Goal: Task Accomplishment & Management: Use online tool/utility

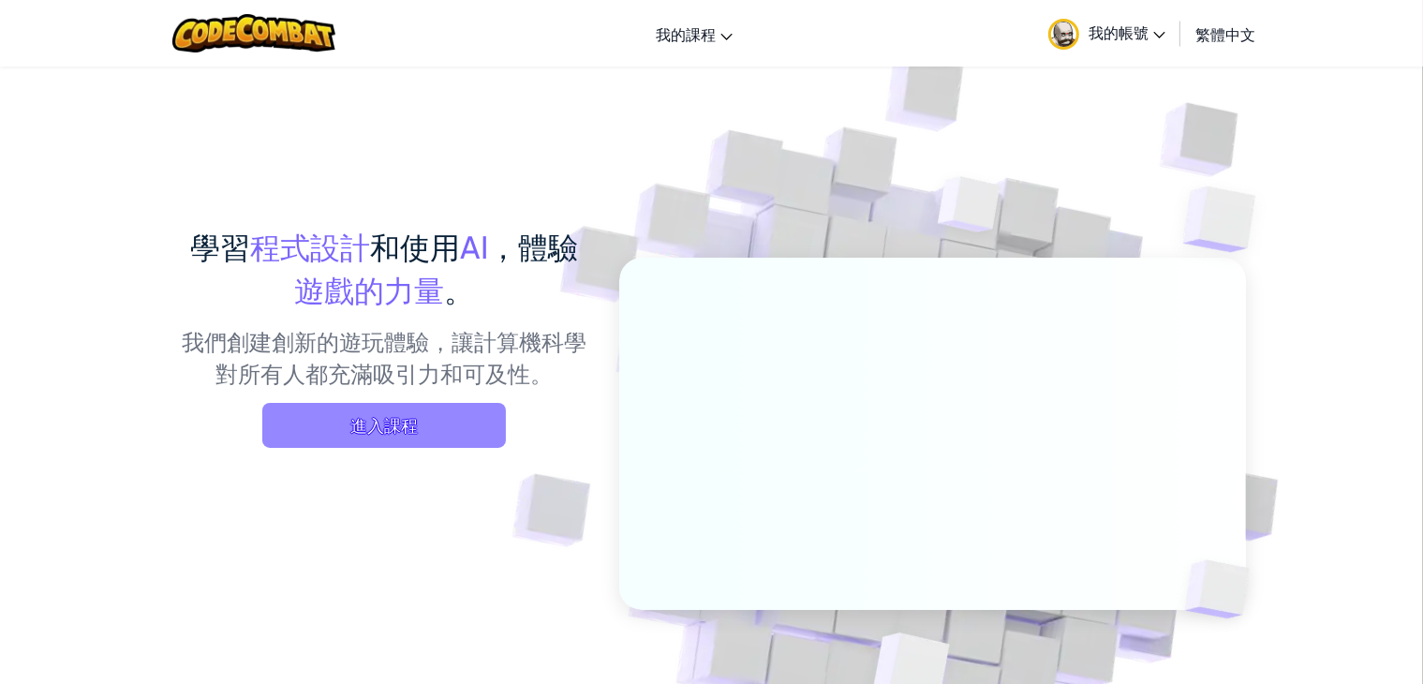
click at [275, 428] on span "進入課程" at bounding box center [384, 425] width 244 height 45
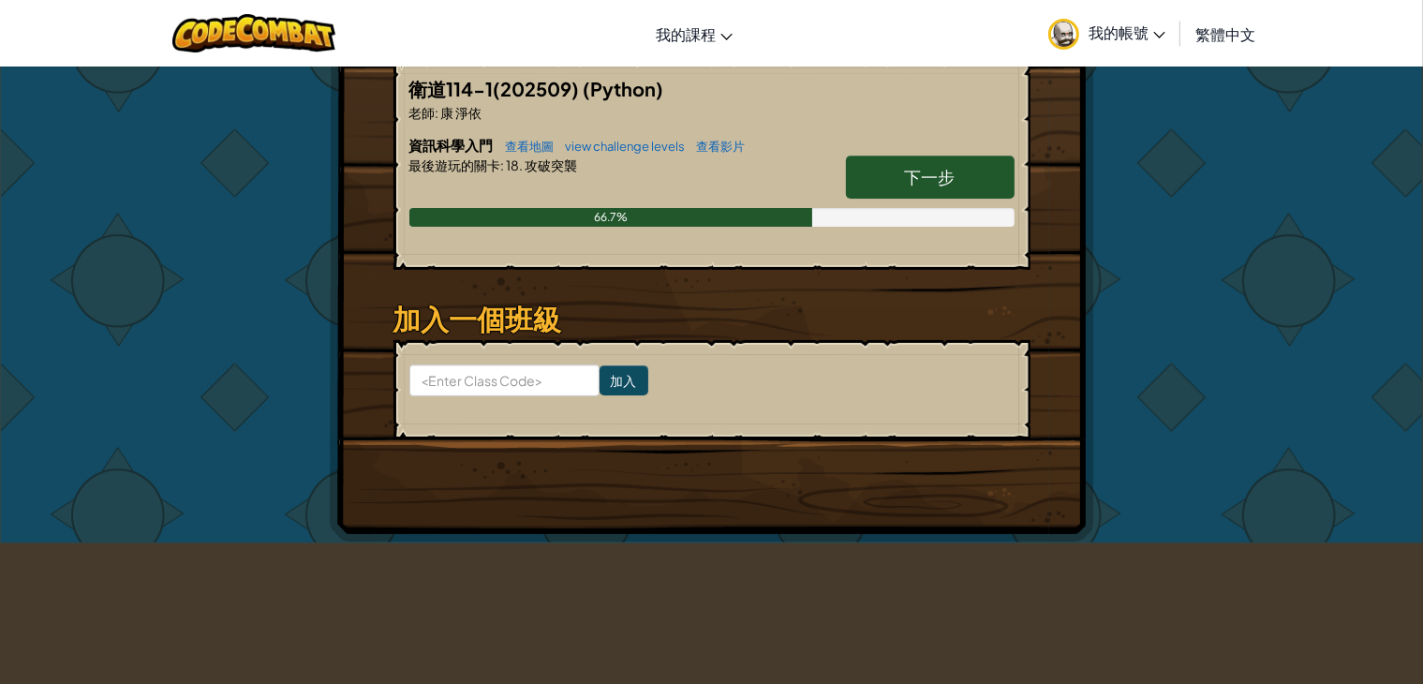
scroll to position [281, 0]
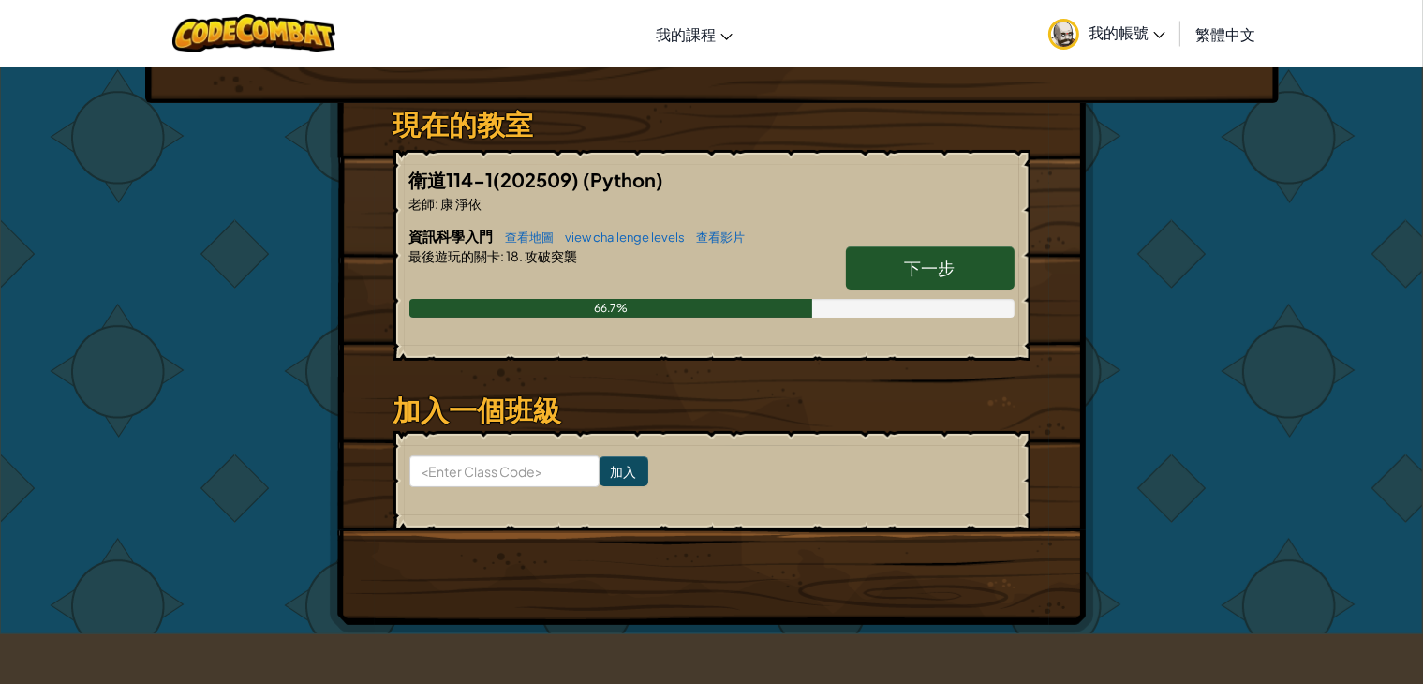
click at [896, 272] on link "下一步" at bounding box center [930, 267] width 169 height 43
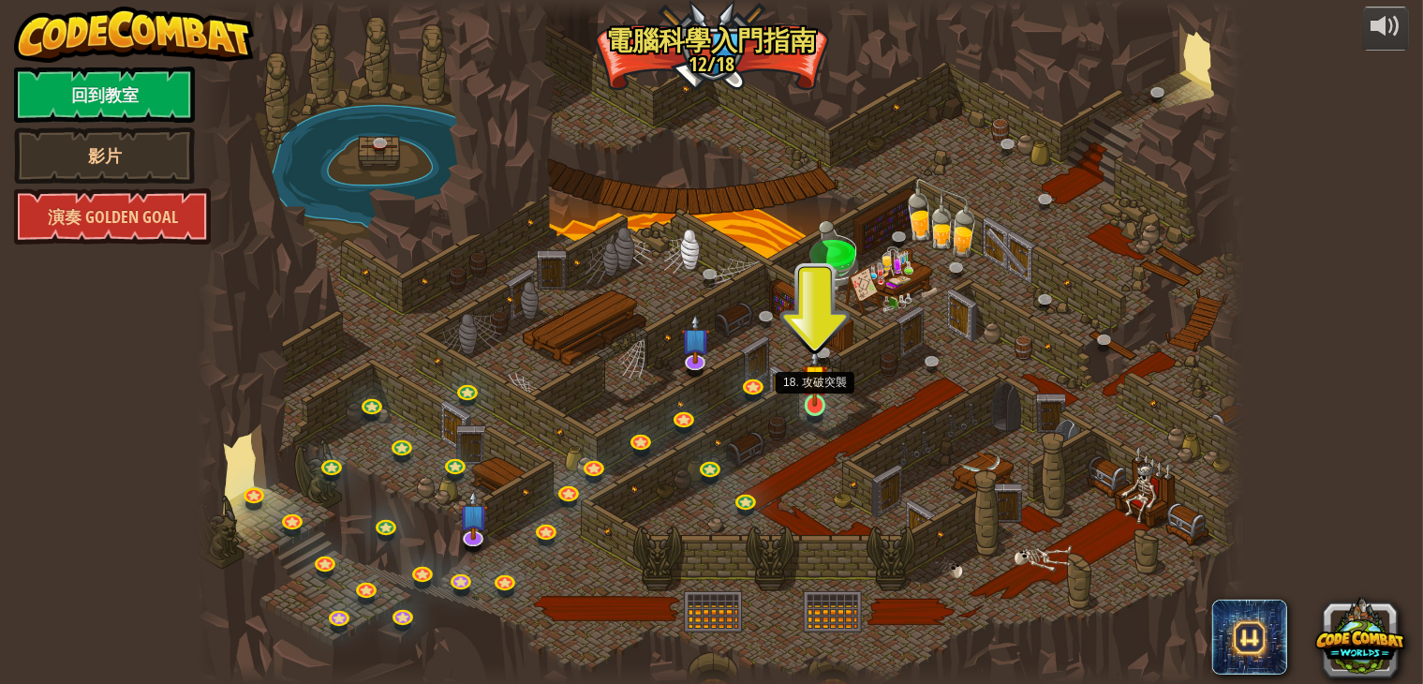
click at [804, 401] on img at bounding box center [815, 378] width 26 height 60
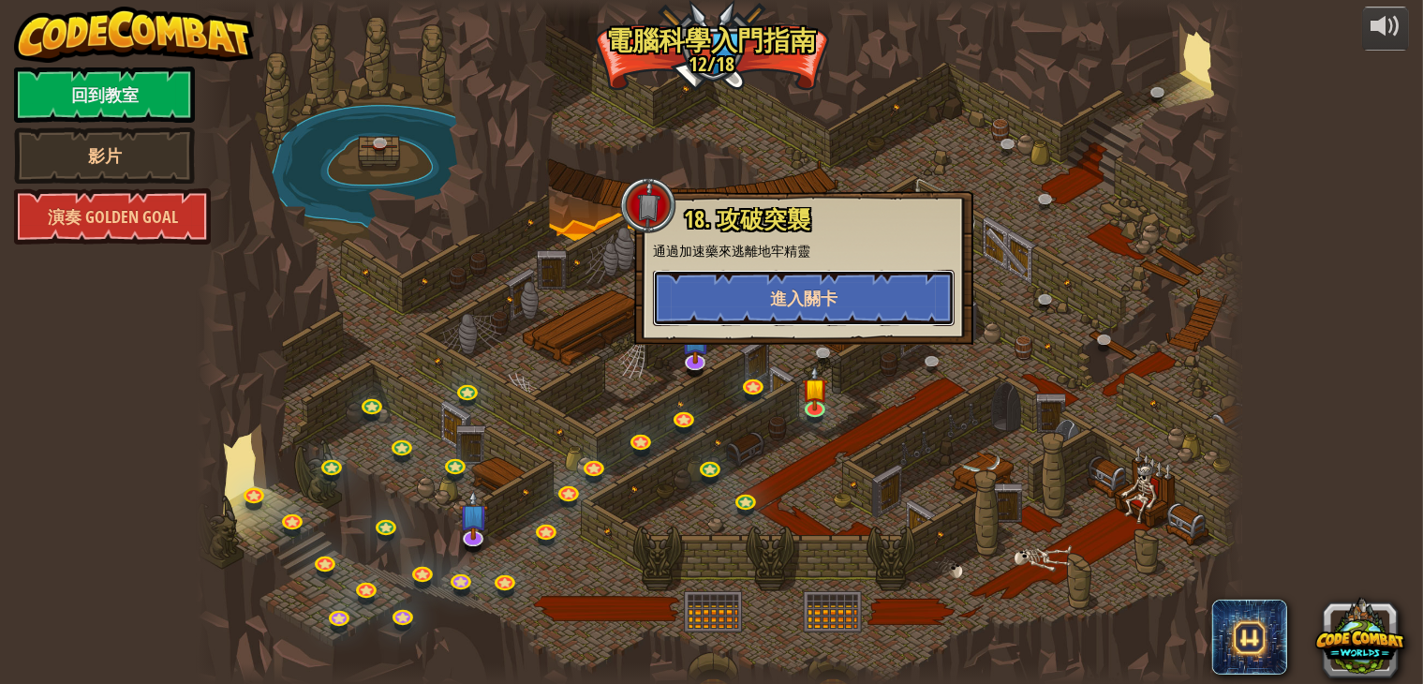
click at [819, 301] on span "進入關卡" at bounding box center [803, 298] width 67 height 23
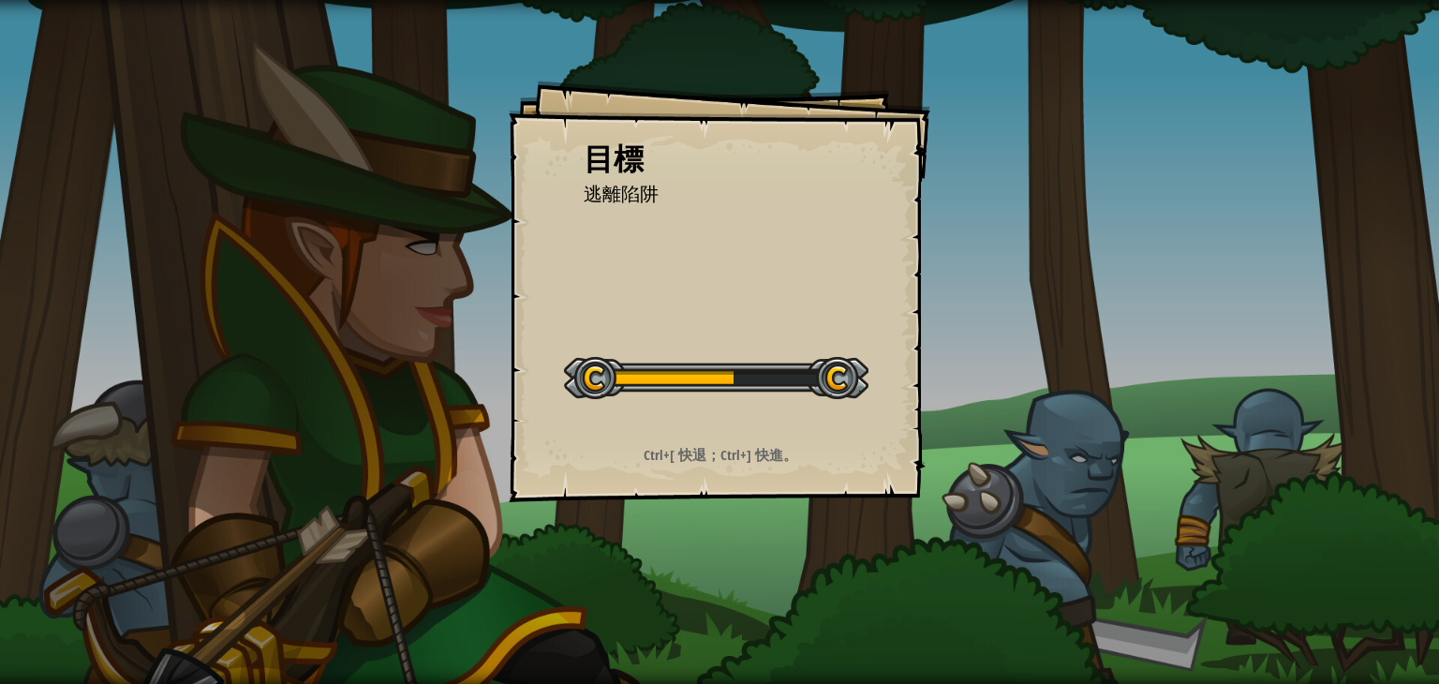
click at [756, 451] on strong "Ctrl+[ 快退；Ctrl+] 快進。" at bounding box center [721, 455] width 154 height 20
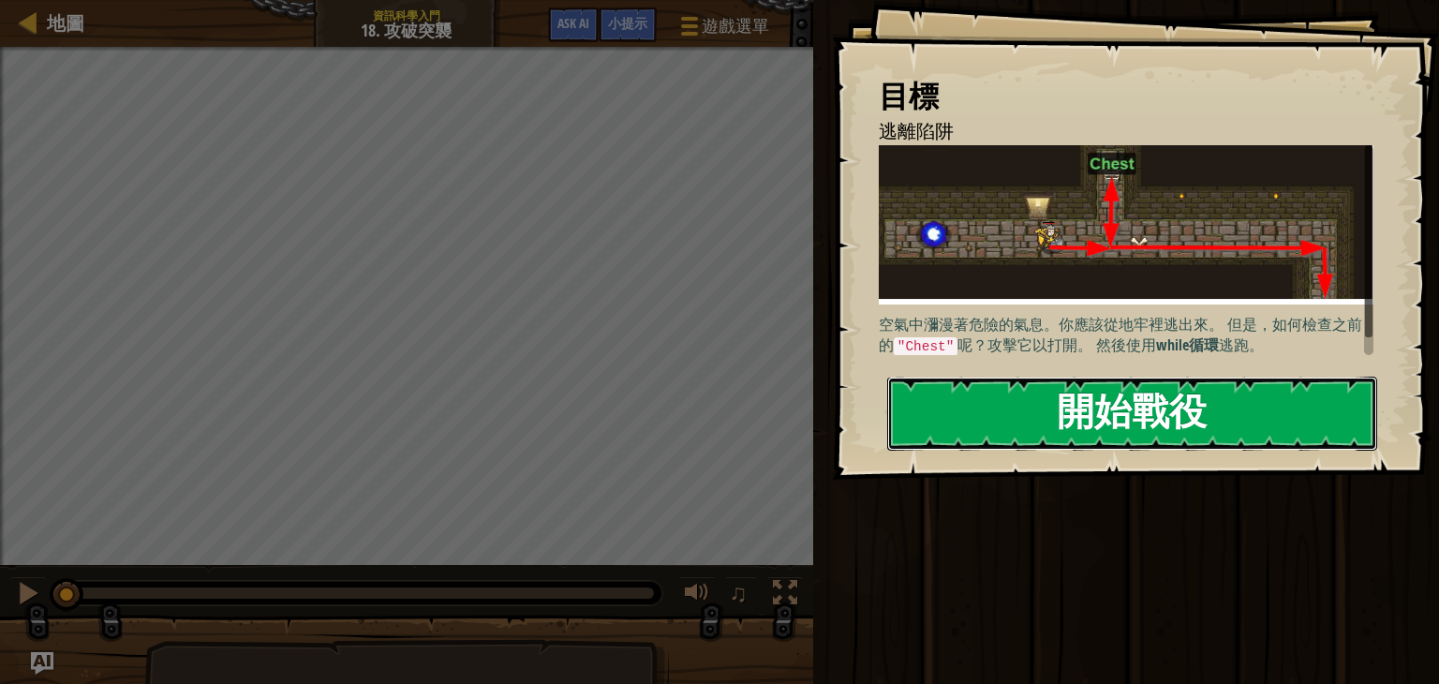
click at [1098, 424] on button "開始戰役" at bounding box center [1132, 414] width 490 height 74
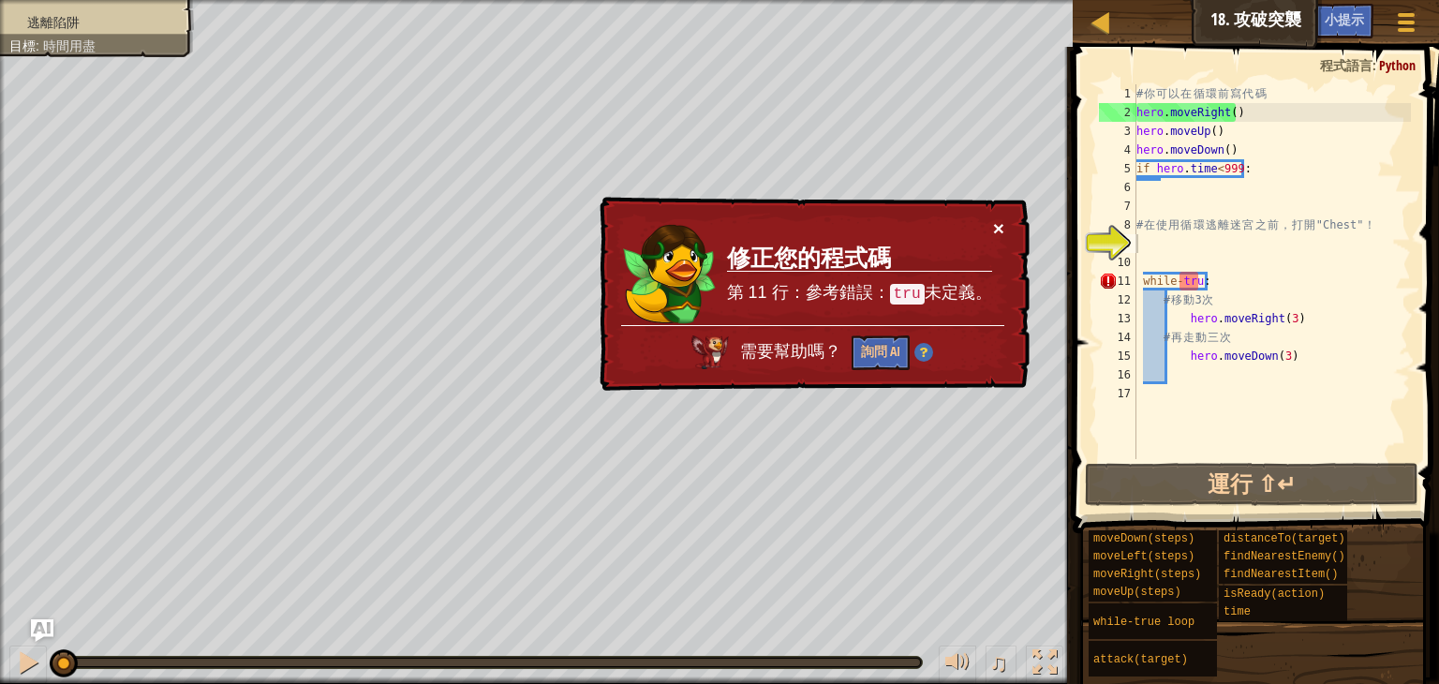
click at [1001, 227] on button "×" at bounding box center [998, 228] width 11 height 20
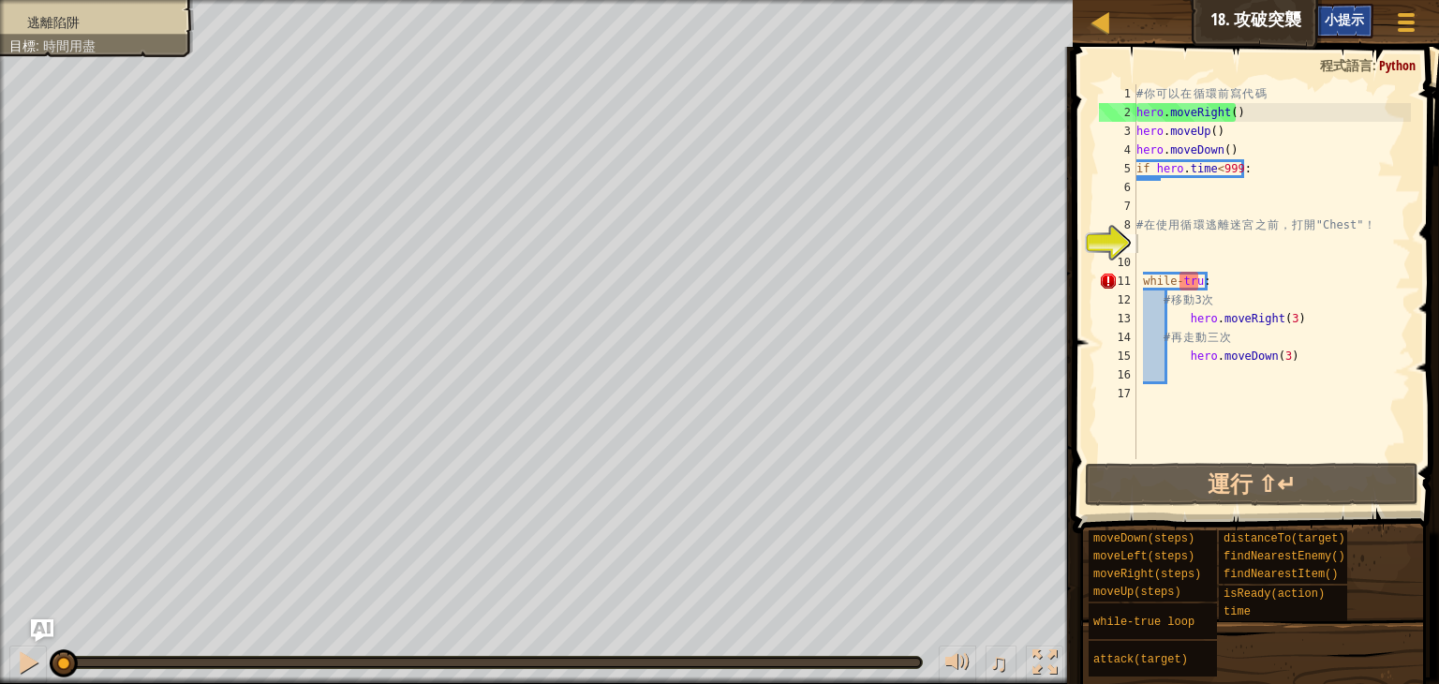
click at [1346, 23] on span "小提示" at bounding box center [1344, 19] width 39 height 18
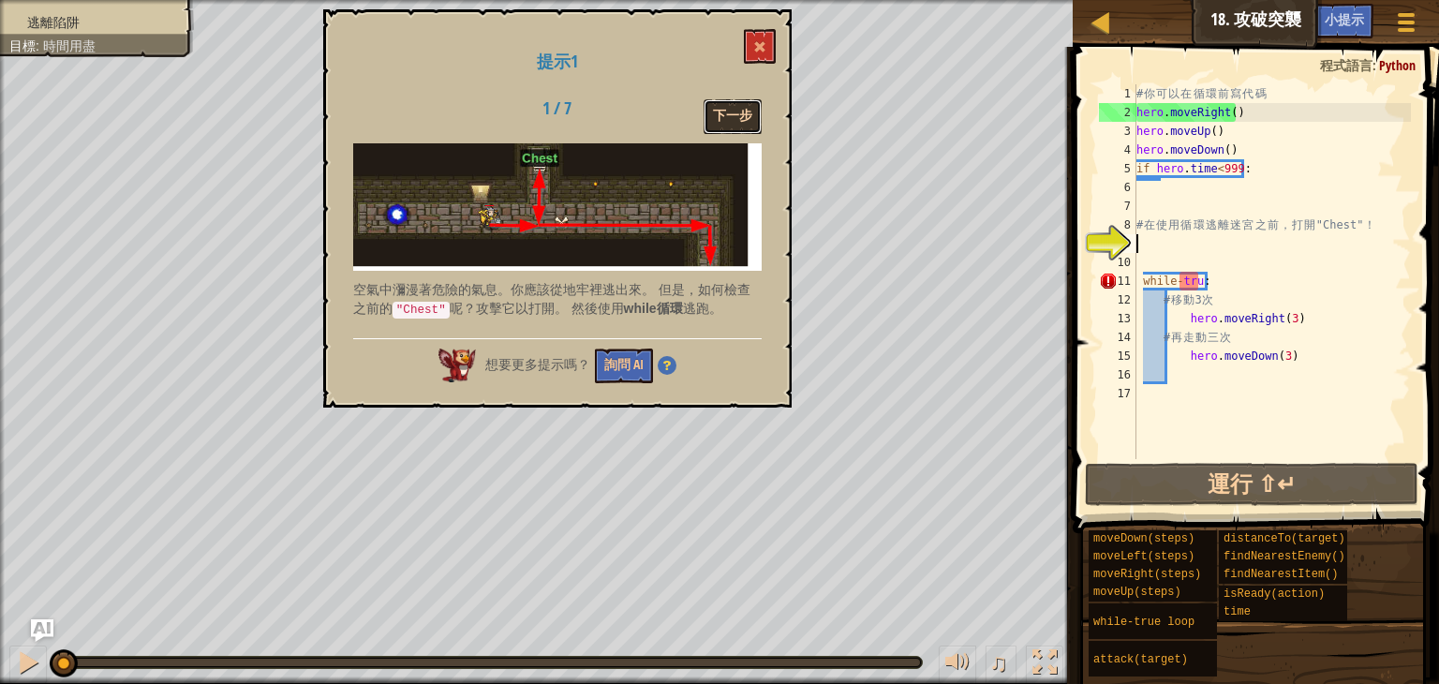
click at [705, 120] on button "下一步" at bounding box center [733, 116] width 58 height 35
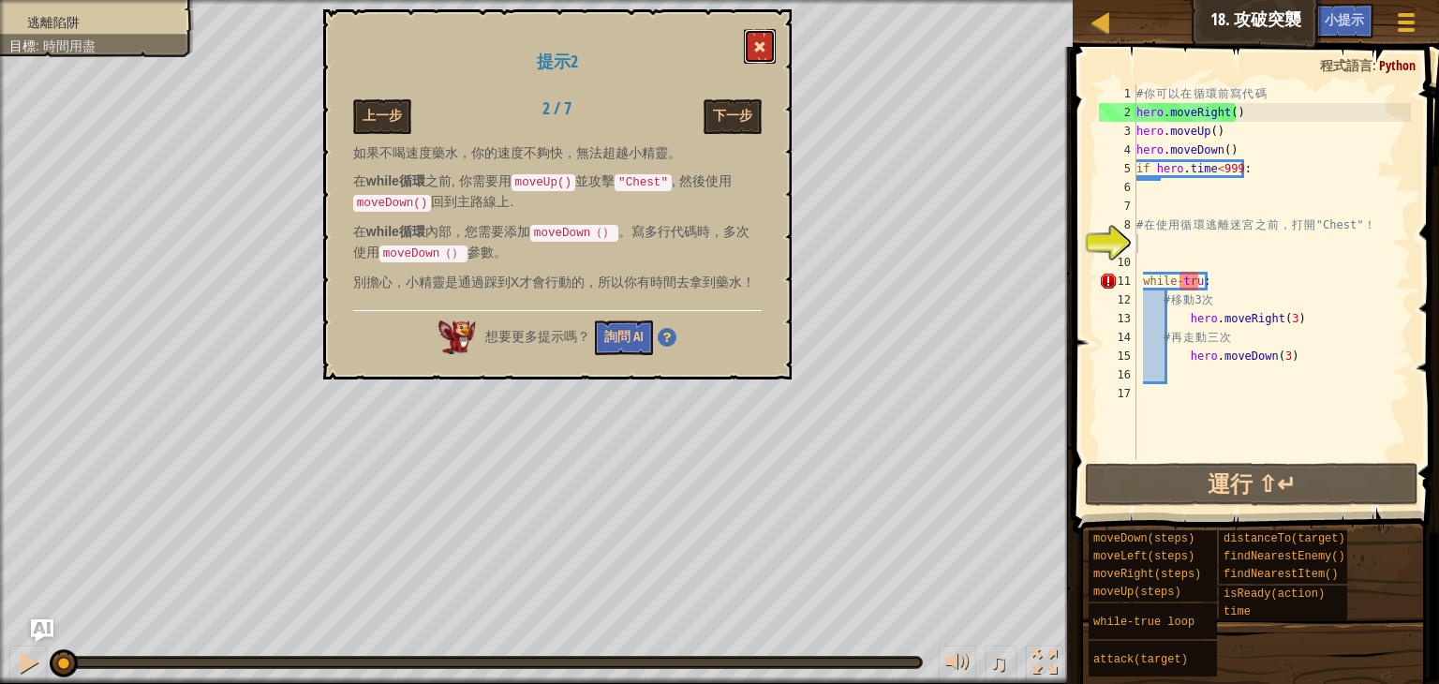
click at [762, 49] on span at bounding box center [759, 46] width 13 height 13
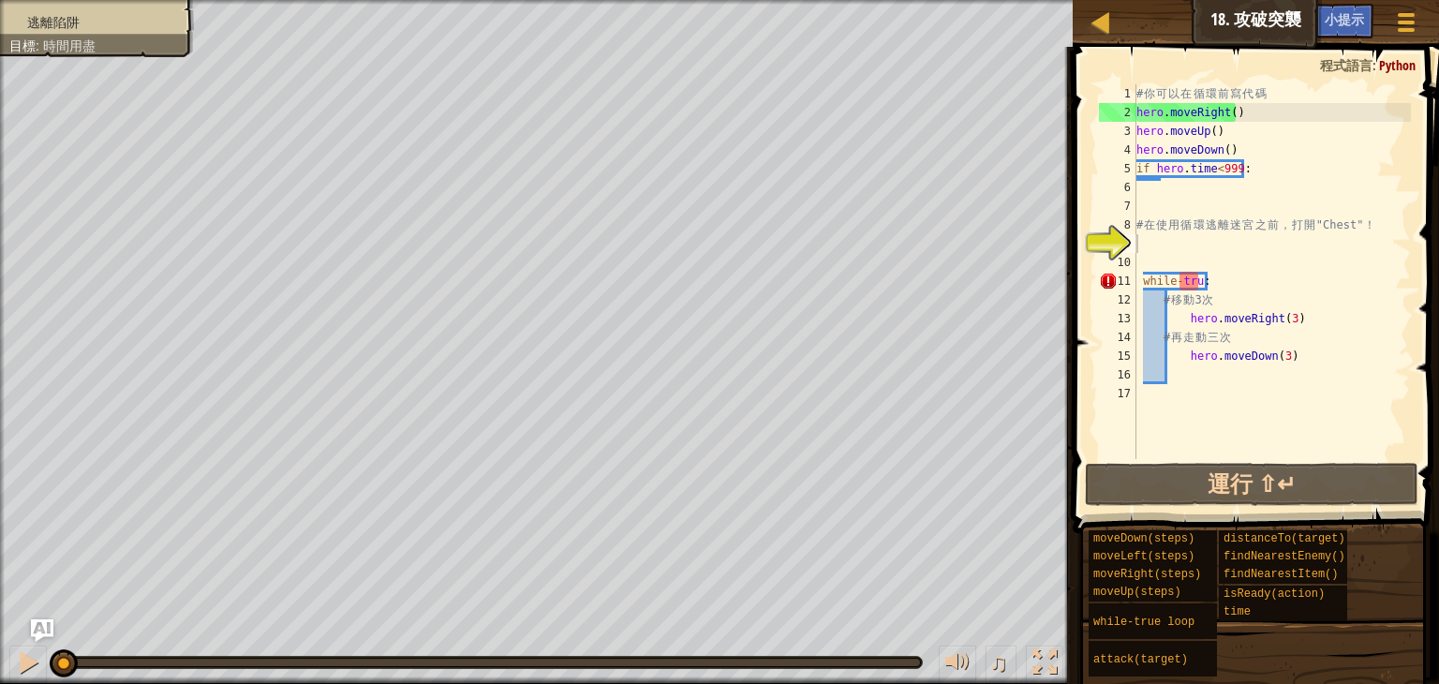
click at [1201, 280] on div "# 你 可 以 在 循 環 前 寫 代 碼 hero . moveRight ( ) hero . moveUp ( ) hero . moveDown ( …" at bounding box center [1272, 290] width 278 height 412
click at [1284, 274] on div "# 你 可 以 在 循 環 前 寫 代 碼 hero . moveRight ( ) hero . moveUp ( ) hero . moveDown ( …" at bounding box center [1272, 290] width 278 height 412
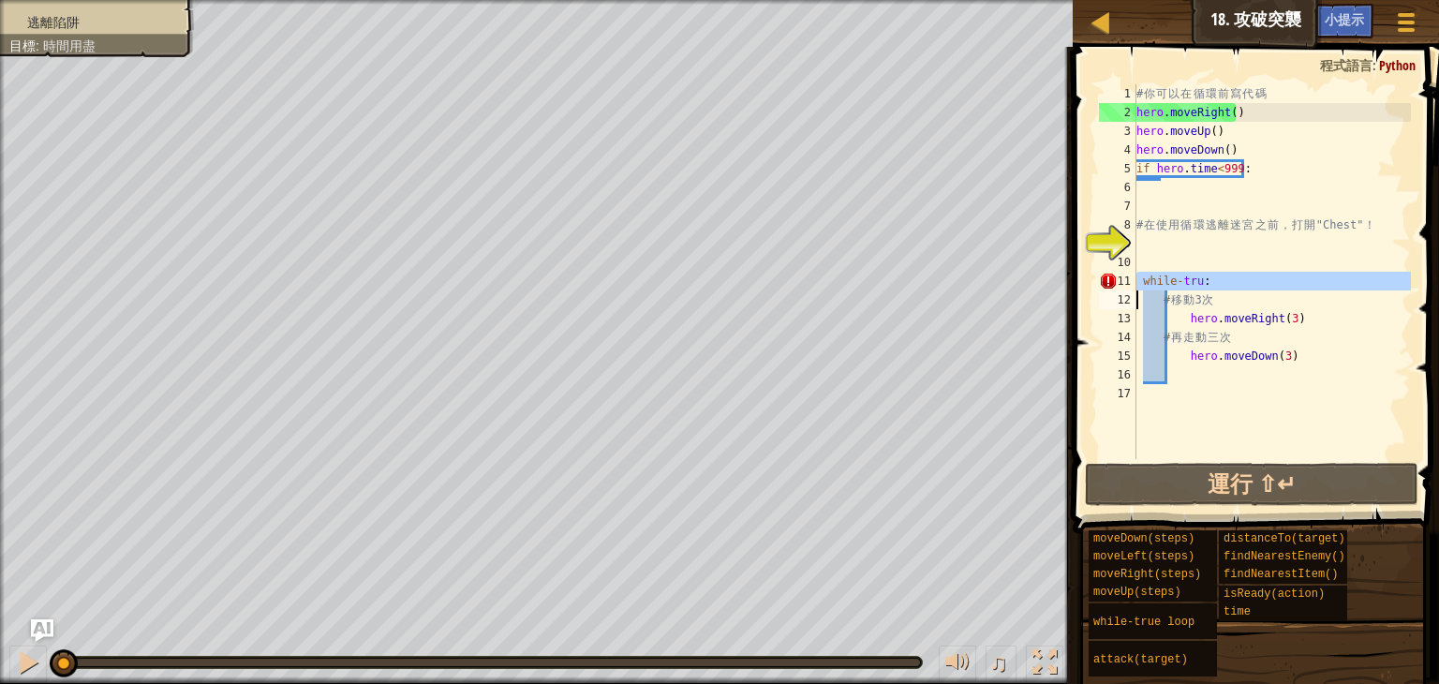
type textarea "while-tru: # 移動3次"
click at [1284, 274] on div "# 你 可 以 在 循 環 前 寫 代 碼 hero . moveRight ( ) hero . moveUp ( ) hero . moveDown ( …" at bounding box center [1272, 290] width 278 height 412
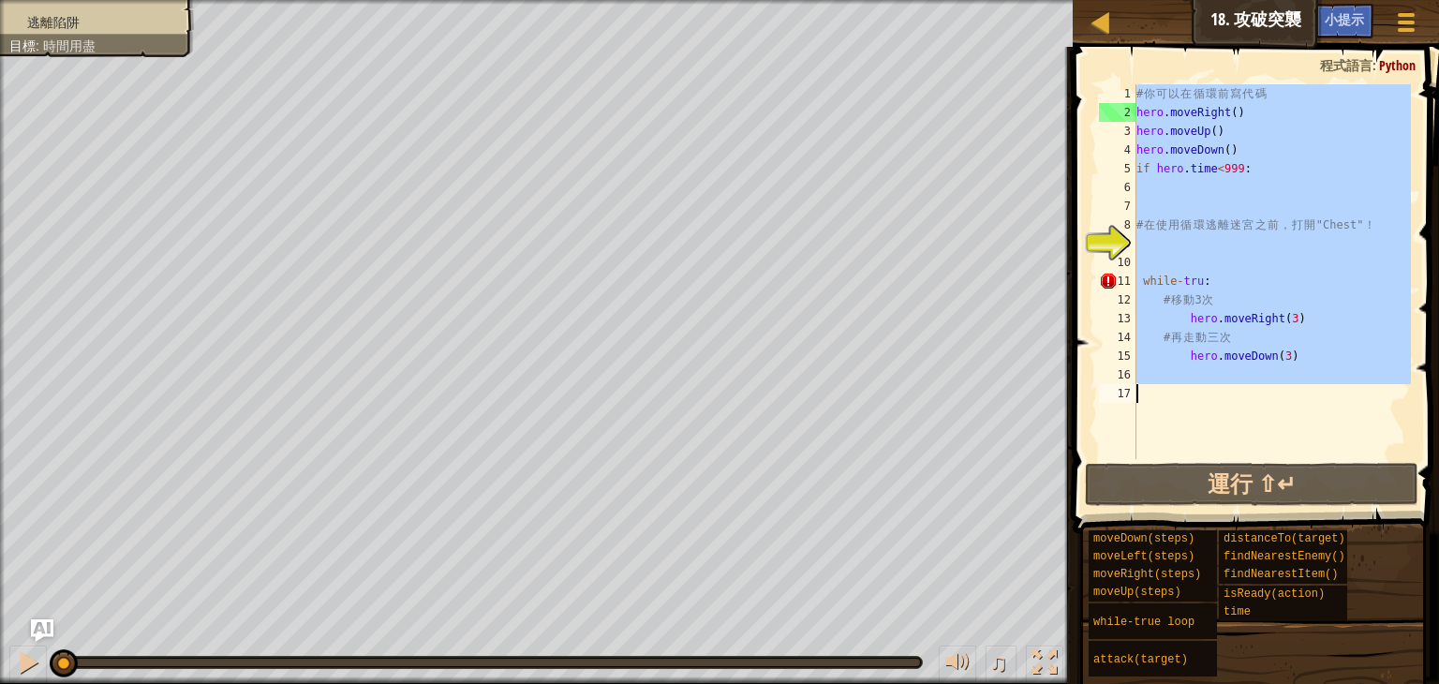
click at [1284, 274] on div "# 你 可 以 在 循 環 前 寫 代 碼 hero . moveRight ( ) hero . moveUp ( ) hero . moveDown ( …" at bounding box center [1272, 271] width 278 height 375
type textarea "while-tru:"
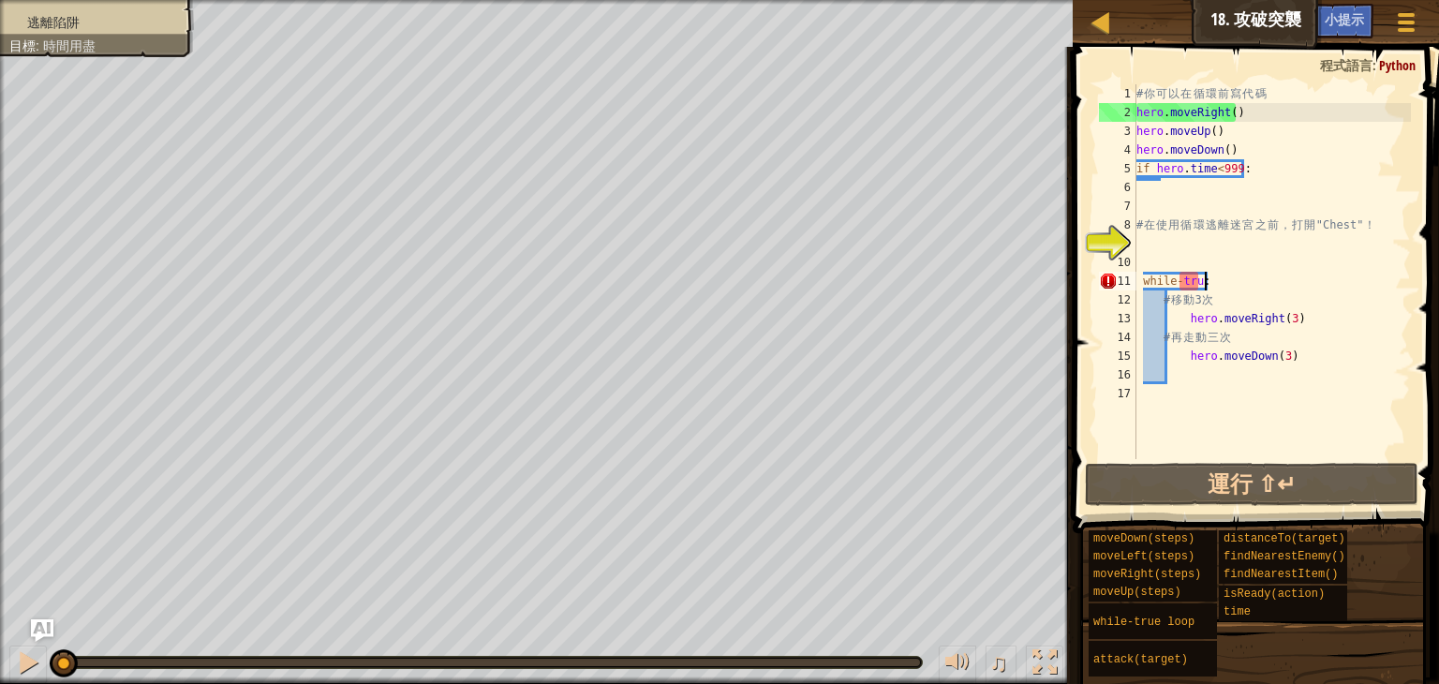
click at [1283, 274] on div "# 你 可 以 在 循 環 前 寫 代 碼 hero . moveRight ( ) hero . moveUp ( ) hero . moveDown ( …" at bounding box center [1272, 290] width 278 height 412
click at [1271, 245] on div "# 你 可 以 在 循 環 前 寫 代 碼 hero . moveRight ( ) hero . moveUp ( ) hero . moveDown ( …" at bounding box center [1272, 290] width 278 height 412
click at [1258, 278] on div "# 你 可 以 在 循 環 前 寫 代 碼 hero . moveRight ( ) hero . moveUp ( ) hero . moveDown ( …" at bounding box center [1272, 290] width 278 height 412
click at [1353, 23] on span "小提示" at bounding box center [1344, 19] width 39 height 18
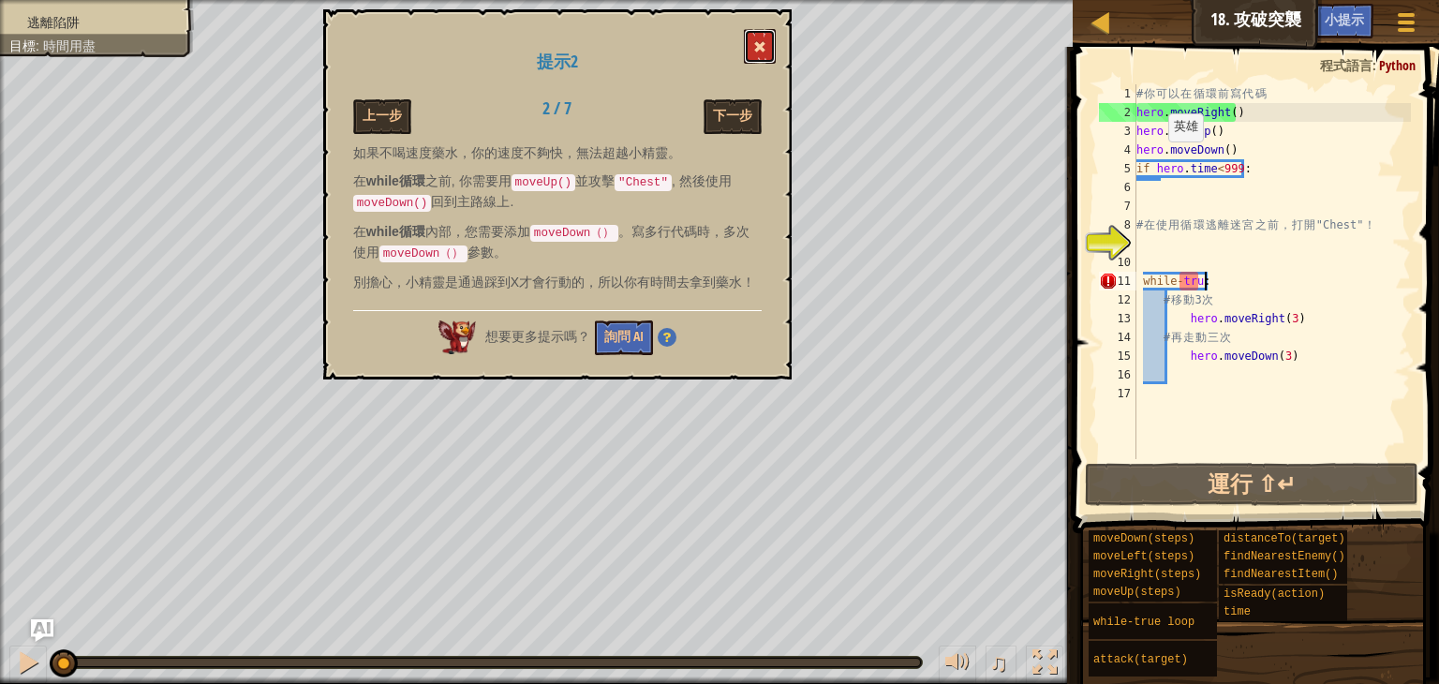
click at [764, 44] on span at bounding box center [759, 46] width 13 height 13
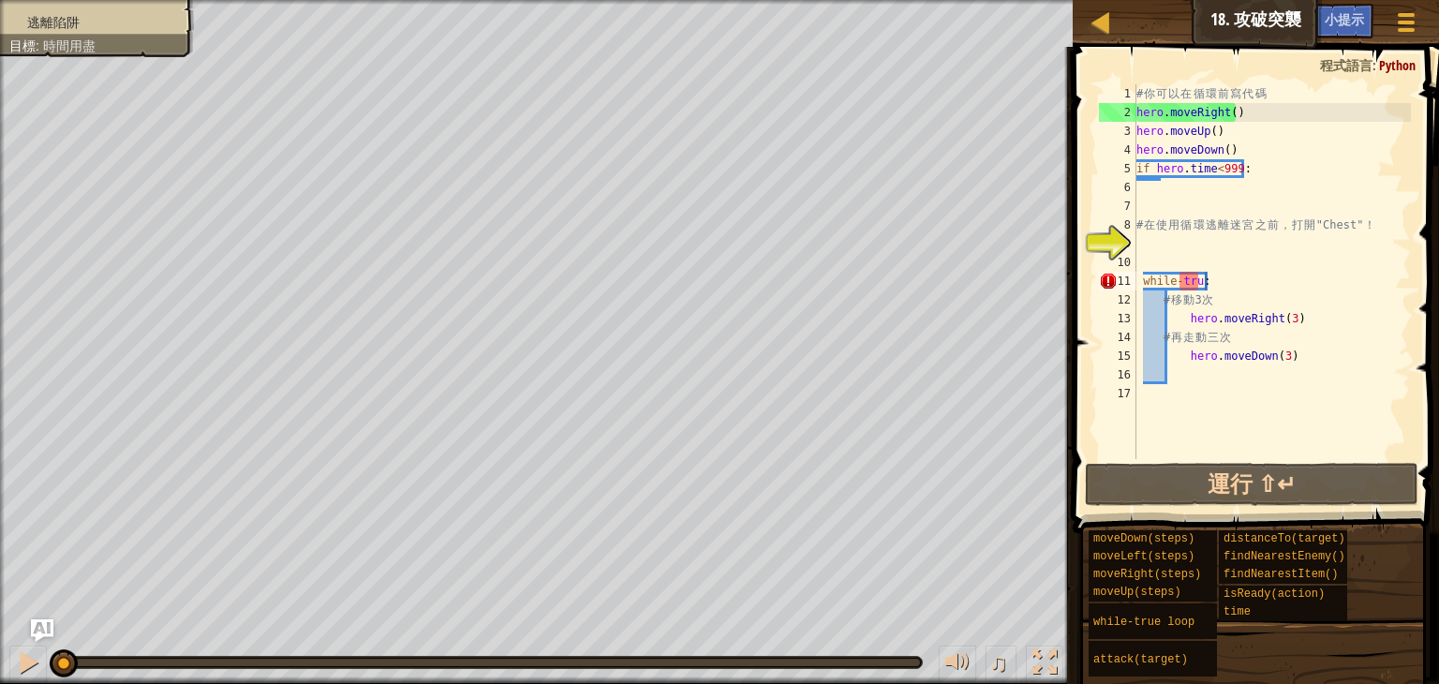
click at [1188, 285] on div "# 你 可 以 在 循 環 前 寫 代 碼 hero . moveRight ( ) hero . moveUp ( ) hero . moveDown ( …" at bounding box center [1272, 290] width 278 height 412
click at [1241, 279] on div "# 你 可 以 在 循 環 前 寫 代 碼 hero . moveRight ( ) hero . moveUp ( ) hero . moveDown ( …" at bounding box center [1272, 290] width 278 height 412
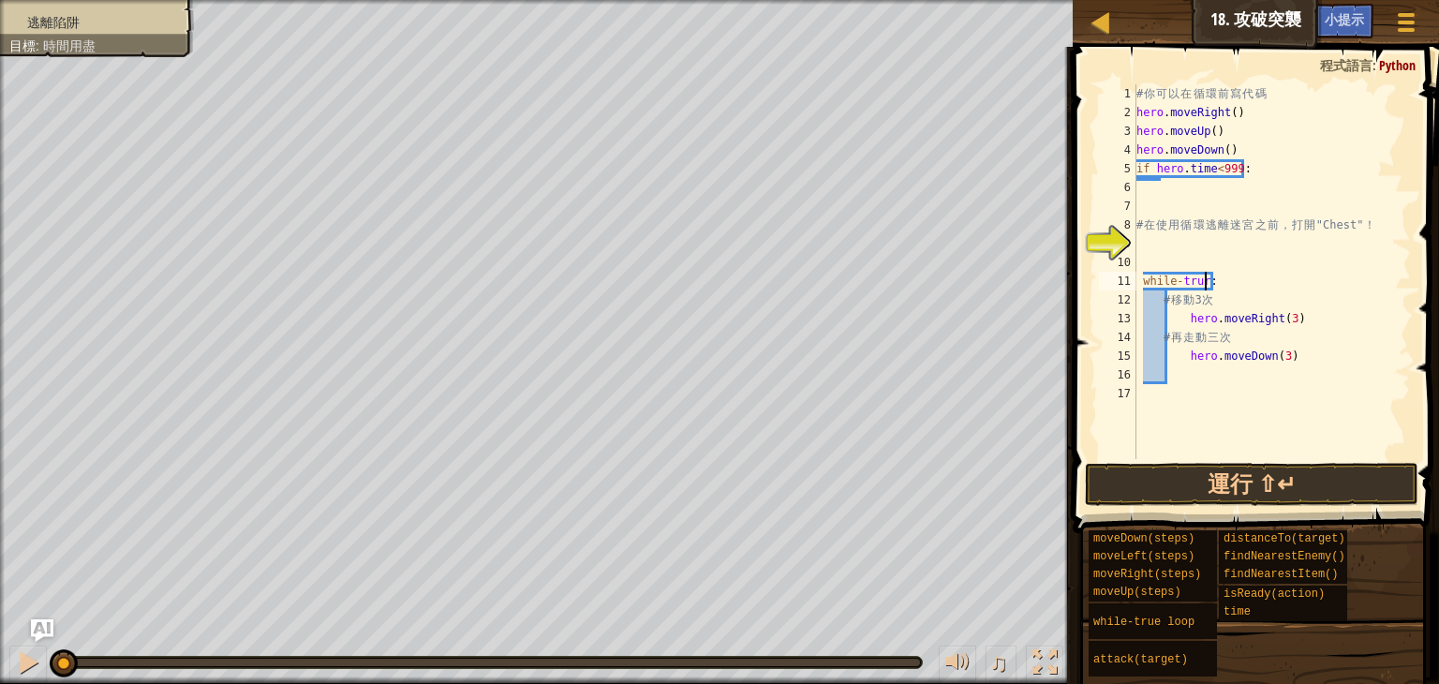
scroll to position [8, 0]
click at [1193, 489] on button "運行 ⇧↵" at bounding box center [1252, 484] width 334 height 43
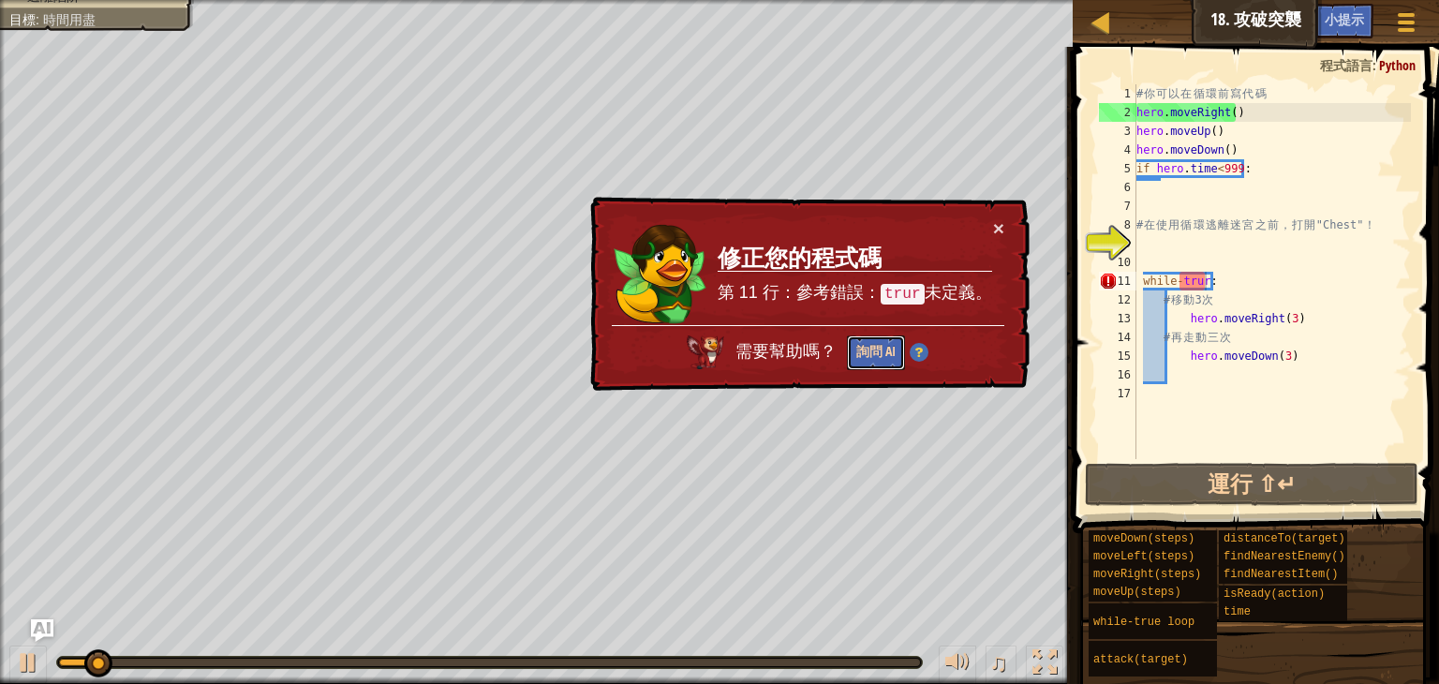
click at [866, 358] on button "詢問 AI" at bounding box center [876, 352] width 58 height 35
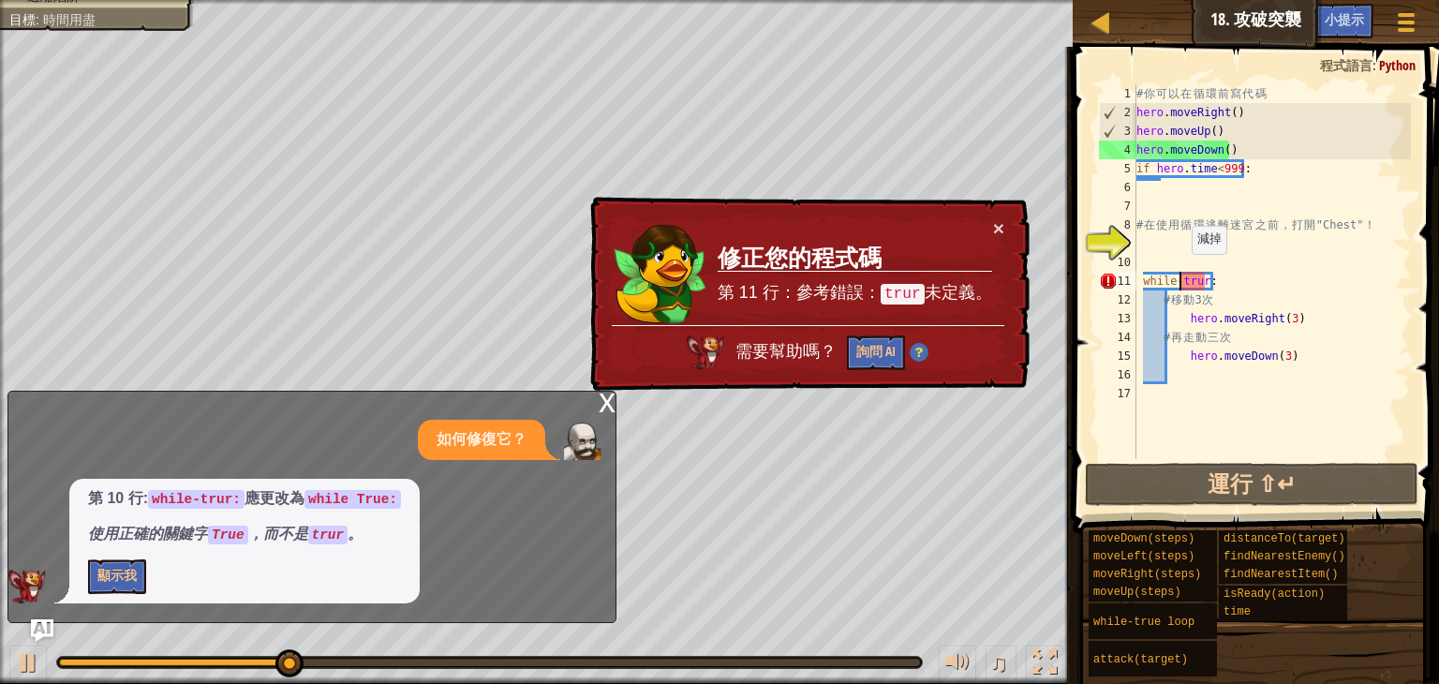
click at [1183, 273] on div "# 你 可 以 在 循 環 前 寫 代 碼 hero . moveRight ( ) hero . moveUp ( ) hero . moveDown ( …" at bounding box center [1272, 290] width 278 height 412
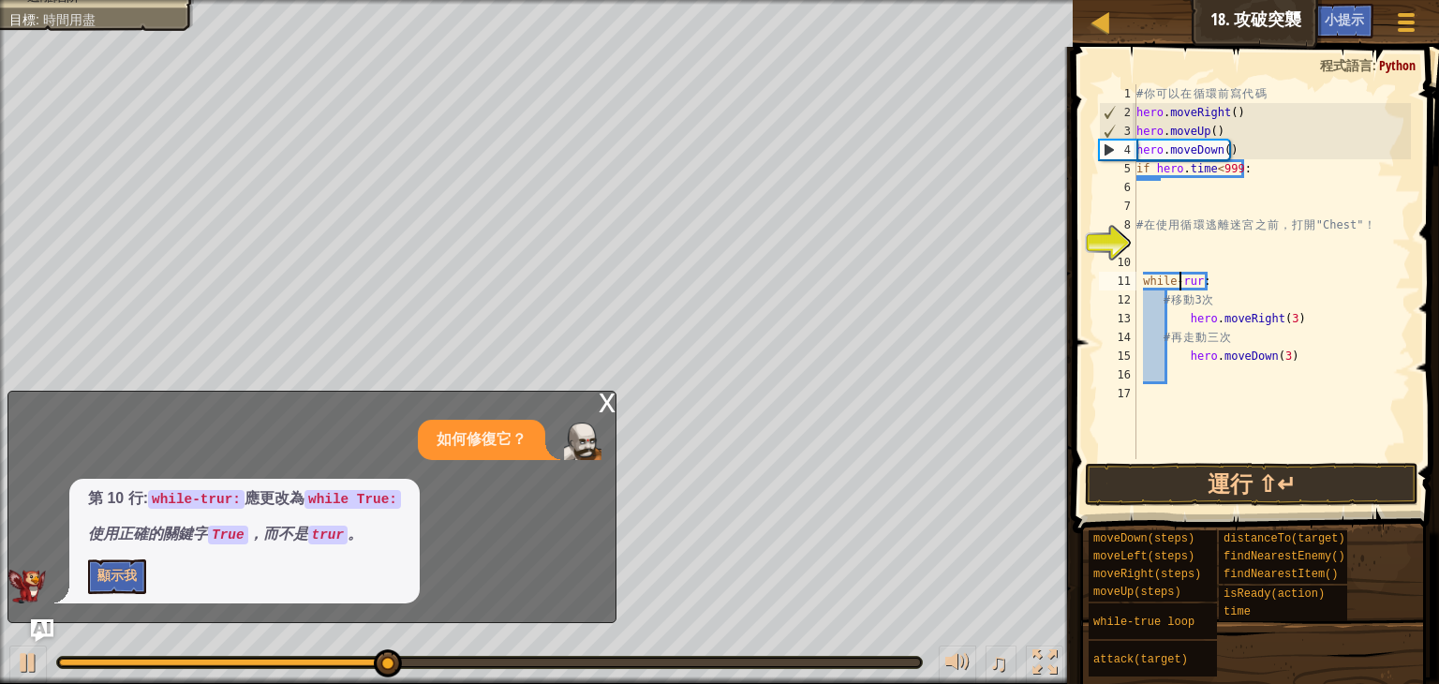
click at [1226, 275] on div "# 你 可 以 在 循 環 前 寫 代 碼 hero . moveRight ( ) hero . moveUp ( ) hero . moveDown ( …" at bounding box center [1272, 290] width 278 height 412
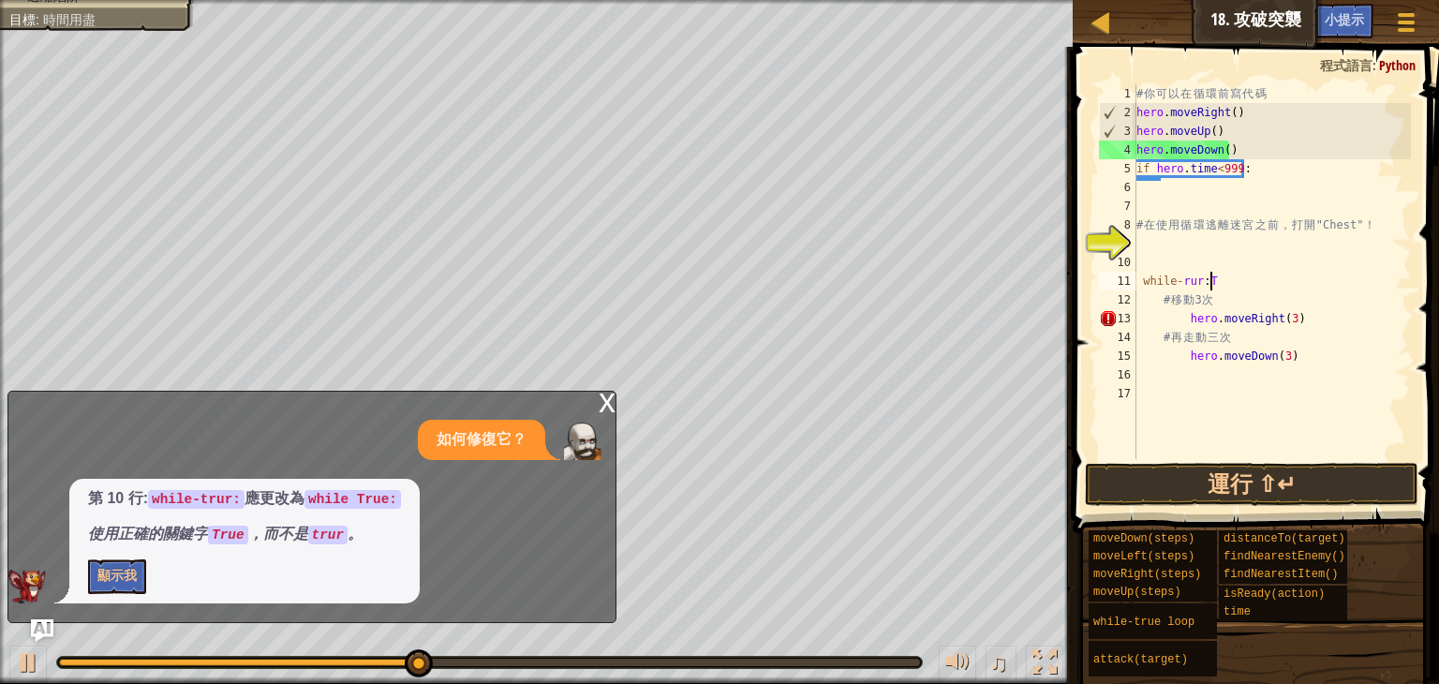
scroll to position [8, 4]
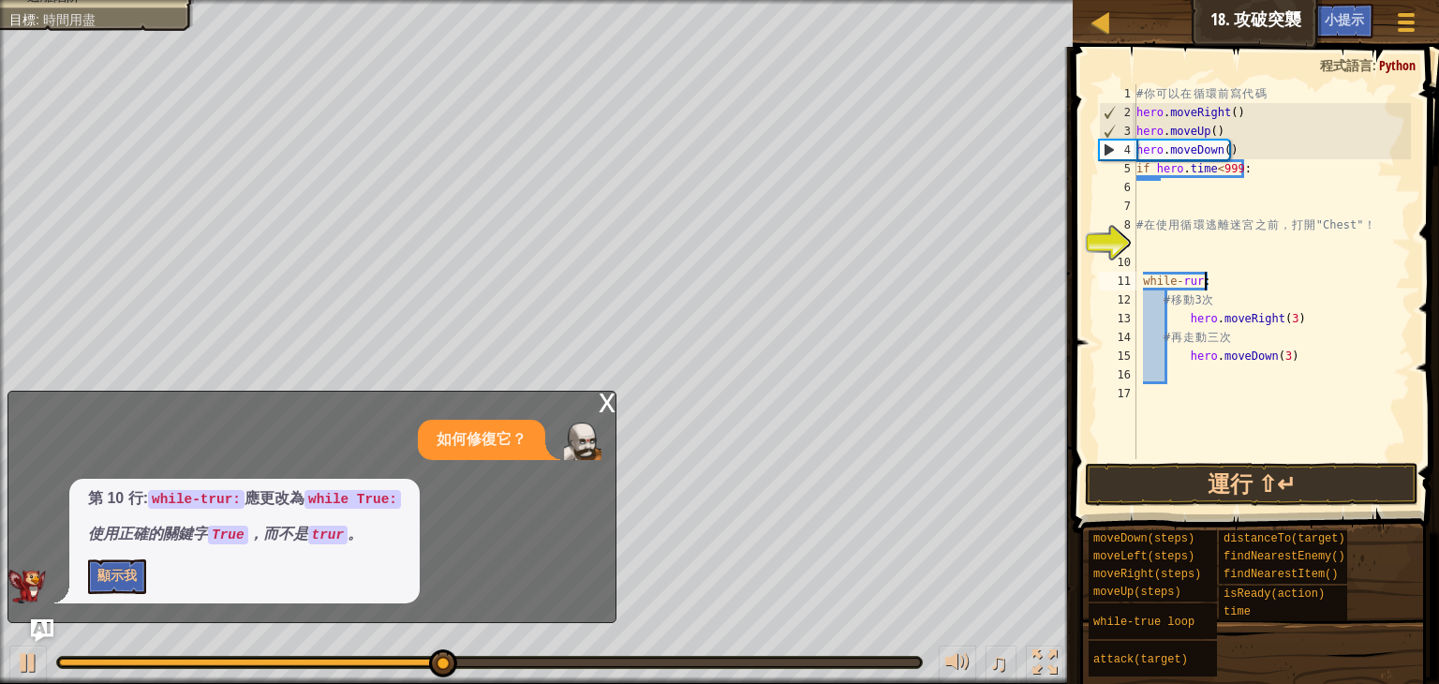
click at [1226, 277] on div "# 你 可 以 在 循 環 前 寫 代 碼 hero . moveRight ( ) hero . moveUp ( ) hero . moveDown ( …" at bounding box center [1272, 290] width 278 height 412
type textarea "while-True:"
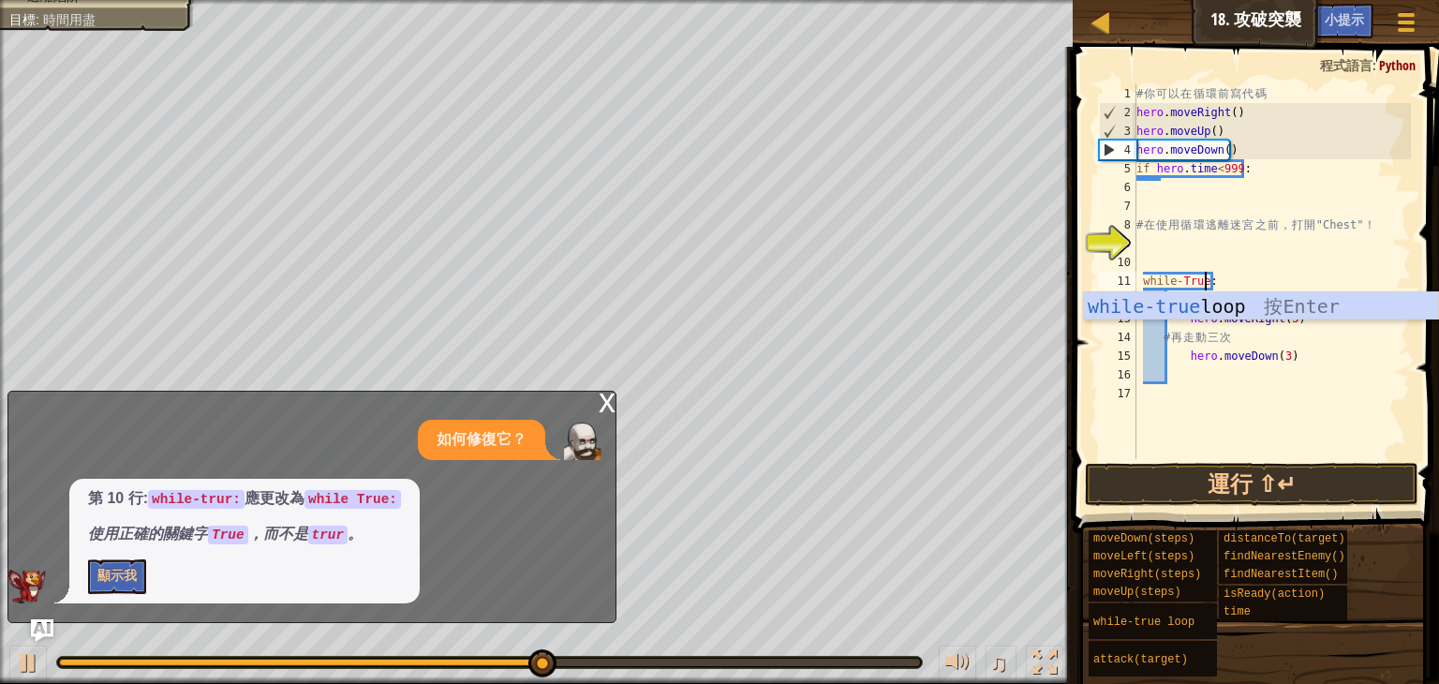
scroll to position [8, 5]
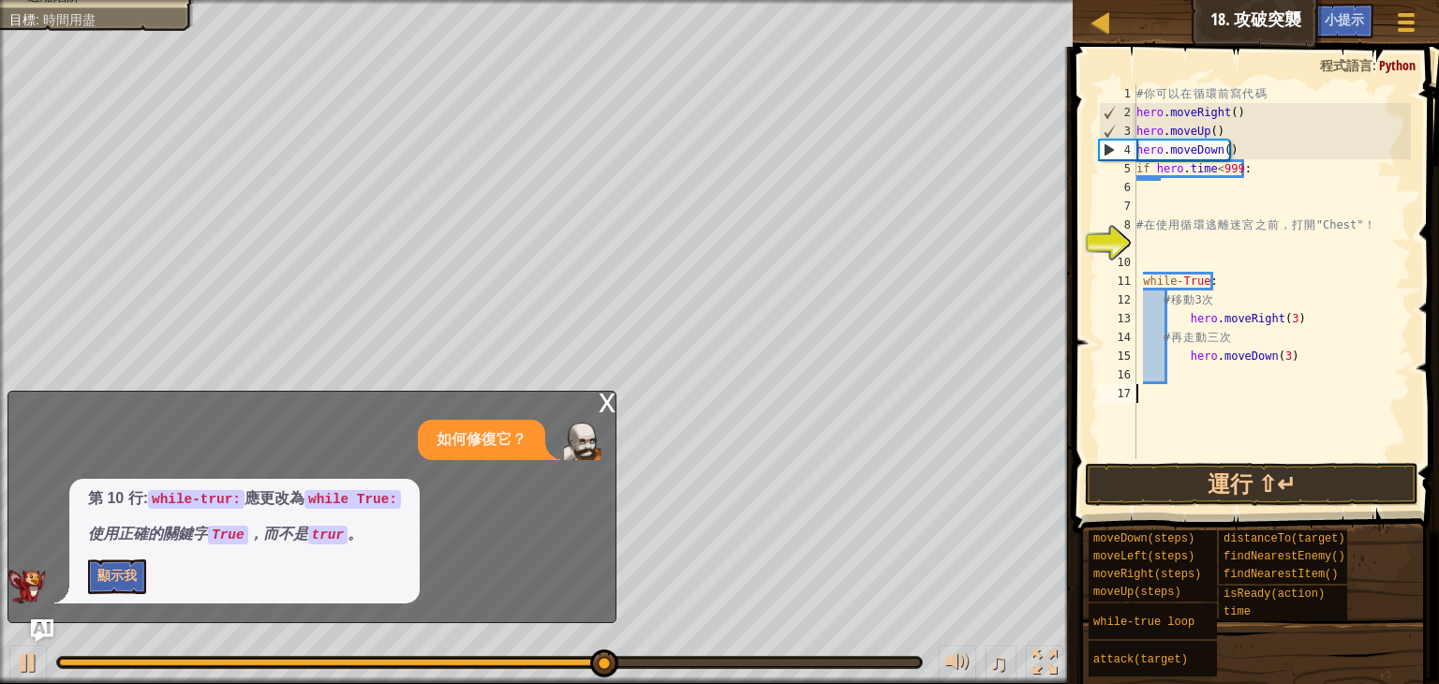
click at [1152, 440] on div "# 你 可 以 在 循 環 前 寫 代 碼 hero . moveRight ( ) hero . moveUp ( ) hero . moveDown ( …" at bounding box center [1272, 290] width 278 height 412
click at [1244, 489] on button "運行 ⇧↵" at bounding box center [1252, 484] width 334 height 43
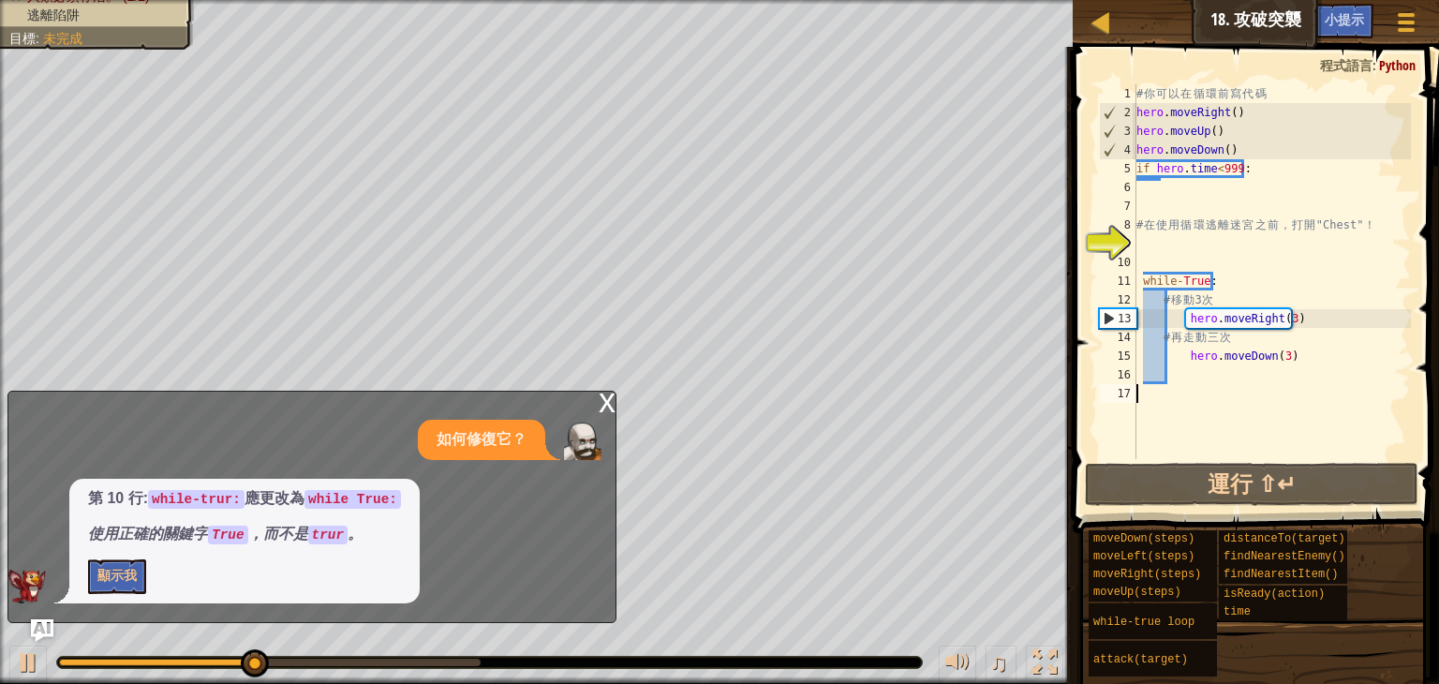
click at [614, 409] on div "x" at bounding box center [607, 401] width 17 height 19
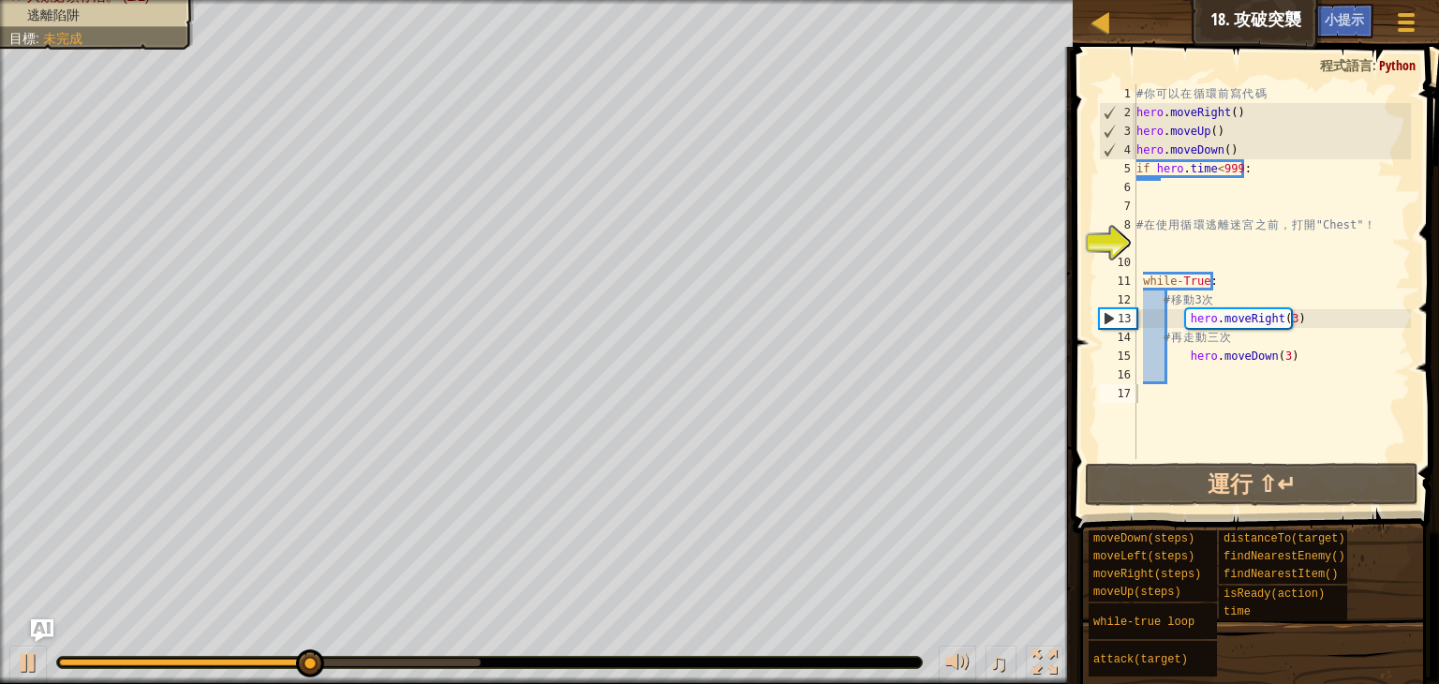
click at [1269, 186] on div "# 你 可 以 在 循 環 前 寫 代 碼 hero . moveRight ( ) hero . moveUp ( ) hero . moveDown ( …" at bounding box center [1272, 290] width 278 height 412
click at [1260, 177] on div "# 你 可 以 在 循 環 前 寫 代 碼 hero . moveRight ( ) hero . moveUp ( ) hero . moveDown ( …" at bounding box center [1272, 290] width 278 height 412
type textarea "if hero.time<999:"
click at [1260, 176] on div "# 你 可 以 在 循 環 前 寫 代 碼 hero . moveRight ( ) hero . moveUp ( ) hero . moveDown ( …" at bounding box center [1272, 290] width 278 height 412
click at [1270, 173] on div "# 你 可 以 在 循 環 前 寫 代 碼 hero . moveRight ( ) hero . moveUp ( ) hero . moveDown ( …" at bounding box center [1272, 271] width 278 height 375
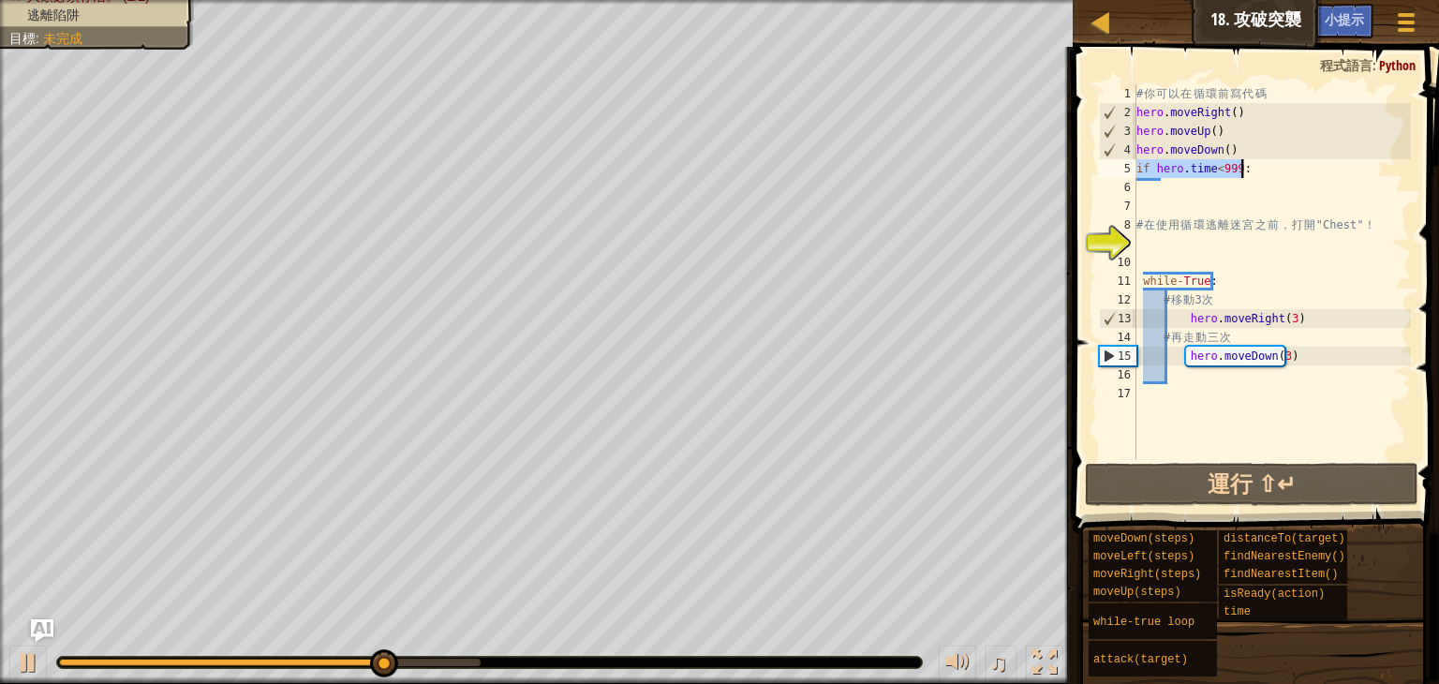
drag, startPoint x: 1139, startPoint y: 169, endPoint x: 1266, endPoint y: 176, distance: 126.7
click at [1266, 176] on div "# 你 可 以 在 循 環 前 寫 代 碼 hero . moveRight ( ) hero . moveUp ( ) hero . moveDown ( …" at bounding box center [1272, 290] width 278 height 412
type textarea "if hero.time<999:"
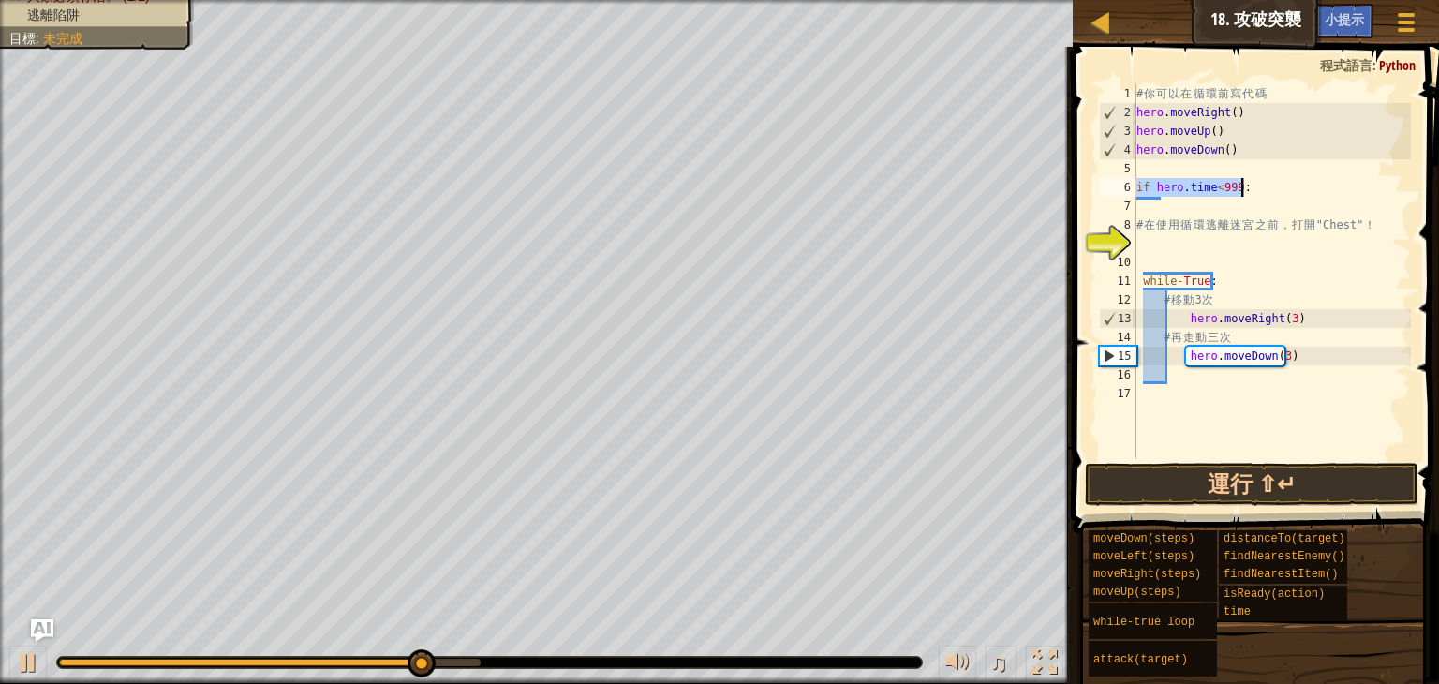
click at [1299, 176] on div "# 你 可 以 在 循 環 前 寫 代 碼 hero . moveRight ( ) hero . moveUp ( ) hero . moveDown ( …" at bounding box center [1272, 290] width 278 height 412
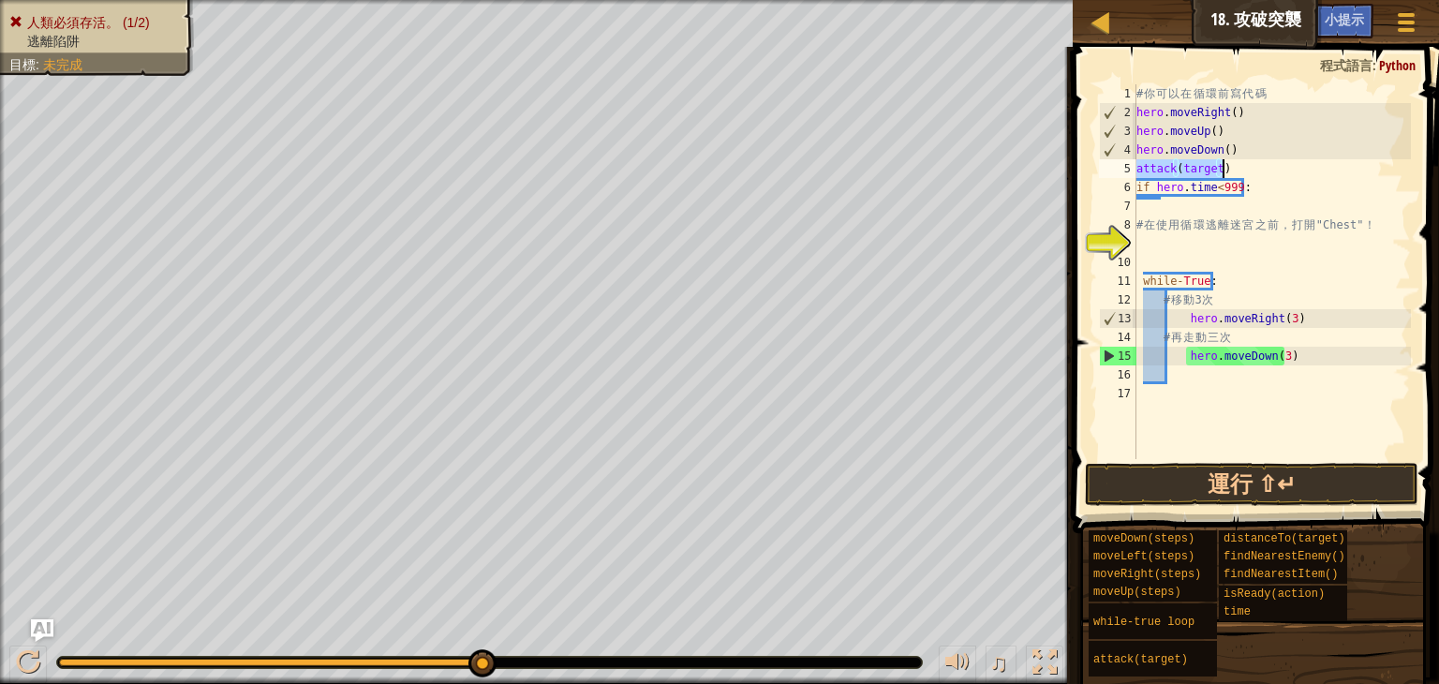
click at [1238, 163] on div "# 你 可 以 在 循 環 前 寫 代 碼 hero . moveRight ( ) hero . moveUp ( ) hero . moveDown ( …" at bounding box center [1272, 271] width 278 height 375
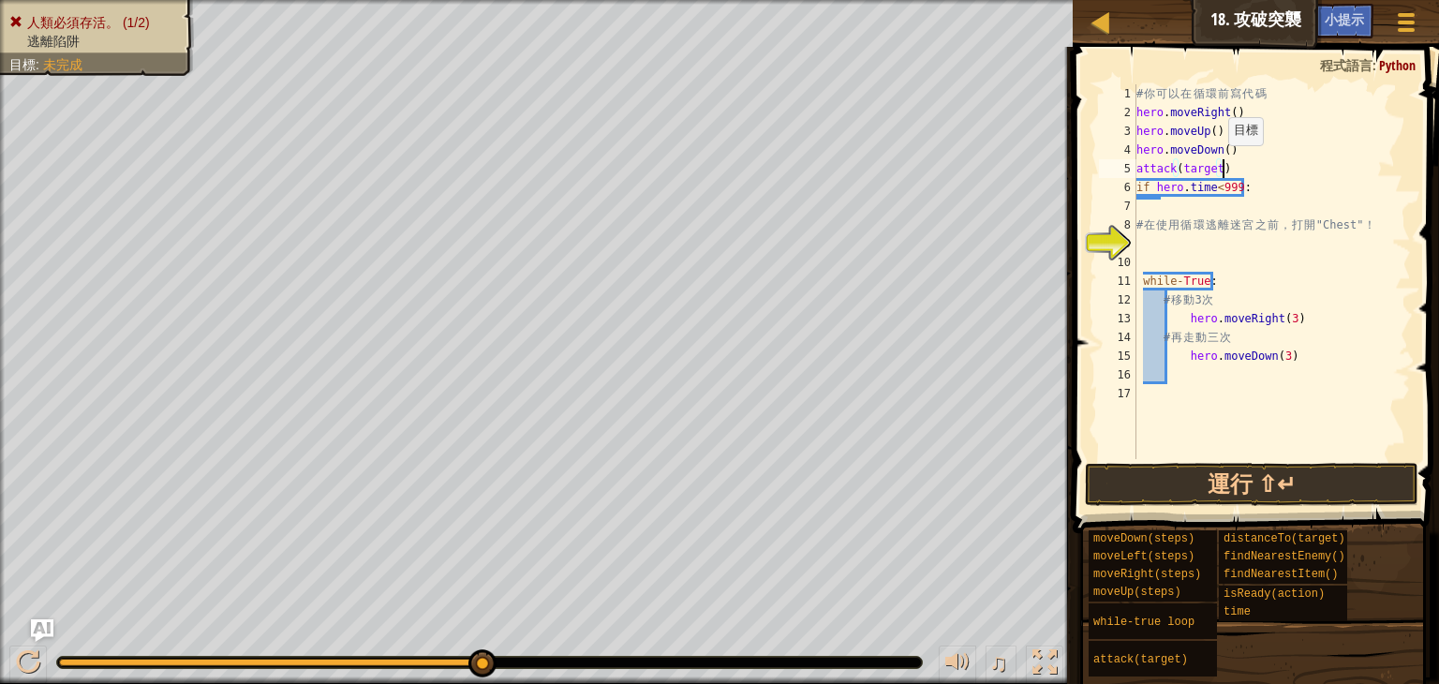
click at [1216, 165] on div "# 你 可 以 在 循 環 前 寫 代 碼 hero . moveRight ( ) hero . moveUp ( ) hero . moveDown ( …" at bounding box center [1272, 290] width 278 height 412
click at [1263, 489] on button "運行 ⇧↵" at bounding box center [1252, 484] width 334 height 43
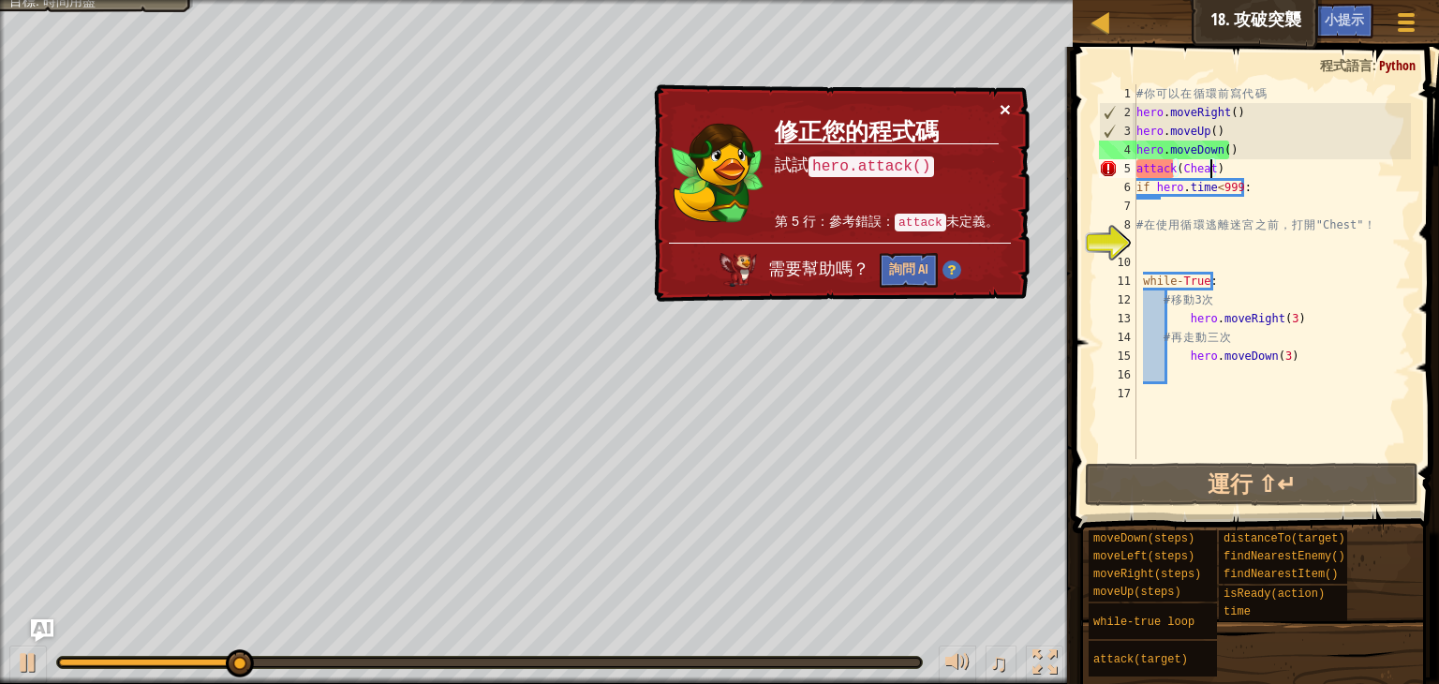
click at [1000, 119] on div "× 修正您的程式碼 試試 hero.attack() 第 5 行：參考錯誤： attack 未定義。 需要幫助嗎？ 詢問 AI" at bounding box center [839, 193] width 379 height 218
click at [993, 110] on td "修正您的程式碼 試試 hero.attack() 第 5 行：參考錯誤： attack 未定義。" at bounding box center [887, 170] width 226 height 143
click at [1000, 110] on button "×" at bounding box center [1005, 109] width 11 height 20
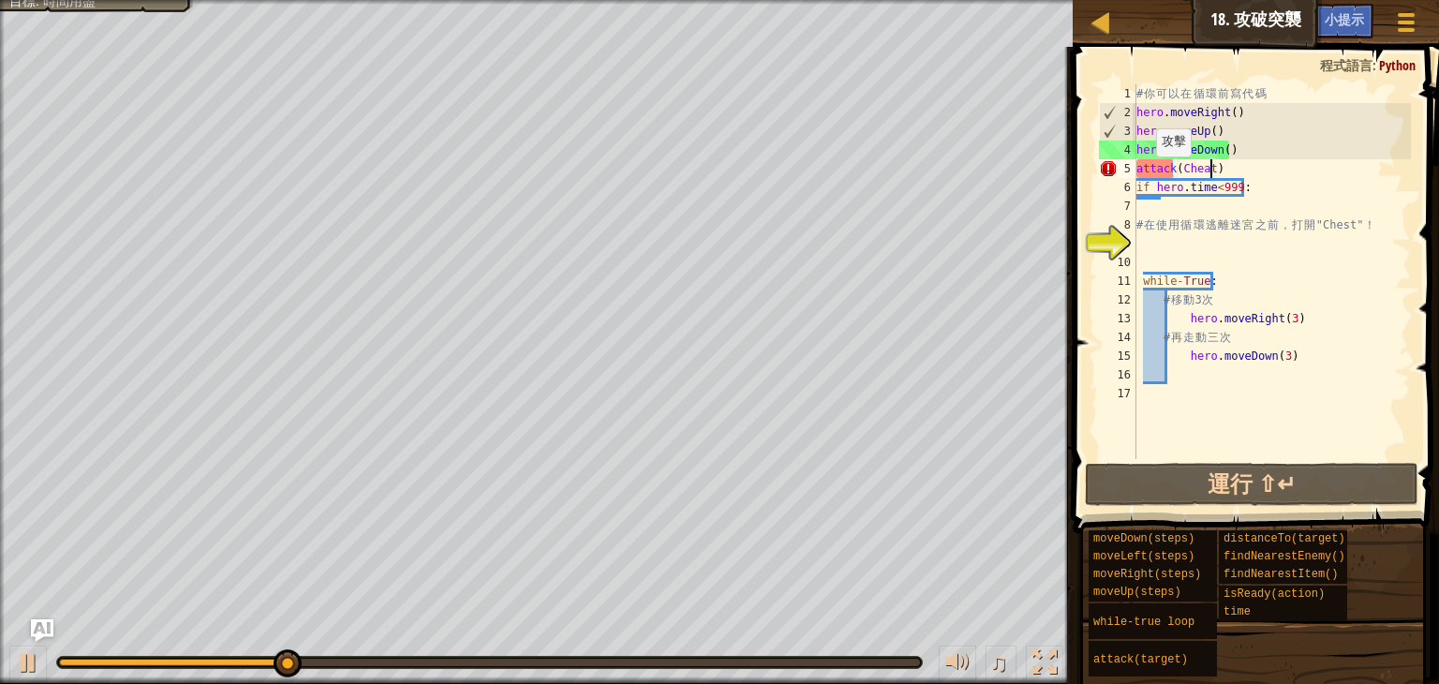
click at [1146, 173] on div "# 你 可 以 在 循 環 前 寫 代 碼 hero . moveRight ( ) hero . moveUp ( ) hero . moveDown ( …" at bounding box center [1272, 290] width 278 height 412
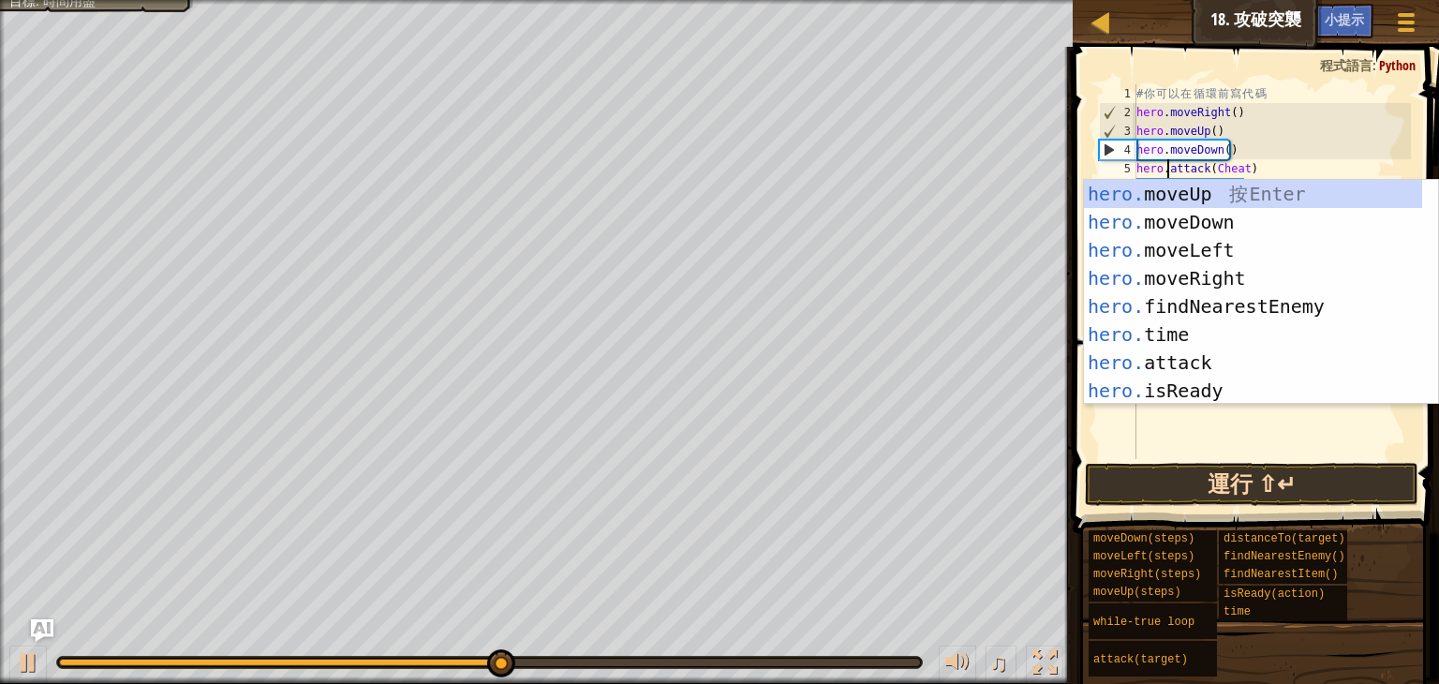
scroll to position [8, 3]
click at [1216, 493] on button "運行 ⇧↵" at bounding box center [1252, 484] width 334 height 43
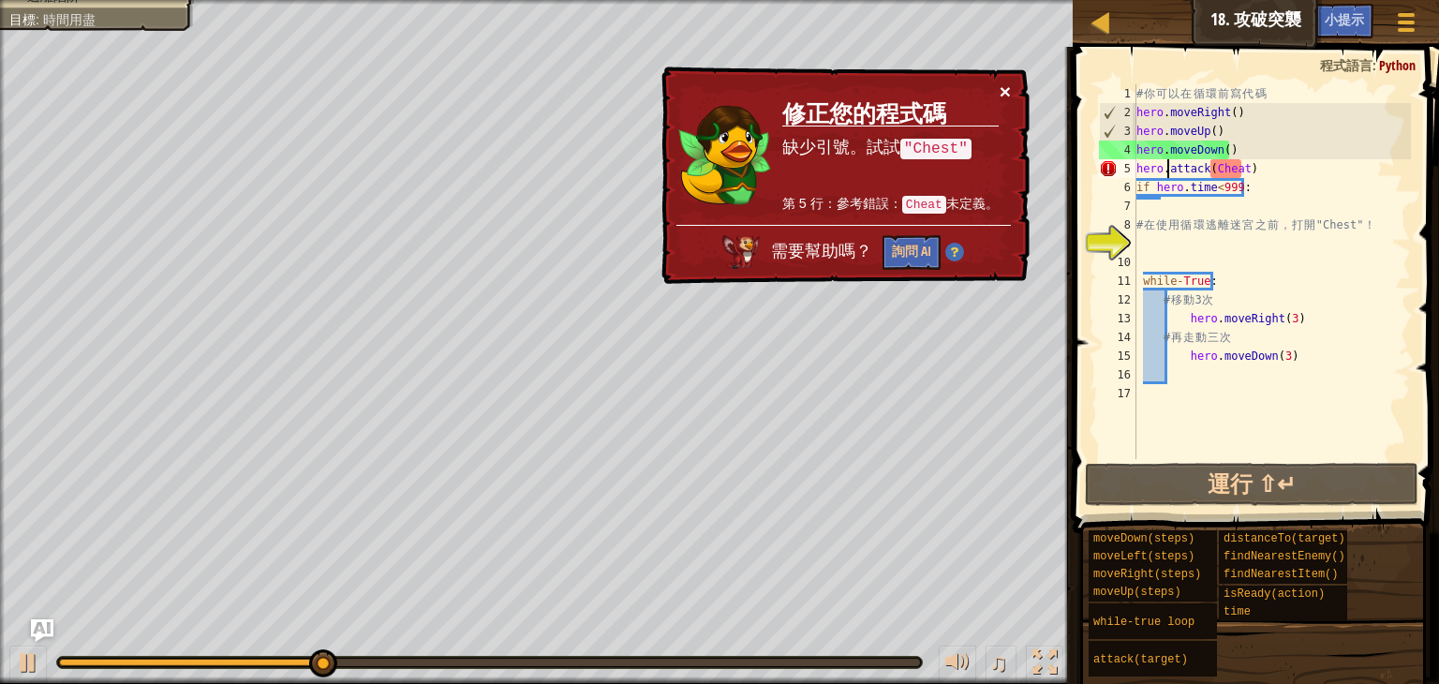
click at [1004, 87] on button "×" at bounding box center [1007, 93] width 12 height 20
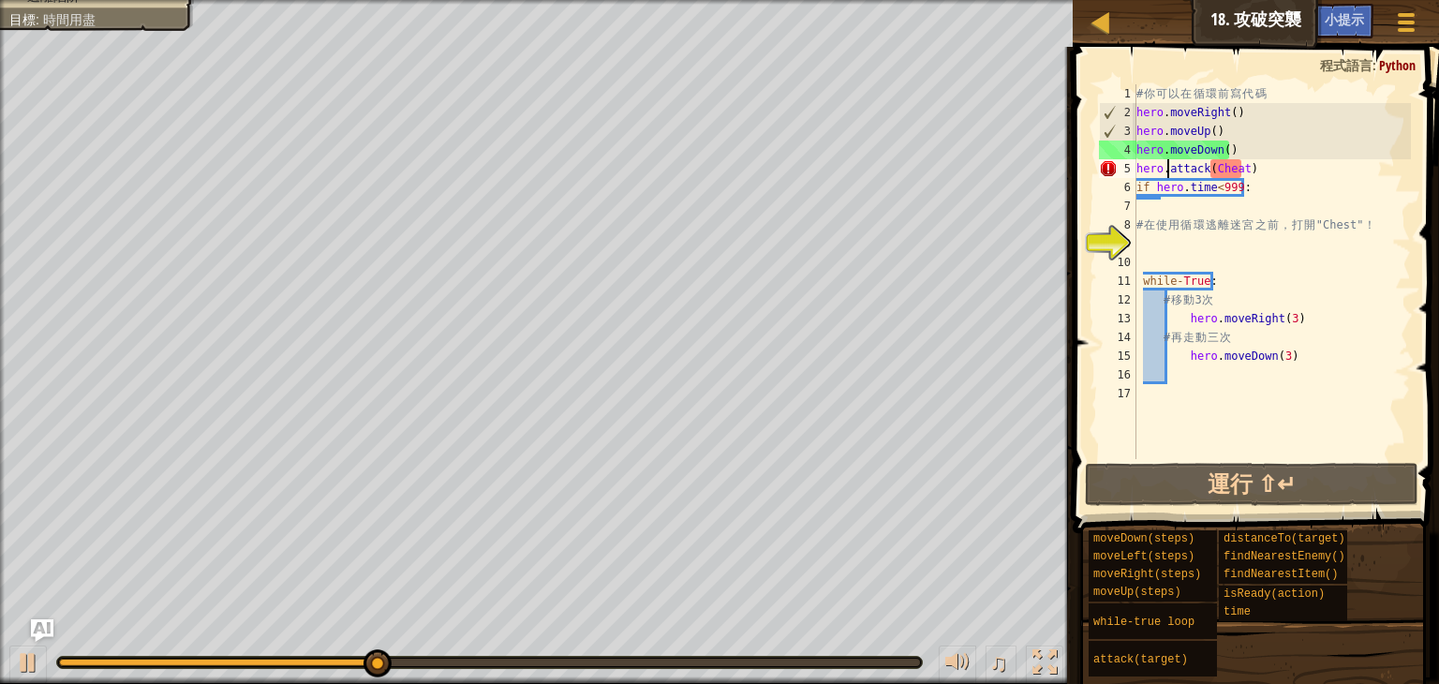
click at [1213, 169] on div "# 你 可 以 在 循 環 前 寫 代 碼 hero . moveRight ( ) hero . moveUp ( ) hero . moveDown ( …" at bounding box center [1272, 290] width 278 height 412
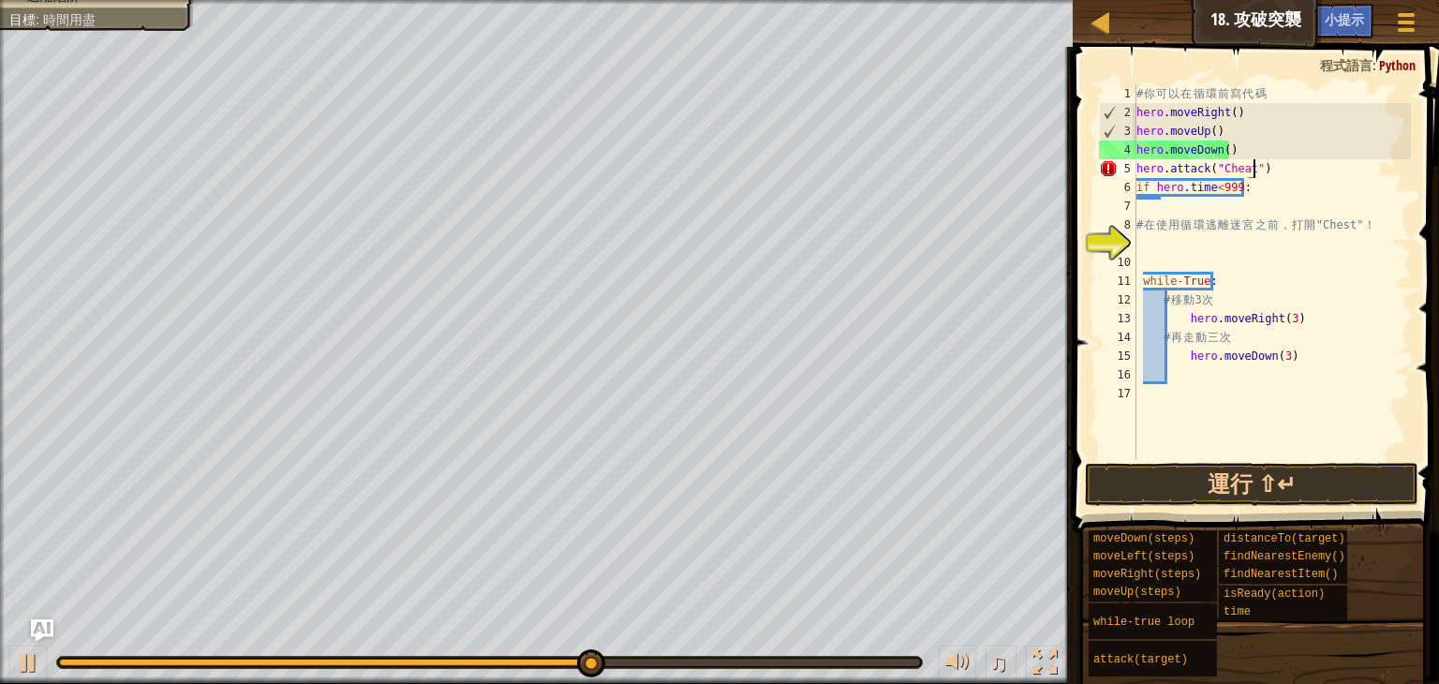
scroll to position [8, 8]
click at [1327, 477] on button "運行 ⇧↵" at bounding box center [1252, 484] width 334 height 43
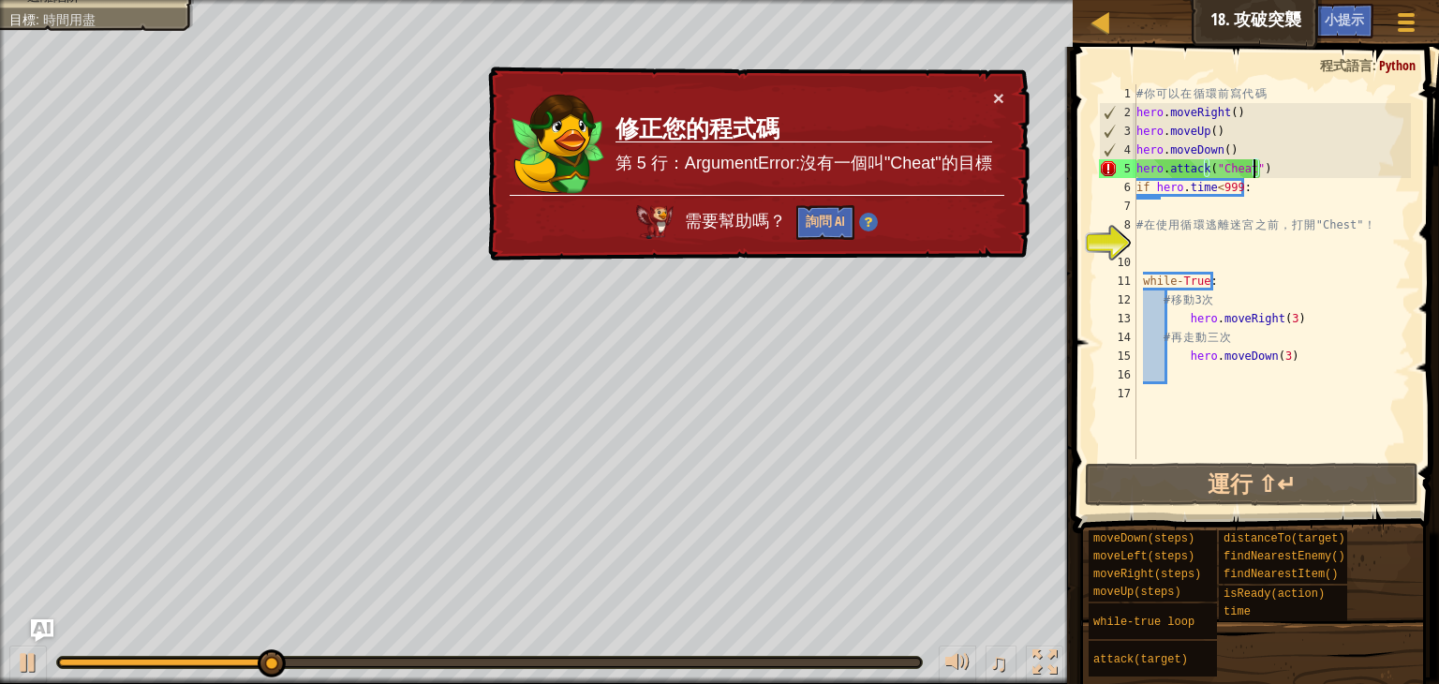
click at [1002, 84] on div "× 修正您的程式碼 第 5 行：ArgumentError:沒有一個叫"Cheat"的目標 需要幫助嗎？ 詢問 AI" at bounding box center [756, 164] width 545 height 195
click at [1002, 90] on button "×" at bounding box center [998, 98] width 11 height 20
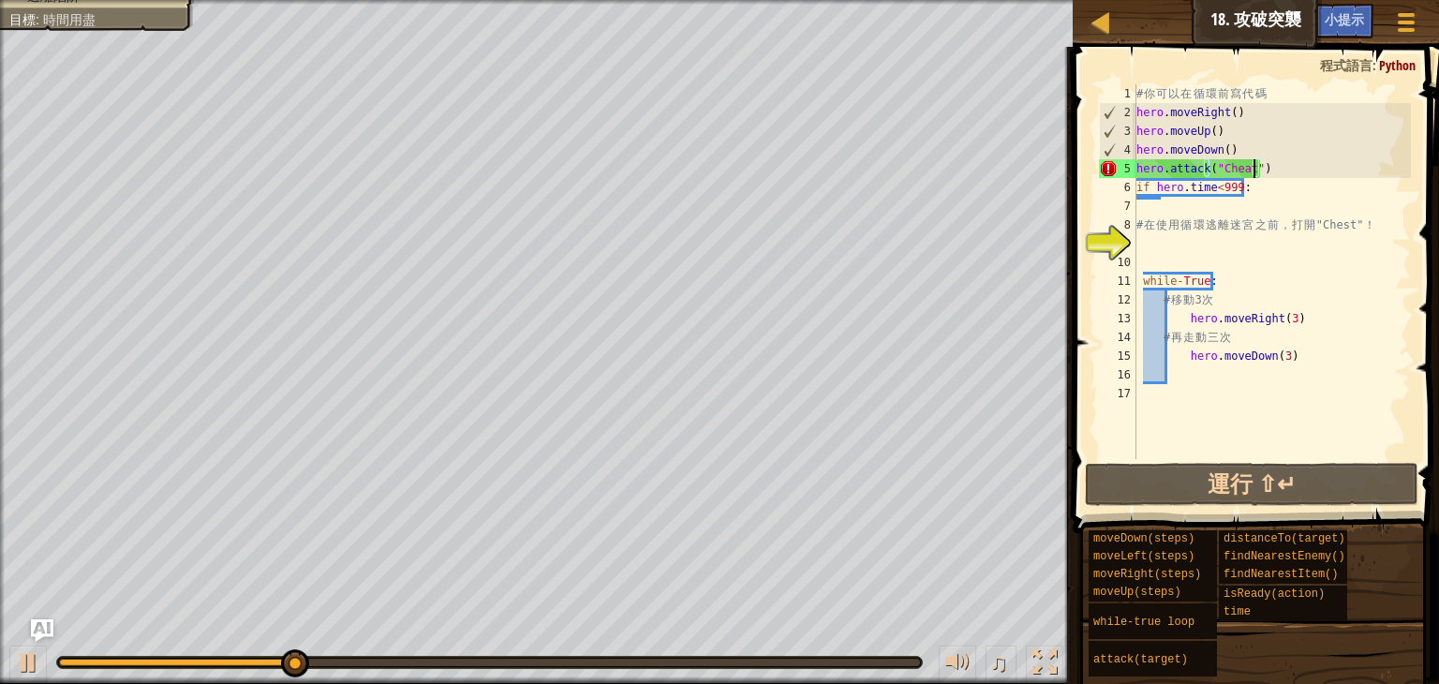
click at [1260, 168] on div "# 你 可 以 在 循 環 前 寫 代 碼 hero . moveRight ( ) hero . moveUp ( ) hero . moveDown ( …" at bounding box center [1272, 290] width 278 height 412
click at [1242, 168] on div "# 你 可 以 在 循 環 前 寫 代 碼 hero . moveRight ( ) hero . moveUp ( ) hero . moveDown ( …" at bounding box center [1272, 290] width 278 height 412
click at [1241, 167] on div "# 你 可 以 在 循 環 前 寫 代 碼 hero . moveRight ( ) hero . moveUp ( ) hero . moveDown ( …" at bounding box center [1272, 290] width 278 height 412
type textarea "hero.attack("Cheat") if hero.time<999:"
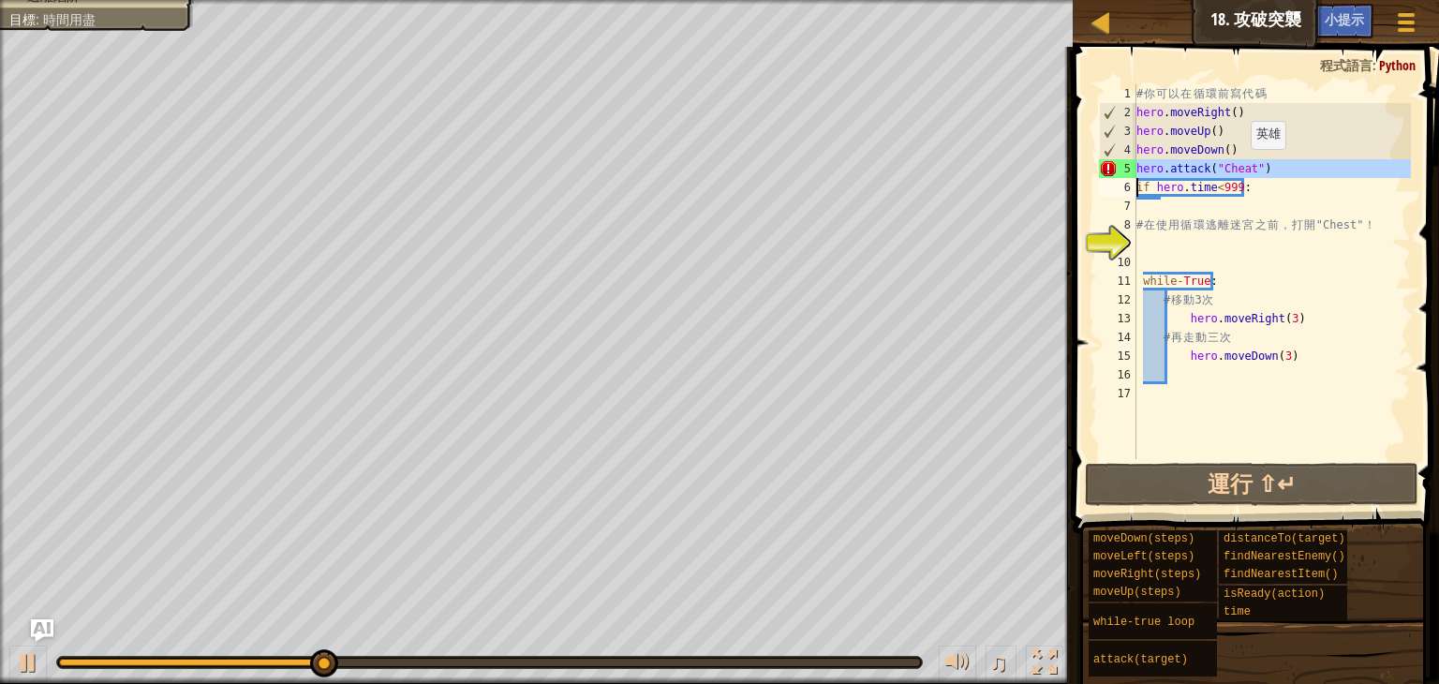
click at [1241, 167] on div "# 你 可 以 在 循 環 前 寫 代 碼 hero . moveRight ( ) hero . moveUp ( ) hero . moveDown ( …" at bounding box center [1272, 290] width 278 height 412
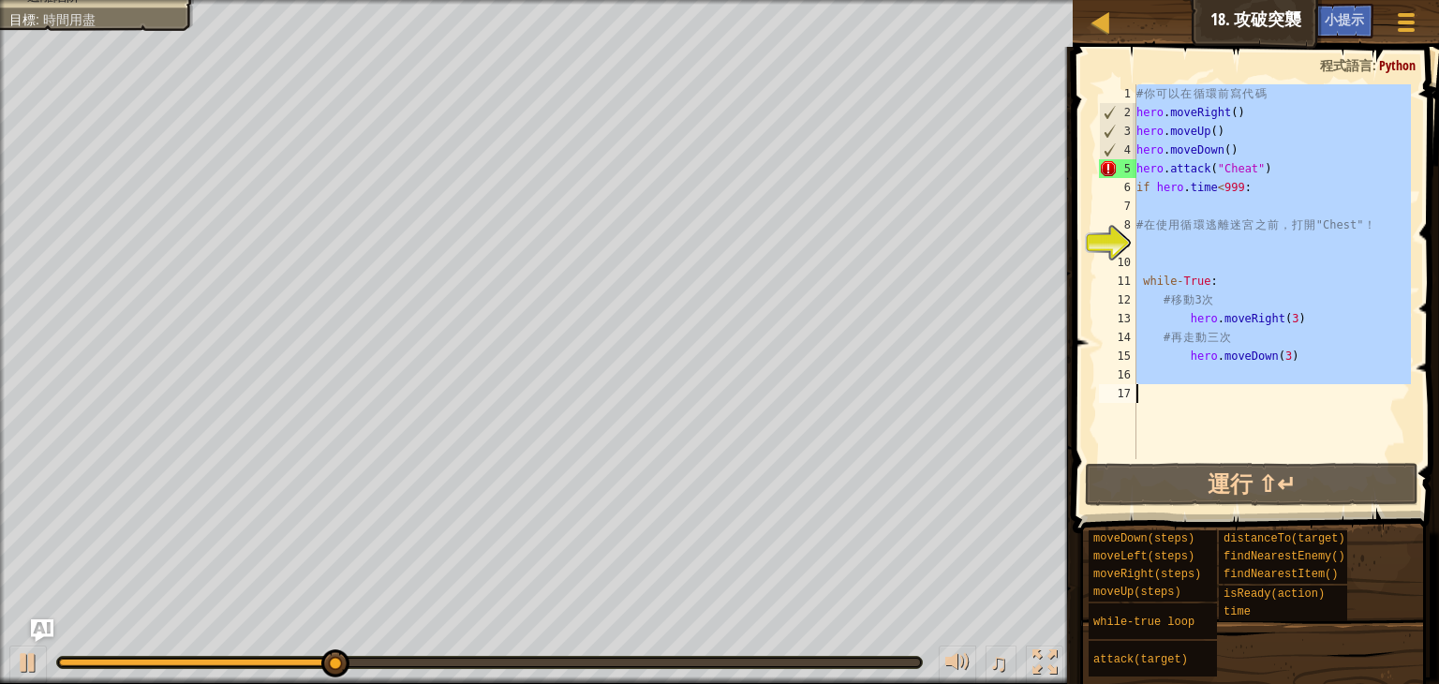
click at [1266, 165] on div "# 你 可 以 在 循 環 前 寫 代 碼 hero . moveRight ( ) hero . moveUp ( ) hero . moveDown ( …" at bounding box center [1272, 271] width 278 height 375
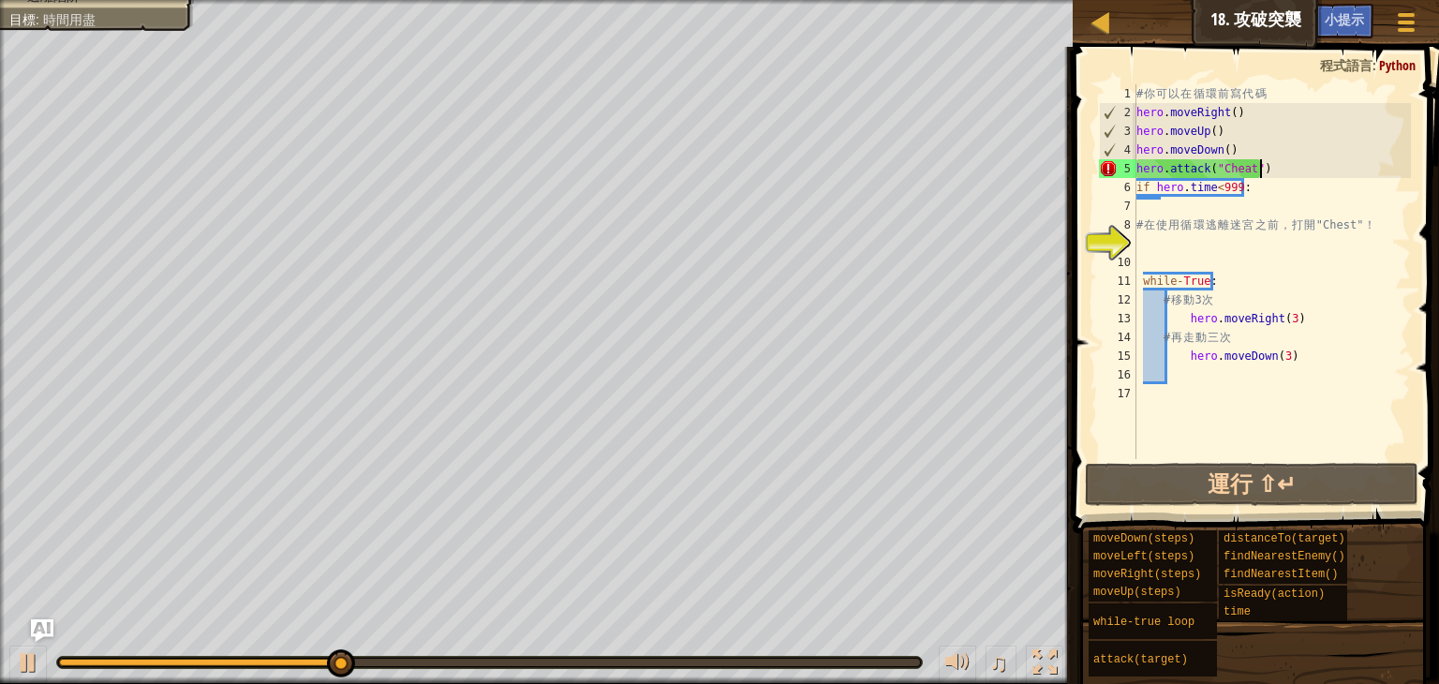
click at [1266, 165] on div "# 你 可 以 在 循 環 前 寫 代 碼 hero . moveRight ( ) hero . moveUp ( ) hero . moveDown ( …" at bounding box center [1272, 290] width 278 height 412
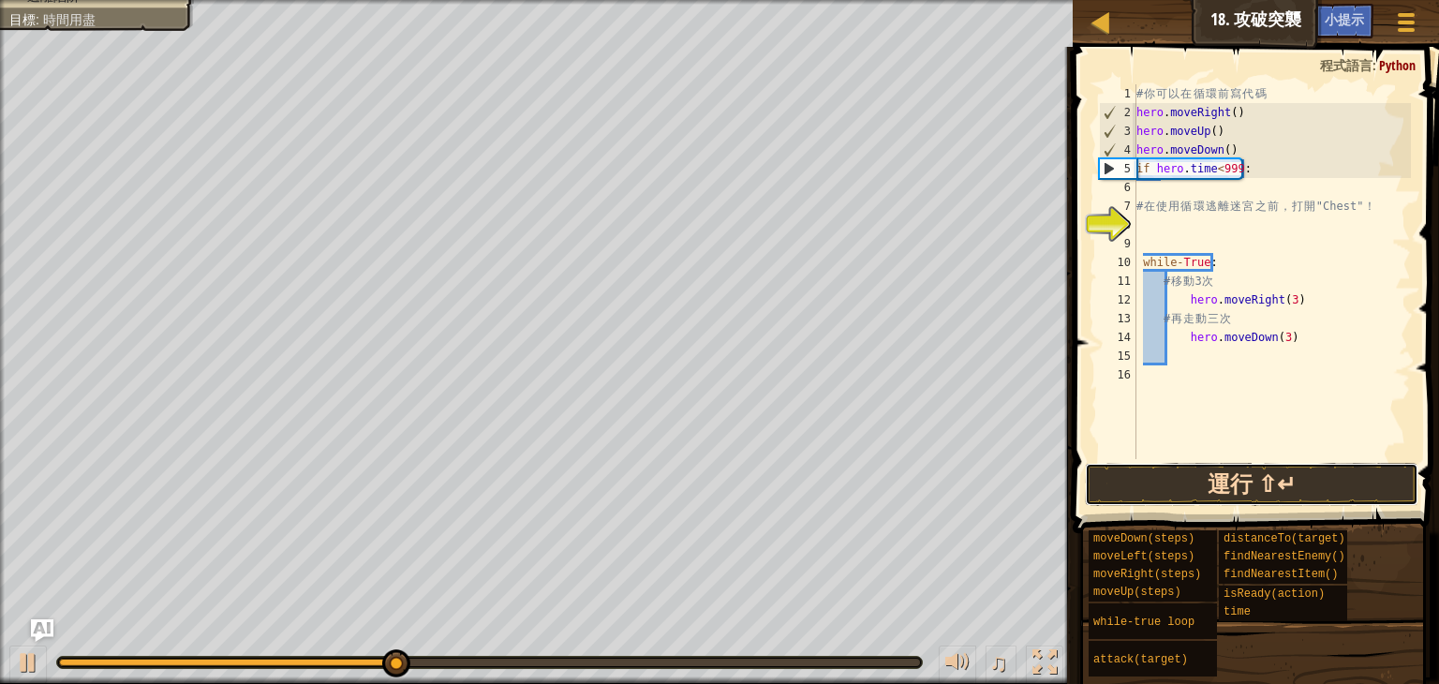
click at [1276, 473] on button "運行 ⇧↵" at bounding box center [1252, 484] width 334 height 43
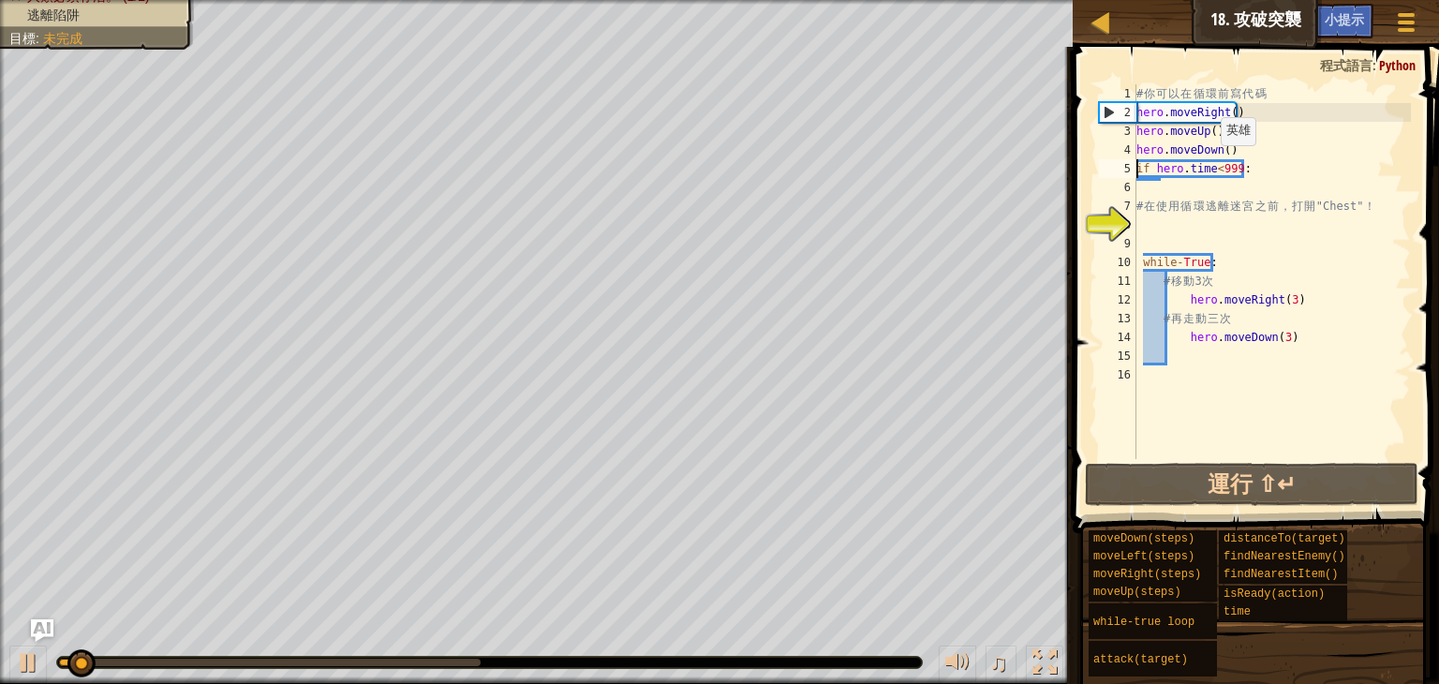
click at [1233, 170] on div "# 你 可 以 在 循 環 前 寫 代 碼 hero . moveRight ( ) hero . moveUp ( ) hero . moveDown ( …" at bounding box center [1272, 290] width 278 height 412
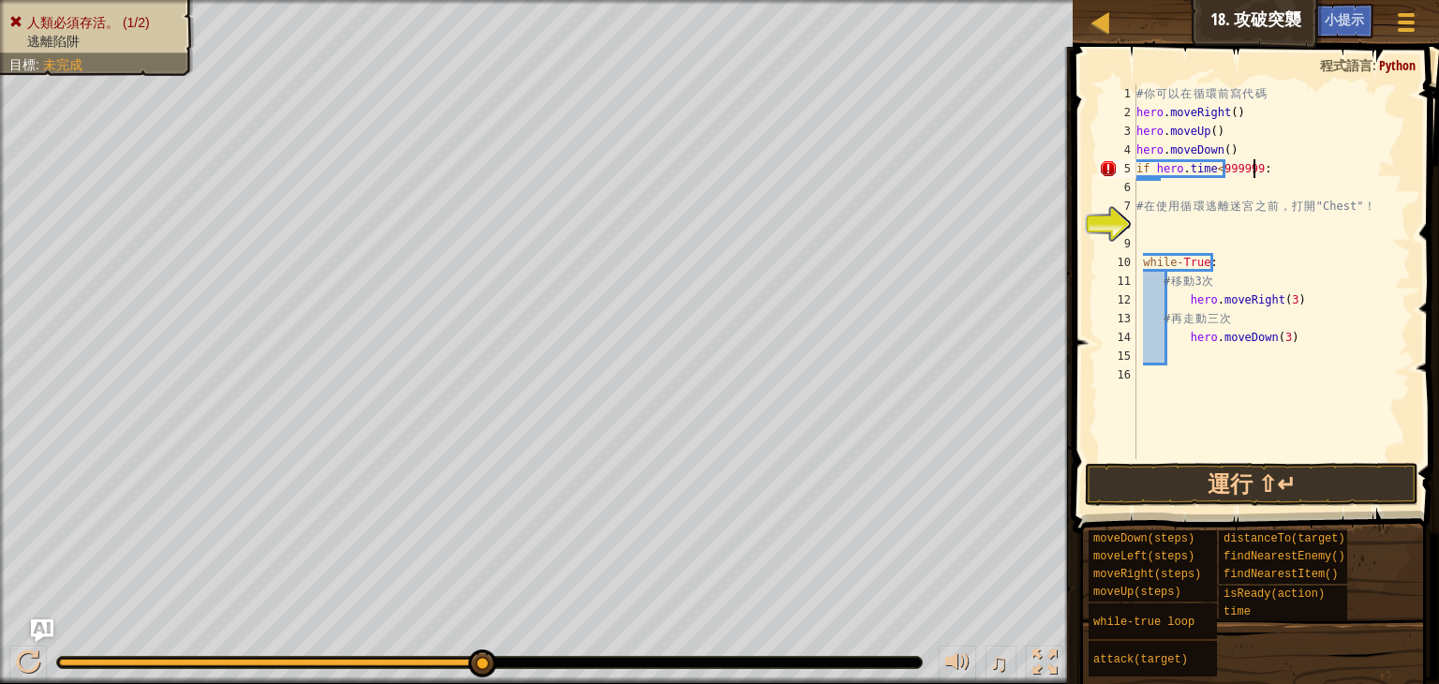
scroll to position [8, 9]
click at [1286, 481] on button "運行 ⇧↵" at bounding box center [1252, 484] width 334 height 43
click at [1278, 488] on button "運行 ⇧↵" at bounding box center [1252, 484] width 334 height 43
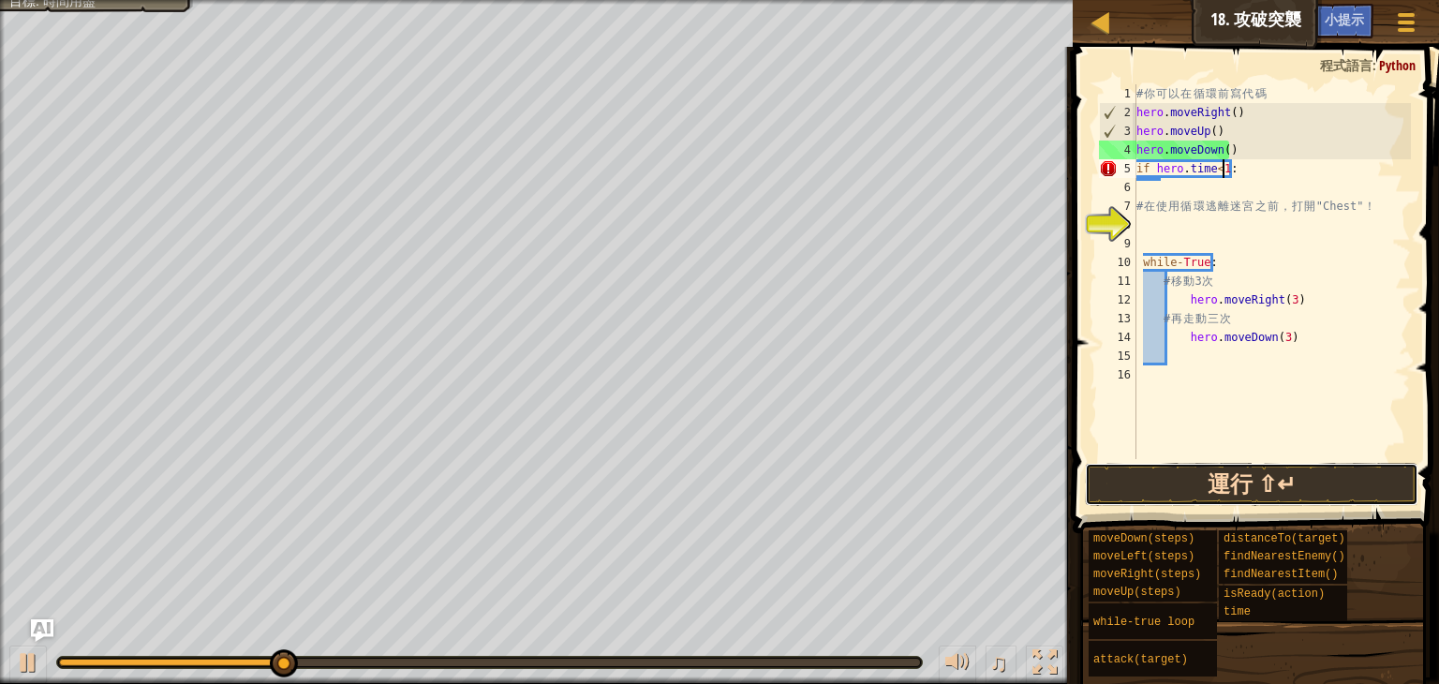
click at [1276, 485] on button "運行 ⇧↵" at bounding box center [1252, 484] width 334 height 43
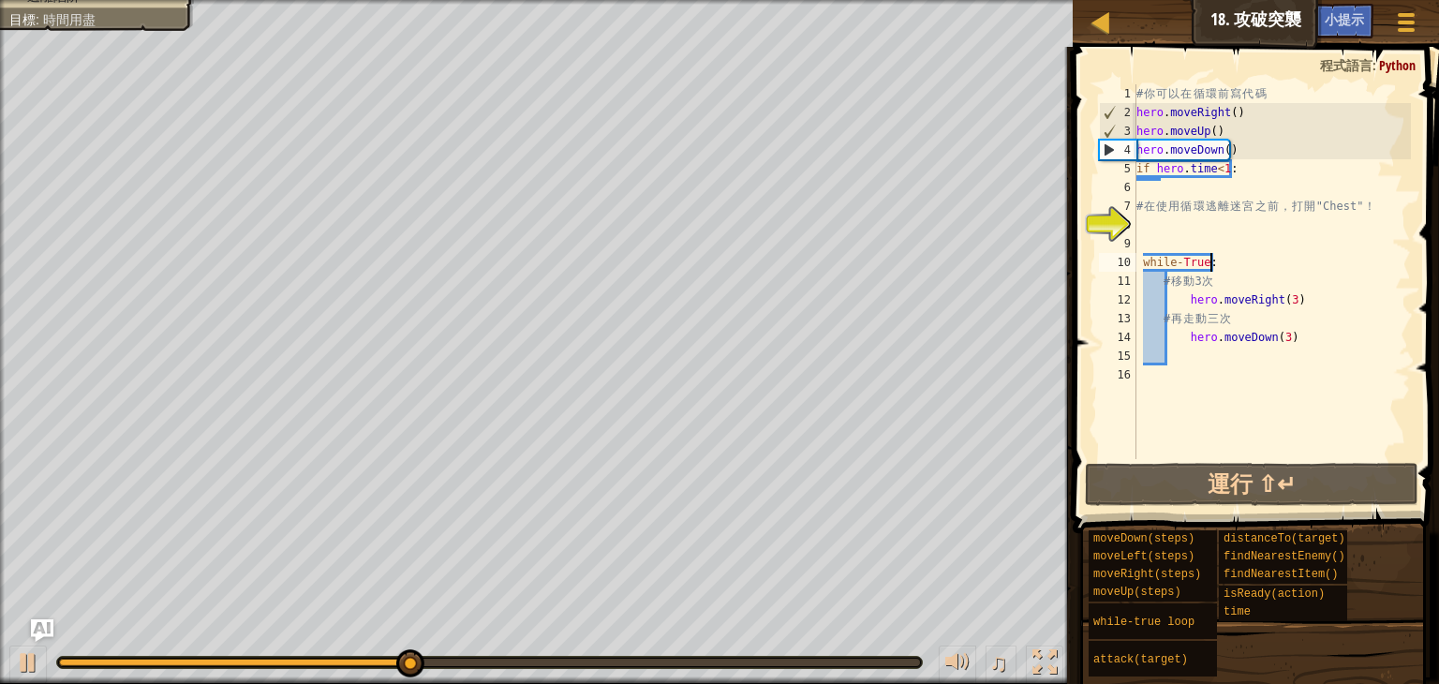
click at [1276, 267] on div "# 你 可 以 在 循 環 前 寫 代 碼 hero . moveRight ( ) hero . moveUp ( ) hero . moveDown ( …" at bounding box center [1272, 290] width 278 height 412
click at [1282, 290] on div "# 你 可 以 在 循 環 前 寫 代 碼 hero . moveRight ( ) hero . moveUp ( ) hero . moveDown ( …" at bounding box center [1272, 290] width 278 height 412
click at [1256, 264] on div "# 你 可 以 在 循 環 前 寫 代 碼 hero . moveRight ( ) hero . moveUp ( ) hero . moveDown ( …" at bounding box center [1272, 290] width 278 height 412
drag, startPoint x: 1219, startPoint y: 260, endPoint x: 1142, endPoint y: 268, distance: 77.3
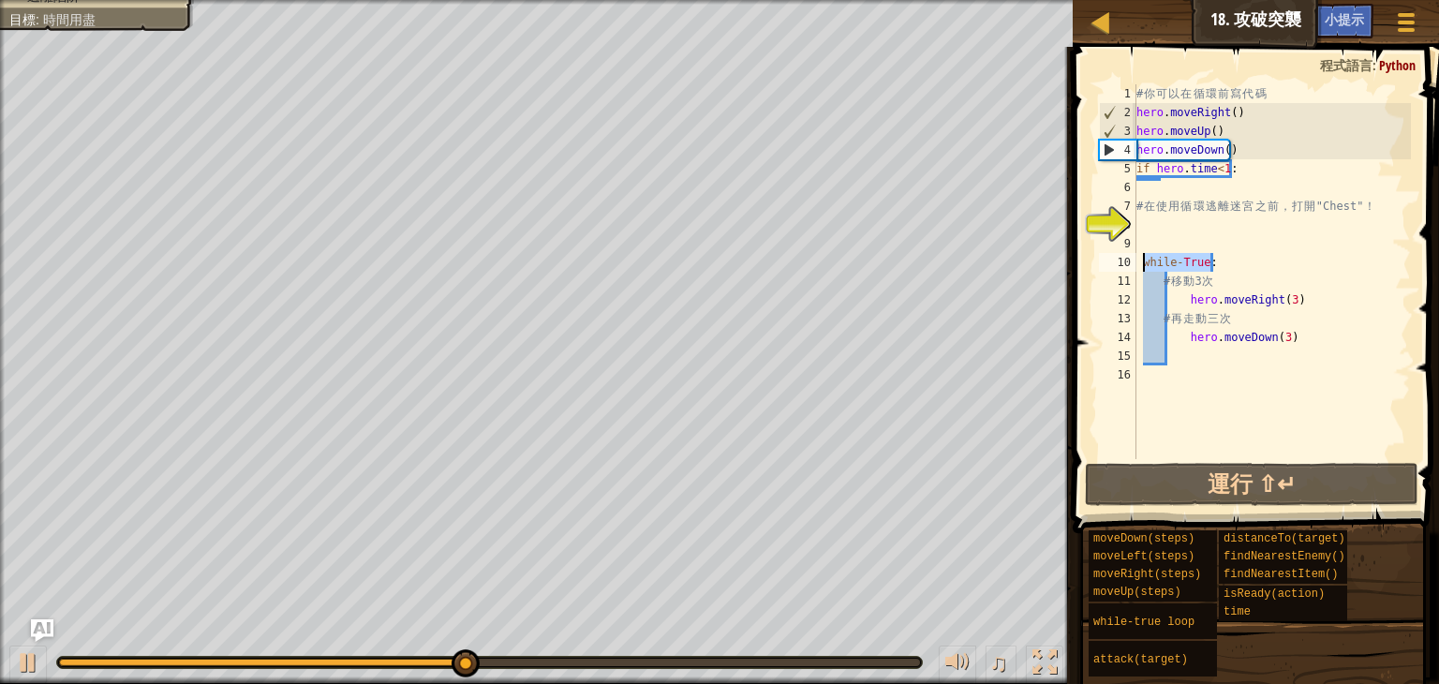
click at [1142, 268] on div "# 你 可 以 在 循 環 前 寫 代 碼 hero . moveRight ( ) hero . moveUp ( ) hero . moveDown ( …" at bounding box center [1272, 290] width 278 height 412
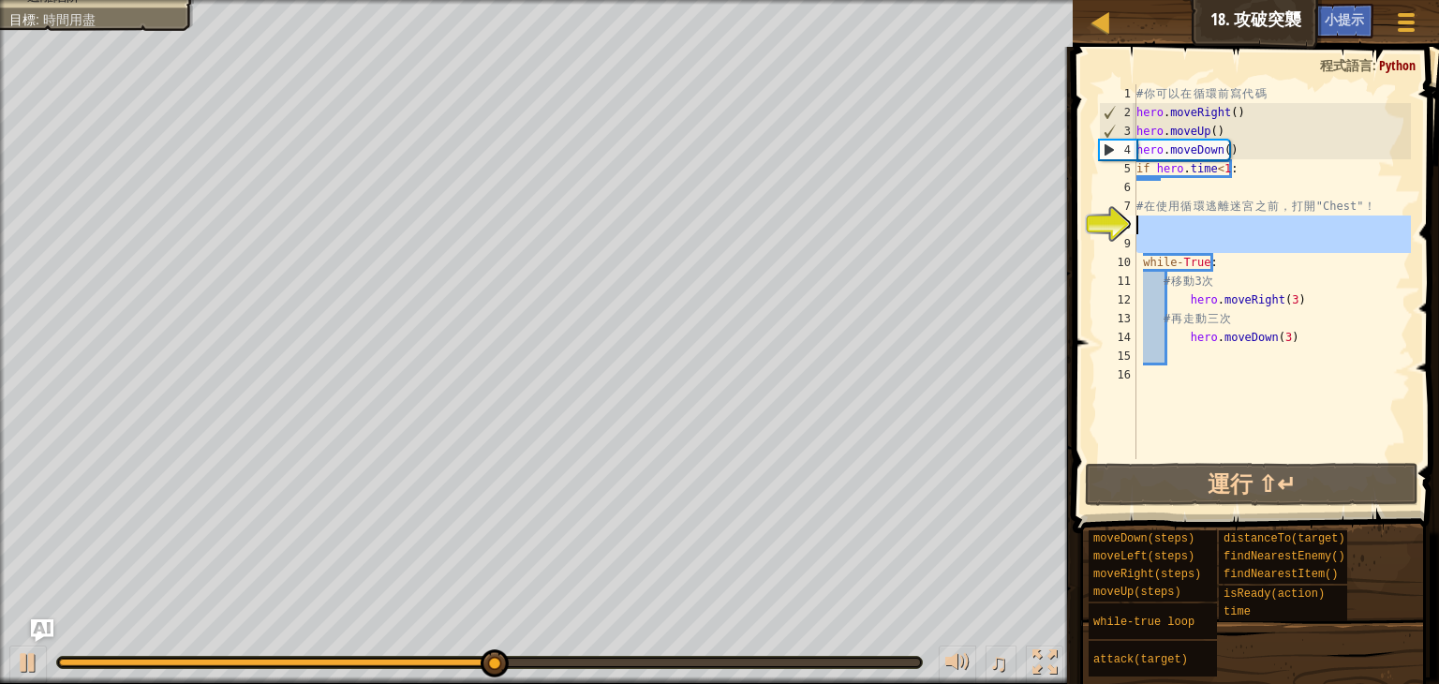
drag, startPoint x: 1138, startPoint y: 260, endPoint x: 1174, endPoint y: 241, distance: 40.7
click at [1168, 241] on div "# 你 可 以 在 循 環 前 寫 代 碼 hero . moveRight ( ) hero . moveUp ( ) hero . moveDown ( …" at bounding box center [1272, 290] width 278 height 412
click at [1308, 260] on div "# 你 可 以 在 循 環 前 寫 代 碼 hero . moveRight ( ) hero . moveUp ( ) hero . moveDown ( …" at bounding box center [1272, 290] width 278 height 412
type textarea "while-True:"
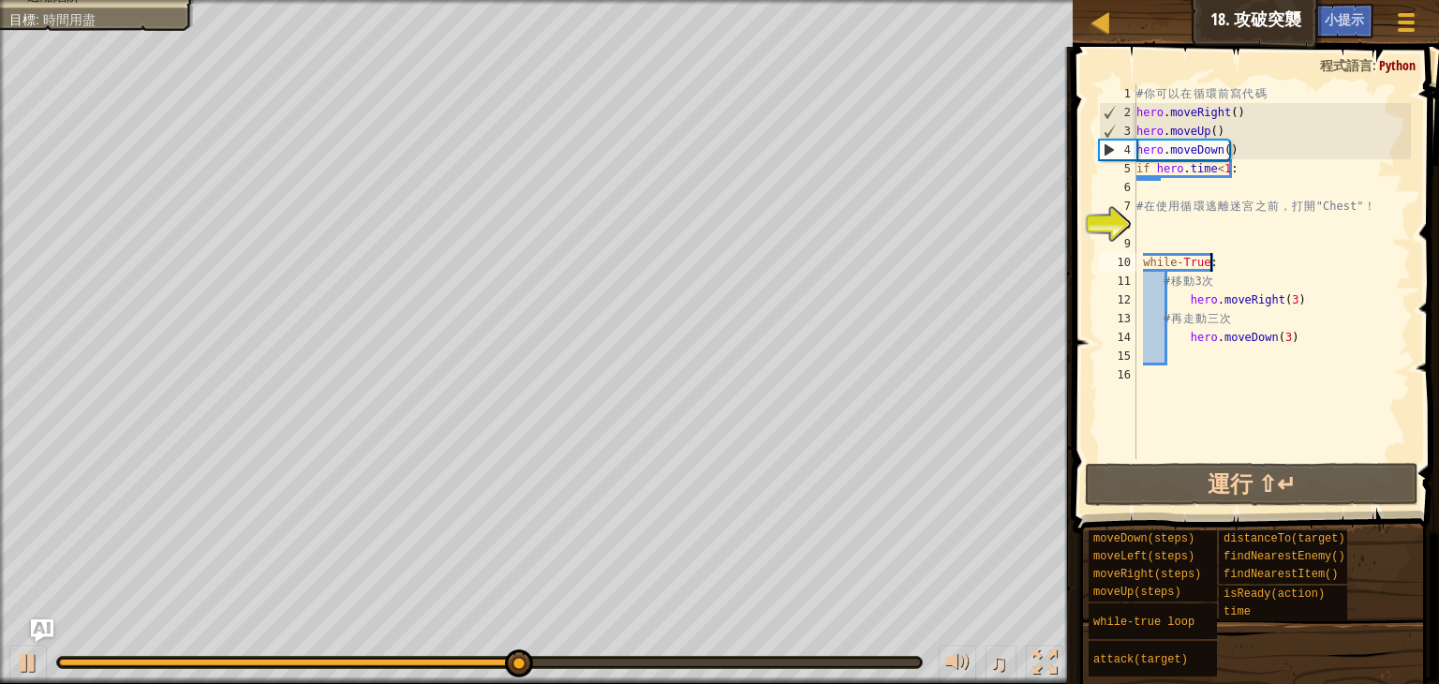
click at [1245, 179] on div "# 你 可 以 在 循 環 前 寫 代 碼 hero . moveRight ( ) hero . moveUp ( ) hero . moveDown ( …" at bounding box center [1272, 290] width 278 height 412
click at [1244, 177] on div "# 你 可 以 在 循 環 前 寫 代 碼 hero . moveRight ( ) hero . moveUp ( ) hero . moveDown ( …" at bounding box center [1272, 290] width 278 height 412
type textarea "if hero.time<1:"
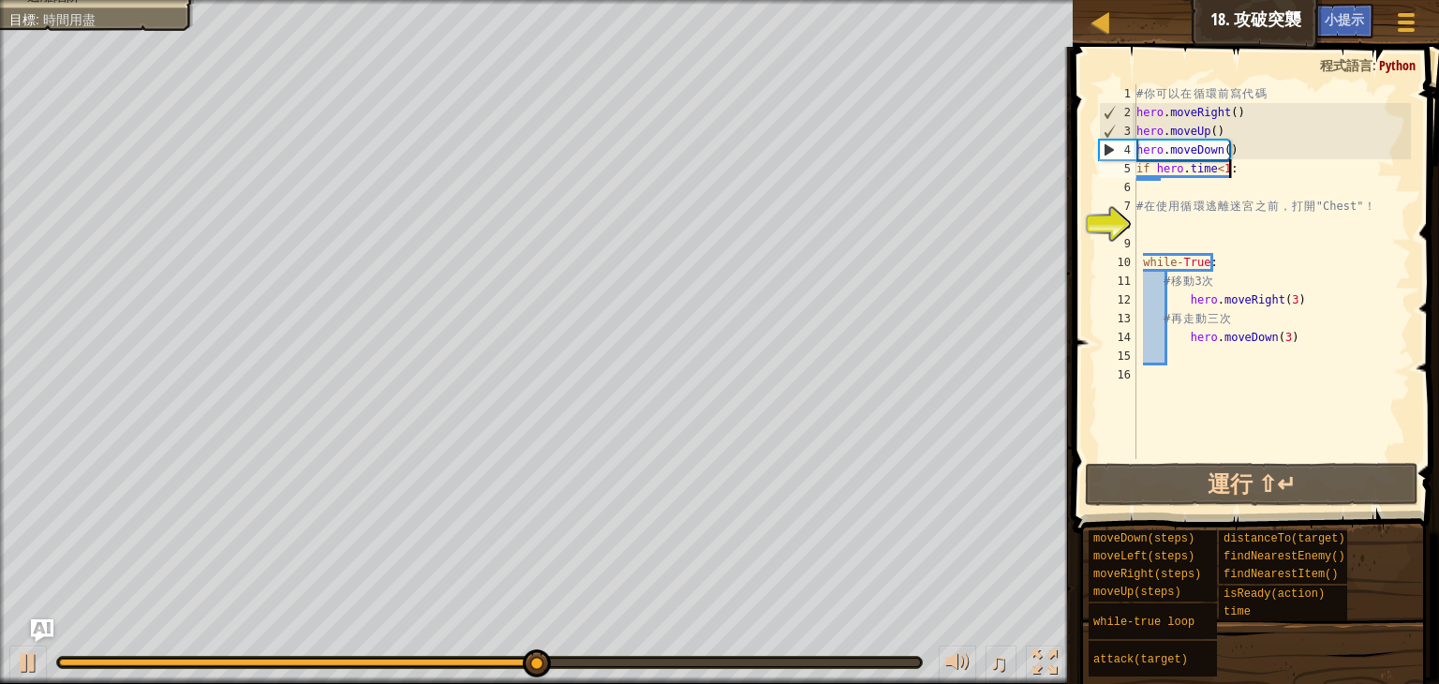
click at [1218, 170] on div "# 你 可 以 在 循 環 前 寫 代 碼 hero . moveRight ( ) hero . moveUp ( ) hero . moveDown ( …" at bounding box center [1272, 290] width 278 height 412
click at [1265, 186] on div "# 你 可 以 在 循 環 前 寫 代 碼 hero . moveRight ( ) hero . moveUp ( ) hero . moveDown ( …" at bounding box center [1272, 290] width 278 height 412
click at [1224, 170] on div "# 你 可 以 在 循 環 前 寫 代 碼 hero . moveRight ( ) hero . moveUp ( ) hero . moveDown ( …" at bounding box center [1272, 290] width 278 height 412
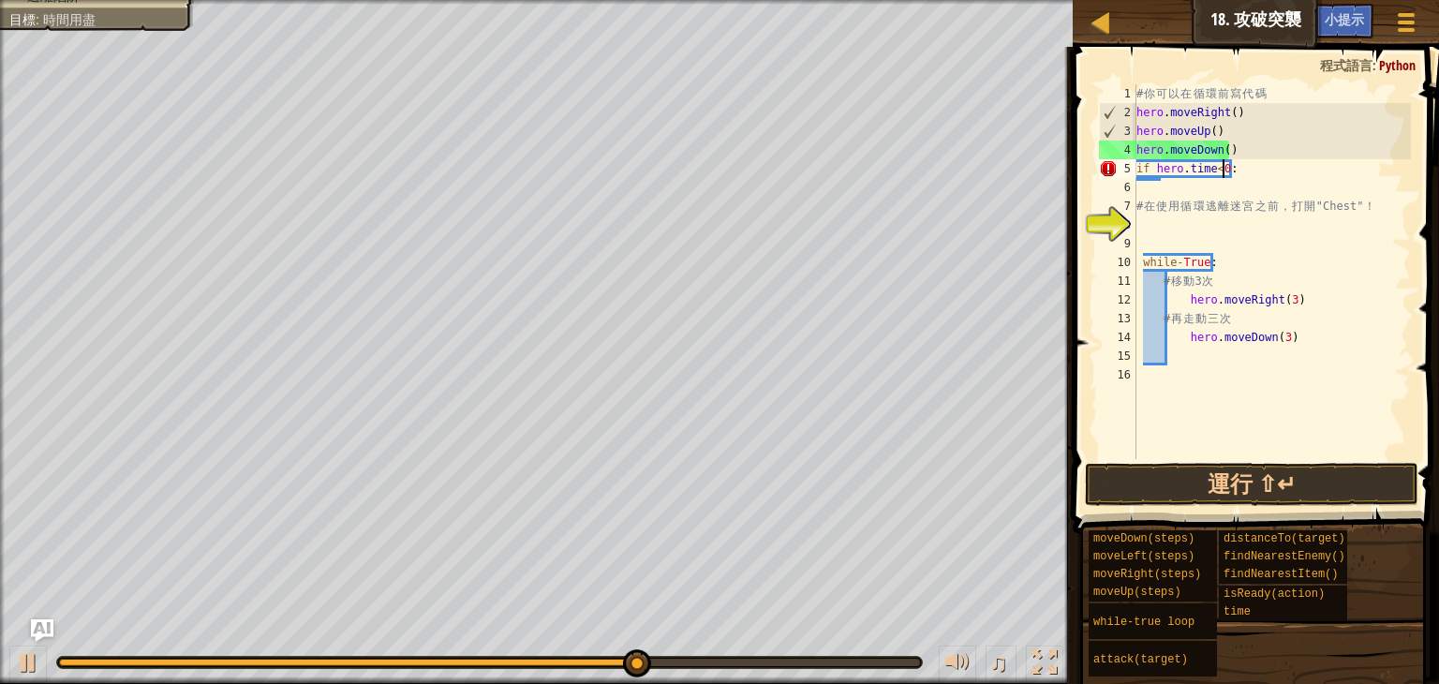
scroll to position [8, 7]
click at [1314, 484] on button "運行 ⇧↵" at bounding box center [1252, 484] width 334 height 43
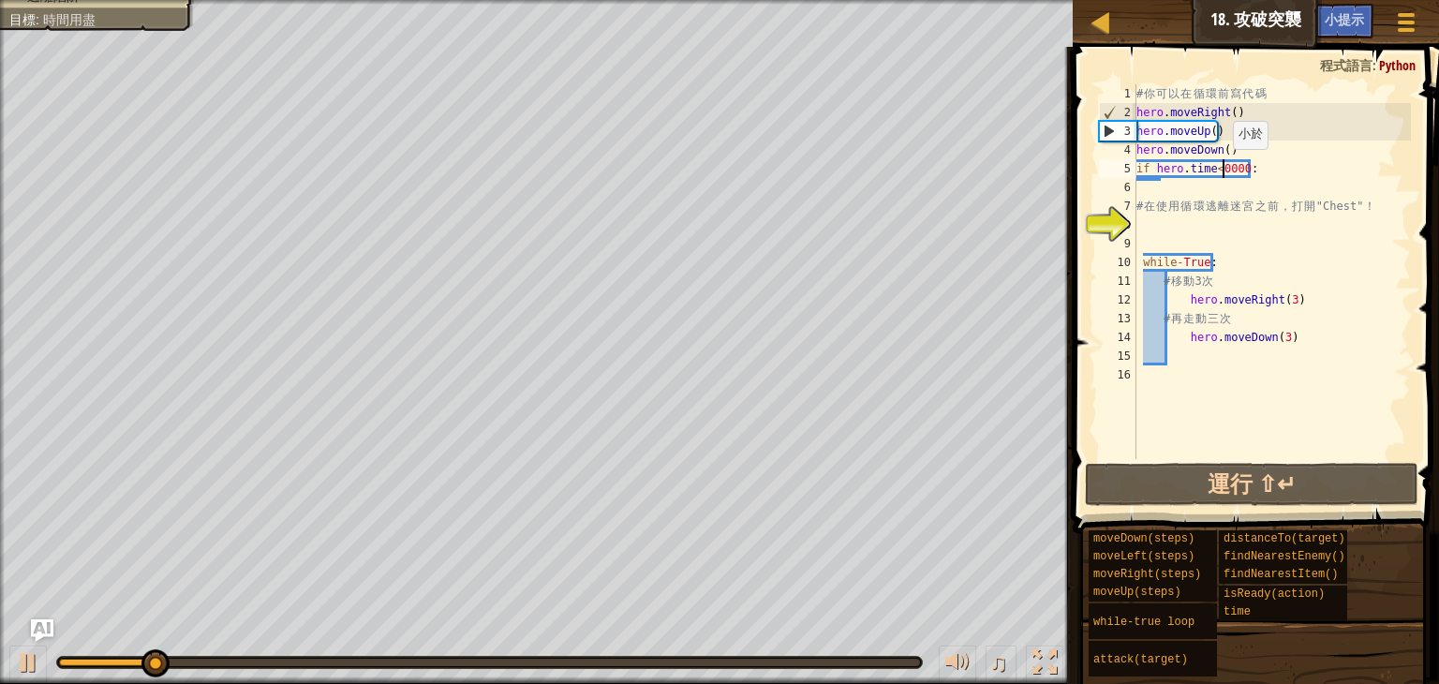
click at [1224, 168] on div "# 你 可 以 在 循 環 前 寫 代 碼 hero . moveRight ( ) hero . moveUp ( ) hero . moveDown ( …" at bounding box center [1272, 290] width 278 height 412
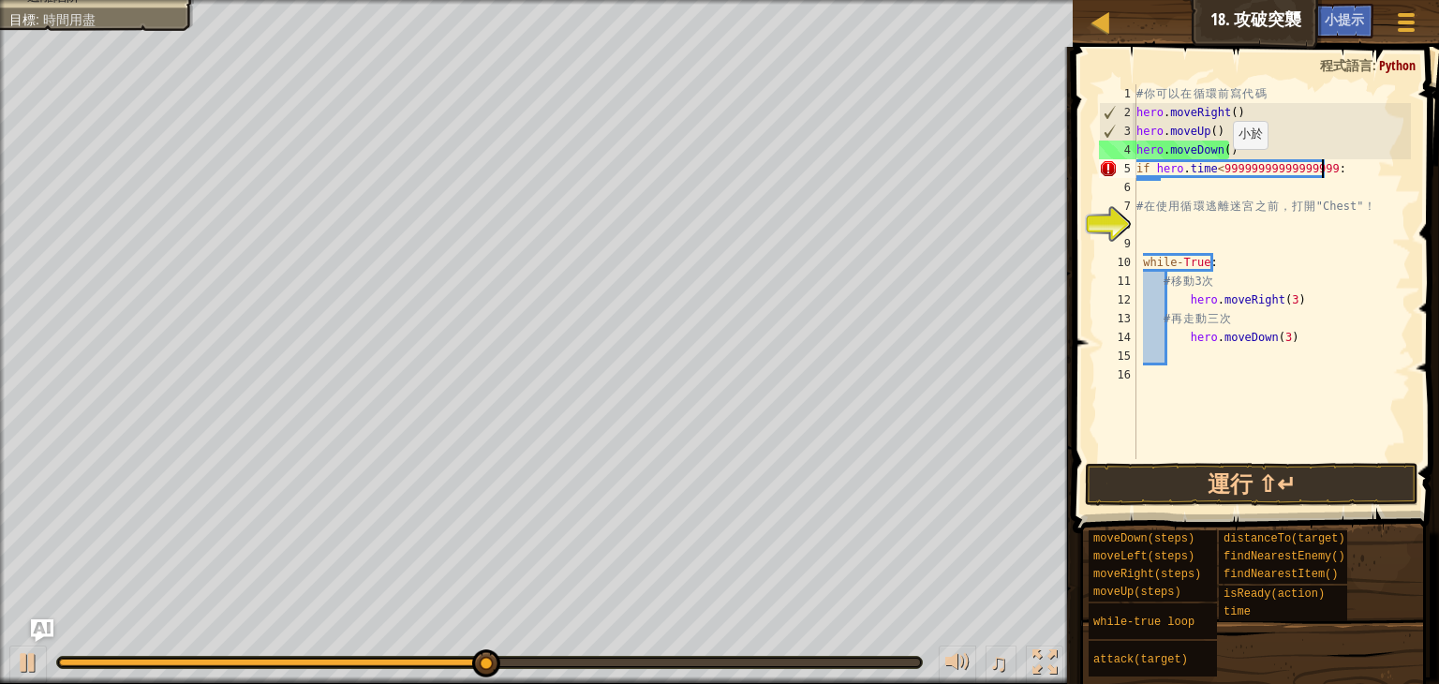
scroll to position [8, 15]
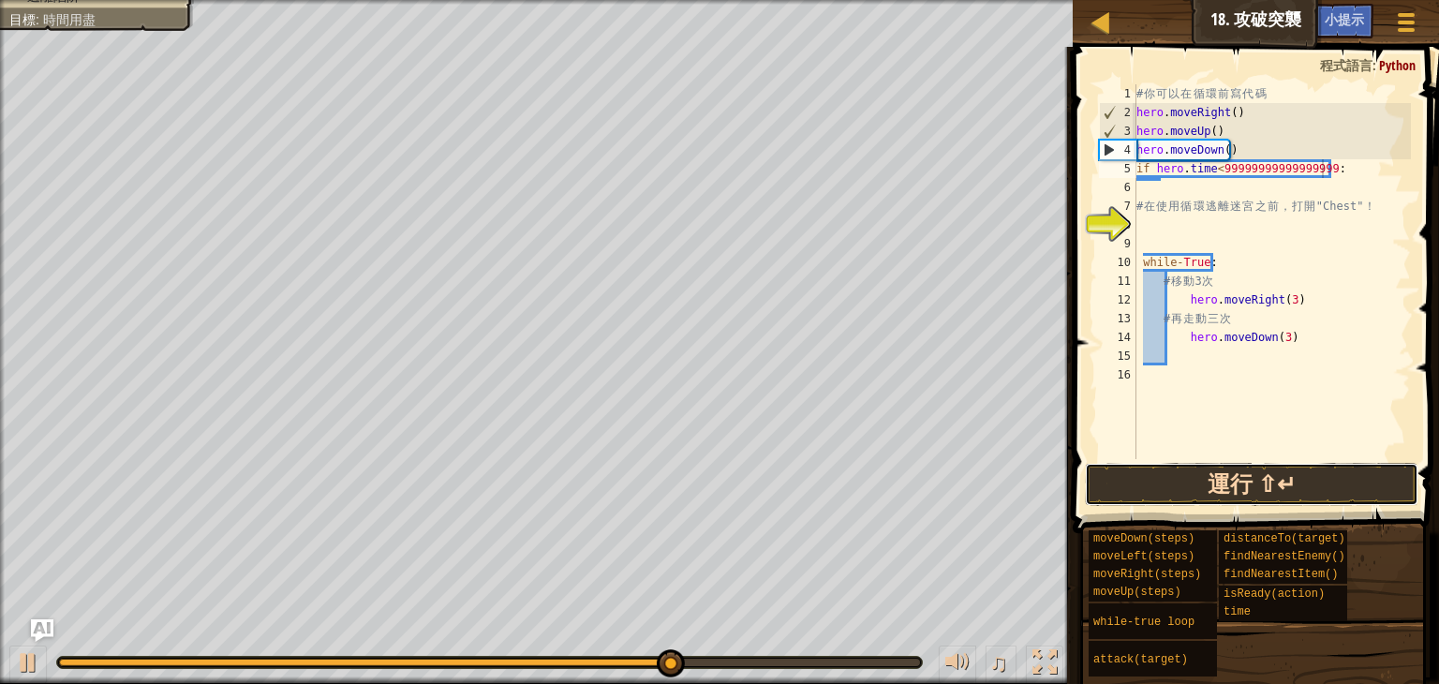
click at [1251, 488] on button "運行 ⇧↵" at bounding box center [1252, 484] width 334 height 43
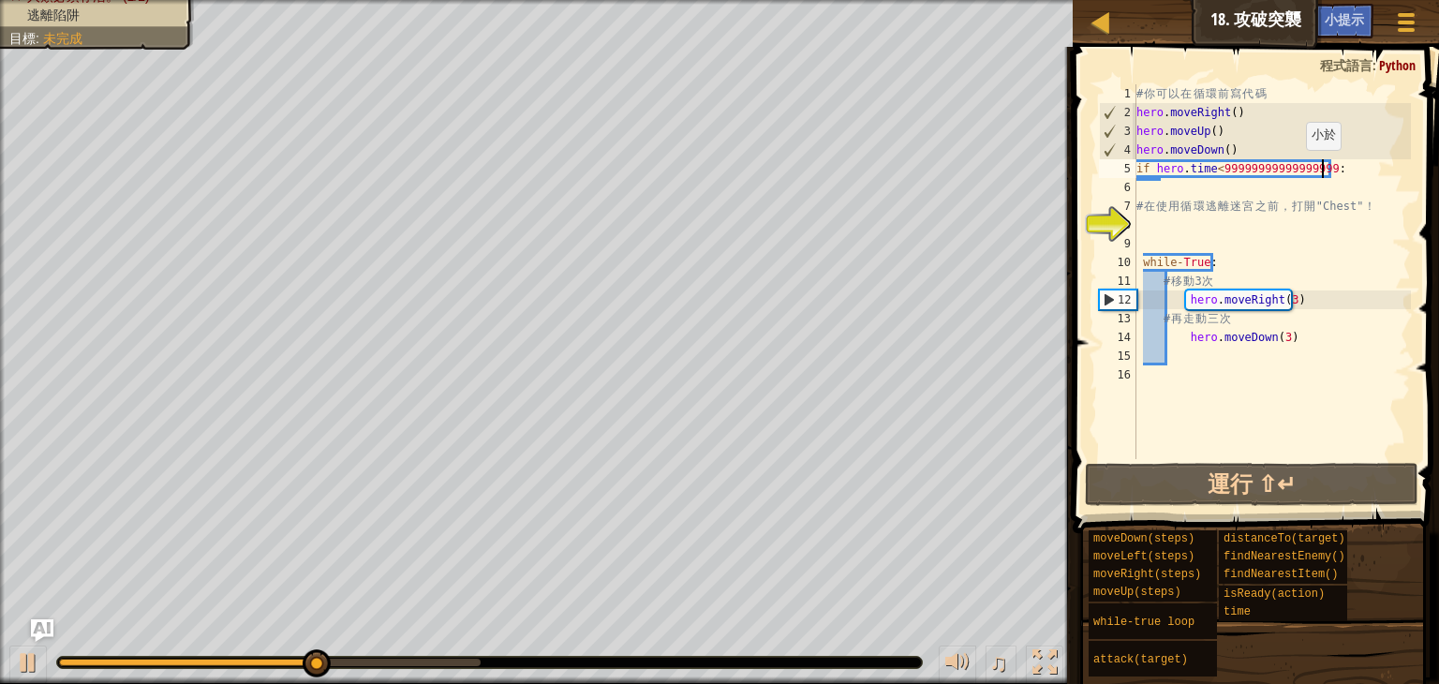
click at [1297, 169] on div "# 你 可 以 在 循 環 前 寫 代 碼 hero . moveRight ( ) hero . moveUp ( ) hero . moveDown ( …" at bounding box center [1272, 290] width 278 height 412
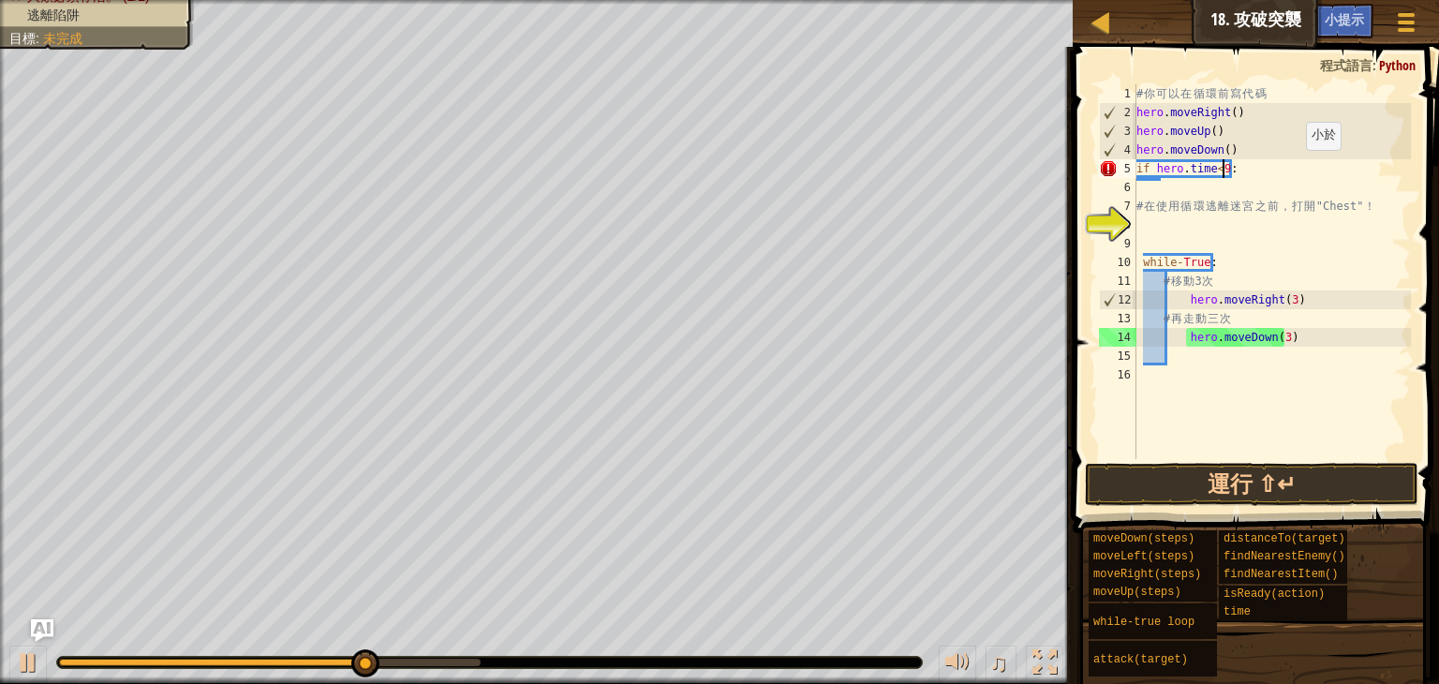
scroll to position [8, 7]
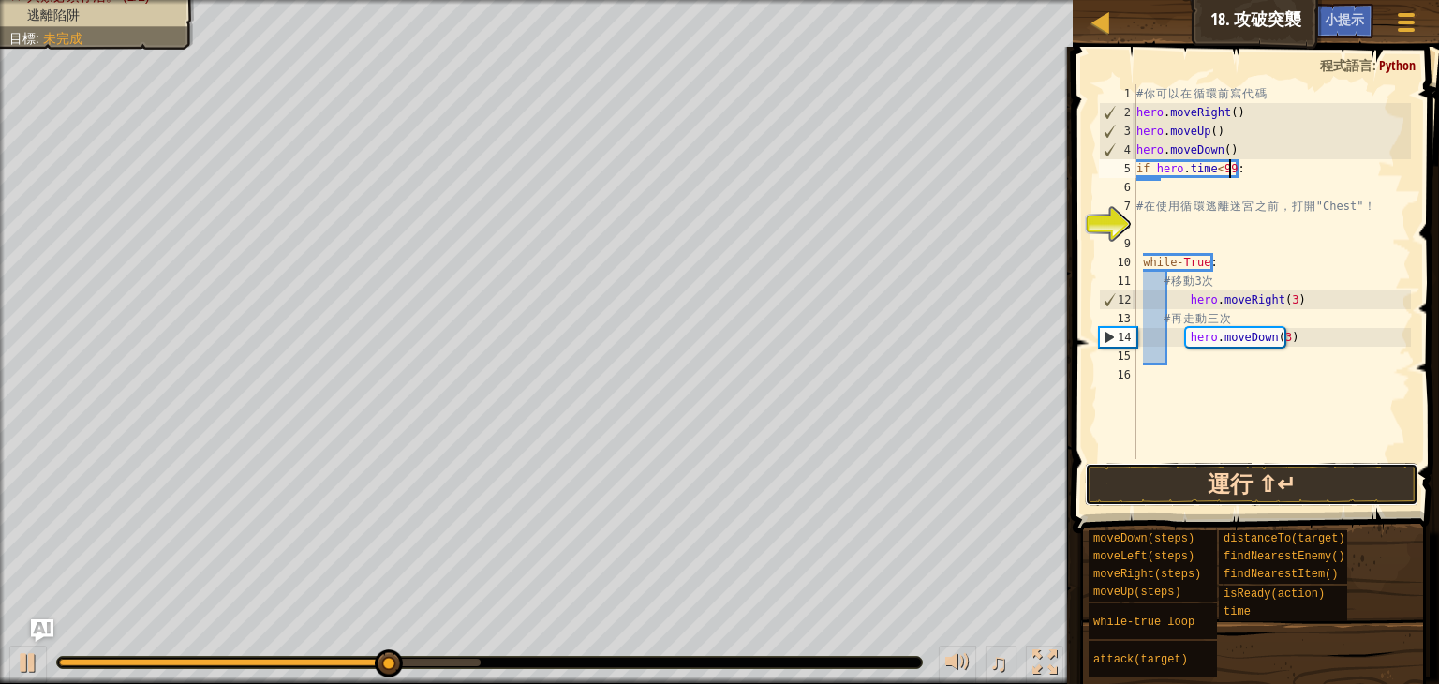
click at [1248, 472] on button "運行 ⇧↵" at bounding box center [1252, 484] width 334 height 43
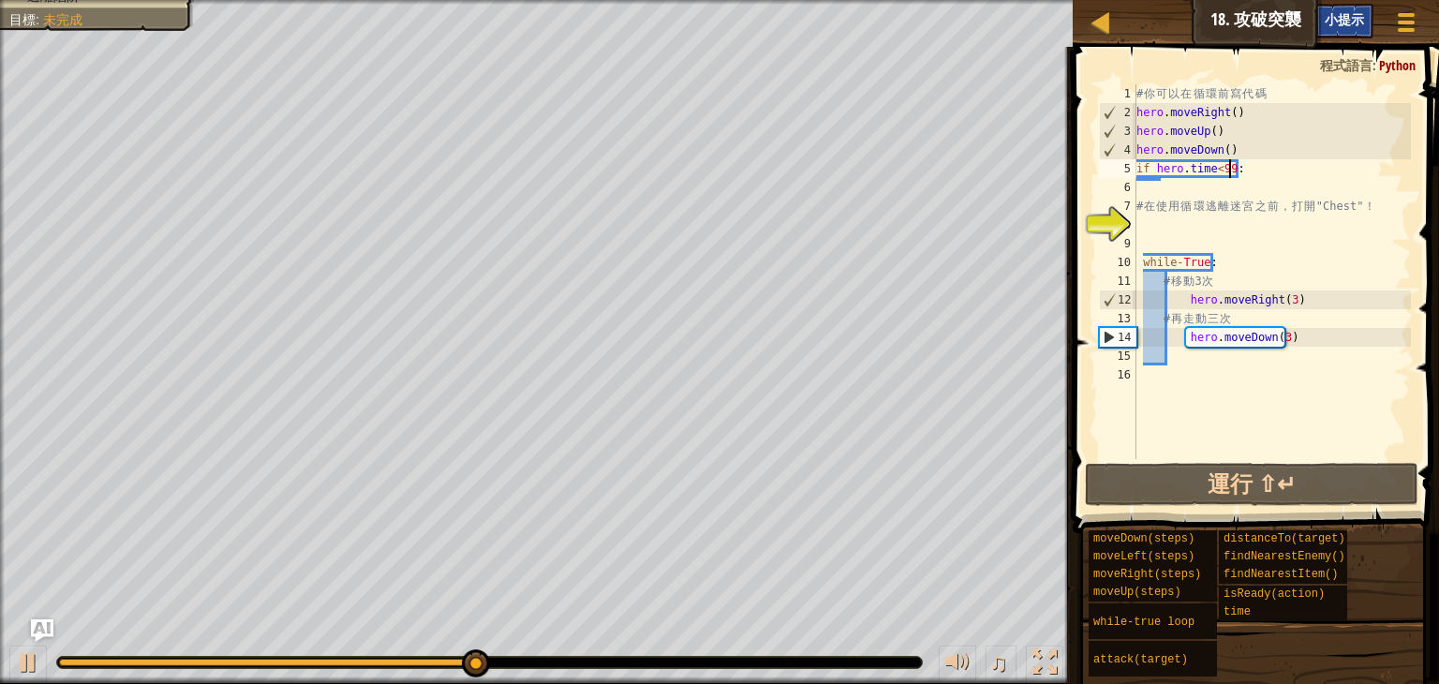
click at [1343, 31] on div "小提示" at bounding box center [1345, 21] width 58 height 35
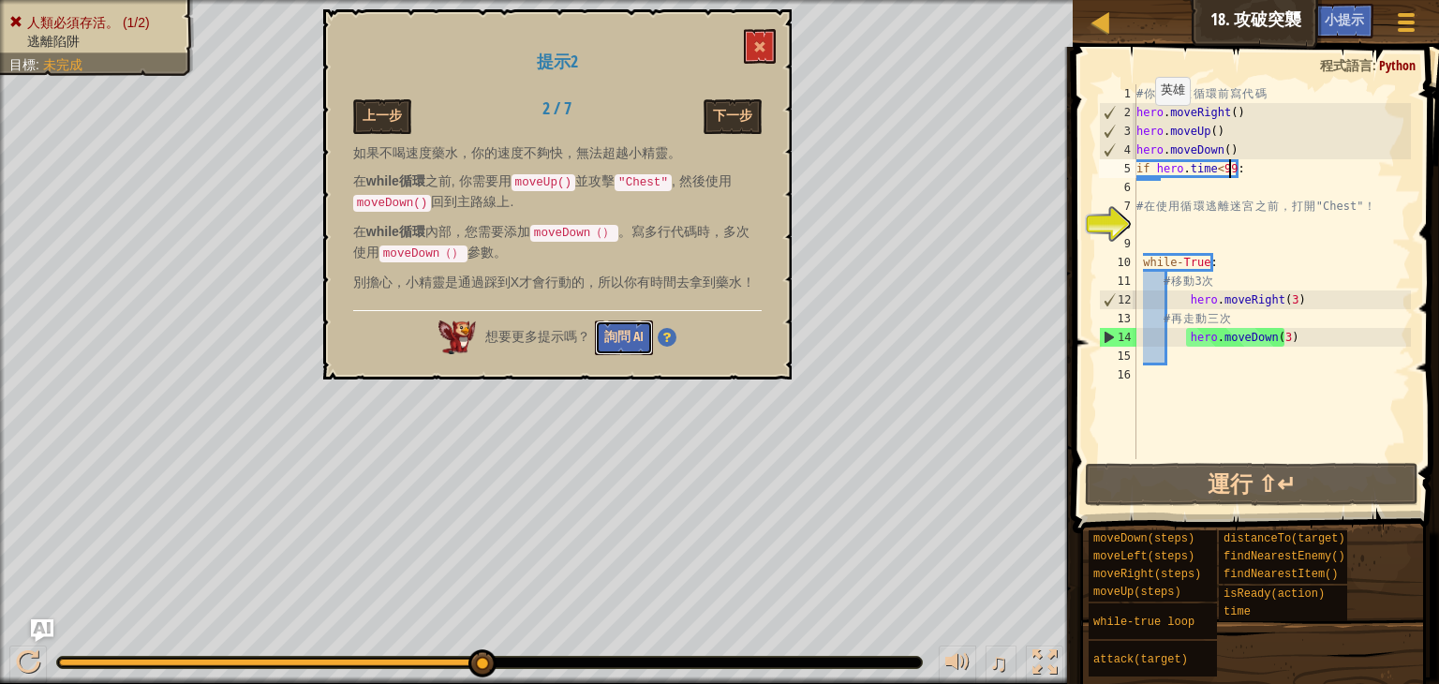
click at [637, 325] on button "詢問 AI" at bounding box center [624, 337] width 58 height 35
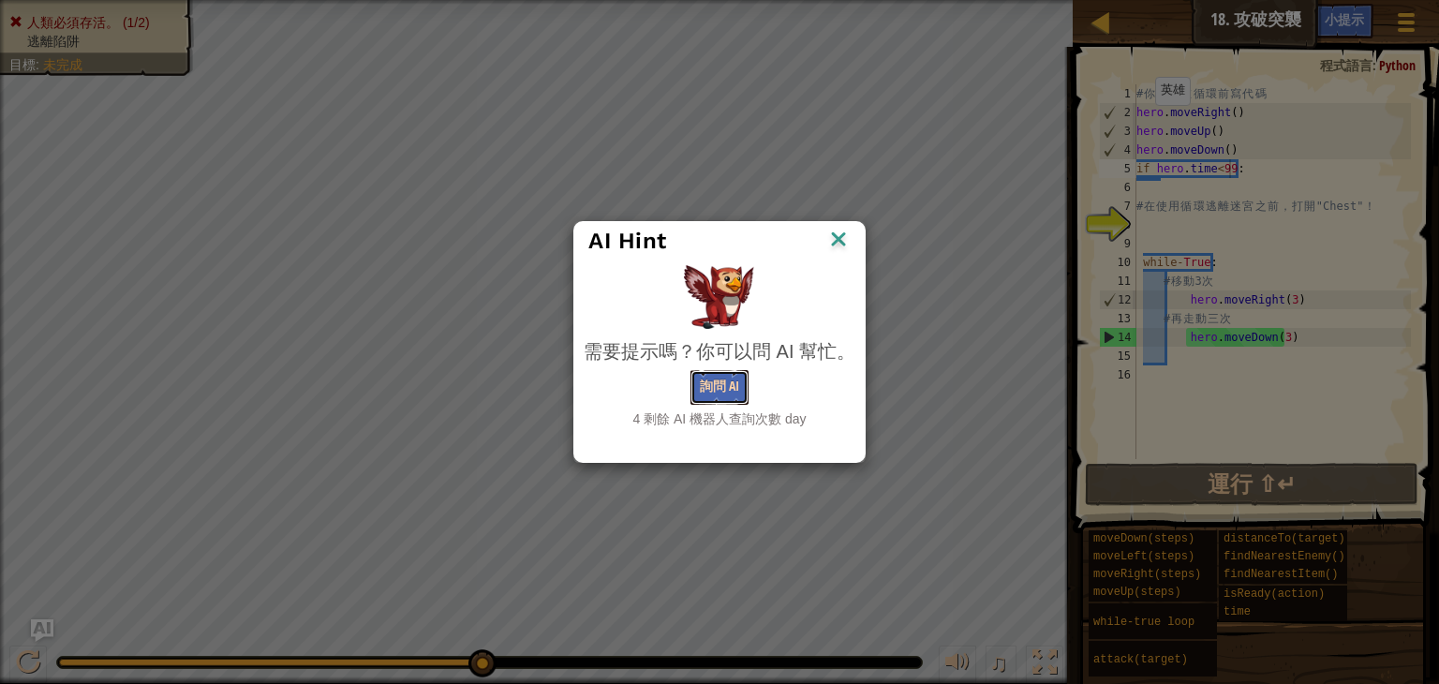
click at [724, 402] on button "詢問 AI" at bounding box center [720, 387] width 58 height 35
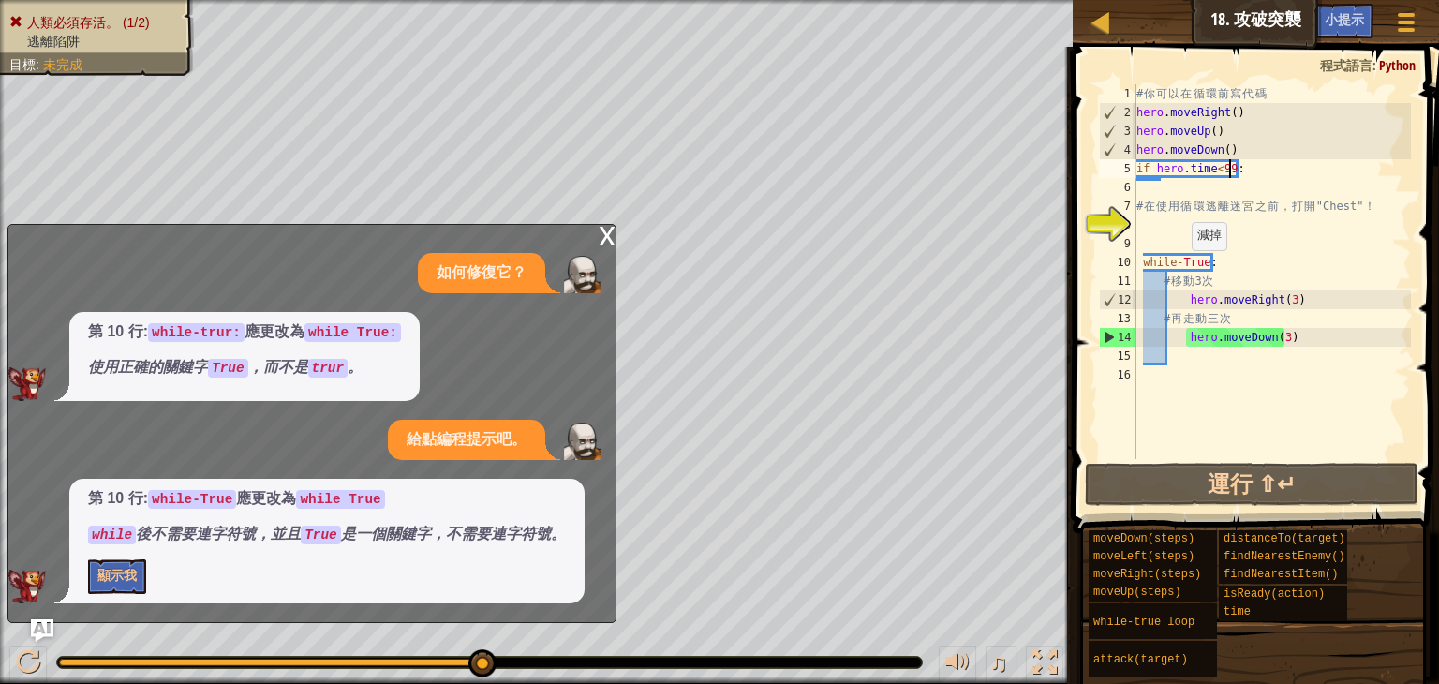
click at [1183, 268] on div "# 你 可 以 在 循 環 前 寫 代 碼 hero . moveRight ( ) hero . moveUp ( ) hero . moveDown ( …" at bounding box center [1272, 290] width 278 height 412
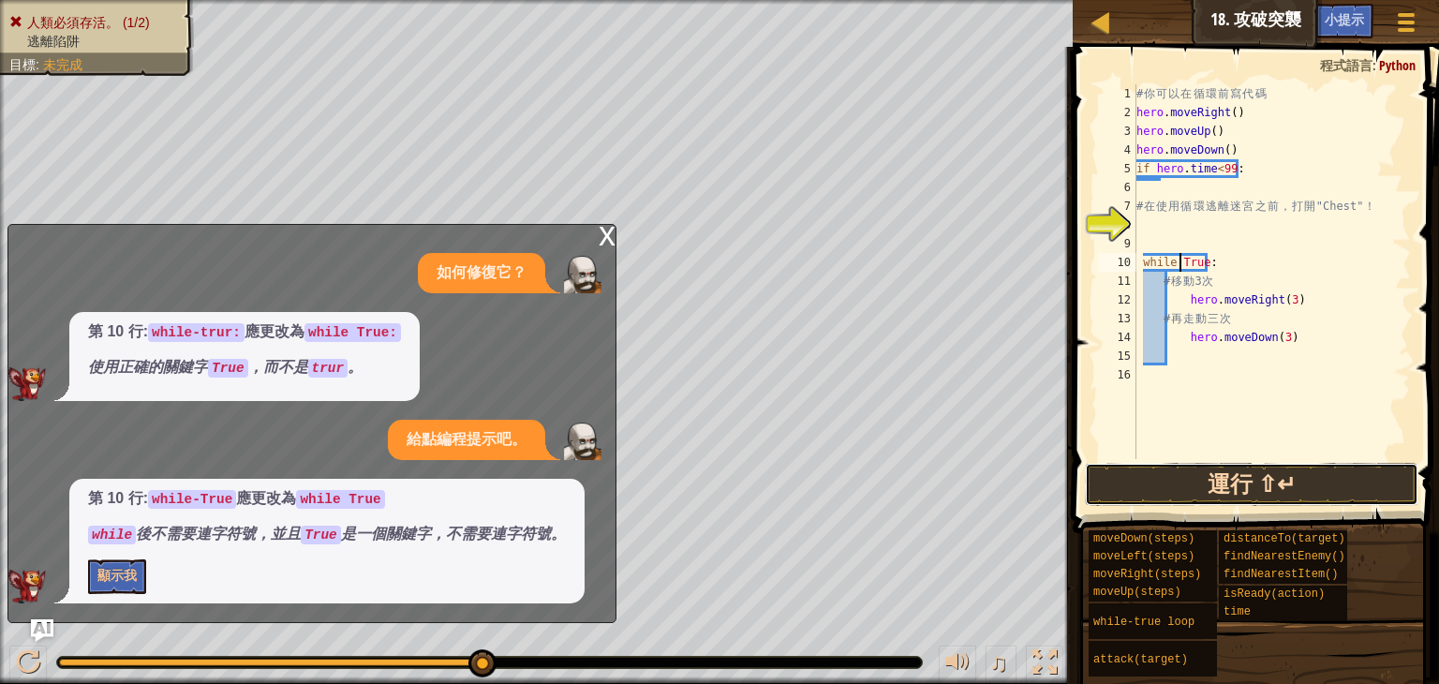
click at [1203, 492] on button "運行 ⇧↵" at bounding box center [1252, 484] width 334 height 43
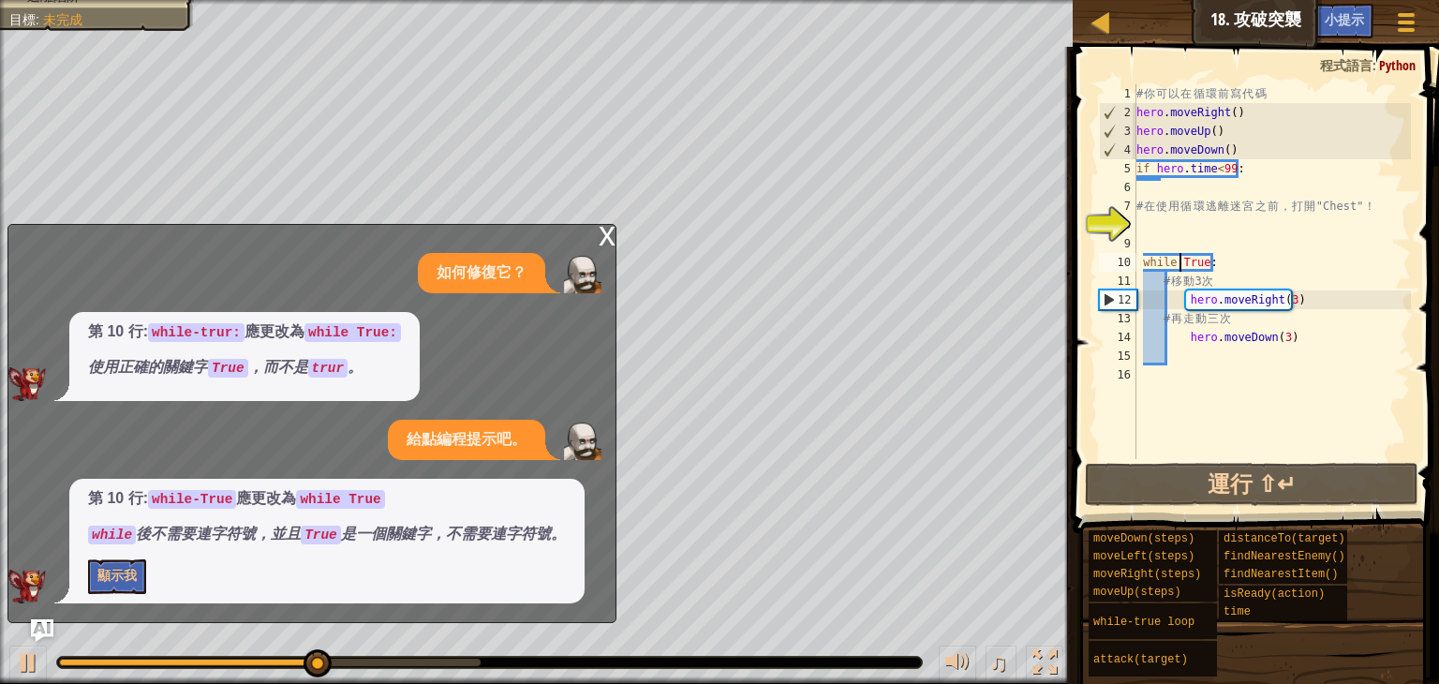
click at [600, 244] on div "x" at bounding box center [607, 234] width 17 height 19
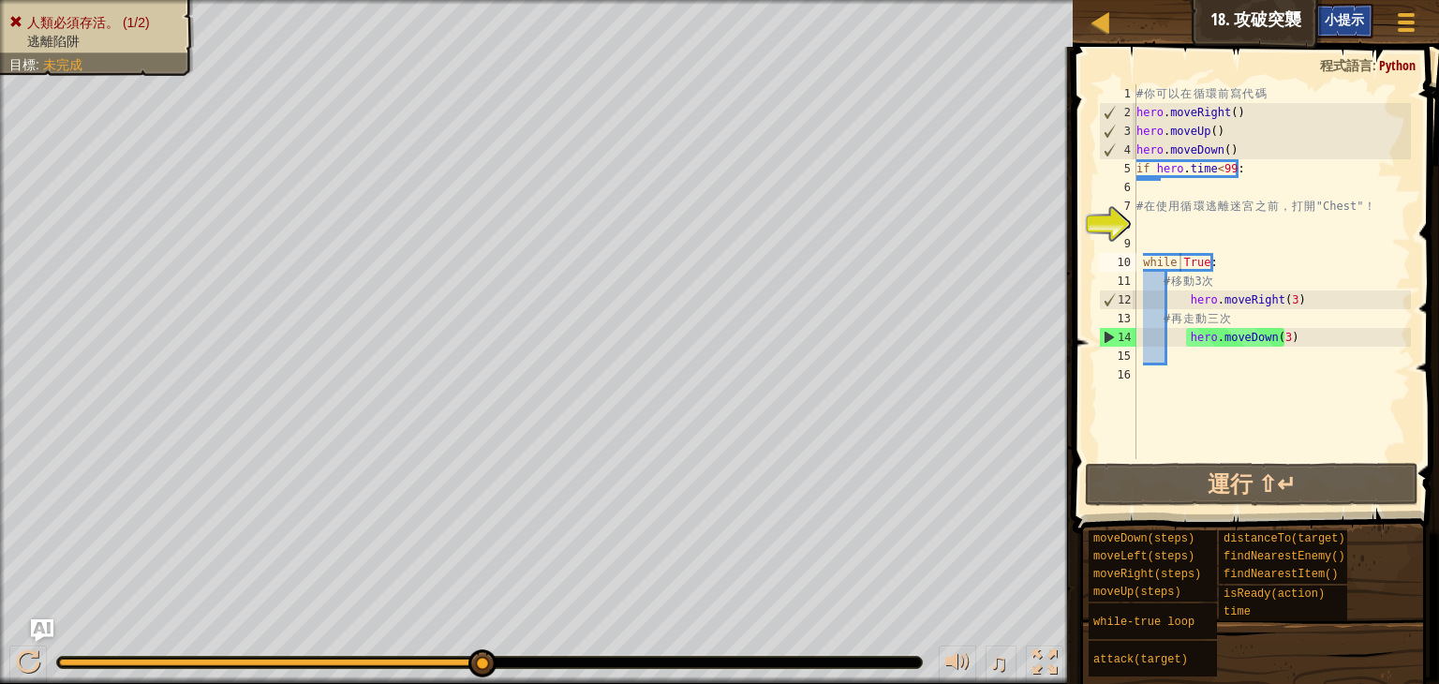
click at [1347, 27] on div "小提示" at bounding box center [1345, 21] width 58 height 35
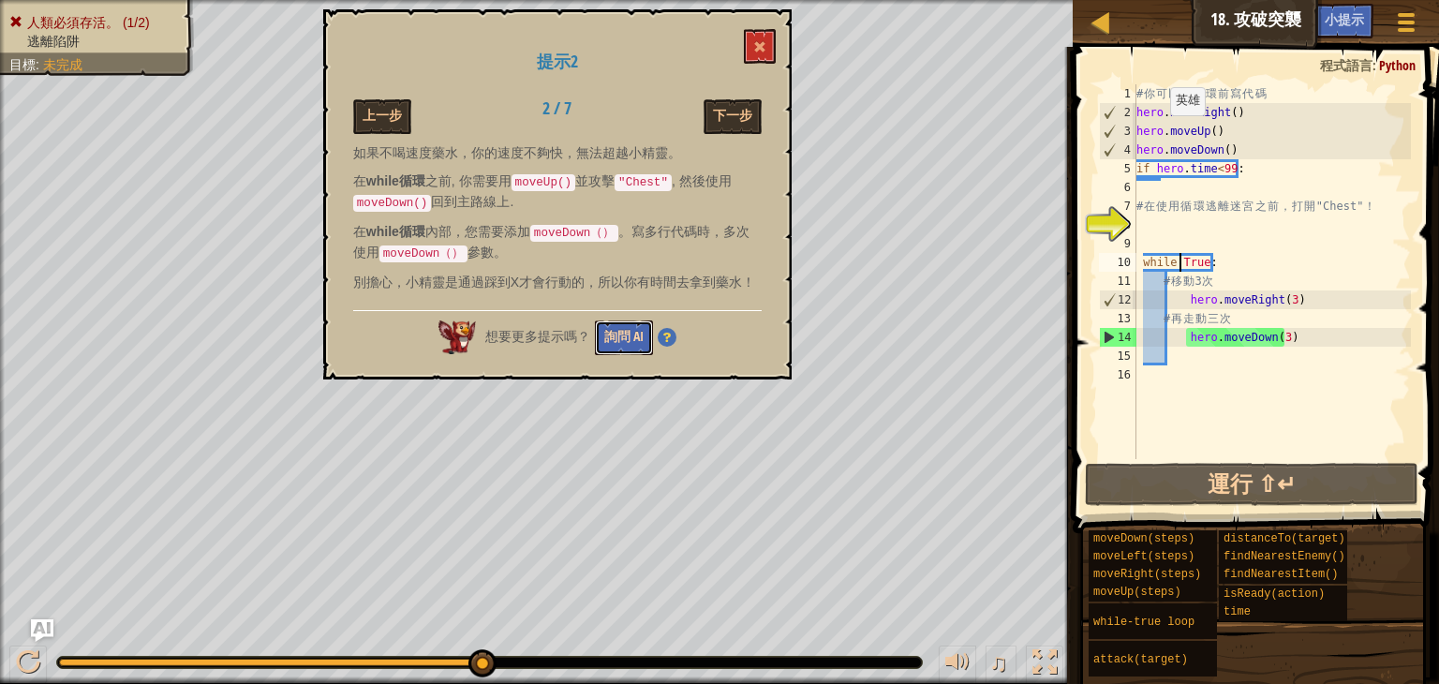
click at [646, 335] on button "詢問 AI" at bounding box center [624, 337] width 58 height 35
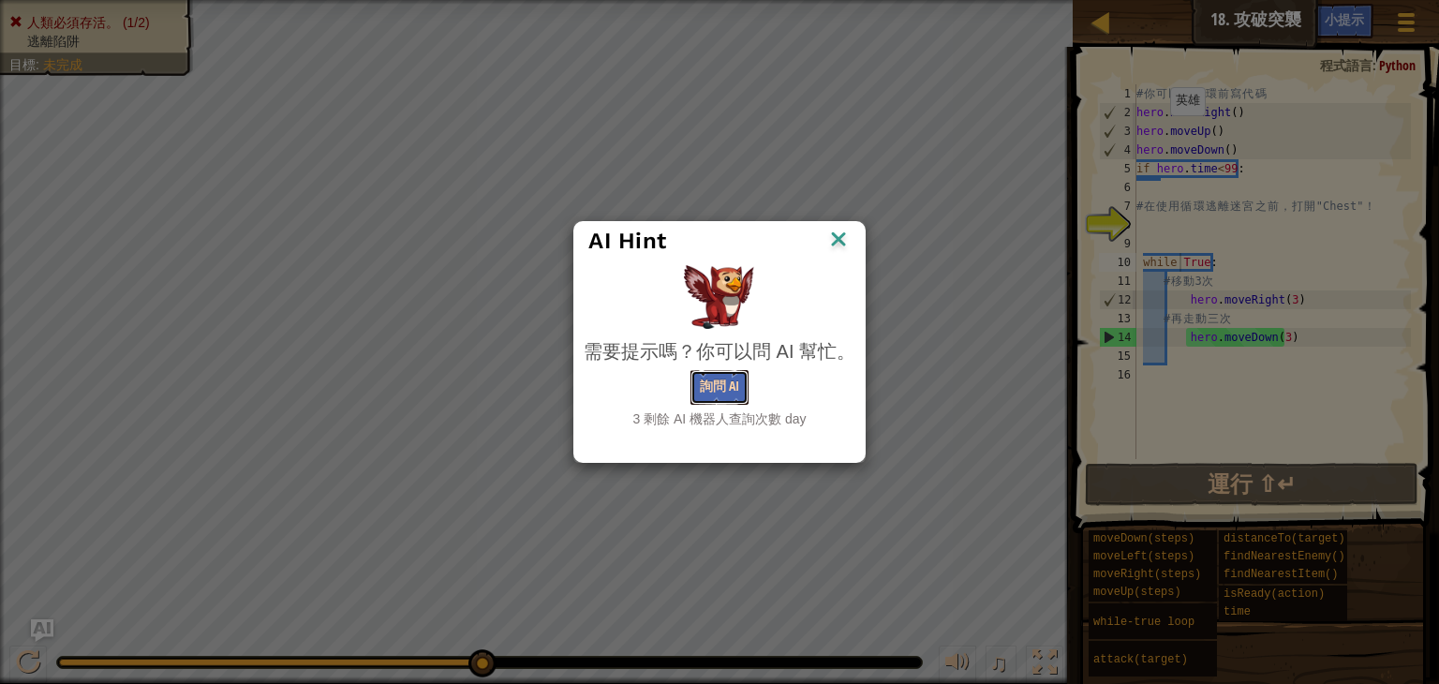
click at [722, 386] on button "詢問 AI" at bounding box center [720, 387] width 58 height 35
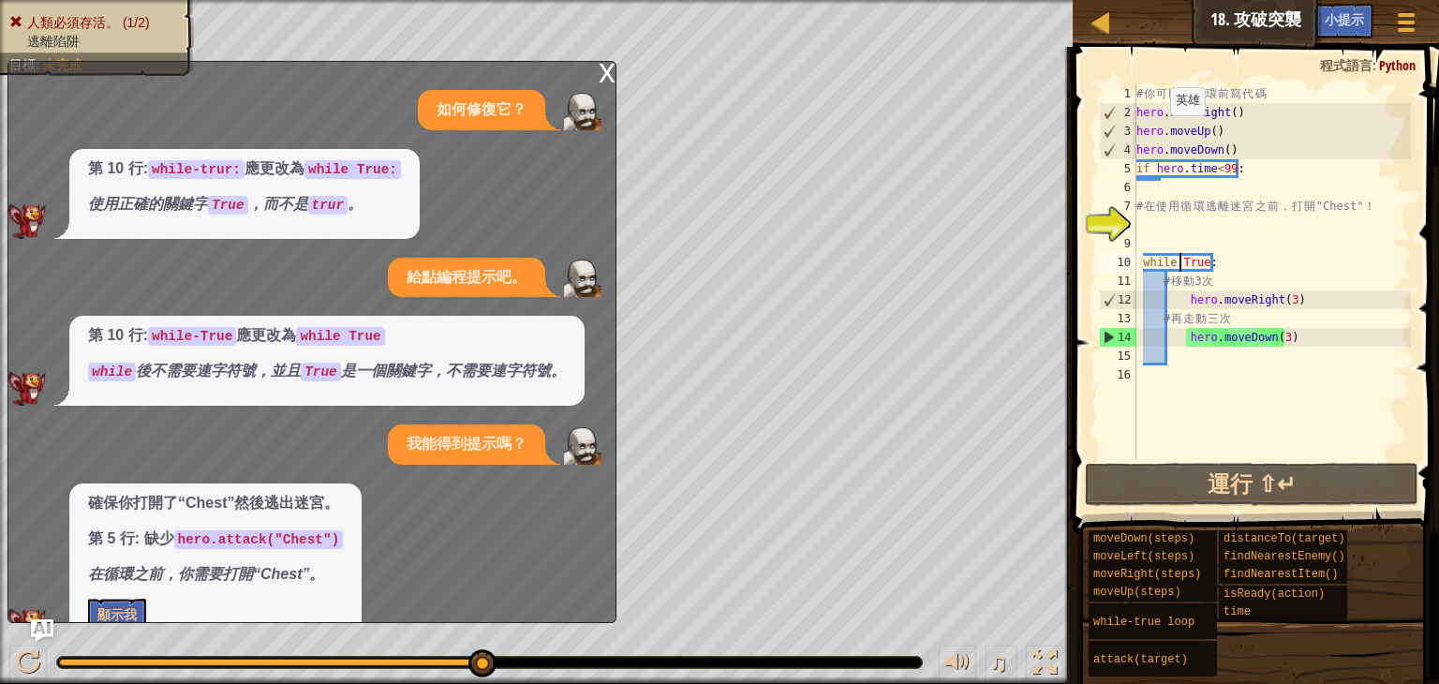
scroll to position [38, 0]
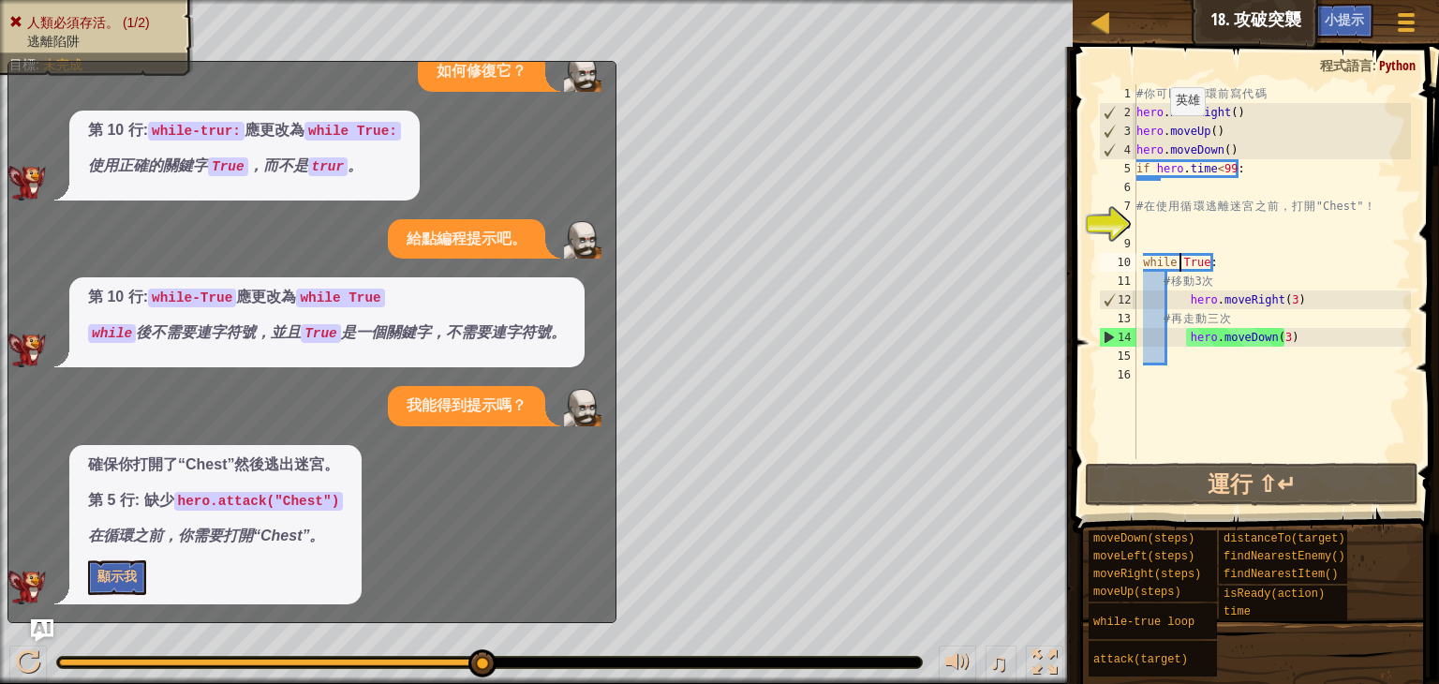
click at [216, 497] on code "hero.attack("Chest")" at bounding box center [259, 501] width 170 height 19
click at [172, 503] on p "第 5 行: 缺少 hero.attack("Chest")" at bounding box center [215, 501] width 255 height 22
drag, startPoint x: 199, startPoint y: 507, endPoint x: 307, endPoint y: 509, distance: 108.7
click at [221, 509] on code "hero.attack("Chest")" at bounding box center [259, 501] width 170 height 19
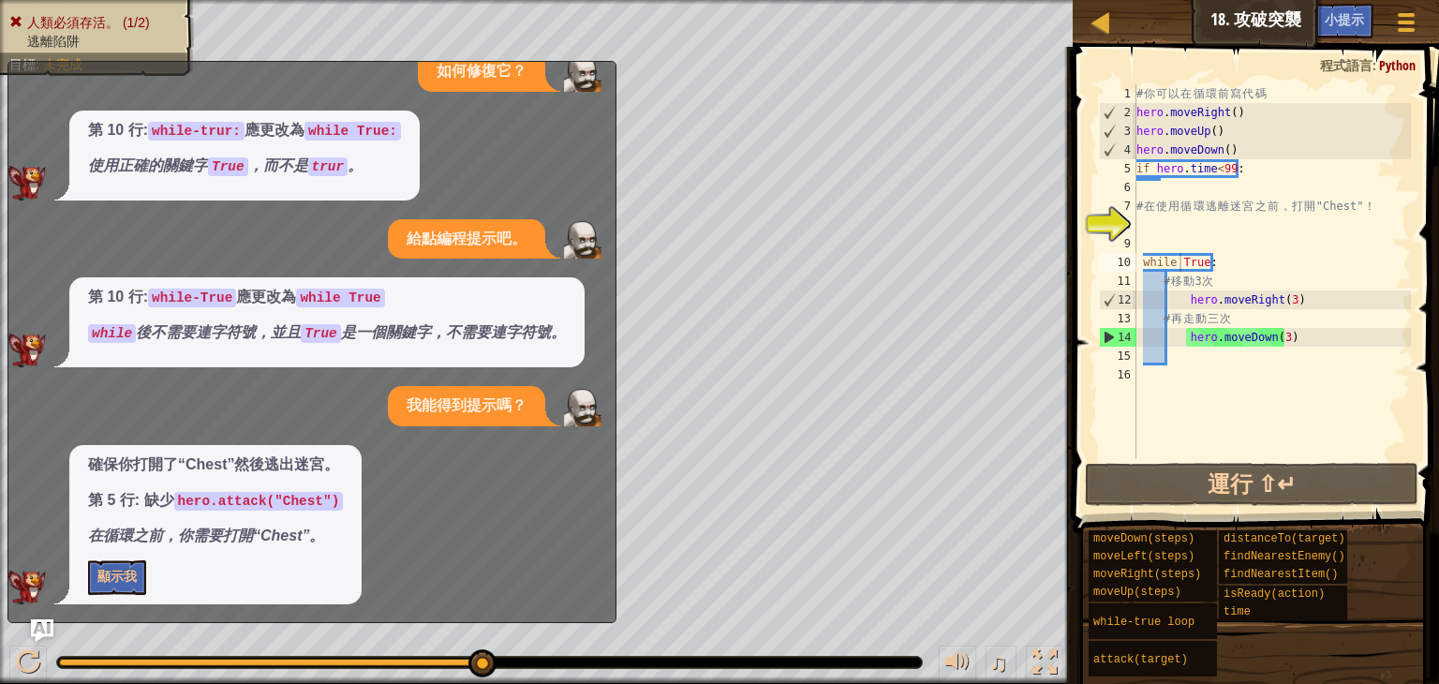
type textarea "hero.moveDown()"
click at [1262, 149] on div "# 你 可 以 在 循 環 前 寫 代 碼 hero . moveRight ( ) hero . moveUp ( ) hero . moveDown ( …" at bounding box center [1272, 290] width 278 height 412
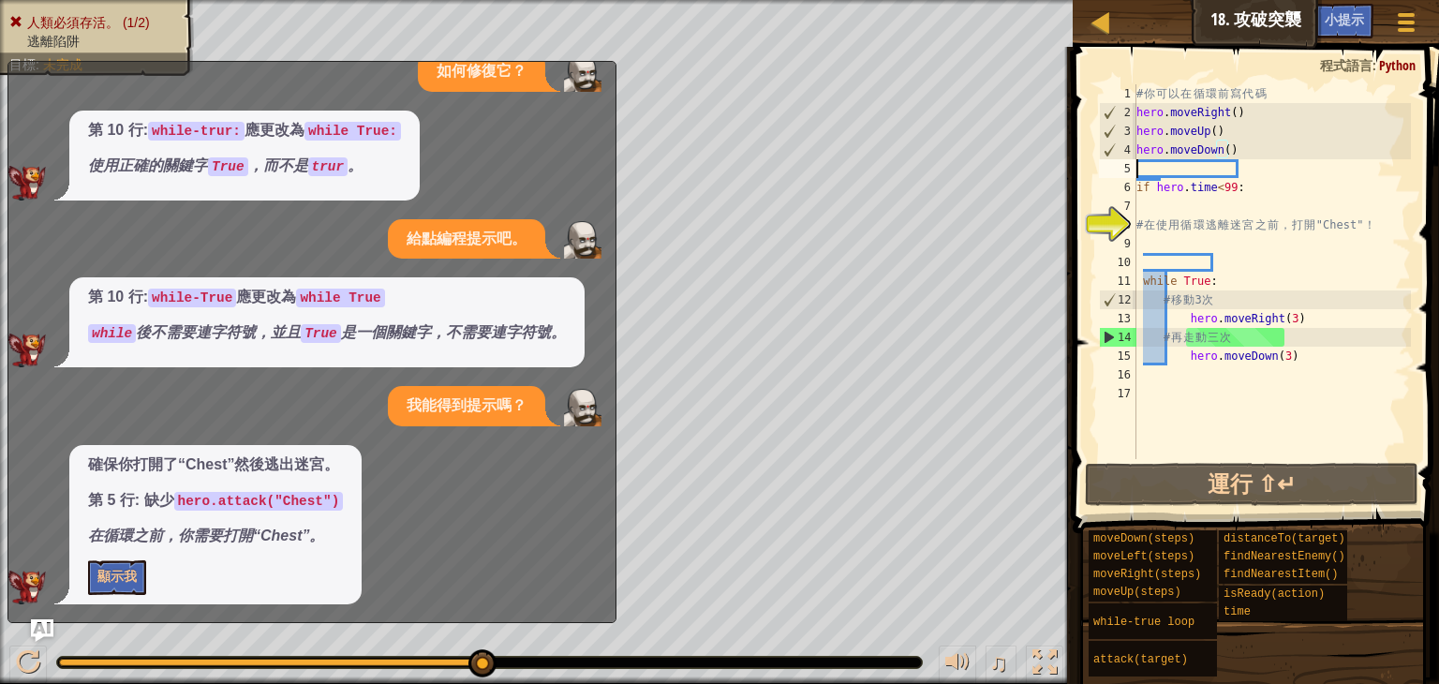
scroll to position [8, 0]
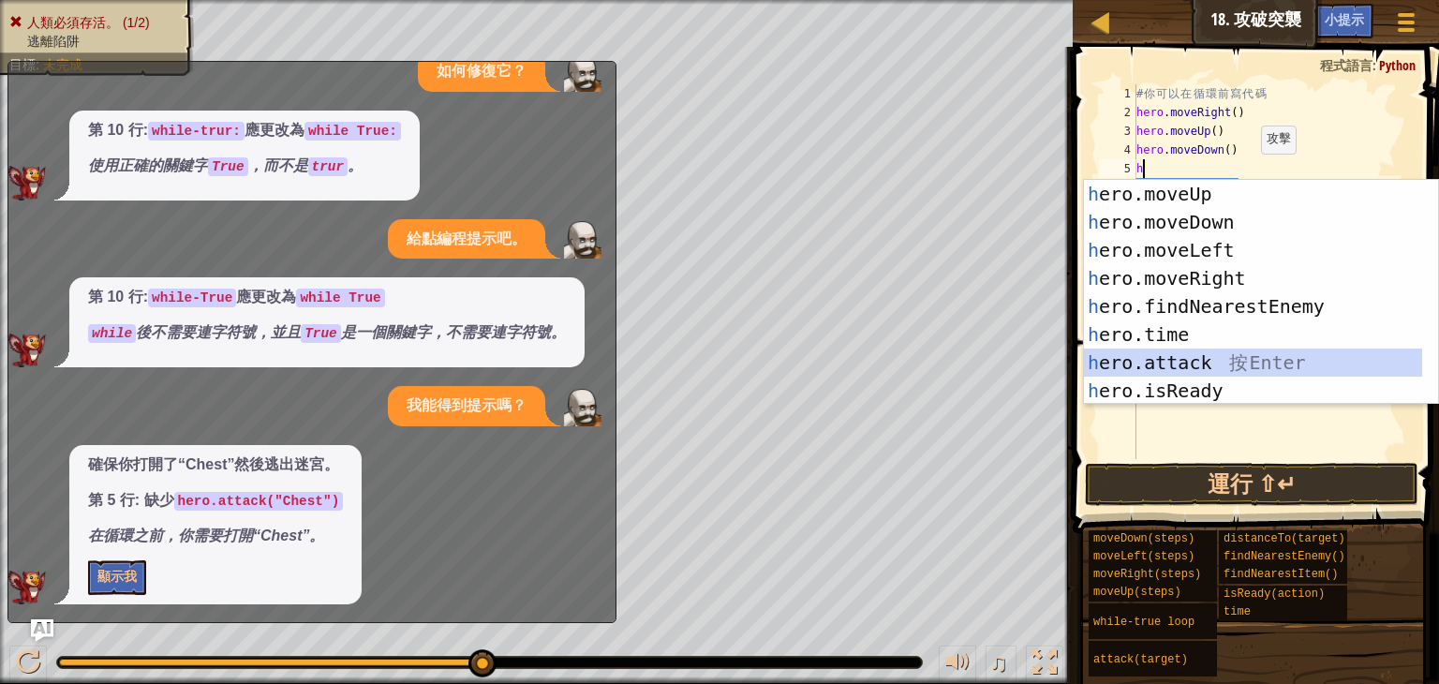
click at [1152, 376] on div "h ero.moveUp 按 Enter h ero.moveDown 按 Enter h ero.moveLeft 按 Enter h ero.moveRi…" at bounding box center [1253, 320] width 338 height 281
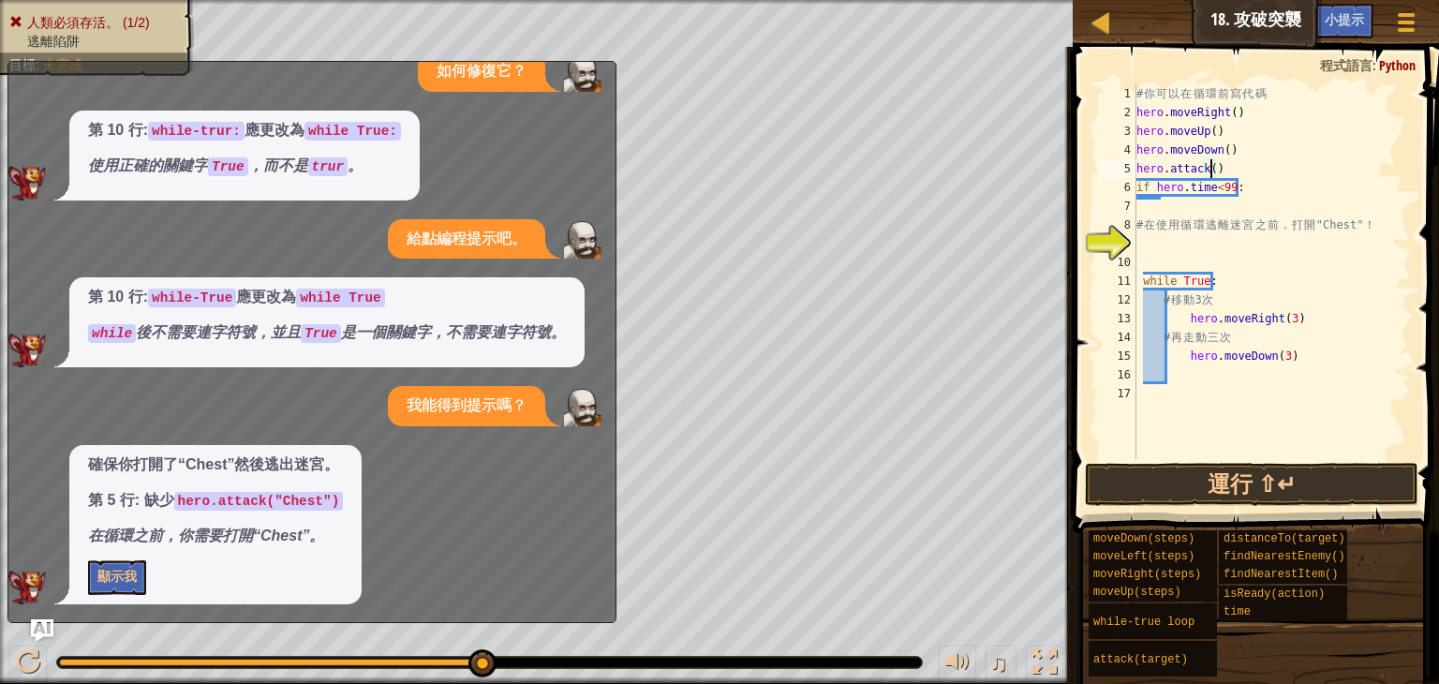
type textarea "、"
click at [1341, 460] on span at bounding box center [1257, 264] width 381 height 542
click at [1341, 467] on button "運行 ⇧↵" at bounding box center [1252, 484] width 334 height 43
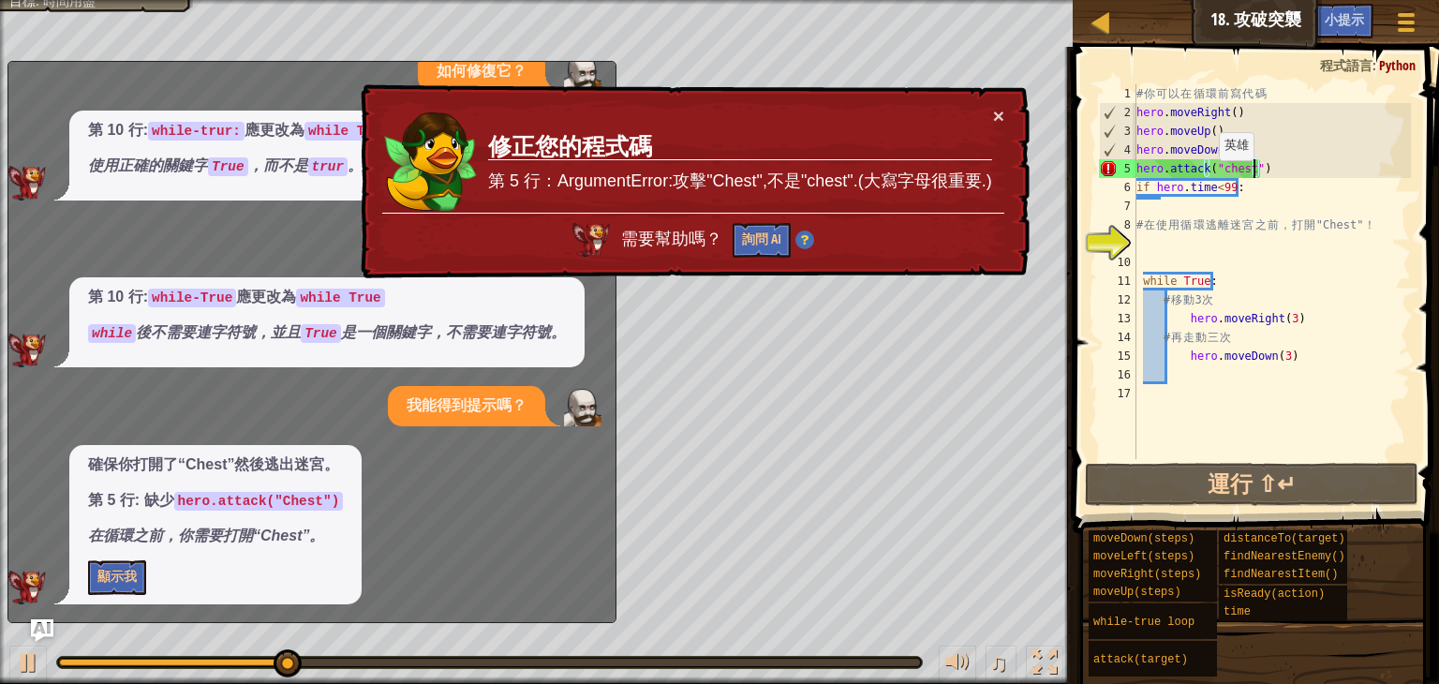
click at [1211, 176] on div "# 你 可 以 在 循 環 前 寫 代 碼 hero . moveRight ( ) hero . moveUp ( ) hero . moveDown ( …" at bounding box center [1272, 290] width 278 height 412
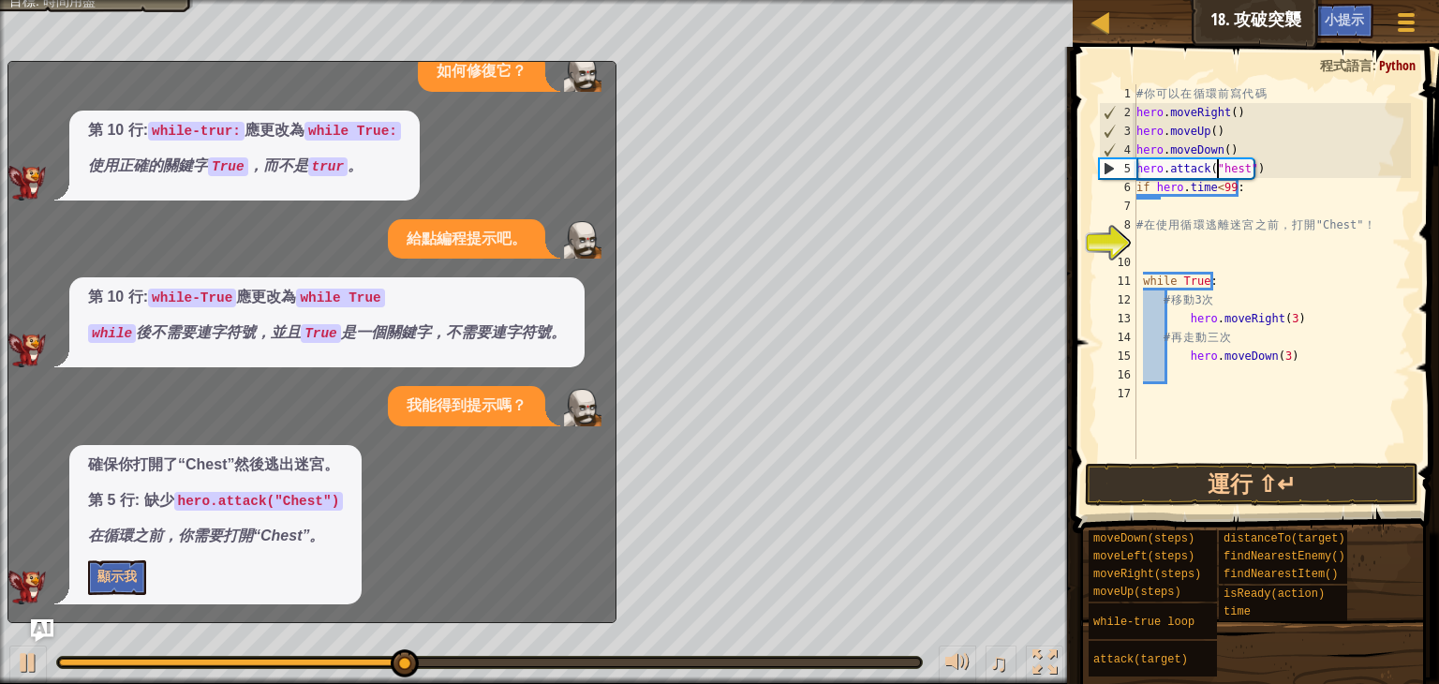
scroll to position [8, 7]
type textarea "hero.attack("Chest")"
click at [1236, 503] on button "運行 ⇧↵" at bounding box center [1252, 484] width 334 height 43
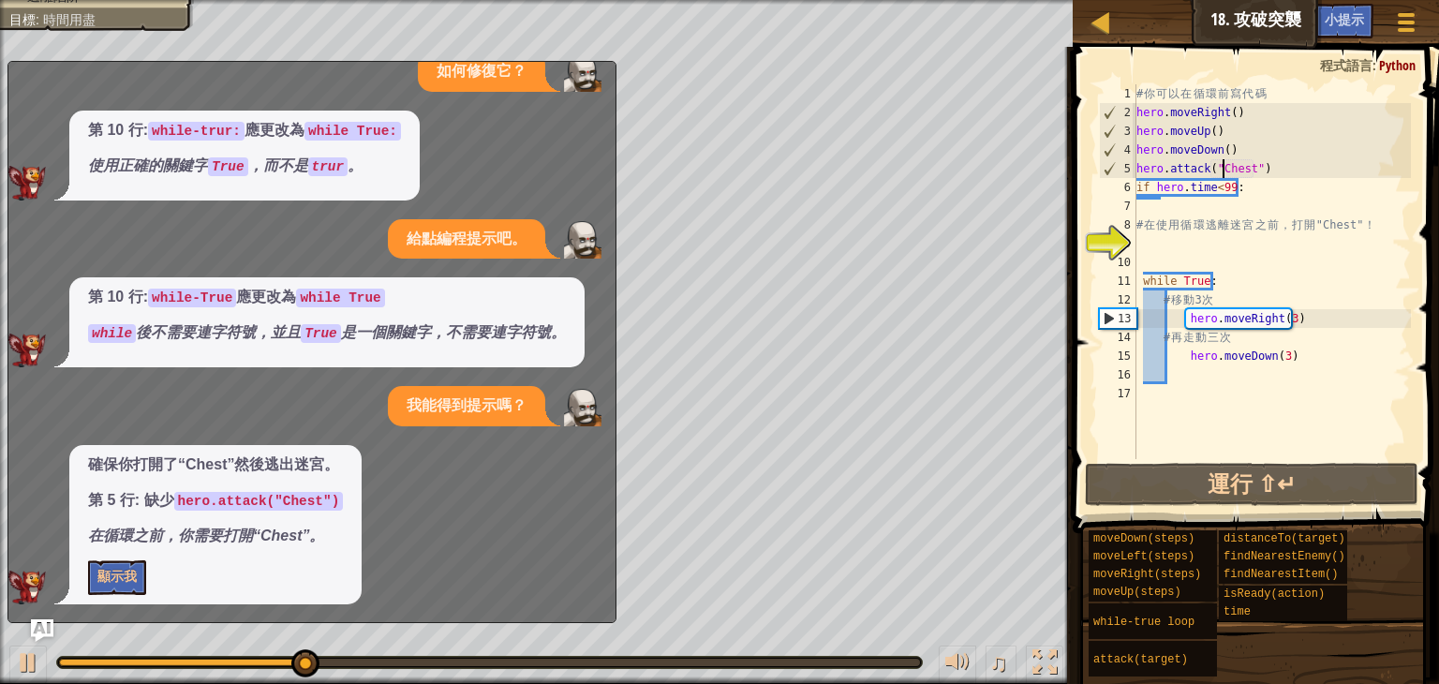
click at [1310, 200] on div "# 你 可 以 在 循 環 前 寫 代 碼 hero . moveRight ( ) hero . moveUp ( ) hero . moveDown ( …" at bounding box center [1272, 290] width 278 height 412
click at [1272, 153] on div "# 你 可 以 在 循 環 前 寫 代 碼 hero . moveRight ( ) hero . moveUp ( ) hero . moveDown ( …" at bounding box center [1272, 290] width 278 height 412
click at [1230, 138] on div "# 你 可 以 在 循 環 前 寫 代 碼 hero . moveRight ( ) hero . moveUp ( ) hero . moveDown ( …" at bounding box center [1272, 290] width 278 height 412
type textarea "hero.moveUp()"
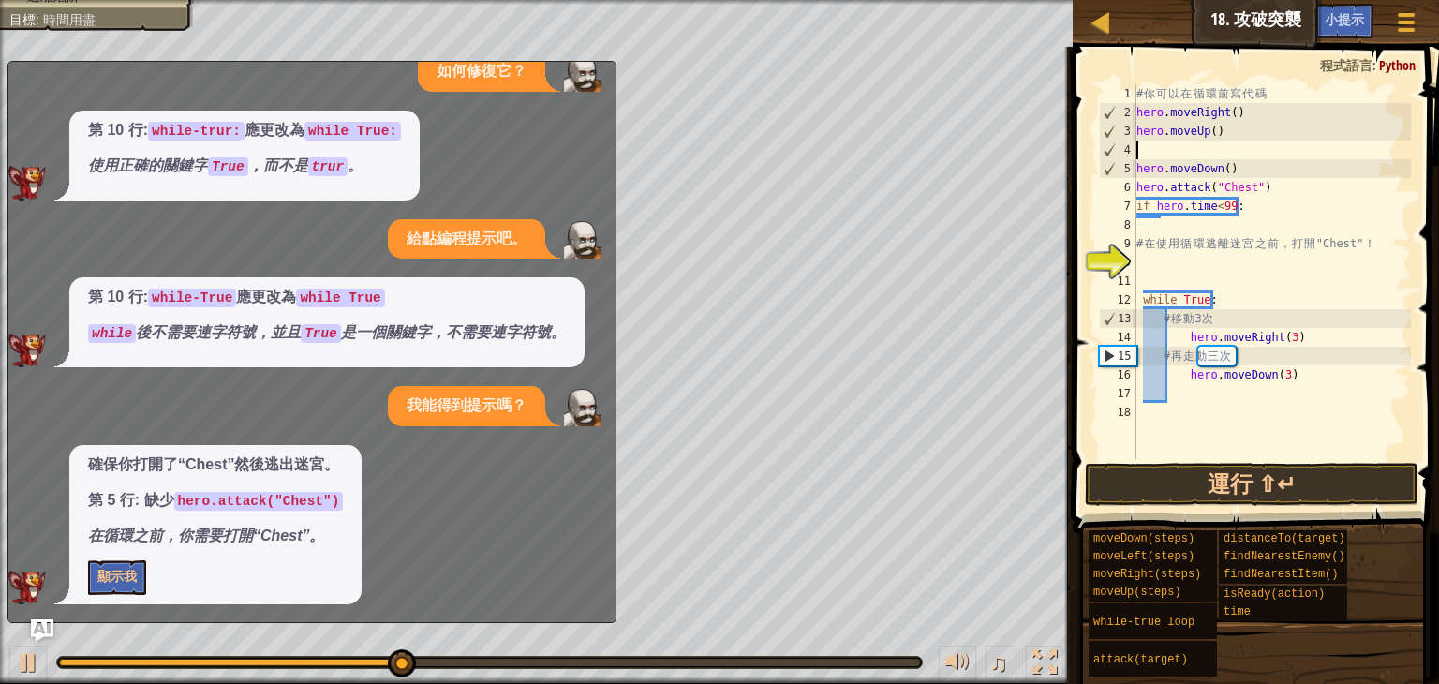
click at [1265, 192] on div "# 你 可 以 在 循 環 前 寫 代 碼 hero . moveRight ( ) hero . moveUp ( ) hero . moveDown ( …" at bounding box center [1272, 290] width 278 height 412
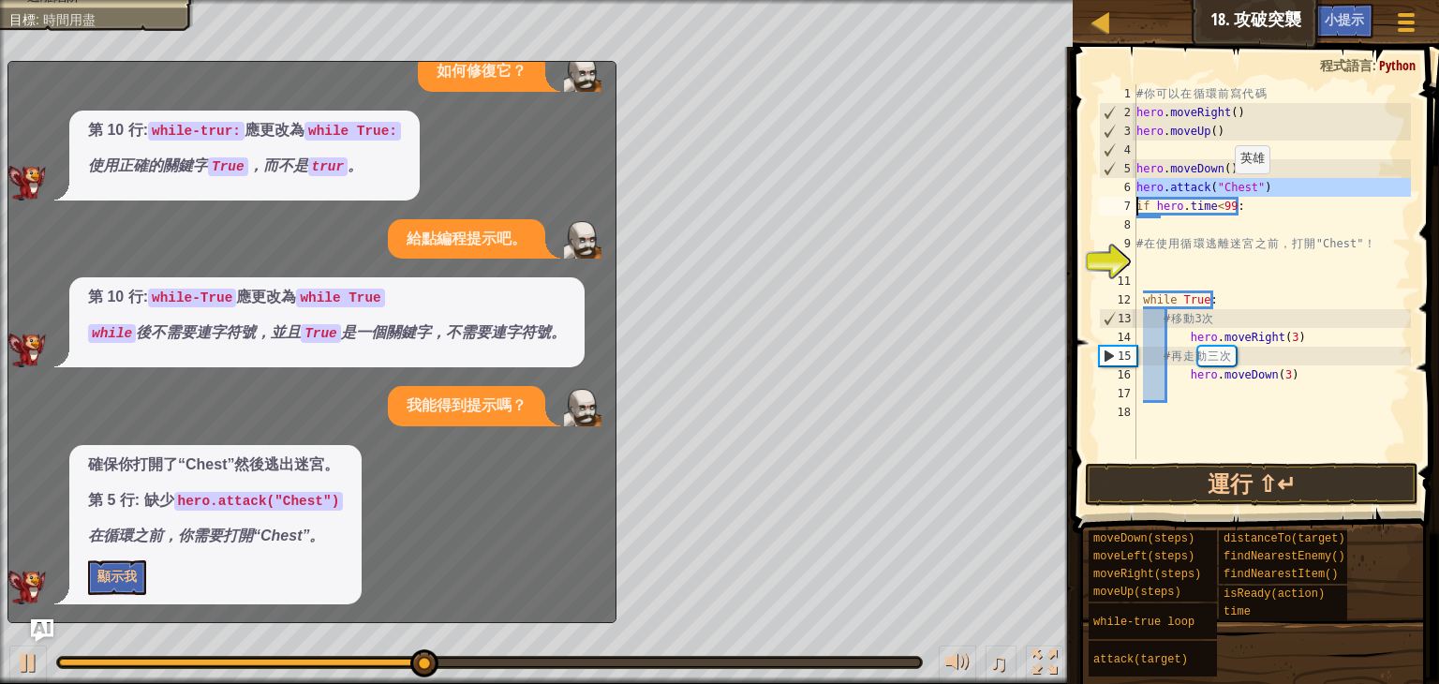
type textarea "hero.attack("Chest") if hero.time<99:"
type textarea "hero.attack("Chest")"
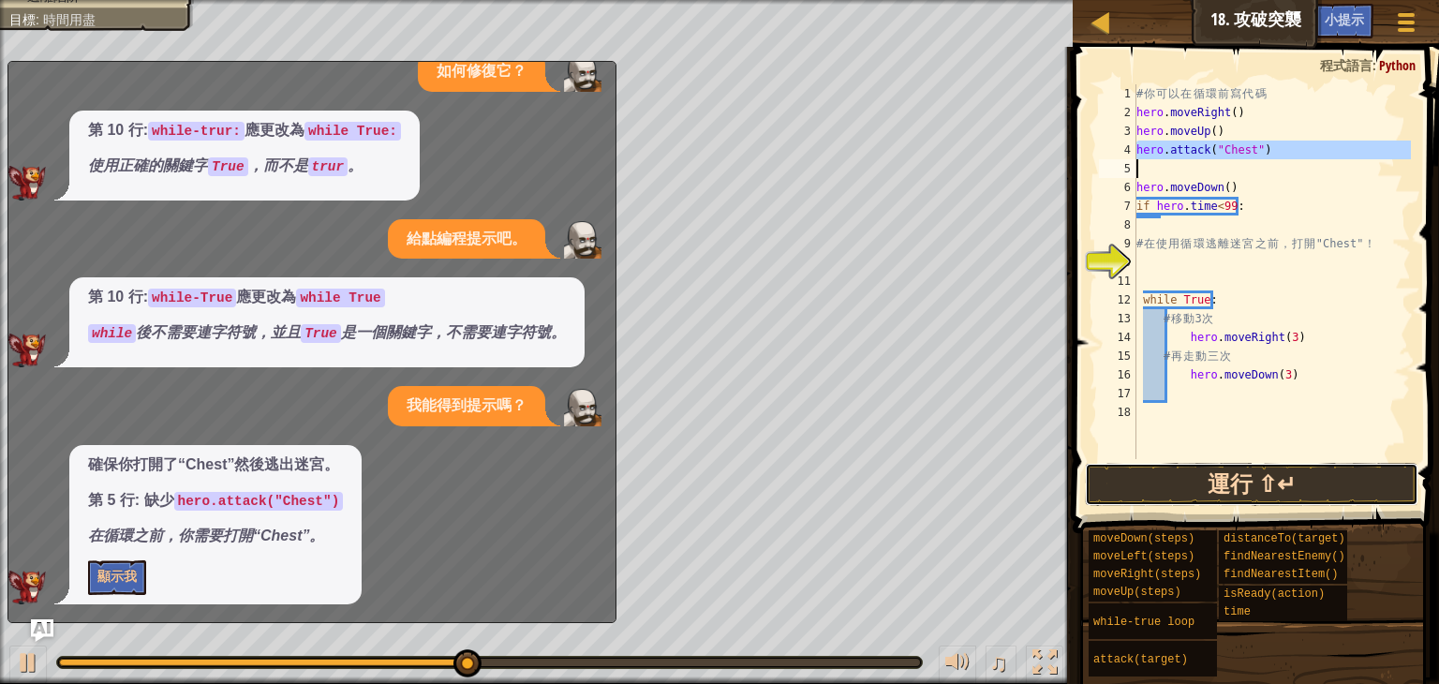
click at [1244, 470] on button "運行 ⇧↵" at bounding box center [1252, 484] width 334 height 43
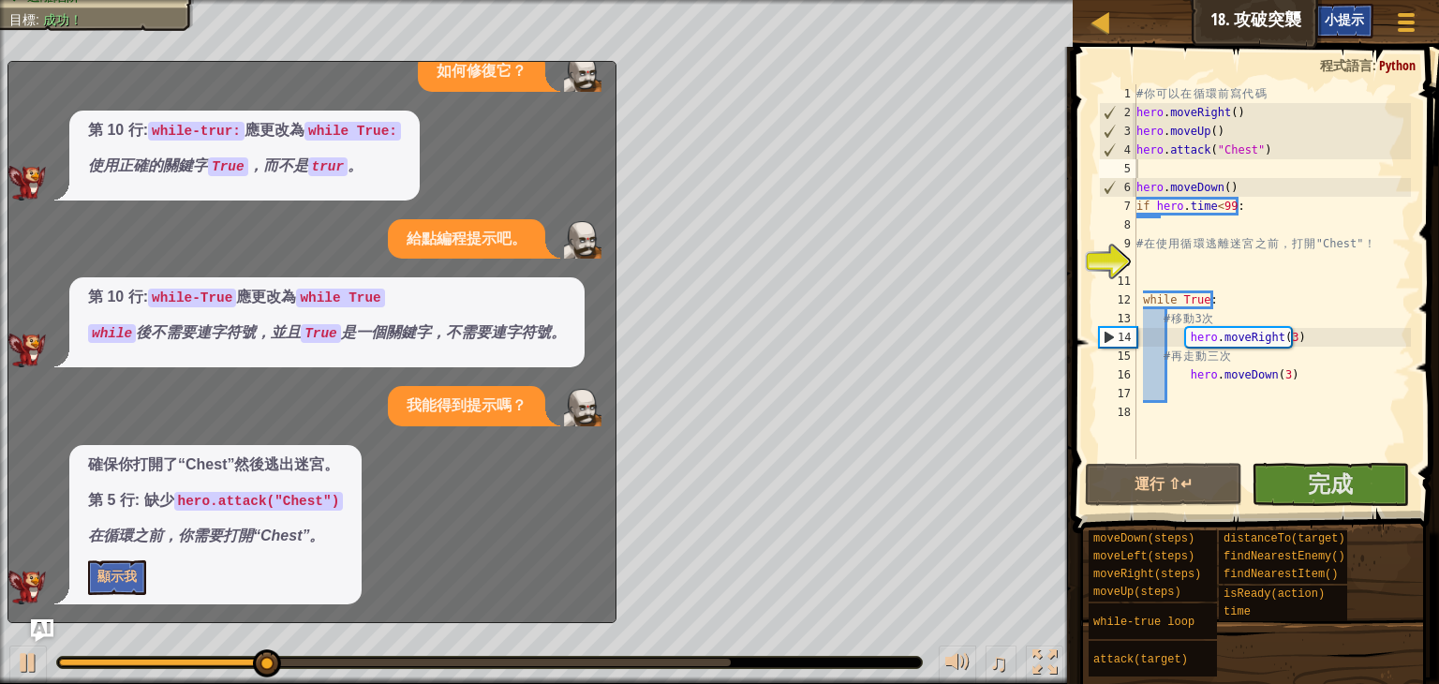
click at [1347, 20] on span "小提示" at bounding box center [1344, 19] width 39 height 18
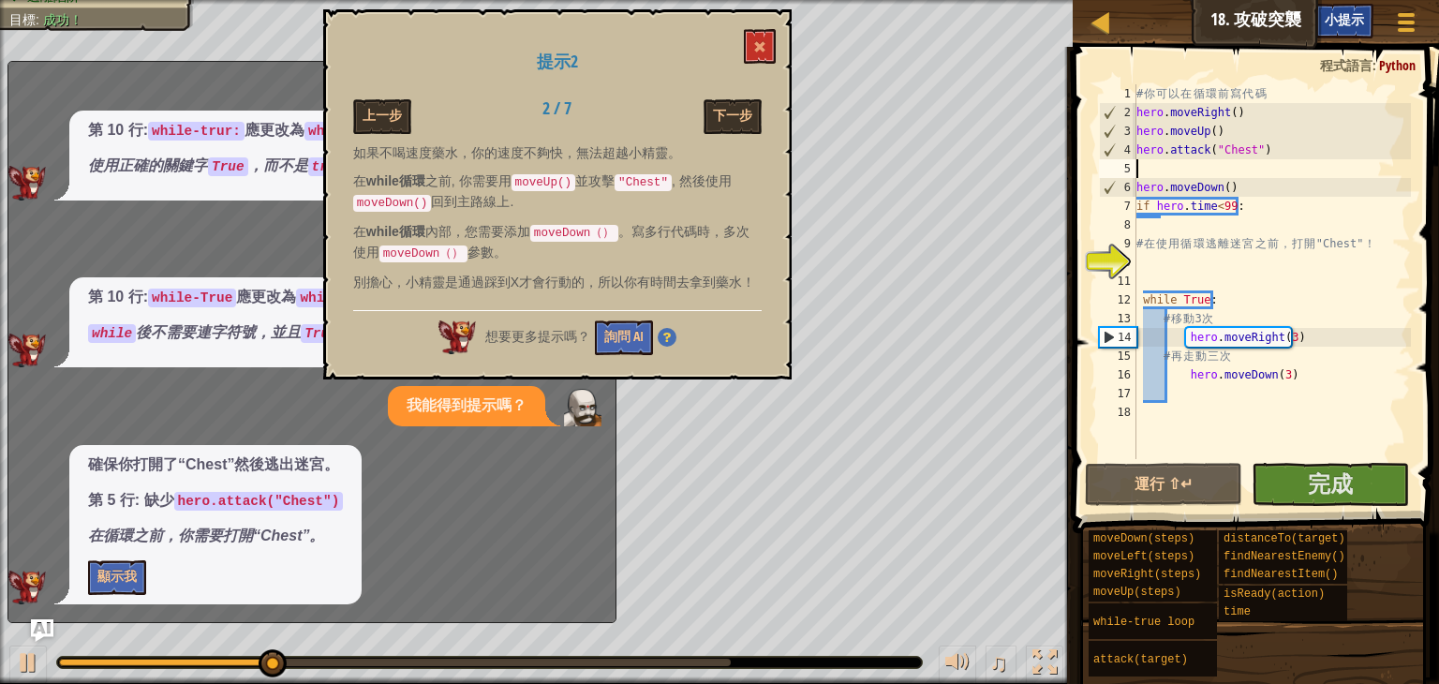
click at [1347, 20] on span "小提示" at bounding box center [1344, 19] width 39 height 18
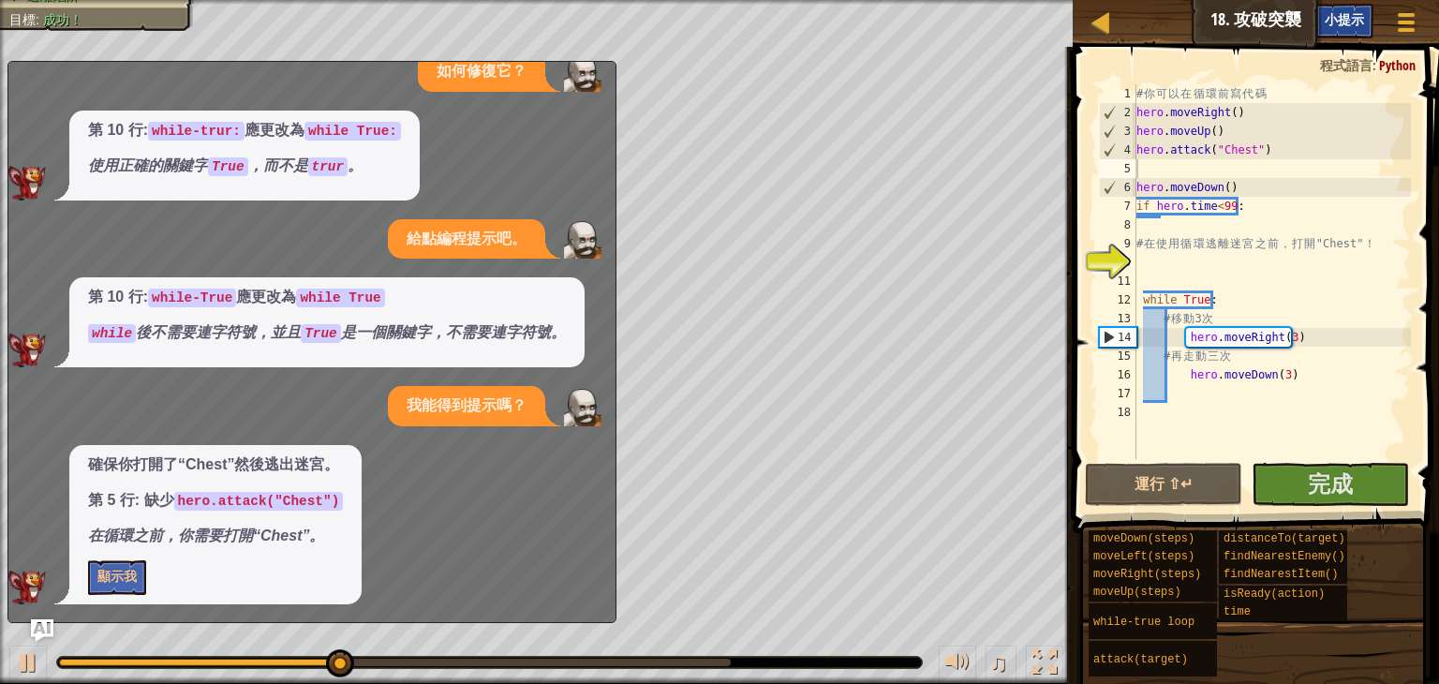
click at [1334, 19] on span "小提示" at bounding box center [1344, 19] width 39 height 18
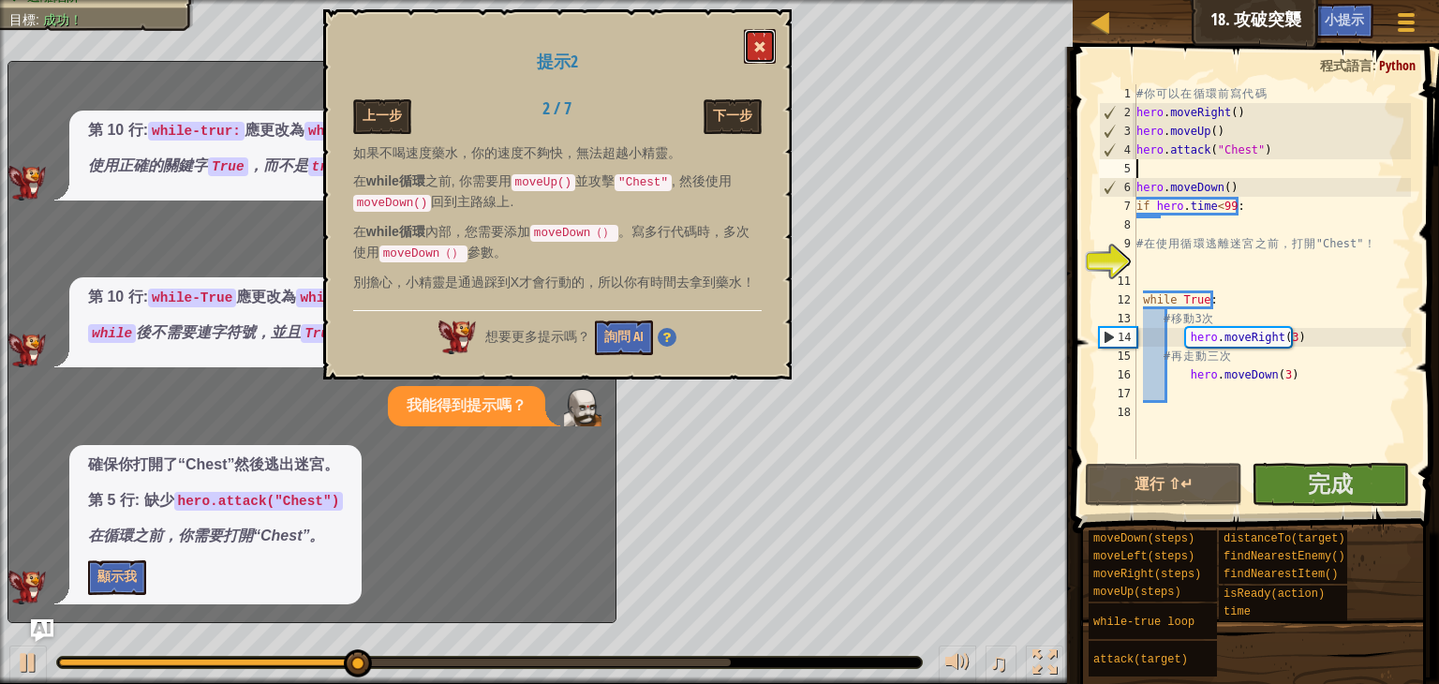
click at [764, 59] on button at bounding box center [760, 46] width 32 height 35
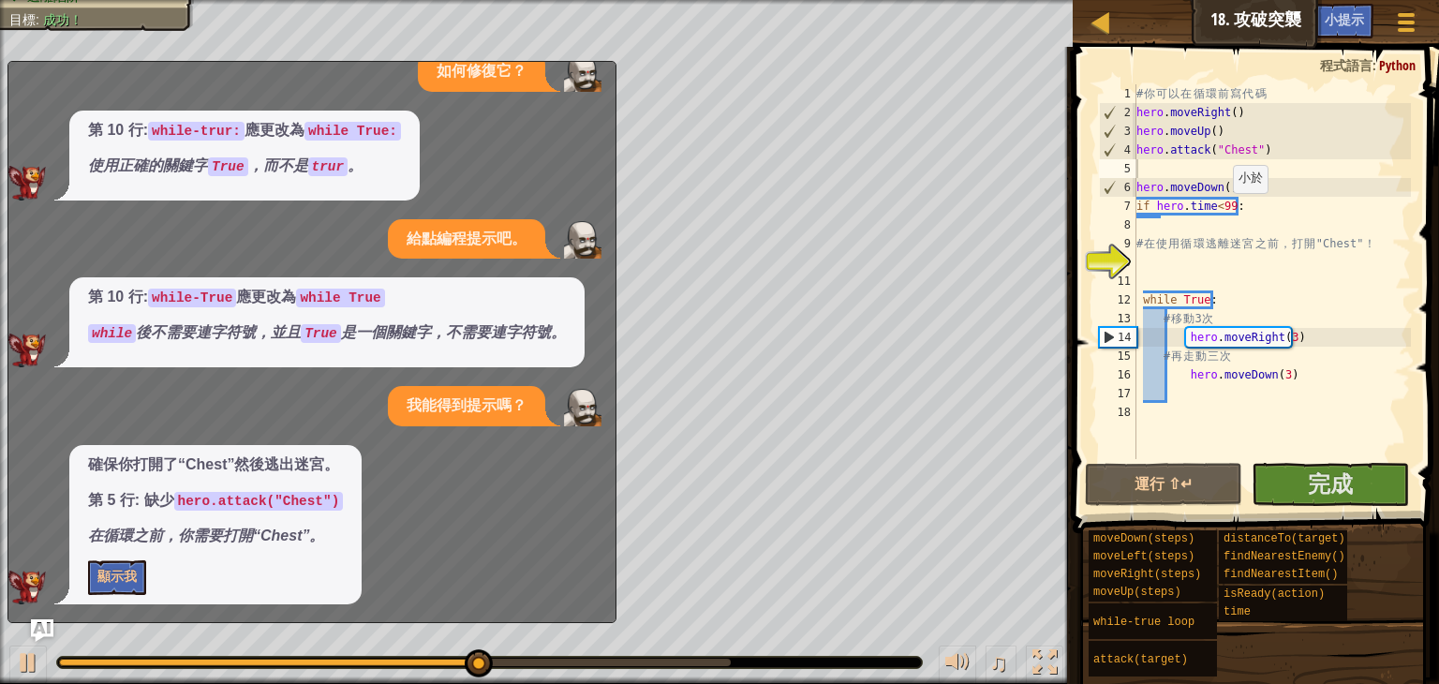
click at [1224, 211] on div "# 你 可 以 在 循 環 前 寫 代 碼 hero . moveRight ( ) hero . moveUp ( ) hero . attack ( "C…" at bounding box center [1272, 290] width 278 height 412
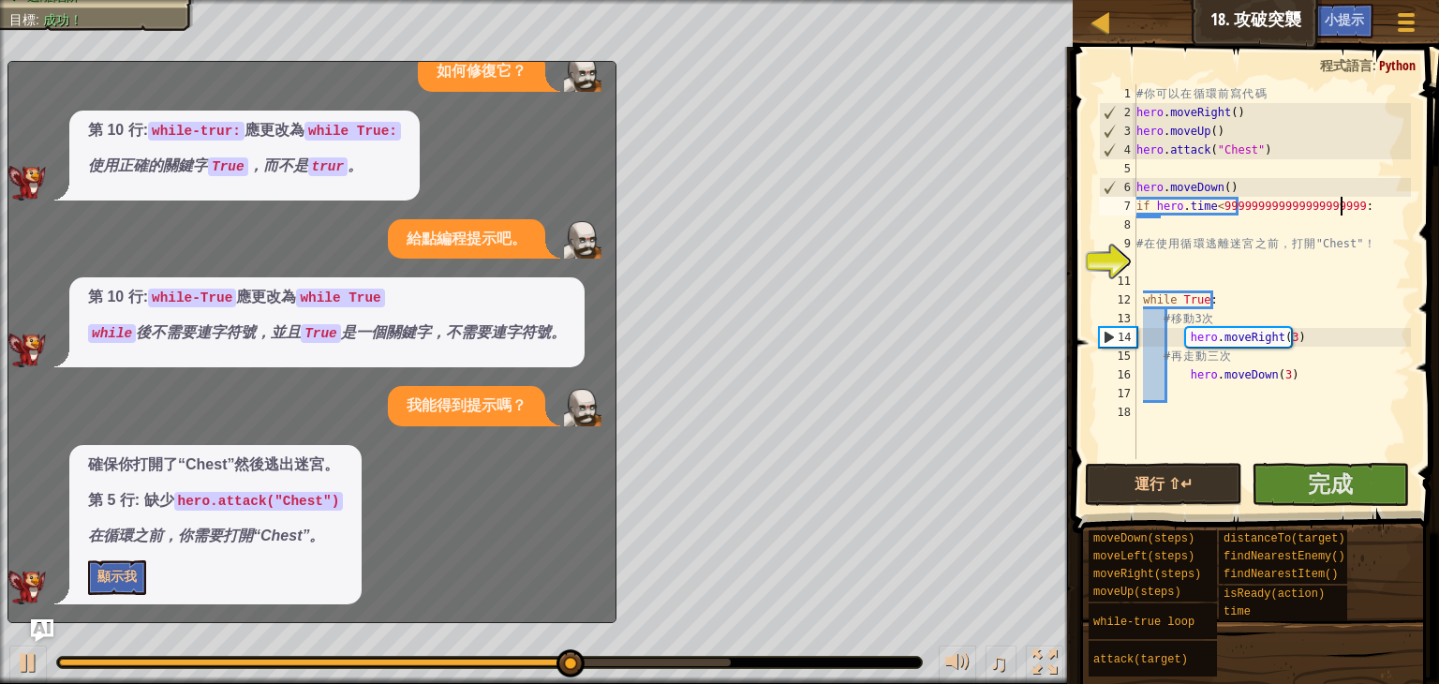
scroll to position [8, 16]
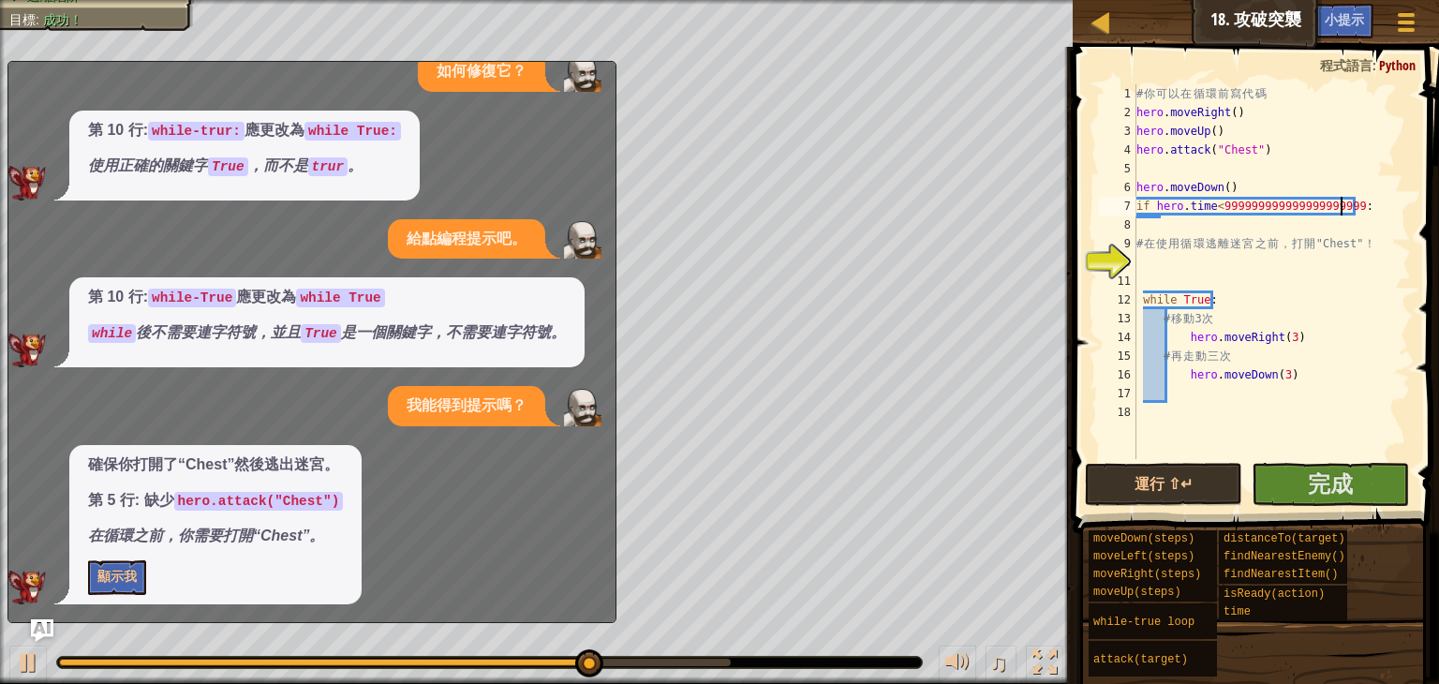
click at [1071, 467] on span at bounding box center [1257, 264] width 381 height 542
click at [1098, 484] on button "運行 ⇧↵" at bounding box center [1163, 484] width 157 height 43
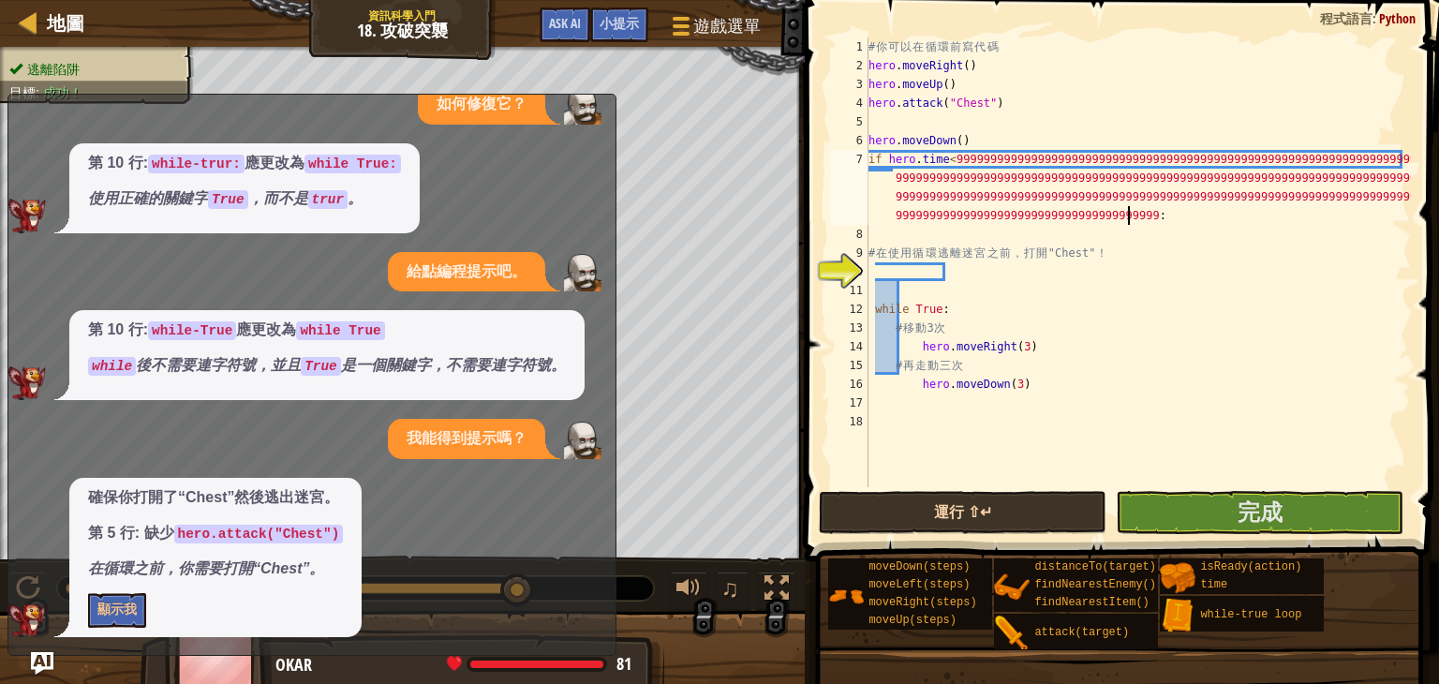
scroll to position [8, 151]
type textarea "if hero.time<999999999999999999999999999999999999999999999999999999999999999999…"
click at [1027, 520] on button "運行 ⇧↵" at bounding box center [963, 512] width 288 height 43
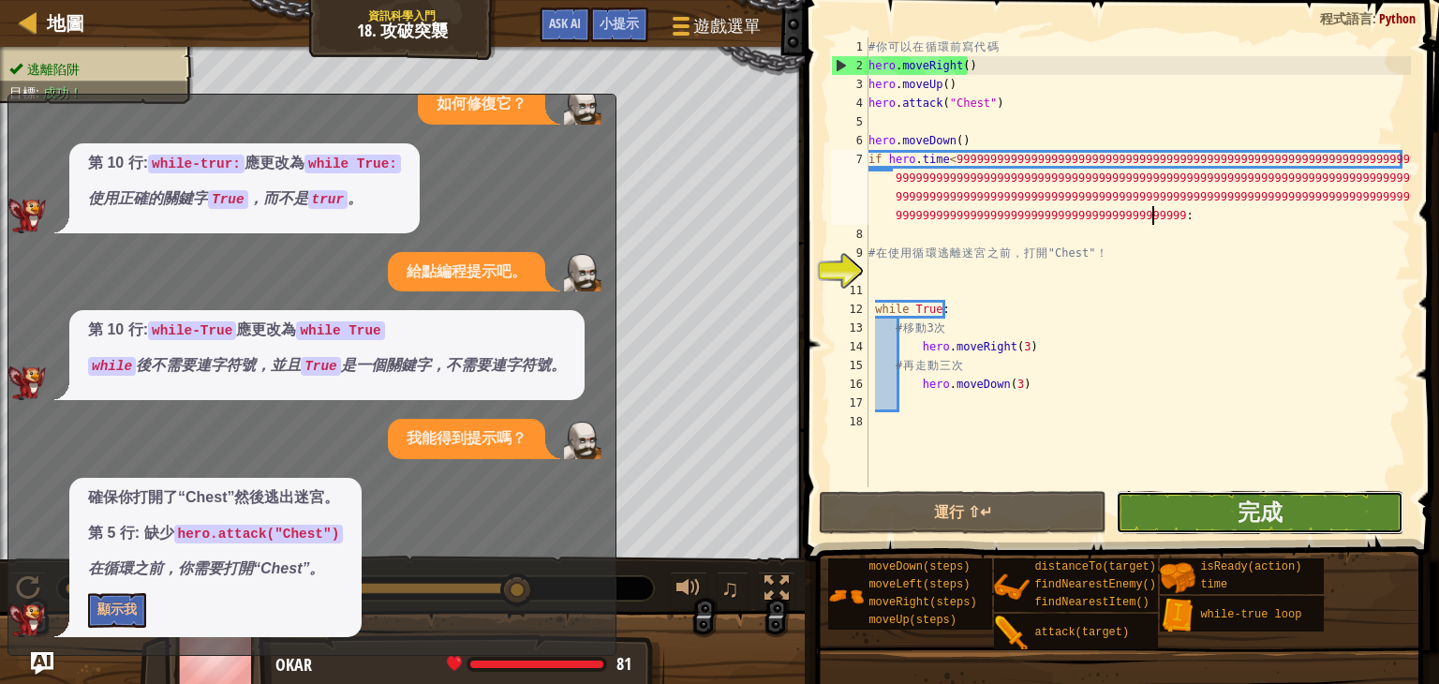
click at [1218, 493] on button "完成" at bounding box center [1260, 512] width 288 height 43
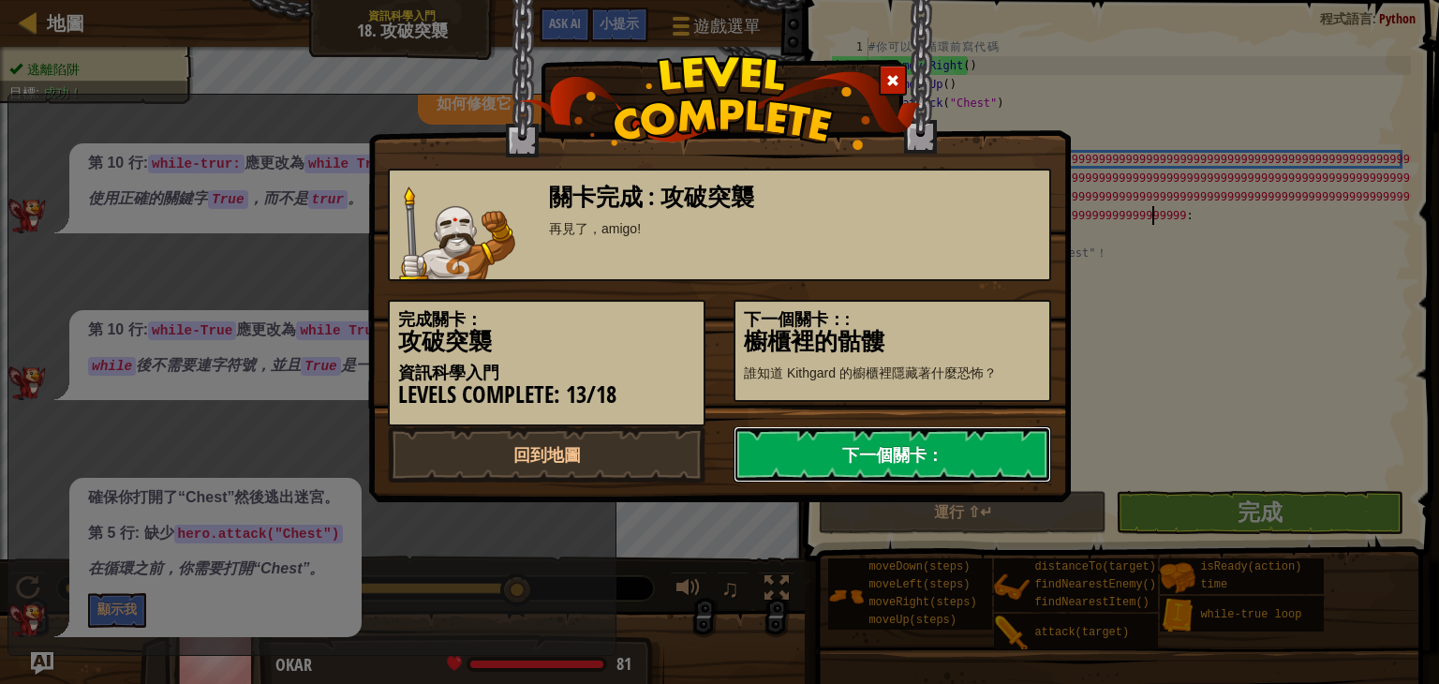
click at [967, 462] on link "下一個關卡：" at bounding box center [893, 454] width 318 height 56
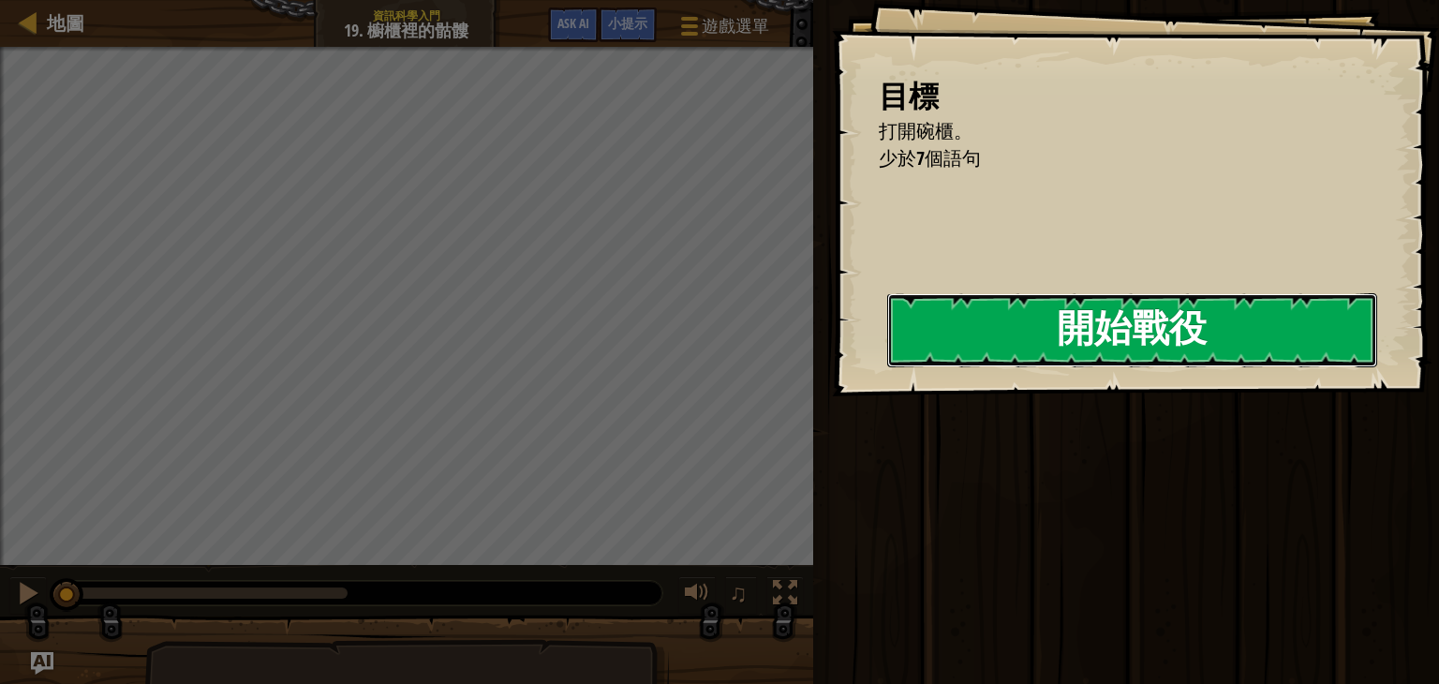
click at [1001, 338] on button "開始戰役" at bounding box center [1132, 330] width 490 height 74
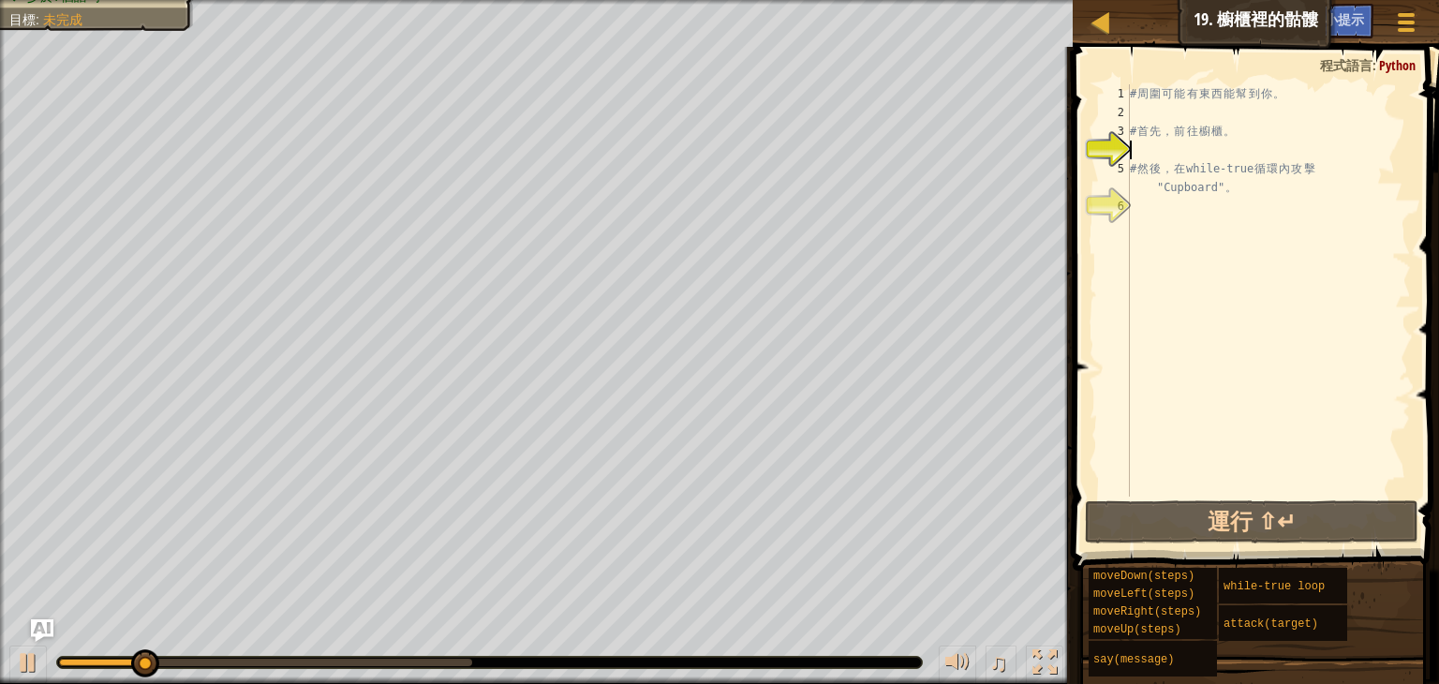
click at [1221, 110] on div "# 周 圍 可 能 有 東 西 能 幫 到 你 。 # 首 先 ， 前 往 櫥 櫃 。 # 然 後 ， 在 while-true 循 環 內 攻 擊 "Cup…" at bounding box center [1268, 309] width 285 height 450
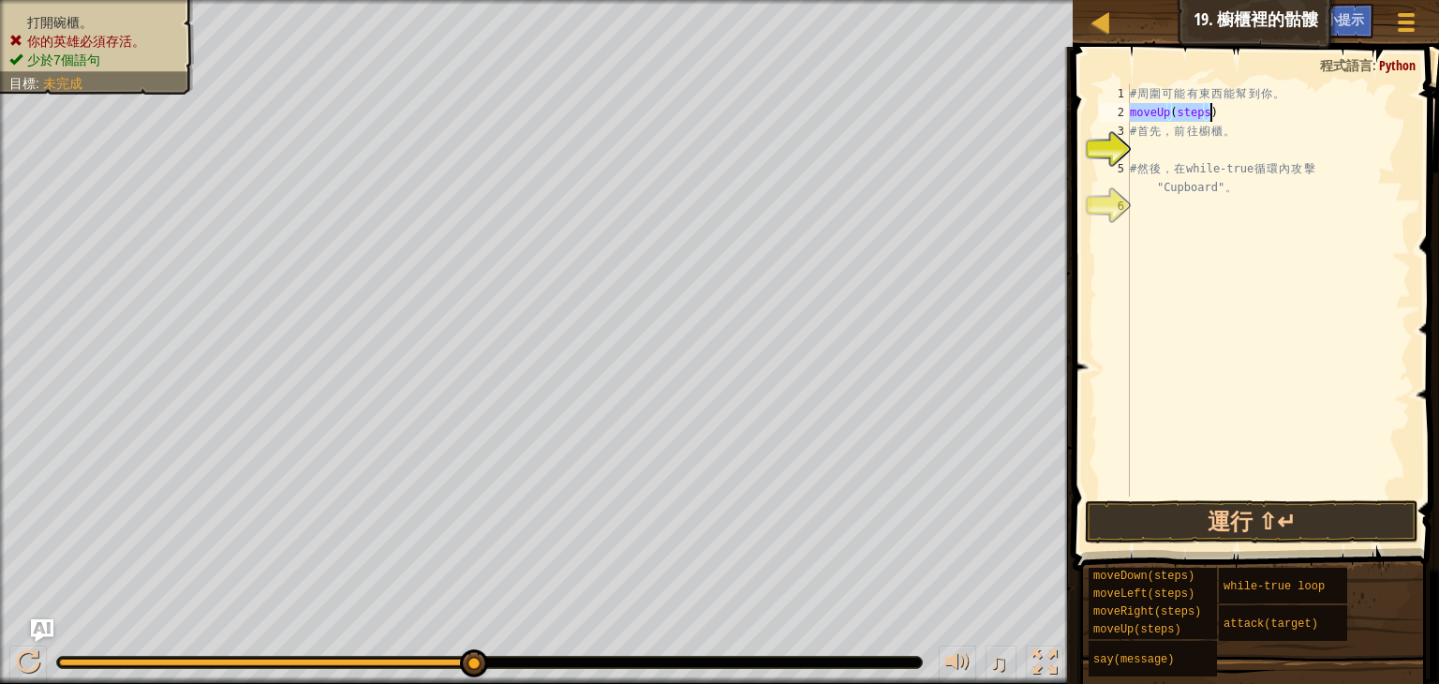
click at [1199, 113] on div "# 周 圍 可 能 有 東 西 能 幫 到 你 。 moveUp ( steps ) # 首 先 ， 前 往 櫥 櫃 。 # 然 後 ， 在 while-tr…" at bounding box center [1268, 290] width 285 height 412
click at [1199, 113] on div "# 周 圍 可 能 有 東 西 能 幫 到 你 。 moveUp ( steps ) # 首 先 ， 前 往 櫥 櫃 。 # 然 後 ， 在 while-tr…" at bounding box center [1268, 309] width 285 height 450
click at [1297, 530] on button "運行 ⇧↵" at bounding box center [1252, 521] width 334 height 43
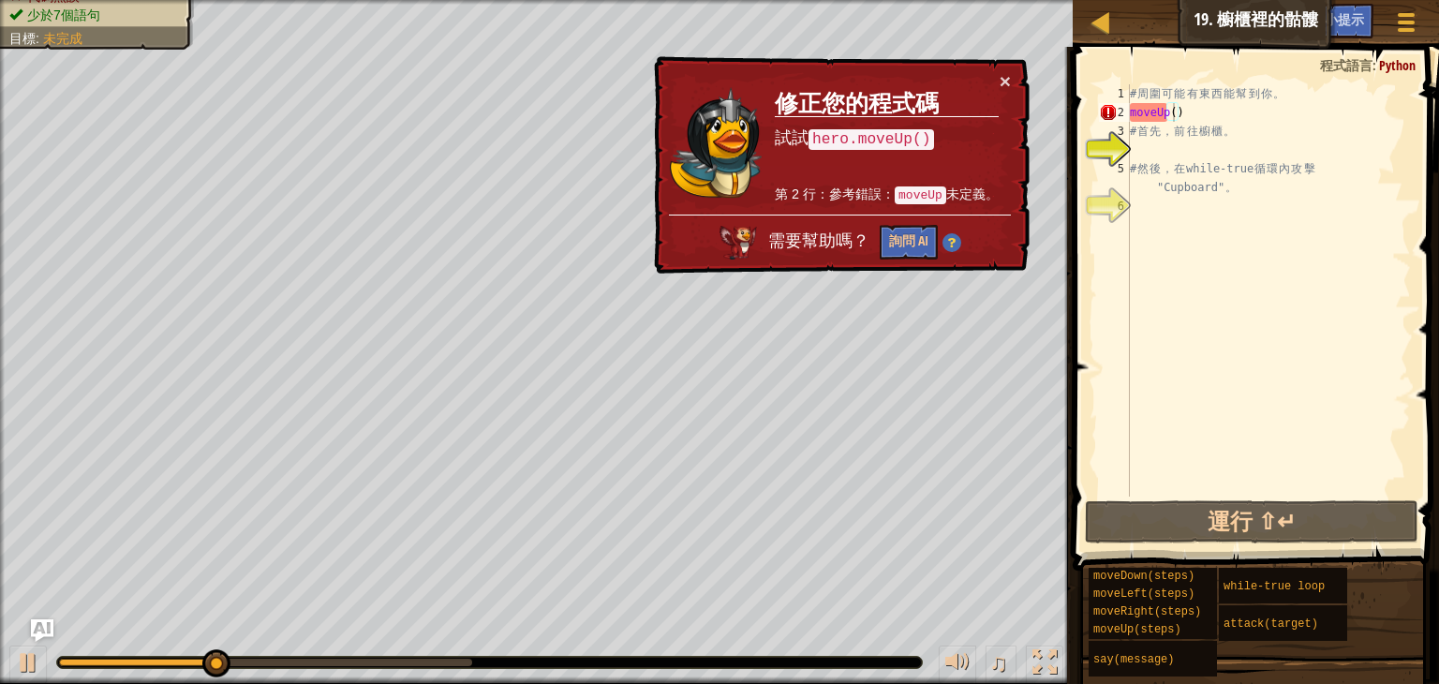
click at [990, 83] on td "修正您的程式碼 試試 hero.moveUp() 第 2 行：參考錯誤： moveUp 未定義。" at bounding box center [887, 142] width 226 height 143
click at [1003, 83] on button "×" at bounding box center [1005, 81] width 11 height 20
click at [1141, 109] on div "# 周 圍 可 能 有 東 西 能 幫 到 你 。 moveUp ( ) # 首 先 ， 前 往 櫥 櫃 。 # 然 後 ， 在 while-true 循 環…" at bounding box center [1268, 309] width 285 height 450
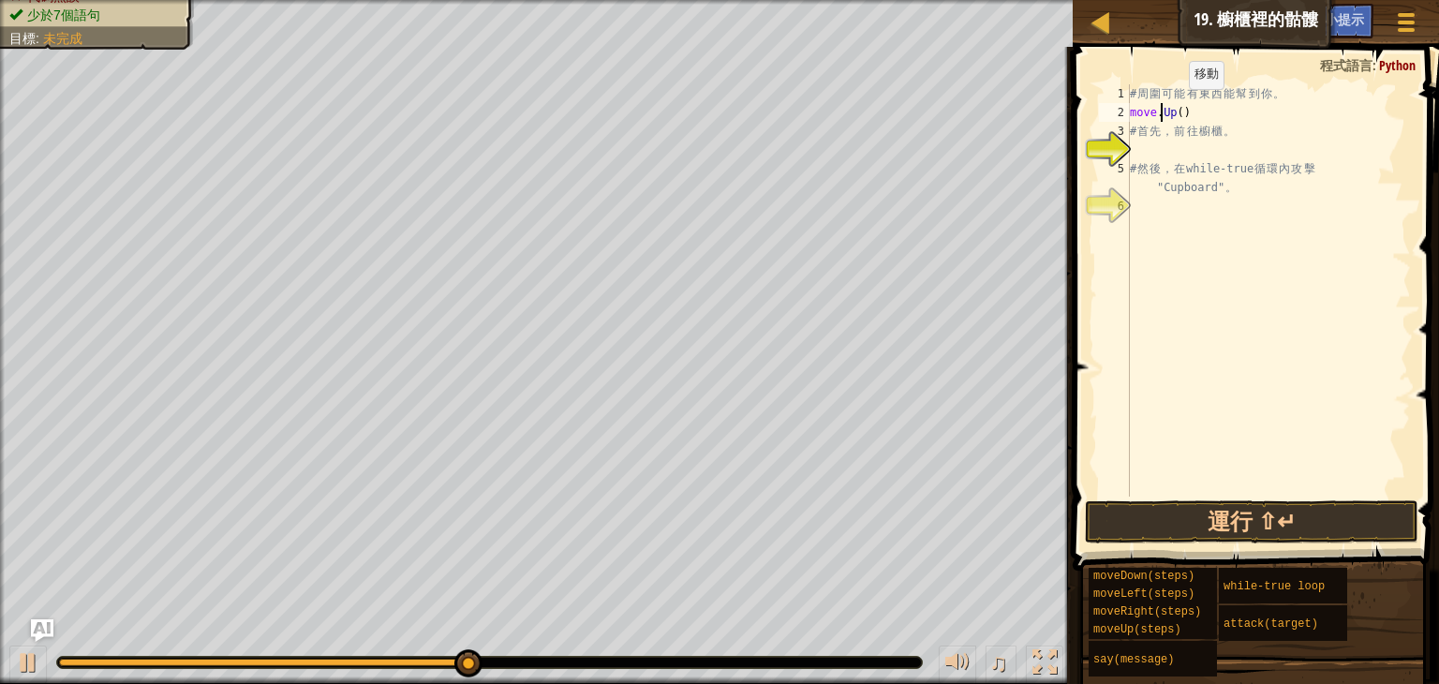
drag, startPoint x: 1173, startPoint y: 108, endPoint x: 1187, endPoint y: 109, distance: 14.1
click at [1173, 108] on div "# 周 圍 可 能 有 東 西 能 幫 到 你 。 move . Up ( ) # 首 先 ， 前 往 櫥 櫃 。 # 然 後 ， 在 while-true …" at bounding box center [1268, 309] width 285 height 450
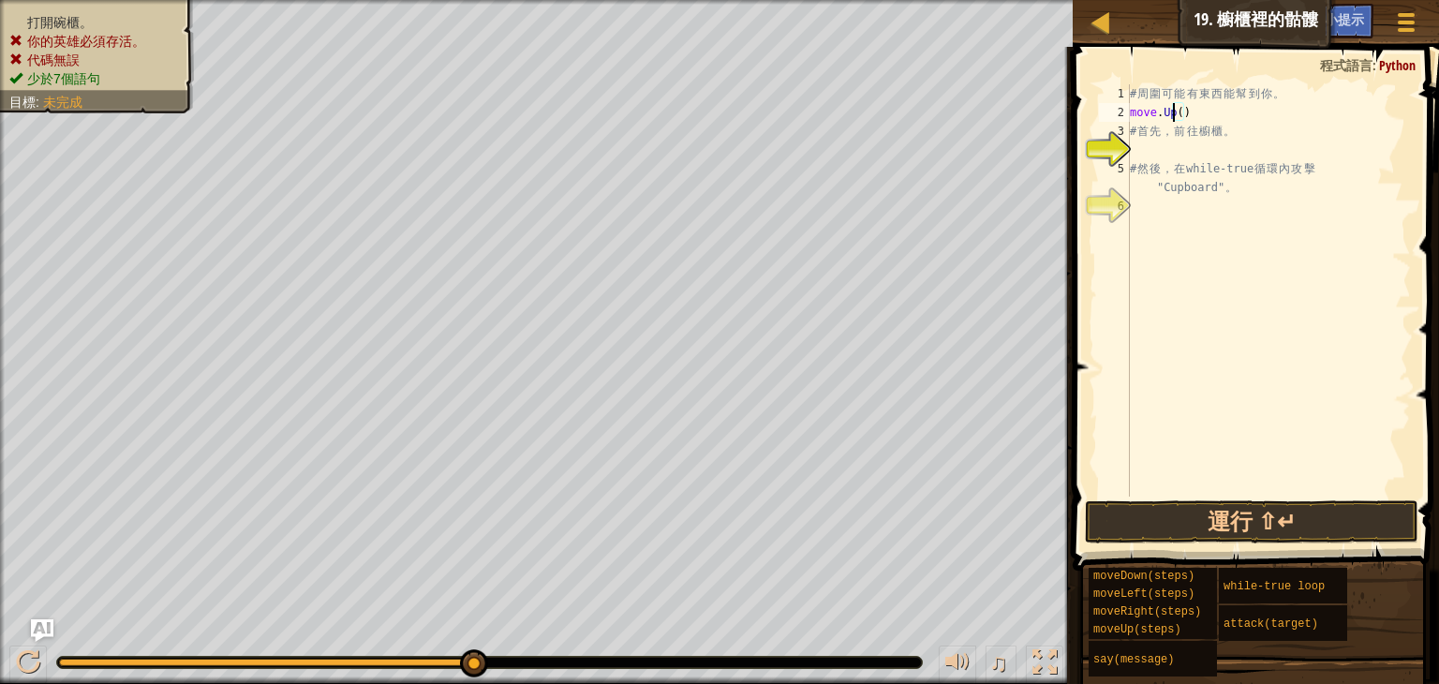
click at [1206, 113] on div "# 周 圍 可 能 有 東 西 能 幫 到 你 。 move . Up ( ) # 首 先 ， 前 往 櫥 櫃 。 # 然 後 ， 在 while-true …" at bounding box center [1268, 309] width 285 height 450
click at [1161, 514] on button "運行 ⇧↵" at bounding box center [1252, 521] width 334 height 43
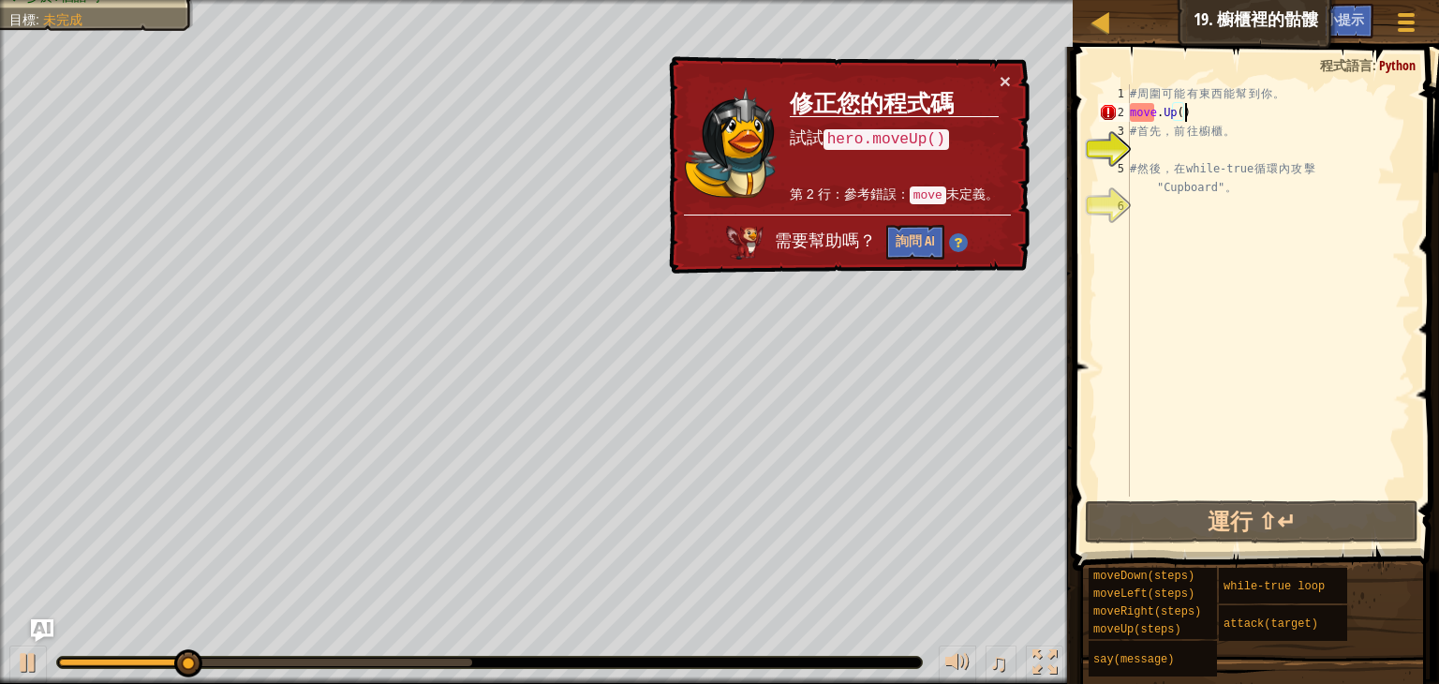
click at [990, 85] on td "修正您的程式碼 試試 hero.moveUp() 第 2 行：參考錯誤： move 未定義。" at bounding box center [894, 141] width 214 height 147
click at [1016, 72] on div "× 修正您的程式碼 試試 hero.moveUp() 第 2 行：參考錯誤： move 未定義。 需要幫助嗎？ 詢問 AI" at bounding box center [847, 165] width 368 height 225
click at [1011, 78] on div "× 修正您的程式碼 試試 hero.moveUp() 第 2 行：參考錯誤： move 未定義。 需要幫助嗎？ 詢問 AI" at bounding box center [847, 165] width 366 height 221
click at [1001, 79] on button "×" at bounding box center [1004, 79] width 12 height 20
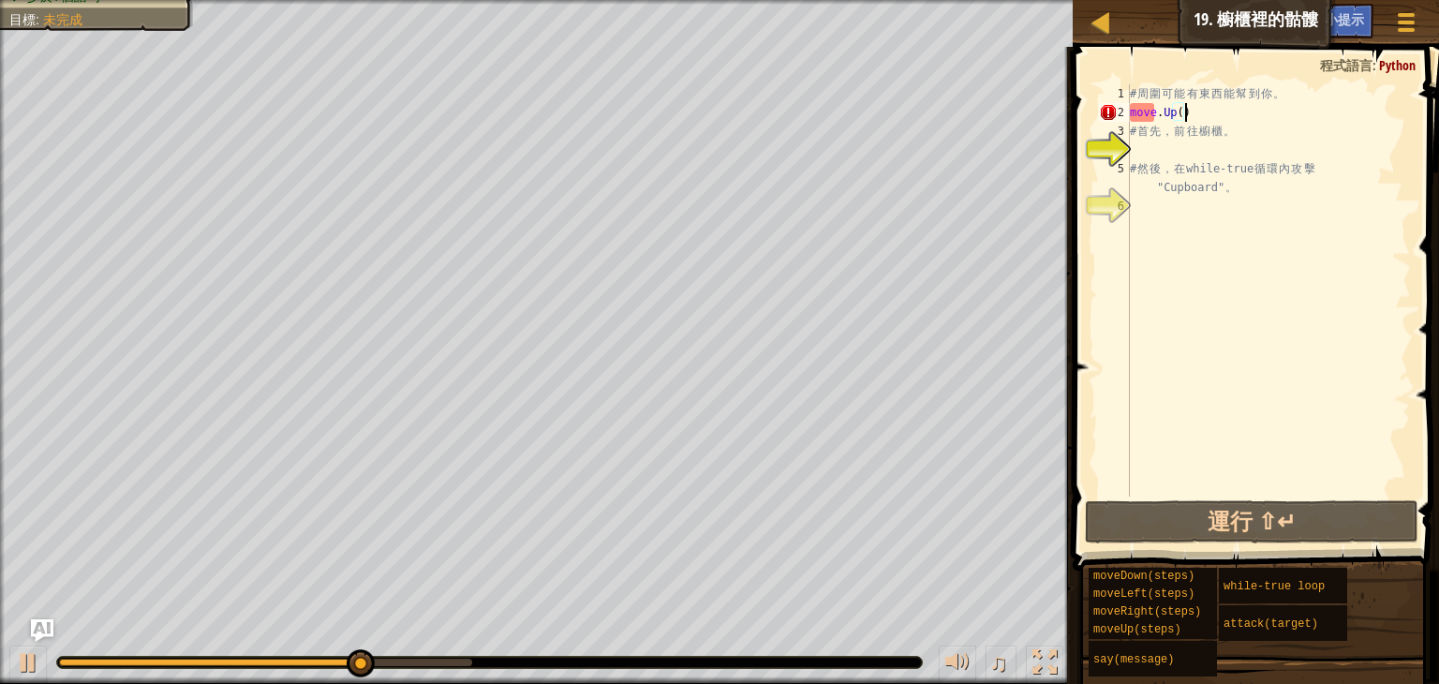
click at [1231, 114] on div "# 周 圍 可 能 有 東 西 能 幫 到 你 。 move . Up ( ) # 首 先 ， 前 往 櫥 櫃 。 # 然 後 ， 在 while-true …" at bounding box center [1268, 309] width 285 height 450
click at [1232, 113] on div "# 周 圍 可 能 有 東 西 能 幫 到 你 。 move . Up ( ) # 首 先 ， 前 往 櫥 櫃 。 # 然 後 ， 在 while-true …" at bounding box center [1268, 309] width 285 height 450
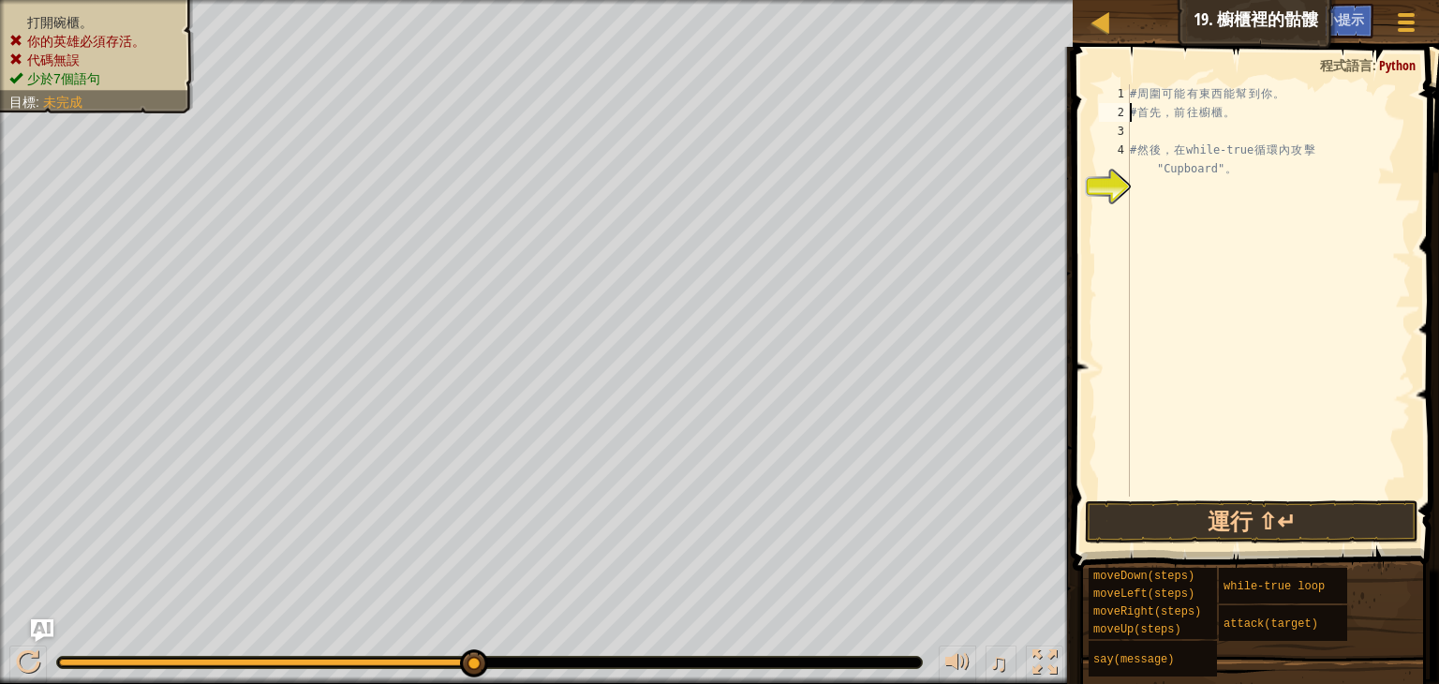
click at [1312, 101] on div "# 周 圍 可 能 有 東 西 能 幫 到 你 。 # 首 先 ， 前 往 櫥 櫃 。 # 然 後 ， 在 while-true 循 環 內 攻 擊 "Cup…" at bounding box center [1268, 309] width 285 height 450
type textarea "# 周圍可能有東西能幫到你。"
type textarea "h"
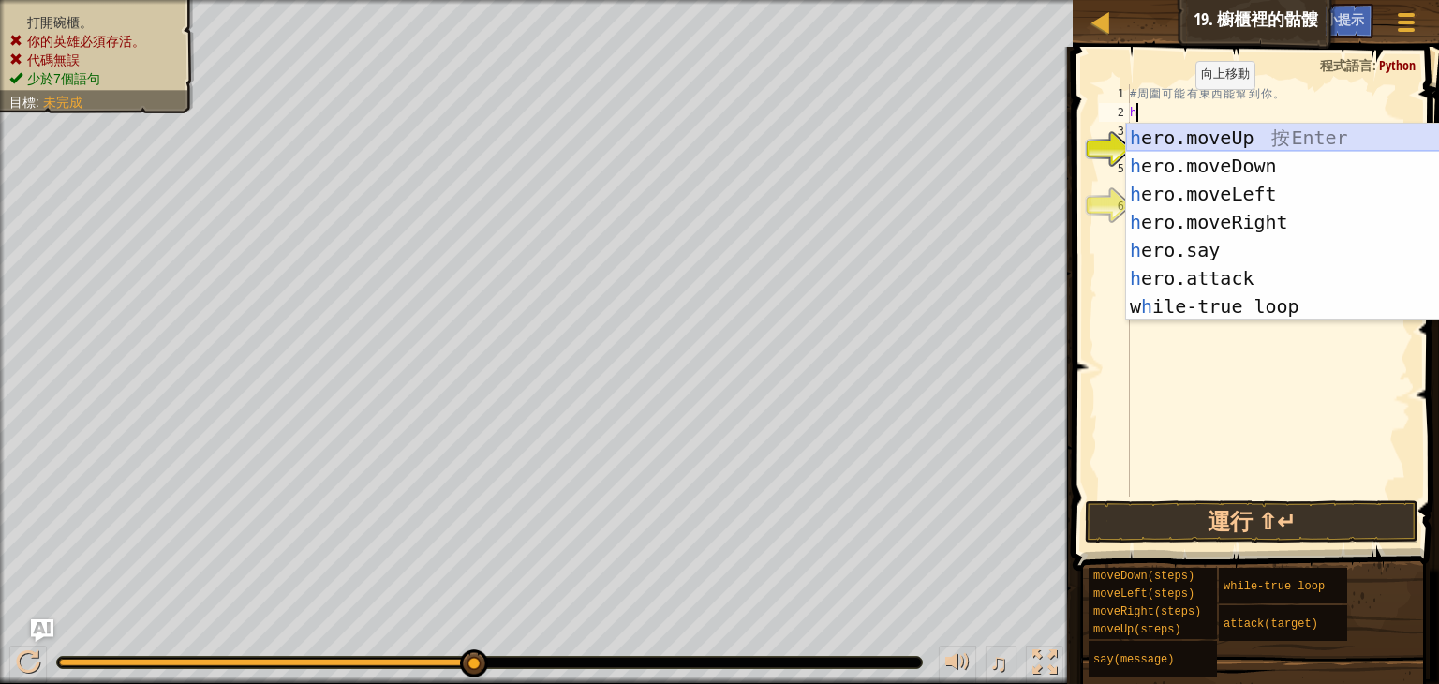
click at [1218, 147] on div "h ero.moveUp 按 Enter h ero.moveDown 按 Enter h ero.moveLeft 按 Enter h ero.moveRi…" at bounding box center [1303, 250] width 354 height 253
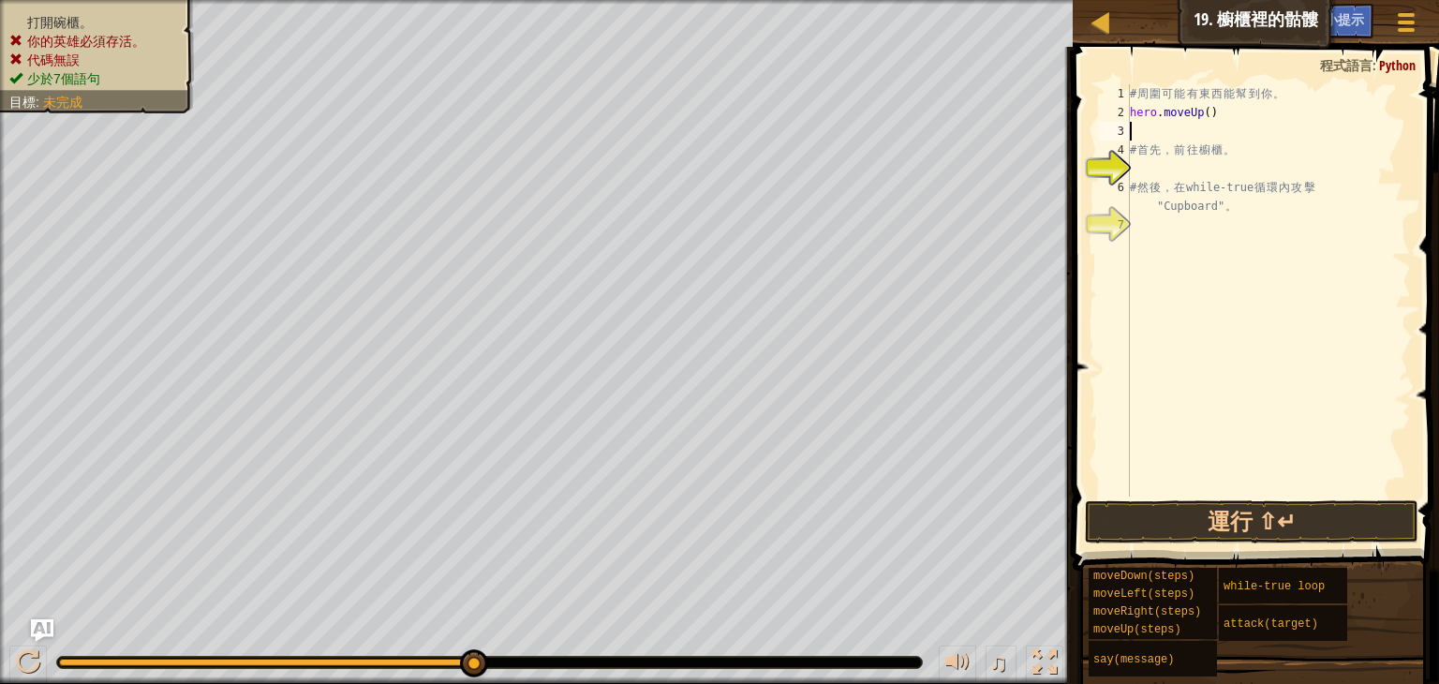
type textarea "h"
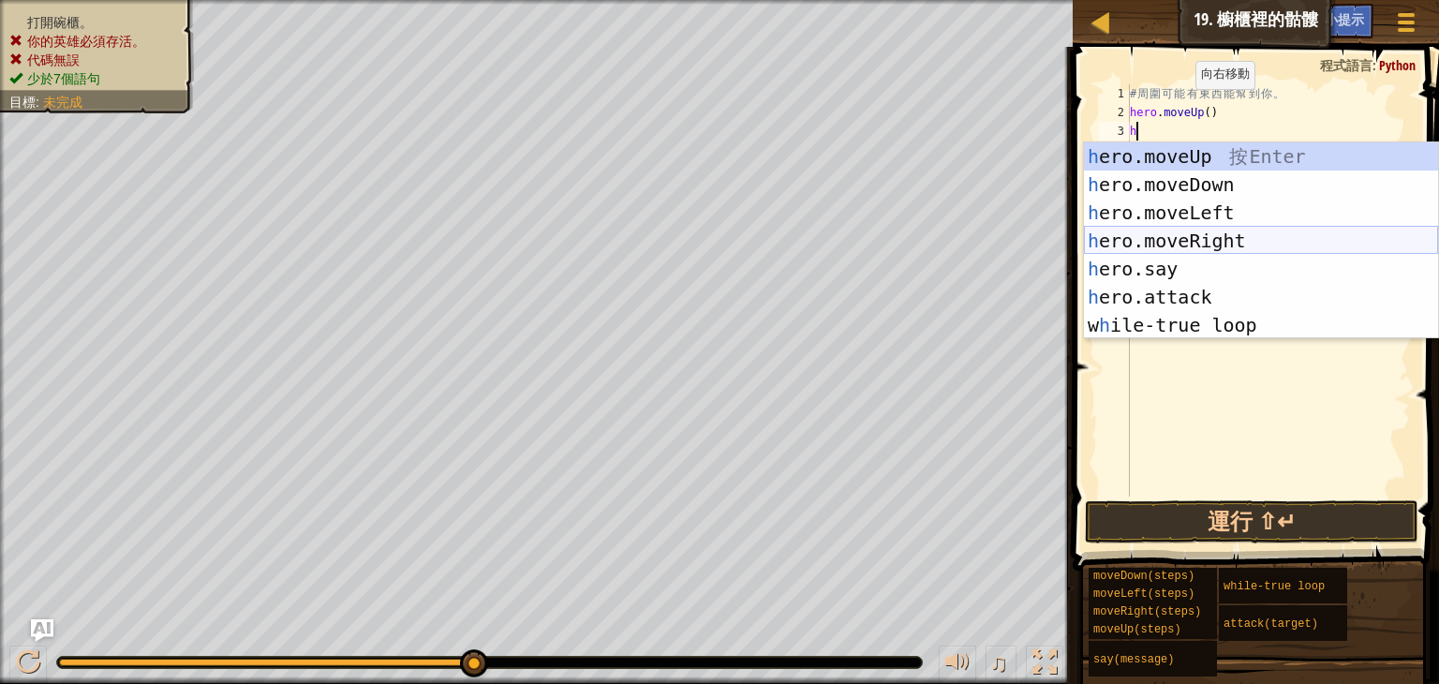
click at [1204, 231] on div "h ero.moveUp 按 Enter h ero.moveDown 按 Enter h ero.moveLeft 按 Enter h ero.moveRi…" at bounding box center [1261, 268] width 354 height 253
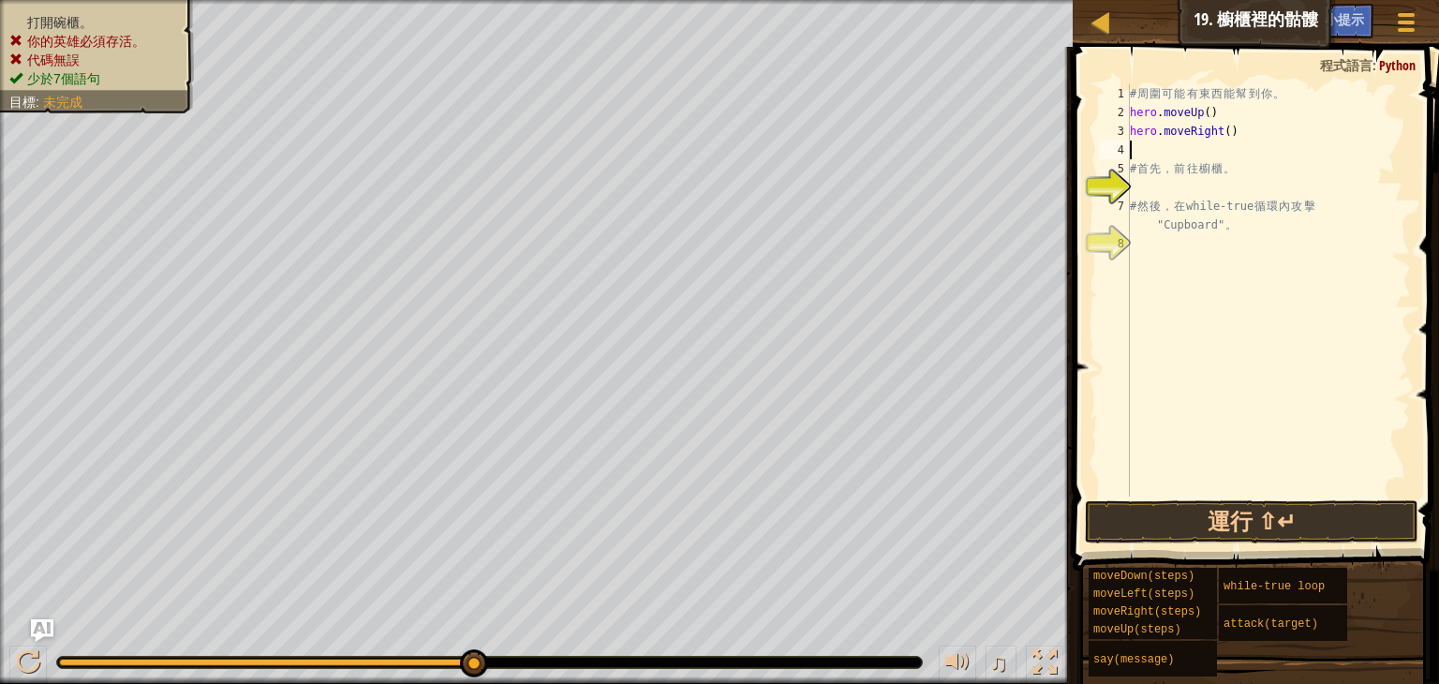
type textarea "h"
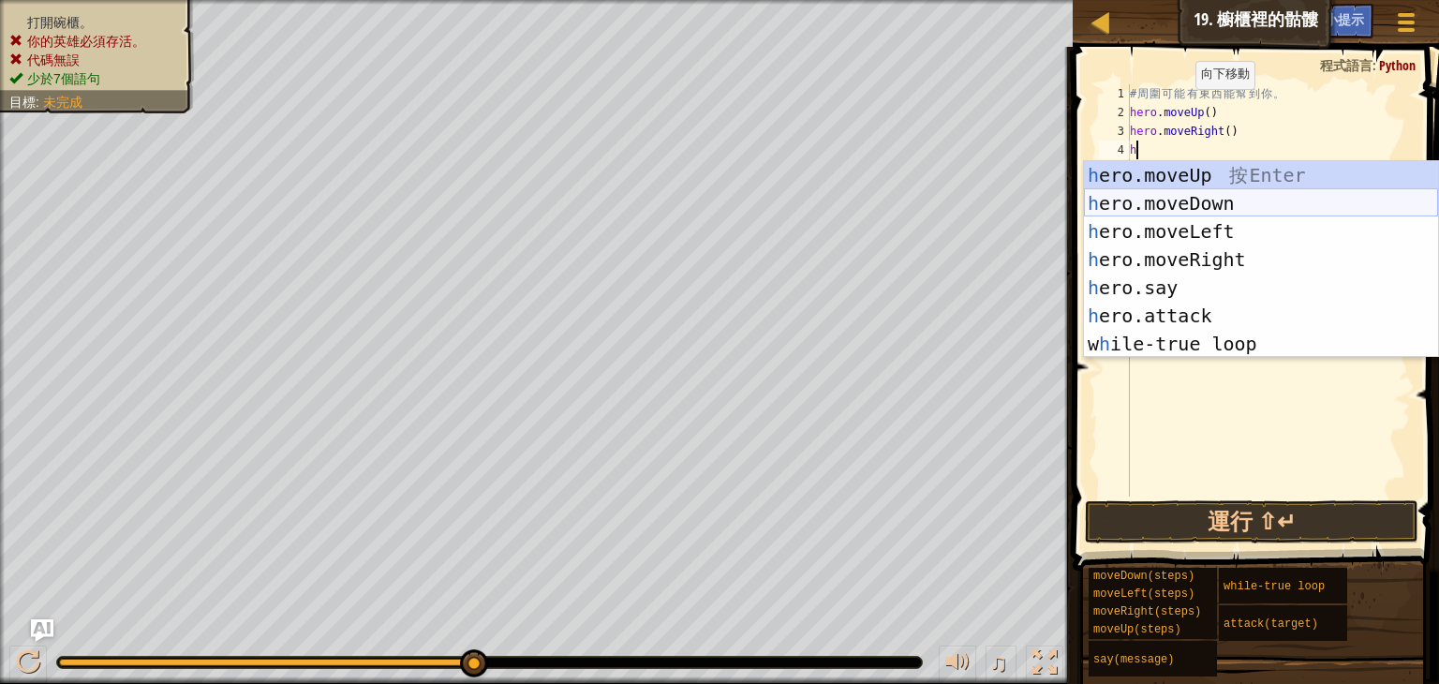
click at [1182, 202] on div "h ero.moveUp 按 Enter h ero.moveDown 按 Enter h ero.moveLeft 按 Enter h ero.moveRi…" at bounding box center [1261, 287] width 354 height 253
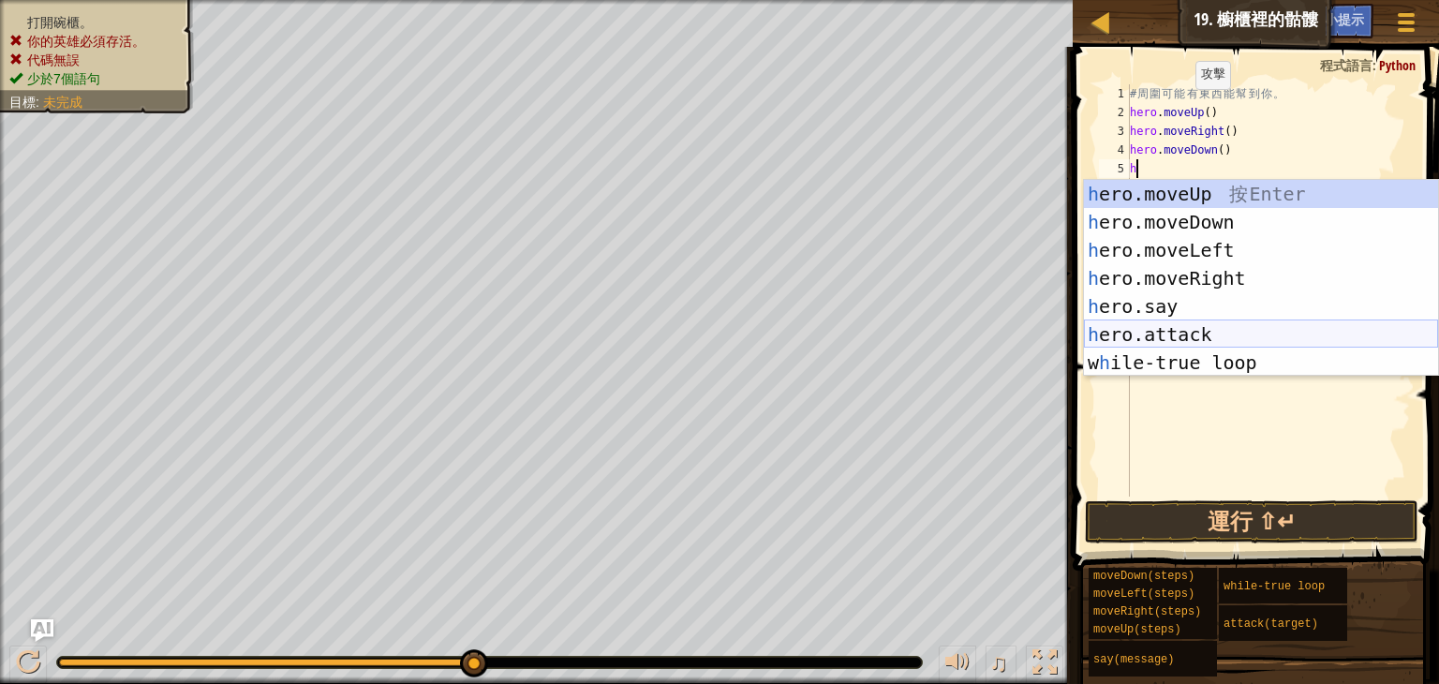
click at [1229, 335] on div "h ero.moveUp 按 Enter h ero.moveDown 按 Enter h ero.moveLeft 按 Enter h ero.moveRi…" at bounding box center [1261, 306] width 354 height 253
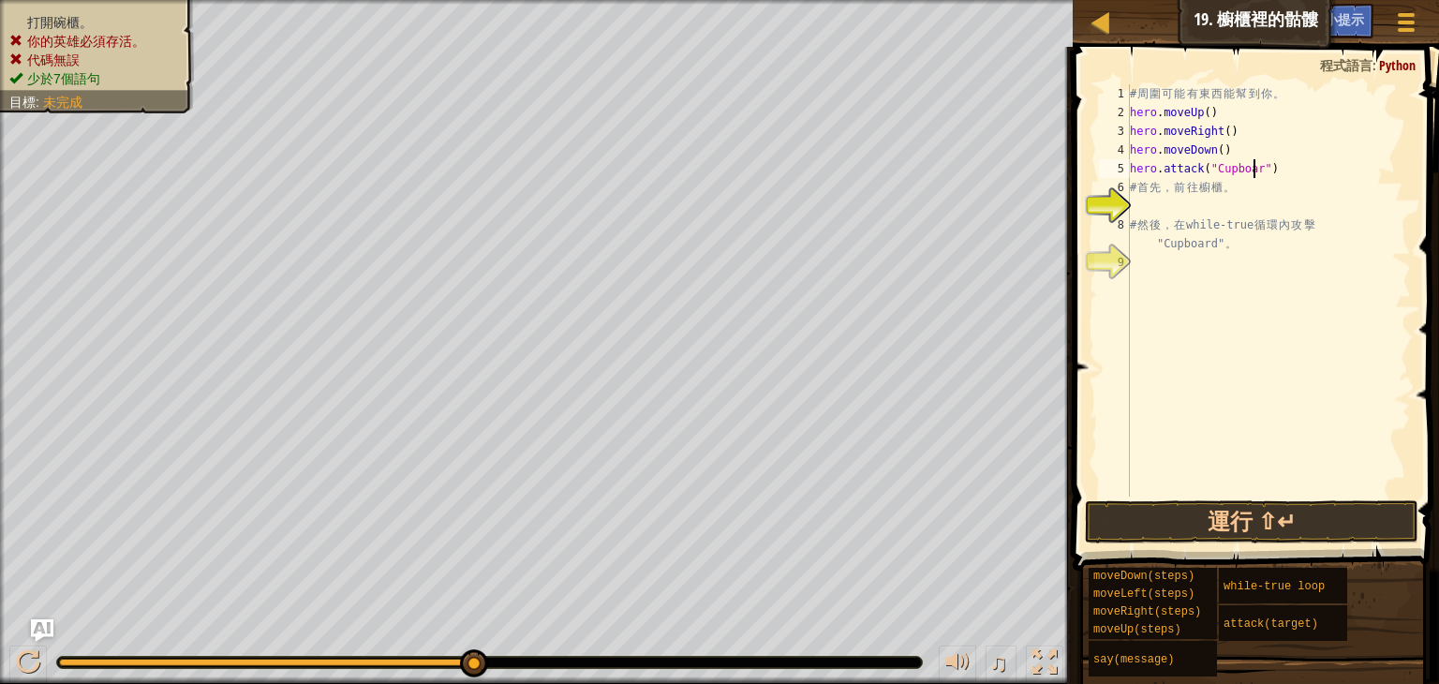
scroll to position [8, 10]
click at [1222, 136] on div "# 周 圍 可 能 有 東 西 能 幫 到 你 。 hero . moveUp ( ) hero . moveRight ( ) hero . moveDow…" at bounding box center [1268, 309] width 285 height 450
click at [1214, 149] on div "# 周 圍 可 能 有 東 西 能 幫 到 你 。 hero . moveUp ( ) hero . moveRight ( 2 ) hero . moveD…" at bounding box center [1268, 309] width 285 height 450
click at [1185, 511] on button "運行 ⇧↵" at bounding box center [1252, 521] width 334 height 43
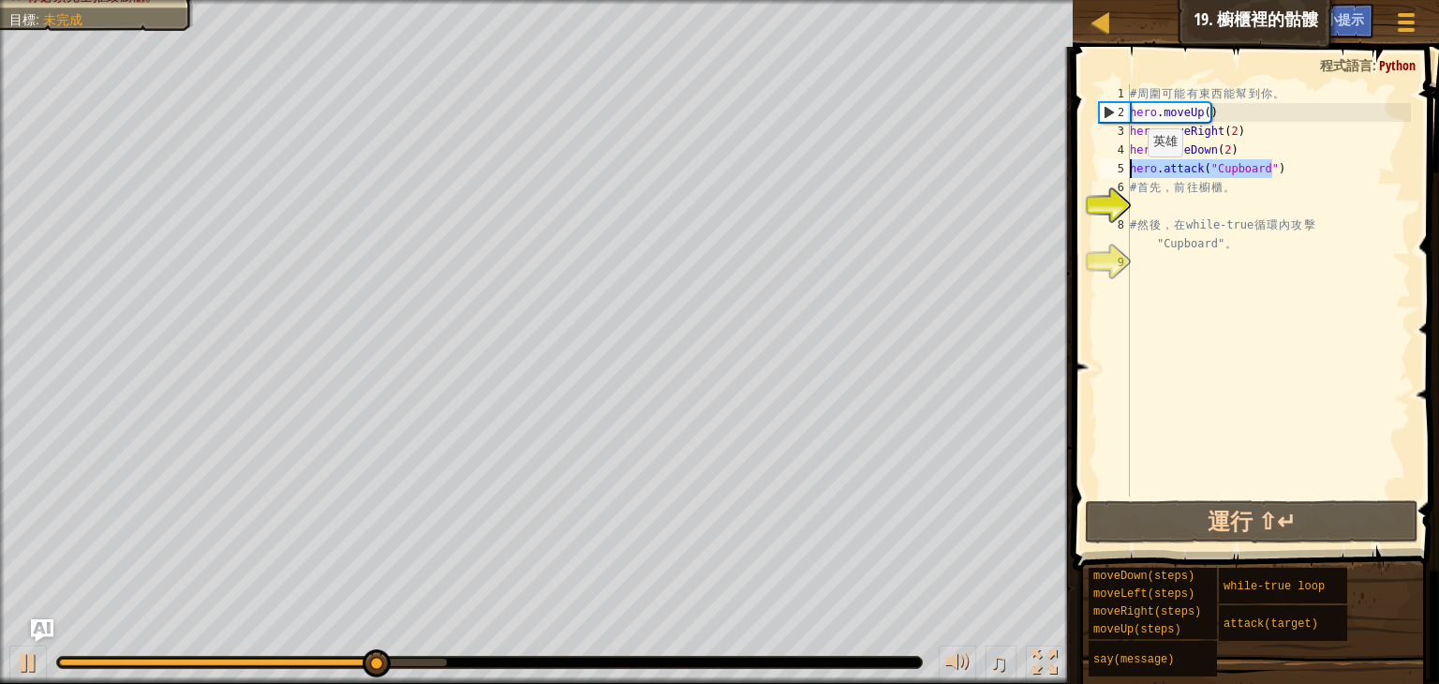
drag, startPoint x: 1281, startPoint y: 163, endPoint x: 1129, endPoint y: 174, distance: 152.2
click at [1129, 174] on div "hero.moveDown(2) 1 2 3 4 5 6 7 8 9 # 周 圍 可 能 有 東 西 能 幫 到 你 。 hero . moveUp ( ) …" at bounding box center [1253, 290] width 316 height 412
type textarea "# 首先，前往櫥櫃。"
type textarea "# 然後，在 while-true 循環內攻擊 "Cupboard"。"
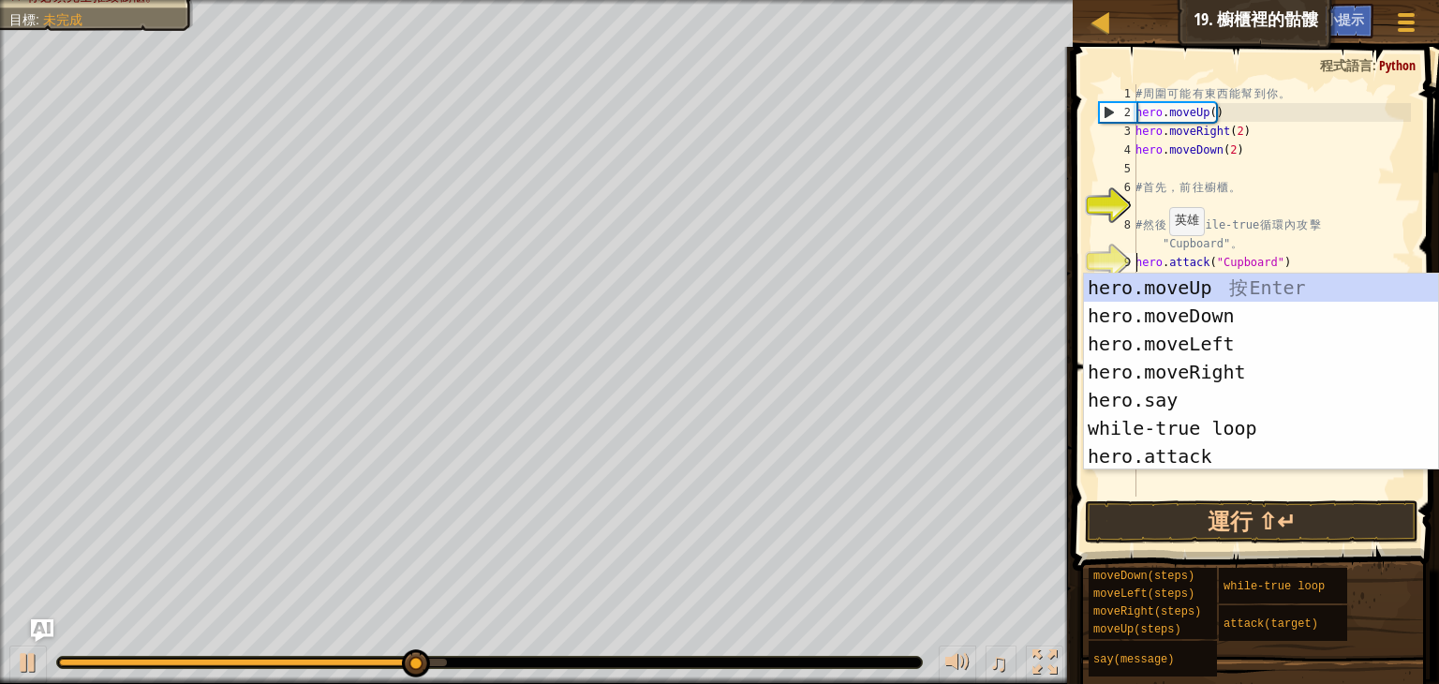
click at [1158, 249] on div "# 周 圍 可 能 有 東 西 能 幫 到 你 。 hero . moveUp ( ) hero . moveRight ( 2 ) hero . moveD…" at bounding box center [1271, 309] width 279 height 450
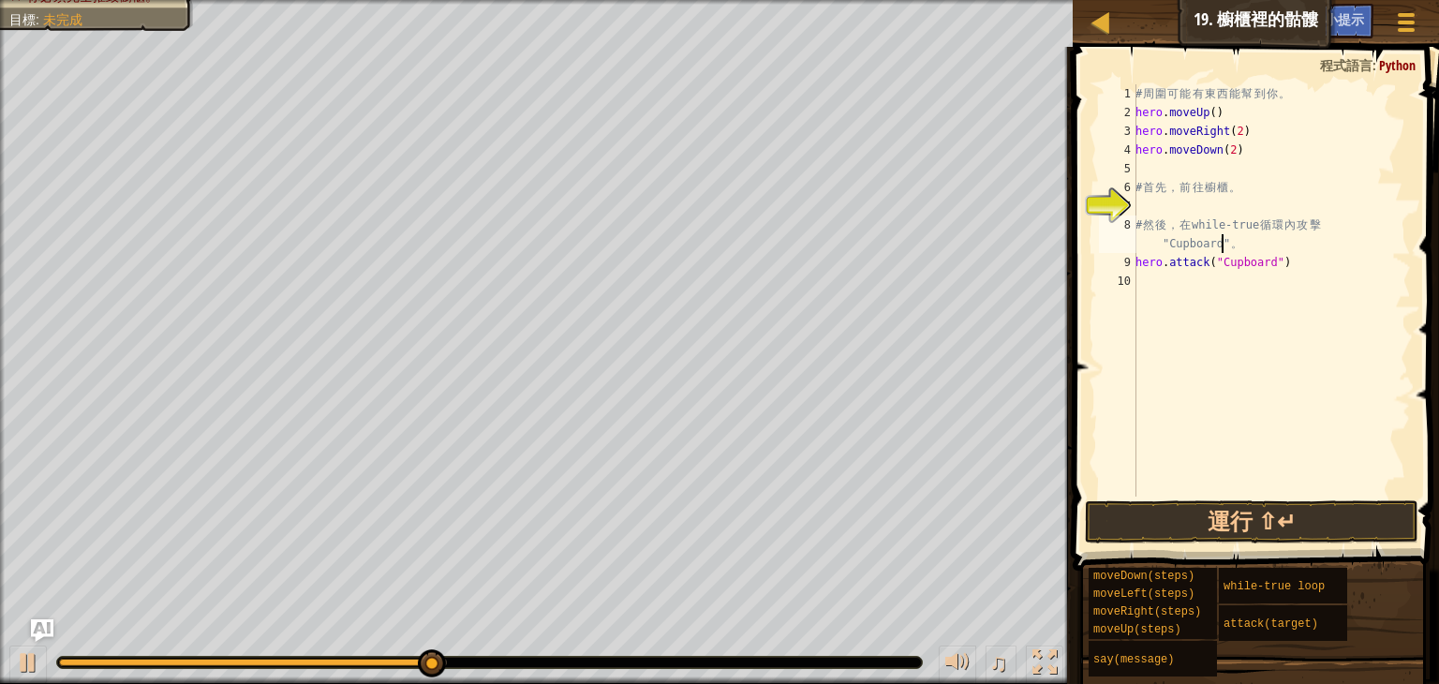
click at [1229, 241] on div "# 周 圍 可 能 有 東 西 能 幫 到 你 。 hero . moveUp ( ) hero . moveRight ( 2 ) hero . moveD…" at bounding box center [1271, 309] width 279 height 450
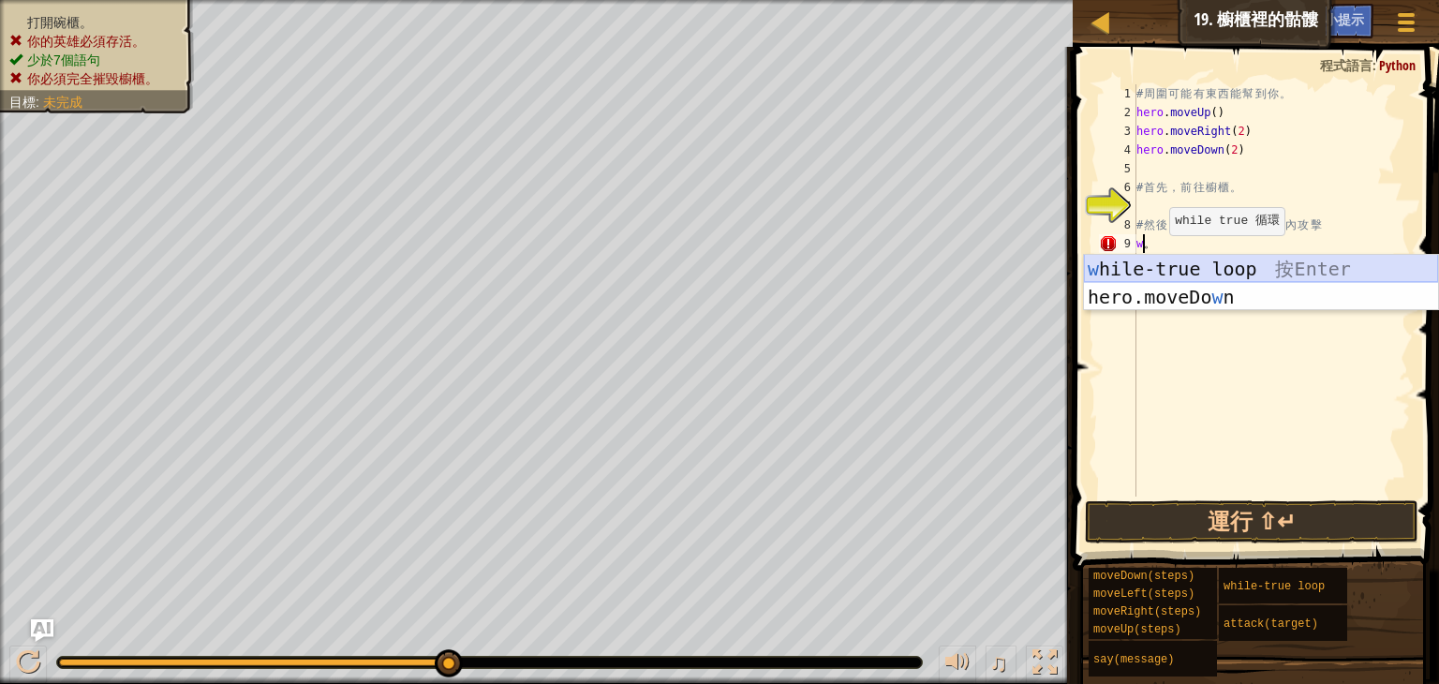
click at [1166, 265] on div "w hile-true loop 按 Enter hero.moveDo w n 按 Enter" at bounding box center [1261, 311] width 354 height 112
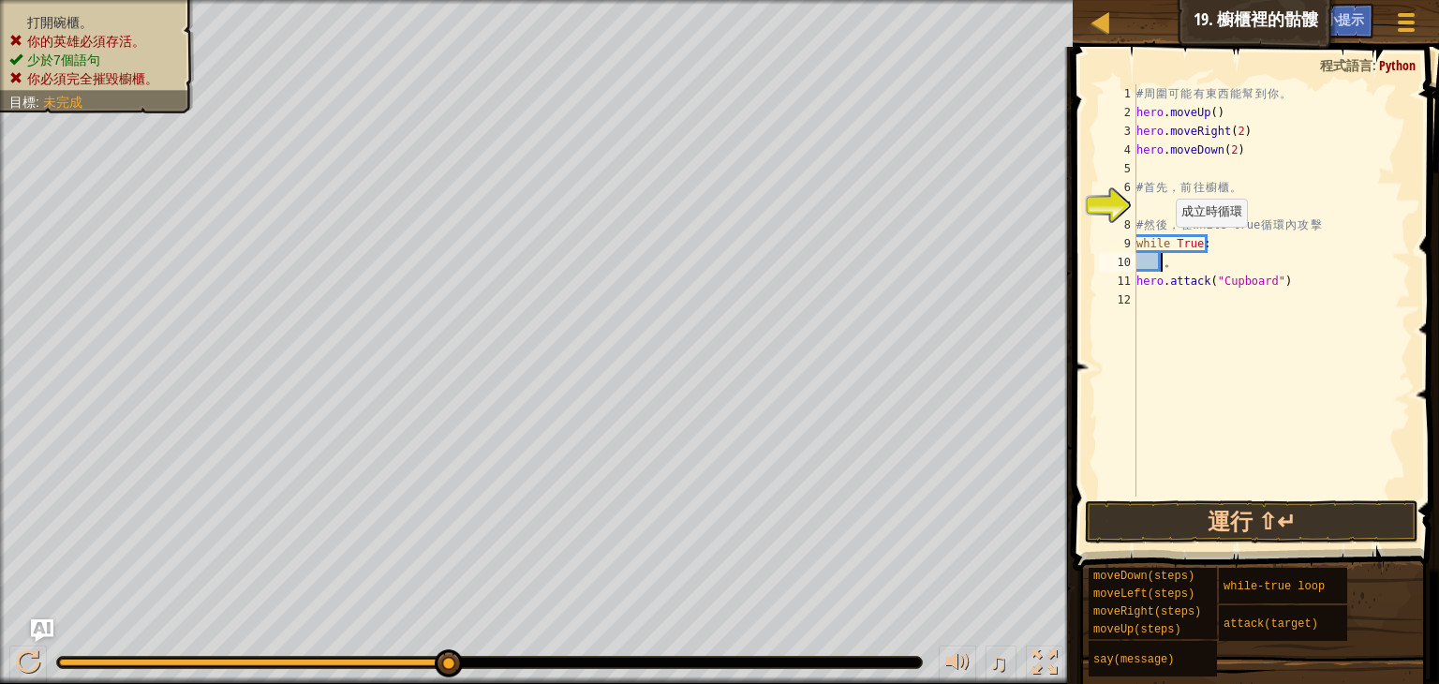
click at [1166, 245] on div "# 周 圍 可 能 有 東 西 能 幫 到 你 。 hero . moveUp ( ) hero . moveRight ( 2 ) hero . moveD…" at bounding box center [1272, 309] width 278 height 450
click at [1181, 256] on div "# 周 圍 可 能 有 東 西 能 幫 到 你 。 hero . moveUp ( ) hero . moveRight ( 2 ) hero . moveD…" at bounding box center [1272, 309] width 278 height 450
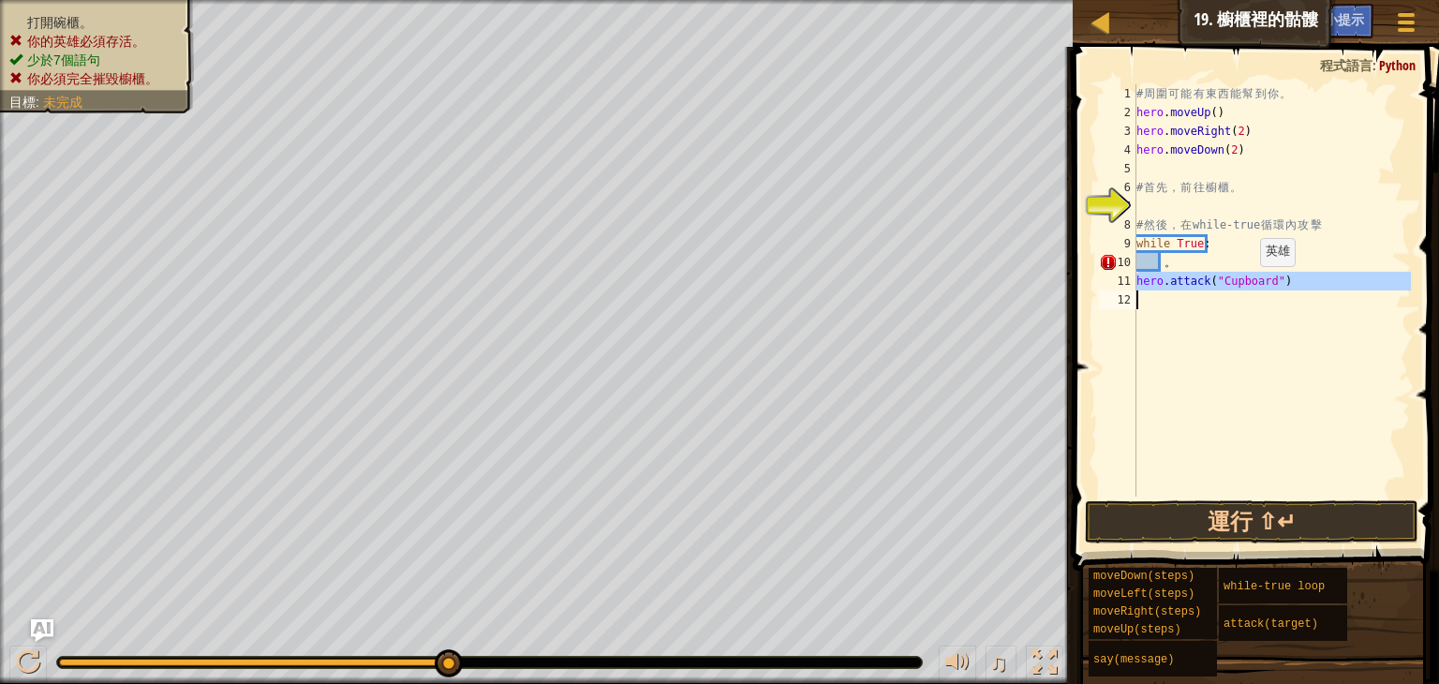
drag, startPoint x: 1158, startPoint y: 285, endPoint x: 1278, endPoint y: 285, distance: 119.9
click at [1278, 285] on div "。 1 2 3 4 5 6 7 8 9 10 11 12 # 周 圍 可 能 有 東 西 能 幫 到 你 。 hero . moveUp ( ) hero .…" at bounding box center [1253, 290] width 316 height 412
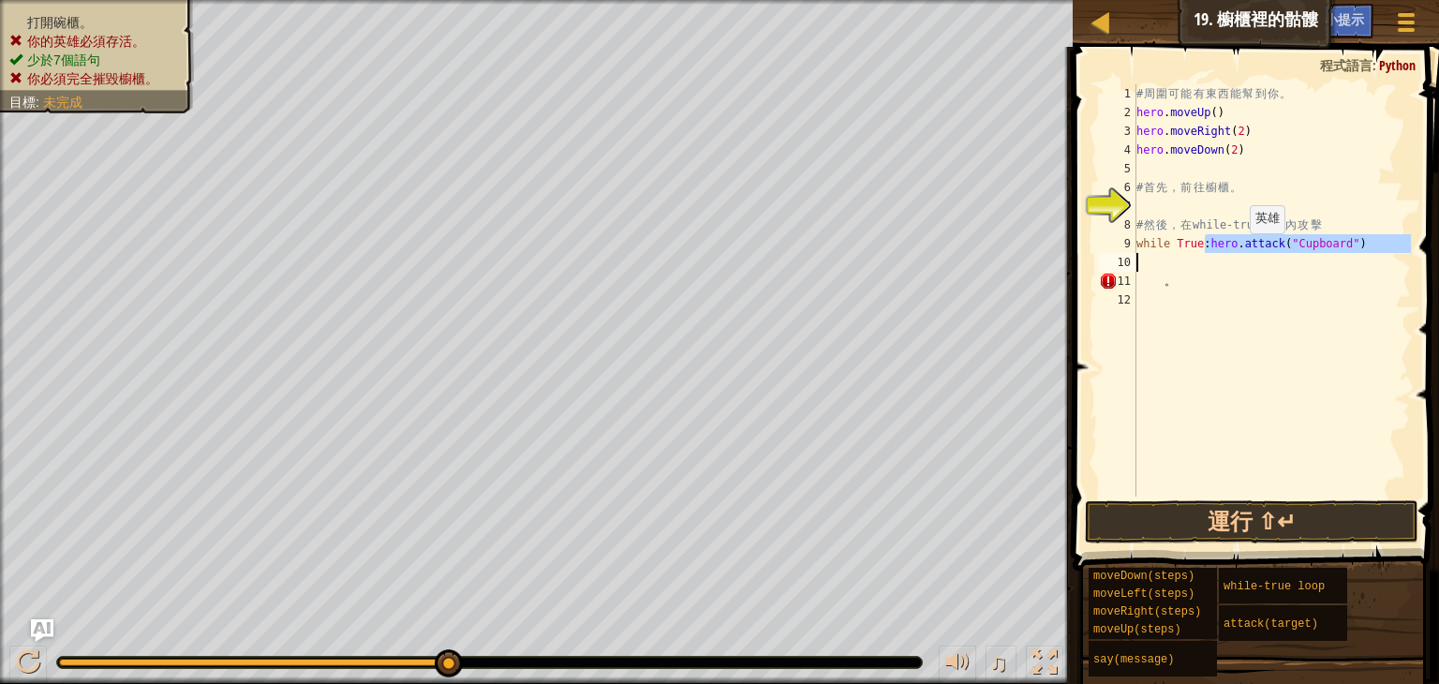
click at [1241, 252] on div "# 周 圍 可 能 有 東 西 能 幫 到 你 。 hero . moveUp ( ) hero . moveRight ( 2 ) hero . moveD…" at bounding box center [1272, 290] width 278 height 412
drag, startPoint x: 1198, startPoint y: 246, endPoint x: 1345, endPoint y: 255, distance: 146.4
click at [1345, 255] on div "# 周 圍 可 能 有 東 西 能 幫 到 你 。 hero . moveUp ( ) hero . moveRight ( 2 ) hero . moveD…" at bounding box center [1272, 309] width 278 height 450
type textarea "while True:hero.attack("Cupboard")"
click at [1383, 255] on div "# 周 圍 可 能 有 東 西 能 幫 到 你 。 hero . moveUp ( ) hero . moveRight ( 2 ) hero . moveD…" at bounding box center [1272, 290] width 278 height 412
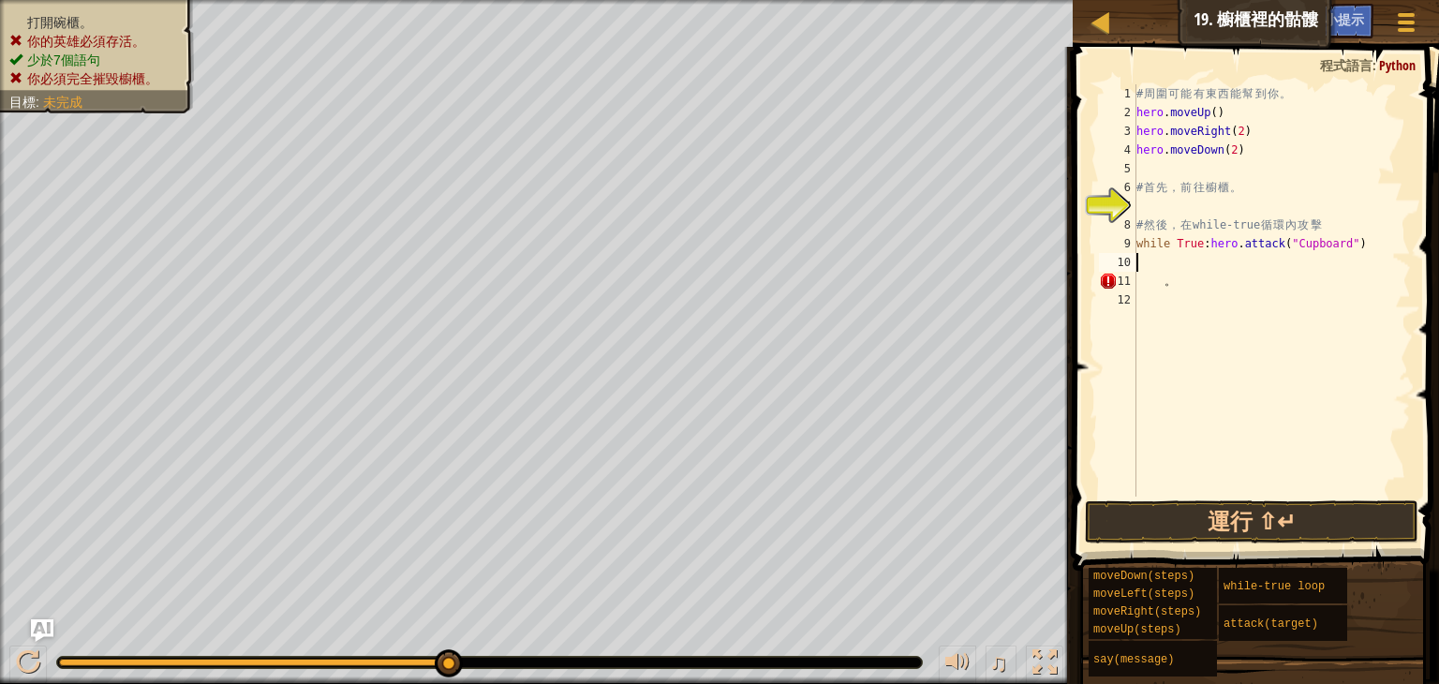
click at [1381, 254] on div "# 周 圍 可 能 有 東 西 能 幫 到 你 。 hero . moveUp ( ) hero . moveRight ( 2 ) hero . moveD…" at bounding box center [1272, 309] width 278 height 450
click at [1381, 252] on div "# 周 圍 可 能 有 東 西 能 幫 到 你 。 hero . moveUp ( ) hero . moveRight ( 2 ) hero . moveD…" at bounding box center [1272, 309] width 278 height 450
drag, startPoint x: 1363, startPoint y: 241, endPoint x: 1203, endPoint y: 246, distance: 160.3
click at [1203, 246] on div "# 周 圍 可 能 有 東 西 能 幫 到 你 。 hero . moveUp ( ) hero . moveRight ( 2 ) hero . moveD…" at bounding box center [1272, 309] width 278 height 450
click at [1203, 246] on div "# 周 圍 可 能 有 東 西 能 幫 到 你 。 hero . moveUp ( ) hero . moveRight ( 2 ) hero . moveD…" at bounding box center [1272, 290] width 278 height 412
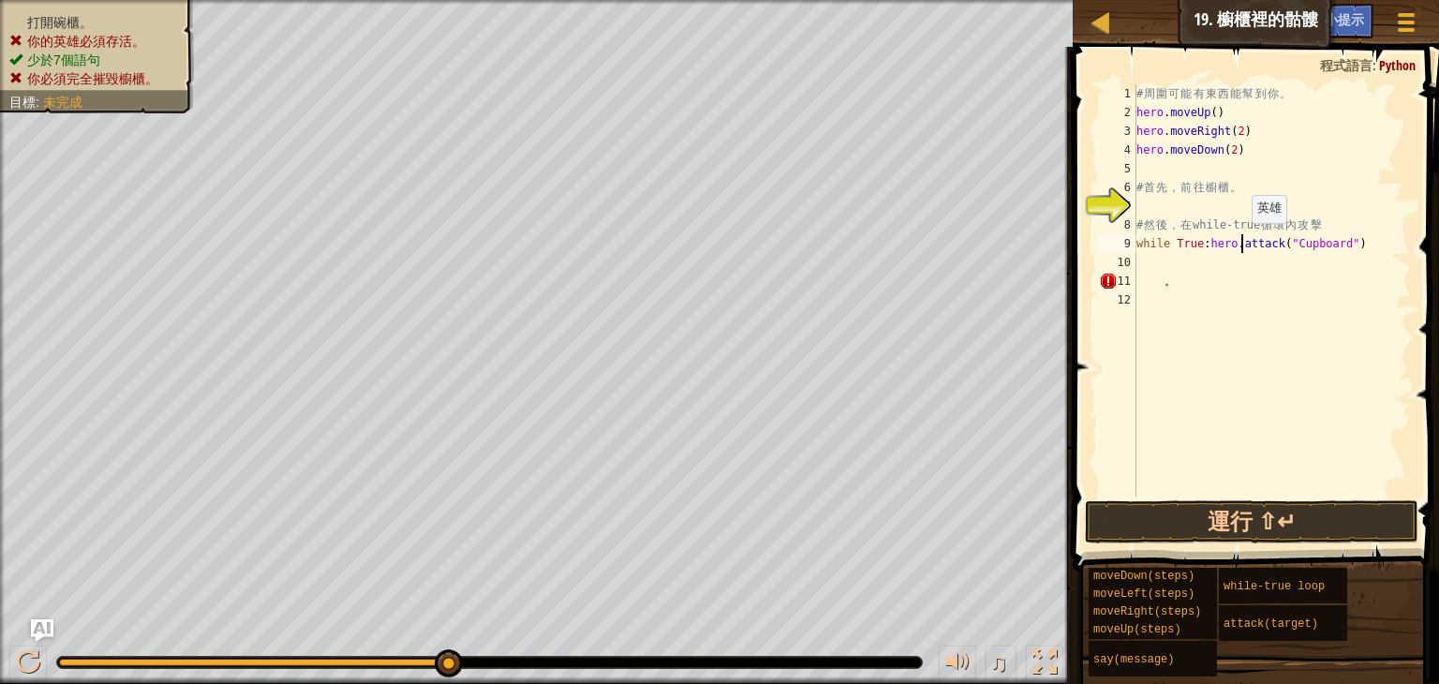
click at [1243, 241] on div "# 周 圍 可 能 有 東 西 能 幫 到 你 。 hero . moveUp ( ) hero . moveRight ( 2 ) hero . moveD…" at bounding box center [1272, 309] width 278 height 450
drag, startPoint x: 1207, startPoint y: 241, endPoint x: 1312, endPoint y: 252, distance: 105.5
click at [1312, 252] on div "# 周 圍 可 能 有 東 西 能 幫 到 你 。 hero . moveUp ( ) hero . moveRight ( 2 ) hero . moveD…" at bounding box center [1272, 309] width 278 height 450
drag, startPoint x: 1334, startPoint y: 246, endPoint x: 1276, endPoint y: 245, distance: 58.1
click at [1276, 245] on div "# 周 圍 可 能 有 東 西 能 幫 到 你 。 hero . moveUp ( ) hero . moveRight ( 2 ) hero . moveD…" at bounding box center [1272, 309] width 278 height 450
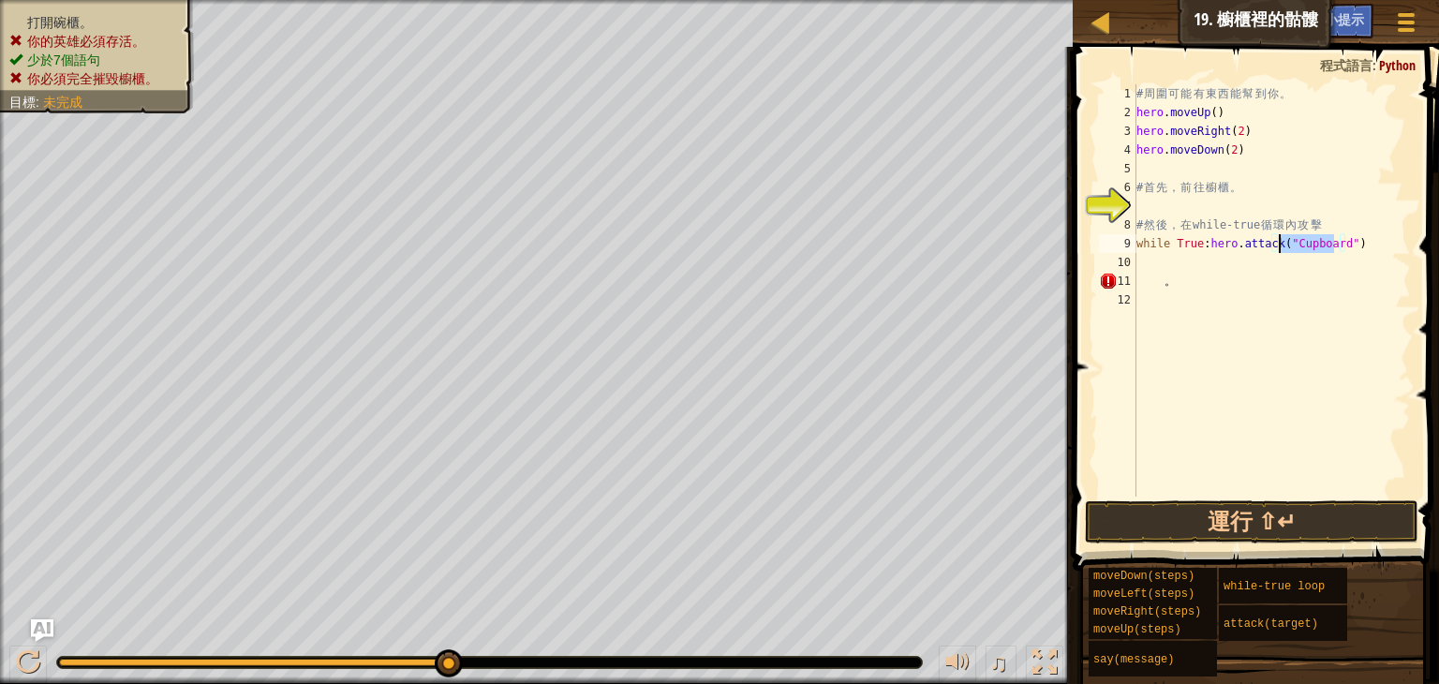
click at [1376, 245] on div "# 周 圍 可 能 有 東 西 能 幫 到 你 。 hero . moveUp ( ) hero . moveRight ( 2 ) hero . moveD…" at bounding box center [1272, 309] width 278 height 450
click at [1347, 241] on div "# 周 圍 可 能 有 東 西 能 幫 到 你 。 hero . moveUp ( ) hero . moveRight ( 2 ) hero . moveD…" at bounding box center [1272, 309] width 278 height 450
click at [1319, 246] on div "# 周 圍 可 能 有 東 西 能 幫 到 你 。 hero . moveUp ( ) hero . moveRight ( 2 ) hero . moveD…" at bounding box center [1272, 309] width 278 height 450
click at [1314, 241] on div "# 周 圍 可 能 有 東 西 能 幫 到 你 。 hero . moveUp ( ) hero . moveRight ( 2 ) hero . moveD…" at bounding box center [1272, 309] width 278 height 450
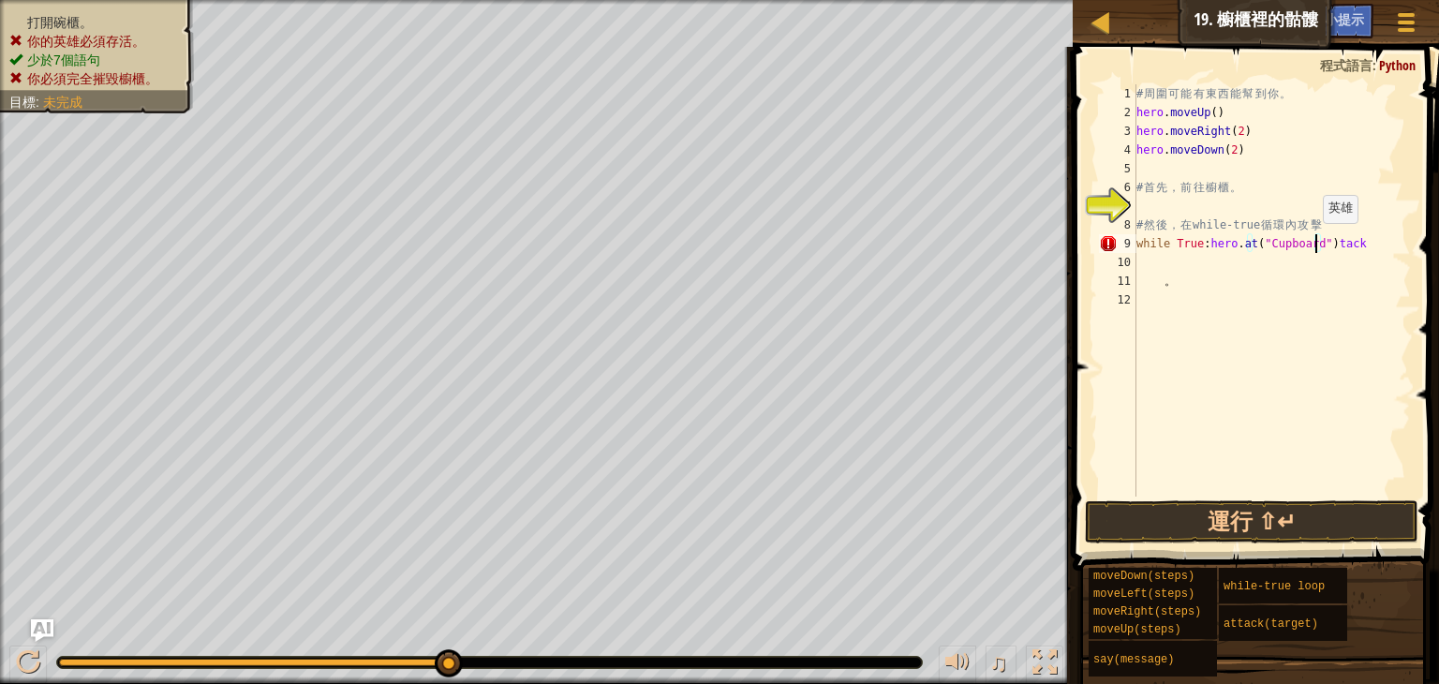
click at [1314, 241] on div "# 周 圍 可 能 有 東 西 能 幫 到 你 。 hero . moveUp ( ) hero . moveRight ( 2 ) hero . moveD…" at bounding box center [1272, 309] width 278 height 450
click at [1313, 241] on div "# 周 圍 可 能 有 東 西 能 幫 到 你 。 hero . moveUp ( ) hero . moveRight ( 2 ) hero . moveD…" at bounding box center [1272, 309] width 278 height 450
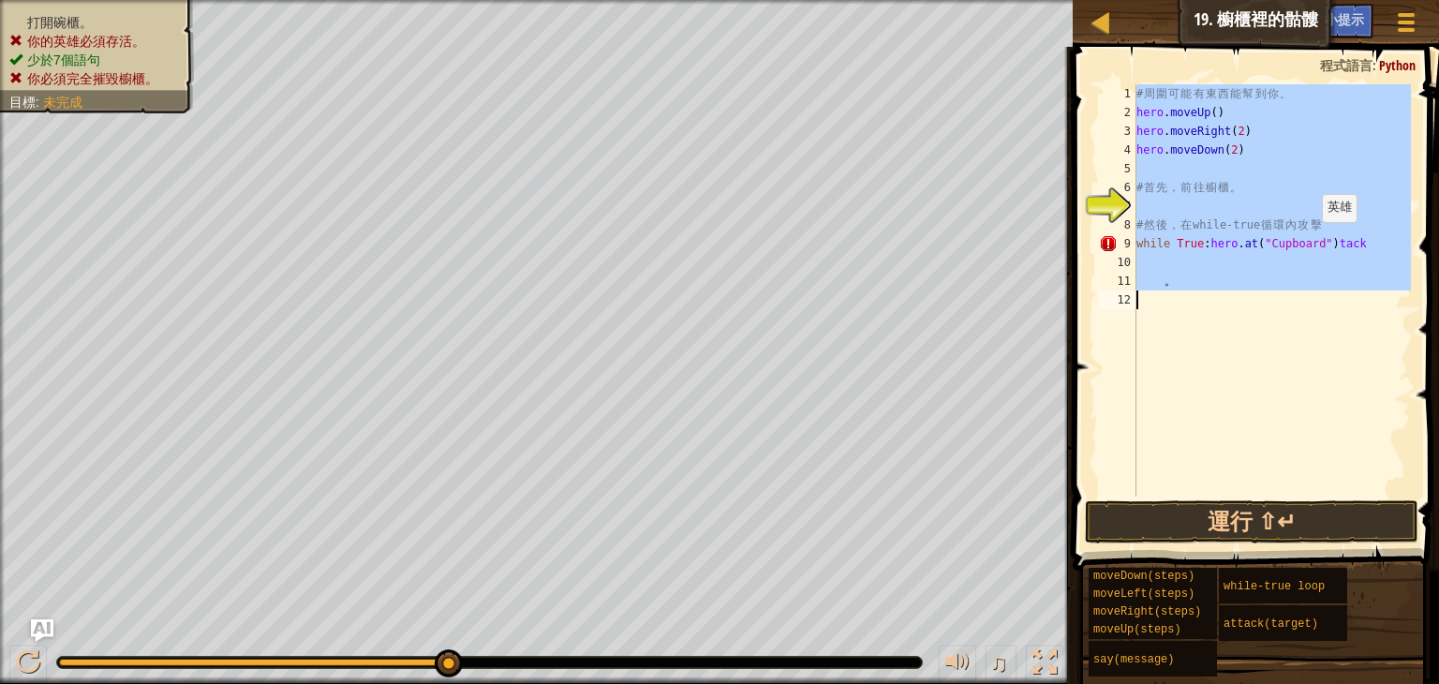
click at [1313, 241] on div "# 周 圍 可 能 有 東 西 能 幫 到 你 。 hero . moveUp ( ) hero . moveRight ( 2 ) hero . moveD…" at bounding box center [1272, 309] width 278 height 450
click at [1324, 241] on div "# 周 圍 可 能 有 東 西 能 幫 到 你 。 hero . moveUp ( ) hero . moveRight ( 2 ) hero . moveD…" at bounding box center [1272, 290] width 278 height 412
type textarea "while True:[DOMAIN_NAME]("Cupboard")tack"
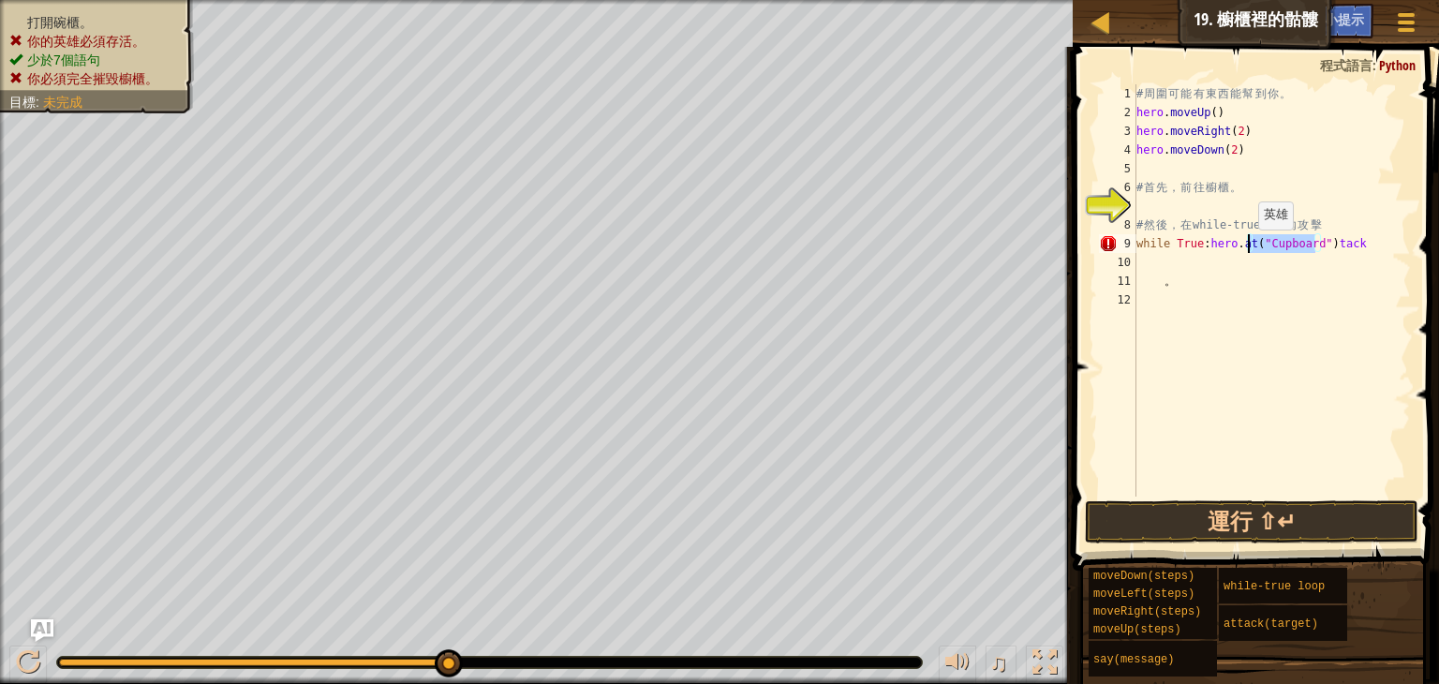
drag, startPoint x: 1317, startPoint y: 241, endPoint x: 1249, endPoint y: 248, distance: 68.8
click at [1249, 248] on div "# 周 圍 可 能 有 東 西 能 幫 到 你 。 hero . moveUp ( ) hero . moveRight ( 2 ) hero . moveD…" at bounding box center [1272, 309] width 278 height 450
click at [1252, 241] on div "# 周 圍 可 能 有 東 西 能 幫 到 你 。 hero . moveUp ( ) hero . moveRight ( 2 ) hero . moveD…" at bounding box center [1272, 309] width 278 height 450
type textarea "while True:hero.attack("Cupboard")"
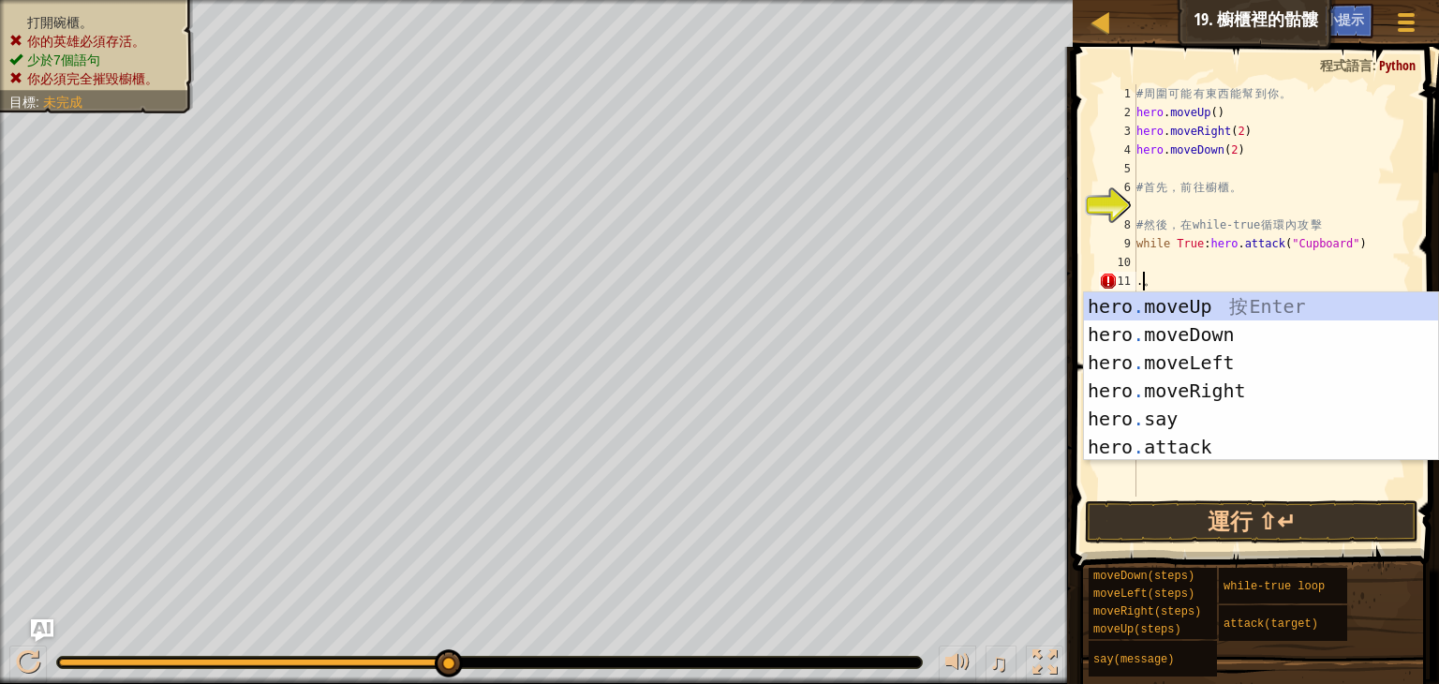
scroll to position [8, 1]
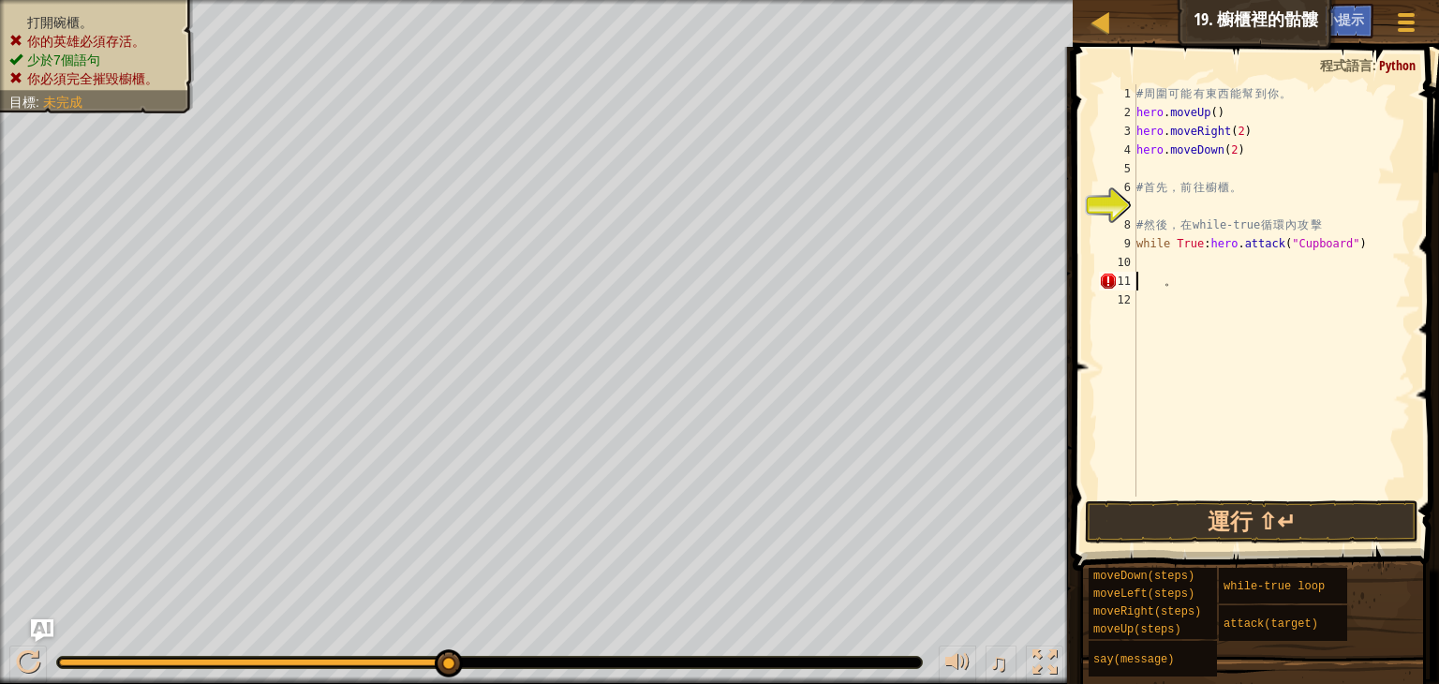
type textarea "。"
drag, startPoint x: 1200, startPoint y: 247, endPoint x: 1356, endPoint y: 252, distance: 155.6
click at [1356, 252] on div "# 周 圍 可 能 有 東 西 能 幫 到 你 。 hero . moveUp ( ) hero . moveRight ( 2 ) hero . moveD…" at bounding box center [1272, 309] width 278 height 450
type textarea "while True:hero.attack("Cupboard")"
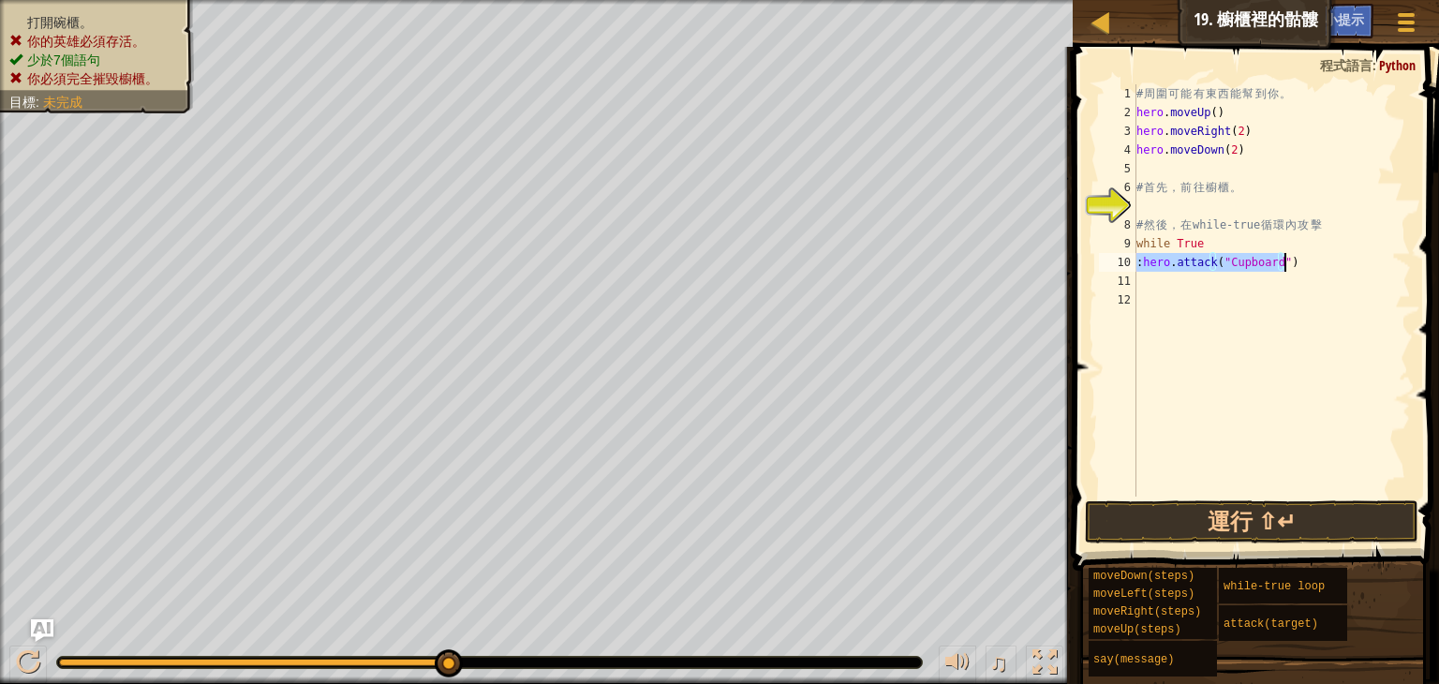
click at [1142, 253] on div "# 周 圍 可 能 有 東 西 能 幫 到 你 。 hero . moveUp ( ) hero . moveRight ( 2 ) hero . moveD…" at bounding box center [1272, 290] width 278 height 412
click at [1314, 267] on div "# 周 圍 可 能 有 東 西 能 幫 到 你 。 hero . moveUp ( ) hero . moveRight ( 2 ) hero . moveD…" at bounding box center [1272, 309] width 278 height 450
type textarea "while True:"
click at [1277, 278] on div "# 周 圍 可 能 有 東 西 能 幫 到 你 。 hero . moveUp ( ) hero . moveRight ( 2 ) hero . moveD…" at bounding box center [1272, 309] width 278 height 450
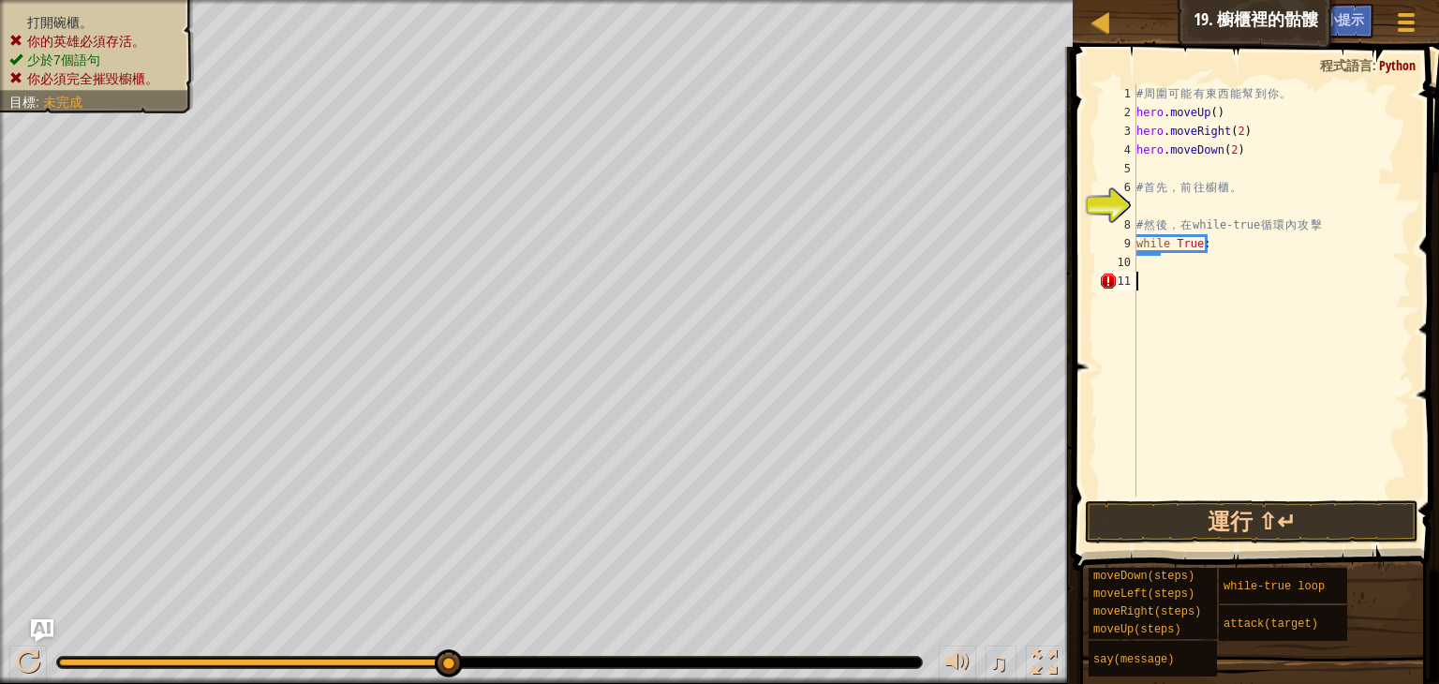
scroll to position [8, 0]
click at [1225, 265] on div "# 周 圍 可 能 有 東 西 能 幫 到 你 。 hero . moveUp ( ) hero . moveRight ( 2 ) hero . moveD…" at bounding box center [1272, 309] width 278 height 450
click at [1221, 263] on div "# 周 圍 可 能 有 東 西 能 幫 到 你 。 hero . moveUp ( ) hero . moveRight ( 2 ) hero . moveD…" at bounding box center [1272, 309] width 278 height 450
click at [1199, 260] on div "# 周 圍 可 能 有 東 西 能 幫 到 你 。 hero . moveUp ( ) hero . moveRight ( 2 ) hero . moveD…" at bounding box center [1272, 309] width 278 height 450
click at [1151, 251] on div "# 周 圍 可 能 有 東 西 能 幫 到 你 。 hero . moveUp ( ) hero . moveRight ( 2 ) hero . moveD…" at bounding box center [1272, 309] width 278 height 450
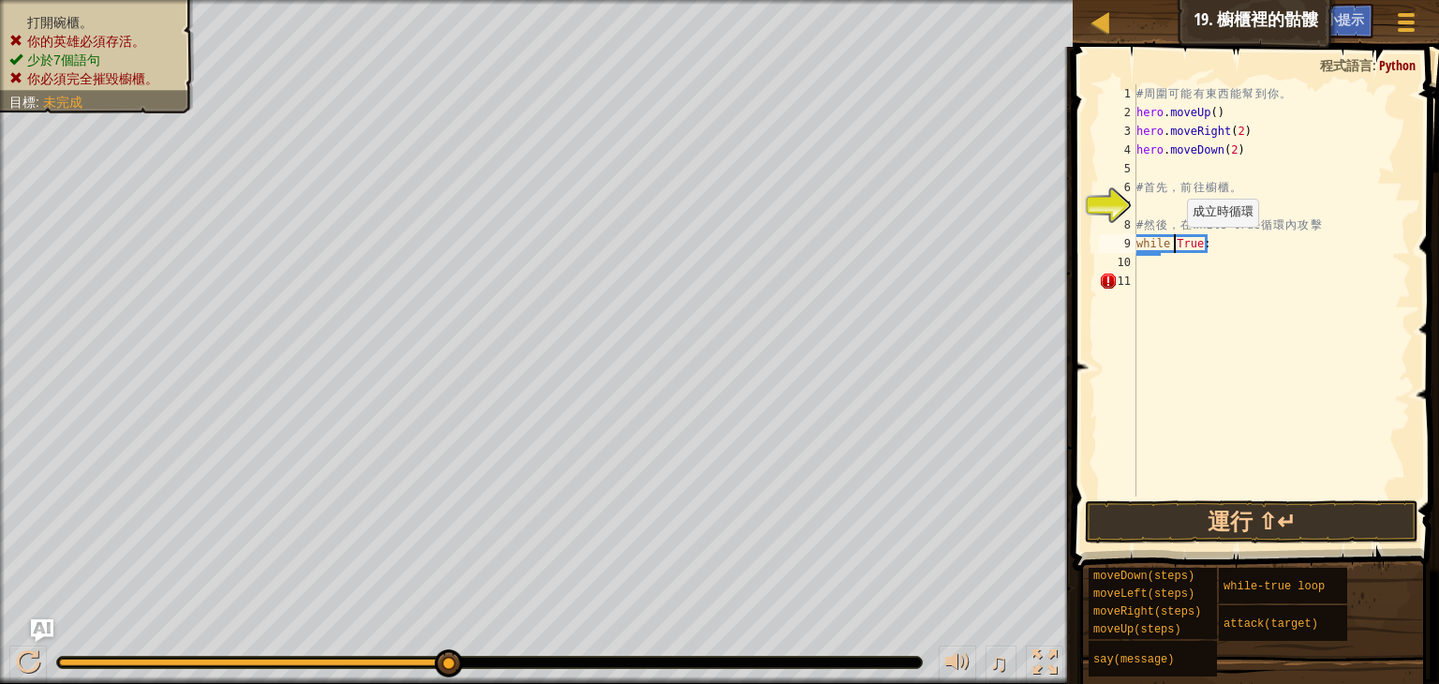
click at [1177, 245] on div "# 周 圍 可 能 有 東 西 能 幫 到 你 。 hero . moveUp ( ) hero . moveRight ( 2 ) hero . moveD…" at bounding box center [1272, 309] width 278 height 450
click at [1224, 243] on div "# 周 圍 可 能 有 東 西 能 幫 到 你 。 hero . moveUp ( ) hero . moveRight ( 2 ) hero . moveD…" at bounding box center [1272, 309] width 278 height 450
drag, startPoint x: 1152, startPoint y: 252, endPoint x: 1152, endPoint y: 263, distance: 11.2
click at [1152, 263] on div "# 周 圍 可 能 有 東 西 能 幫 到 你 。 hero . moveUp ( ) hero . moveRight ( 2 ) hero . moveD…" at bounding box center [1272, 309] width 278 height 450
click at [1309, 243] on div "# 周 圍 可 能 有 東 西 能 幫 到 你 。 hero . moveUp ( ) hero . moveRight ( 2 ) hero . moveD…" at bounding box center [1272, 290] width 278 height 412
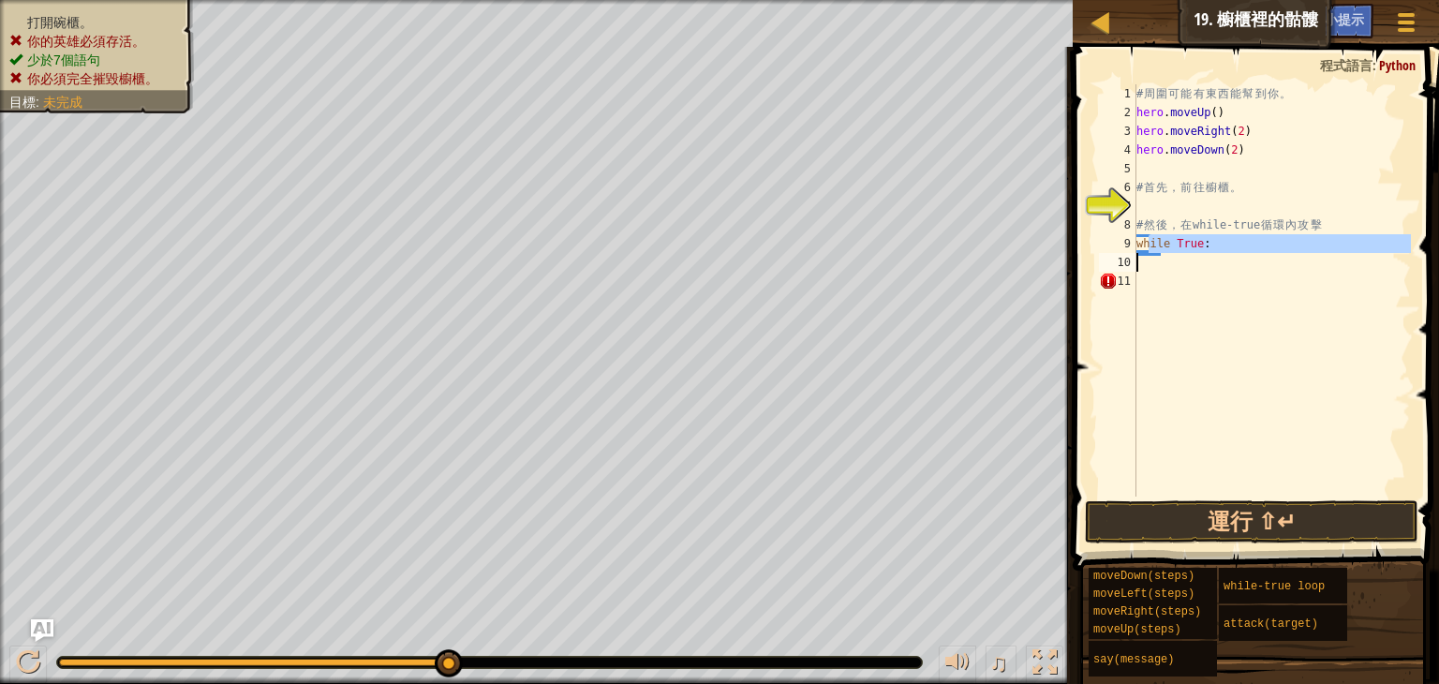
type textarea "while True:"
click at [1186, 357] on div "# 周 圍 可 能 有 東 西 能 幫 到 你 。 hero . moveUp ( ) hero . moveRight ( 2 ) hero . moveD…" at bounding box center [1272, 309] width 278 height 450
click at [1186, 334] on div "# 周 圍 可 能 有 東 西 能 幫 到 你 。 hero . moveUp ( ) hero . moveRight ( 2 ) hero . moveD…" at bounding box center [1272, 309] width 278 height 450
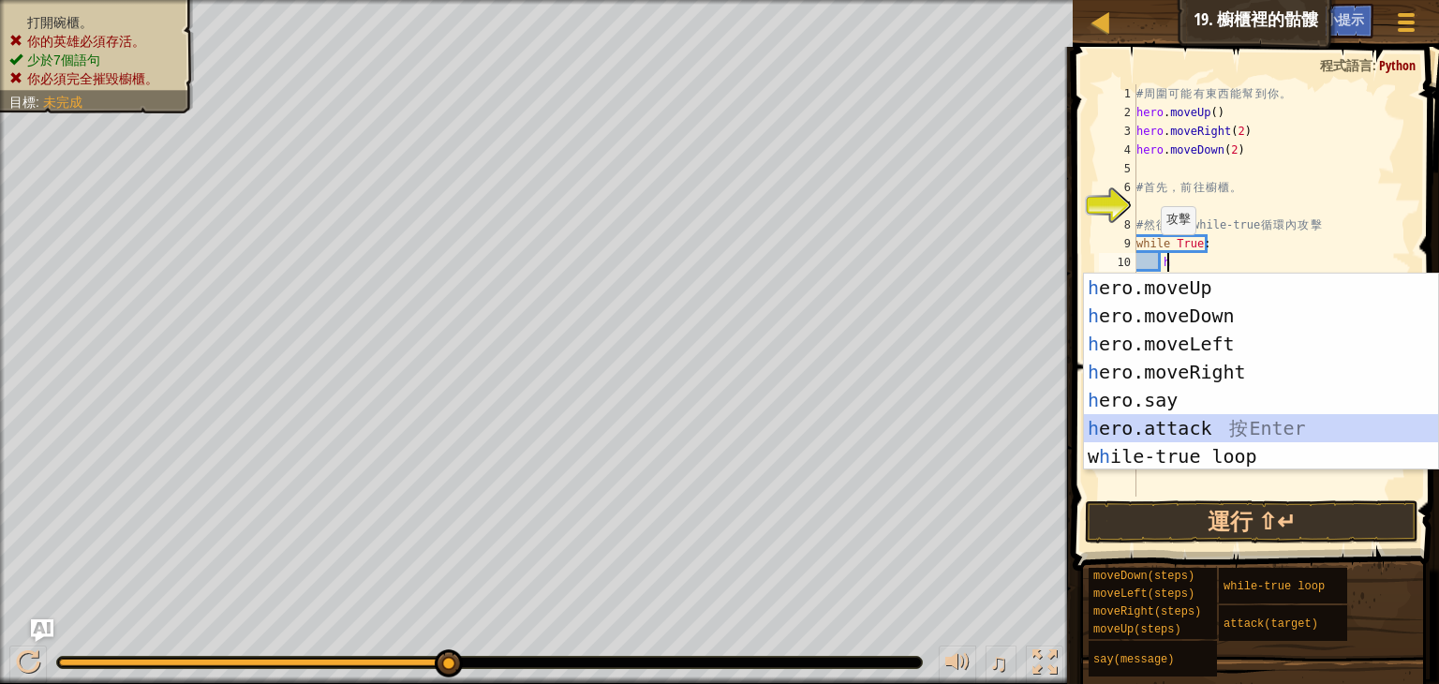
click at [1180, 429] on div "h ero.moveUp 按 Enter h ero.moveDown 按 Enter h ero.moveLeft 按 Enter h ero.moveRi…" at bounding box center [1261, 400] width 354 height 253
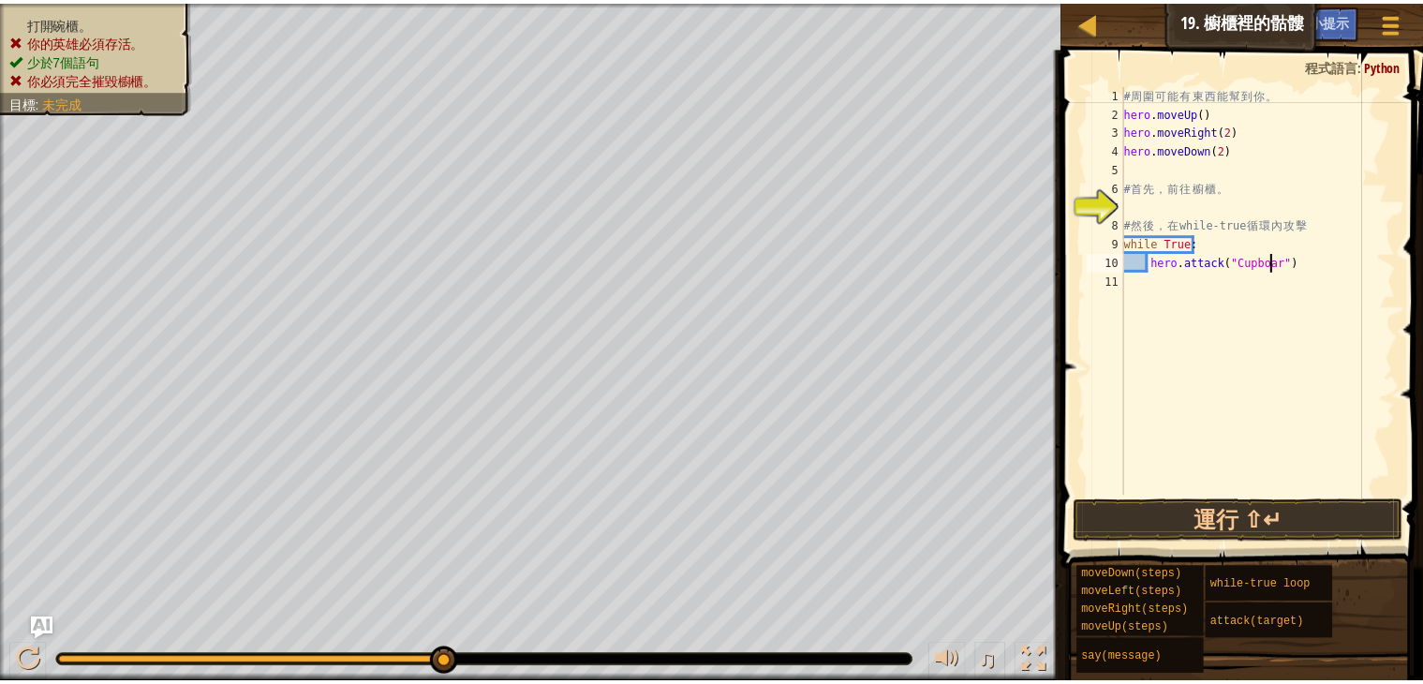
scroll to position [8, 12]
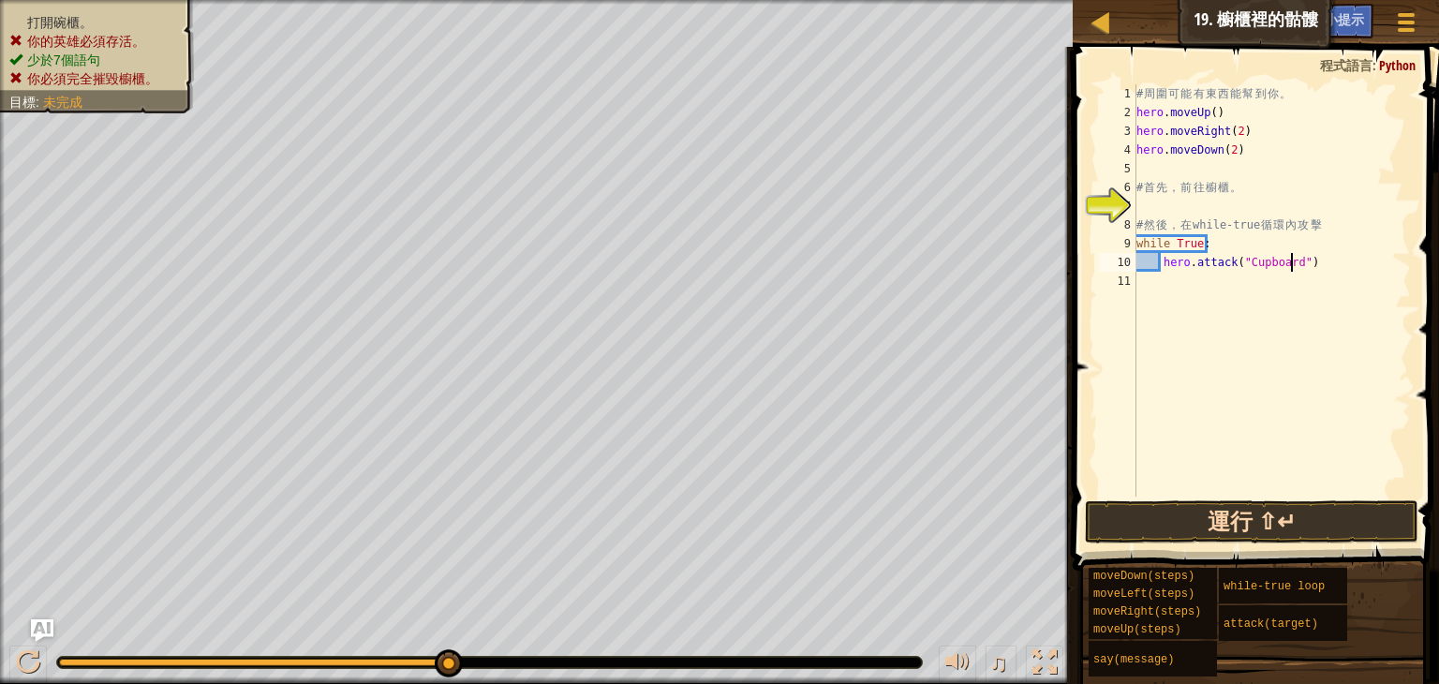
type textarea "hero.attack("Cupboard")"
click at [1243, 518] on button "運行 ⇧↵" at bounding box center [1252, 521] width 334 height 43
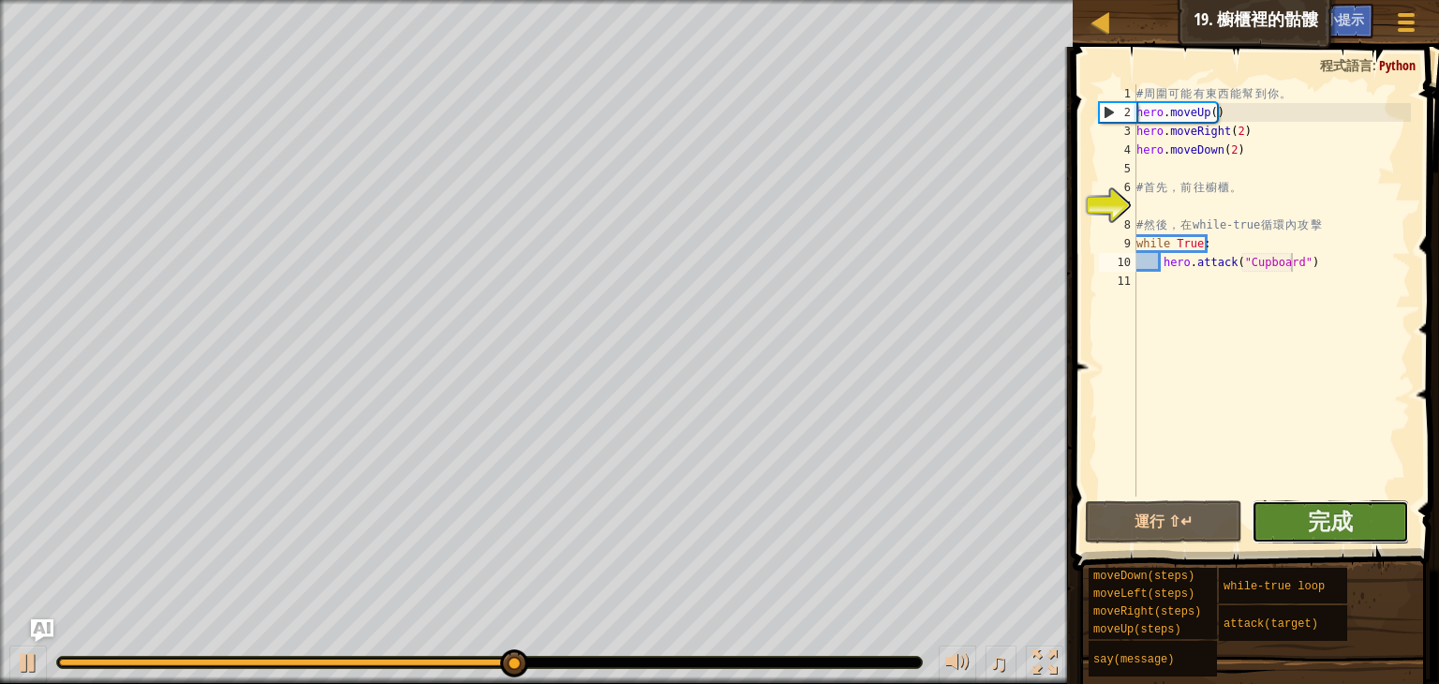
click at [1362, 533] on button "完成" at bounding box center [1330, 521] width 157 height 43
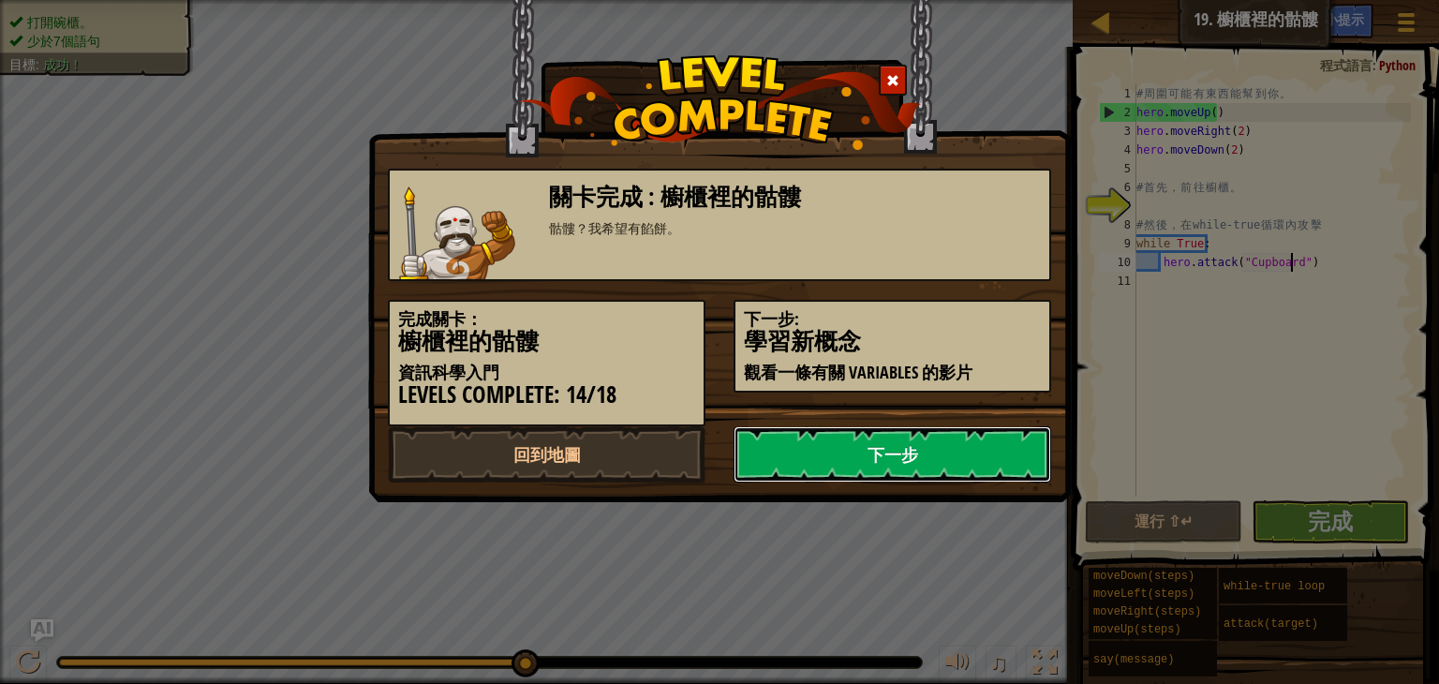
click at [924, 459] on link "下一步" at bounding box center [893, 454] width 318 height 56
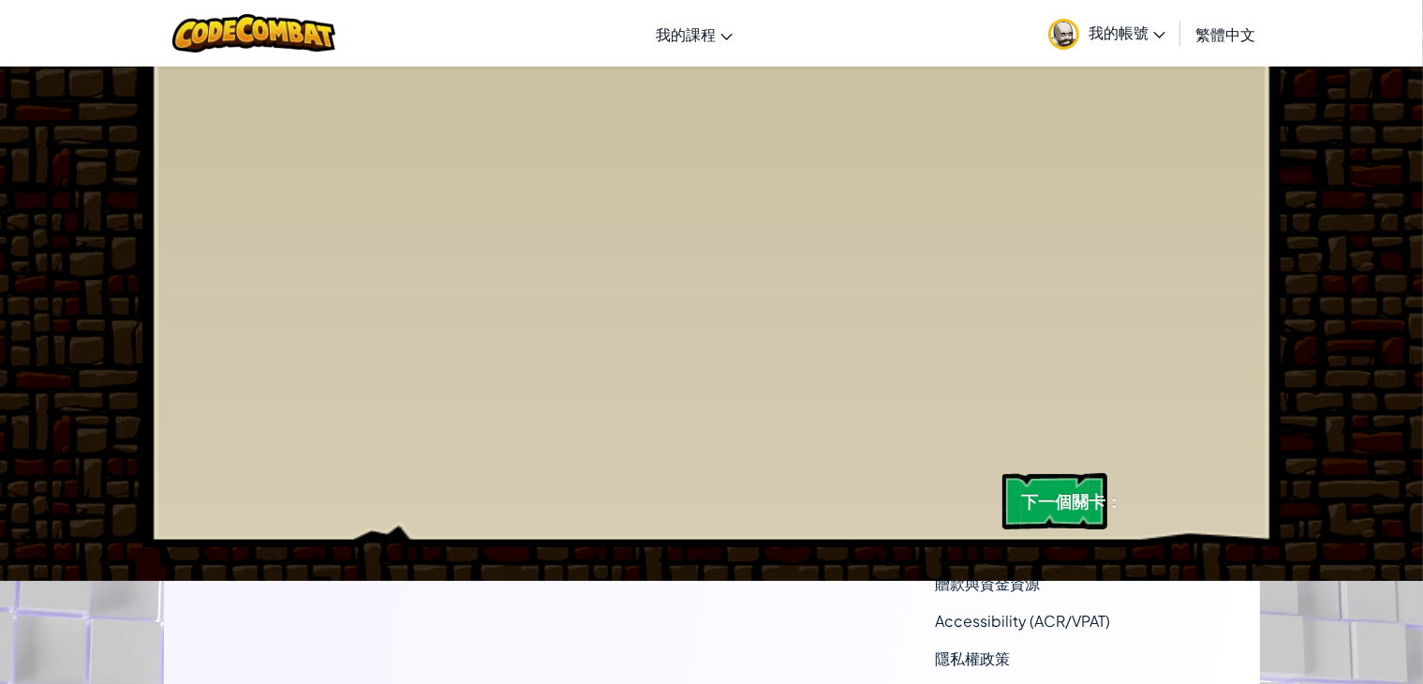
scroll to position [187, 0]
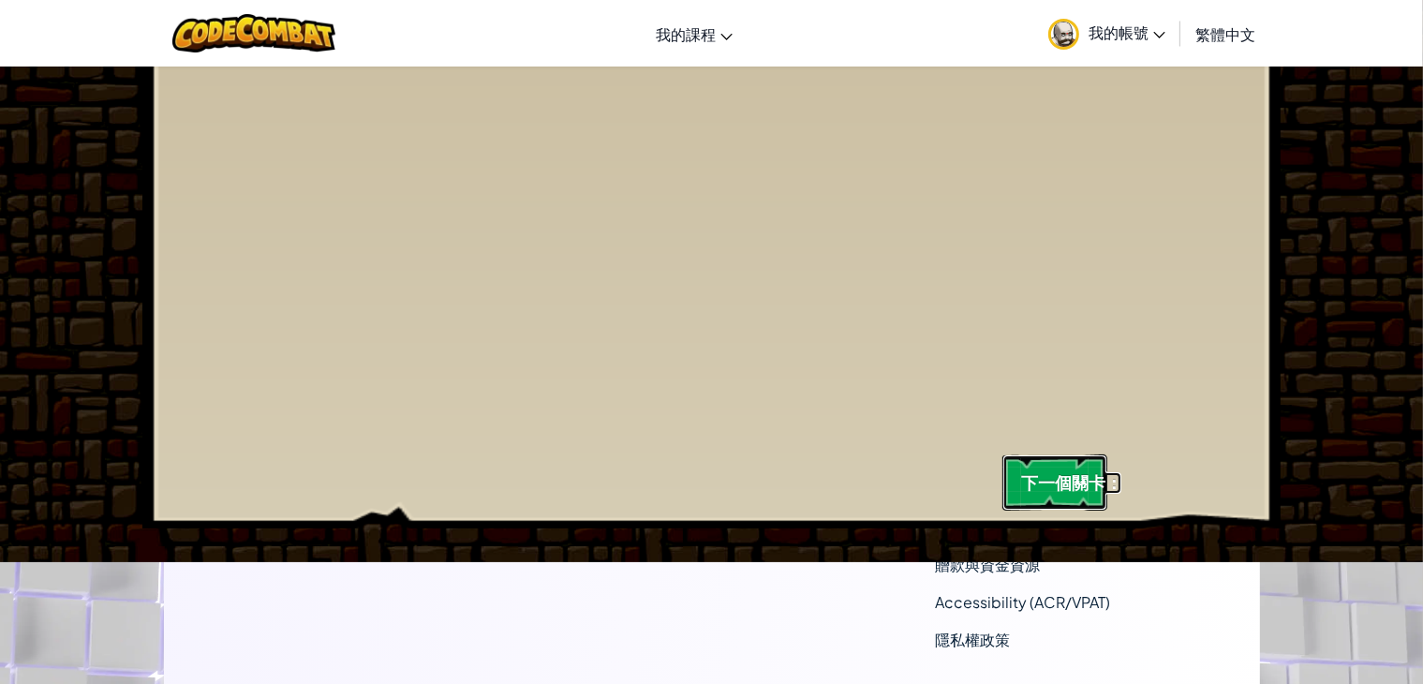
click at [1085, 484] on link "下一個關卡：" at bounding box center [1055, 482] width 105 height 56
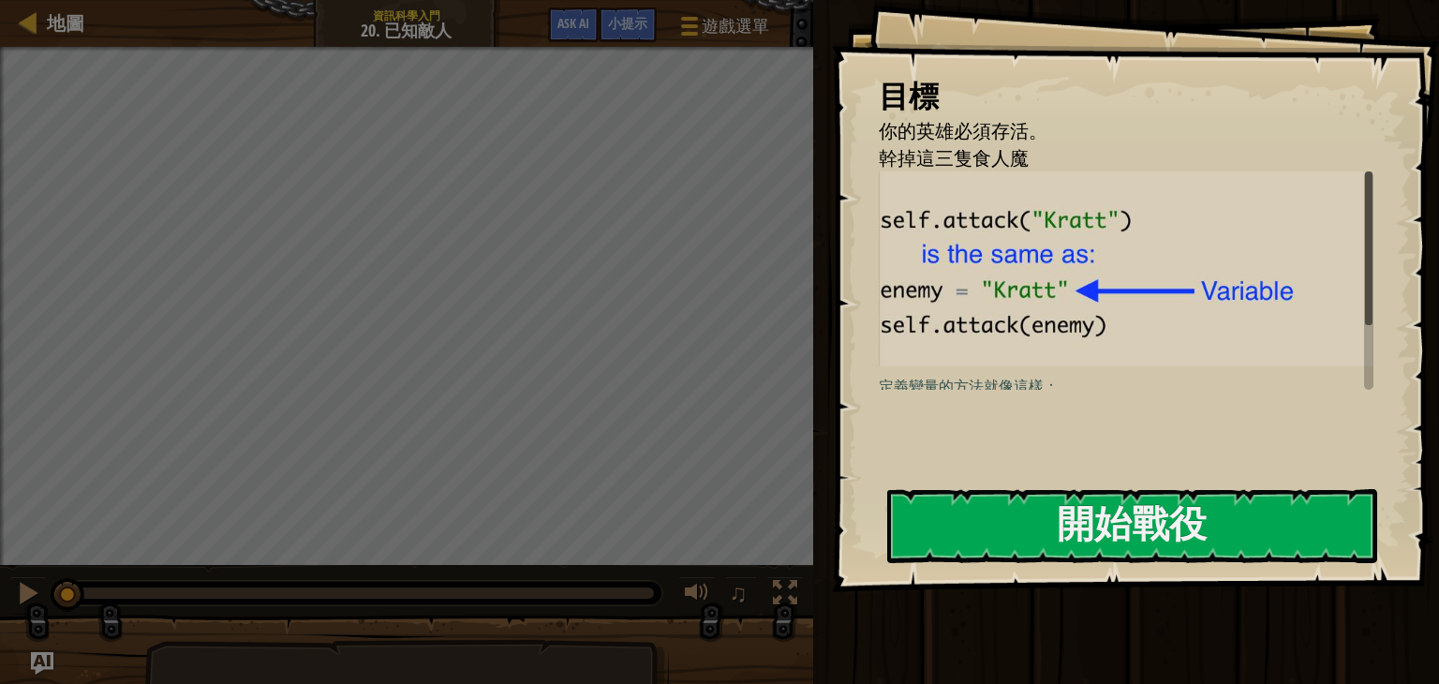
drag, startPoint x: 907, startPoint y: 132, endPoint x: 990, endPoint y: 147, distance: 83.8
click at [993, 136] on span "你的英雄必須存活。" at bounding box center [963, 130] width 169 height 25
drag, startPoint x: 882, startPoint y: 169, endPoint x: 1019, endPoint y: 171, distance: 136.8
click at [1019, 171] on div "目標 你的英雄必須存活。 幹掉這三隻食人魔 定義變量的方法就像這樣： enemy1 = "Kratt" ההההההההההההההההההההההההההה…" at bounding box center [1135, 296] width 607 height 592
click at [1057, 525] on button "開始戰役" at bounding box center [1132, 526] width 490 height 74
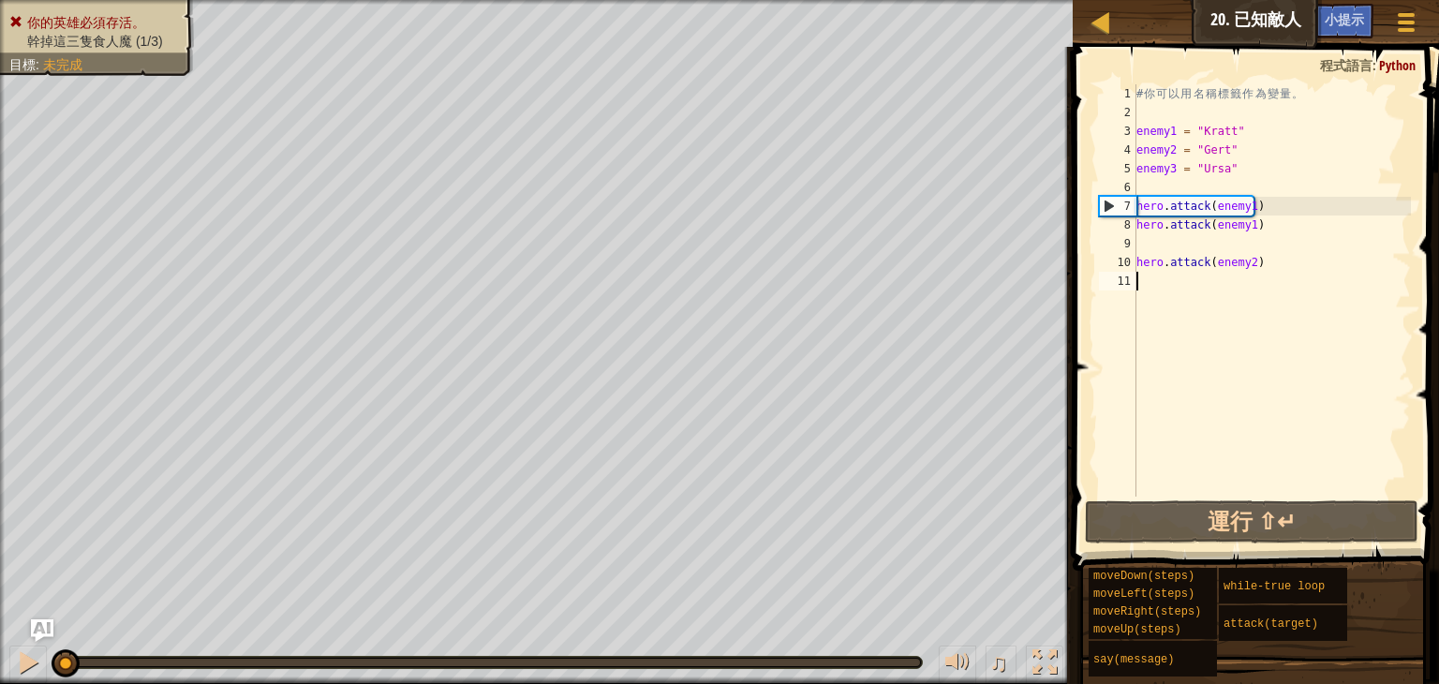
click at [1255, 158] on div "# 你 可 以 用 名 稱 標 籤 作 為 變 量 。 enemy1 = "Kratt" enemy2 = "[PERSON_NAME]" enemy3 = …" at bounding box center [1272, 309] width 278 height 450
click at [1237, 204] on div "# 你 可 以 用 名 稱 標 籤 作 為 變 量 。 enemy1 = "Kratt" enemy2 = "[PERSON_NAME]" enemy3 = …" at bounding box center [1272, 309] width 278 height 450
type textarea "hero.attack(enemy1)"
click at [1263, 204] on div "# 你 可 以 用 名 稱 標 籤 作 為 變 量 。 enemy1 = "Kratt" enemy2 = "[PERSON_NAME]" enemy3 = …" at bounding box center [1272, 309] width 278 height 450
click at [1246, 234] on div "# 你 可 以 用 名 稱 標 籤 作 為 變 量 。 enemy1 = "Kratt" enemy2 = "[PERSON_NAME]" enemy3 = …" at bounding box center [1272, 309] width 278 height 450
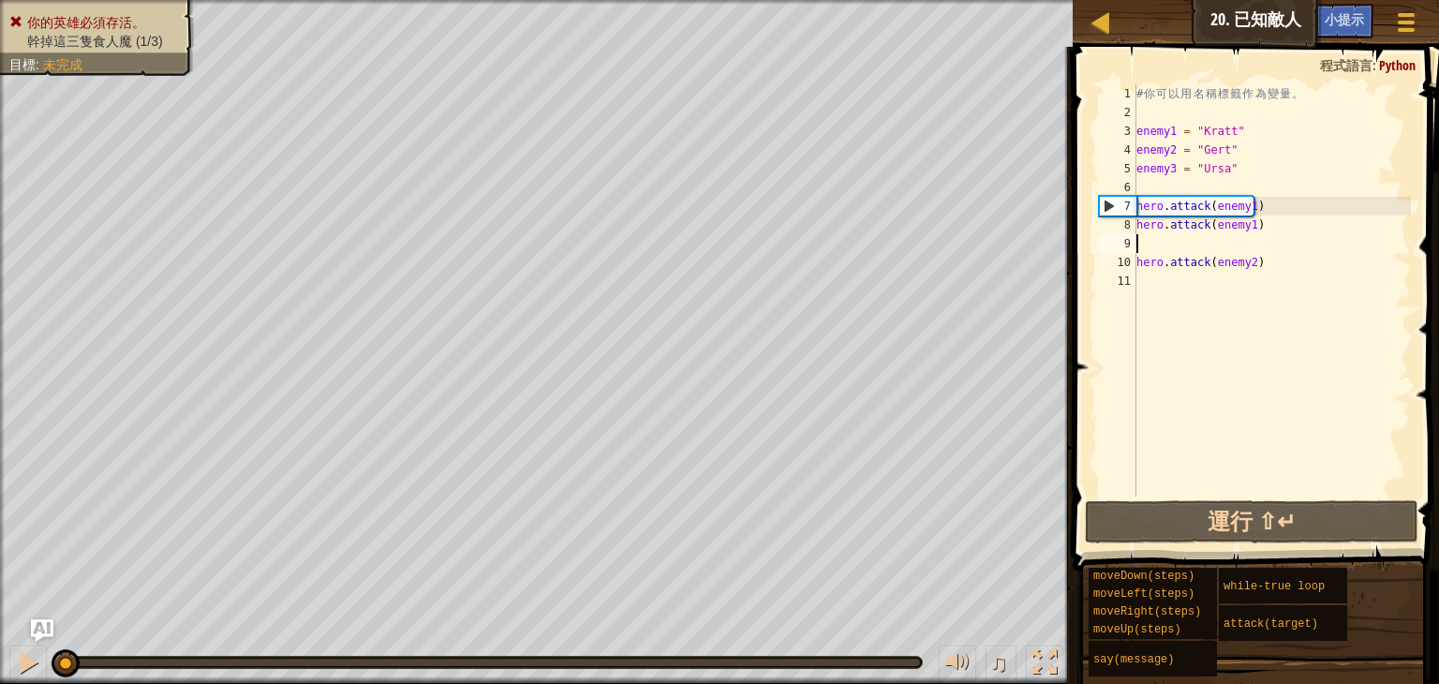
scroll to position [8, 0]
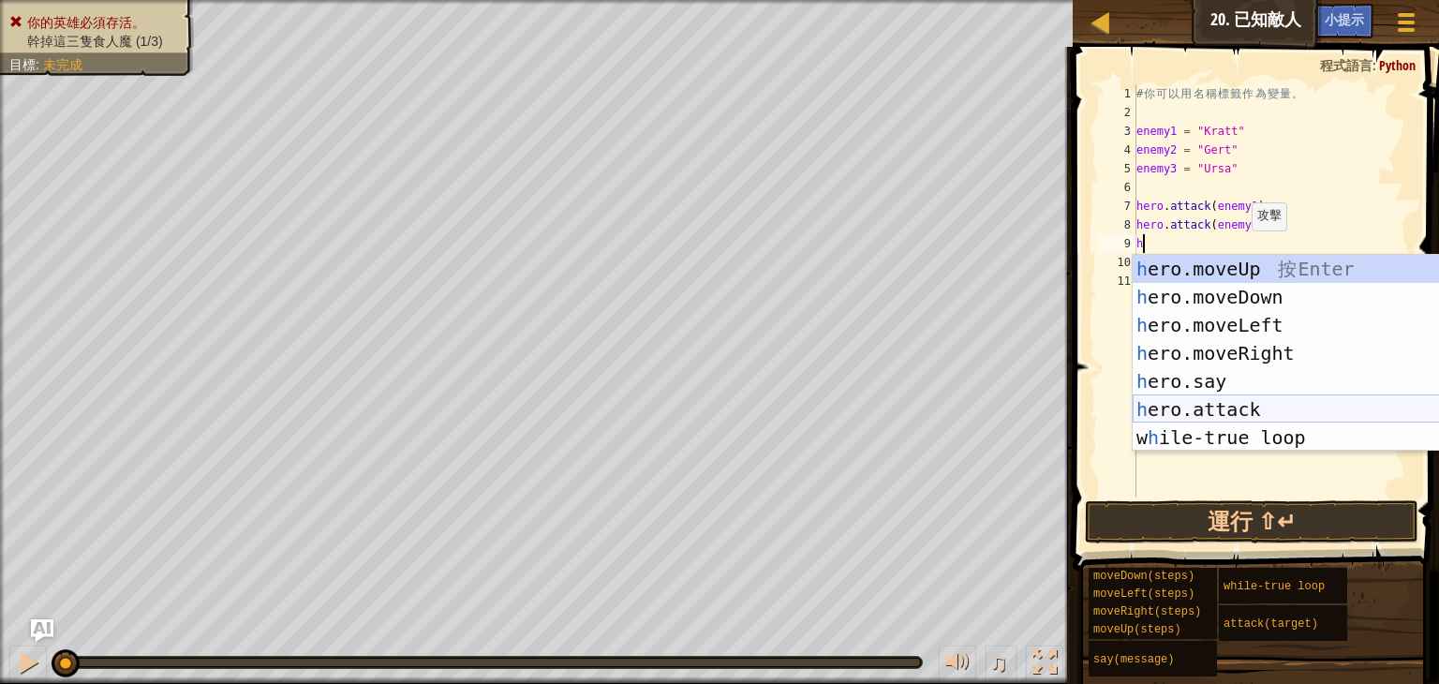
click at [1248, 410] on div "h ero.moveUp 按 Enter h ero.moveDown 按 Enter h ero.moveLeft 按 Enter h ero.moveRi…" at bounding box center [1310, 381] width 354 height 253
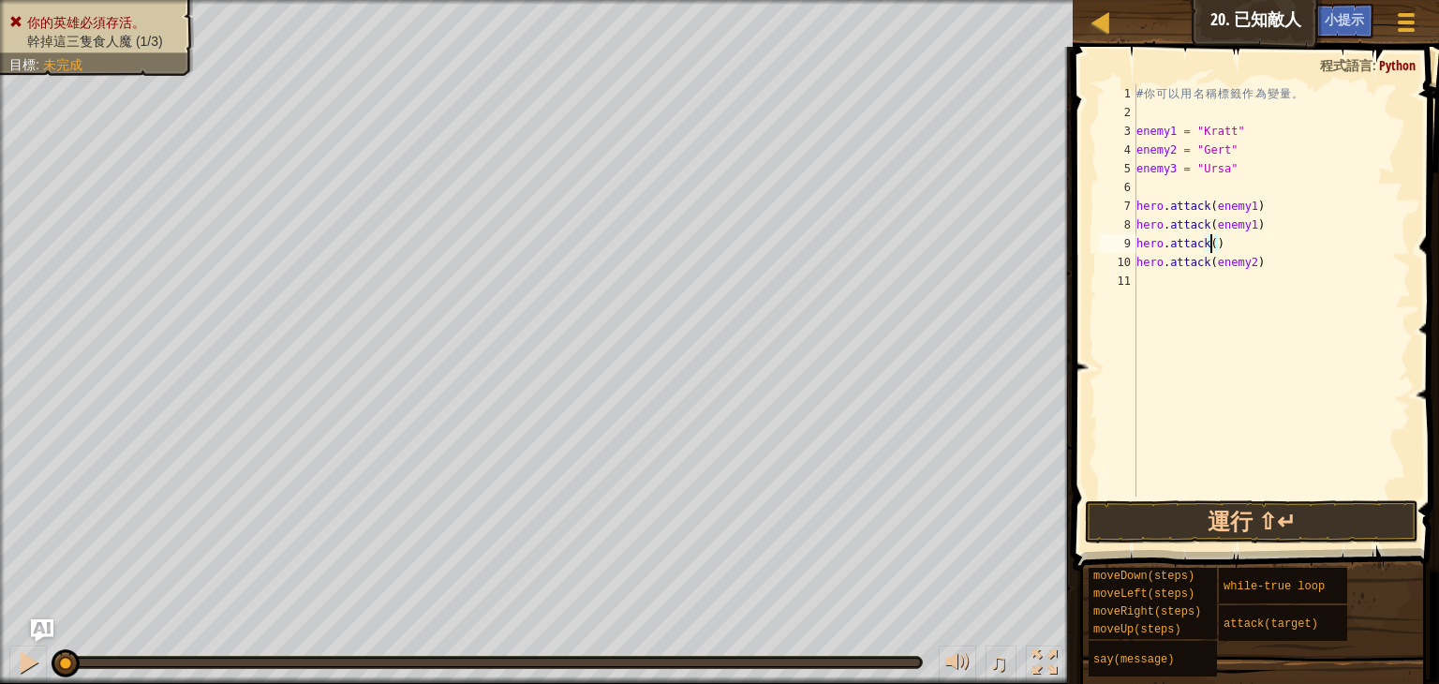
scroll to position [8, 5]
click at [1216, 268] on div "# 你 可 以 用 名 稱 標 籤 作 為 變 量 。 enemy1 = "Kratt" enemy2 = "[PERSON_NAME]" enemy3 = …" at bounding box center [1272, 309] width 278 height 450
click at [1215, 268] on div "# 你 可 以 用 名 稱 標 籤 作 為 變 量 。 enemy1 = "Kratt" enemy2 = "[PERSON_NAME]" enemy3 = …" at bounding box center [1272, 309] width 278 height 450
click at [1217, 263] on div "# 你 可 以 用 名 稱 標 籤 作 為 變 量 。 enemy1 = "Kratt" enemy2 = "[PERSON_NAME]" enemy3 = …" at bounding box center [1272, 309] width 278 height 450
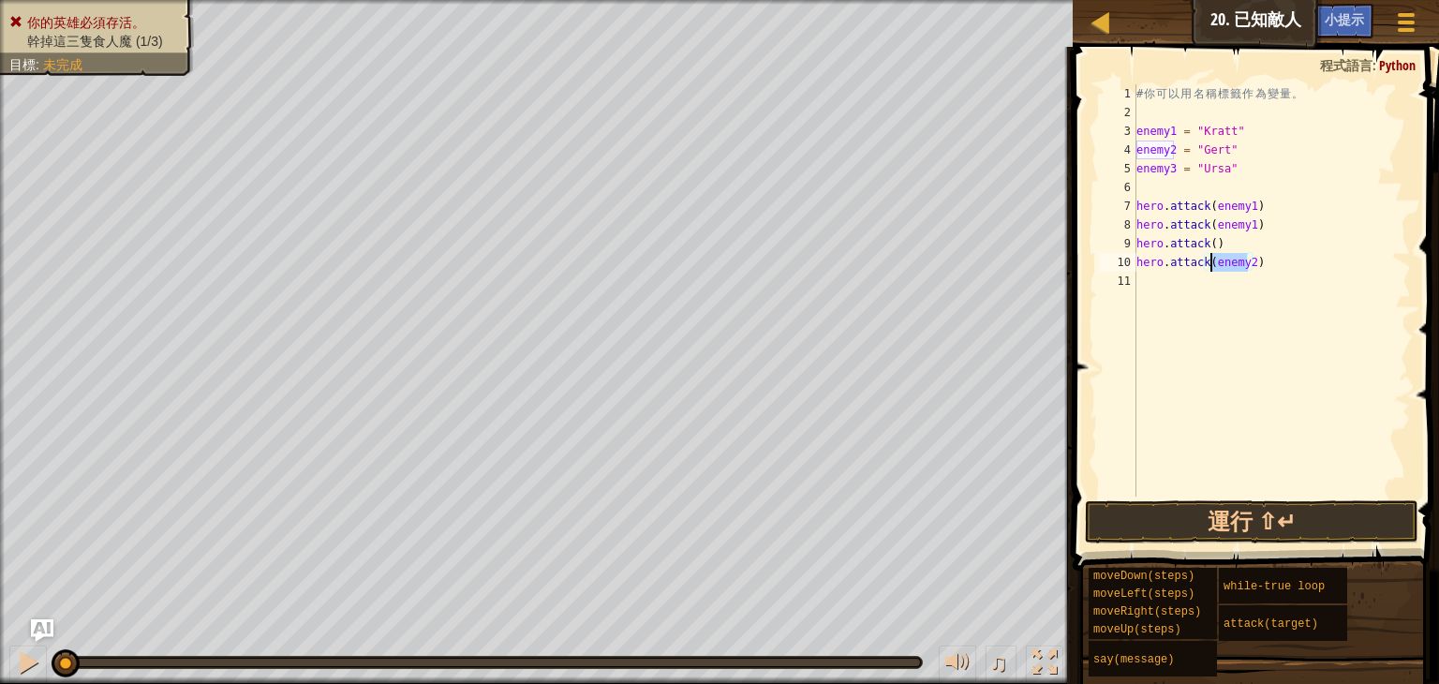
click at [1217, 263] on div "# 你 可 以 用 名 稱 標 籤 作 為 變 量 。 enemy1 = "Kratt" enemy2 = "[PERSON_NAME]" enemy3 = …" at bounding box center [1272, 290] width 278 height 412
click at [1210, 241] on div "# 你 可 以 用 名 稱 標 籤 作 為 變 量 。 enemy1 = "Kratt" enemy2 = "[PERSON_NAME]" enemy3 = …" at bounding box center [1272, 309] width 278 height 450
paste textarea
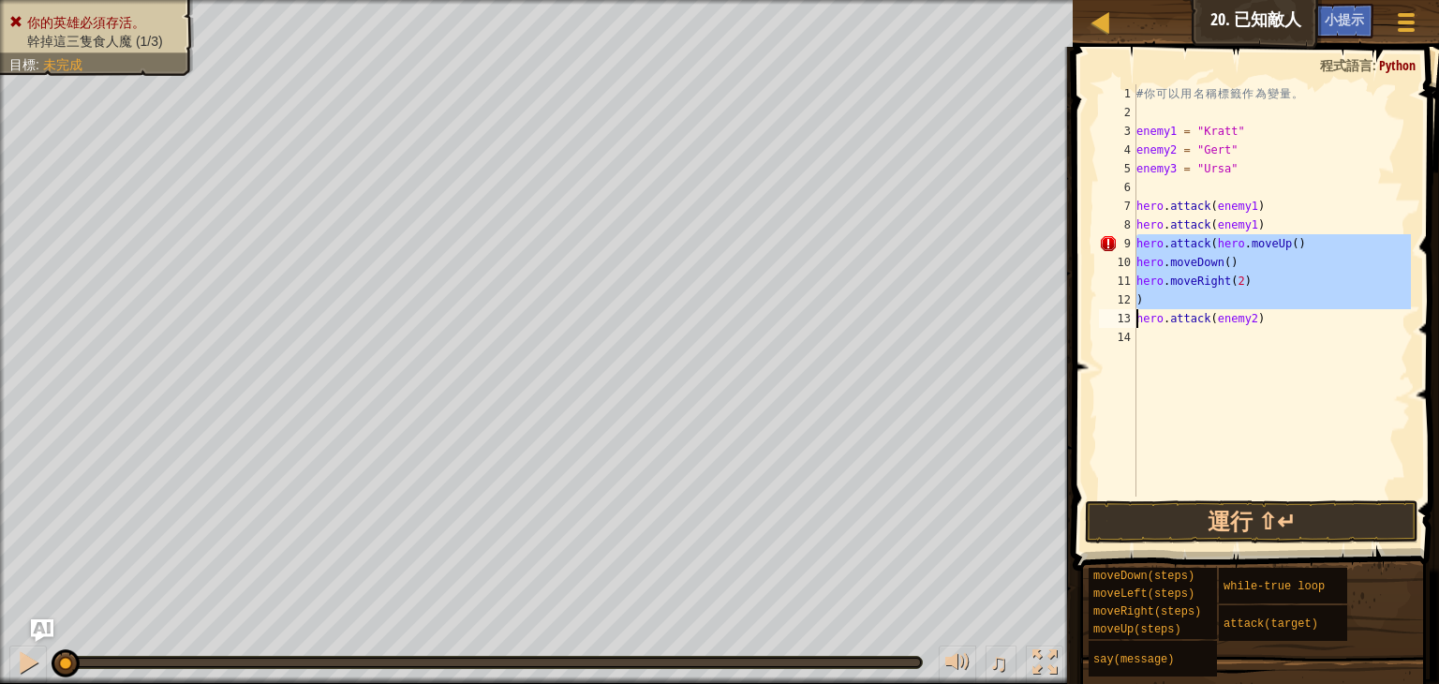
drag, startPoint x: 1136, startPoint y: 246, endPoint x: 1257, endPoint y: 294, distance: 130.9
click at [1257, 294] on div ") 1 2 3 4 5 6 7 8 9 10 11 12 13 14 # 你 可 以 用 名 稱 標 籤 作 為 變 量 。 enemy1 = "Kratt"…" at bounding box center [1253, 290] width 316 height 412
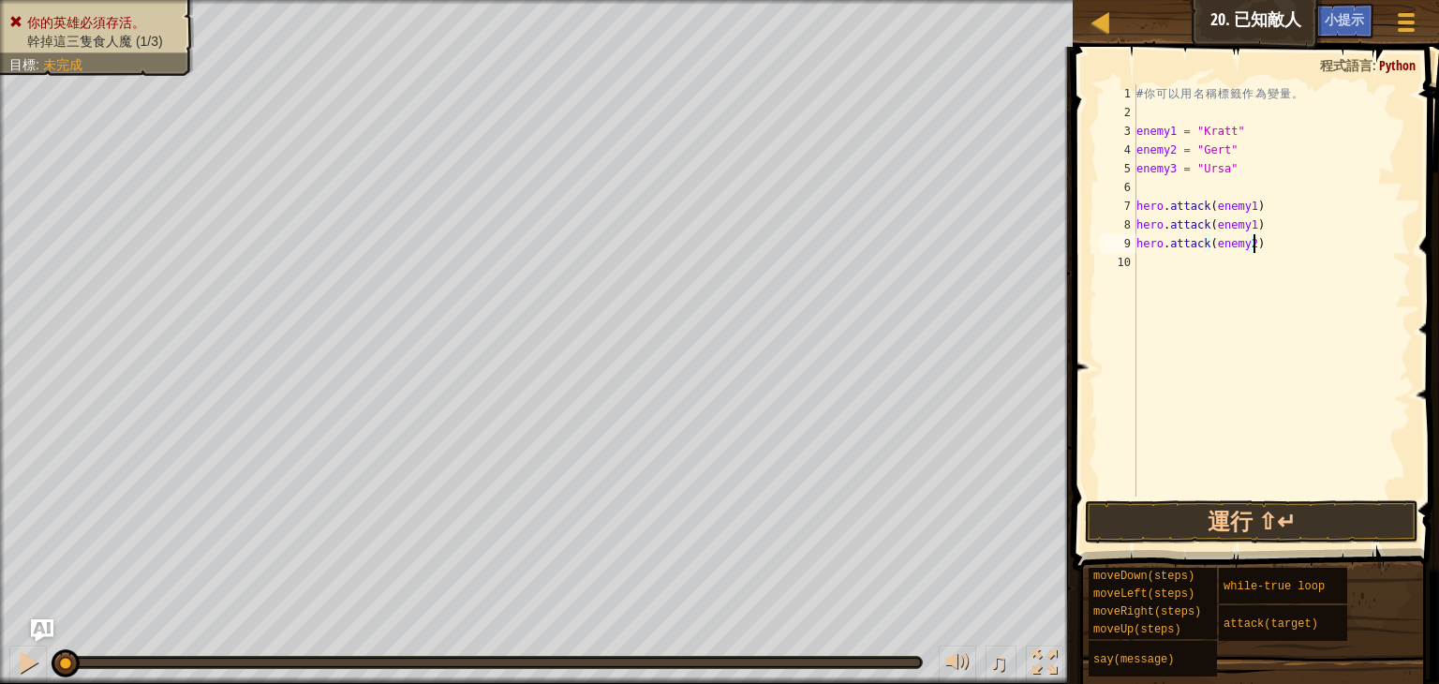
click at [1276, 242] on div "# 你 可 以 用 名 稱 標 籤 作 為 變 量 。 enemy1 = "Kratt" enemy2 = "[PERSON_NAME]" enemy3 = …" at bounding box center [1272, 309] width 278 height 450
click at [1273, 226] on div "# 你 可 以 用 名 稱 標 籤 作 為 變 量 。 enemy1 = "Kratt" enemy2 = "[PERSON_NAME]" enemy3 = …" at bounding box center [1272, 309] width 278 height 450
click at [1267, 241] on div "# 你 可 以 用 名 稱 標 籤 作 為 變 量 。 enemy1 = "Kratt" enemy2 = "[PERSON_NAME]" enemy3 = …" at bounding box center [1272, 309] width 278 height 450
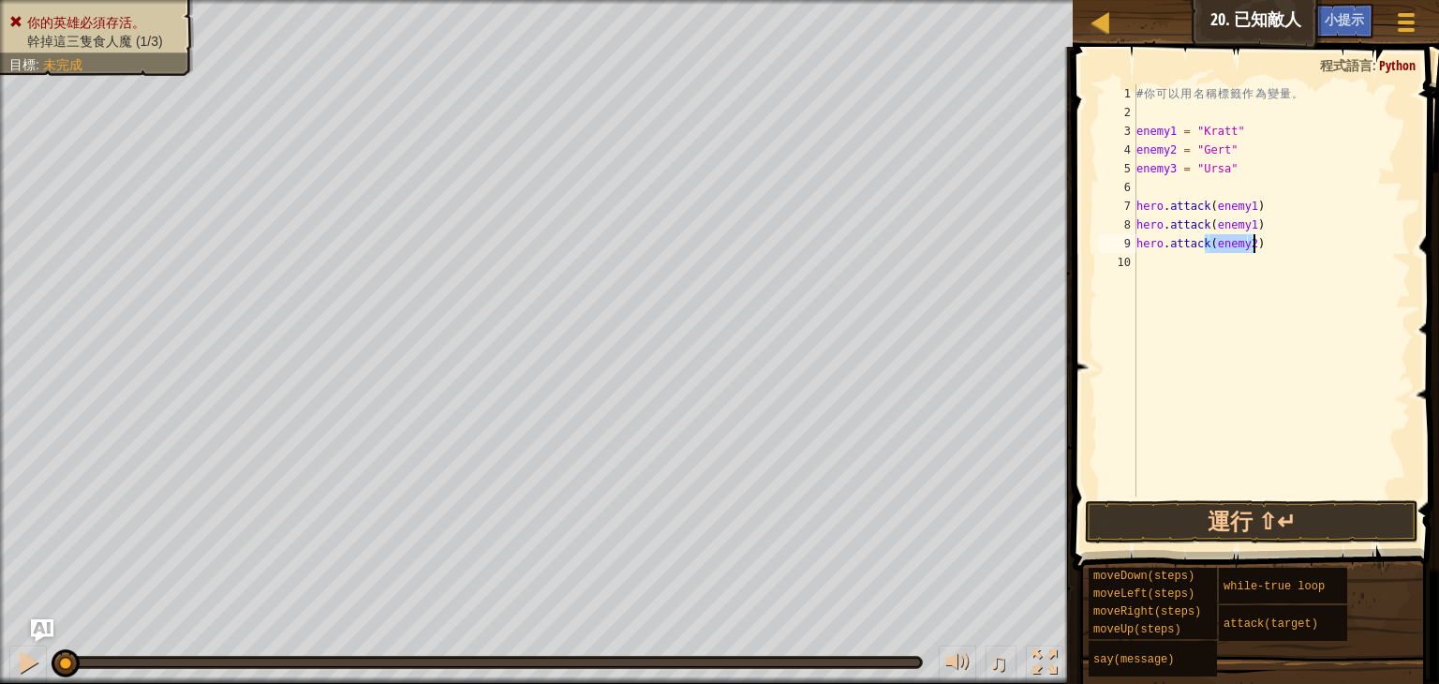
type textarea "hero.attack(enemy2)"
click at [1241, 263] on div "# 你 可 以 用 名 稱 標 籤 作 為 變 量 。 enemy1 = "Kratt" enemy2 = "[PERSON_NAME]" enemy3 = …" at bounding box center [1272, 290] width 278 height 412
paste textarea "h"
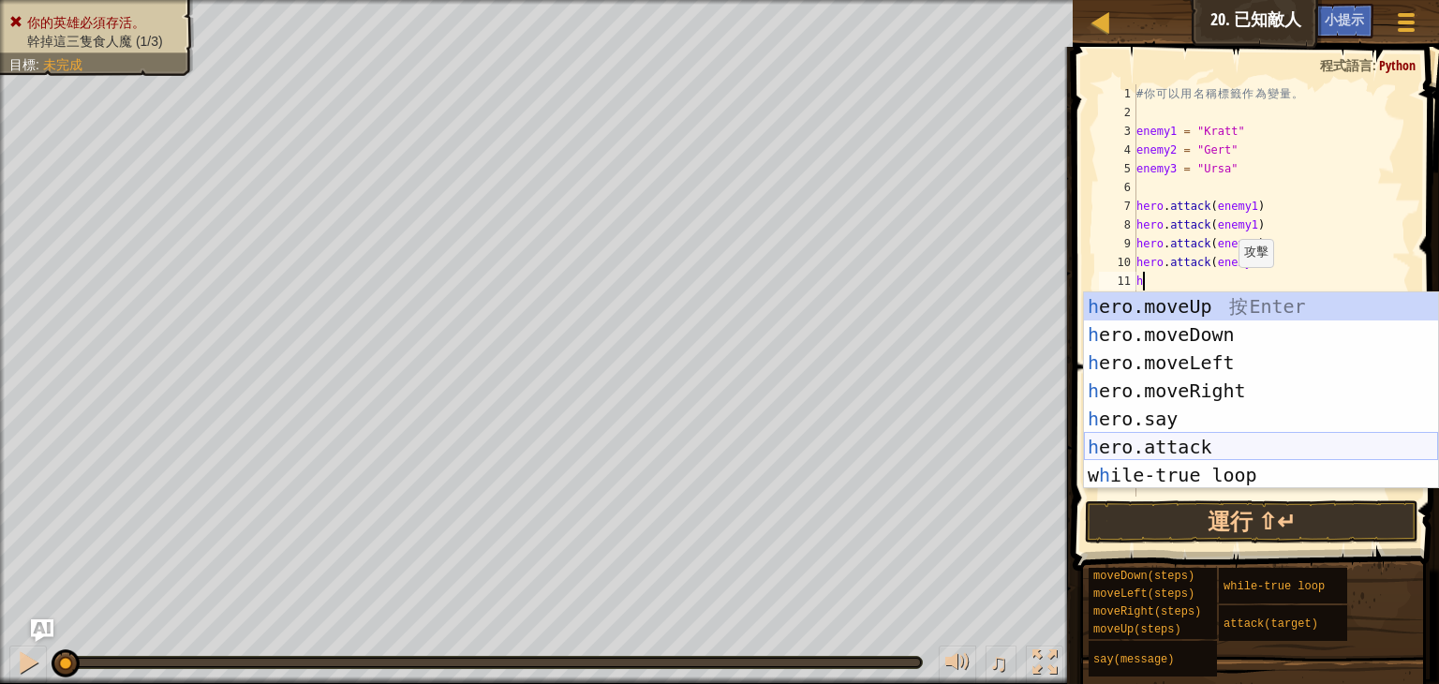
click at [1191, 439] on div "h ero.moveUp 按 Enter h ero.moveDown 按 Enter h ero.moveLeft 按 Enter h ero.moveRi…" at bounding box center [1261, 418] width 354 height 253
type textarea "hero.attack(enemy)"
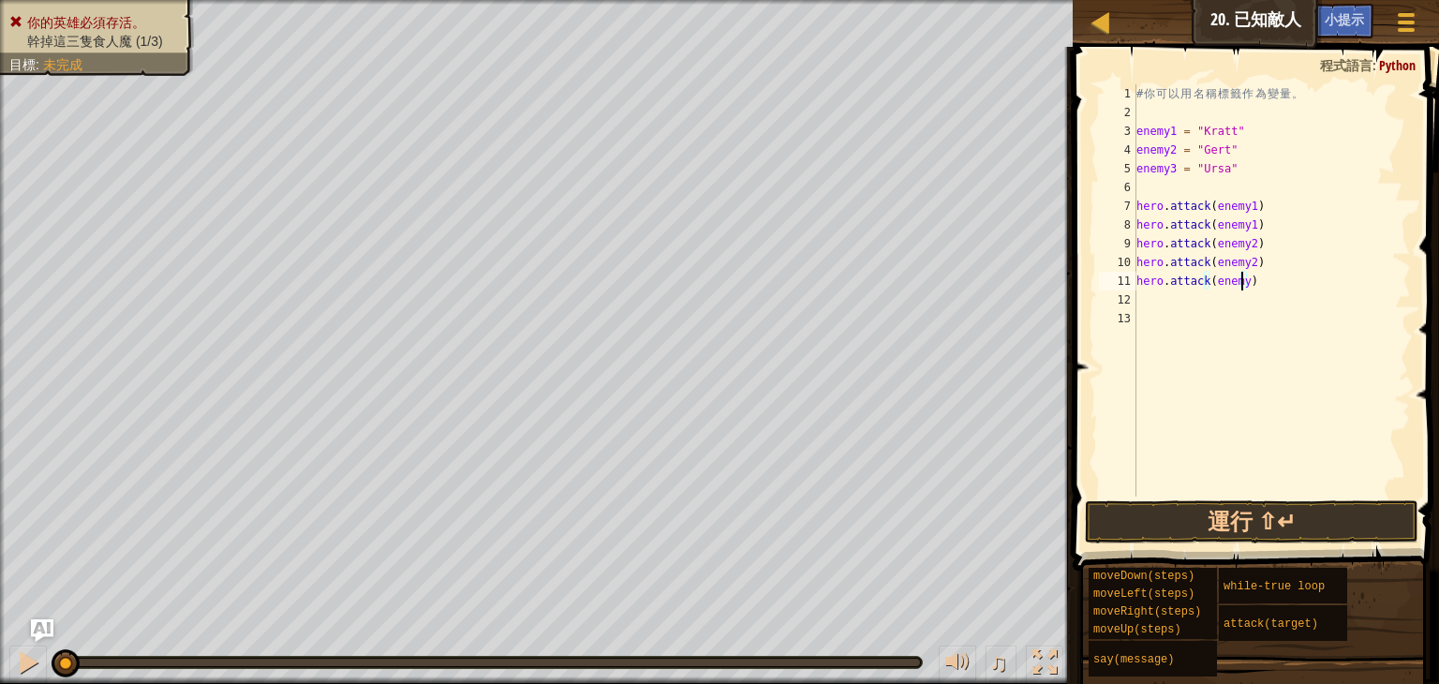
scroll to position [8, 7]
click at [1223, 273] on div "# 你 可 以 用 名 稱 標 籤 作 為 變 量 。 enemy1 = "Kratt" enemy2 = "[PERSON_NAME]" enemy3 = …" at bounding box center [1272, 309] width 278 height 450
type textarea "hero.attack(enemy3)"
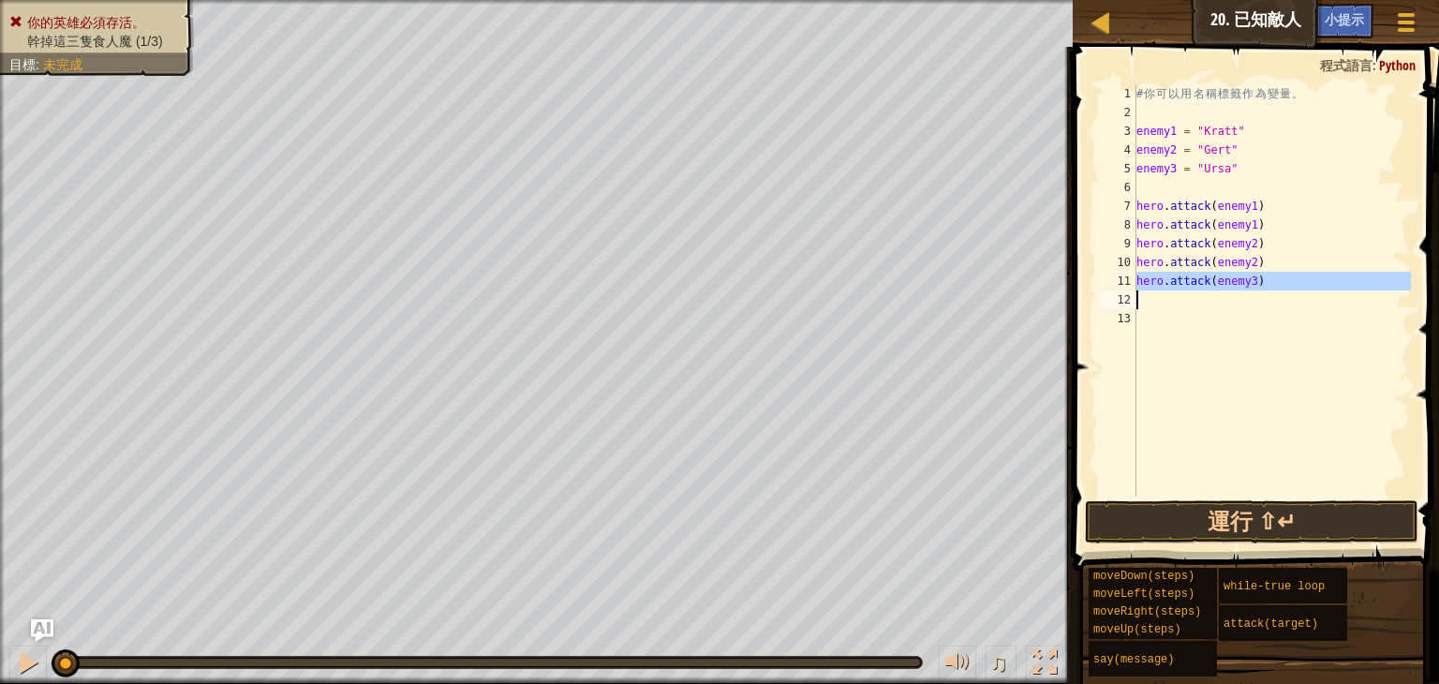
click at [1194, 295] on div "# 你 可 以 用 名 稱 標 籤 作 為 變 量 。 enemy1 = "Kratt" enemy2 = "[PERSON_NAME]" enemy3 = …" at bounding box center [1272, 290] width 278 height 412
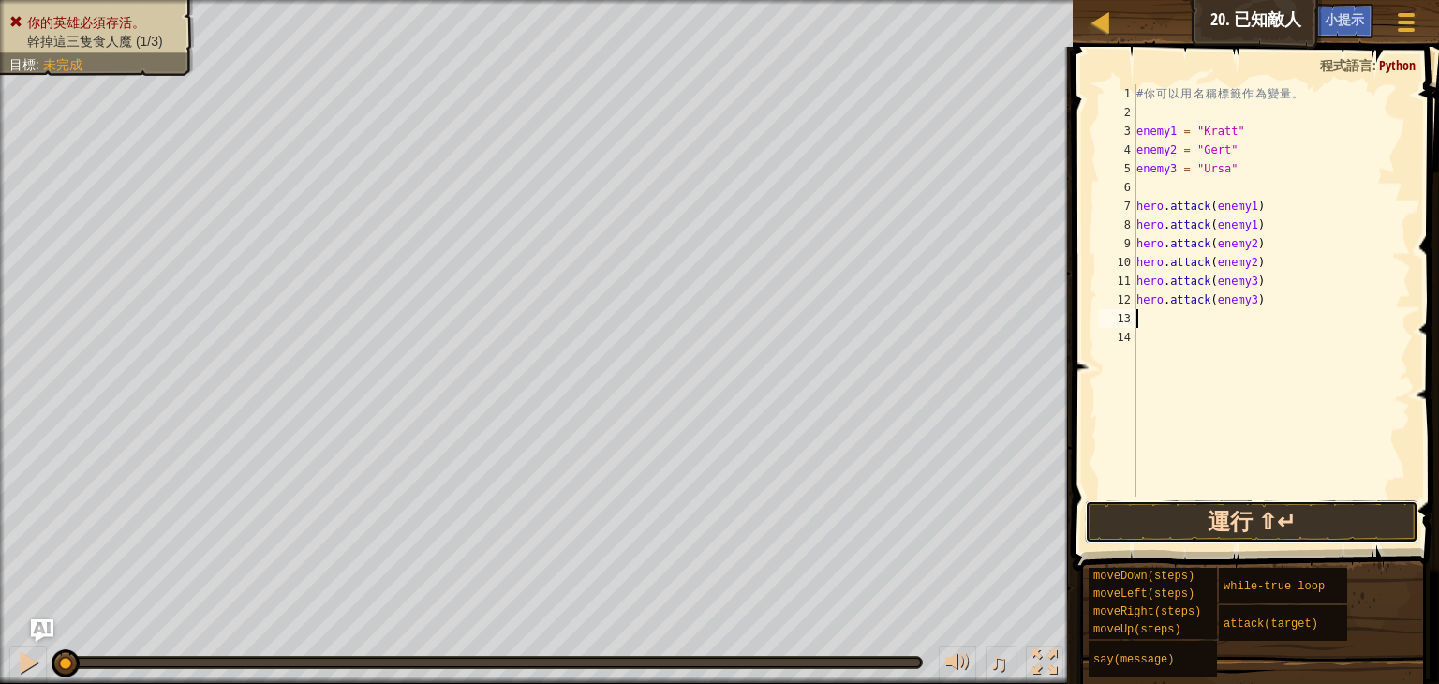
click at [1267, 513] on button "運行 ⇧↵" at bounding box center [1252, 521] width 334 height 43
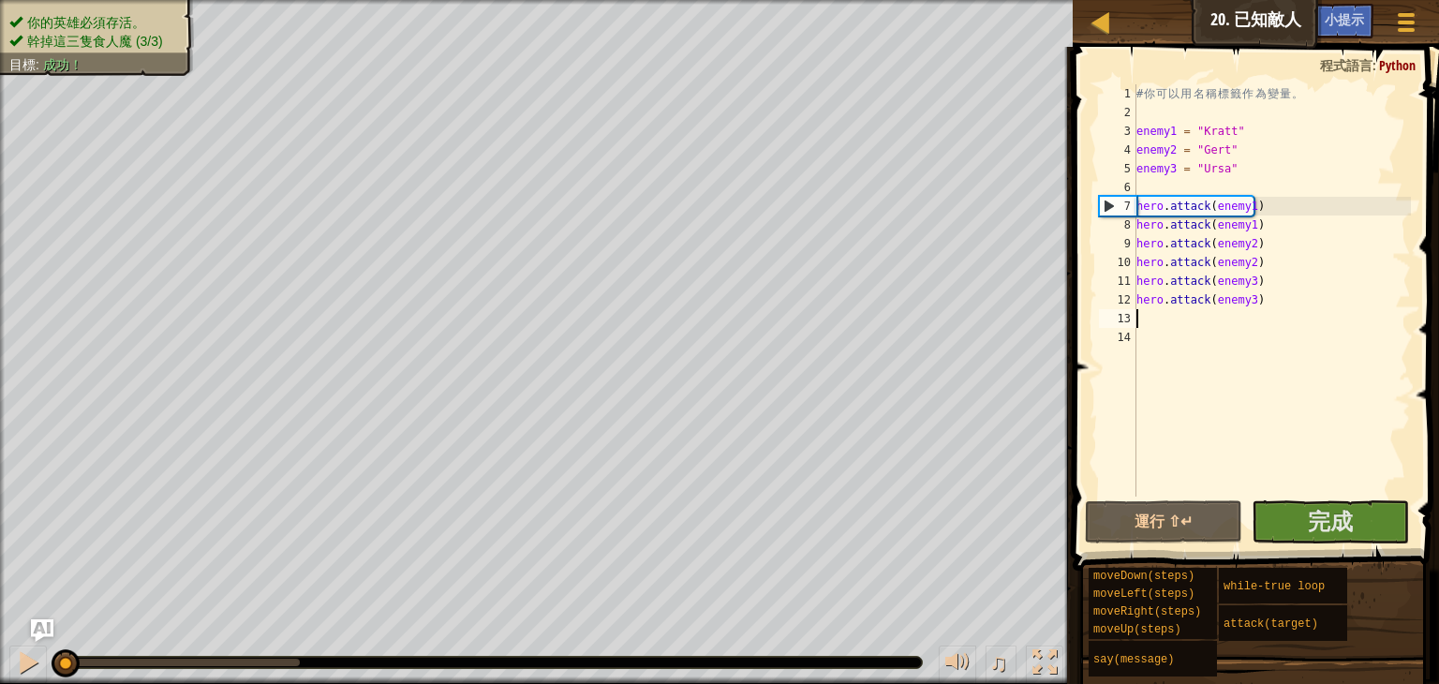
click at [1301, 416] on div "# 你 可 以 用 名 稱 標 籤 作 為 變 量 。 enemy1 = "Kratt" enemy2 = "[PERSON_NAME]" enemy3 = …" at bounding box center [1272, 309] width 278 height 450
click at [31, 658] on div at bounding box center [28, 662] width 24 height 24
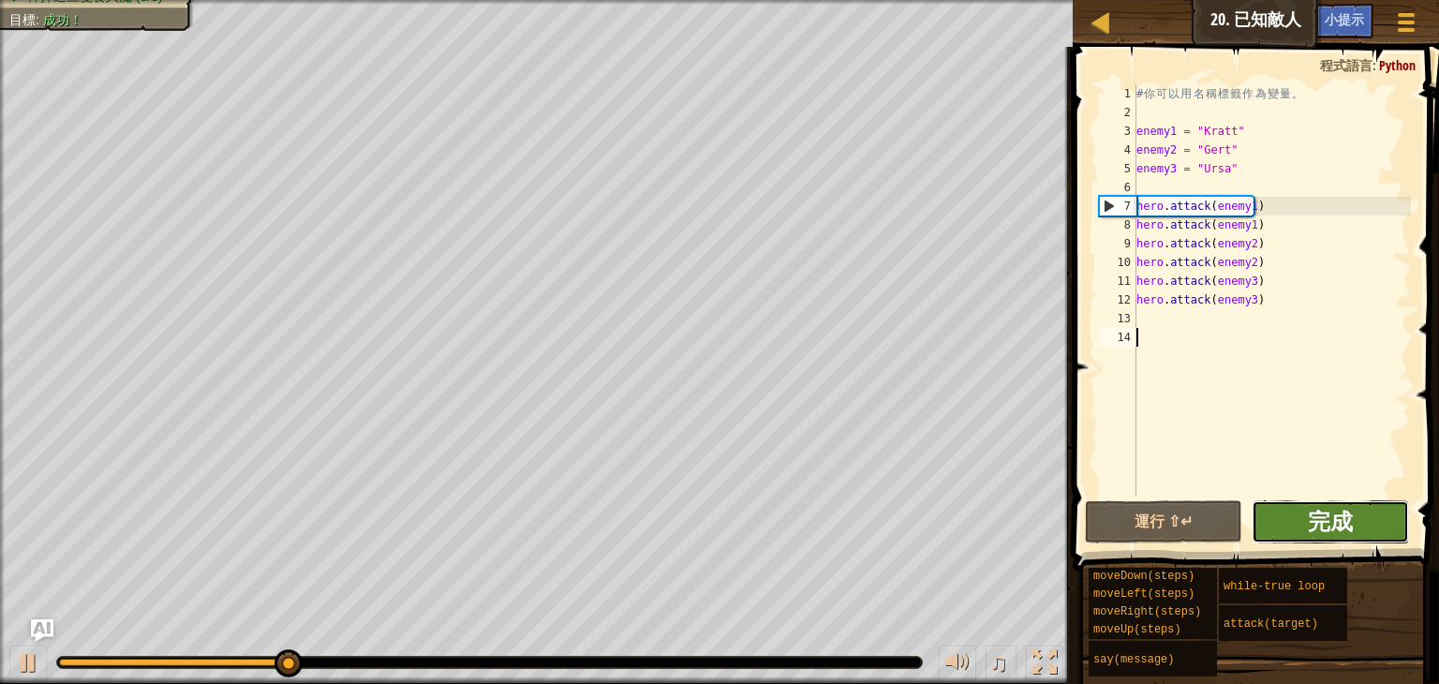
click at [1331, 517] on span "完成" at bounding box center [1330, 521] width 45 height 30
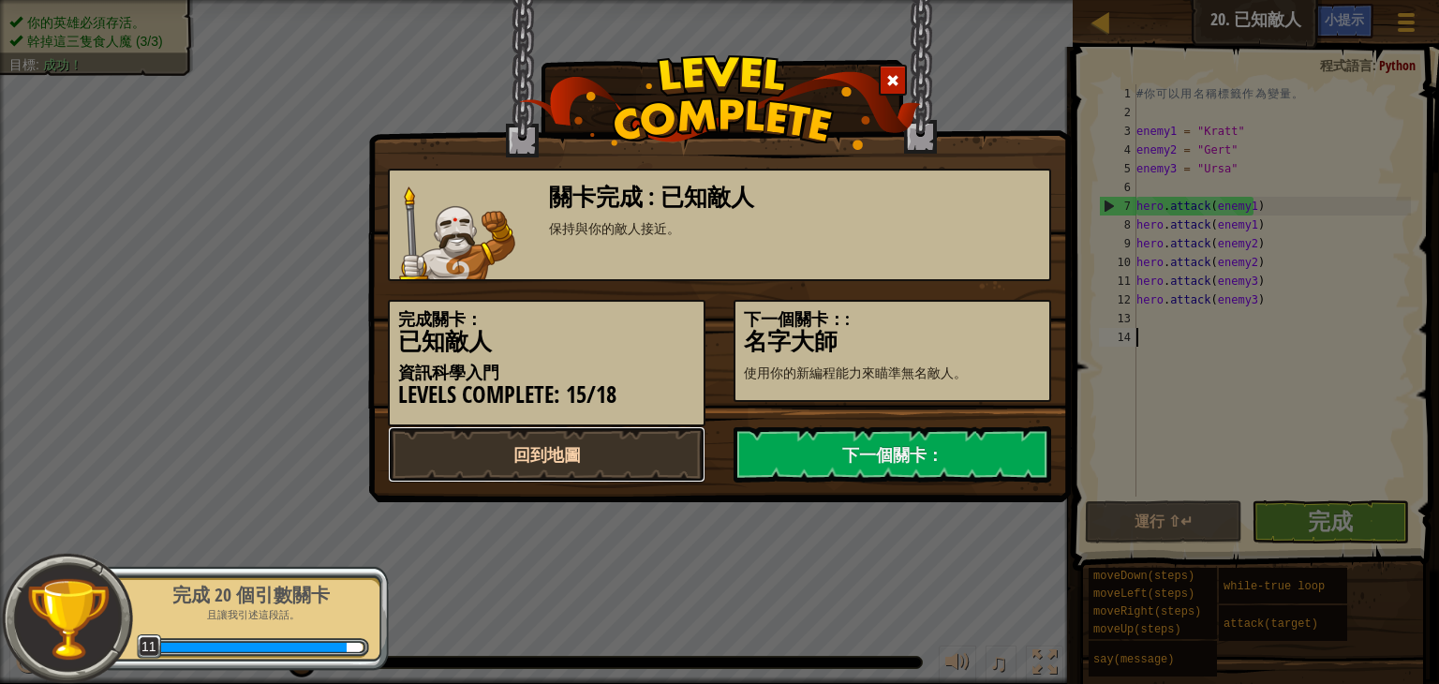
click at [578, 462] on link "回到地圖" at bounding box center [547, 454] width 318 height 56
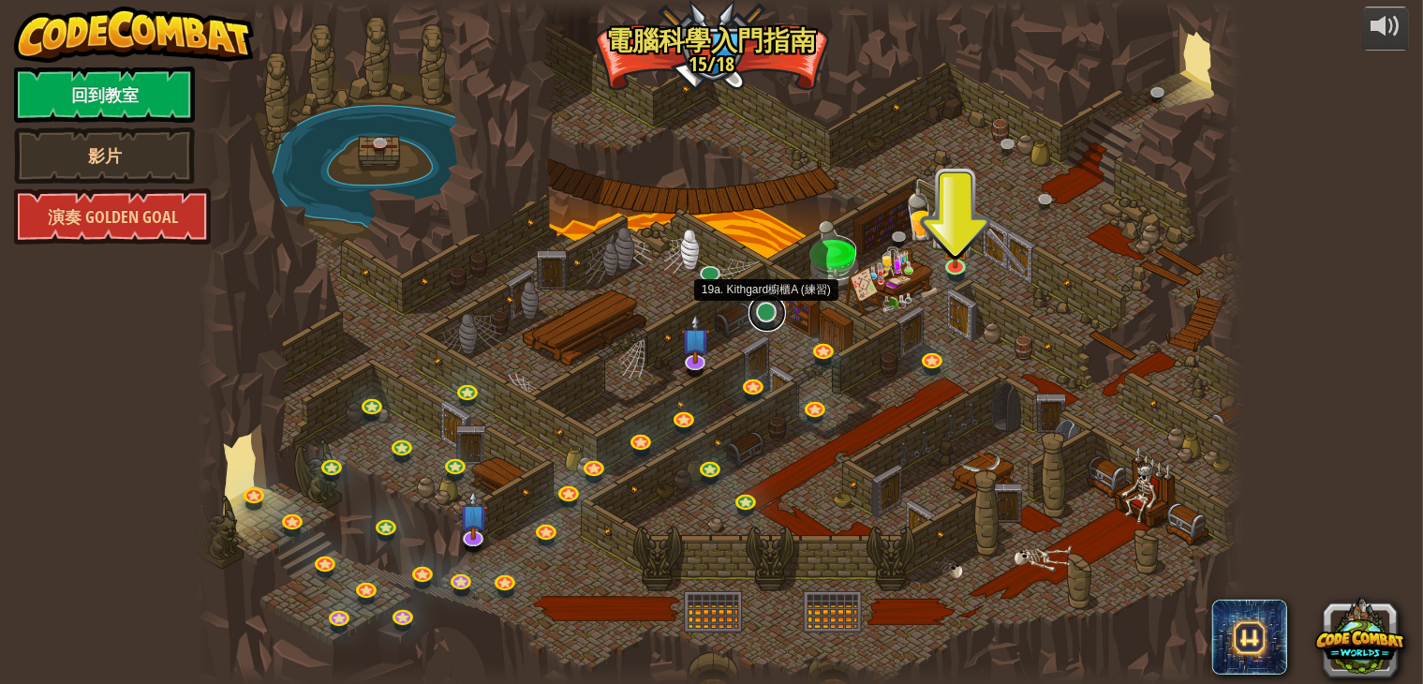
click at [766, 317] on link at bounding box center [767, 312] width 37 height 37
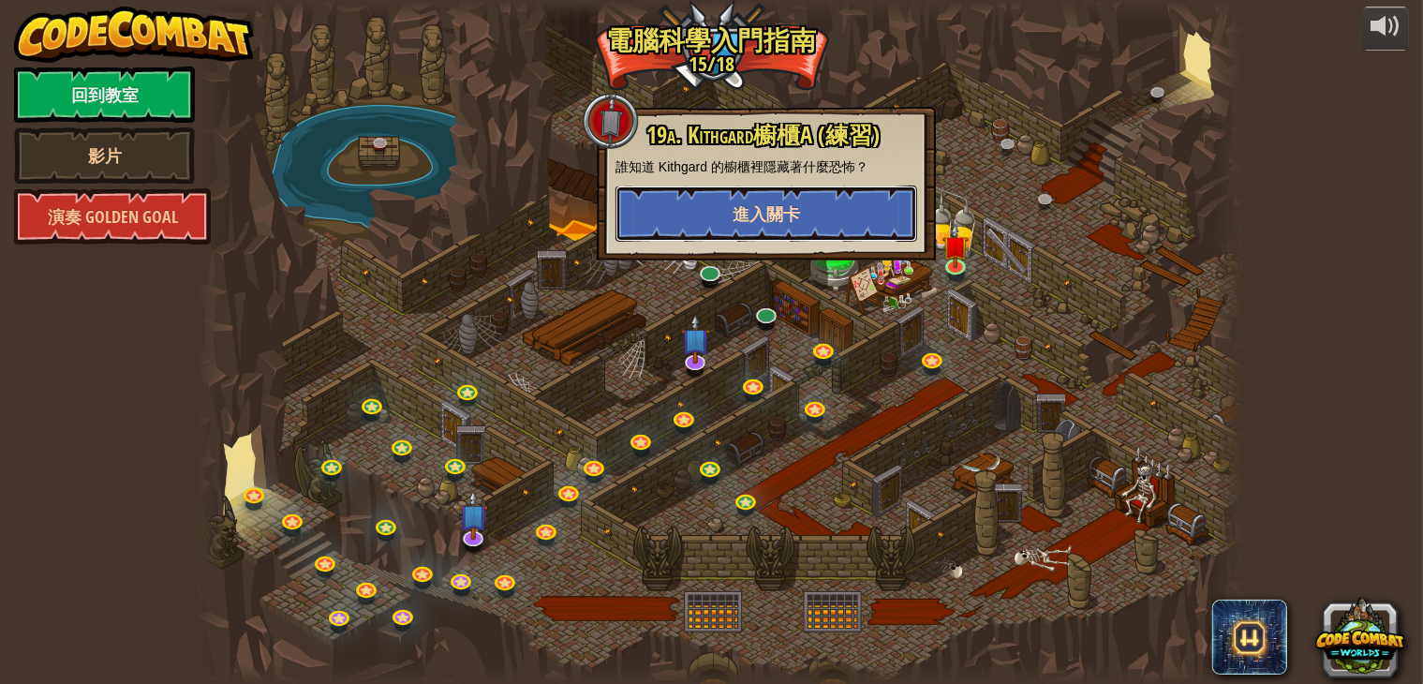
click at [791, 222] on span "進入關卡" at bounding box center [766, 213] width 67 height 23
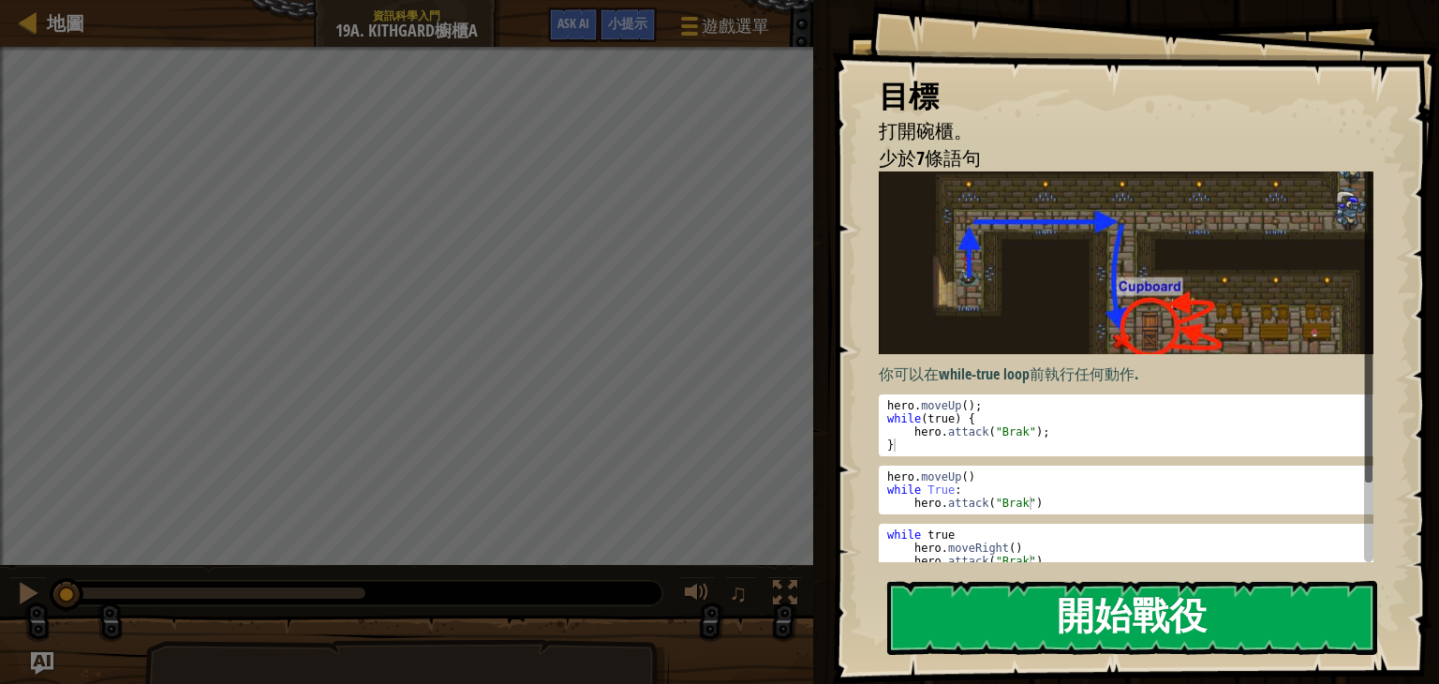
click at [991, 589] on button "開始戰役" at bounding box center [1132, 618] width 490 height 74
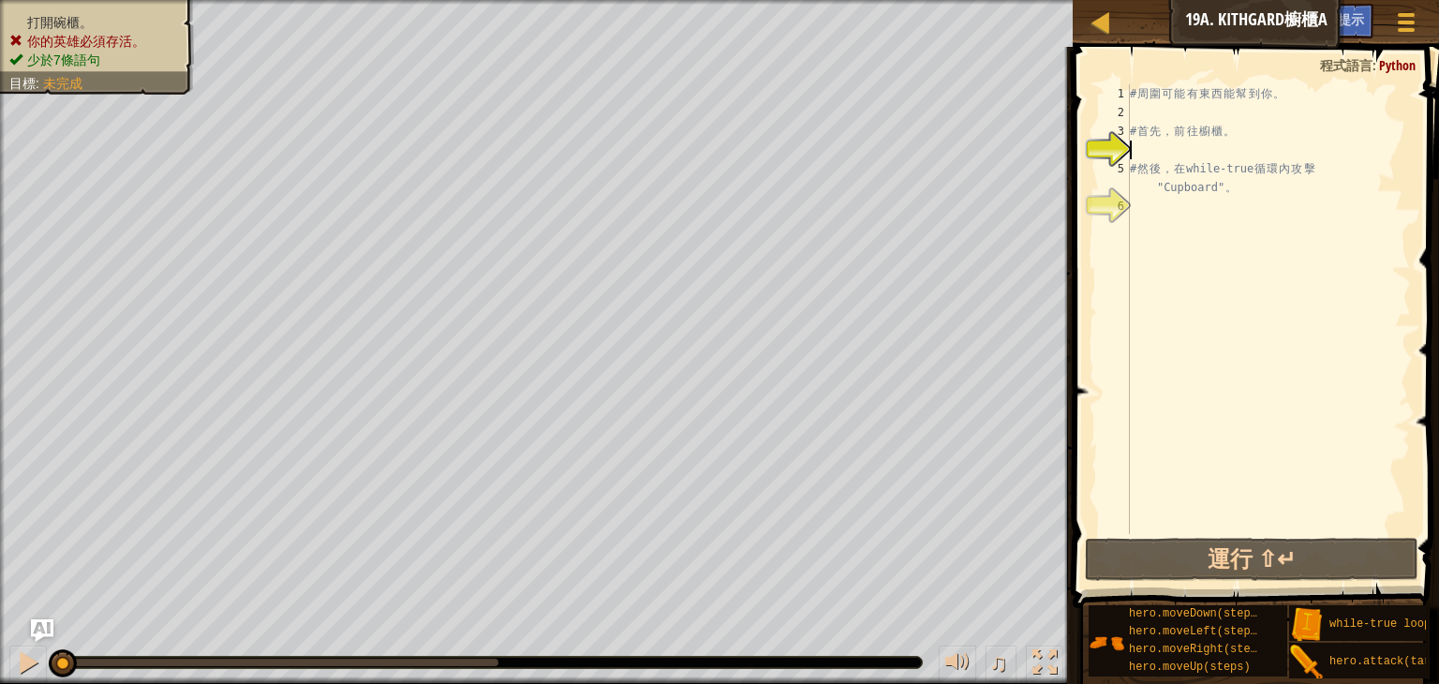
click at [1258, 118] on div "# 周 圍 可 能 有 東 西 能 幫 到 你 。 # 首 先 ， 前 往 櫥 櫃 。 # 然 後 ， 在 while-true 循 環 內 攻 擊 "Cup…" at bounding box center [1268, 327] width 285 height 487
type textarea "h"
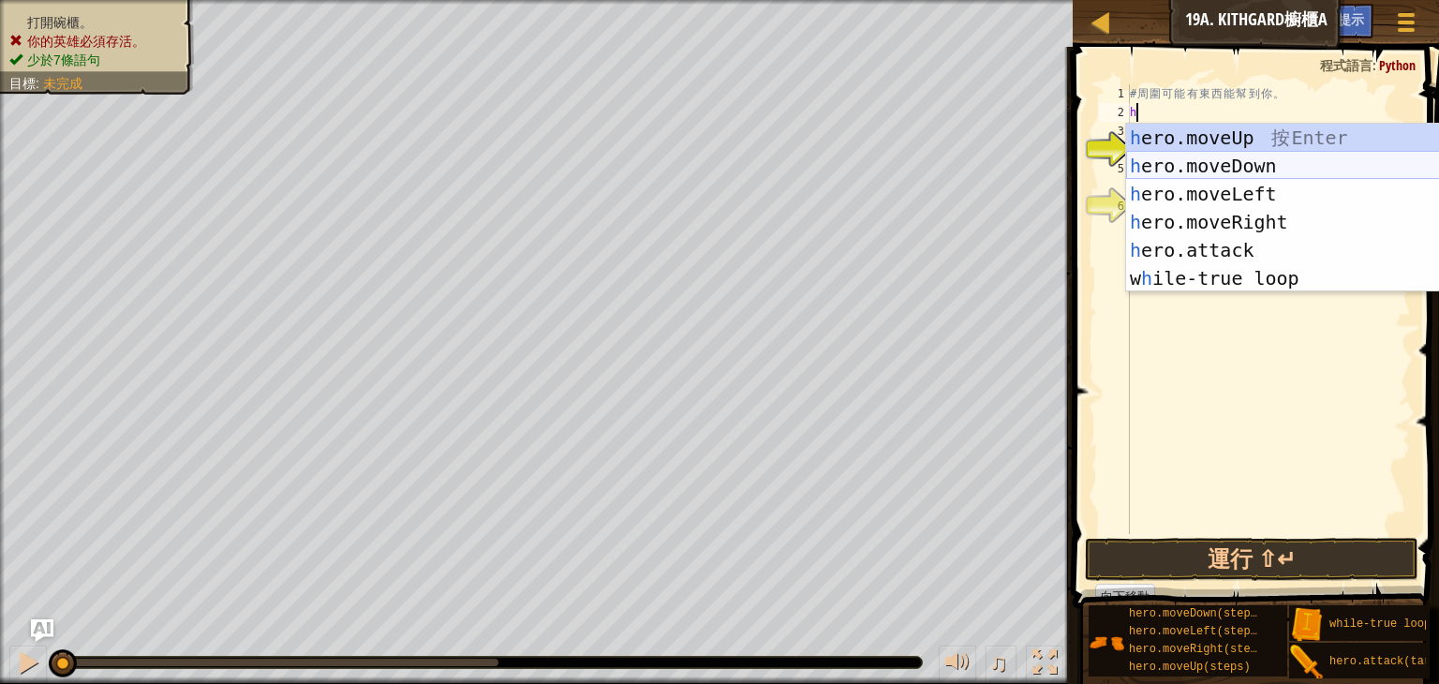
click at [1234, 162] on div "h ero.moveUp 按 Enter h ero.moveDown 按 Enter h ero.moveLeft 按 Enter h ero.moveRi…" at bounding box center [1303, 236] width 354 height 225
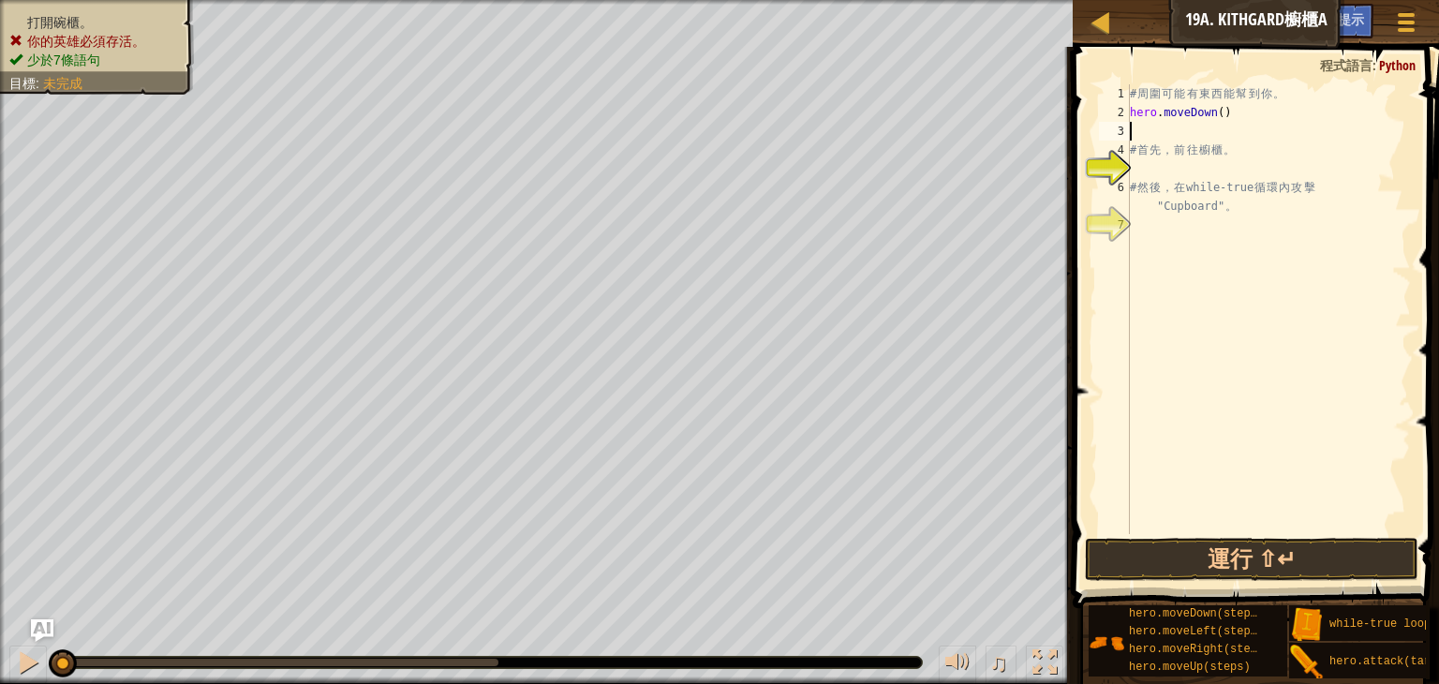
type textarea "h"
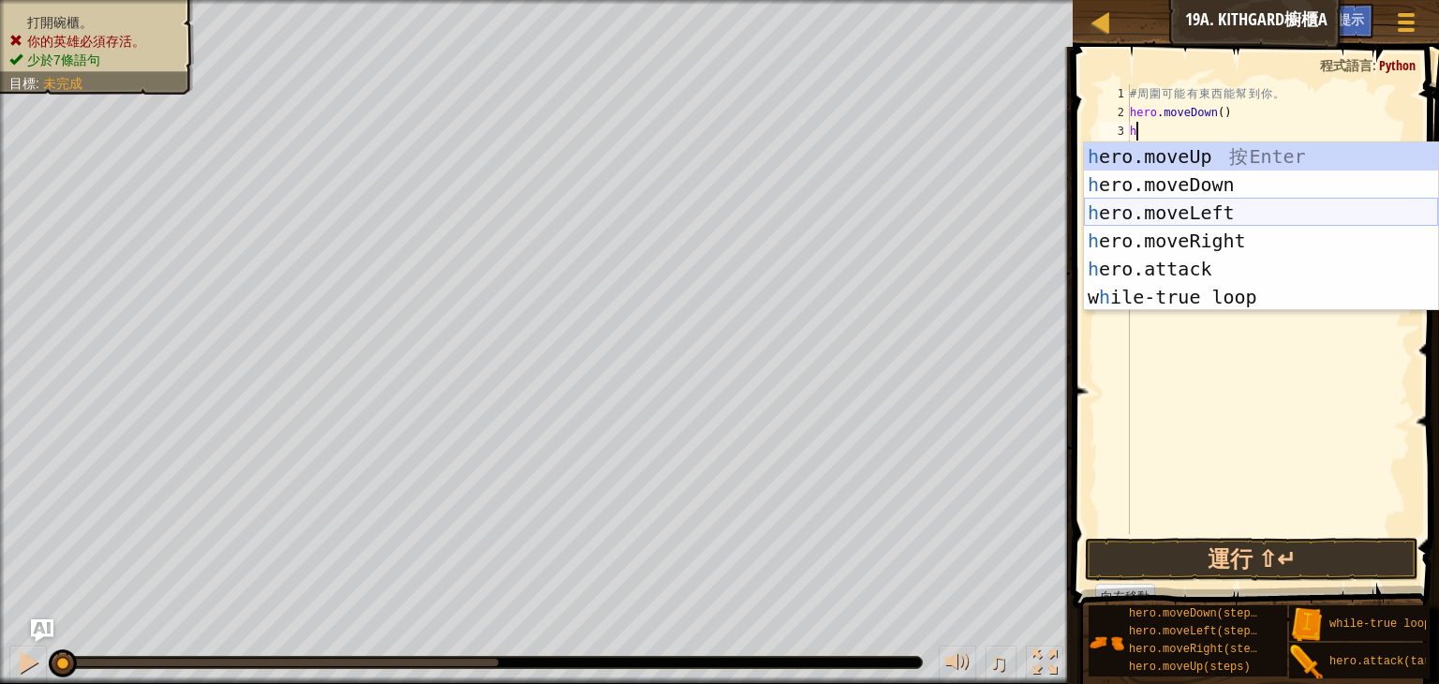
click at [1204, 205] on div "h ero.moveUp 按 Enter h ero.moveDown 按 Enter h ero.moveLeft 按 Enter h ero.moveRi…" at bounding box center [1261, 254] width 354 height 225
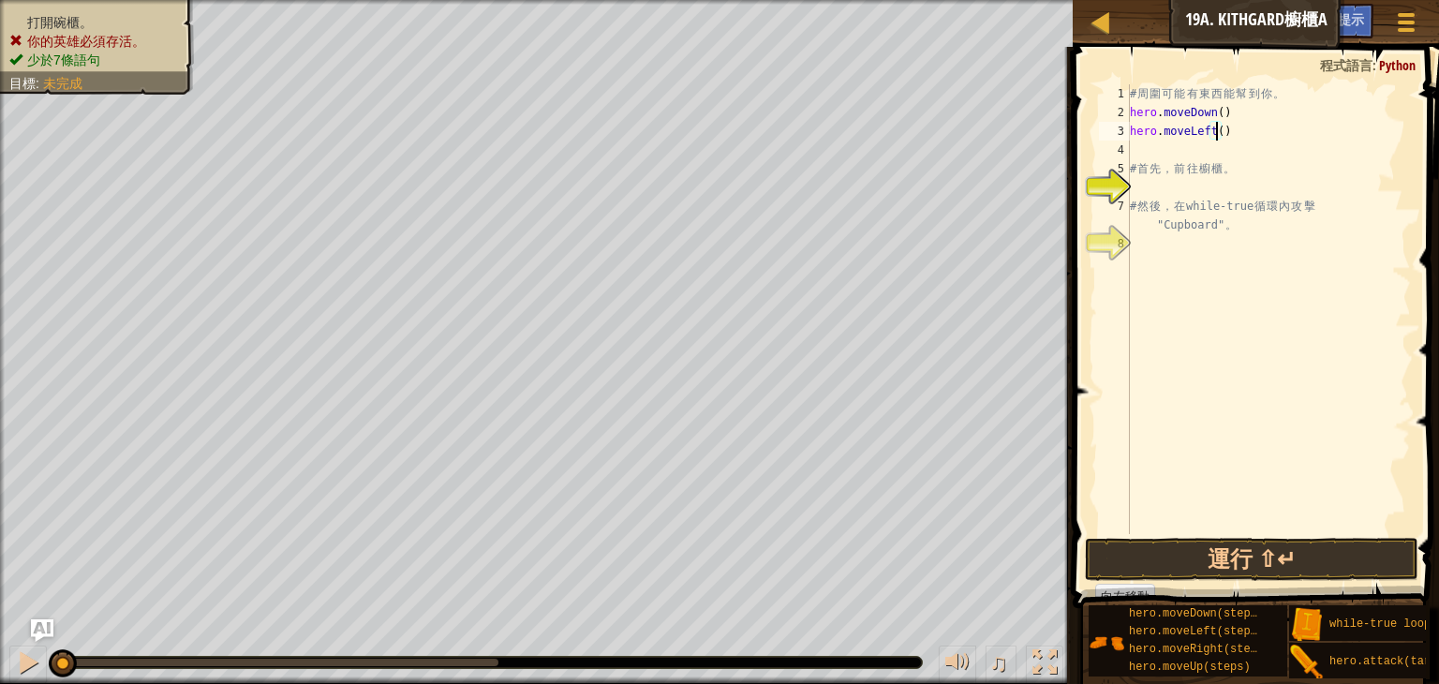
type textarea "hero.moveLeft(2)"
type textarea "h"
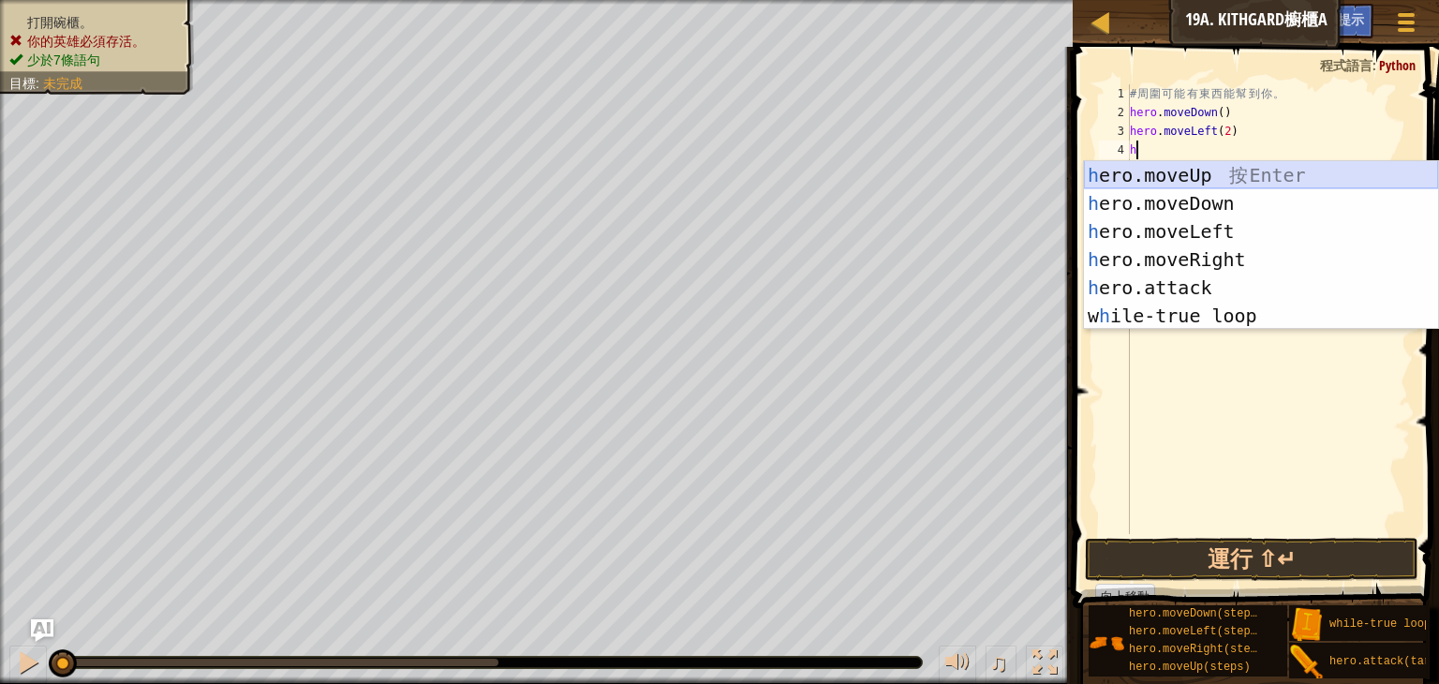
click at [1197, 182] on div "h ero.moveUp 按 Enter h ero.moveDown 按 Enter h ero.moveLeft 按 Enter h ero.moveRi…" at bounding box center [1261, 273] width 354 height 225
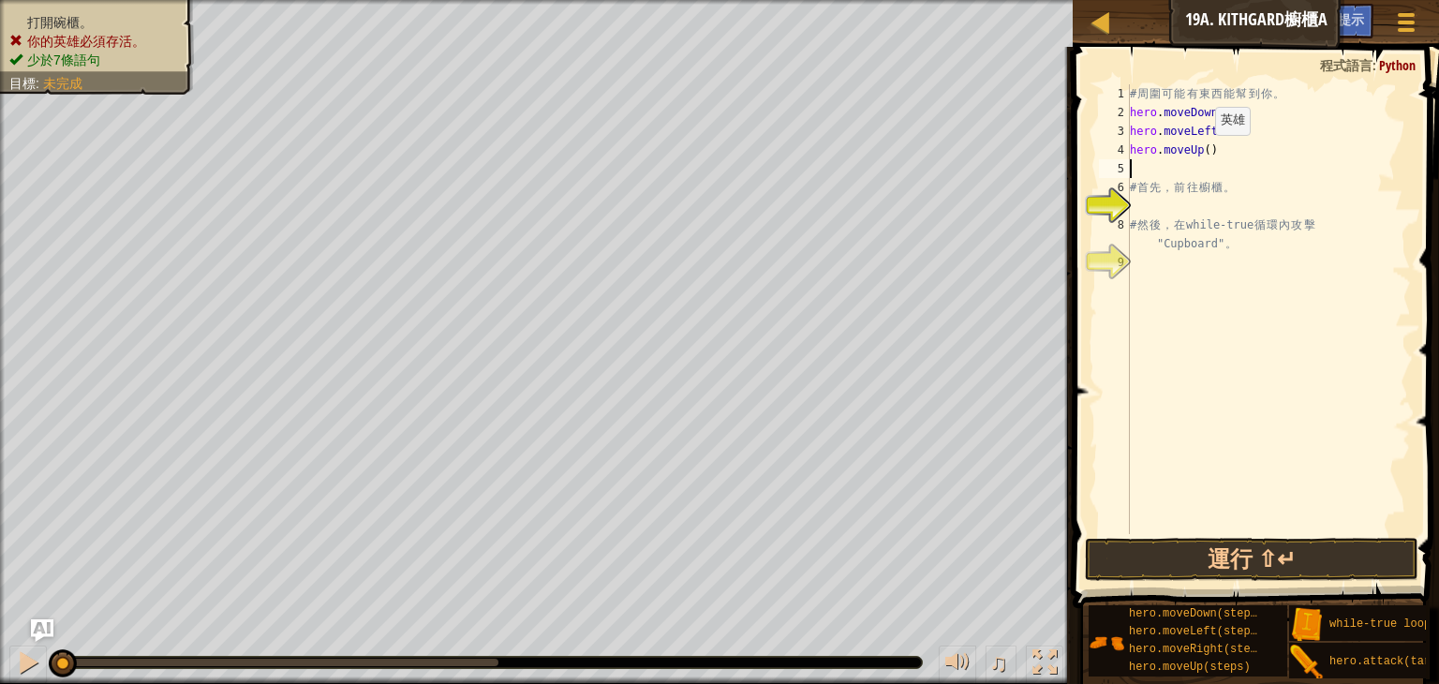
click at [1199, 154] on div "# 周 圍 可 能 有 東 西 能 幫 到 你 。 hero . moveDown ( ) hero . moveLeft ( 2 ) hero . move…" at bounding box center [1268, 327] width 285 height 487
type textarea "hero.moveUp(2)"
click at [1194, 201] on div "# 周 圍 可 能 有 東 西 能 幫 到 你 。 hero . moveDown ( ) hero . moveLeft ( 2 ) hero . move…" at bounding box center [1268, 327] width 285 height 487
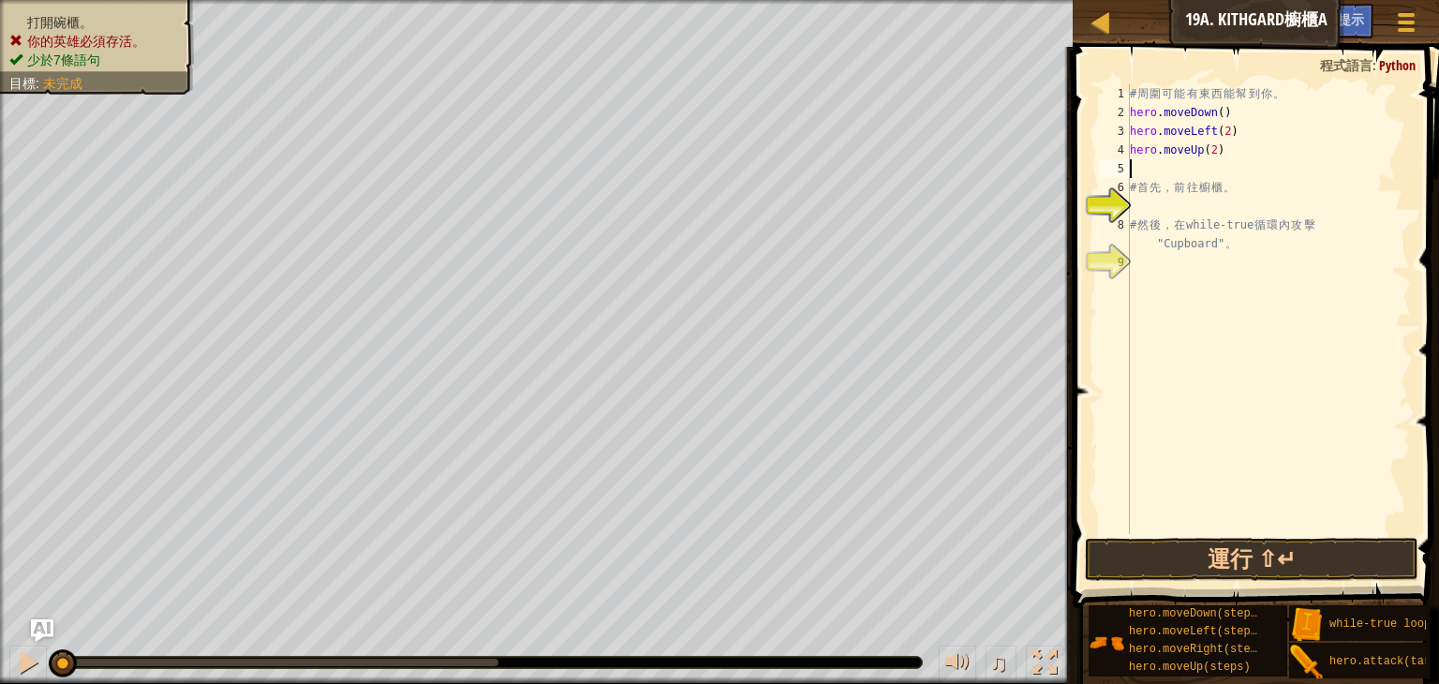
click at [1185, 173] on div "# 周 圍 可 能 有 東 西 能 幫 到 你 。 hero . moveDown ( ) hero . moveLeft ( 2 ) hero . move…" at bounding box center [1268, 327] width 285 height 487
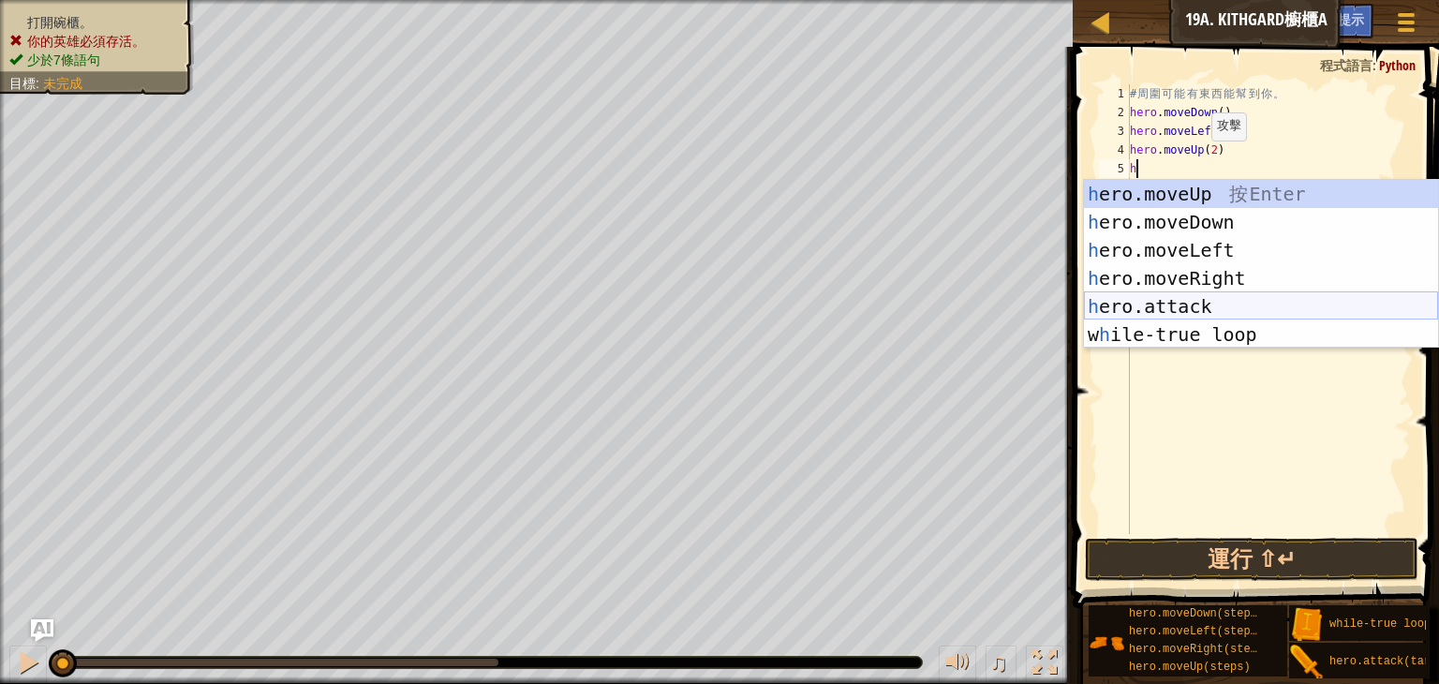
click at [1191, 297] on div "h ero.moveUp 按 Enter h ero.moveDown 按 Enter h ero.moveLeft 按 Enter h ero.moveRi…" at bounding box center [1261, 292] width 354 height 225
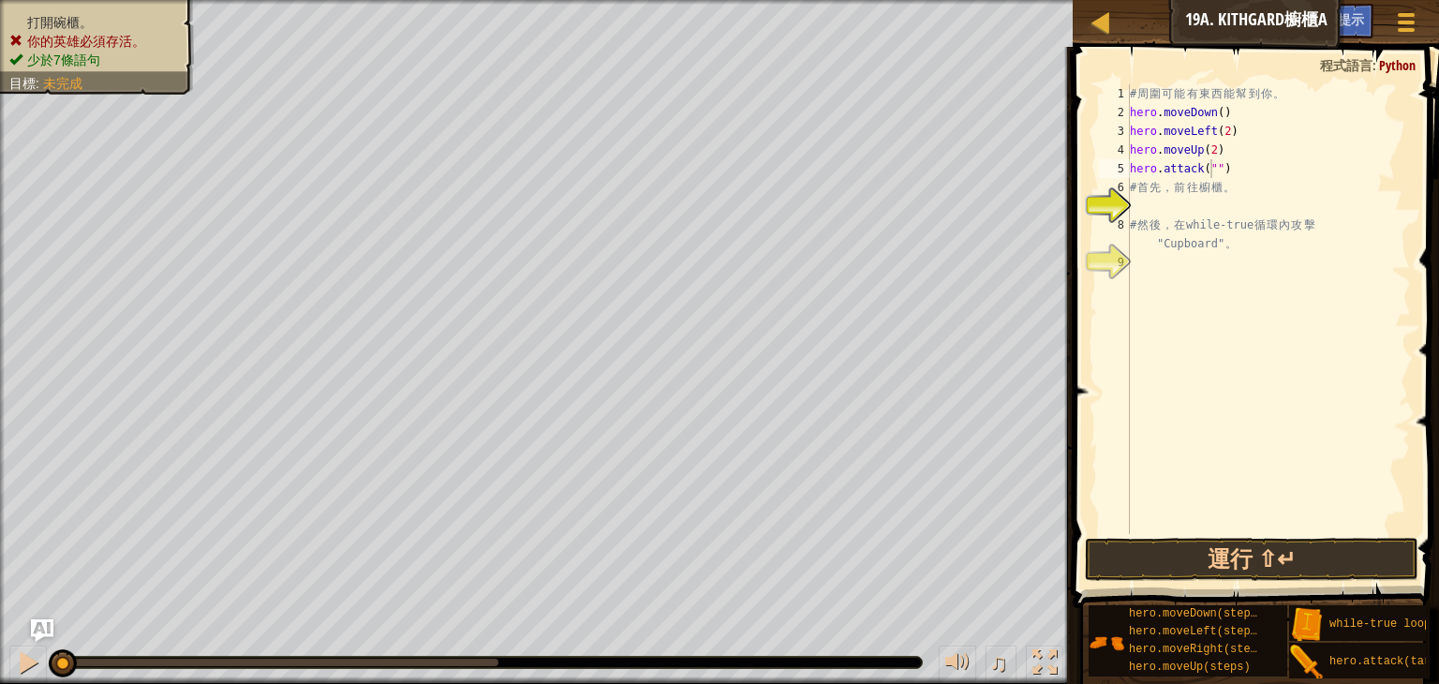
click at [1289, 161] on div "# 周 圍 可 能 有 東 西 能 幫 到 你 。 hero . moveDown ( ) hero . moveLeft ( 2 ) hero . move…" at bounding box center [1268, 327] width 285 height 487
click at [1257, 160] on div "# 周 圍 可 能 有 東 西 能 幫 到 你 。 hero . moveDown ( ) hero . moveLeft ( 2 ) hero . move…" at bounding box center [1268, 327] width 285 height 487
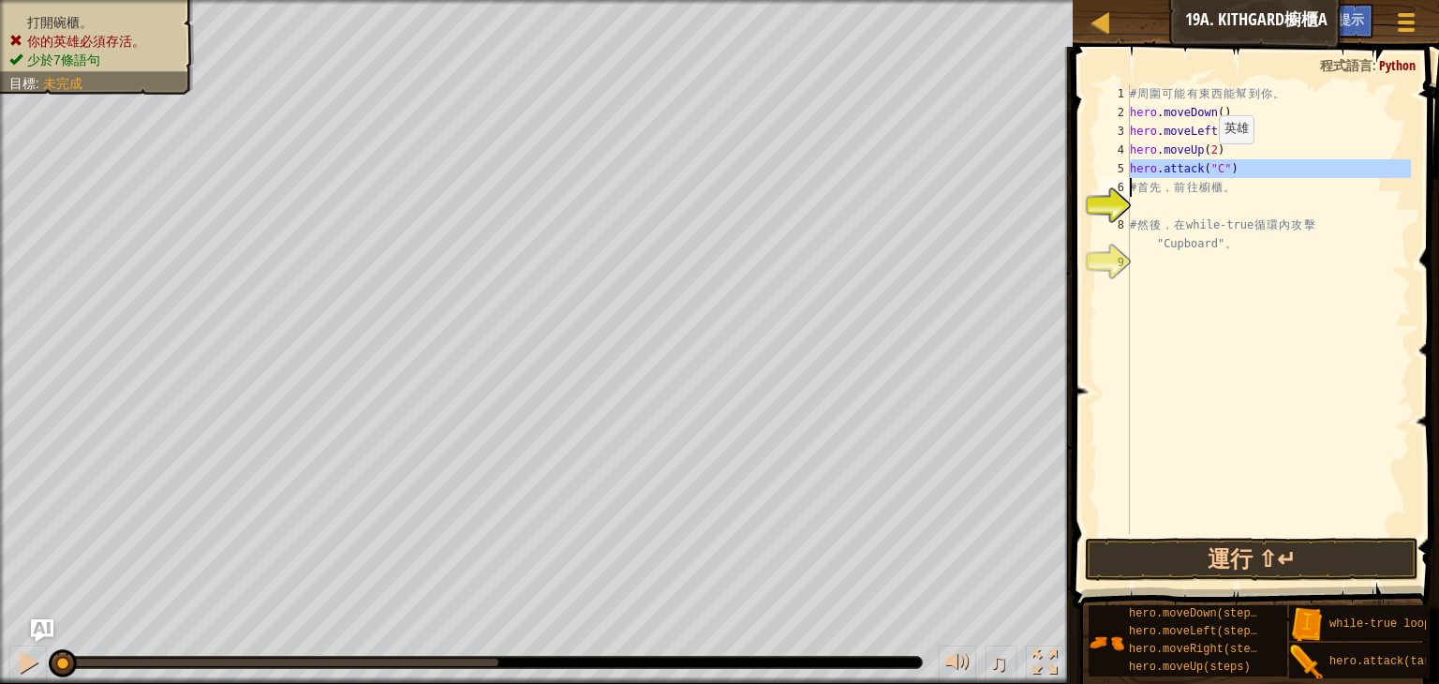
type textarea "hero.attack("C")"
type textarea "# 然後，在 while-true 循環內攻擊 "Cupboard"。"
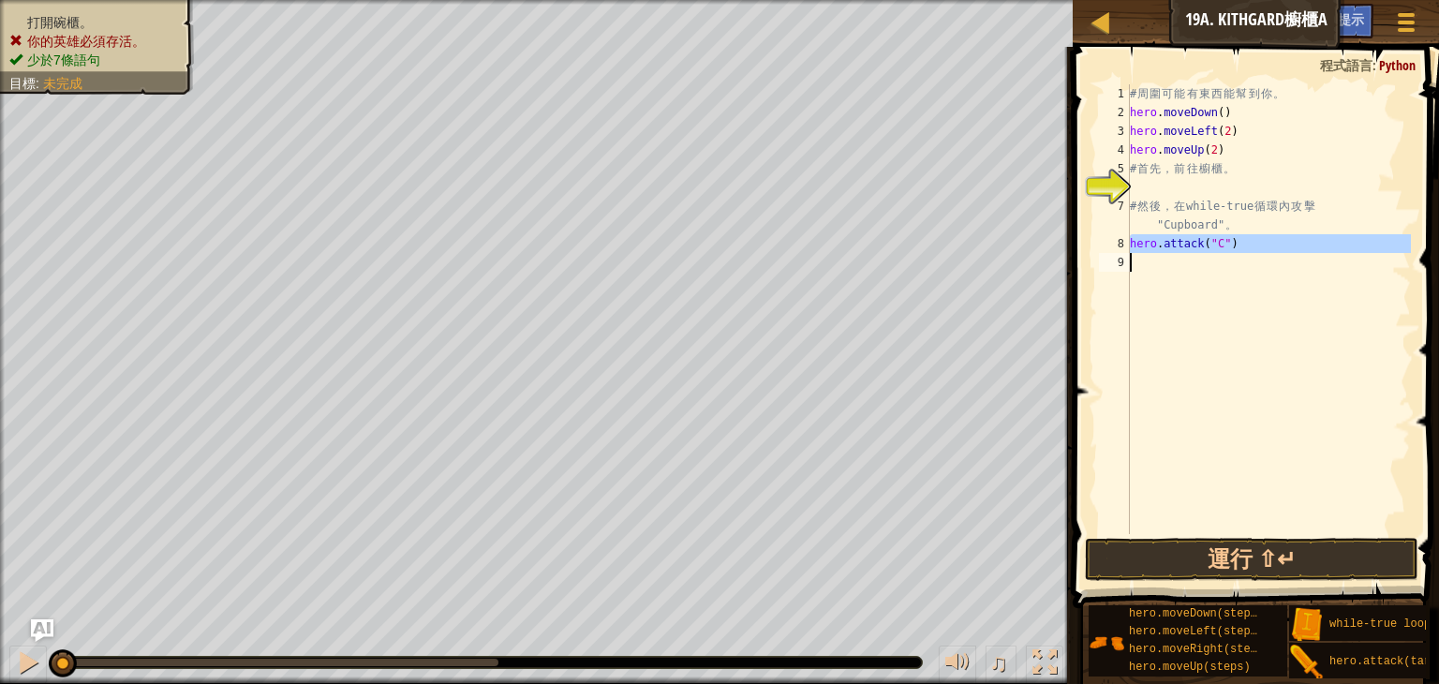
click at [1213, 224] on div "# 周 圍 可 能 有 東 西 能 幫 到 你 。 hero . moveDown ( ) hero . moveLeft ( 2 ) hero . move…" at bounding box center [1268, 327] width 285 height 487
click at [1162, 225] on div "# 周 圍 可 能 有 東 西 能 幫 到 你 。 hero . moveDown ( ) hero . moveLeft ( 2 ) hero . move…" at bounding box center [1268, 327] width 285 height 487
click at [1148, 222] on div "# 周 圍 可 能 有 東 西 能 幫 到 你 。 hero . moveDown ( ) hero . moveLeft ( 2 ) hero . move…" at bounding box center [1268, 327] width 285 height 487
type textarea "# 然後，在 while-true 循環內攻擊 "Cupboard"。"
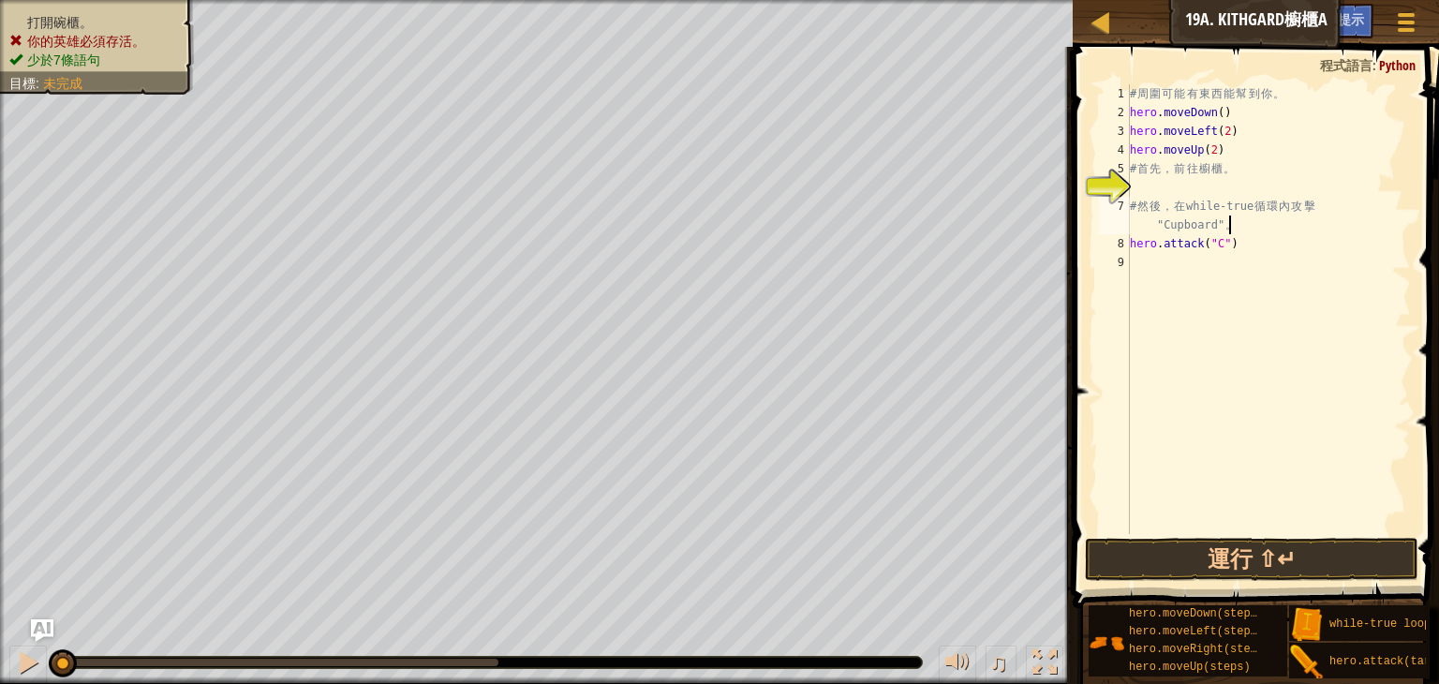
scroll to position [8, 0]
click at [1244, 226] on div "# 周 圍 可 能 有 東 西 能 幫 到 你 。 hero . moveDown ( ) hero . moveLeft ( 2 ) hero . move…" at bounding box center [1271, 327] width 279 height 487
type textarea "# 然後，在 while-true 循環內攻擊 "Cupboard"。"
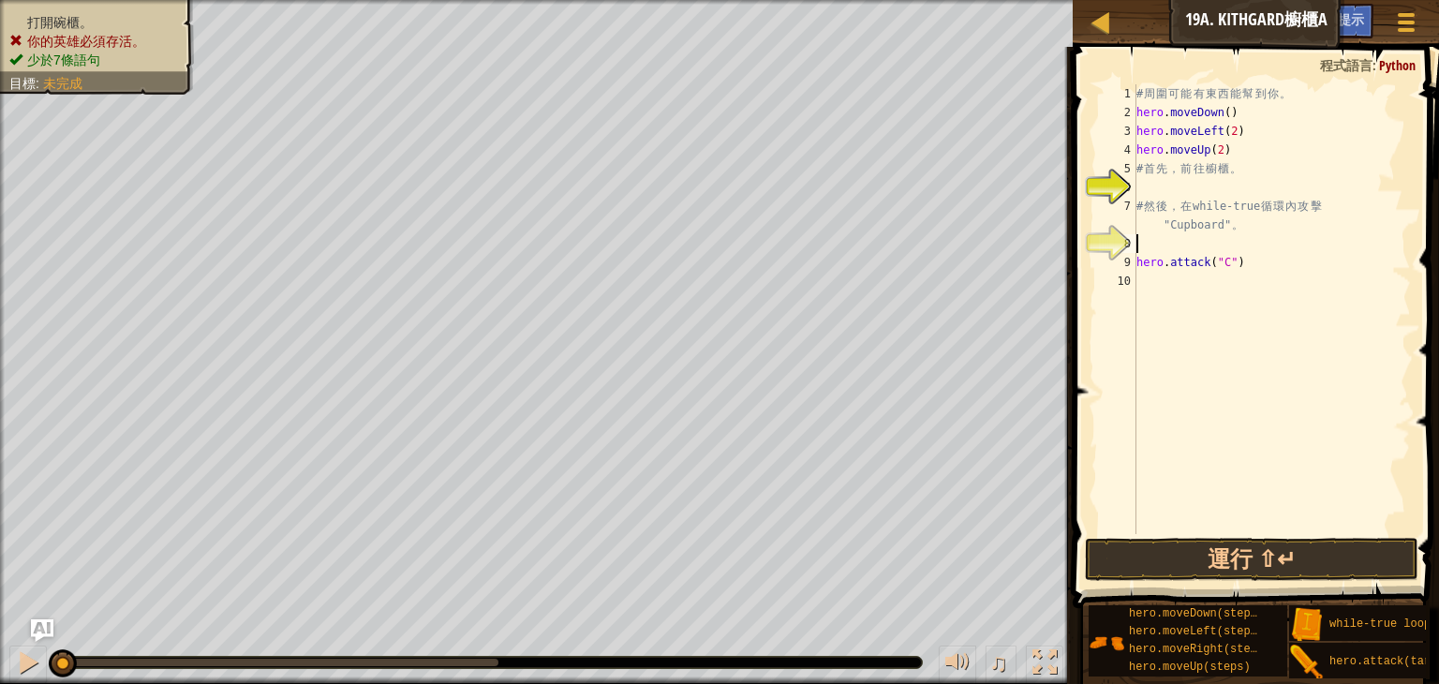
type textarea "w"
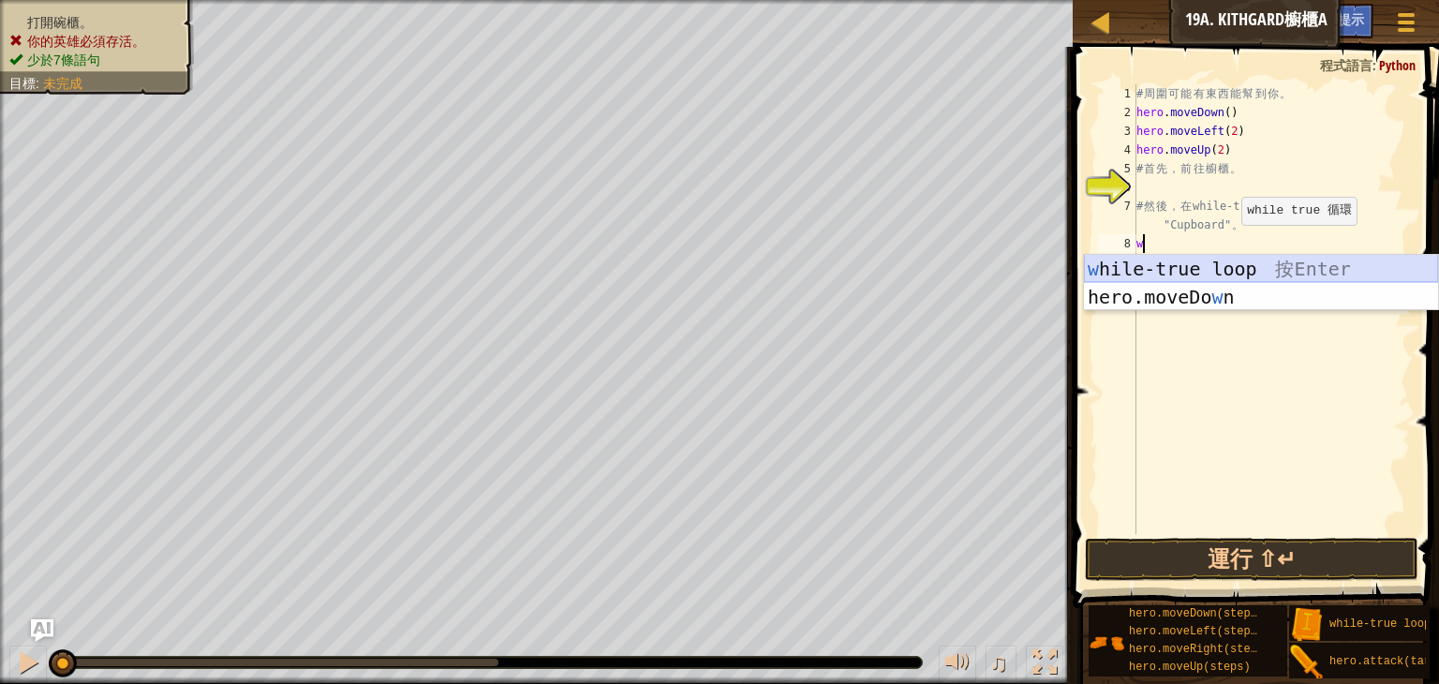
click at [1189, 273] on div "w hile-true loop 按 Enter hero.moveDo w n 按 Enter" at bounding box center [1261, 311] width 354 height 112
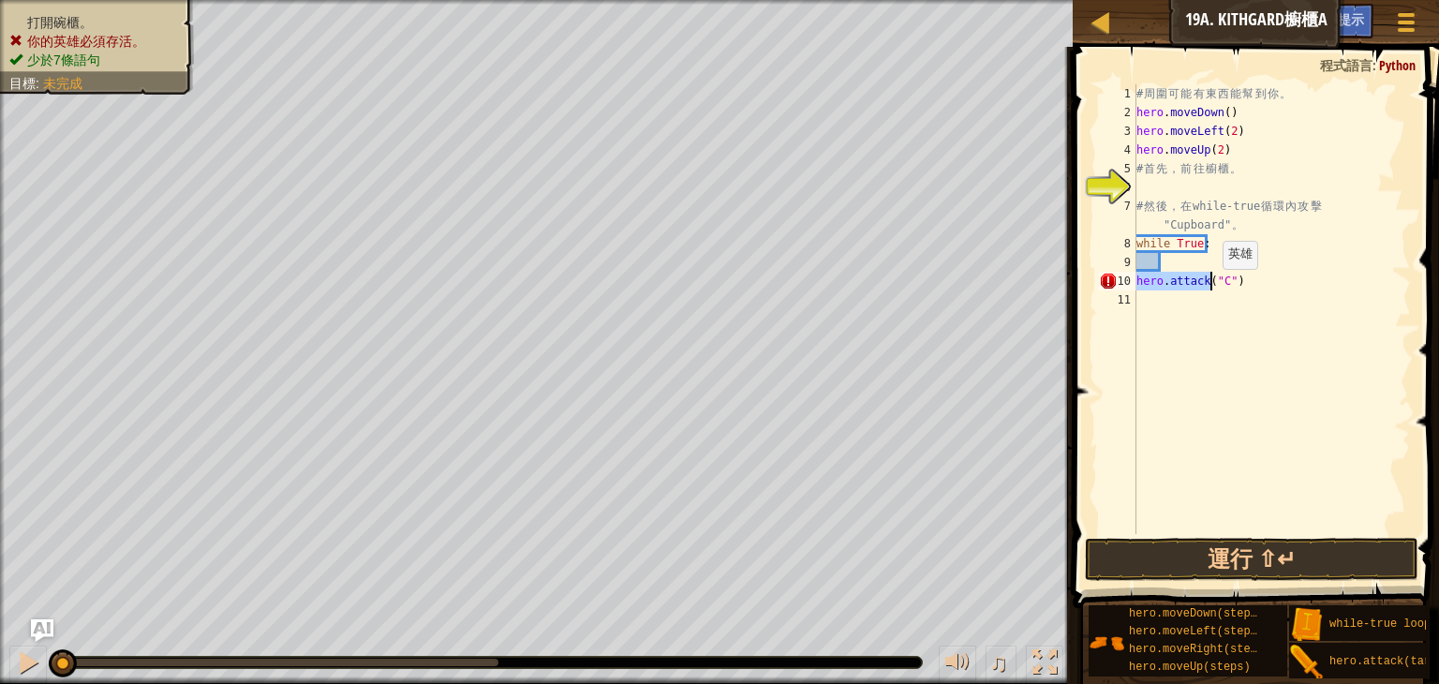
drag, startPoint x: 1137, startPoint y: 278, endPoint x: 1252, endPoint y: 289, distance: 115.7
click at [1252, 289] on div "# 周 圍 可 能 有 東 西 能 幫 到 你 。 hero . moveDown ( ) hero . moveLeft ( 2 ) hero . move…" at bounding box center [1272, 327] width 278 height 487
type textarea "hero.attack("C")"
click at [1241, 262] on div "# 周 圍 可 能 有 東 西 能 幫 到 你 。 hero . moveDown ( ) hero . moveLeft ( 2 ) hero . move…" at bounding box center [1272, 309] width 278 height 450
click at [1246, 258] on div "# 周 圍 可 能 有 東 西 能 幫 到 你 。 hero . moveDown ( ) hero . moveLeft ( 2 ) hero . move…" at bounding box center [1272, 327] width 278 height 487
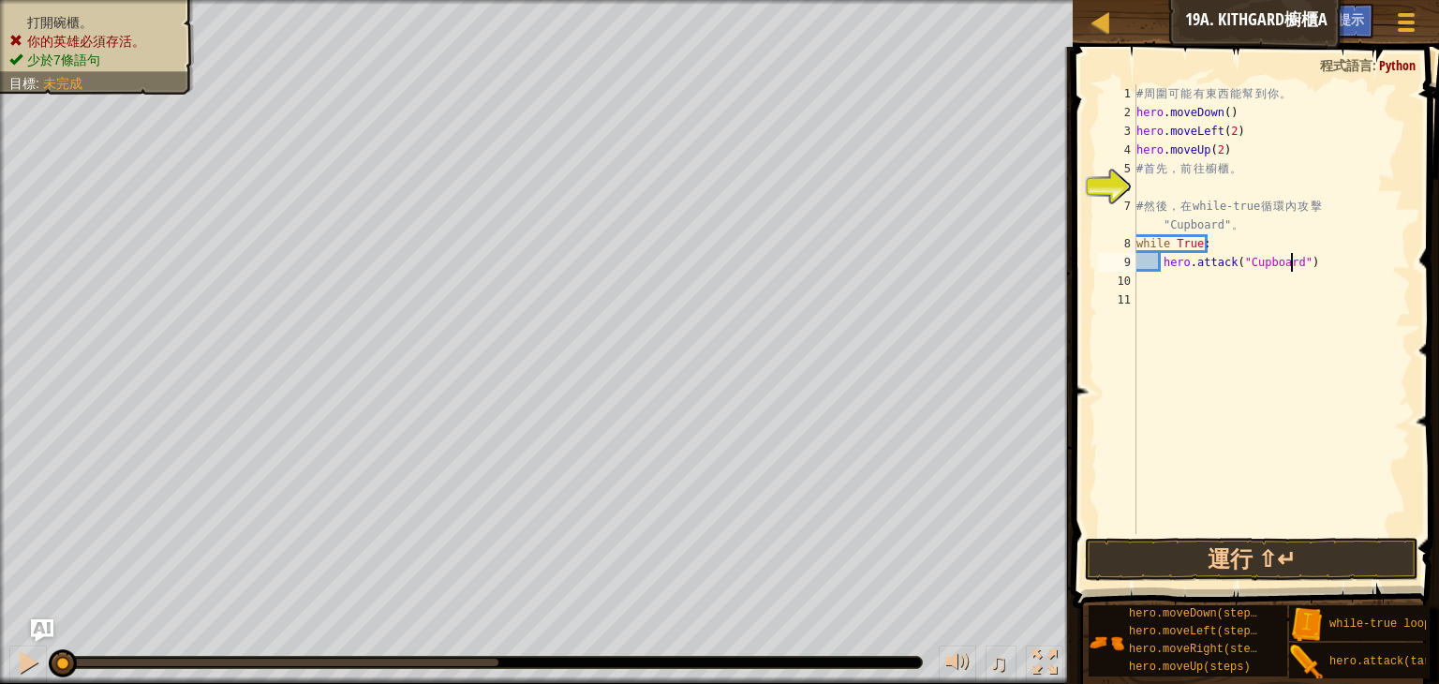
scroll to position [8, 12]
type textarea "hero.attack("Cupboard")"
click at [1267, 551] on button "運行 ⇧↵" at bounding box center [1252, 559] width 334 height 43
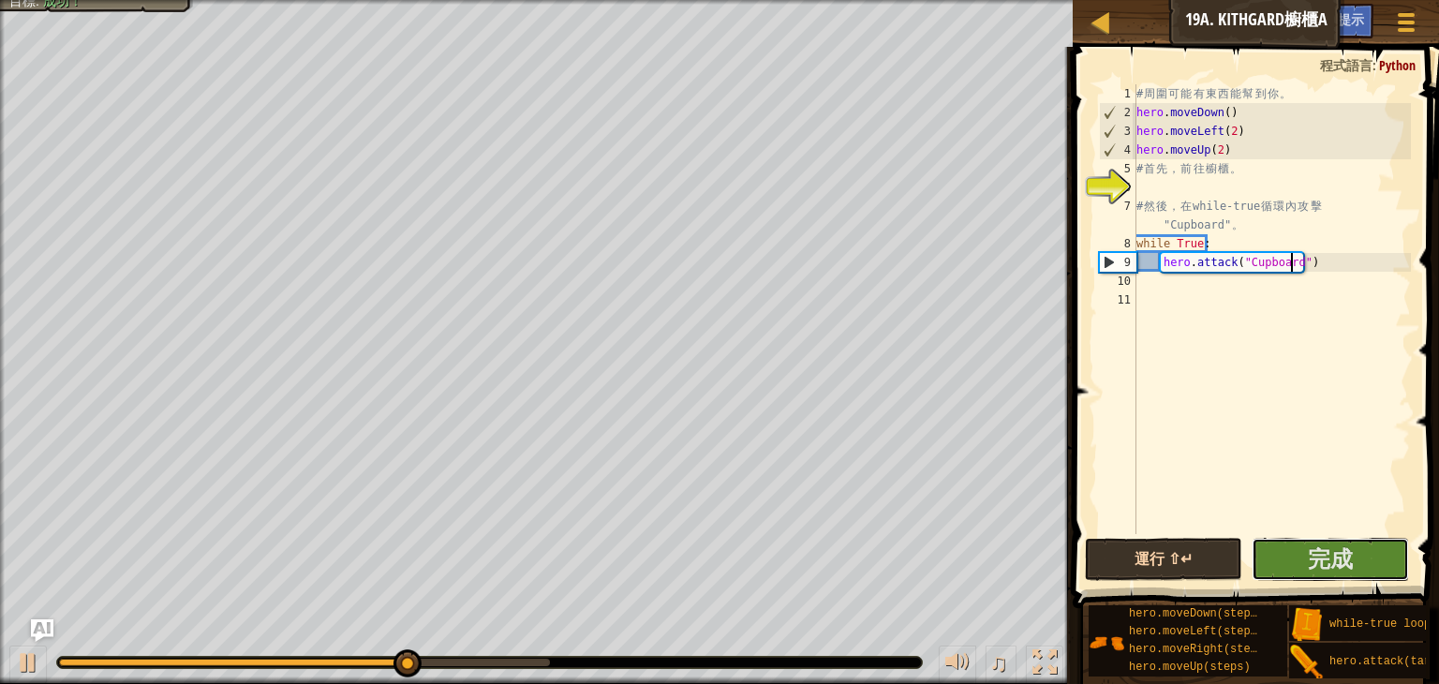
click at [1257, 555] on button "完成" at bounding box center [1330, 559] width 157 height 43
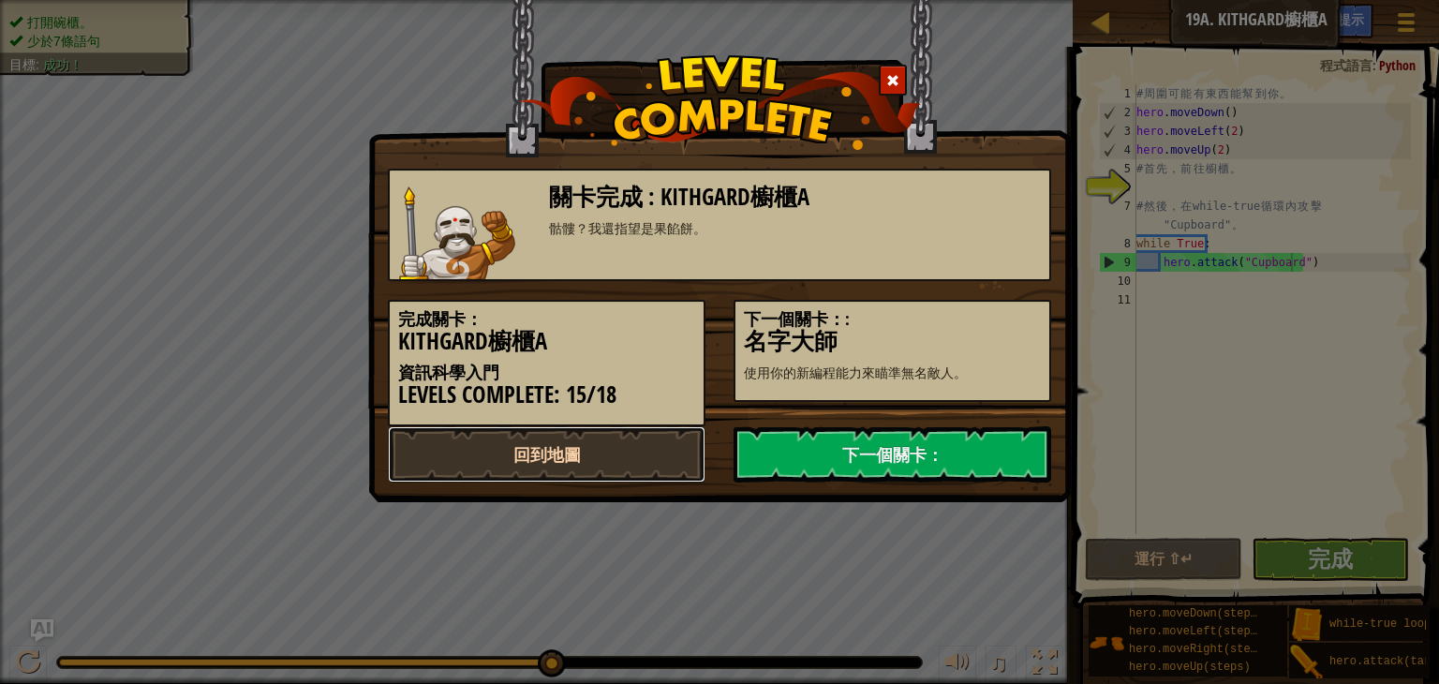
click at [635, 454] on link "回到地圖" at bounding box center [547, 454] width 318 height 56
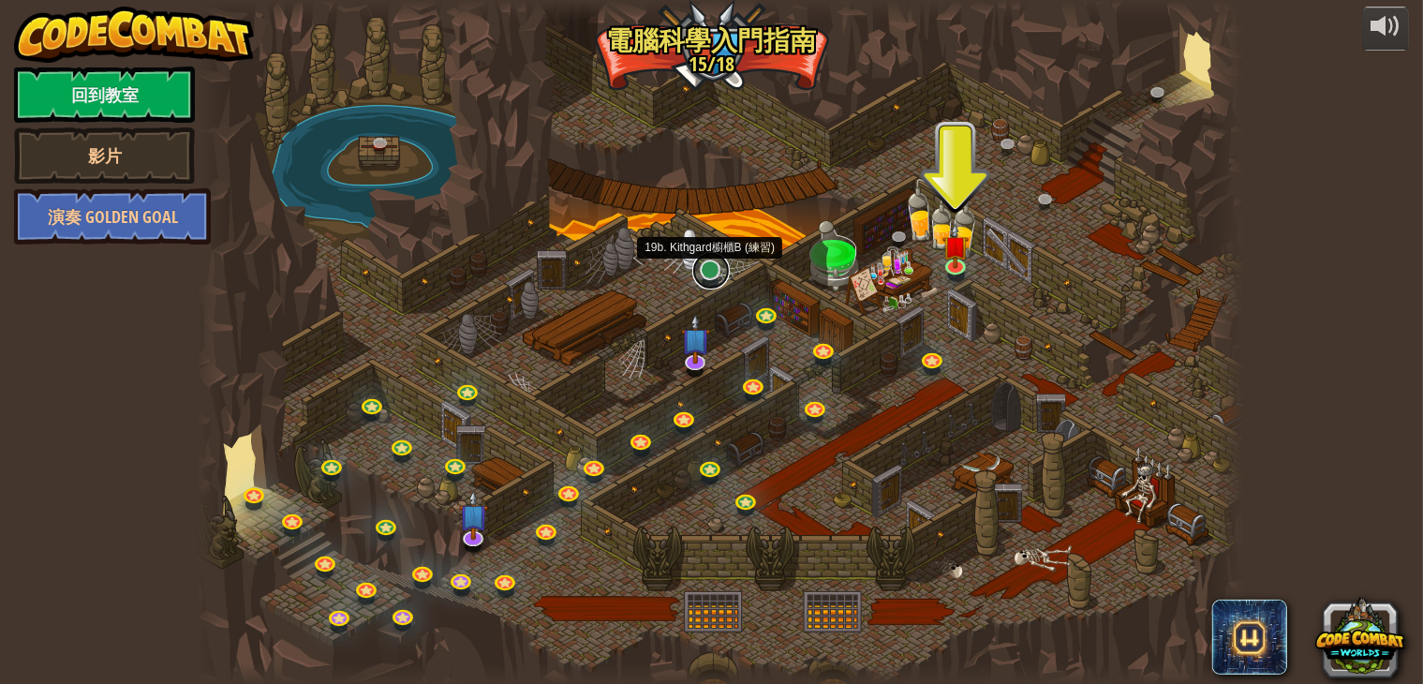
click at [701, 276] on link at bounding box center [710, 270] width 37 height 37
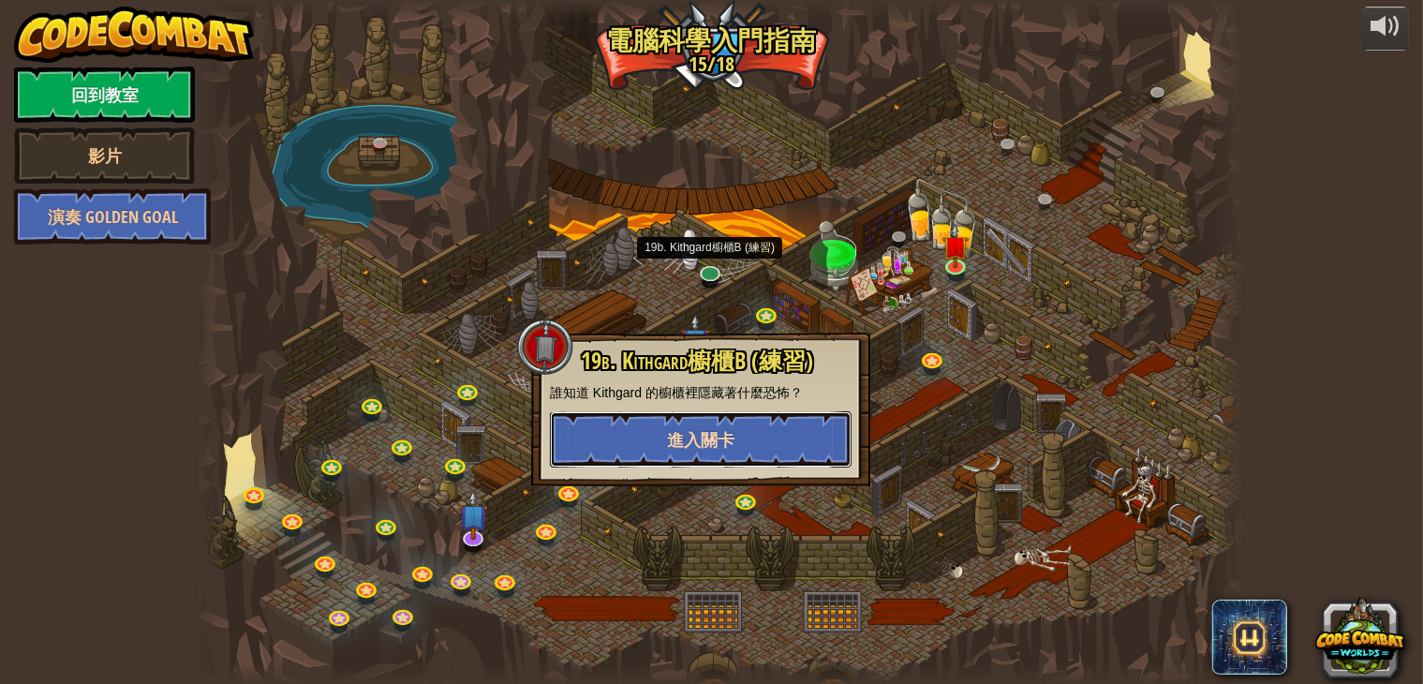
click at [701, 431] on span "進入關卡" at bounding box center [700, 439] width 67 height 23
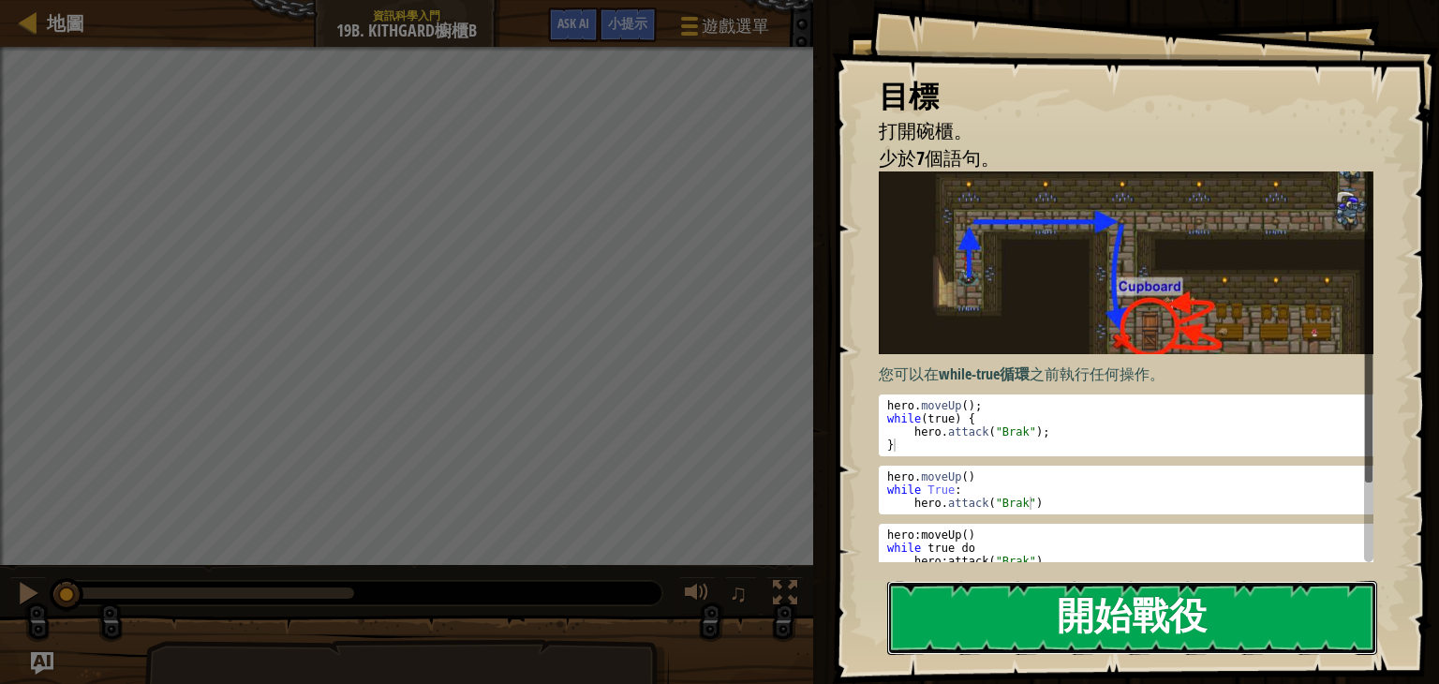
click at [1035, 610] on button "開始戰役" at bounding box center [1132, 618] width 490 height 74
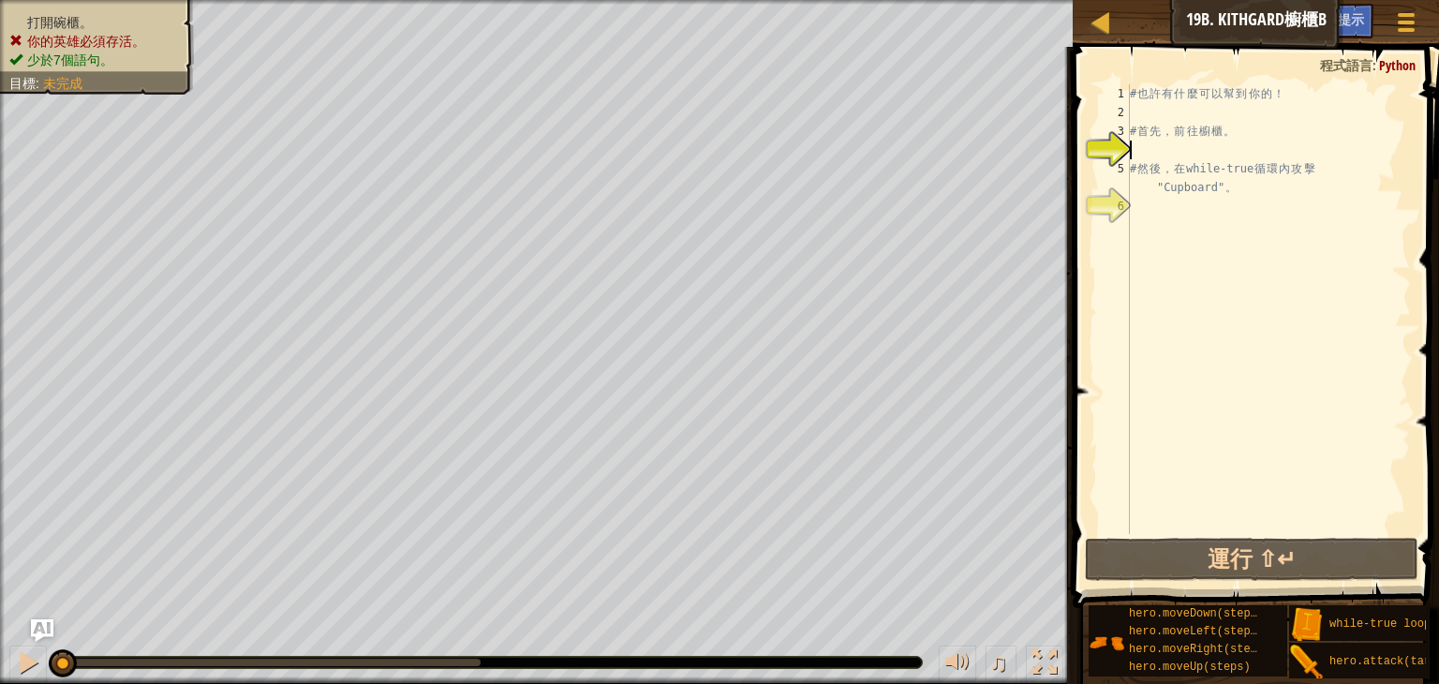
click at [1219, 112] on div "# 也 許 有 什 麼 可 以 幫 到 你 的 ！ # 首 先 ， 前 往 櫥 櫃 。 # 然 後 ， 在 while-true 循 環 內 攻 擊 "Cup…" at bounding box center [1268, 327] width 285 height 487
type textarea "h"
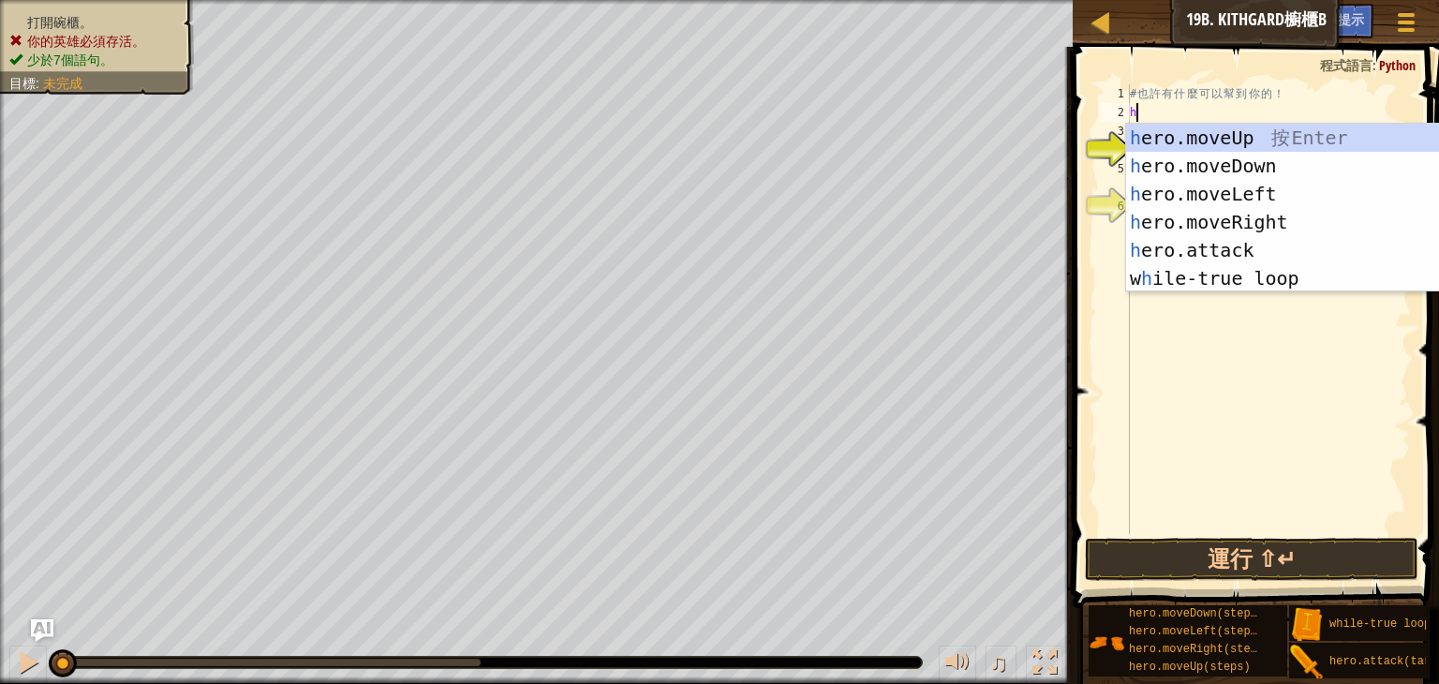
scroll to position [8, 0]
click at [1227, 213] on div "h ero.moveUp 按 Enter h ero.moveDown 按 Enter h ero.moveLeft 按 Enter h ero.moveRi…" at bounding box center [1303, 236] width 354 height 225
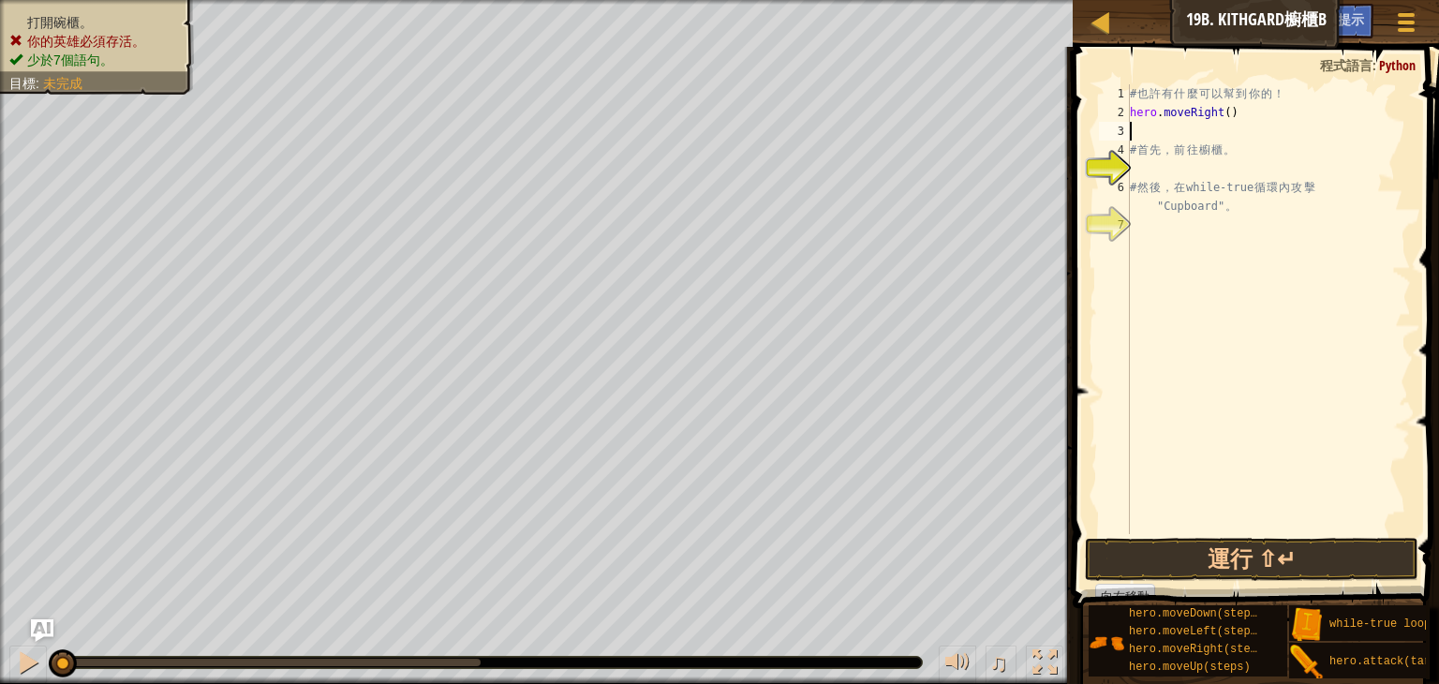
type textarea "h"
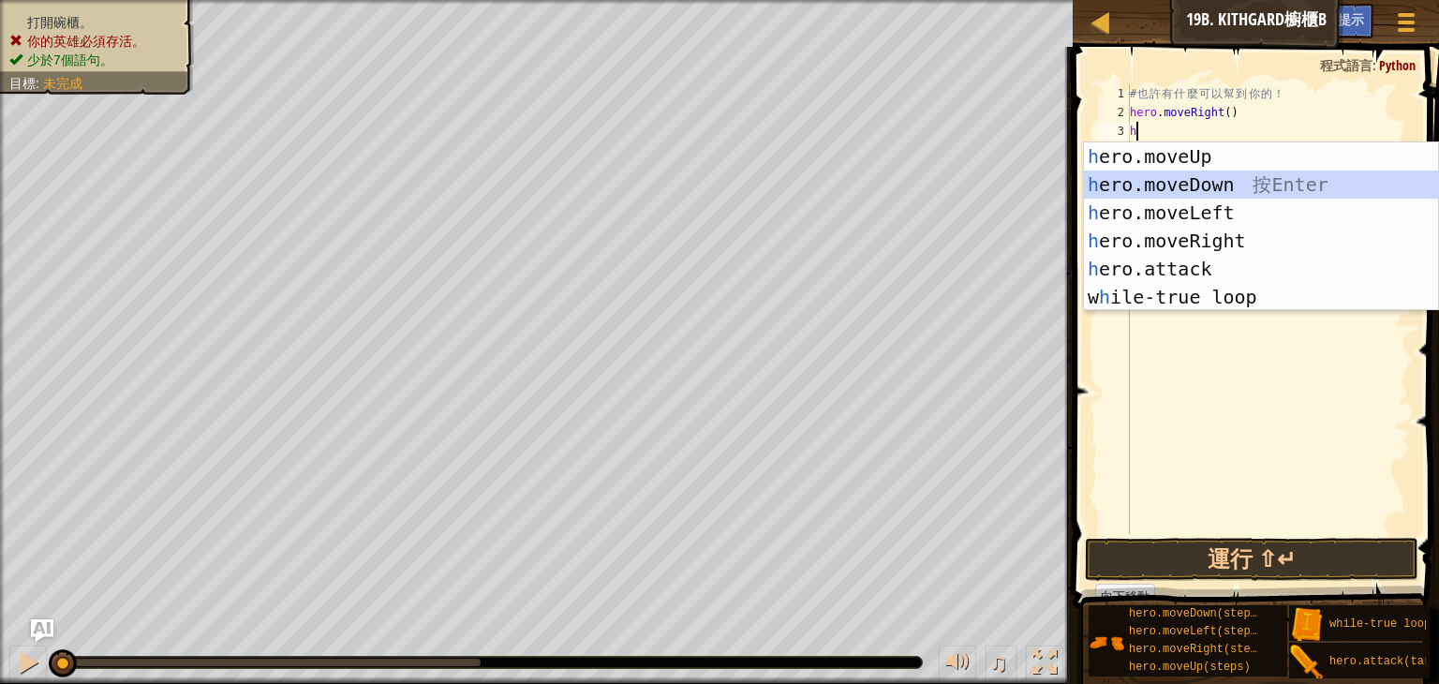
click at [1207, 186] on div "h ero.moveUp 按 Enter h ero.moveDown 按 Enter h ero.moveLeft 按 Enter h ero.moveRi…" at bounding box center [1261, 254] width 354 height 225
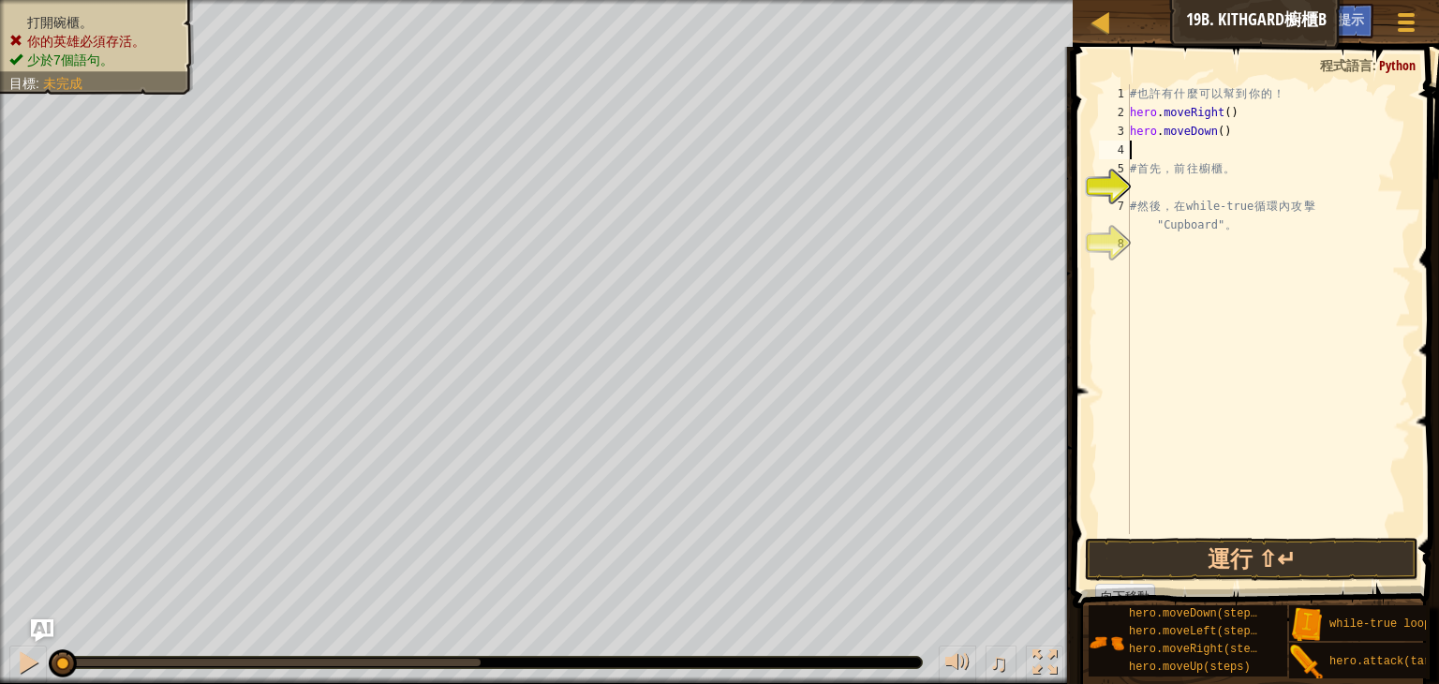
type textarea "h"
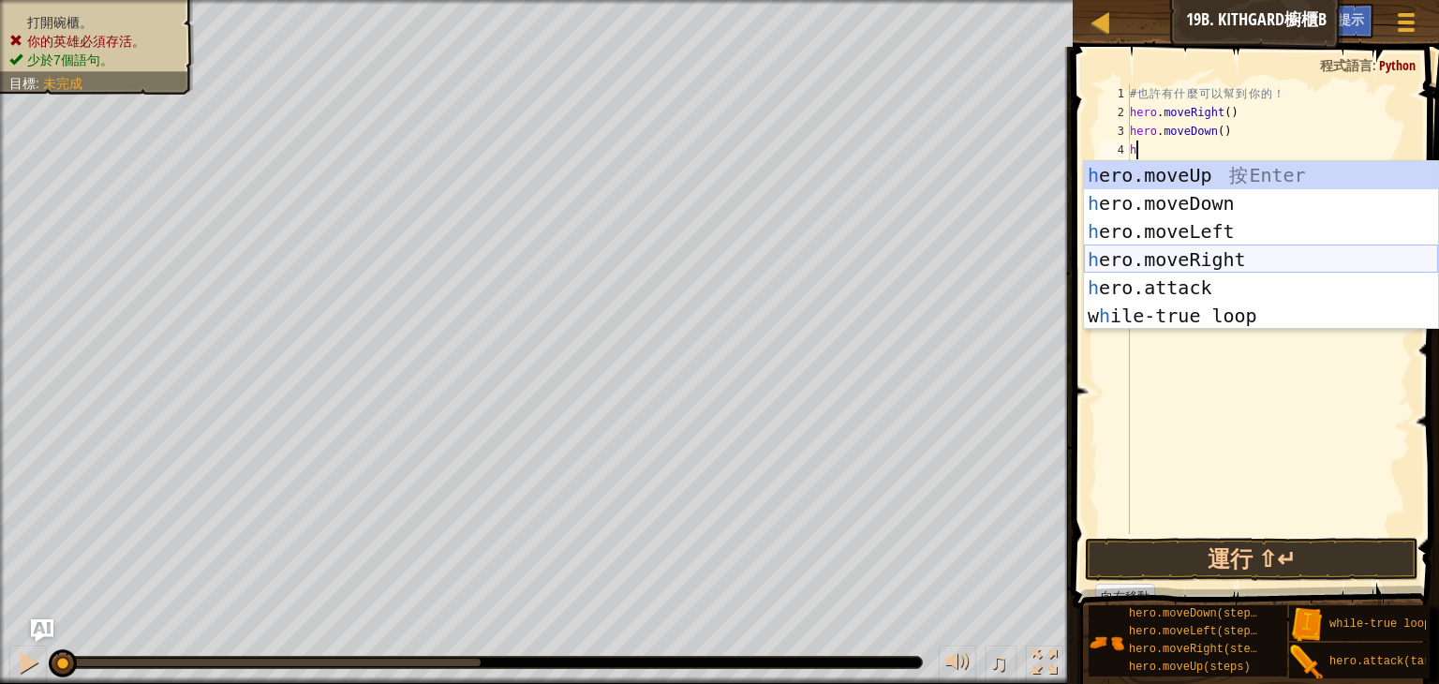
click at [1220, 252] on div "h ero.moveUp 按 Enter h ero.moveDown 按 Enter h ero.moveLeft 按 Enter h ero.moveRi…" at bounding box center [1261, 273] width 354 height 225
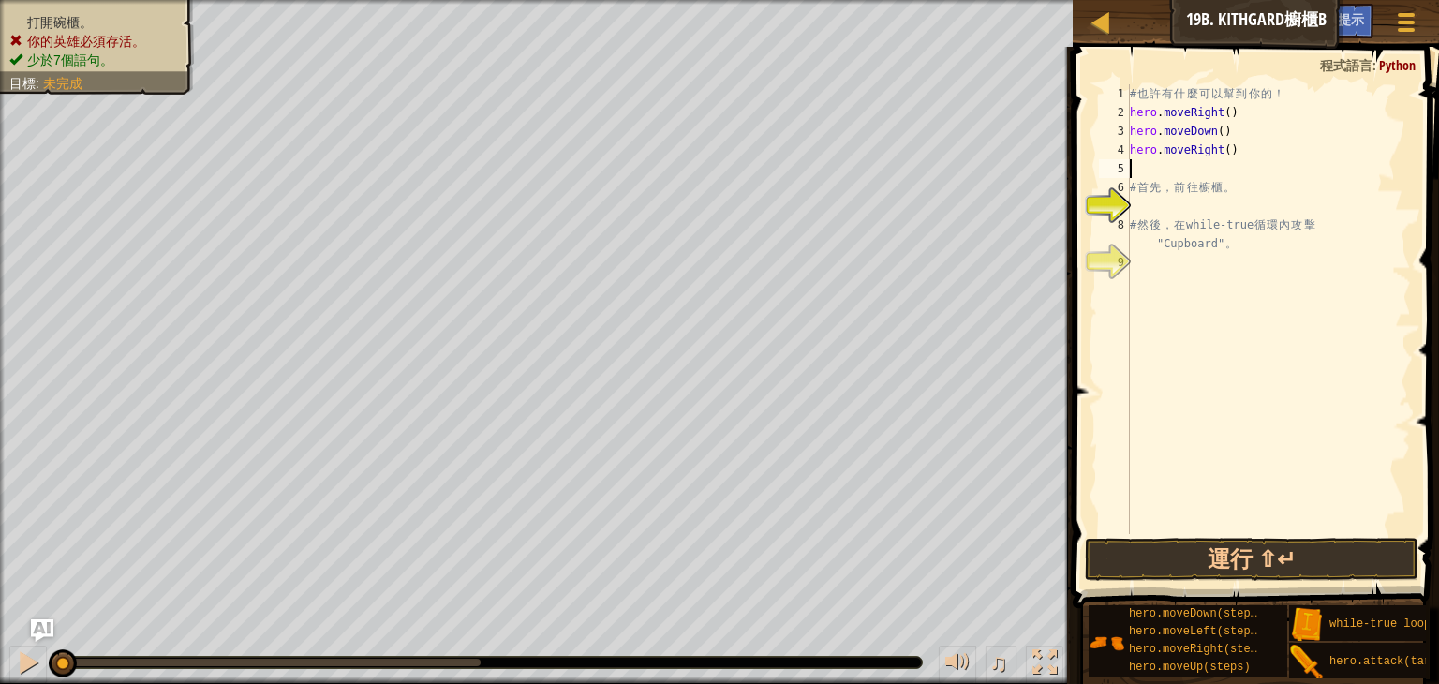
type textarea "h"
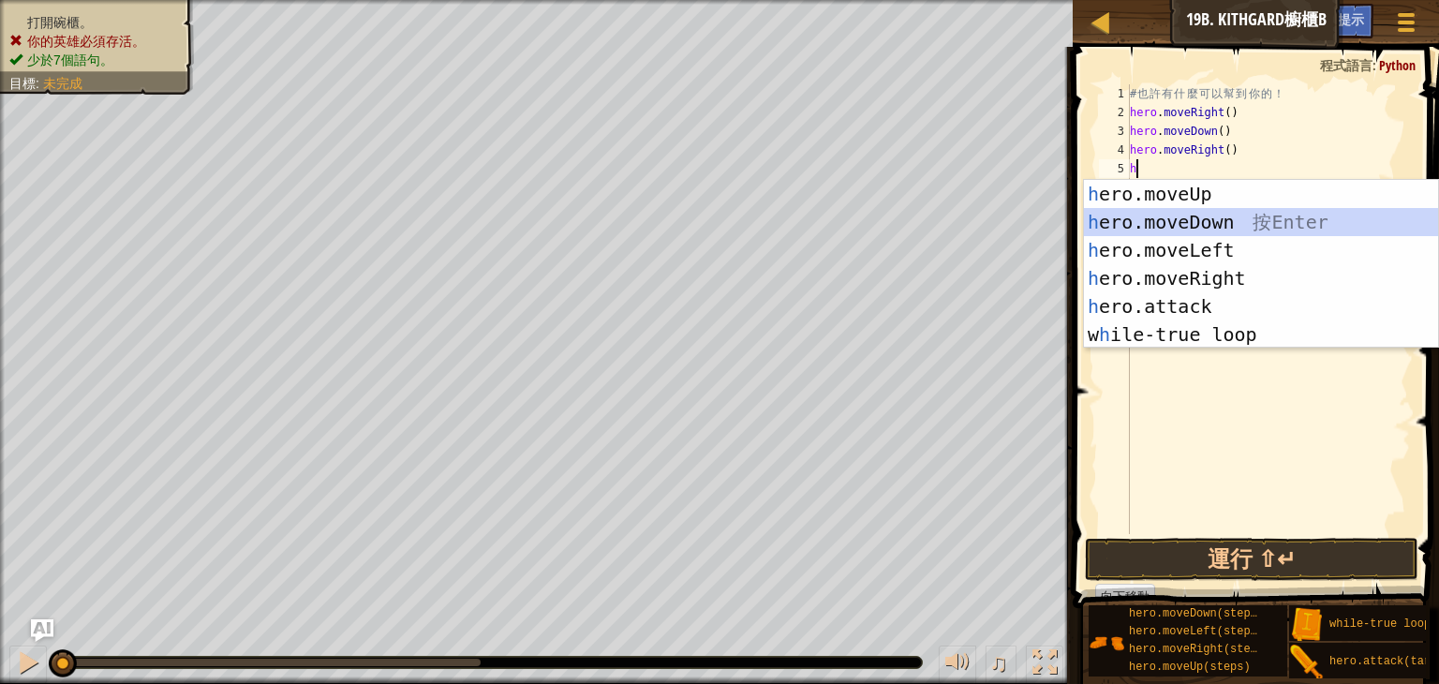
click at [1229, 225] on div "h ero.moveUp 按 Enter h ero.moveDown 按 Enter h ero.moveLeft 按 Enter h ero.moveRi…" at bounding box center [1261, 292] width 354 height 225
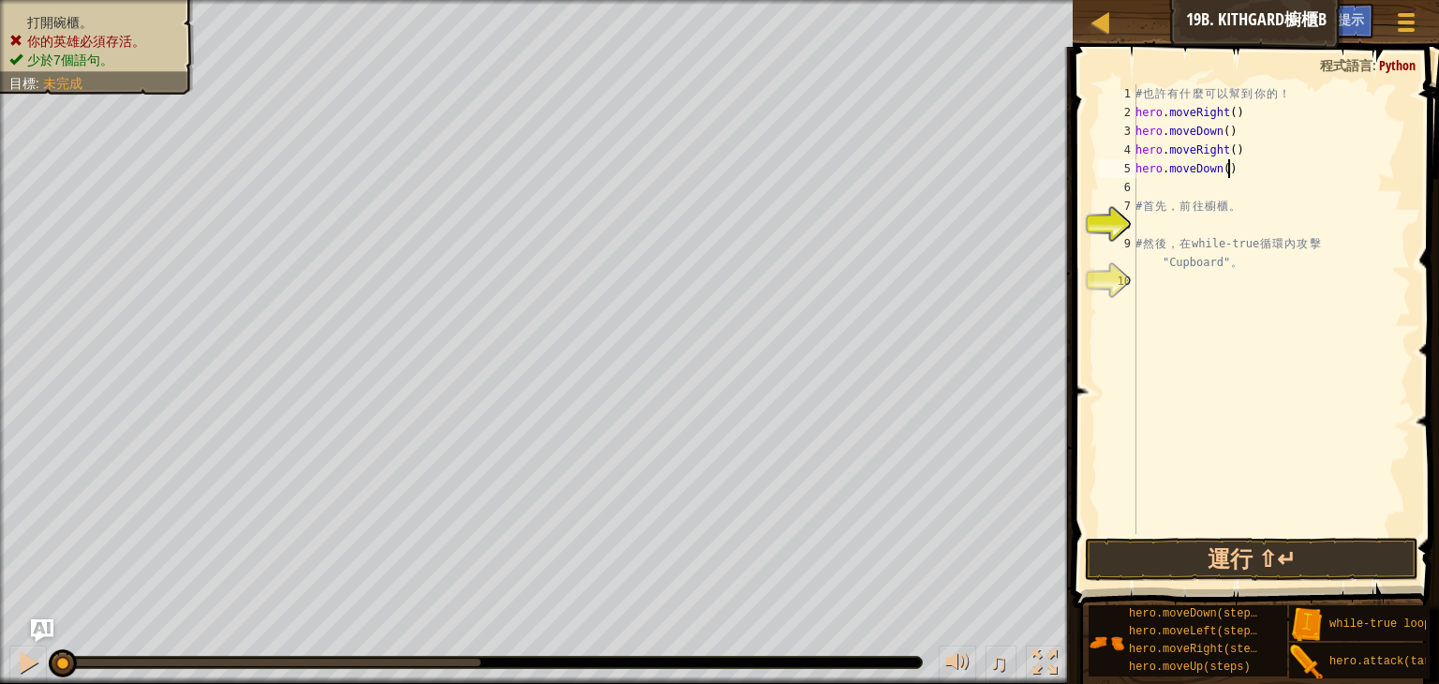
click at [1227, 162] on div "# 也 許 有 什 麼 可 以 幫 到 你 的 ！ hero . moveRight ( ) hero . moveDown ( ) hero . moveR…" at bounding box center [1271, 327] width 279 height 487
click at [1168, 270] on div "# 也 許 有 什 麼 可 以 幫 到 你 的 ！ hero . moveRight ( ) hero . moveDown ( ) hero . moveR…" at bounding box center [1271, 327] width 279 height 487
type textarea "# 然後，在 while-true 循環內攻擊 "Cupboard"。"
click at [1160, 264] on div "# 也 許 有 什 麼 可 以 幫 到 你 的 ！ hero . moveRight ( ) hero . moveDown ( ) hero . moveR…" at bounding box center [1271, 327] width 279 height 487
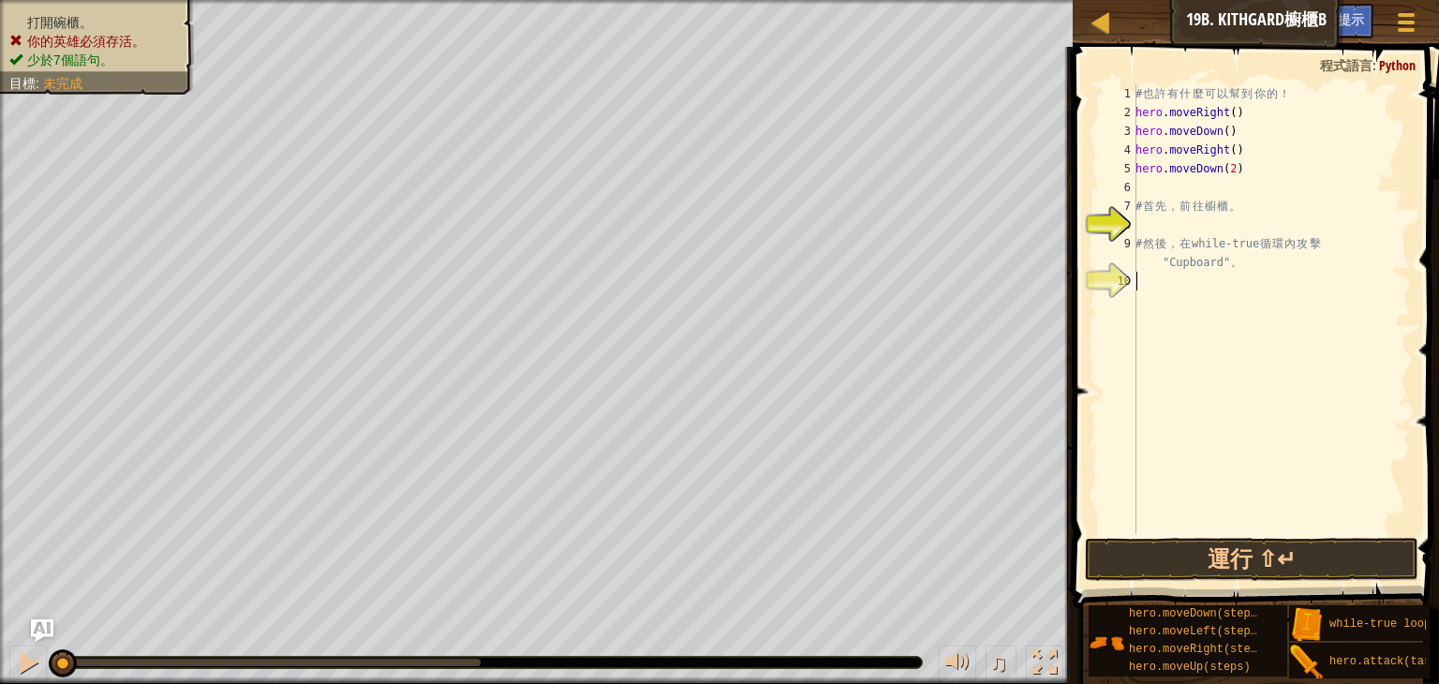
scroll to position [8, 0]
type textarea "w"
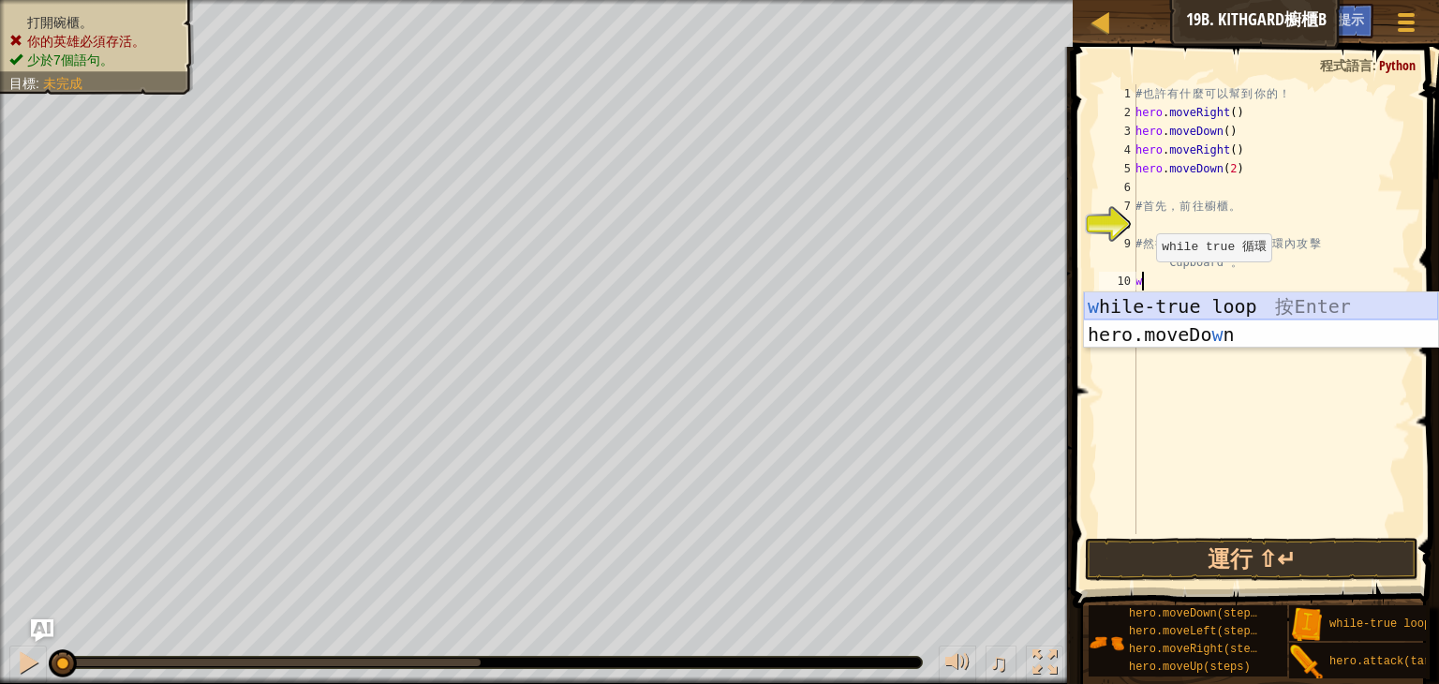
click at [1153, 308] on div "w hile-true loop 按 Enter hero.moveDo w n 按 Enter" at bounding box center [1261, 348] width 354 height 112
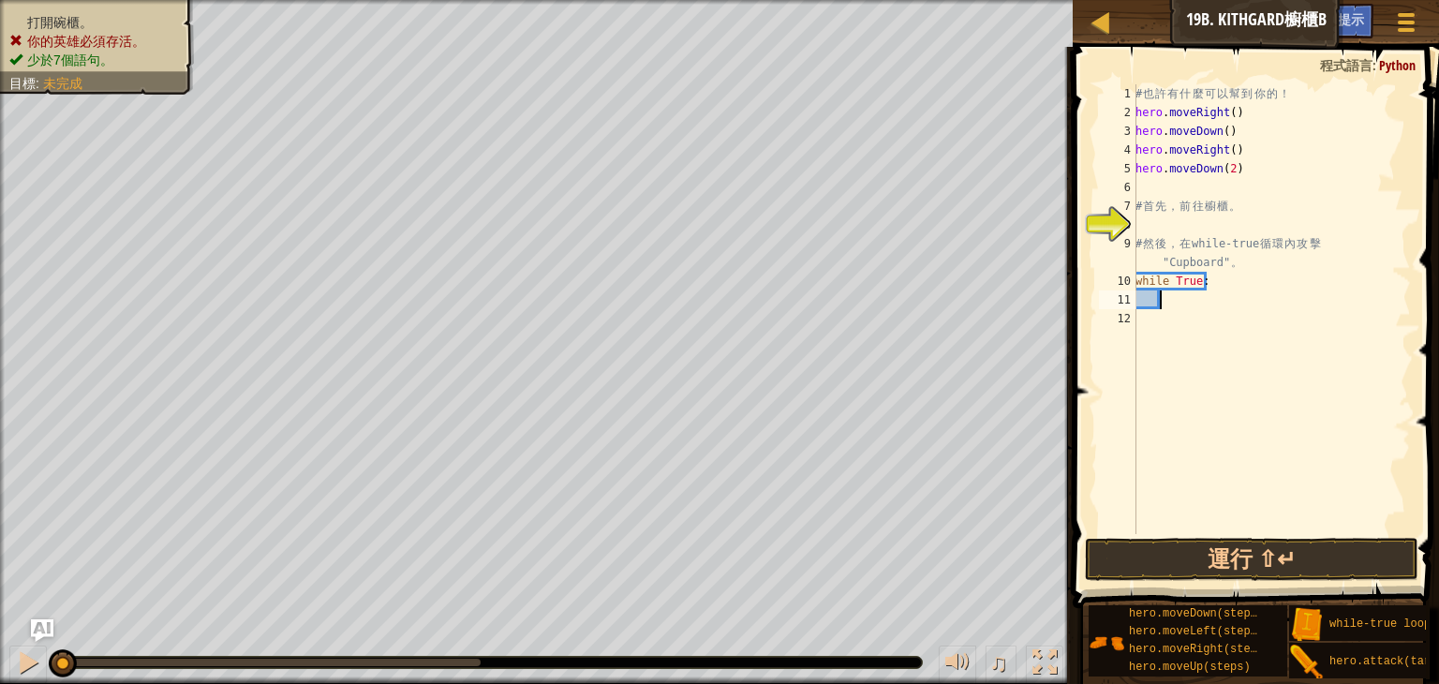
click at [1166, 302] on div "# 也 許 有 什 麼 可 以 幫 到 你 的 ！ hero . moveRight ( ) hero . moveDown ( ) hero . moveR…" at bounding box center [1271, 327] width 279 height 487
click at [1166, 315] on div "# 也 許 有 什 麼 可 以 幫 到 你 的 ！ hero . moveRight ( ) hero . moveDown ( ) hero . moveR…" at bounding box center [1271, 327] width 279 height 487
click at [1163, 320] on div "# 也 許 有 什 麼 可 以 幫 到 你 的 ！ hero . moveRight ( ) hero . moveDown ( ) hero . moveR…" at bounding box center [1271, 327] width 279 height 487
type textarea "w"
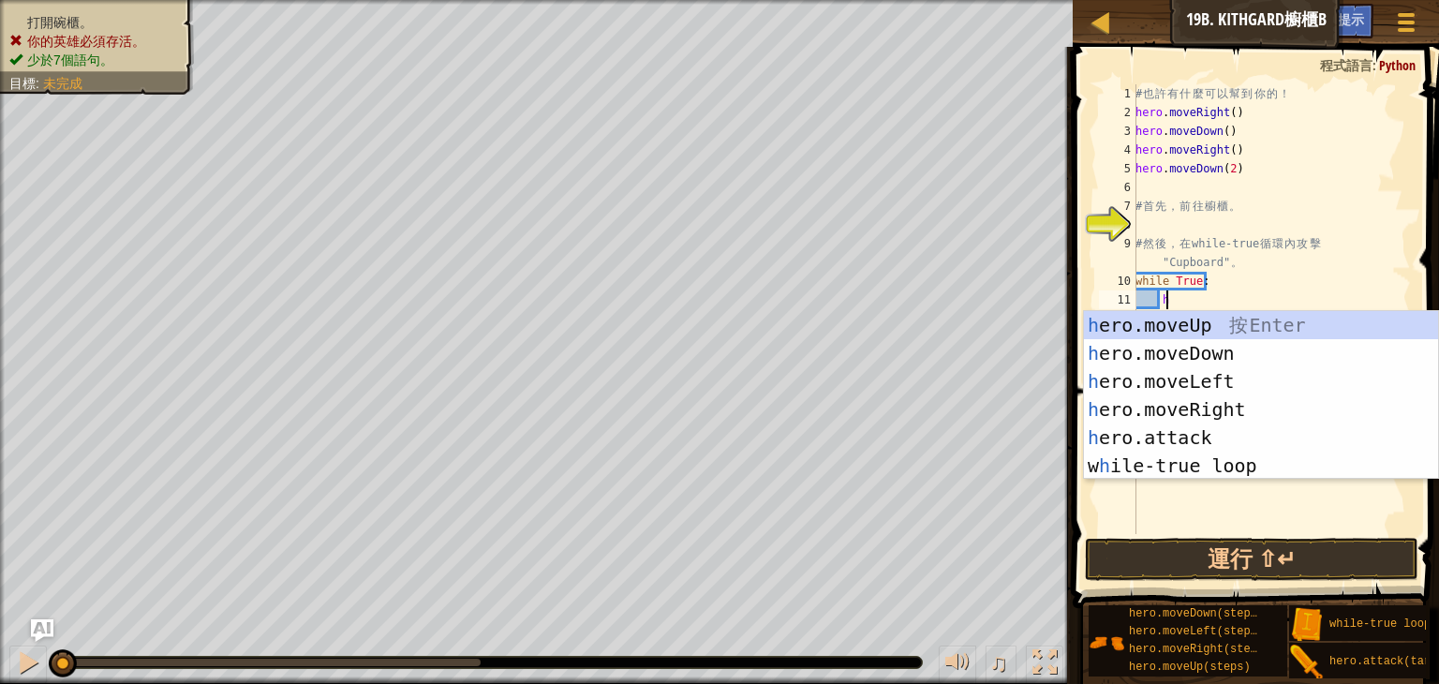
scroll to position [8, 1]
click at [1278, 436] on div "h ero.moveUp 按 Enter h ero.moveDown 按 Enter h ero.moveLeft 按 Enter h ero.moveRi…" at bounding box center [1261, 423] width 354 height 225
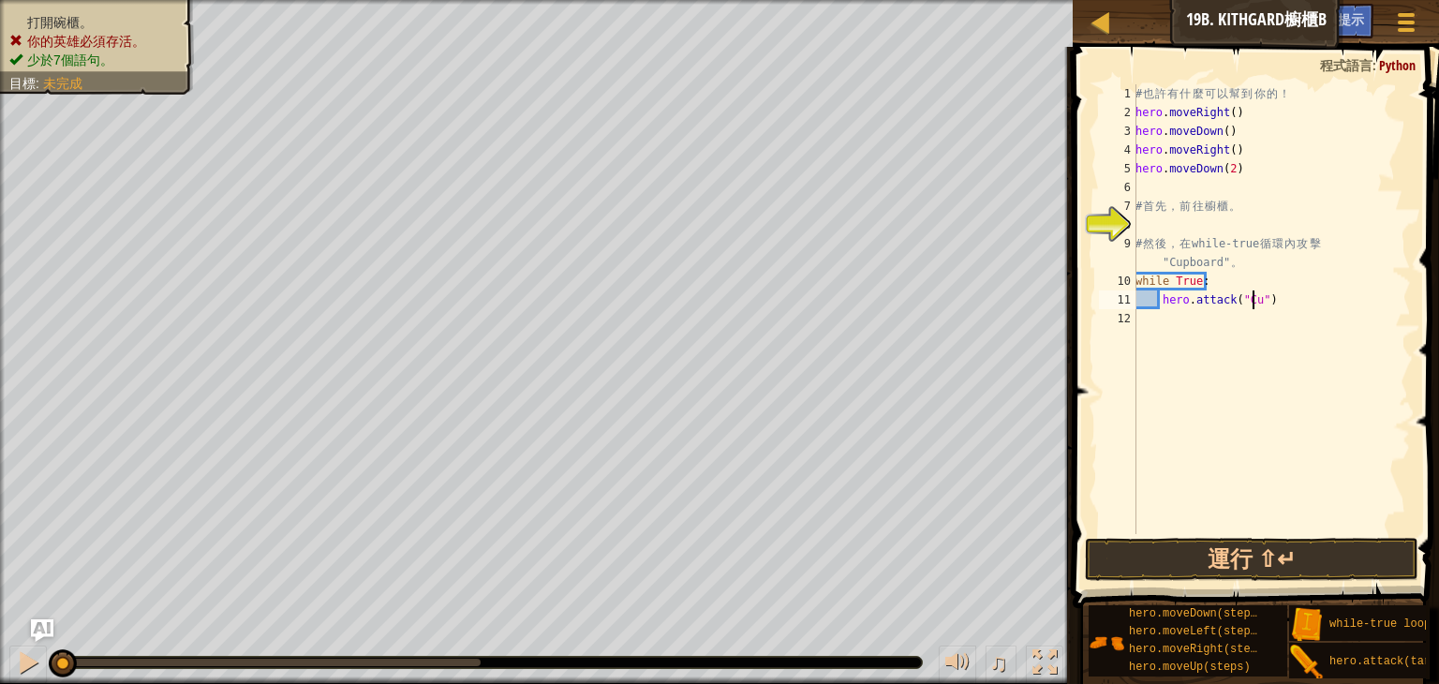
scroll to position [8, 9]
drag, startPoint x: 1288, startPoint y: 312, endPoint x: 1262, endPoint y: 251, distance: 66.3
click at [1262, 251] on div "# 也 許 有 什 麼 可 以 幫 到 你 的 ！ hero . moveRight ( ) hero . moveDown ( ) hero . moveR…" at bounding box center [1271, 327] width 279 height 487
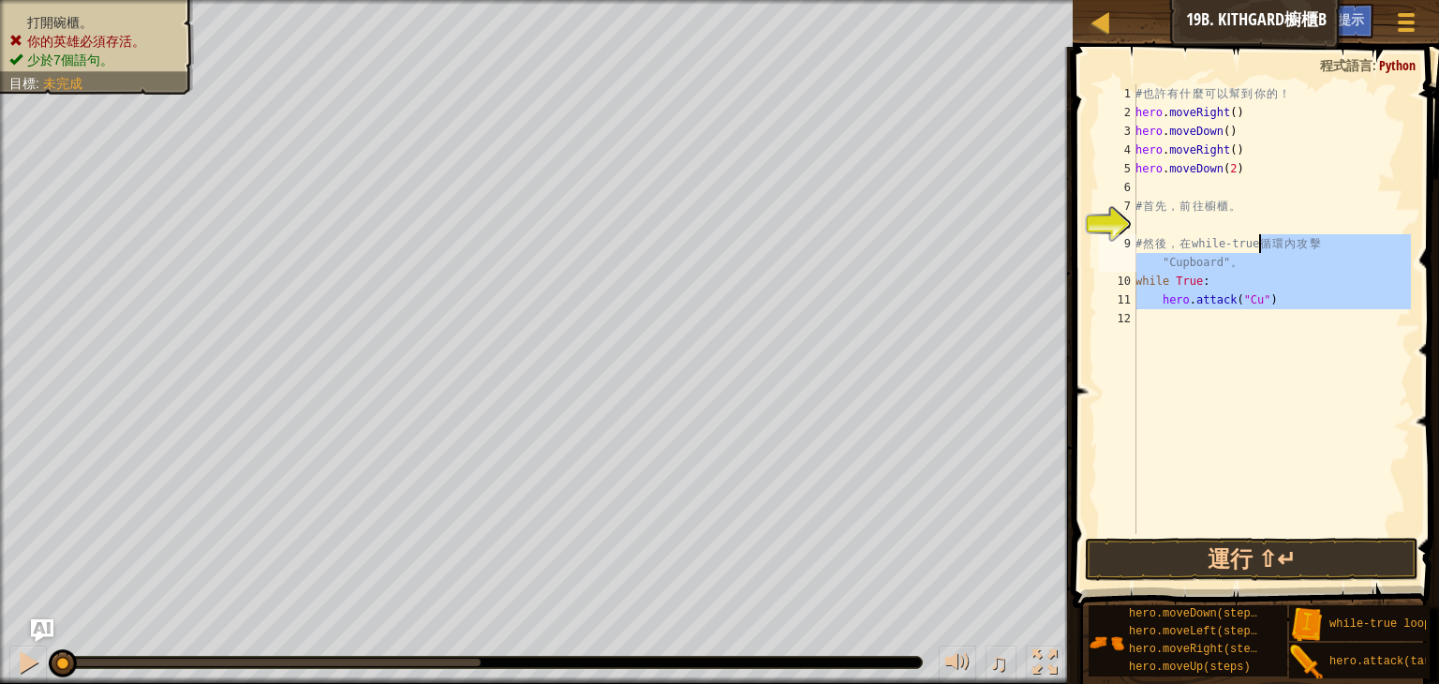
type textarea "# 然後，在 while-trup"
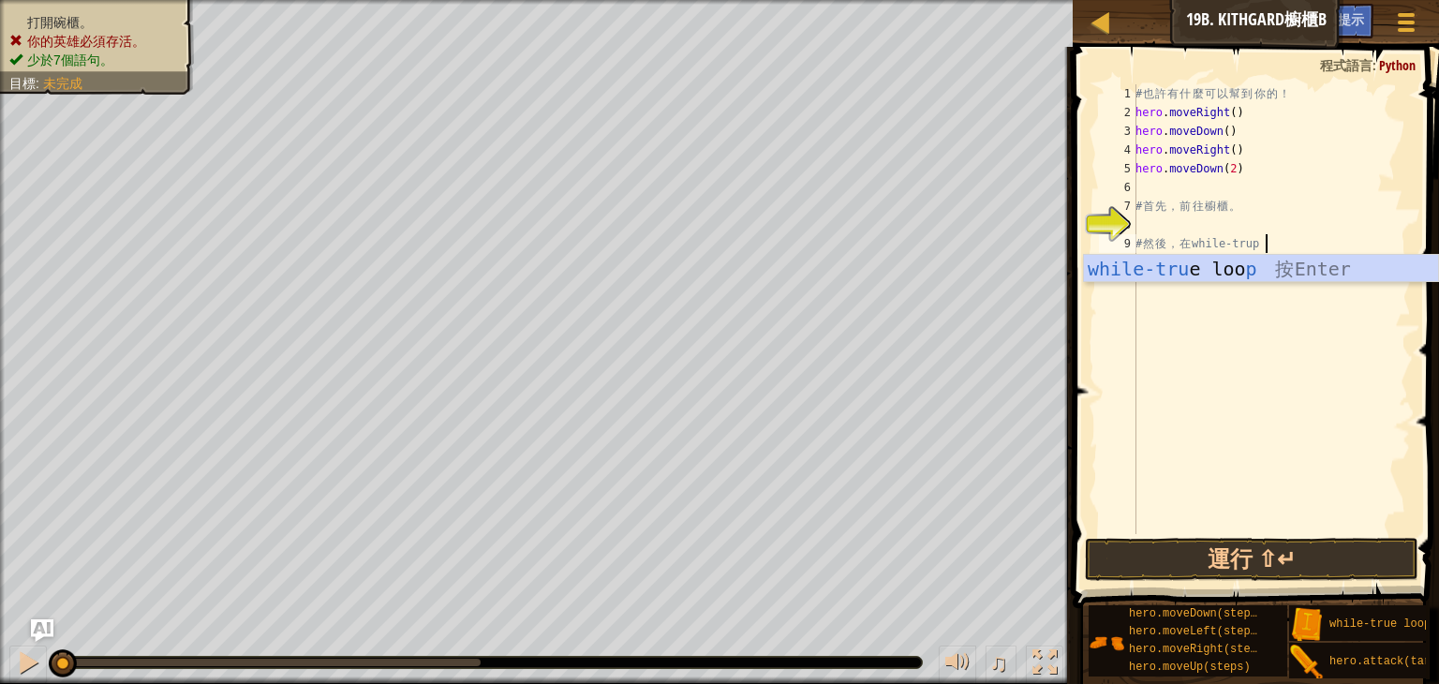
scroll to position [8, 8]
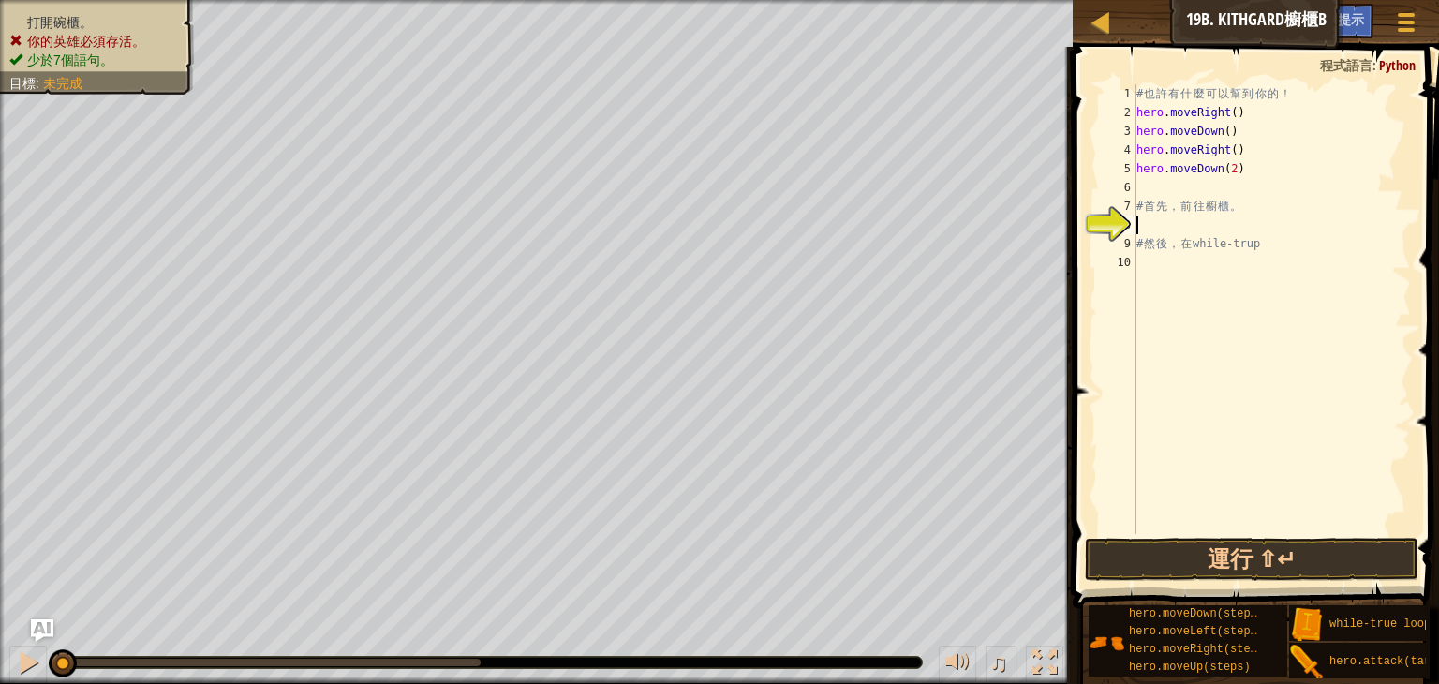
click at [1266, 231] on div "# 也 許 有 什 麼 可 以 幫 到 你 的 ！ hero . moveRight ( ) hero . moveDown ( ) hero . moveR…" at bounding box center [1272, 327] width 278 height 487
drag, startPoint x: 1282, startPoint y: 248, endPoint x: 1274, endPoint y: 255, distance: 10.0
click at [1283, 248] on div "# 也 許 有 什 麼 可 以 幫 到 你 的 ！ hero . moveRight ( ) hero . moveDown ( ) hero . moveR…" at bounding box center [1272, 327] width 278 height 487
type textarea "# 然後，在 while-trup"
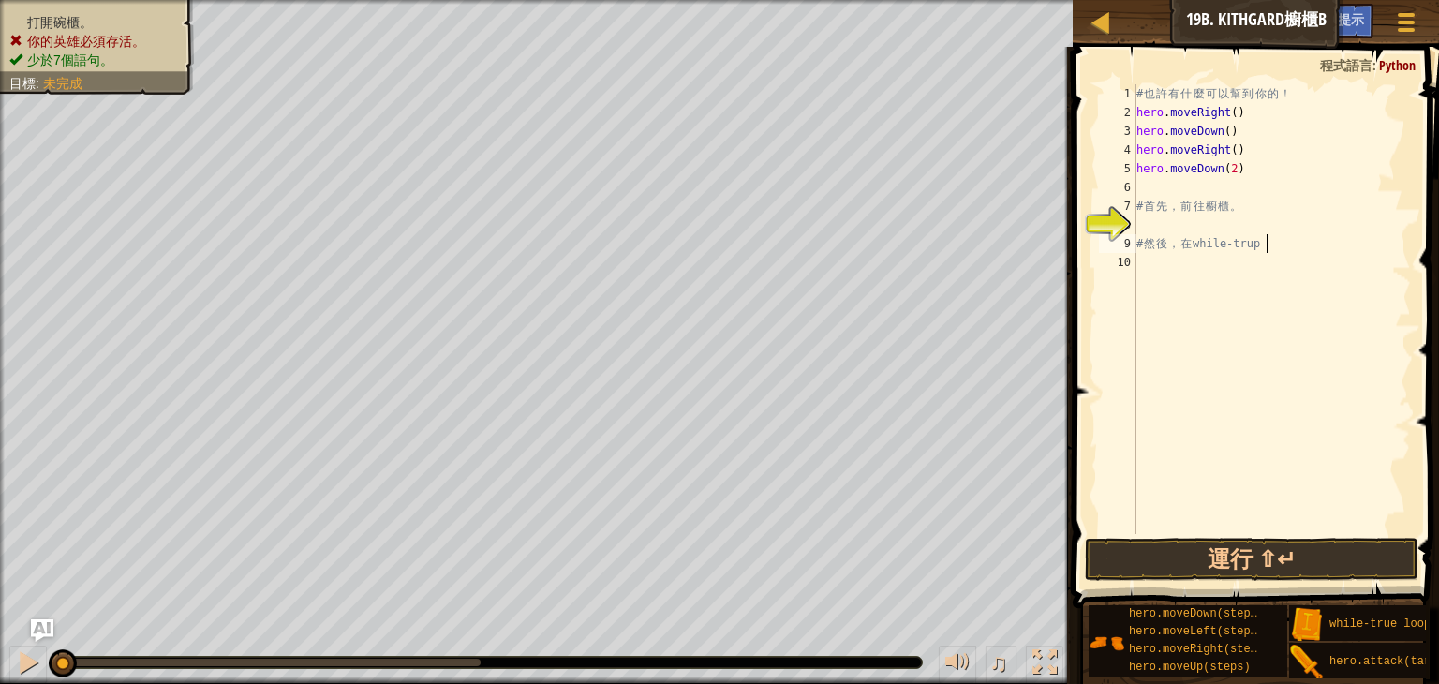
click at [1241, 273] on div "# 也 許 有 什 麼 可 以 幫 到 你 的 ！ hero . moveRight ( ) hero . moveDown ( ) hero . moveR…" at bounding box center [1272, 327] width 278 height 487
type textarea "w"
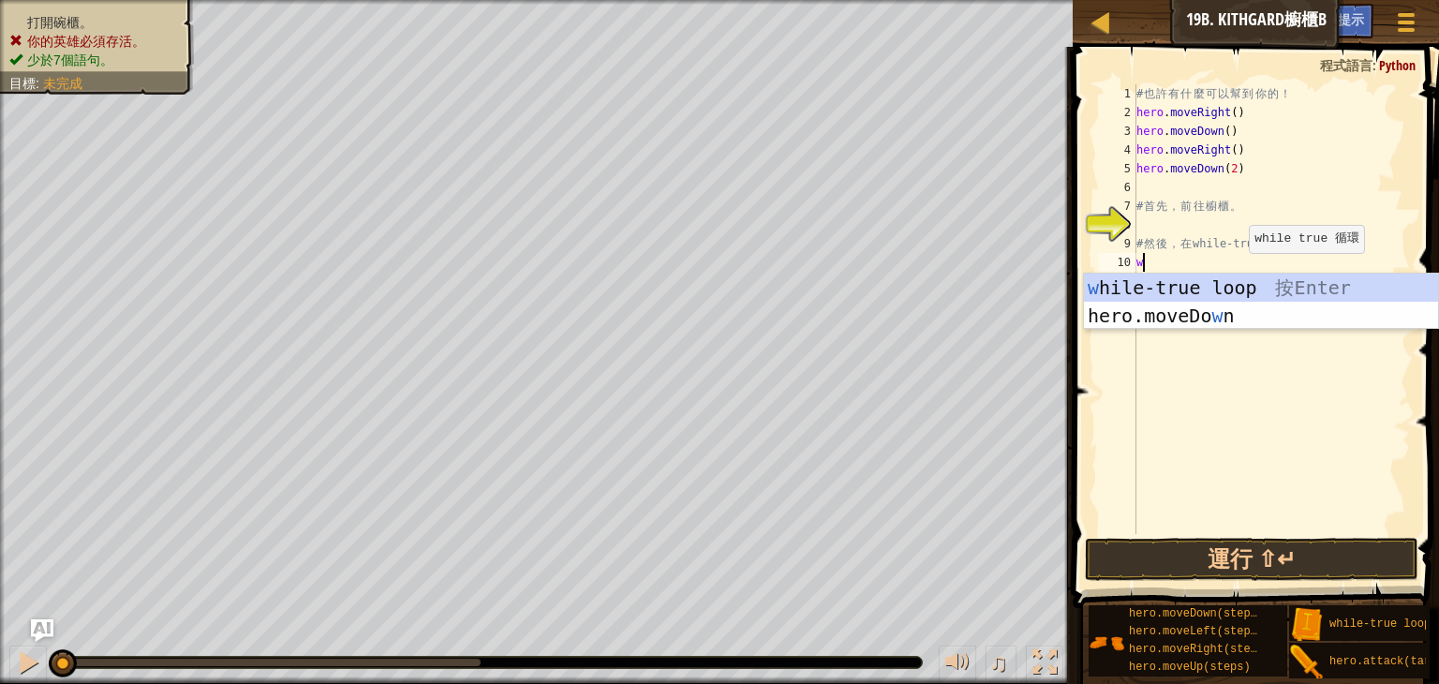
click at [1237, 281] on div "w hile-true loop 按 Enter hero.moveDo w n 按 Enter" at bounding box center [1261, 330] width 354 height 112
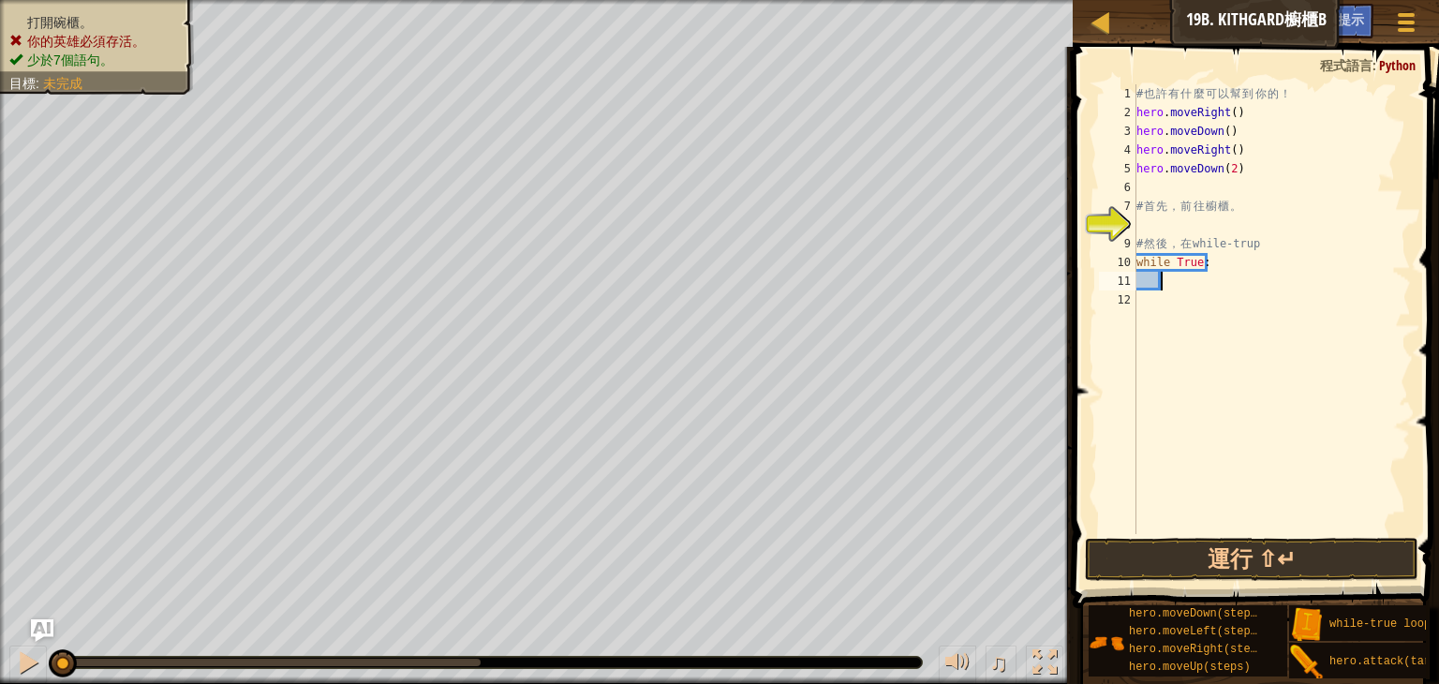
click at [1216, 282] on div "# 也 許 有 什 麼 可 以 幫 到 你 的 ！ hero . moveRight ( ) hero . moveDown ( ) hero . moveR…" at bounding box center [1272, 327] width 278 height 487
click at [1230, 290] on div "# 也 許 有 什 麼 可 以 幫 到 你 的 ！ hero . moveRight ( ) hero . moveDown ( ) hero . moveR…" at bounding box center [1272, 327] width 278 height 487
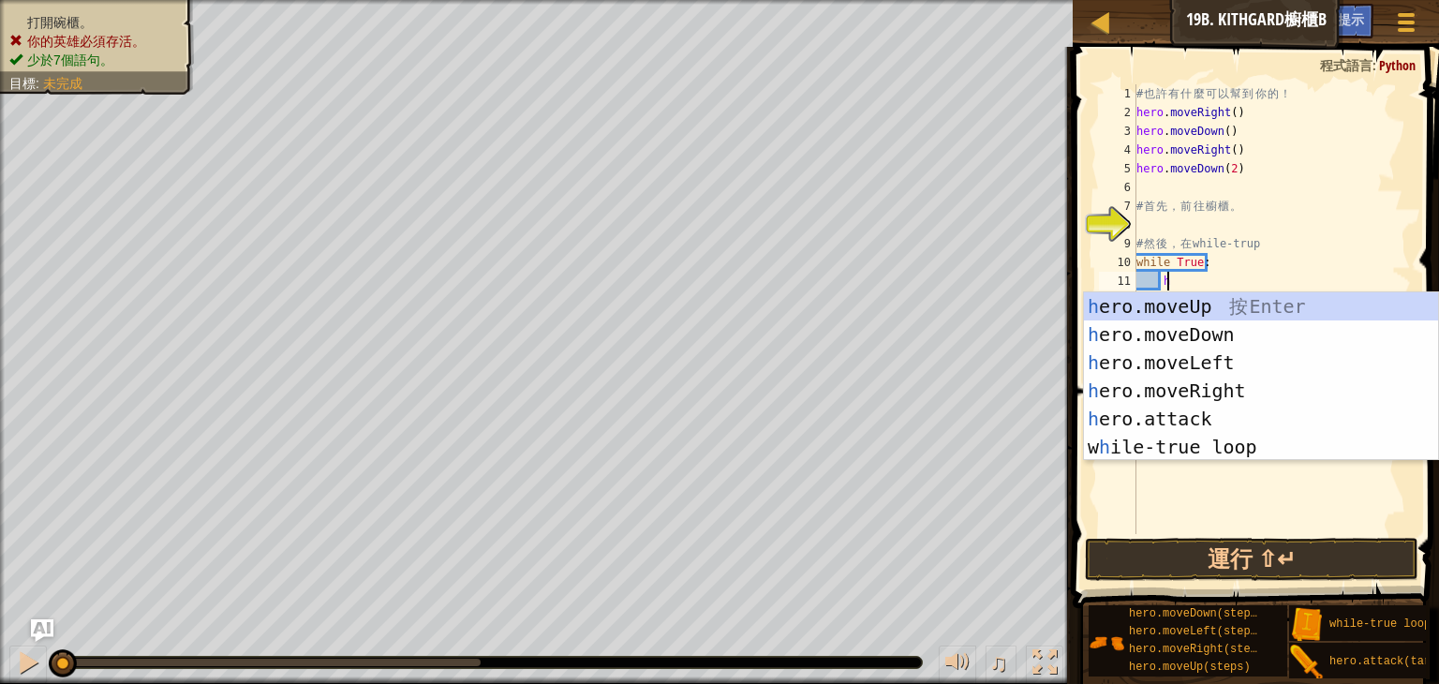
scroll to position [8, 1]
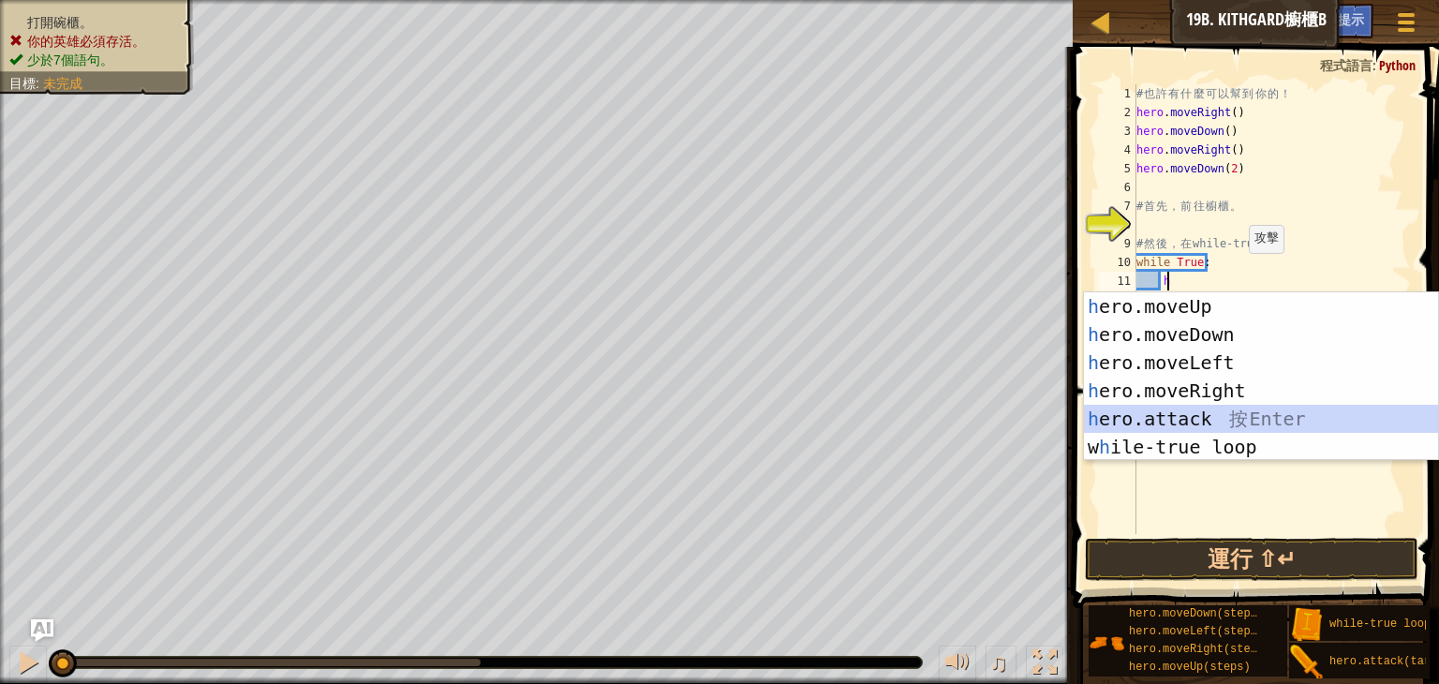
click at [1274, 409] on div "h ero.moveUp 按 Enter h ero.moveDown 按 Enter h ero.moveLeft 按 Enter h ero.moveRi…" at bounding box center [1261, 404] width 354 height 225
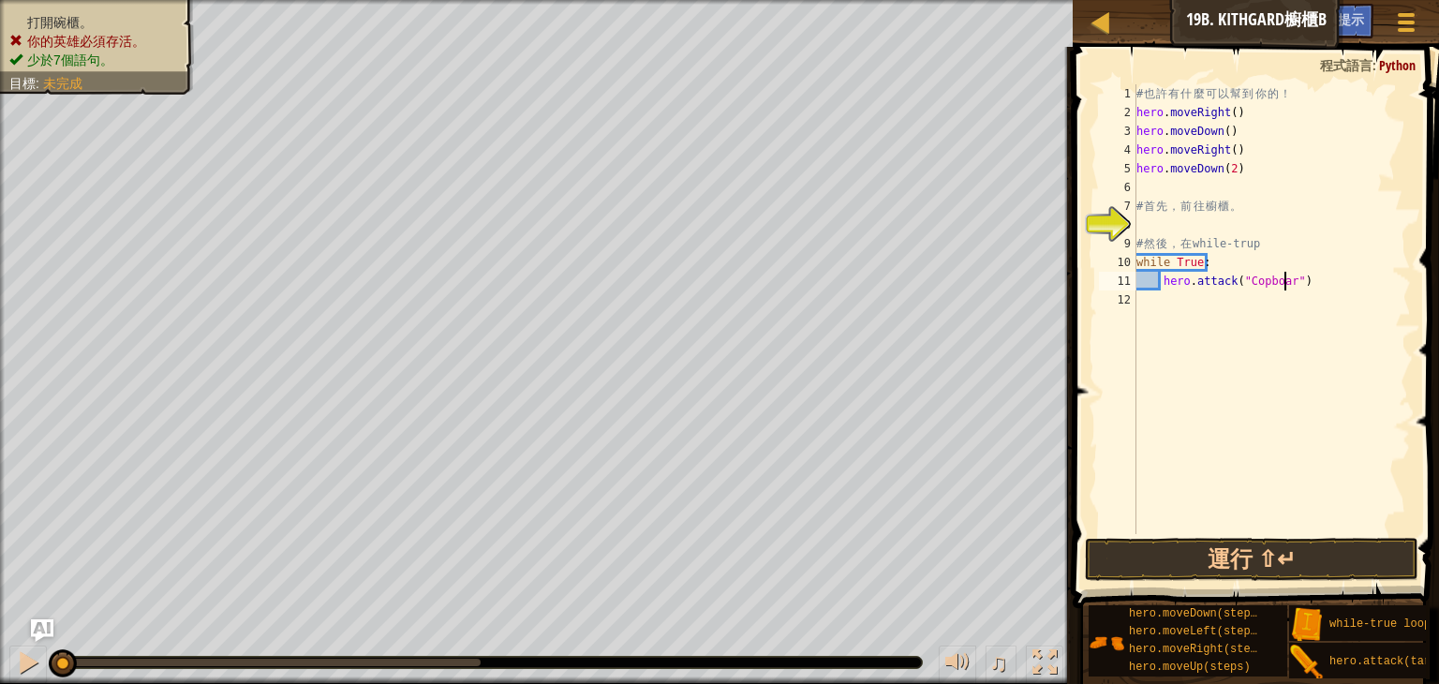
scroll to position [8, 12]
type textarea "hero.attack("Copboard")"
click at [1306, 548] on button "運行 ⇧↵" at bounding box center [1252, 559] width 334 height 43
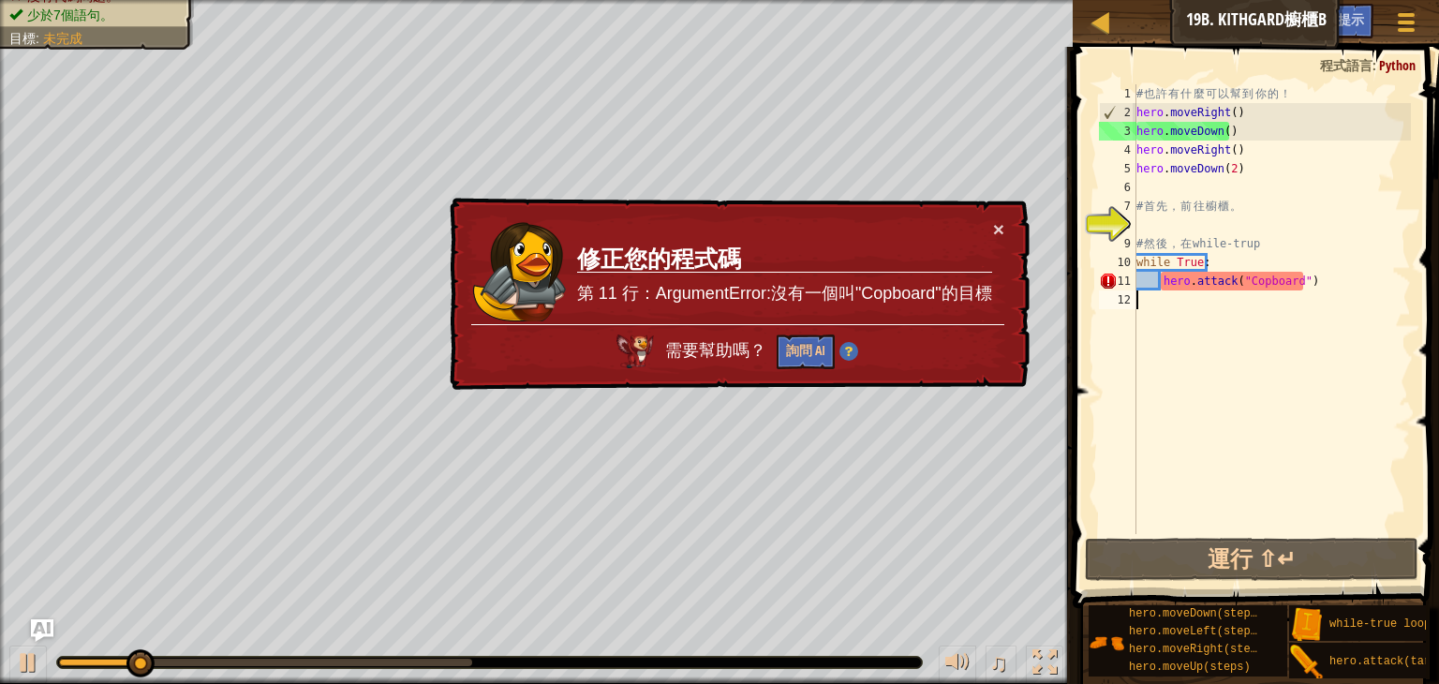
click at [1251, 290] on div "# 也 許 有 什 麼 可 以 幫 到 你 的 ！ hero . moveRight ( ) hero . moveDown ( ) hero . moveR…" at bounding box center [1272, 327] width 278 height 487
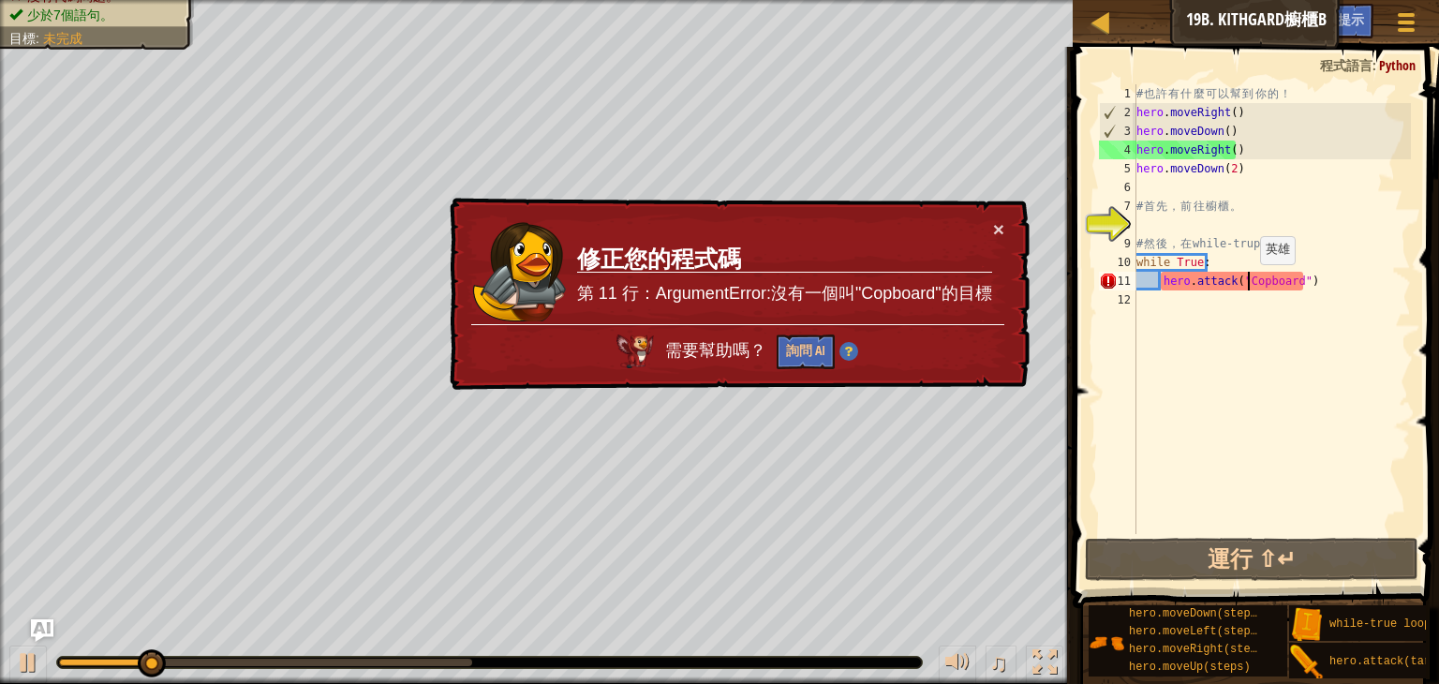
click at [1251, 282] on div "# 也 許 有 什 麼 可 以 幫 到 你 的 ！ hero . moveRight ( ) hero . moveDown ( ) hero . moveR…" at bounding box center [1272, 327] width 278 height 487
click at [1259, 281] on div "# 也 許 有 什 麼 可 以 幫 到 你 的 ！ hero . moveRight ( ) hero . moveDown ( ) hero . moveR…" at bounding box center [1272, 327] width 278 height 487
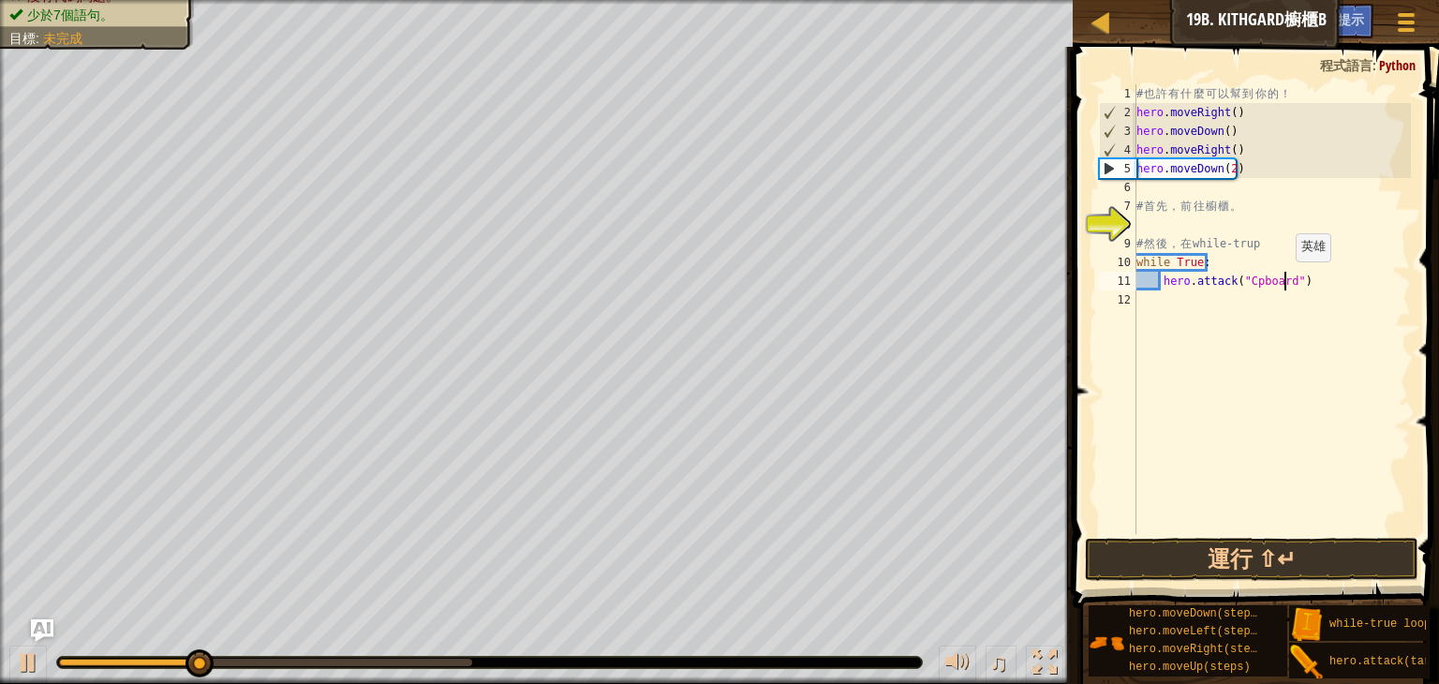
click at [1286, 280] on div "# 也 許 有 什 麼 可 以 幫 到 你 的 ！ hero . moveRight ( ) hero . moveDown ( ) hero . moveR…" at bounding box center [1272, 327] width 278 height 487
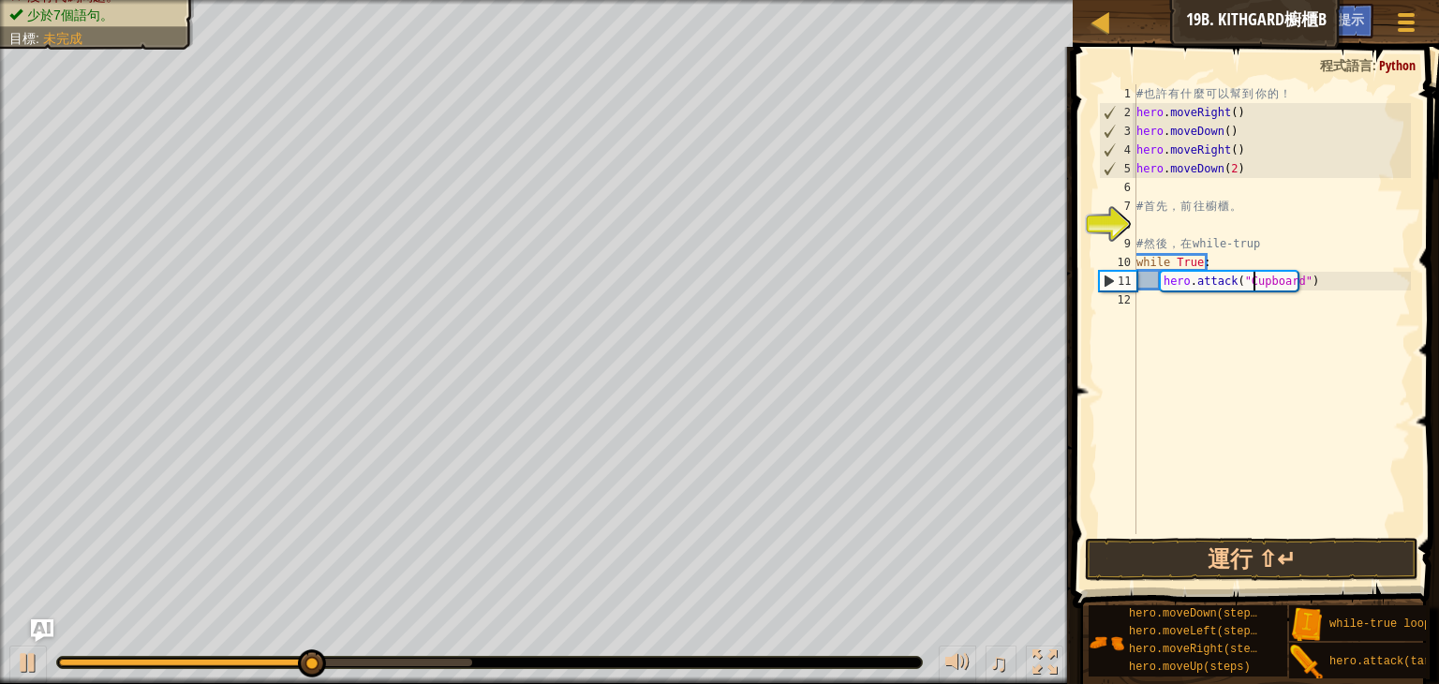
scroll to position [8, 9]
type textarea "hero.attack("Cupboard")"
click at [1304, 574] on button "運行 ⇧↵" at bounding box center [1252, 559] width 334 height 43
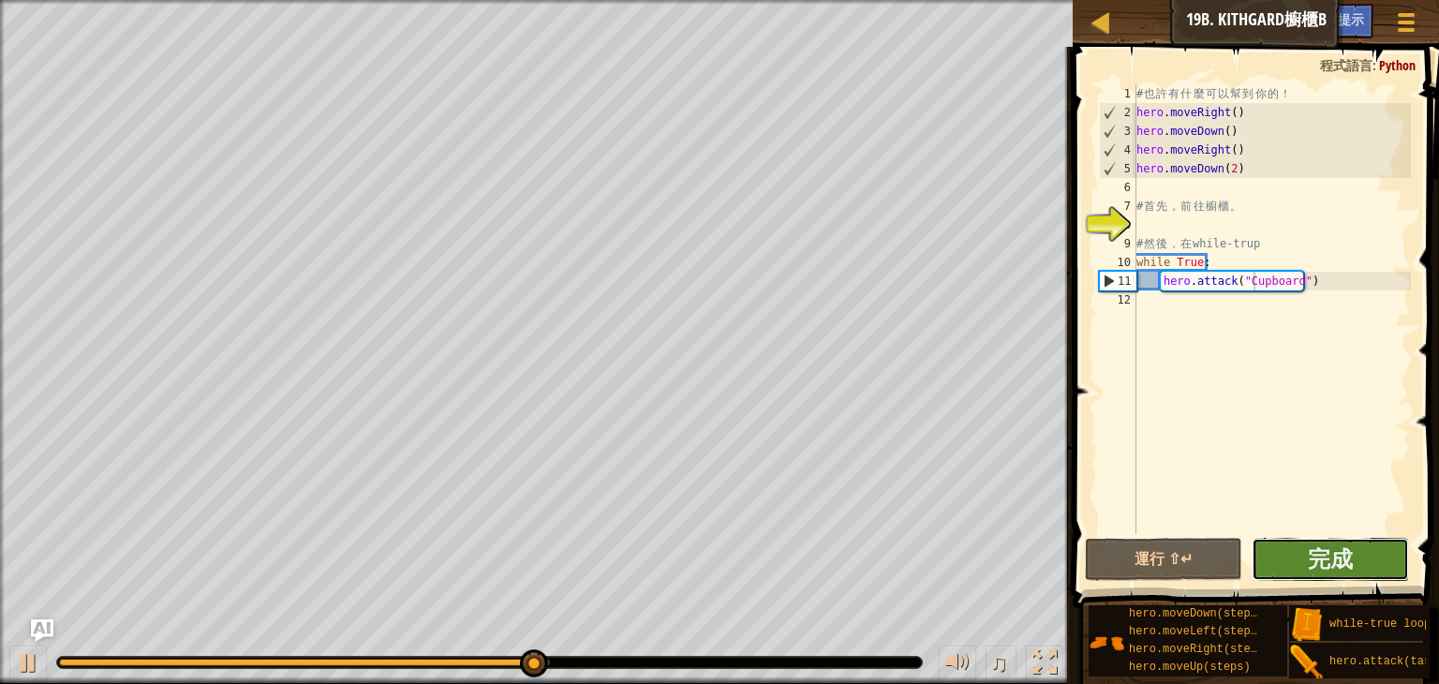
click at [1285, 558] on button "完成" at bounding box center [1330, 559] width 157 height 43
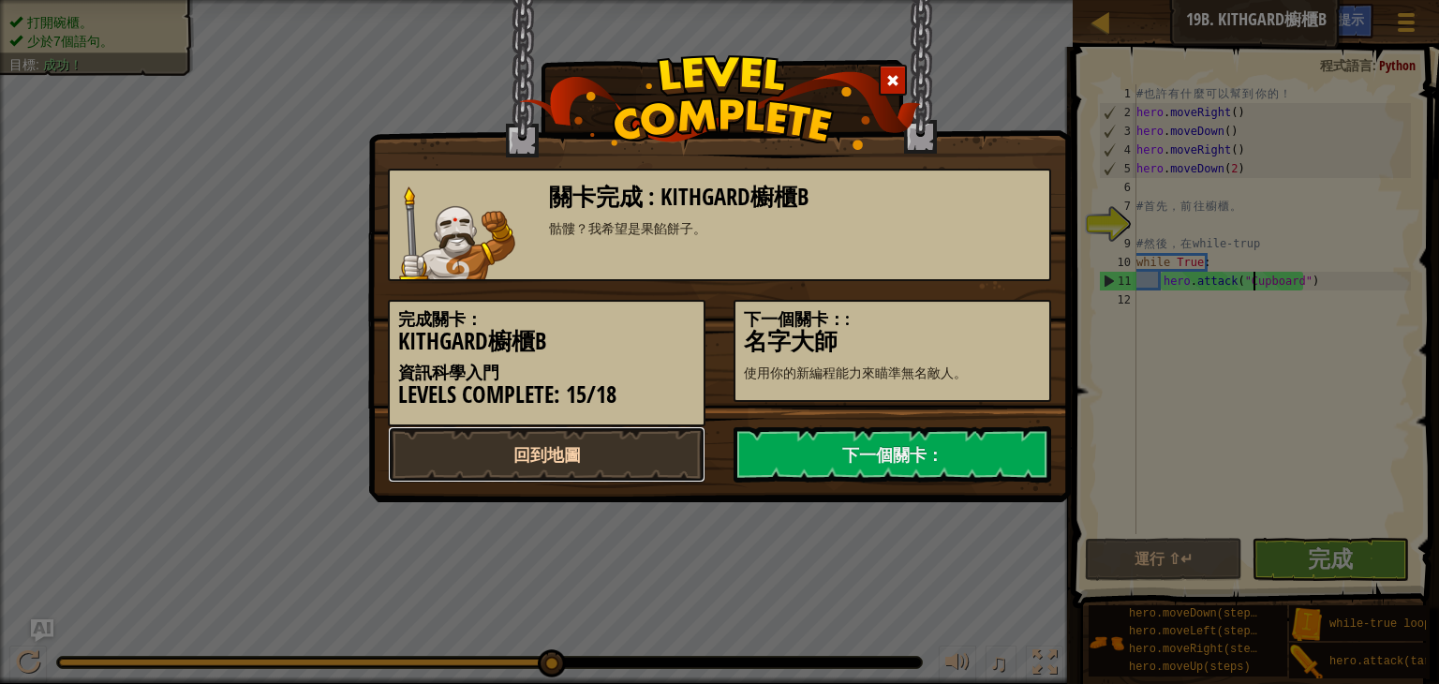
click at [646, 462] on link "回到地圖" at bounding box center [547, 454] width 318 height 56
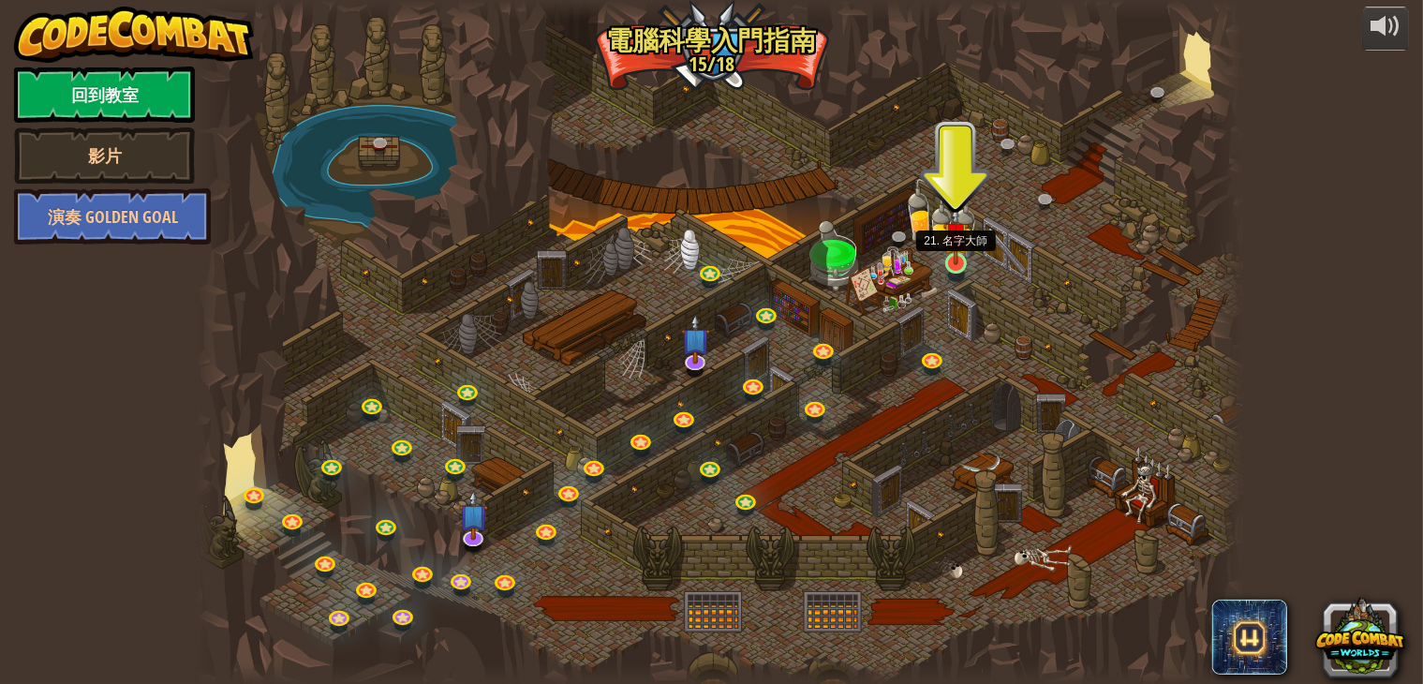
click at [967, 260] on img at bounding box center [957, 235] width 26 height 60
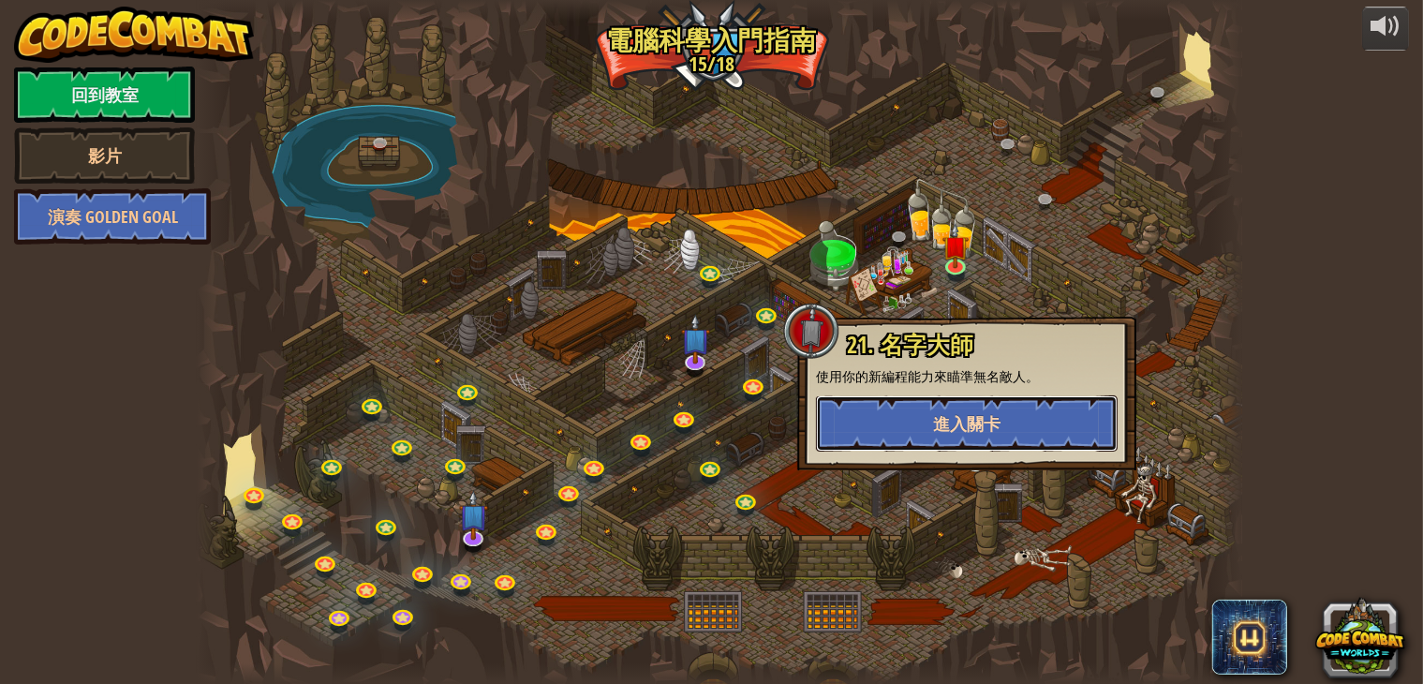
click at [936, 441] on button "進入關卡" at bounding box center [967, 423] width 302 height 56
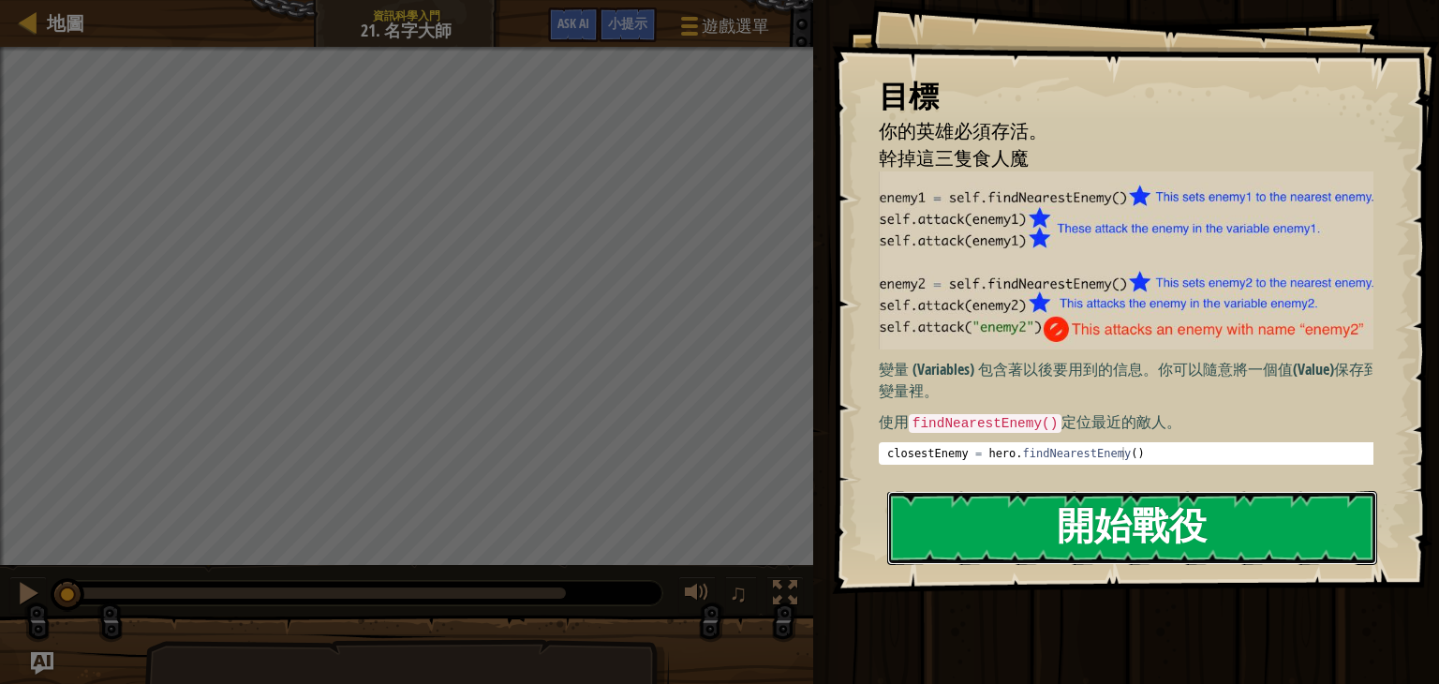
click at [1016, 491] on button "開始戰役" at bounding box center [1132, 528] width 490 height 74
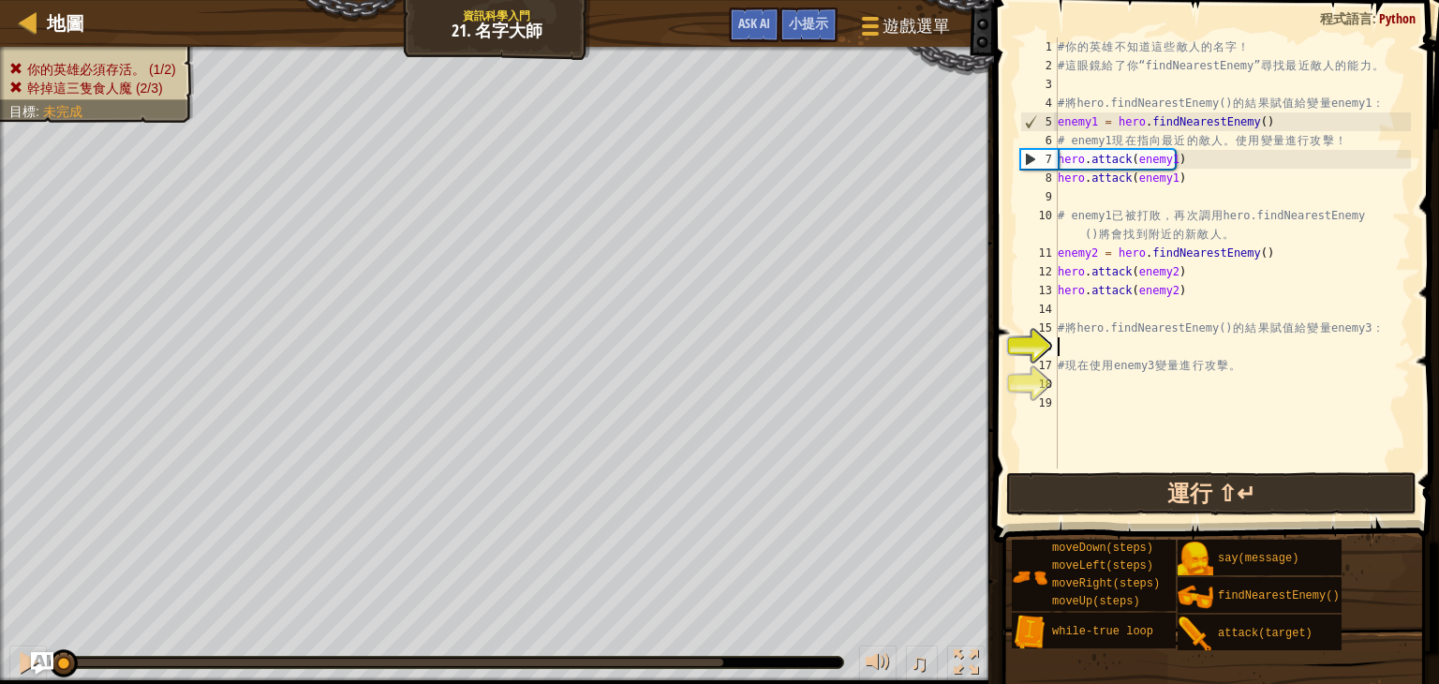
click at [1147, 393] on div "# 你 的 英 雄 不 知 道 這 些 敵 人 的 名 字 ！ # 這 眼 鏡 給 了 你 “findNearestEnemy” 尋 找 最 近 敵 人 的 …" at bounding box center [1232, 271] width 357 height 469
click at [1153, 480] on button "運行 ⇧↵" at bounding box center [1211, 493] width 410 height 43
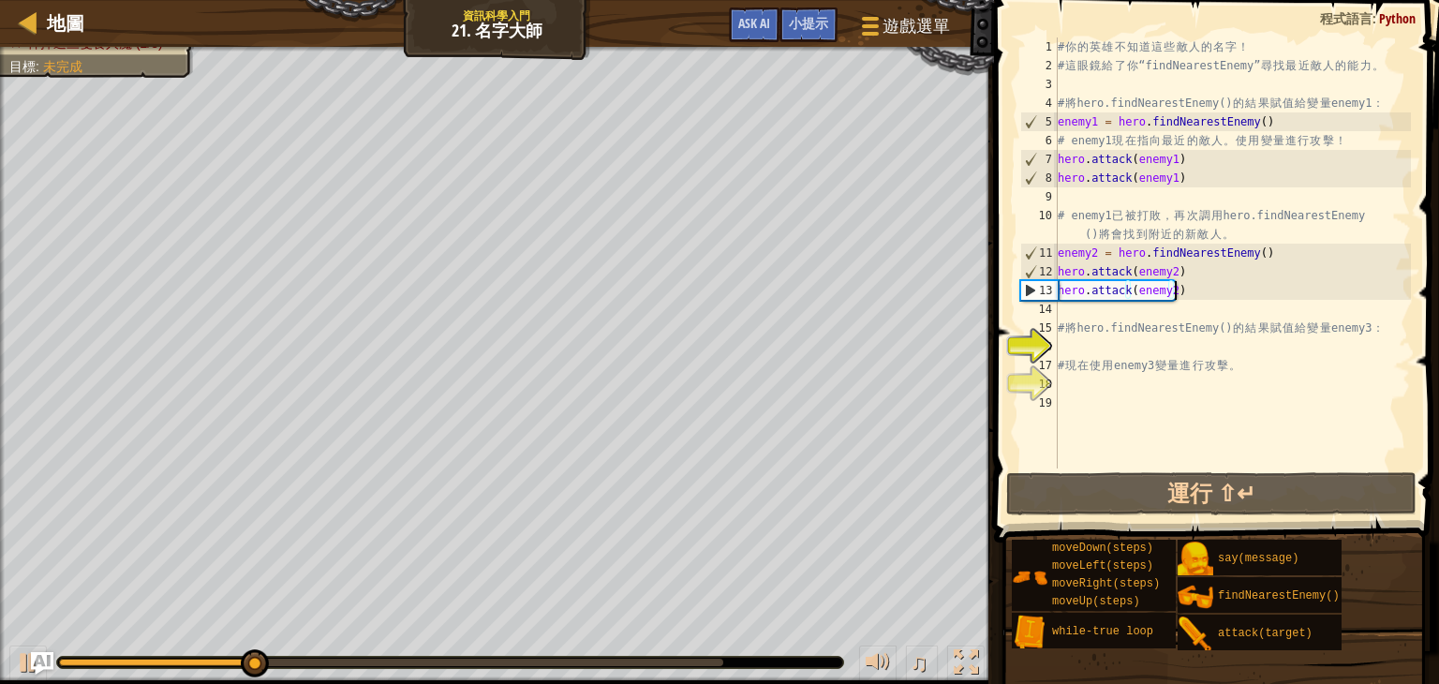
click at [1205, 299] on div "# 你 的 英 雄 不 知 道 這 些 敵 人 的 名 字 ！ # 這 眼 鏡 給 了 你 “findNearestEnemy” 尋 找 最 近 敵 人 的 …" at bounding box center [1232, 271] width 357 height 469
click at [1205, 298] on div "# 你 的 英 雄 不 知 道 這 些 敵 人 的 名 字 ！ # 這 眼 鏡 給 了 你 “findNearestEnemy” 尋 找 最 近 敵 人 的 …" at bounding box center [1232, 252] width 357 height 431
click at [1178, 320] on div "# 你 的 英 雄 不 知 道 這 些 敵 人 的 名 字 ！ # 這 眼 鏡 給 了 你 “findNearestEnemy” 尋 找 最 近 敵 人 的 …" at bounding box center [1232, 271] width 357 height 469
click at [1068, 324] on div "# 你 的 英 雄 不 知 道 這 些 敵 人 的 名 字 ！ # 這 眼 鏡 給 了 你 “findNearestEnemy” 尋 找 最 近 敵 人 的 …" at bounding box center [1232, 271] width 357 height 469
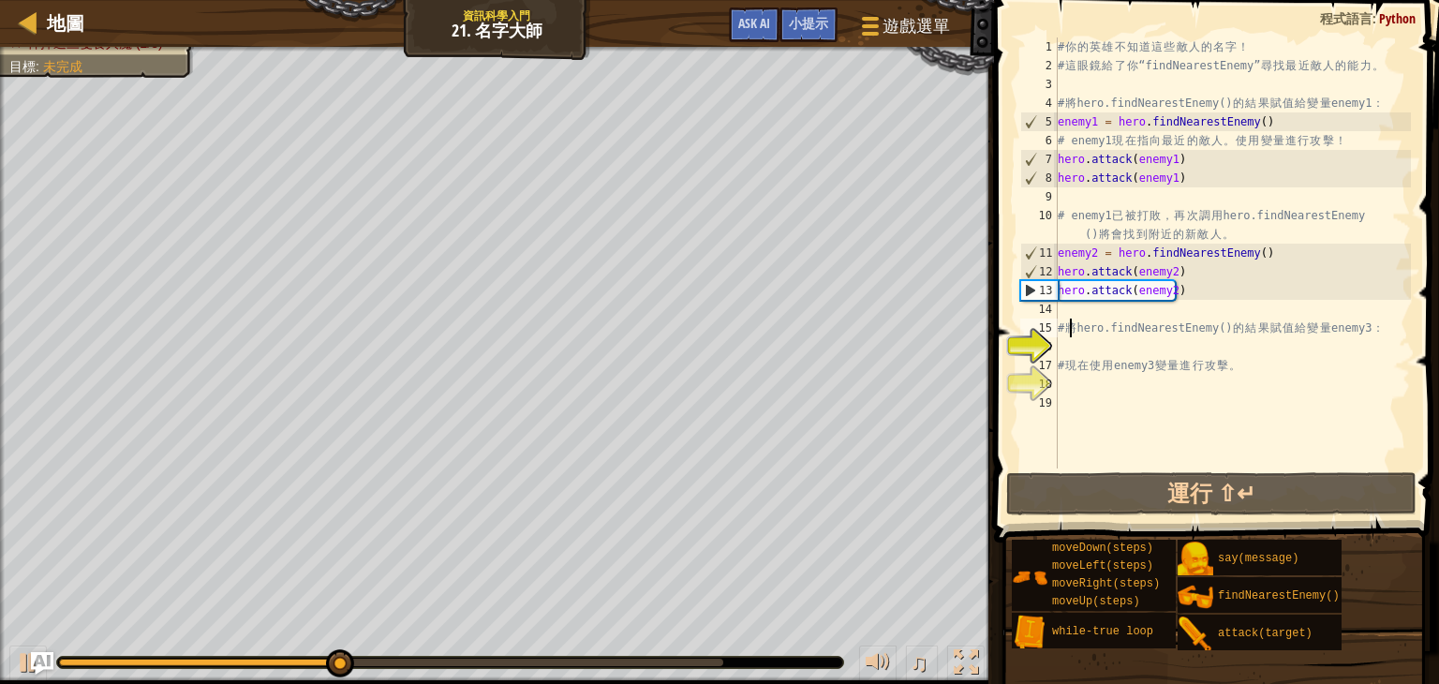
click at [1054, 316] on div "14" at bounding box center [1038, 309] width 37 height 19
type textarea "# 將hero.findNearestEnemy()的結果賦值給變量enemy3："
click at [1064, 312] on div "# 你 的 英 雄 不 知 道 這 些 敵 人 的 名 字 ！ # 這 眼 鏡 給 了 你 “findNearestEnemy” 尋 找 最 近 敵 人 的 …" at bounding box center [1232, 271] width 357 height 469
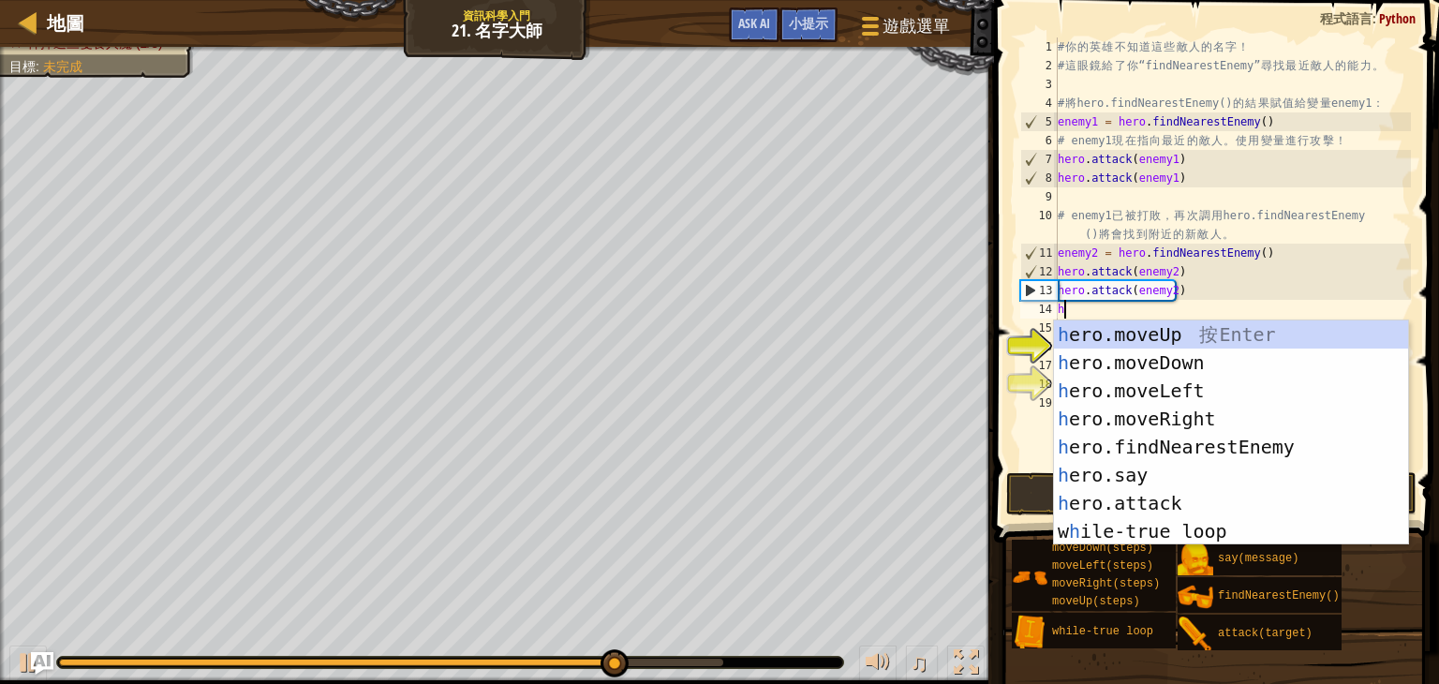
click at [1308, 283] on div "# 你 的 英 雄 不 知 道 這 些 敵 人 的 名 字 ！ # 這 眼 鏡 給 了 你 “findNearestEnemy” 尋 找 最 近 敵 人 的 …" at bounding box center [1232, 271] width 357 height 469
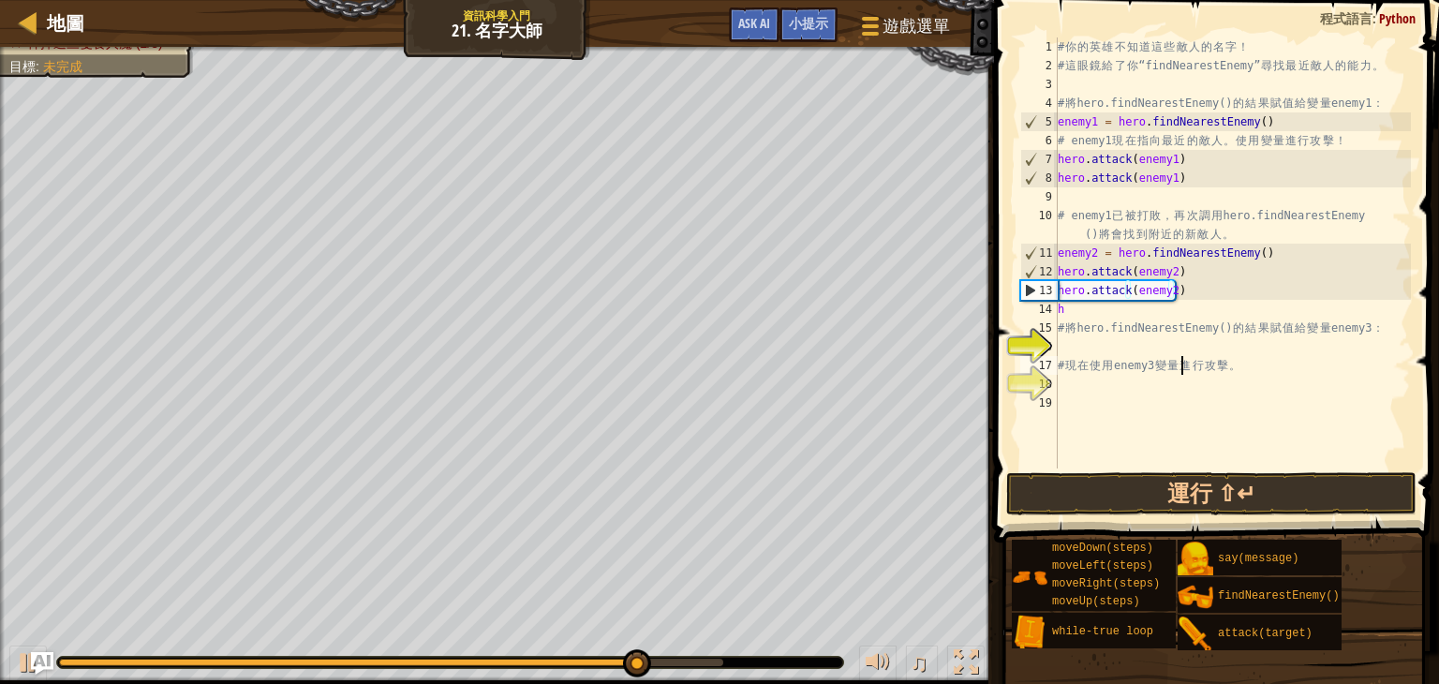
click at [1183, 358] on div "# 你 的 英 雄 不 知 道 這 些 敵 人 的 名 字 ！ # 這 眼 鏡 給 了 你 “findNearestEnemy” 尋 找 最 近 敵 人 的 …" at bounding box center [1232, 271] width 357 height 469
type textarea "# 現在使用enemy3變量進行攻擊。"
click at [1152, 350] on div "# 你 的 英 雄 不 知 道 這 些 敵 人 的 名 字 ！ # 這 眼 鏡 給 了 你 “findNearestEnemy” 尋 找 最 近 敵 人 的 …" at bounding box center [1232, 271] width 357 height 469
click at [1190, 260] on div "# 你 的 英 雄 不 知 道 這 些 敵 人 的 名 字 ！ # 這 眼 鏡 給 了 你 “findNearestEnemy” 尋 找 最 近 敵 人 的 …" at bounding box center [1232, 271] width 357 height 469
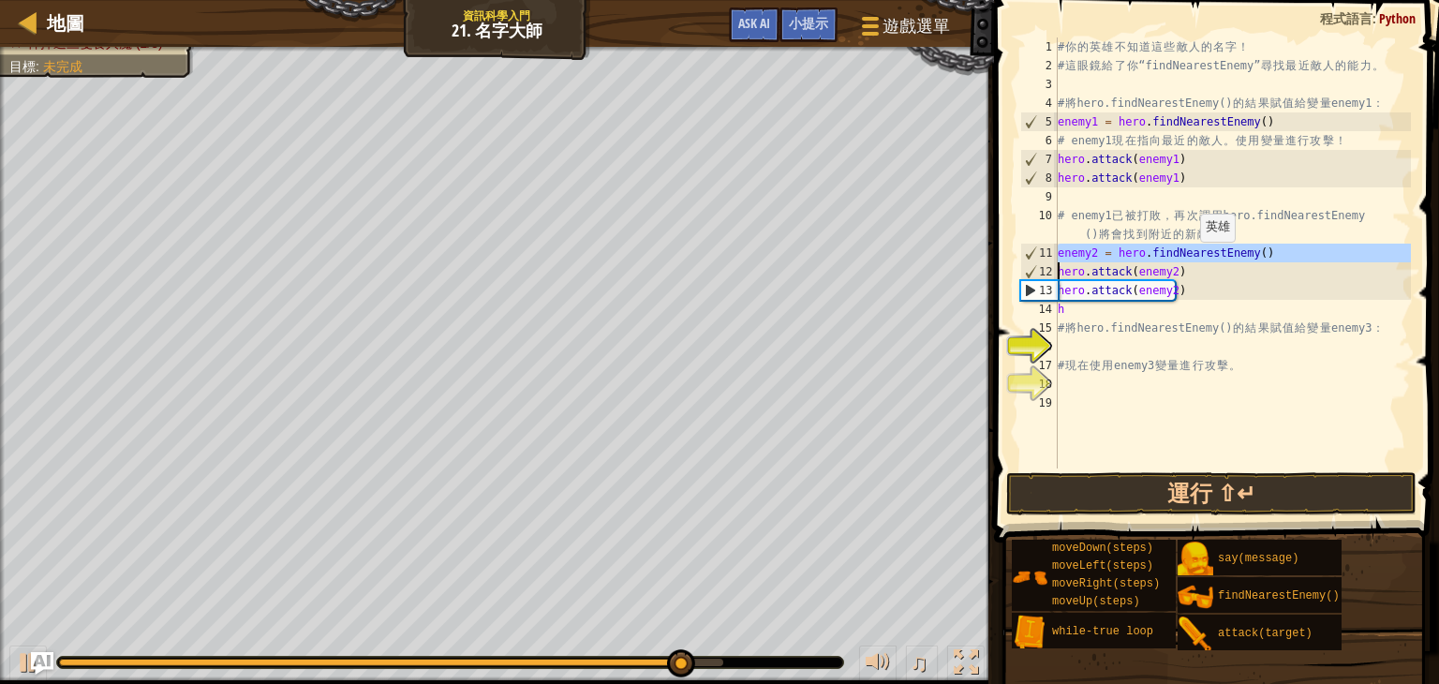
click at [1190, 260] on div "# 你 的 英 雄 不 知 道 這 些 敵 人 的 名 字 ！ # 這 眼 鏡 給 了 你 “findNearestEnemy” 尋 找 最 近 敵 人 的 …" at bounding box center [1232, 271] width 357 height 469
type textarea "enemy2 = hero.findNearestEnemy() hero.attack(enemy2)"
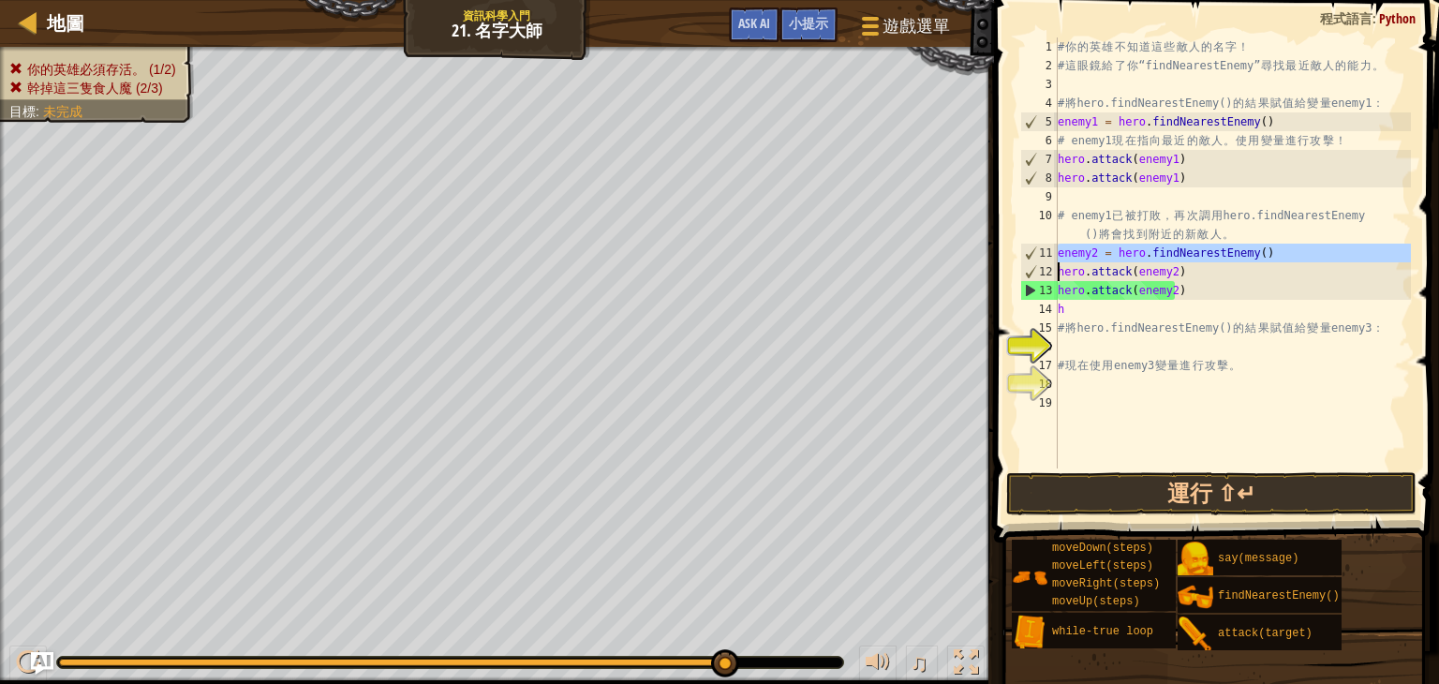
click at [1148, 346] on div "# 你 的 英 雄 不 知 道 這 些 敵 人 的 名 字 ！ # 這 眼 鏡 給 了 你 “findNearestEnemy” 尋 找 最 近 敵 人 的 …" at bounding box center [1232, 271] width 357 height 469
paste textarea "h"
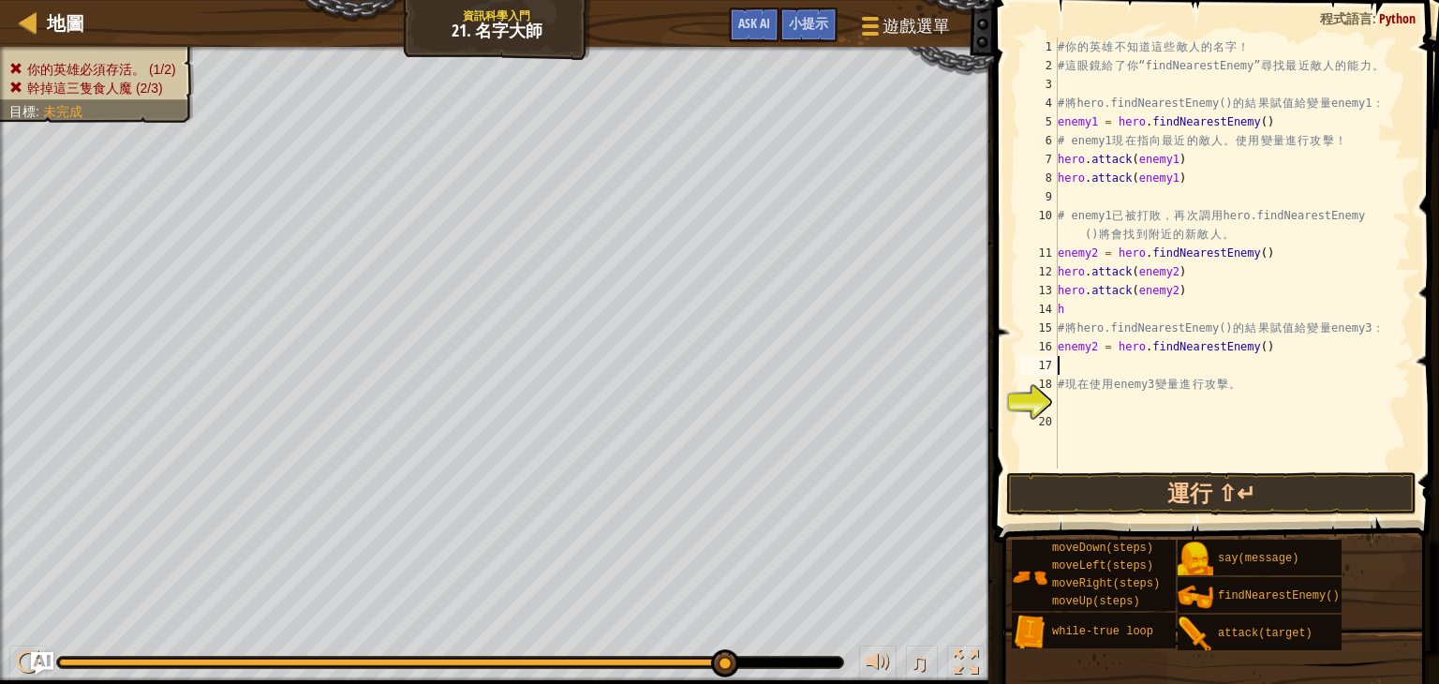
click at [1116, 305] on div "# 你 的 英 雄 不 知 道 這 些 敵 人 的 名 字 ！ # 這 眼 鏡 給 了 你 “findNearestEnemy” 尋 找 最 近 敵 人 的 …" at bounding box center [1232, 271] width 357 height 469
type textarea "h"
click at [1104, 376] on div "# 你 的 英 雄 不 知 道 這 些 敵 人 的 名 字 ！ # 這 眼 鏡 給 了 你 “findNearestEnemy” 尋 找 最 近 敵 人 的 …" at bounding box center [1232, 271] width 357 height 469
type textarea "# 現在使用enemy3變量進行攻擊。"
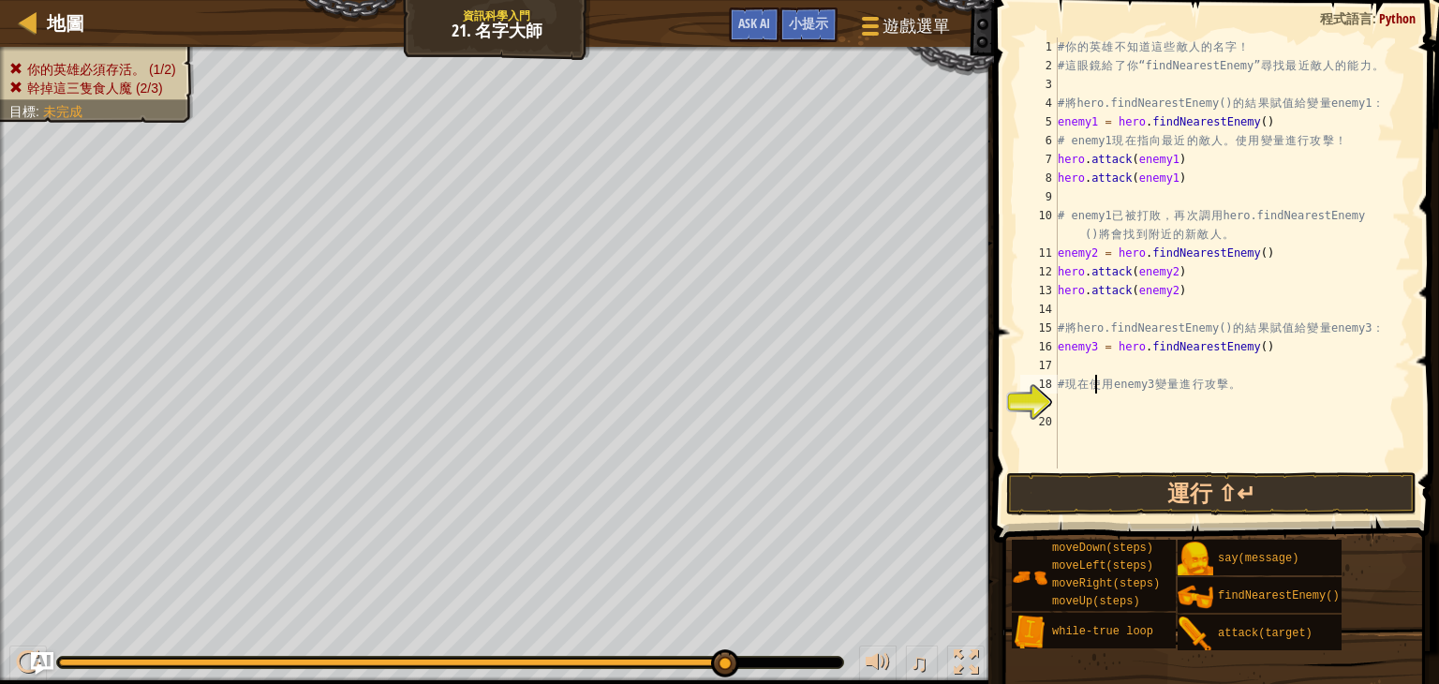
click at [1095, 359] on div "# 你 的 英 雄 不 知 道 這 些 敵 人 的 名 字 ！ # 這 眼 鏡 給 了 你 “findNearestEnemy” 尋 找 最 近 敵 人 的 …" at bounding box center [1232, 271] width 357 height 469
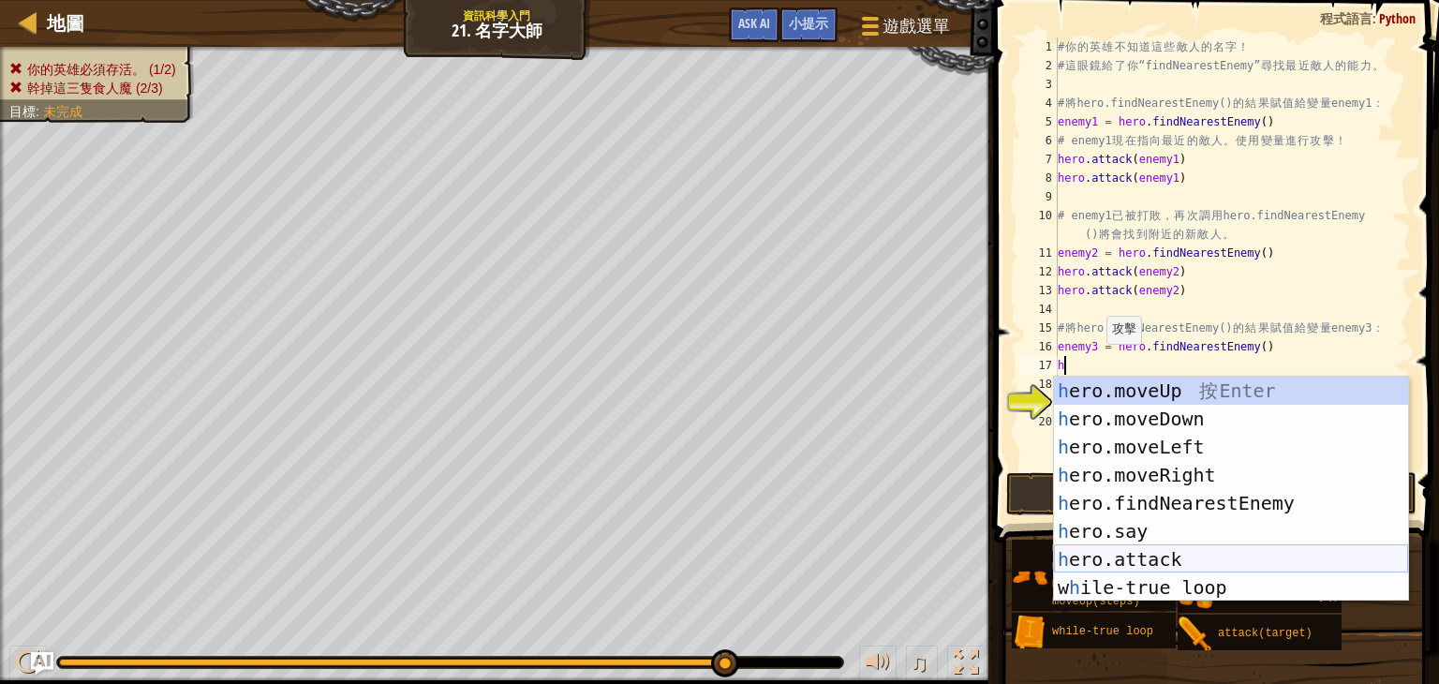
click at [1183, 549] on div "h ero.moveUp 按 Enter h ero.moveDown 按 Enter h ero.moveLeft 按 Enter h ero.moveRi…" at bounding box center [1231, 517] width 354 height 281
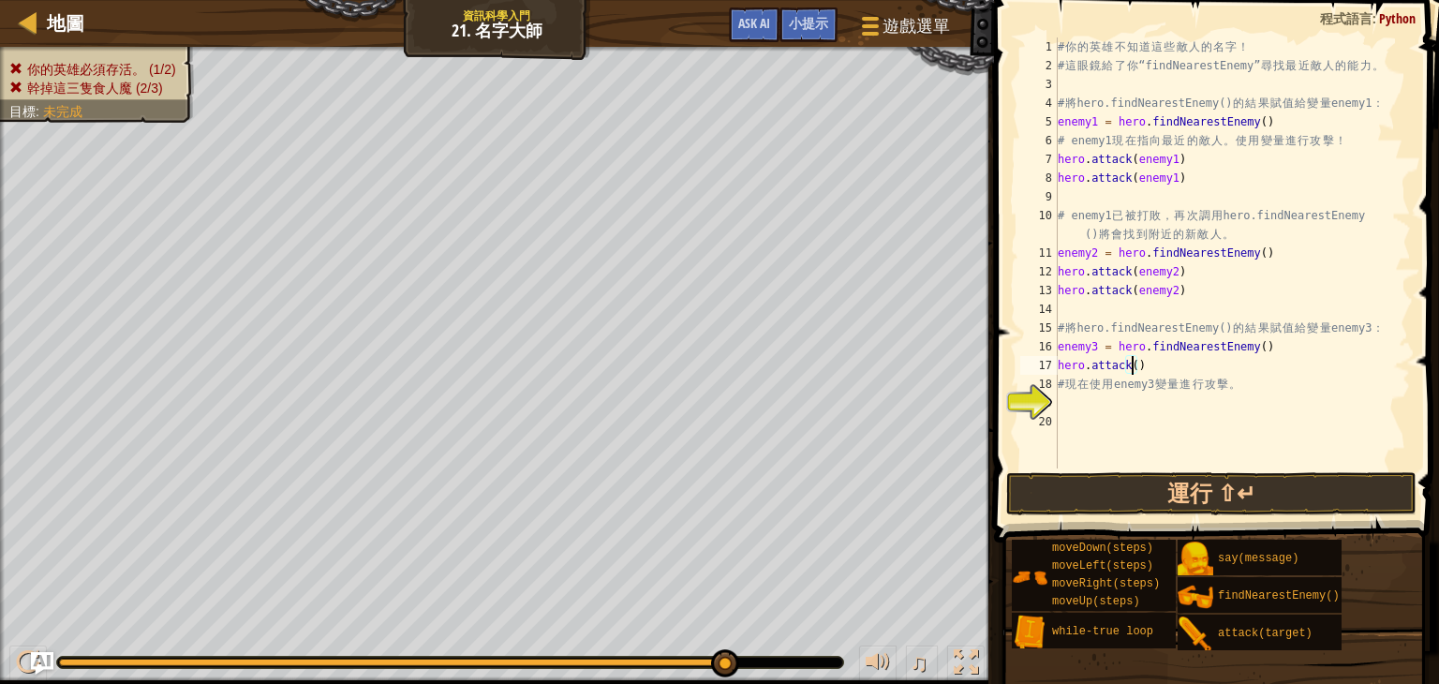
click at [1073, 342] on div "# 你 的 英 雄 不 知 道 這 些 敵 人 的 名 字 ！ # 這 眼 鏡 給 了 你 “findNearestEnemy” 尋 找 最 近 敵 人 的 …" at bounding box center [1232, 271] width 357 height 469
click at [1135, 368] on div "# 你 的 英 雄 不 知 道 這 些 敵 人 的 名 字 ！ # 這 眼 鏡 給 了 你 “findNearestEnemy” 尋 找 最 近 敵 人 的 …" at bounding box center [1232, 271] width 357 height 469
paste textarea "enemy3"
type textarea "hero.attack(enemy3)"
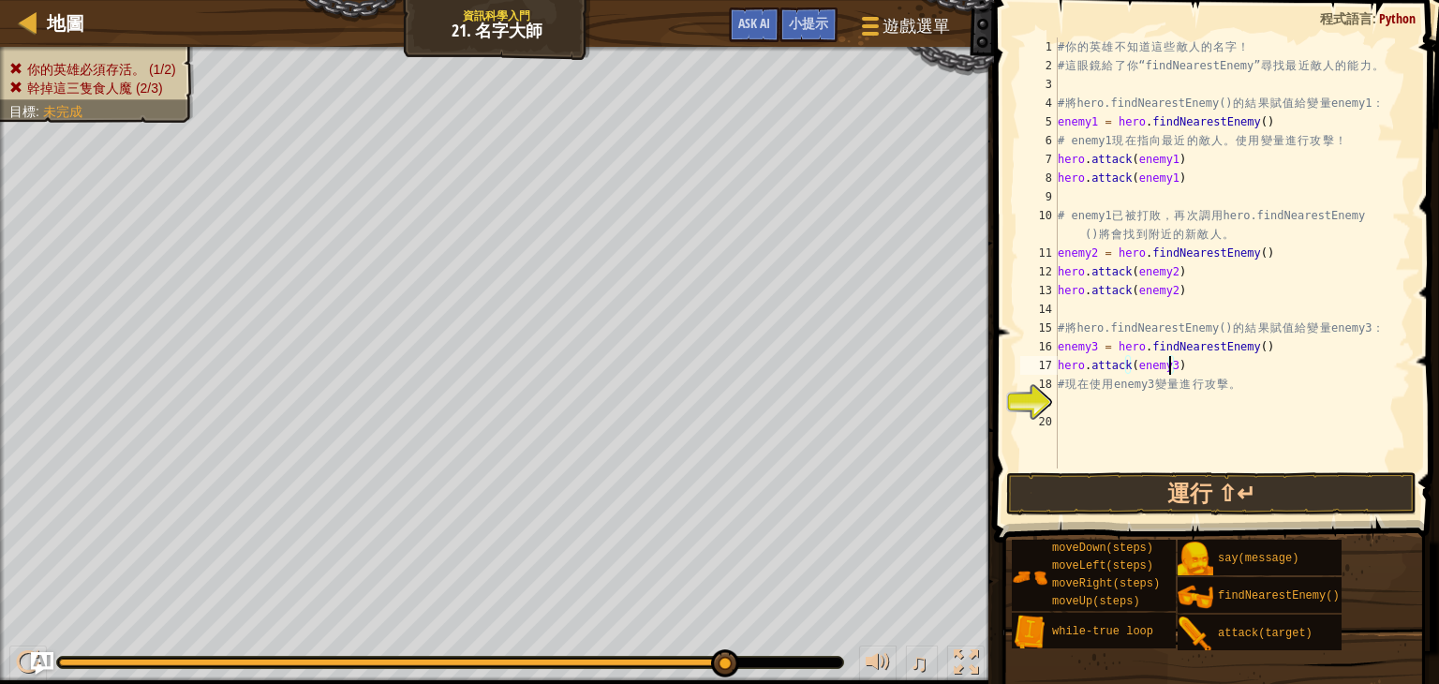
click at [1199, 360] on div "# 你 的 英 雄 不 知 道 這 些 敵 人 的 名 字 ！ # 這 眼 鏡 給 了 你 “findNearestEnemy” 尋 找 最 近 敵 人 的 …" at bounding box center [1232, 271] width 357 height 469
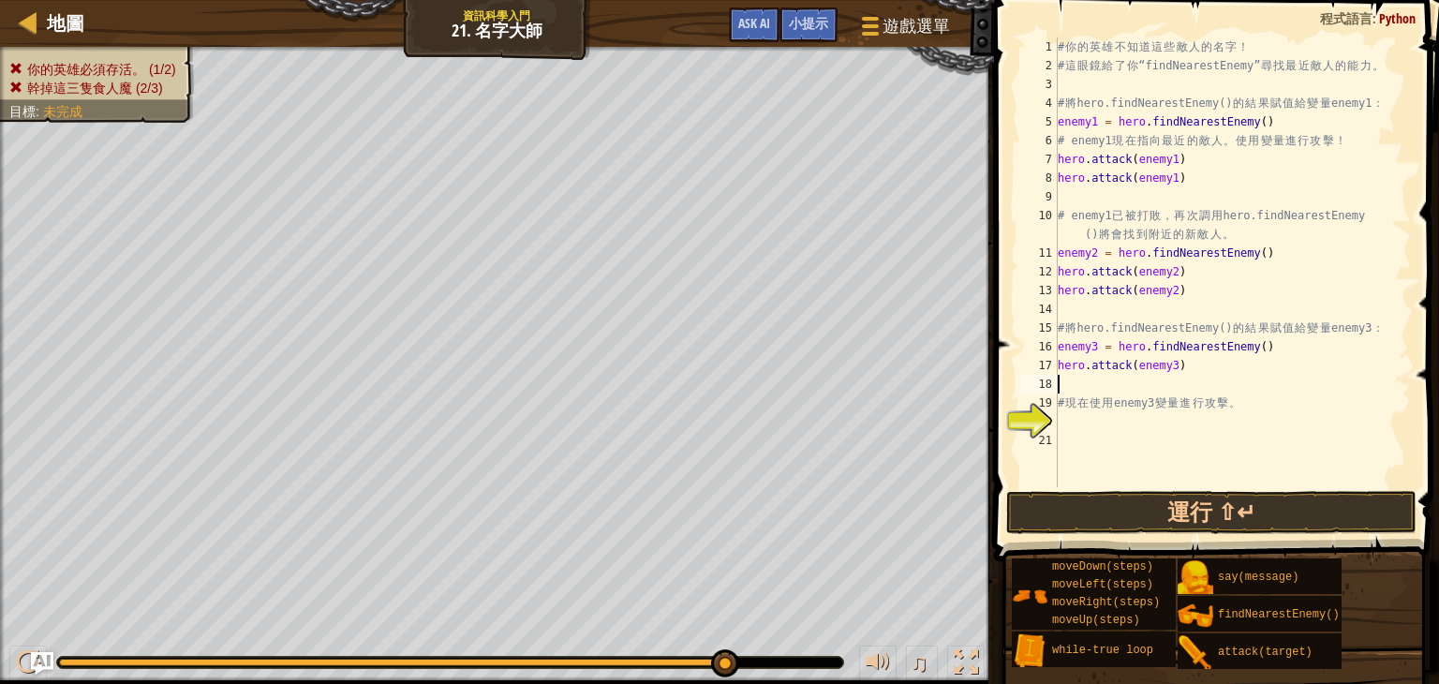
click at [1200, 360] on div "# 你 的 英 雄 不 知 道 這 些 敵 人 的 名 字 ！ # 這 眼 鏡 給 了 你 “findNearestEnemy” 尋 找 最 近 敵 人 的 …" at bounding box center [1232, 280] width 357 height 487
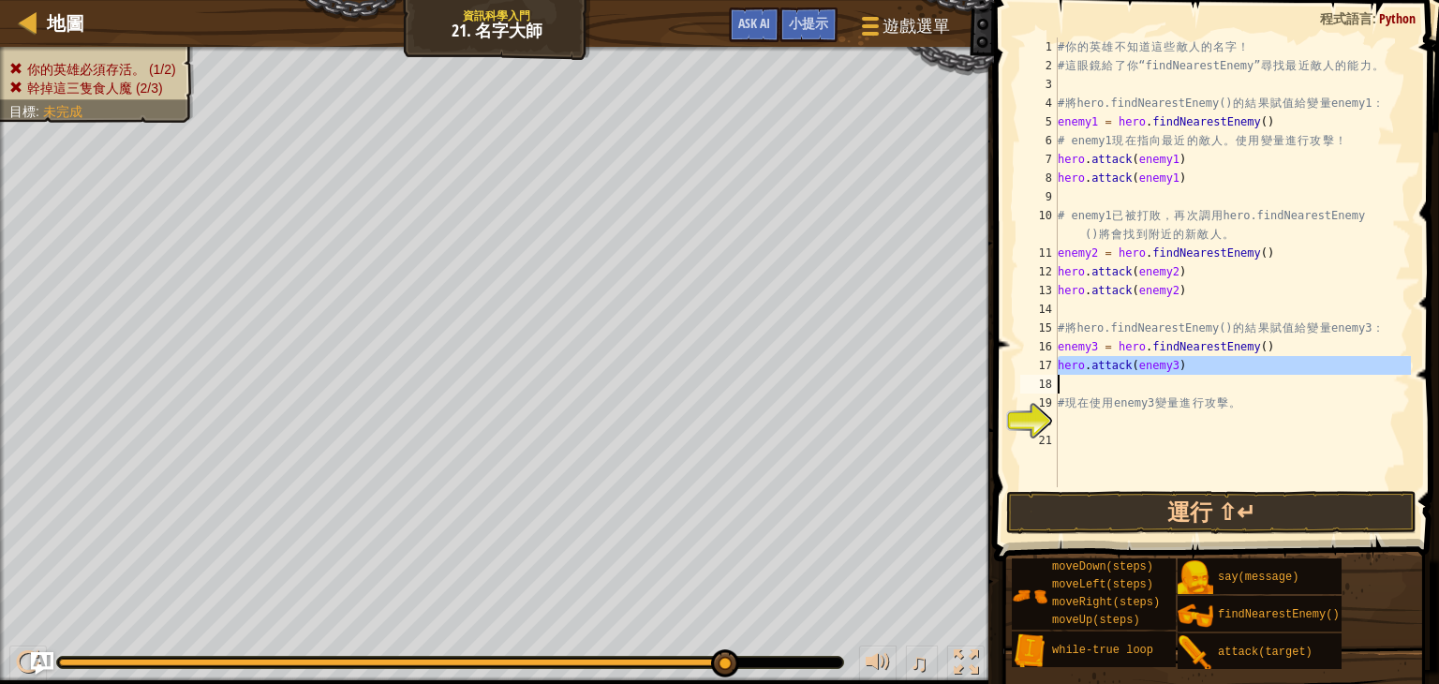
type textarea "hero.attack(enemy3)"
click at [1181, 385] on div "# 你 的 英 雄 不 知 道 這 些 敵 人 的 名 字 ！ # 這 眼 鏡 給 了 你 “findNearestEnemy” 尋 找 最 近 敵 人 的 …" at bounding box center [1232, 262] width 357 height 450
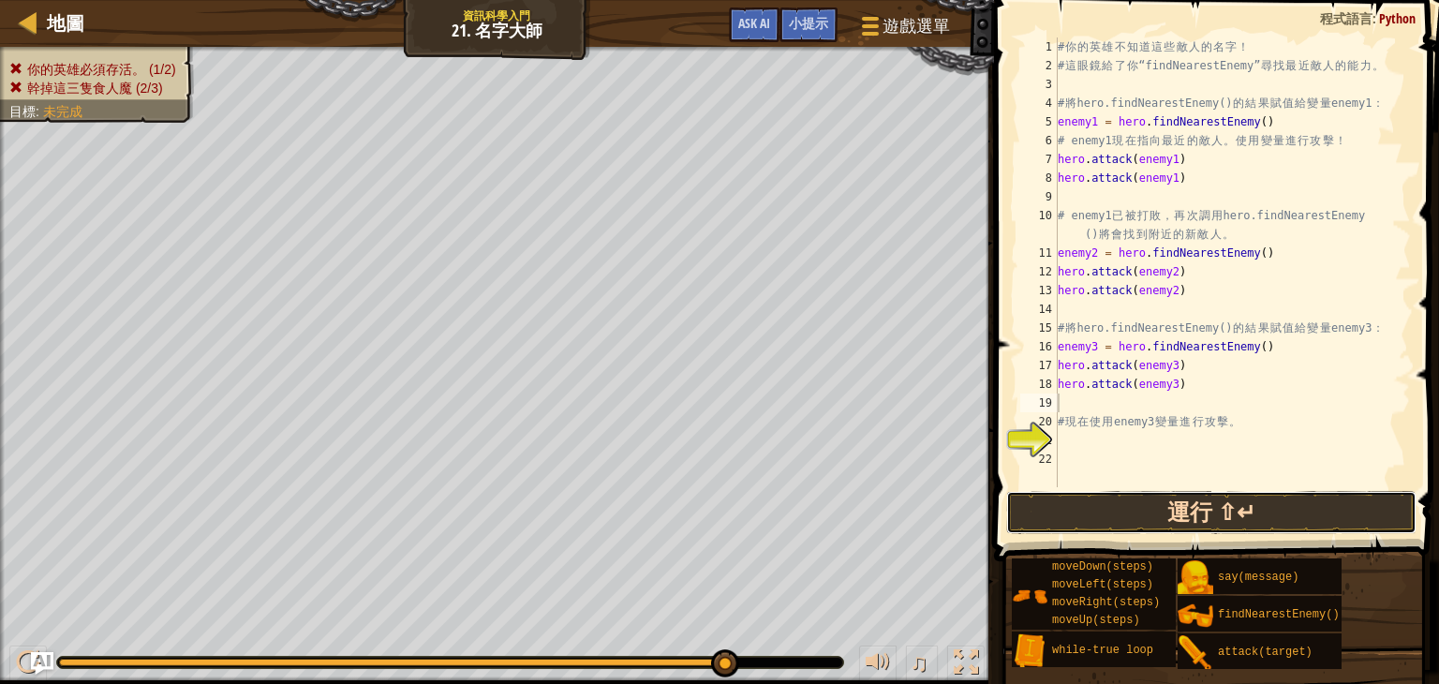
click at [1196, 506] on button "運行 ⇧↵" at bounding box center [1211, 512] width 410 height 43
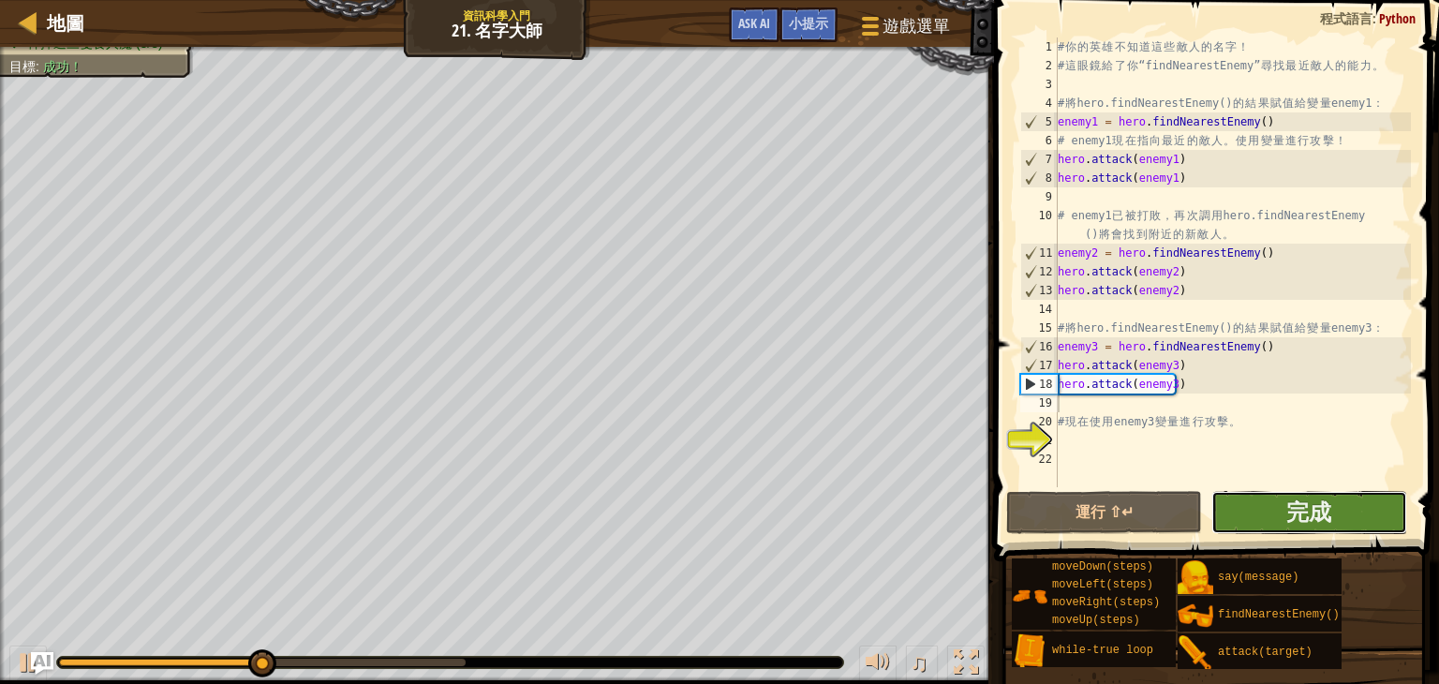
click at [1278, 507] on button "完成" at bounding box center [1310, 512] width 196 height 43
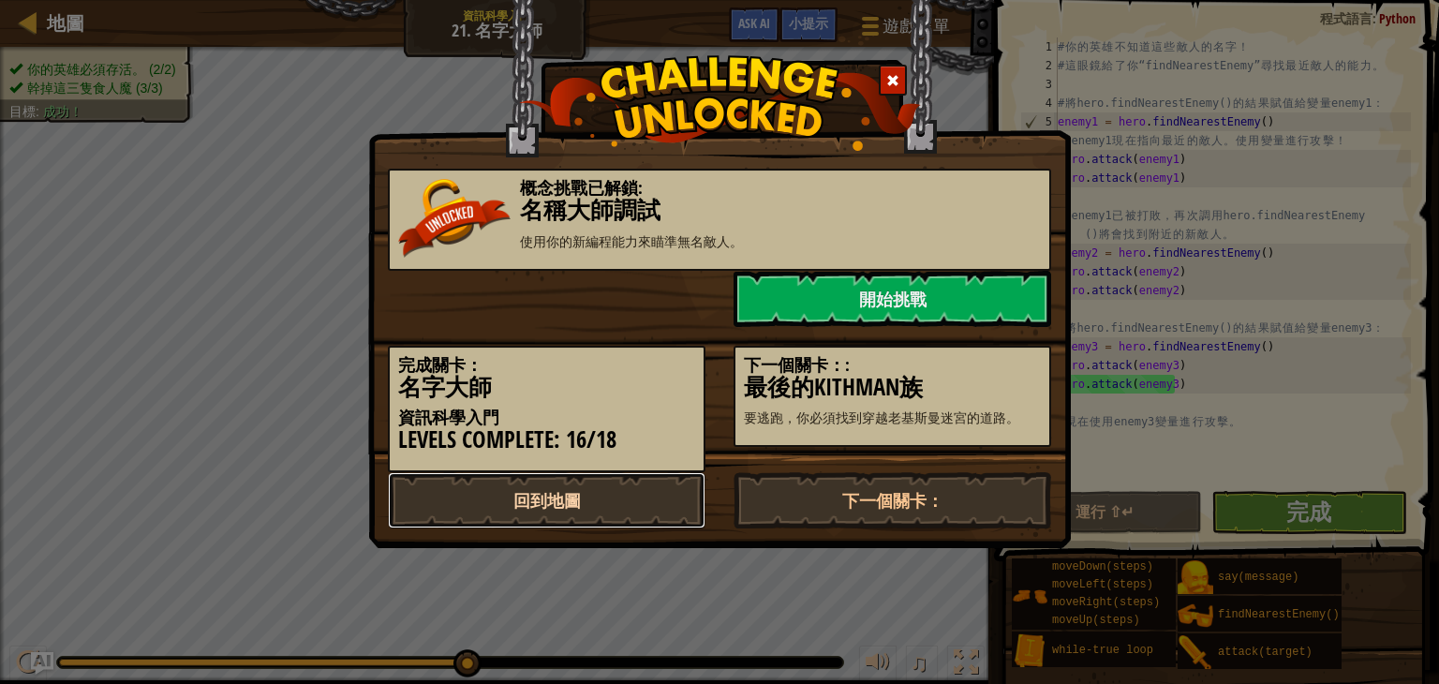
click at [543, 484] on link "回到地圖" at bounding box center [547, 500] width 318 height 56
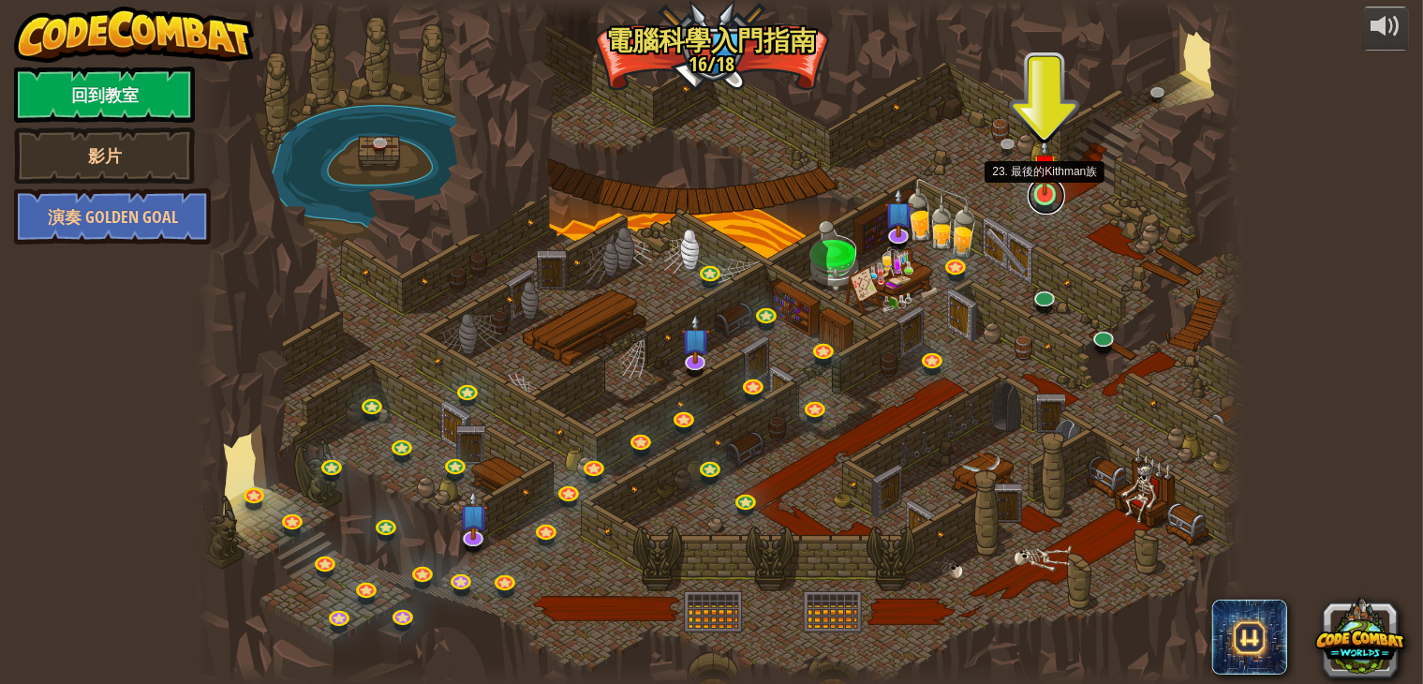
click at [1038, 202] on link at bounding box center [1046, 195] width 37 height 37
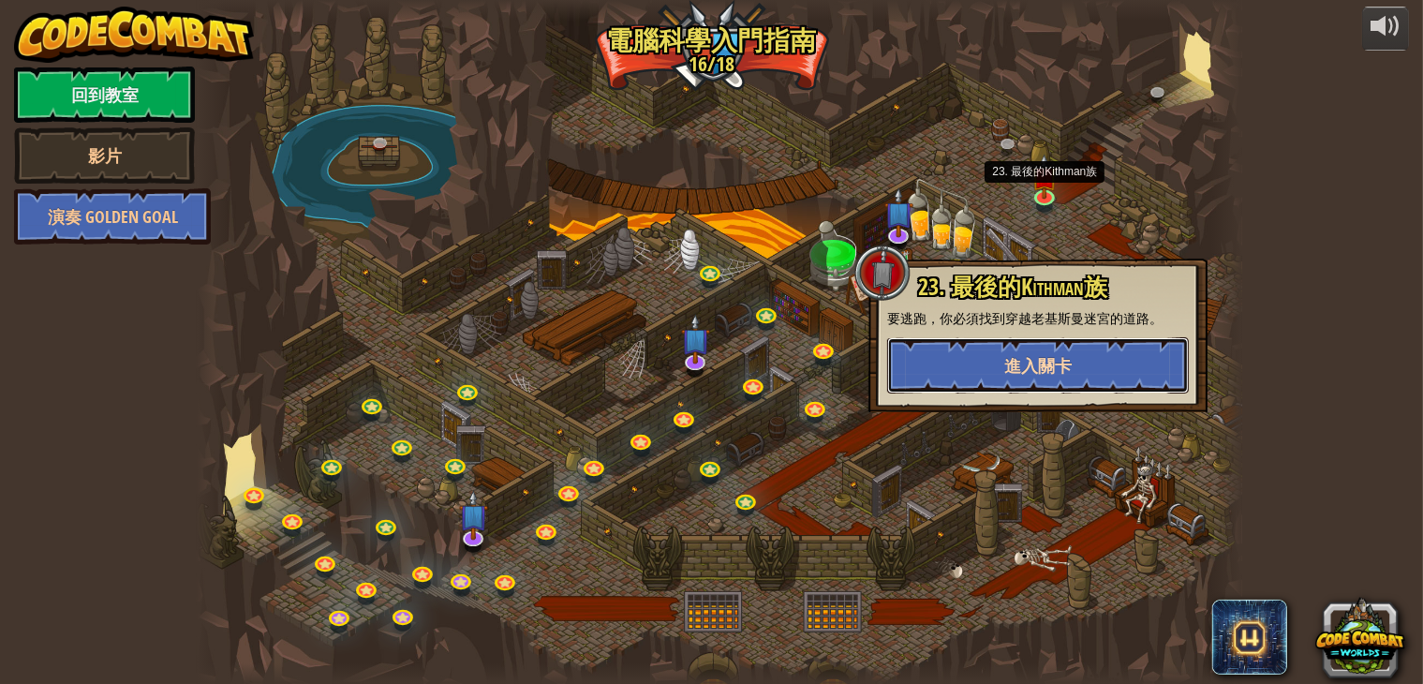
click at [1057, 354] on span "進入關卡" at bounding box center [1037, 365] width 67 height 23
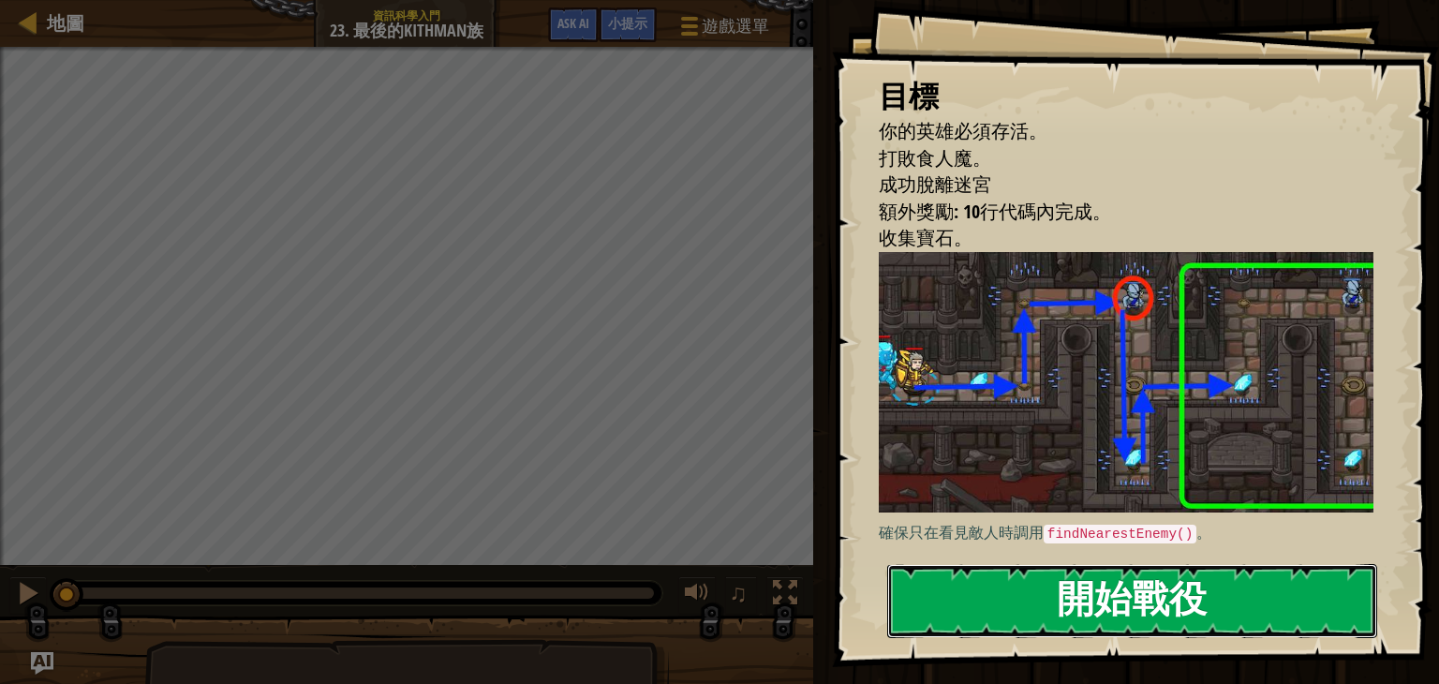
click at [1110, 593] on button "開始戰役" at bounding box center [1132, 601] width 490 height 74
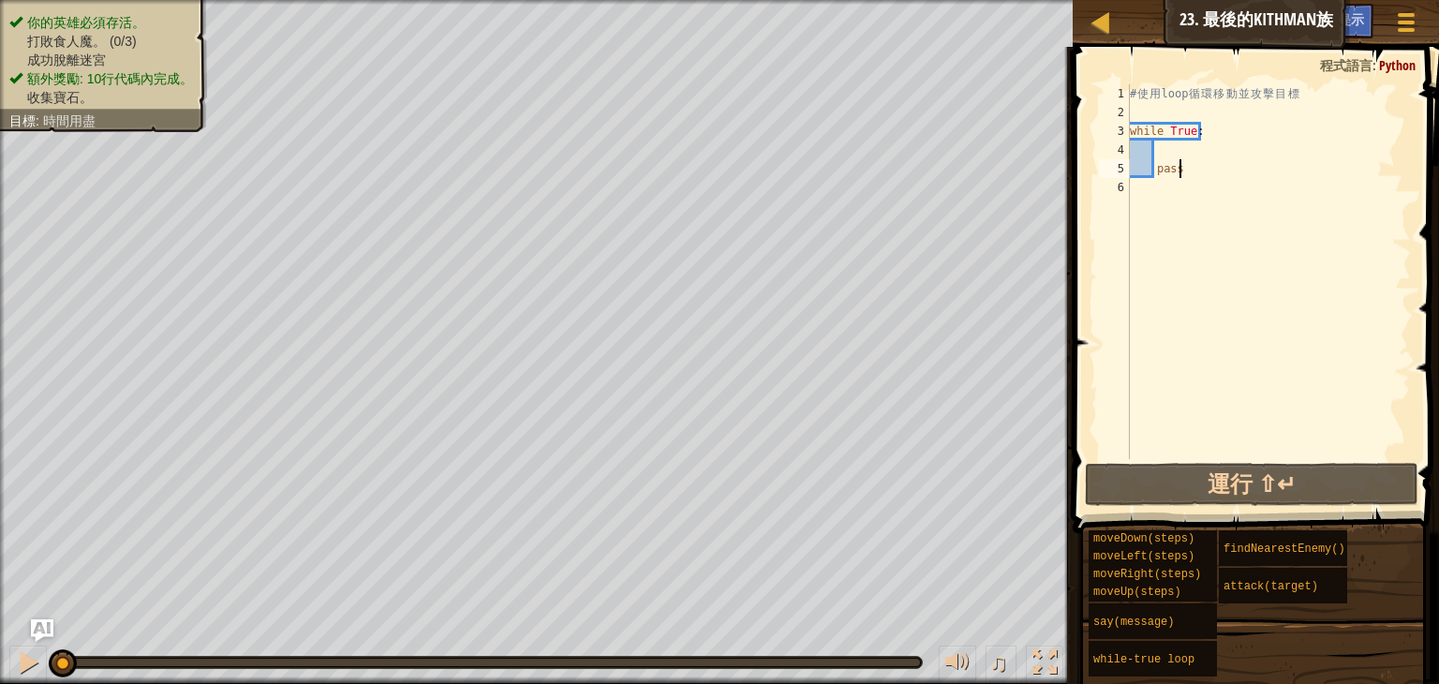
click at [1220, 149] on div "# 使 用 loop 循 環 移 動 並 攻 擊 目 標 while True : pass" at bounding box center [1268, 290] width 285 height 412
click at [1207, 154] on div "# 使 用 loop 循 環 移 動 並 攻 擊 目 標 while True : pass" at bounding box center [1268, 290] width 285 height 412
click at [1178, 110] on div "# 使 用 loop 循 環 移 動 並 攻 擊 目 標 while True : pass" at bounding box center [1268, 290] width 285 height 412
type textarea "c"
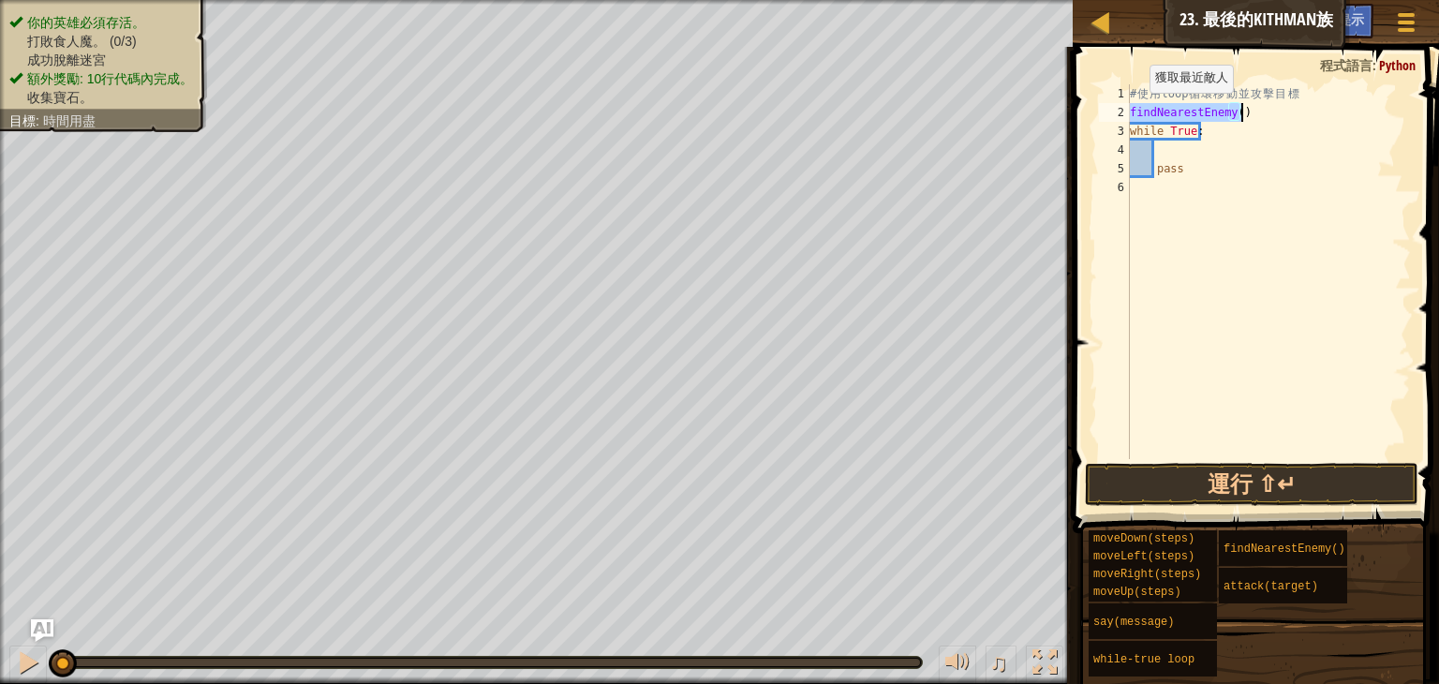
click at [1131, 112] on div "# 使 用 loop 循 環 移 動 並 攻 擊 目 標 findNearestEnemy ( ) while True : pass" at bounding box center [1268, 271] width 285 height 375
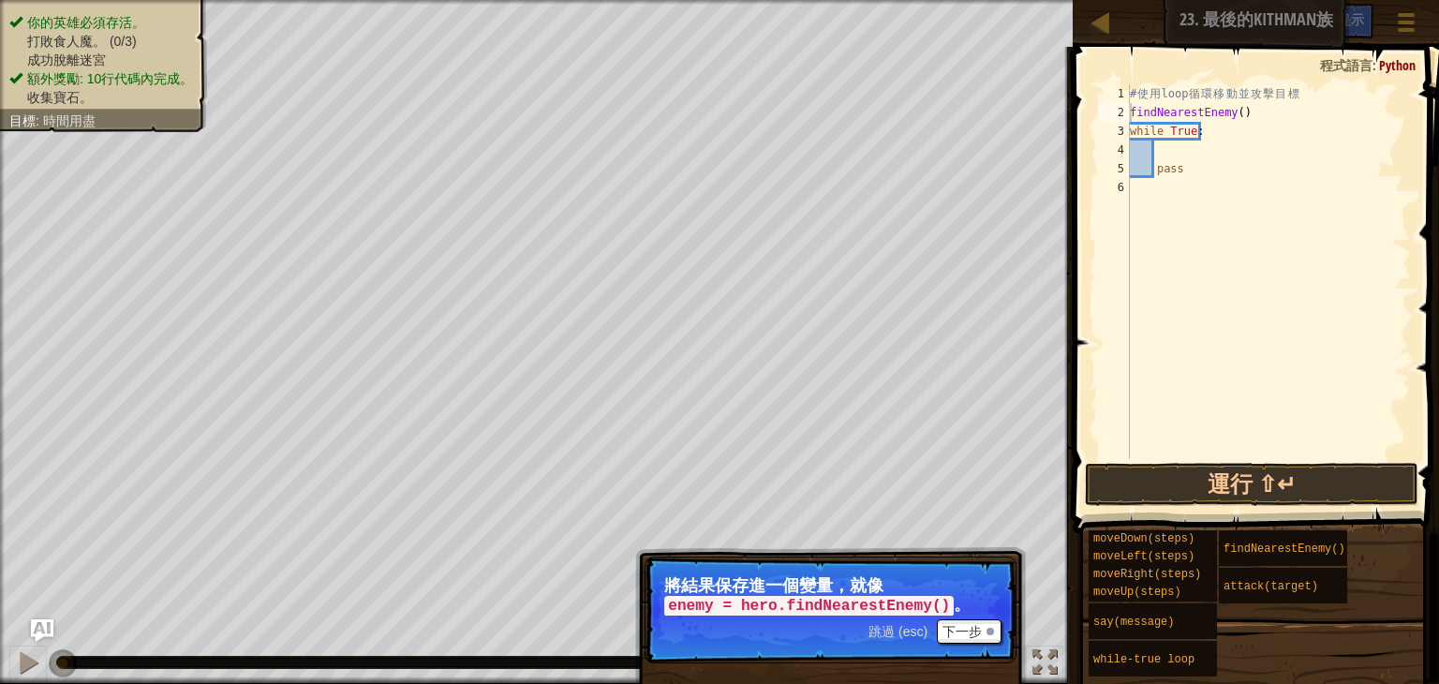
click at [875, 596] on code "enemy = hero.findNearestEnemy()" at bounding box center [809, 606] width 290 height 21
click at [869, 602] on code "enemy = hero.findNearestEnemy()" at bounding box center [809, 606] width 290 height 21
click at [964, 626] on button "下一步" at bounding box center [969, 631] width 65 height 24
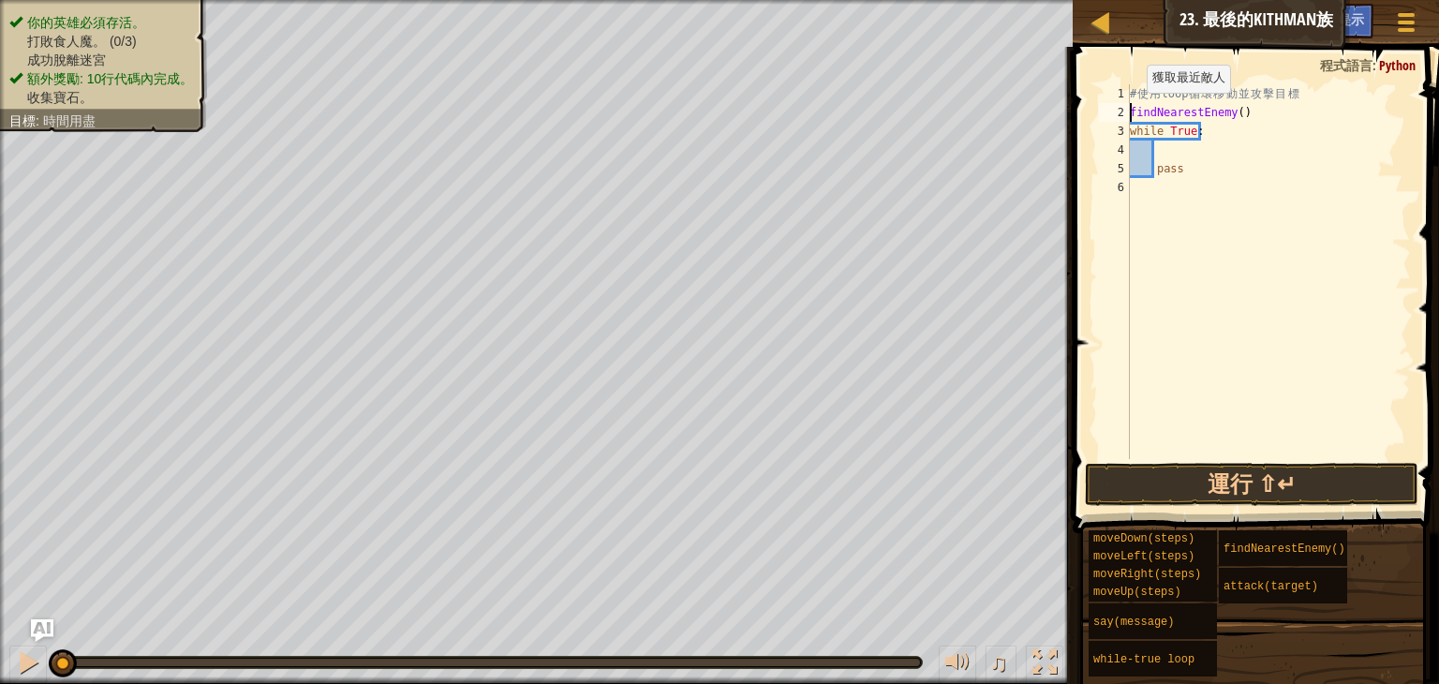
type textarea "efindNearestEnemy()"
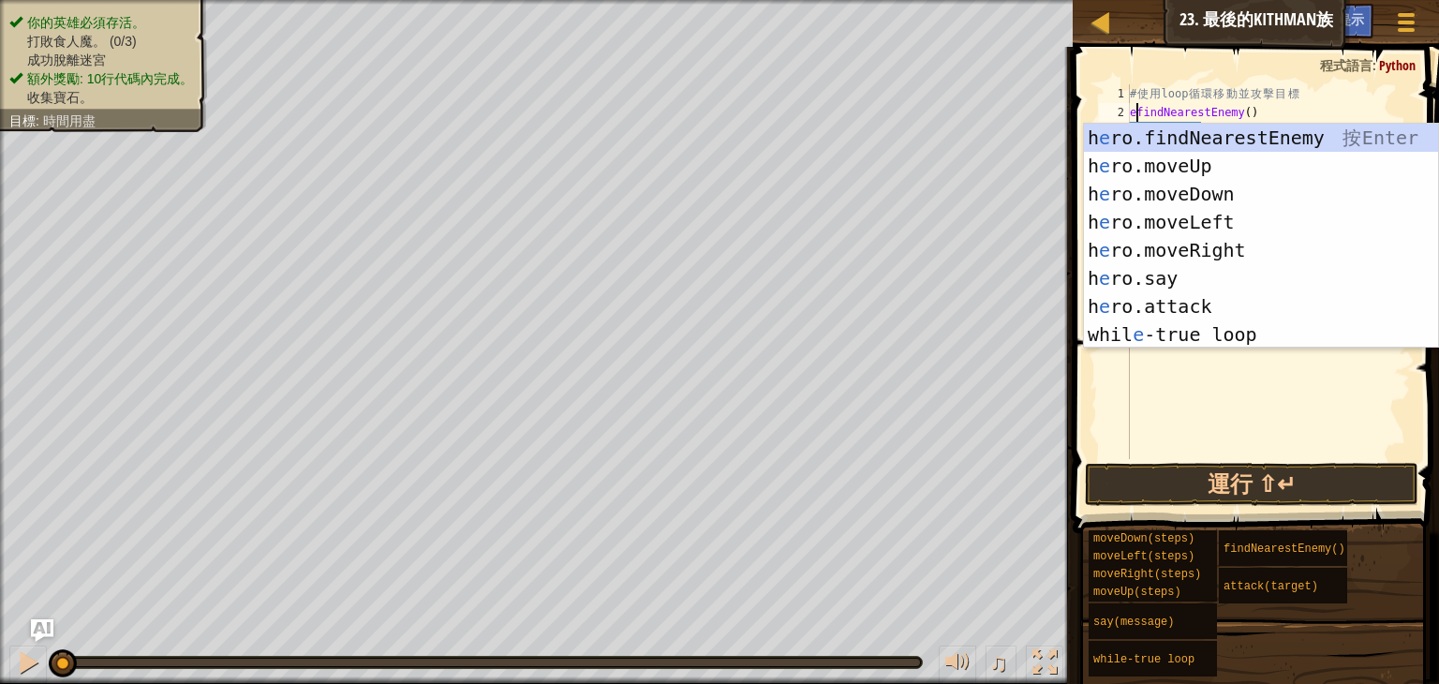
click at [1216, 396] on div "# 使 用 loop 循 環 移 動 並 攻 擊 目 標 efindNearestEnemy ( ) while True : pass" at bounding box center [1268, 290] width 285 height 412
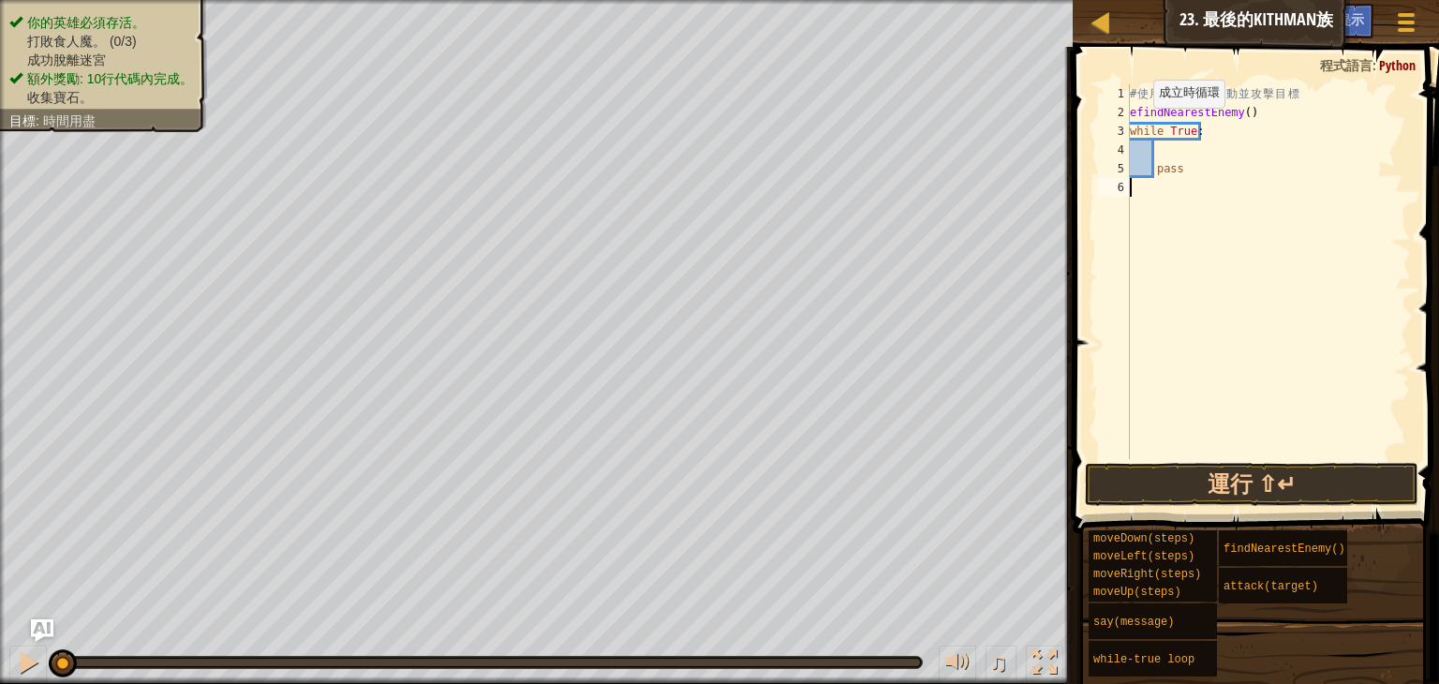
click at [1138, 126] on div "# 使 用 loop 循 環 移 動 並 攻 擊 目 標 efindNearestEnemy ( ) while True : pass" at bounding box center [1268, 290] width 285 height 412
click at [1134, 116] on div "# 使 用 loop 循 環 移 動 並 攻 擊 目 標 efindNearestEnemy ( ) while True : pass" at bounding box center [1268, 290] width 285 height 412
click at [1124, 106] on div "2" at bounding box center [1114, 112] width 31 height 19
click at [1288, 128] on div "# 使 用 loop 循 環 移 動 並 攻 擊 目 標 efindNearestEnemy ( ) while True : pass" at bounding box center [1268, 290] width 285 height 412
click at [1220, 161] on div "# 使 用 loop 循 環 移 動 並 攻 擊 目 標 efindNearestEnemy ( ) while True : pass" at bounding box center [1268, 290] width 285 height 412
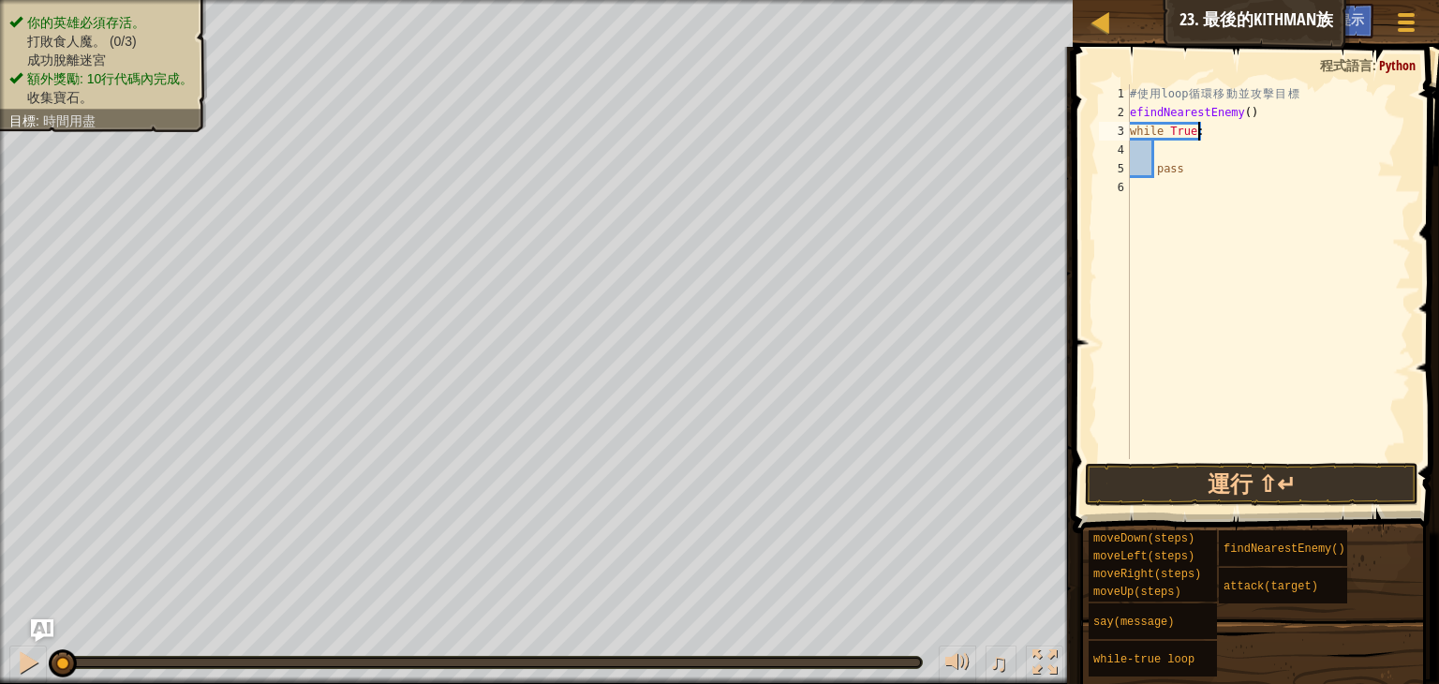
type textarea "pass"
click at [1184, 151] on div "# 使 用 loop 循 環 移 動 並 攻 擊 目 標 efindNearestEnemy ( ) while True : pass" at bounding box center [1268, 290] width 285 height 412
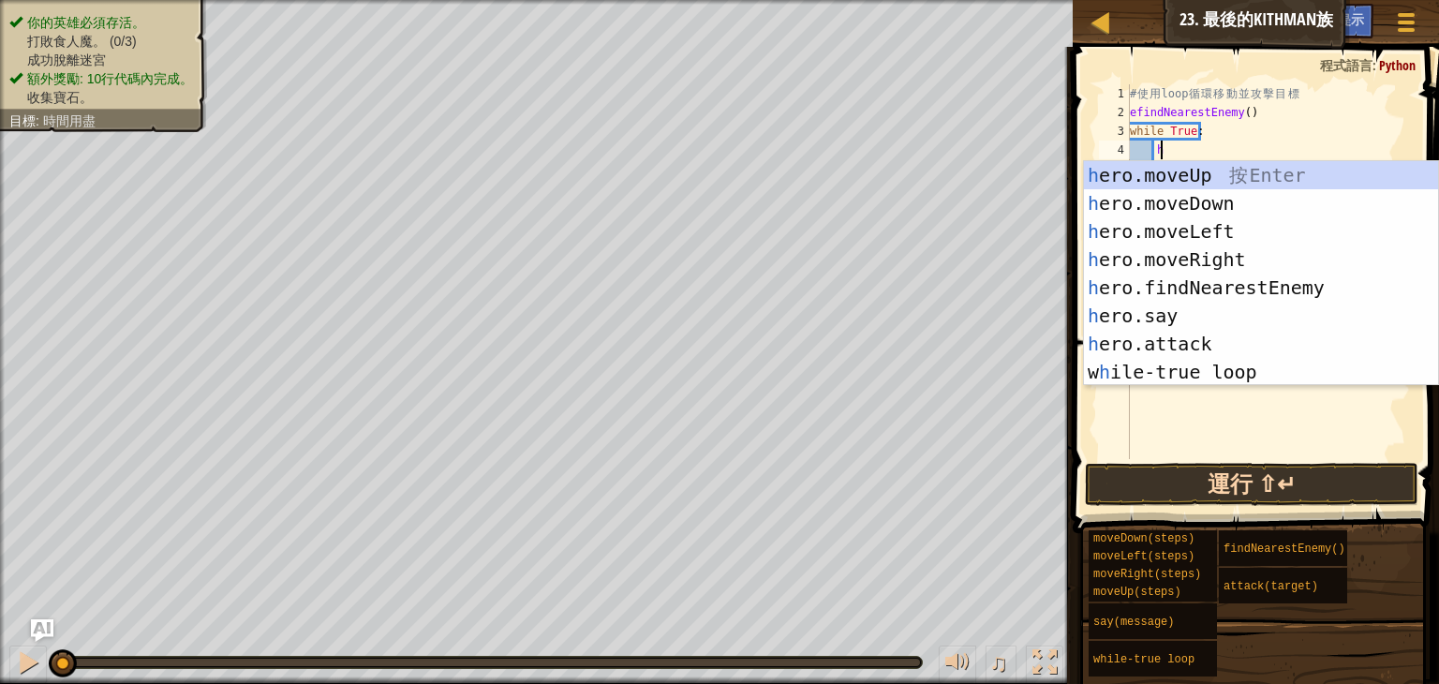
scroll to position [8, 1]
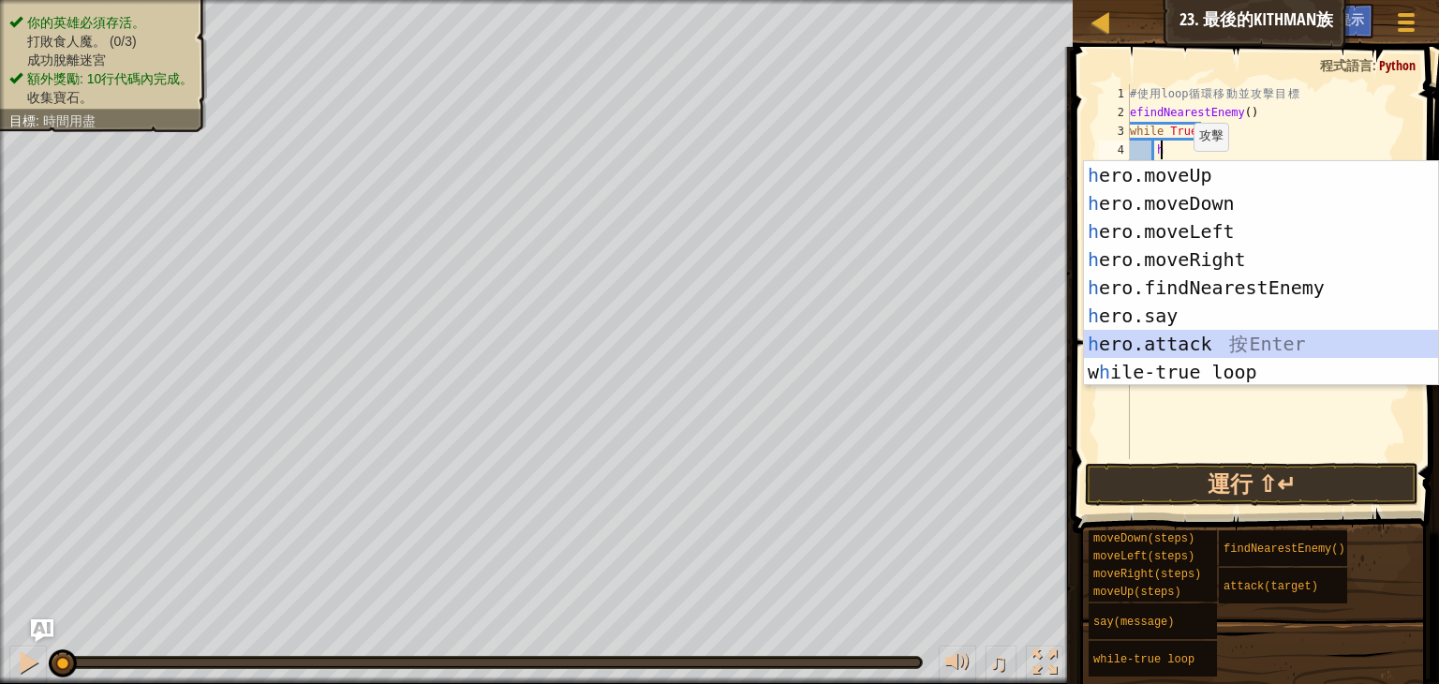
click at [1205, 335] on div "h ero.moveUp 按 Enter h ero.moveDown 按 Enter h ero.moveLeft 按 Enter h ero.moveRi…" at bounding box center [1261, 301] width 354 height 281
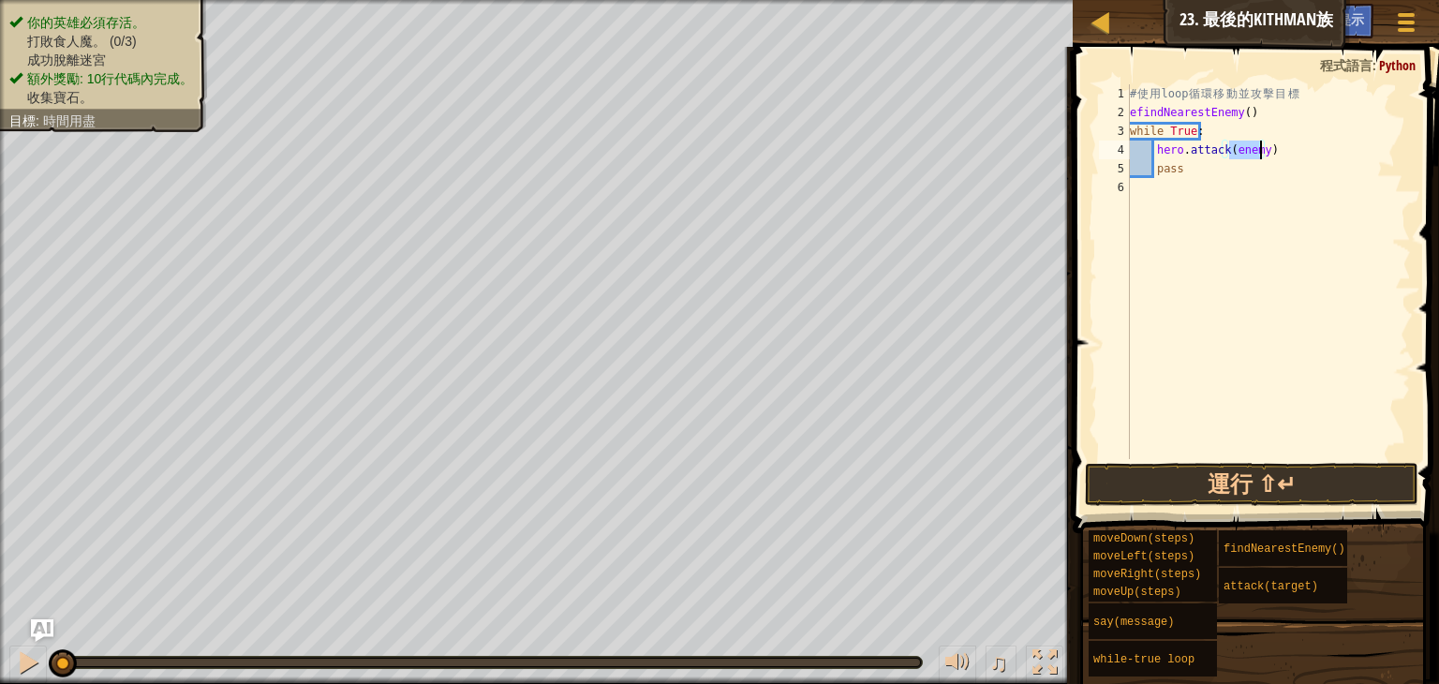
click at [1250, 148] on div "# 使 用 loop 循 環 移 動 並 攻 擊 目 標 efindNearestEnemy ( ) while True : hero . attack (…" at bounding box center [1268, 271] width 285 height 375
click at [1250, 148] on div "# 使 用 loop 循 環 移 動 並 攻 擊 目 標 efindNearestEnemy ( ) while True : hero . attack (…" at bounding box center [1268, 290] width 285 height 412
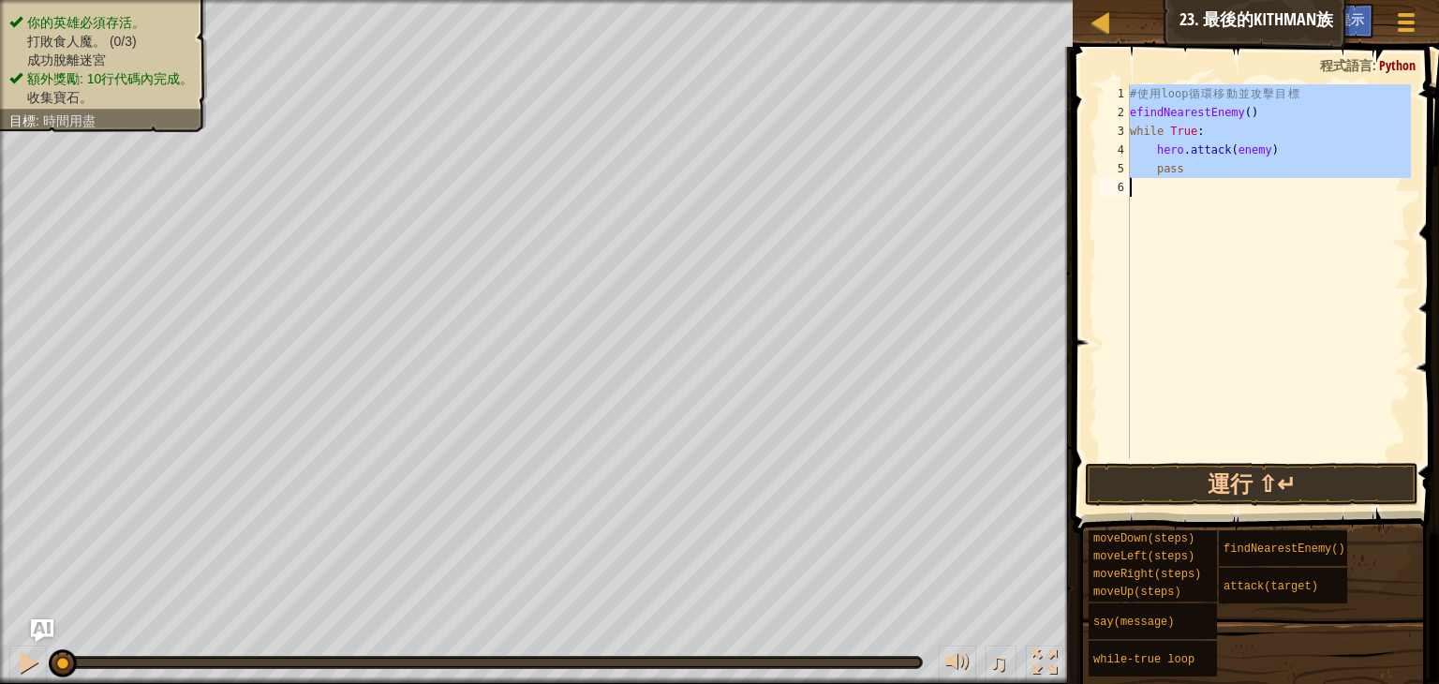
click at [1250, 148] on div "# 使 用 loop 循 環 移 動 並 攻 擊 目 標 efindNearestEnemy ( ) while True : hero . attack (…" at bounding box center [1268, 290] width 285 height 412
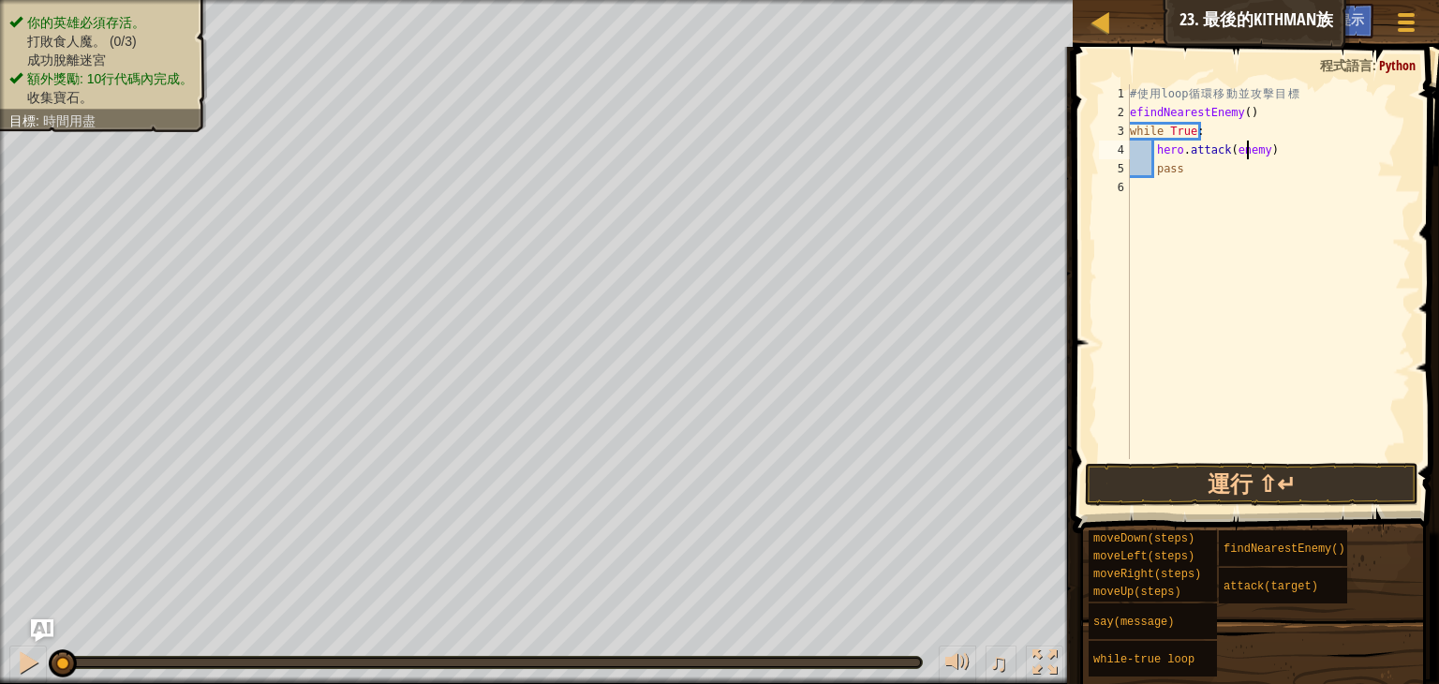
click at [1250, 148] on div "# 使 用 loop 循 環 移 動 並 攻 擊 目 標 efindNearestEnemy ( ) while True : hero . attack (…" at bounding box center [1268, 290] width 285 height 412
drag, startPoint x: 1250, startPoint y: 148, endPoint x: 1245, endPoint y: 156, distance: 9.6
click at [1245, 156] on div "# 使 用 loop 循 環 移 動 並 攻 擊 目 標 efindNearestEnemy ( ) while True : hero . attack (…" at bounding box center [1268, 290] width 285 height 412
click at [1248, 153] on div "# 使 用 loop 循 環 移 動 並 攻 擊 目 標 efindNearestEnemy ( ) while True : hero . attack (…" at bounding box center [1268, 271] width 285 height 375
click at [1248, 153] on div "# 使 用 loop 循 環 移 動 並 攻 擊 目 標 efindNearestEnemy ( ) while True : hero . attack (…" at bounding box center [1268, 290] width 285 height 412
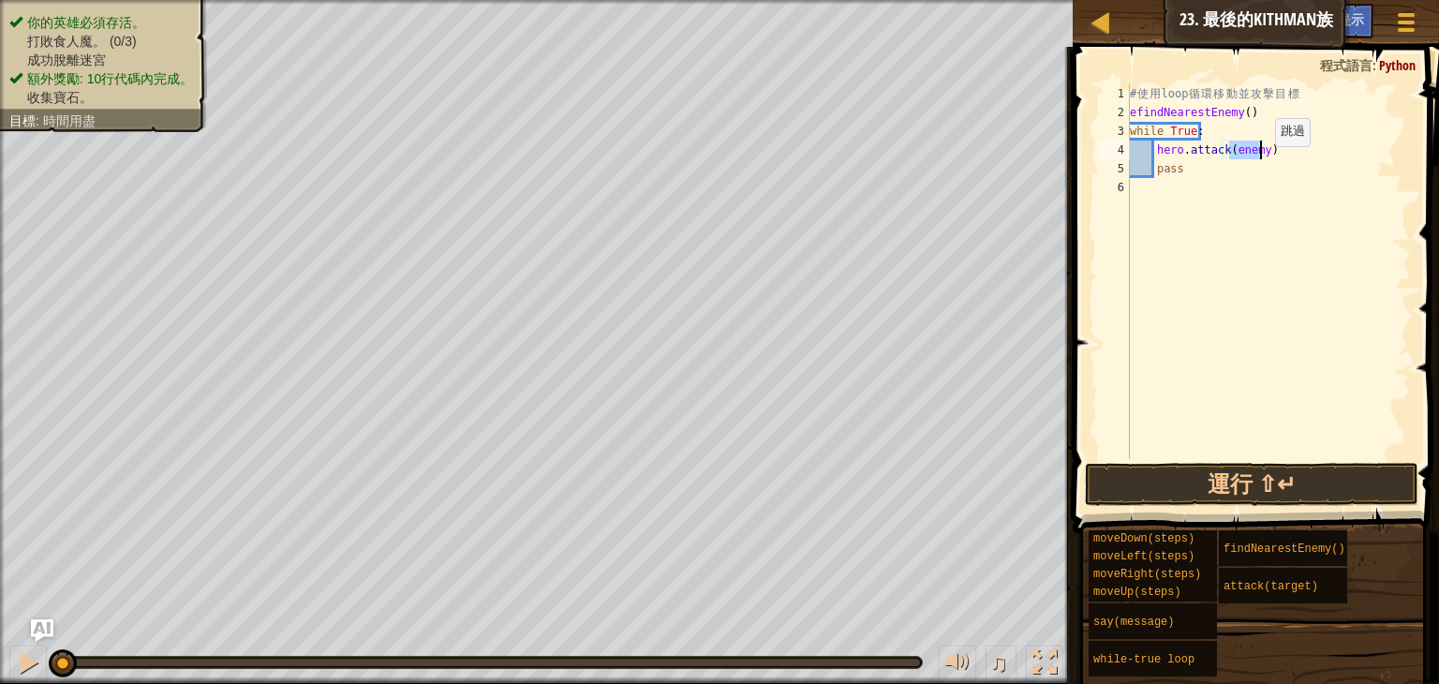
click at [1256, 166] on div "# 使 用 loop 循 環 移 動 並 攻 擊 目 標 efindNearestEnemy ( ) while True : hero . attack (…" at bounding box center [1268, 290] width 285 height 412
click at [1129, 110] on div "2" at bounding box center [1114, 112] width 31 height 19
click at [1132, 110] on div "# 使 用 loop 循 環 移 動 並 攻 擊 目 標 efindNearestEnemy ( ) while True : hero . attack (…" at bounding box center [1268, 290] width 285 height 412
paste textarea "enemy"
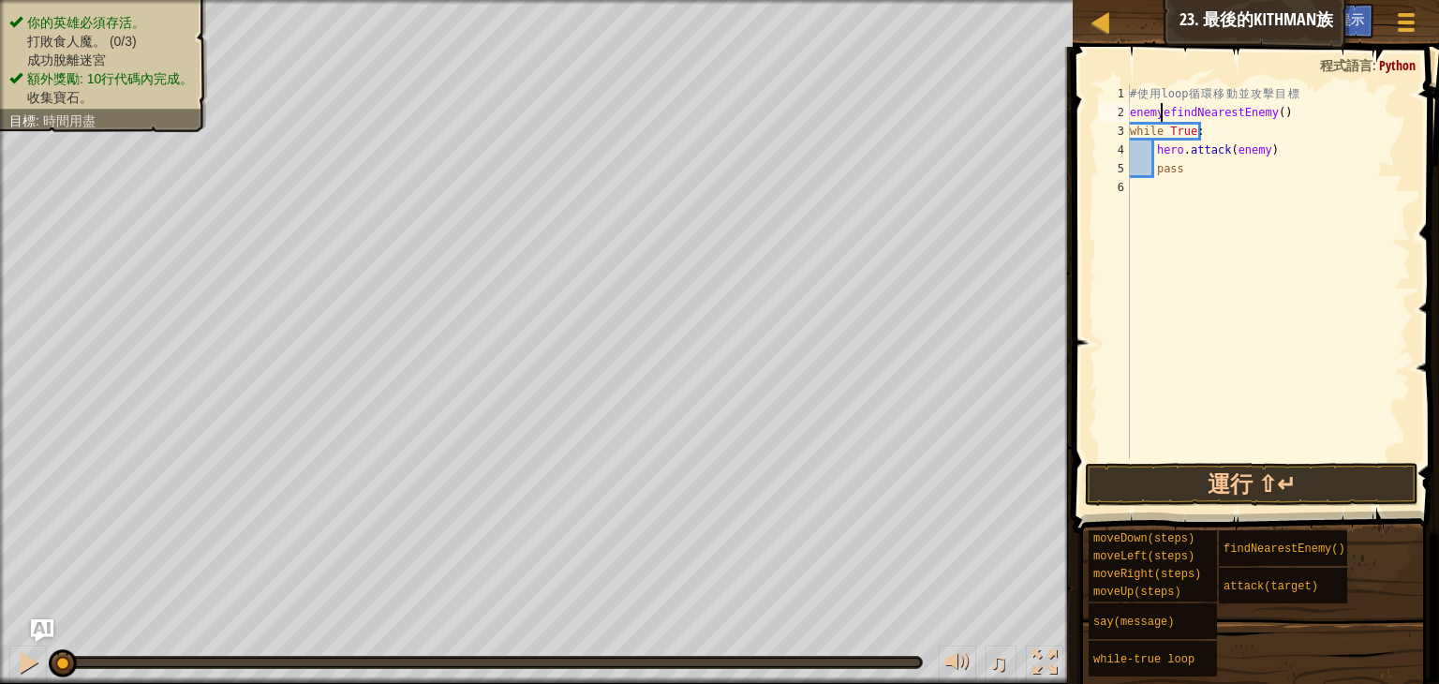
click at [1283, 126] on div "# 使 用 loop 循 環 移 動 並 攻 擊 目 標 enemyefindNearestEnemy ( ) while True : hero . att…" at bounding box center [1268, 290] width 285 height 412
click at [1225, 139] on div "# 使 用 loop 循 環 移 動 並 攻 擊 目 標 enemy1efindNearestEnemy ( ) while True hero . atta…" at bounding box center [1268, 290] width 285 height 412
click at [1314, 499] on button "運行 ⇧↵" at bounding box center [1252, 484] width 334 height 43
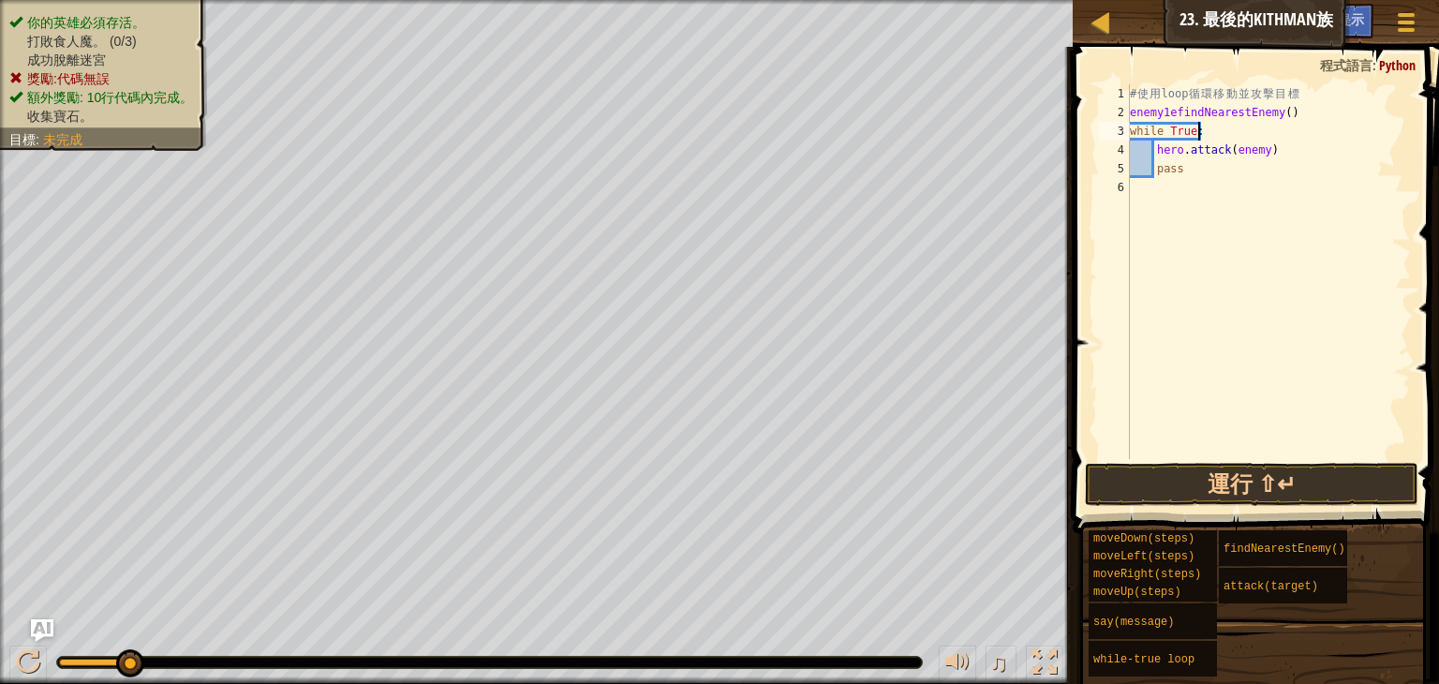
click at [1257, 153] on div "# 使 用 loop 循 環 移 動 並 攻 擊 目 標 enemy1efindNearestEnemy ( ) while True : hero . at…" at bounding box center [1268, 290] width 285 height 412
click at [1286, 150] on div "# 使 用 loop 循 環 移 動 並 攻 擊 目 標 enemy1efindNearestEnemy ( ) while True : hero . at…" at bounding box center [1268, 290] width 285 height 412
click at [1286, 151] on div "# 使 用 loop 循 環 移 動 並 攻 擊 目 標 enemy1efindNearestEnemy ( ) while True : hero . at…" at bounding box center [1268, 290] width 285 height 412
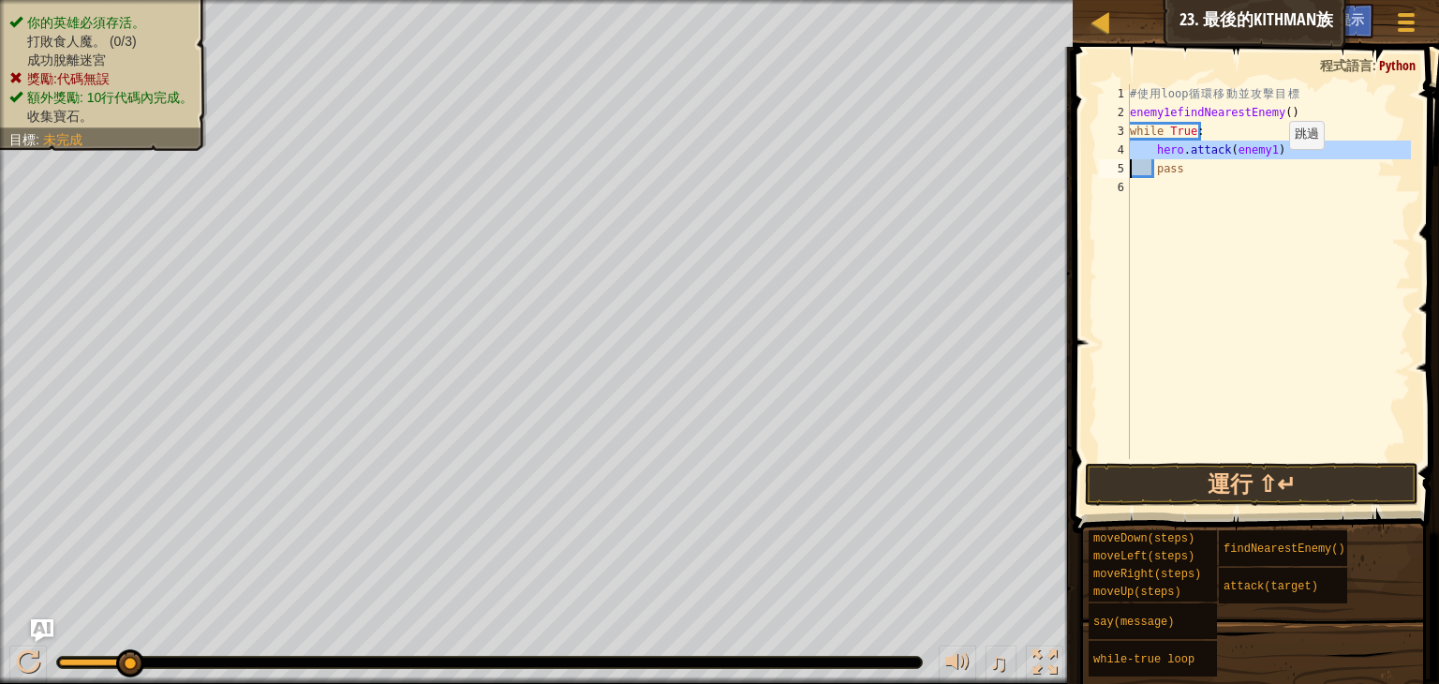
click at [1267, 169] on div "# 使 用 loop 循 環 移 動 並 攻 擊 目 標 enemy1efindNearestEnemy ( ) while True : hero . at…" at bounding box center [1268, 290] width 285 height 412
type textarea "p"
type textarea "h"
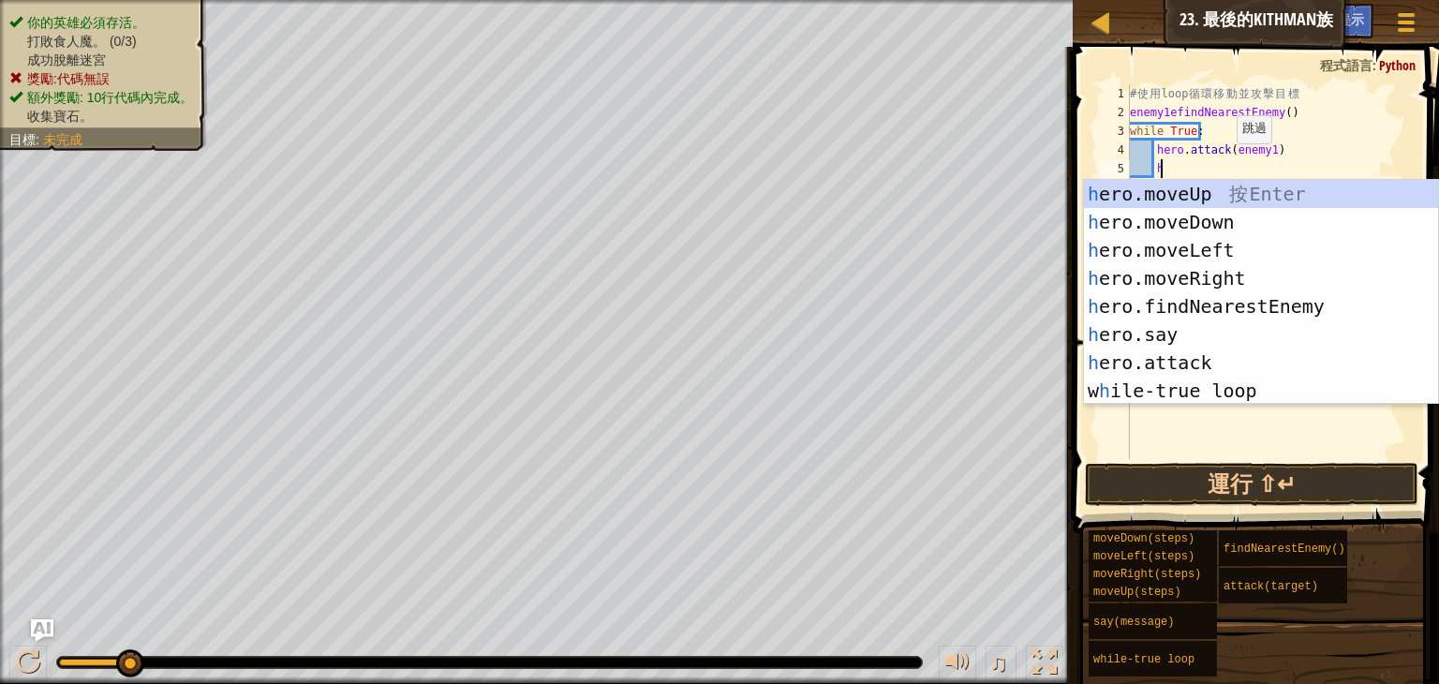
scroll to position [8, 1]
click at [1249, 315] on div "h ero.moveUp 按 Enter h ero.moveDown 按 Enter h ero.moveLeft 按 Enter h ero.moveRi…" at bounding box center [1261, 320] width 354 height 281
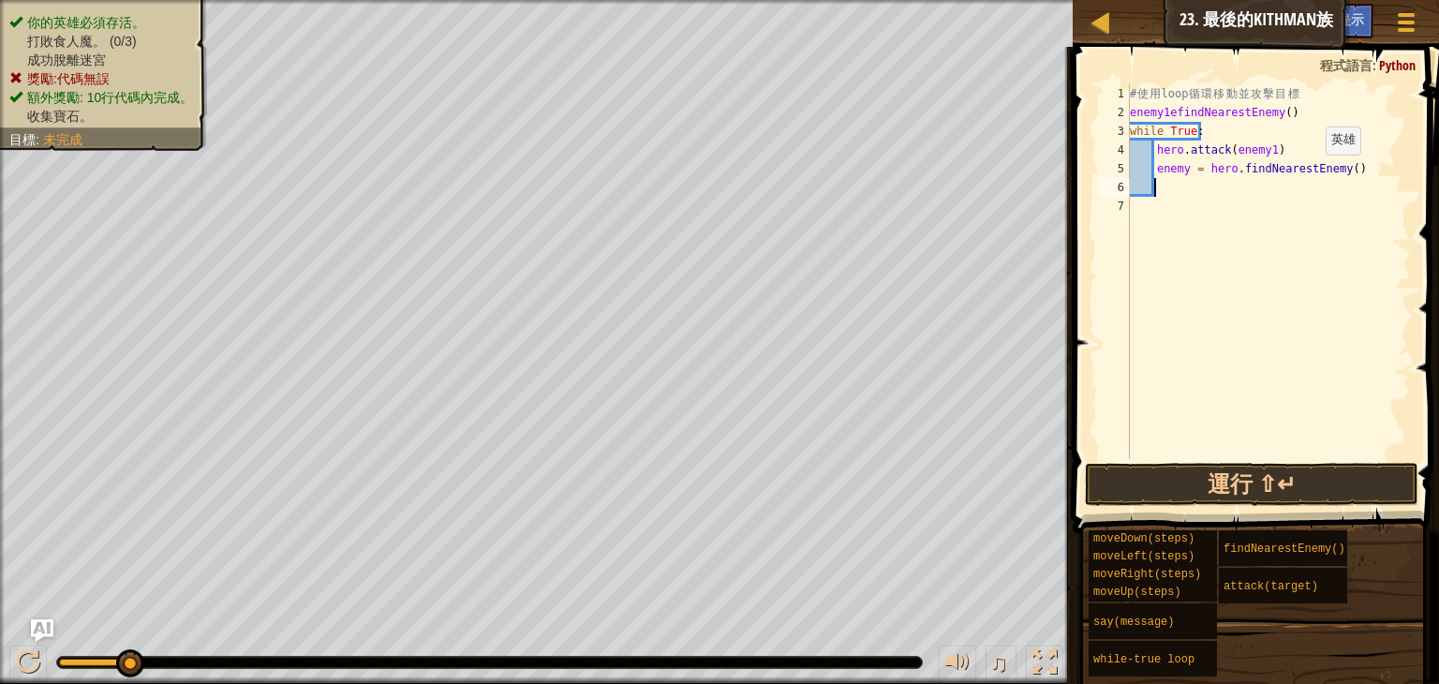
click at [1310, 171] on div "# 使 用 loop 循 環 移 動 並 攻 擊 目 標 enemy1efindNearestEnemy ( ) while True : hero . at…" at bounding box center [1268, 290] width 285 height 412
click at [1310, 171] on div "# 使 用 loop 循 環 移 動 並 攻 擊 目 標 enemy1efindNearestEnemy ( ) while True : hero . at…" at bounding box center [1268, 271] width 285 height 375
click at [1310, 171] on div "# 使 用 loop 循 環 移 動 並 攻 擊 目 標 enemy1efindNearestEnemy ( ) while True : hero . at…" at bounding box center [1268, 290] width 285 height 412
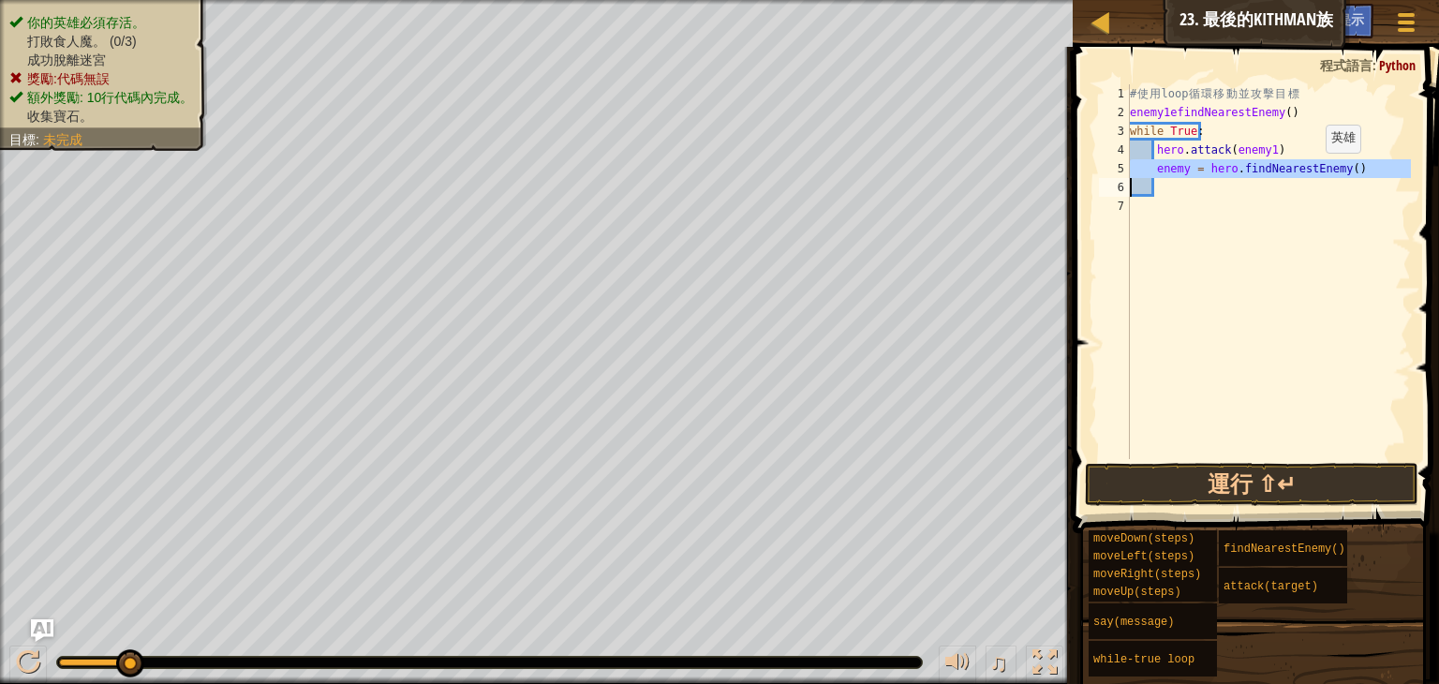
type textarea "enemy = hero.findNearestEnemy()"
click at [1310, 171] on div "# 使 用 loop 循 環 移 動 並 攻 擊 目 標 enemy1efindNearestEnemy ( ) while True : hero . at…" at bounding box center [1268, 290] width 285 height 412
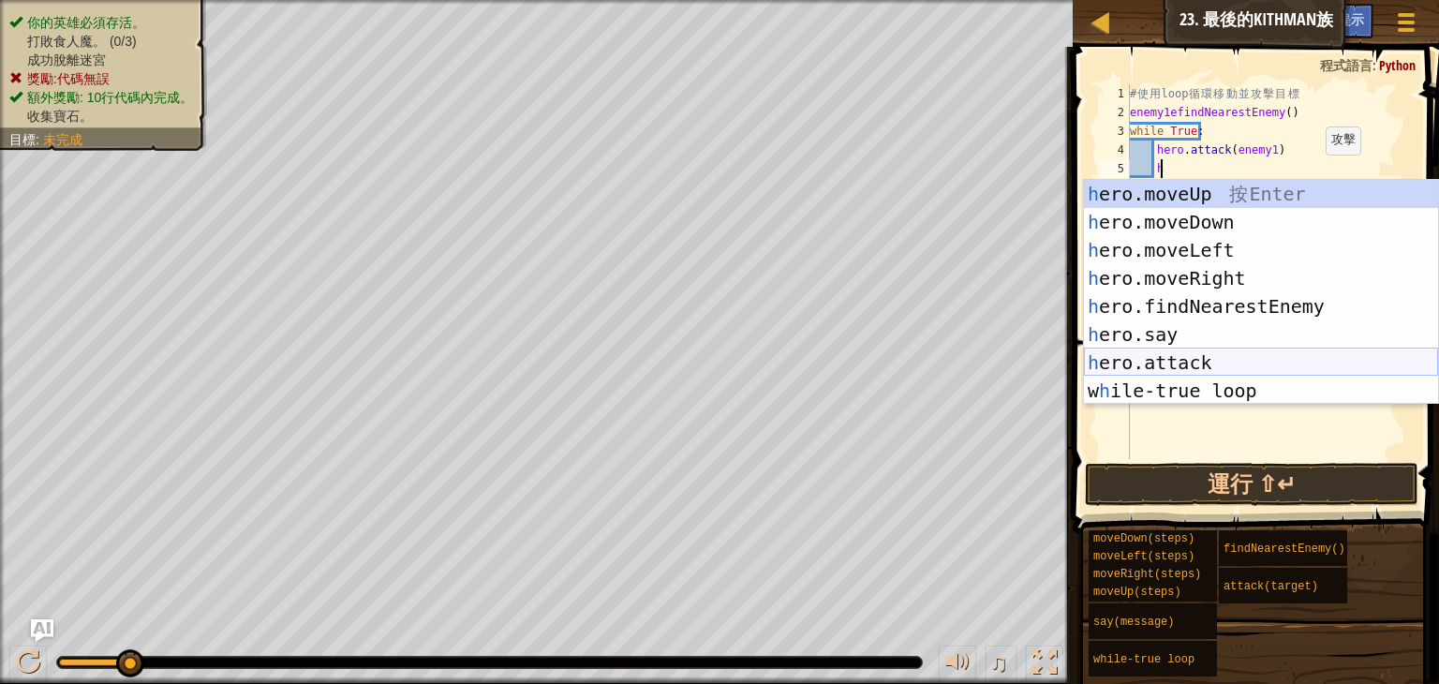
click at [1209, 364] on div "h ero.moveUp 按 Enter h ero.moveDown 按 Enter h ero.moveLeft 按 Enter h ero.moveRi…" at bounding box center [1261, 320] width 354 height 281
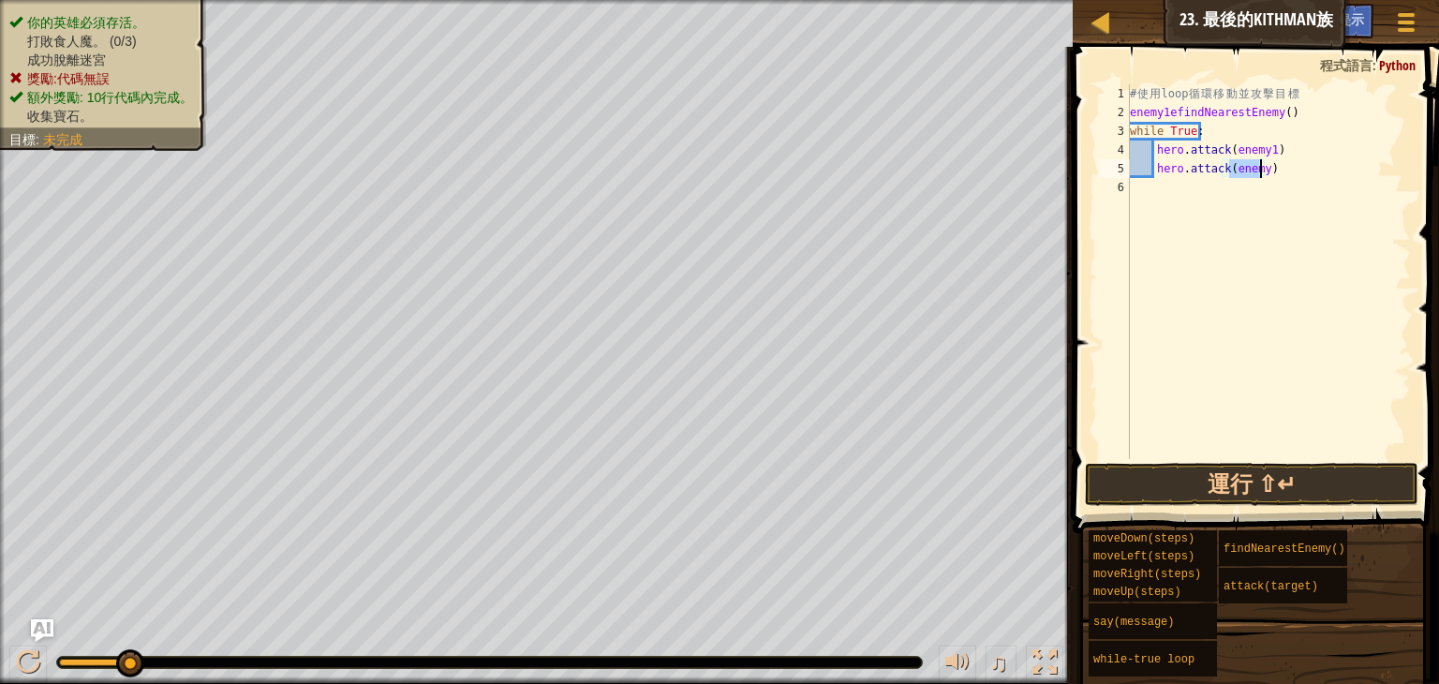
scroll to position [8, 7]
click at [1300, 122] on div "# 使 用 loop 循 環 移 動 並 攻 擊 目 標 enemy1efindNearestEnemy ( ) while True : hero . at…" at bounding box center [1268, 290] width 285 height 412
click at [1301, 113] on div "# 使 用 loop 循 環 移 動 並 攻 擊 目 標 enemy1efindNearestEnemy ( ) while True : hero . at…" at bounding box center [1268, 290] width 285 height 412
type textarea "enemy1efindNearestEnemy()"
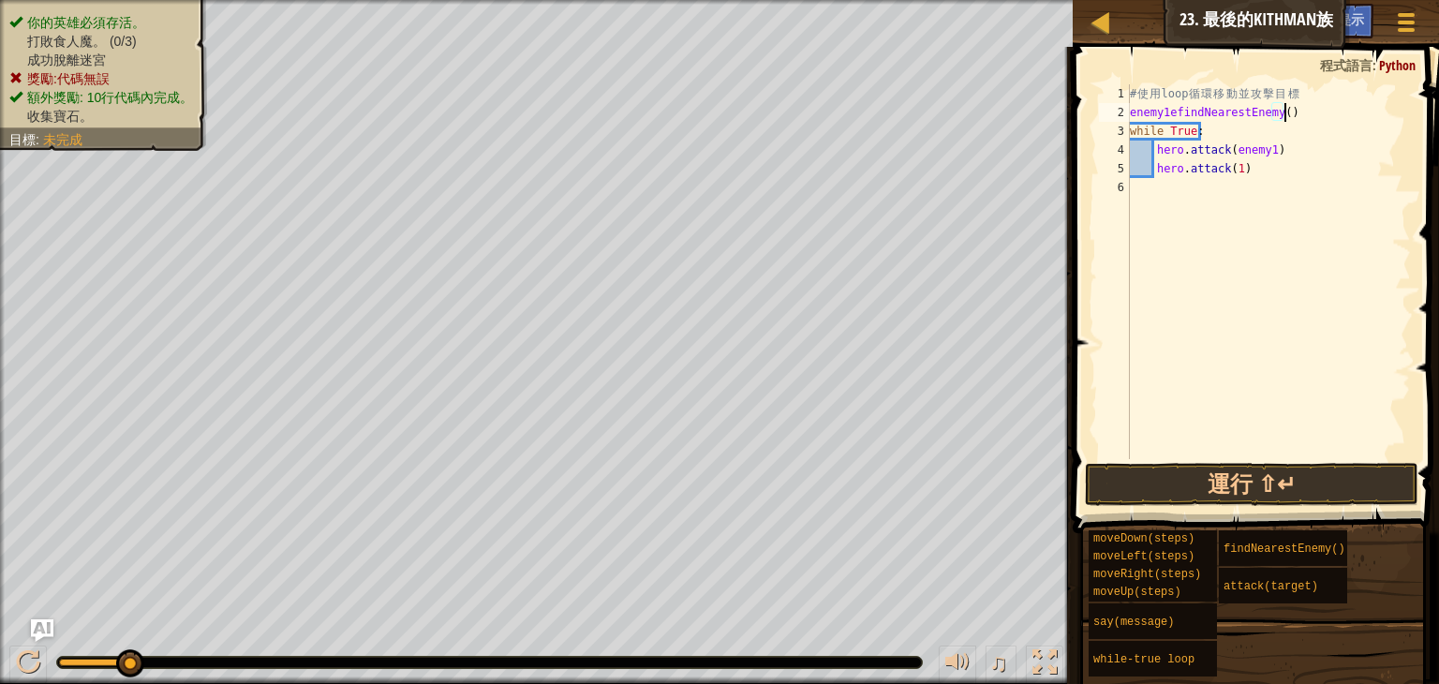
scroll to position [8, 0]
click at [1301, 113] on div "# 使 用 loop 循 環 移 動 並 攻 擊 目 標 enemy1efindNearestEnemy ( ) while True : hero . at…" at bounding box center [1268, 290] width 285 height 412
click at [1190, 121] on div "# 使 用 loop 循 環 移 動 並 攻 擊 目 標 enemy1efindNearestEnemy ( ) while True : hero . at…" at bounding box center [1268, 290] width 285 height 412
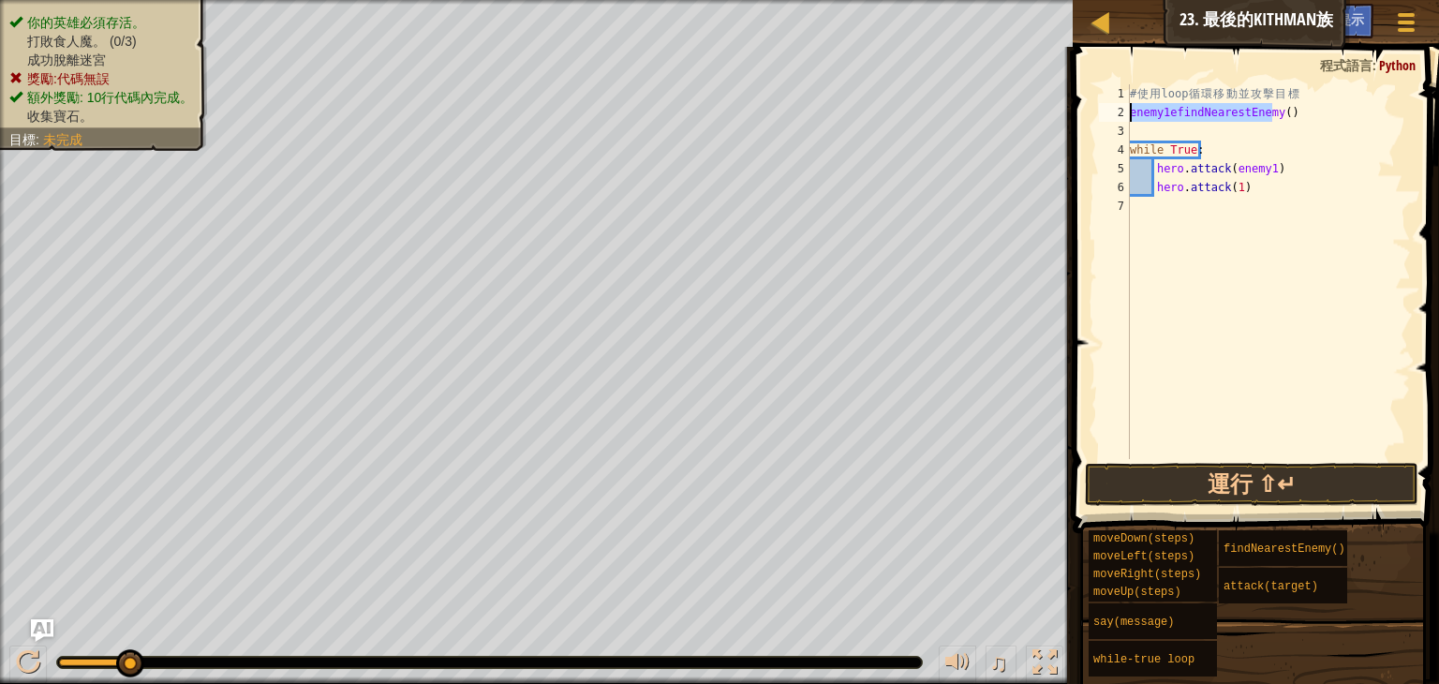
click at [1190, 121] on div "# 使 用 loop 循 環 移 動 並 攻 擊 目 標 enemy1efindNearestEnemy ( ) while True : hero . at…" at bounding box center [1268, 290] width 285 height 412
click at [1169, 143] on div "# 使 用 loop 循 環 移 動 並 攻 擊 目 標 enemy1efindNearestEnemy ( ) while True : hero . at…" at bounding box center [1268, 290] width 285 height 412
type textarea "while True:"
click at [1168, 139] on div "# 使 用 loop 循 環 移 動 並 攻 擊 目 標 enemy1efindNearestEnemy ( ) while True : hero . at…" at bounding box center [1268, 290] width 285 height 412
paste textarea "enemy1efindNearestEnemy()"
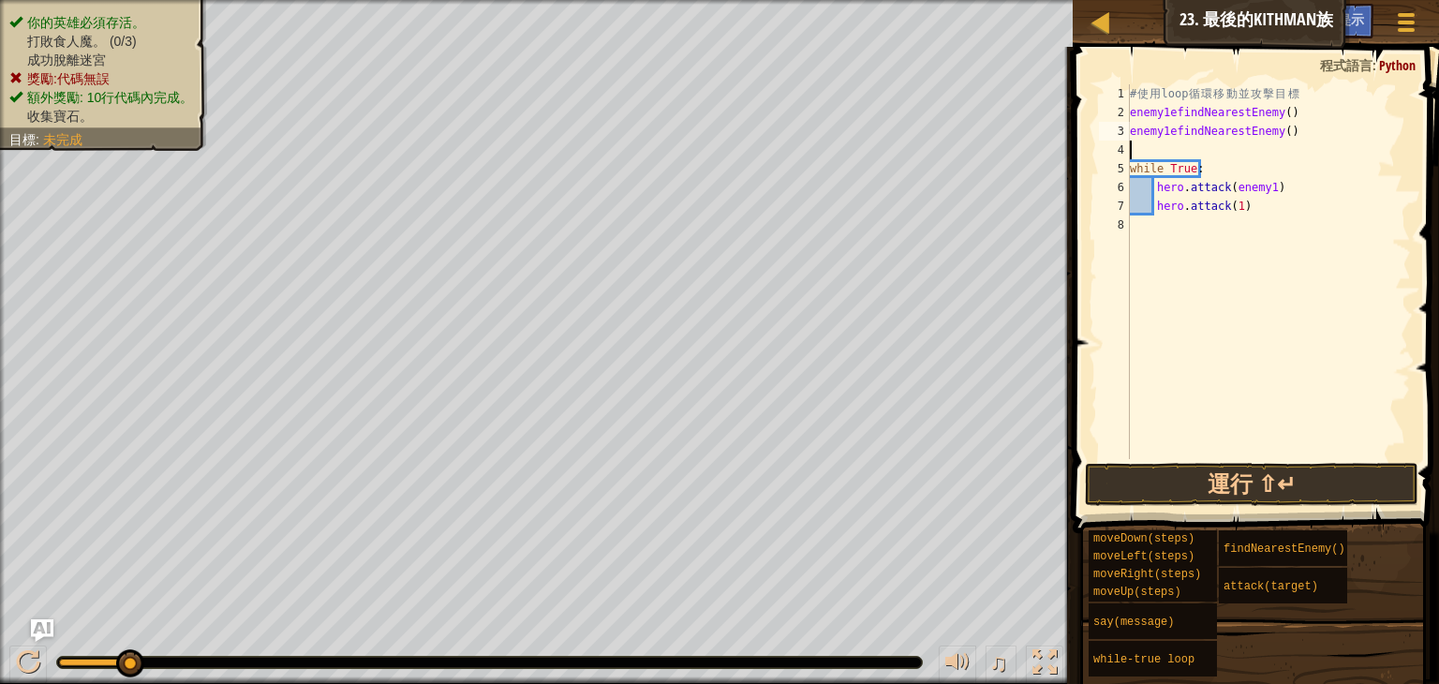
click at [1168, 136] on div "# 使 用 loop 循 環 移 動 並 攻 擊 目 標 enemy1efindNearestEnemy ( ) enemy1efindNearestEnem…" at bounding box center [1268, 290] width 285 height 412
click at [1166, 133] on div "# 使 用 loop 循 環 移 動 並 攻 擊 目 標 enemy1efindNearestEnemy ( ) enemy1efindNearestEnem…" at bounding box center [1268, 290] width 285 height 412
click at [1173, 127] on div "# 使 用 loop 循 環 移 動 並 攻 擊 目 標 enemy1efindNearestEnemy ( ) enemy1efindNearestEnem…" at bounding box center [1268, 271] width 285 height 375
click at [1293, 210] on div "# 使 用 loop 循 環 移 動 並 攻 擊 目 標 enemy1efindNearestEnemy ( ) enemy2efindNearestEnem…" at bounding box center [1268, 290] width 285 height 412
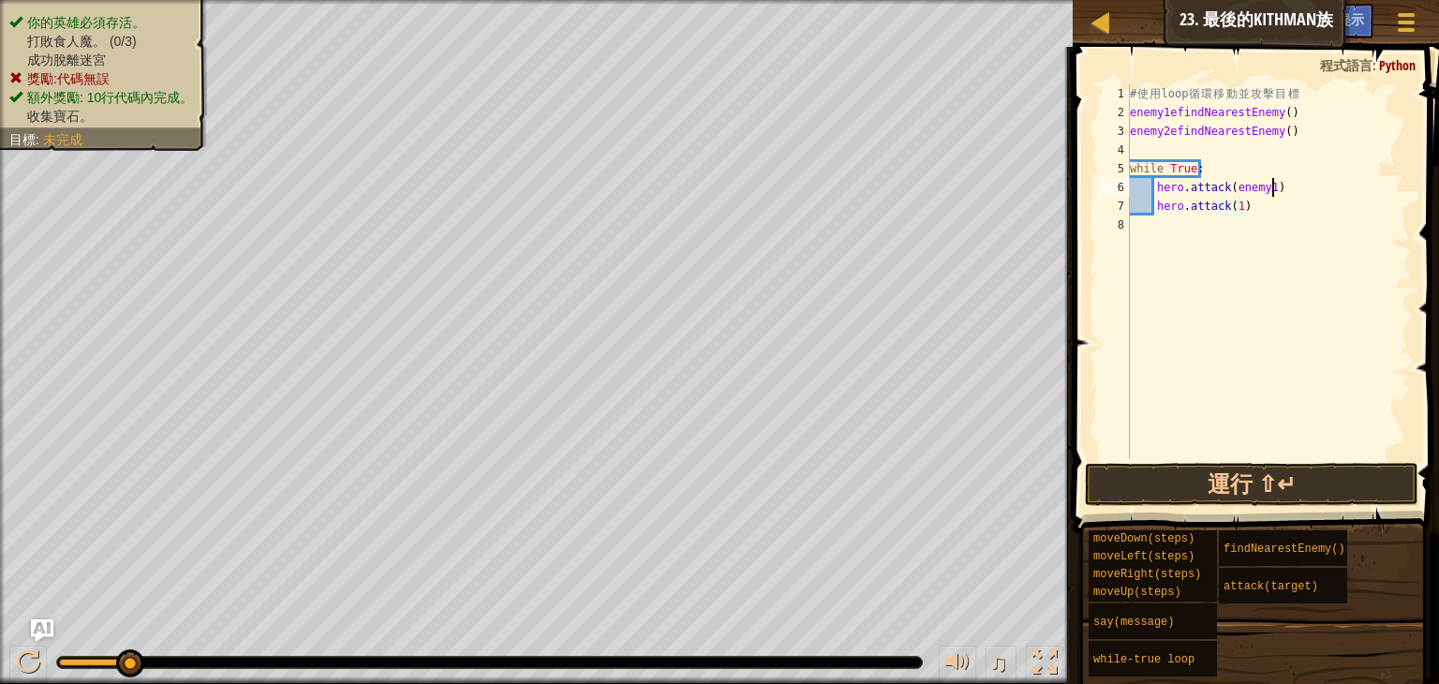
click at [1273, 188] on div "# 使 用 loop 循 環 移 動 並 攻 擊 目 標 enemy1efindNearestEnemy ( ) enemy2efindNearestEnem…" at bounding box center [1268, 290] width 285 height 412
click at [1277, 187] on div "# 使 用 loop 循 環 移 動 並 攻 擊 目 標 enemy1efindNearestEnemy ( ) enemy2efindNearestEnem…" at bounding box center [1268, 290] width 285 height 412
click at [1234, 209] on div "# 使 用 loop 循 環 移 動 並 攻 擊 目 標 enemy1efindNearestEnemy ( ) enemy2efindNearestEnem…" at bounding box center [1268, 290] width 285 height 412
click at [1253, 188] on div "# 使 用 loop 循 環 移 動 並 攻 擊 目 標 enemy1efindNearestEnemy ( ) enemy2efindNearestEnem…" at bounding box center [1268, 290] width 285 height 412
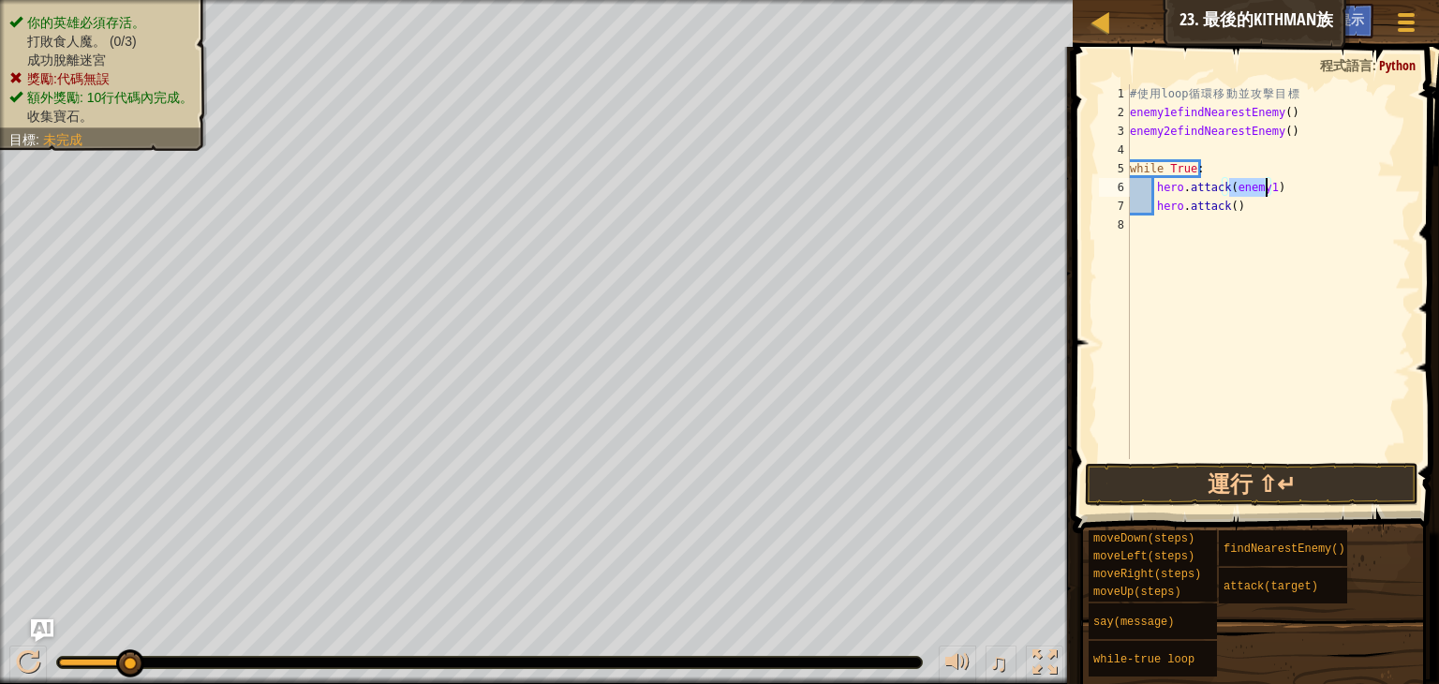
click at [1253, 187] on div "# 使 用 loop 循 環 移 動 並 攻 擊 目 標 enemy1efindNearestEnemy ( ) enemy2efindNearestEnem…" at bounding box center [1268, 271] width 285 height 375
click at [1253, 187] on div "# 使 用 loop 循 環 移 動 並 攻 擊 目 標 enemy1efindNearestEnemy ( ) enemy2efindNearestEnem…" at bounding box center [1268, 290] width 285 height 412
click at [1226, 202] on div "# 使 用 loop 循 環 移 動 並 攻 擊 目 標 enemy1efindNearestEnemy ( ) enemy2efindNearestEnem…" at bounding box center [1268, 290] width 285 height 412
paste textarea
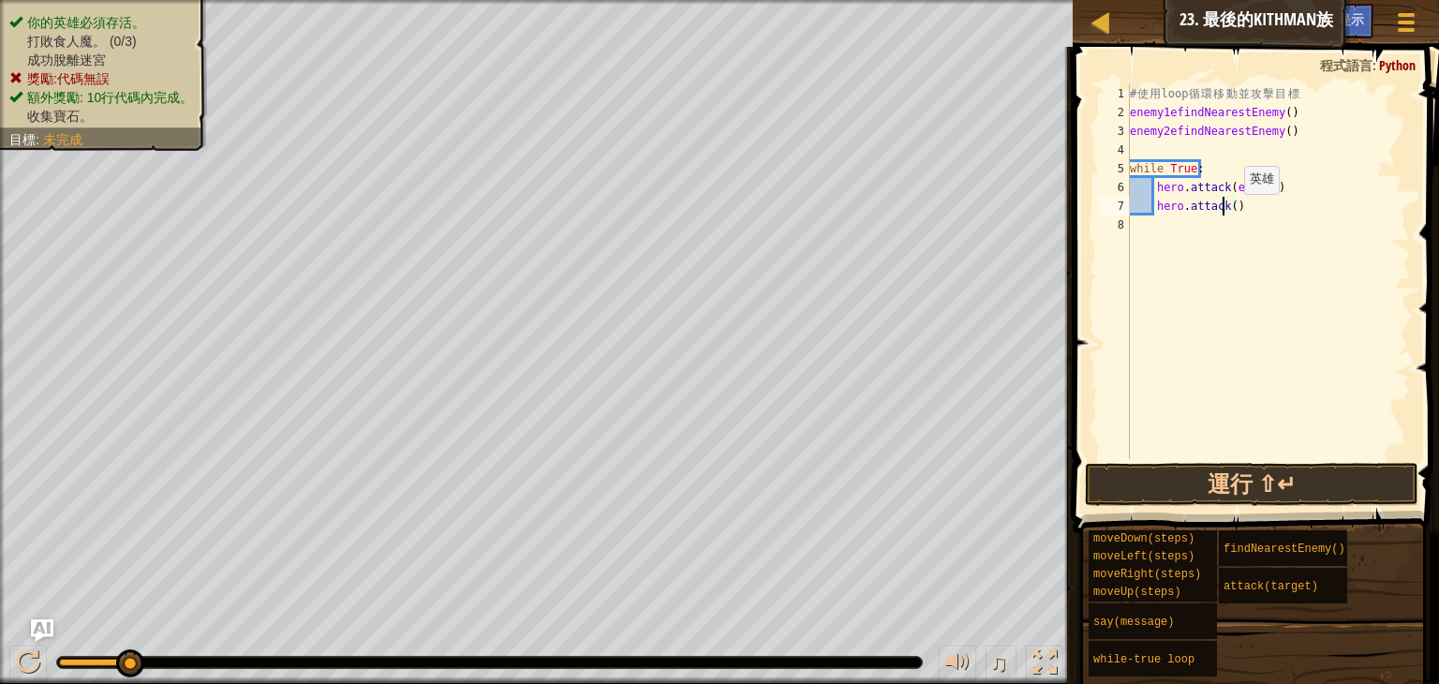
click at [1228, 211] on div "# 使 用 loop 循 環 移 動 並 攻 擊 目 標 enemy1efindNearestEnemy ( ) enemy2efindNearestEnem…" at bounding box center [1268, 290] width 285 height 412
click at [1233, 216] on div "# 使 用 loop 循 環 移 動 並 攻 擊 目 標 enemy1efindNearestEnemy ( ) enemy2efindNearestEnem…" at bounding box center [1268, 290] width 285 height 412
click at [1247, 181] on div "# 使 用 loop 循 環 移 動 並 攻 擊 目 標 enemy1efindNearestEnemy ( ) enemy2efindNearestEnem…" at bounding box center [1268, 290] width 285 height 412
click at [1224, 202] on div "# 使 用 loop 循 環 移 動 並 攻 擊 目 標 enemy1efindNearestEnemy ( ) enemy2efindNearestEnem…" at bounding box center [1268, 290] width 285 height 412
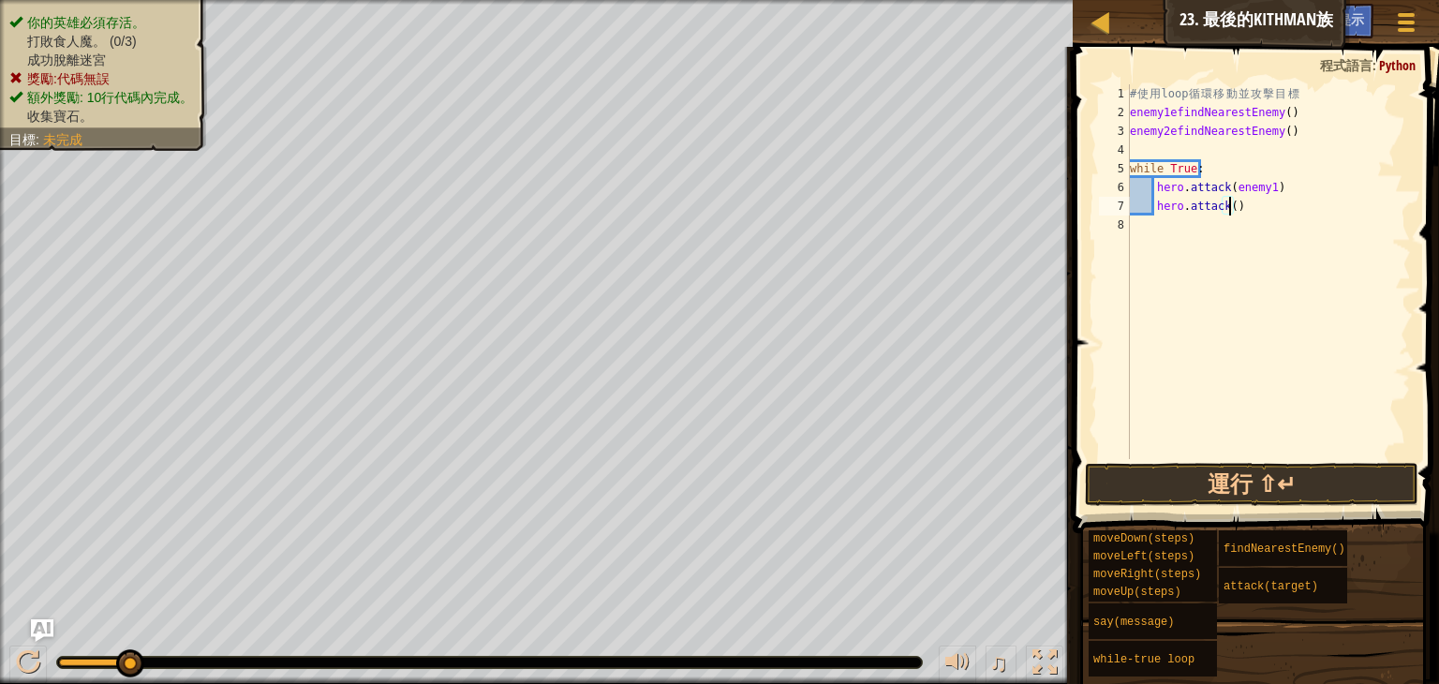
paste textarea "enemy1"
type textarea "hero.attack(enemy1)"
click at [1243, 203] on div "# 使 用 loop 循 環 移 動 並 攻 擊 目 標 enemy1efindNearestEnemy ( ) enemy2efindNearestEnem…" at bounding box center [1268, 290] width 285 height 412
click at [1185, 225] on div "# 使 用 loop 循 環 移 動 並 攻 擊 目 標 enemy1efindNearestEnemy ( ) enemy2efindNearestEnem…" at bounding box center [1268, 290] width 285 height 412
click at [1168, 211] on div "# 使 用 loop 循 環 移 動 並 攻 擊 目 標 enemy1efindNearestEnemy ( ) enemy2efindNearestEnem…" at bounding box center [1268, 290] width 285 height 412
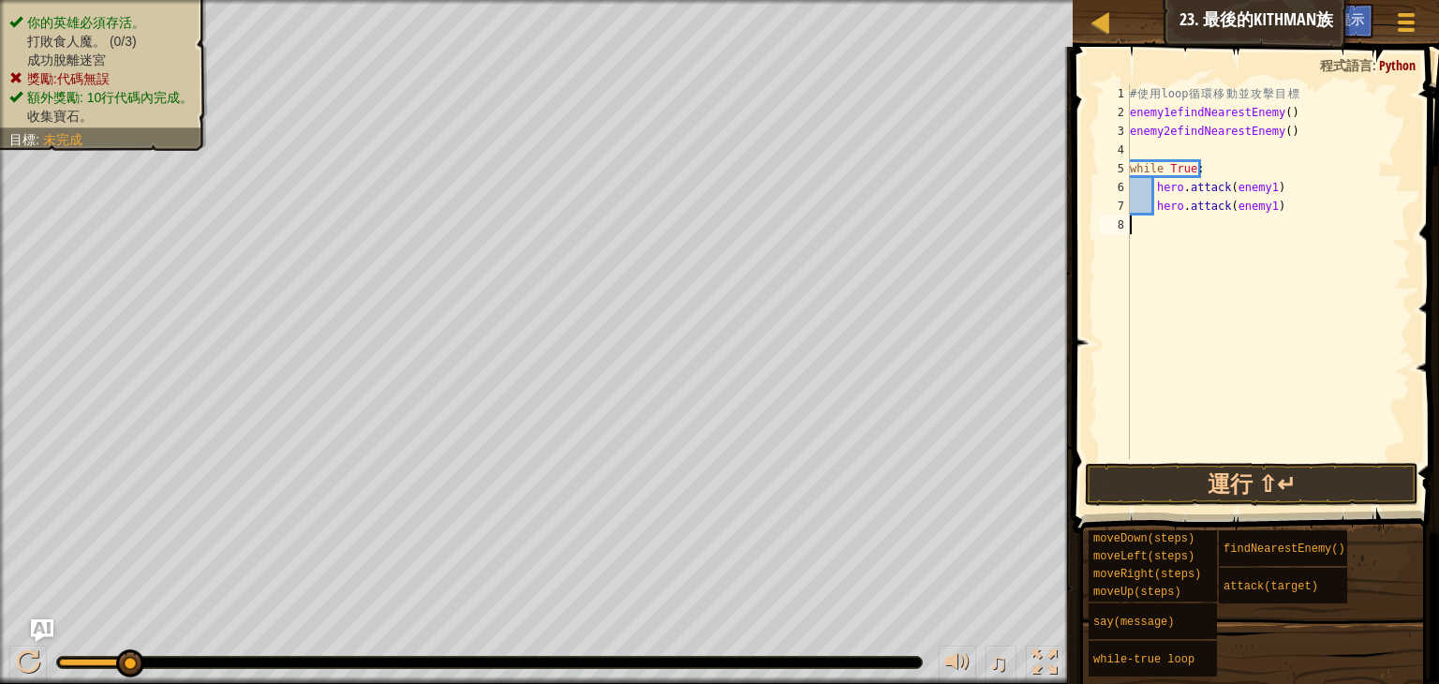
type textarea "hero.attack(enemy1)"
click at [1294, 211] on div "# 使 用 loop 循 環 移 動 並 攻 擊 目 標 enemy1efindNearestEnemy ( ) enemy2efindNearestEnem…" at bounding box center [1268, 290] width 285 height 412
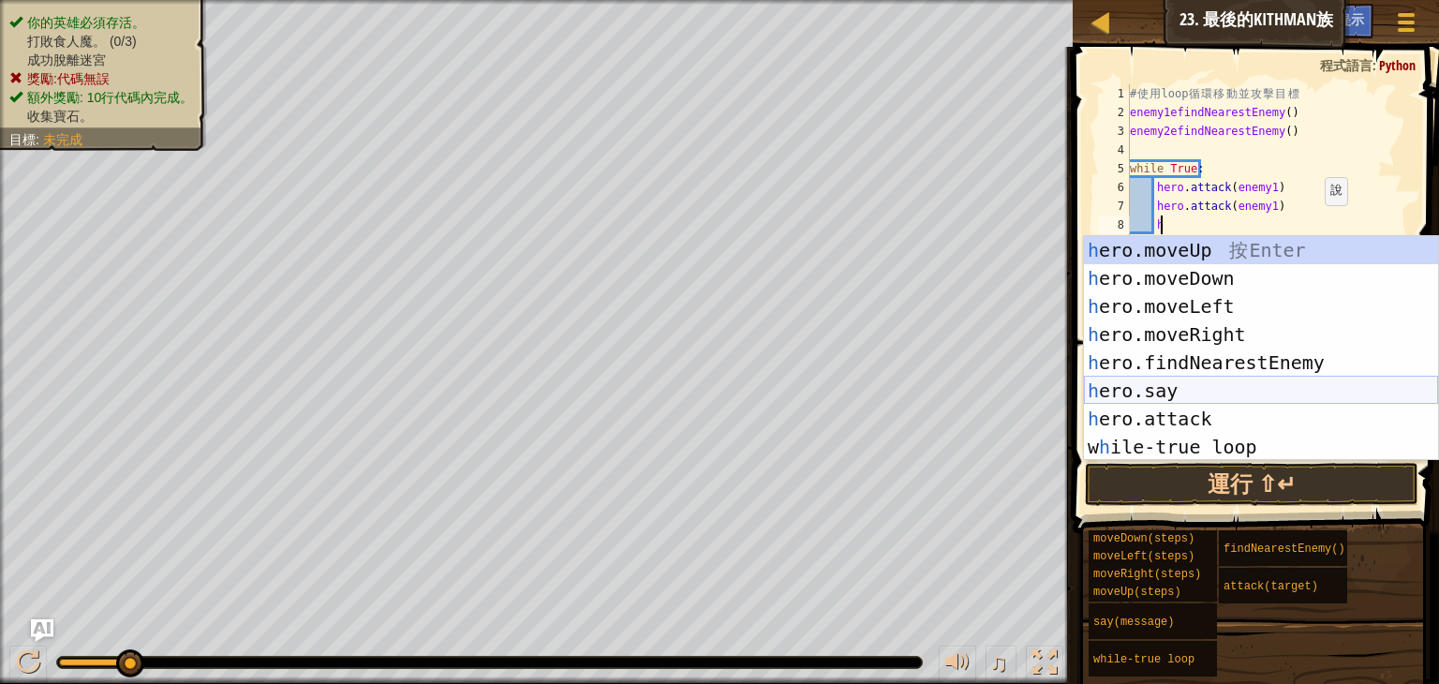
click at [1177, 412] on div "h ero.moveUp 按 Enter h ero.moveDown 按 Enter h ero.moveLeft 按 Enter h ero.moveRi…" at bounding box center [1261, 376] width 354 height 281
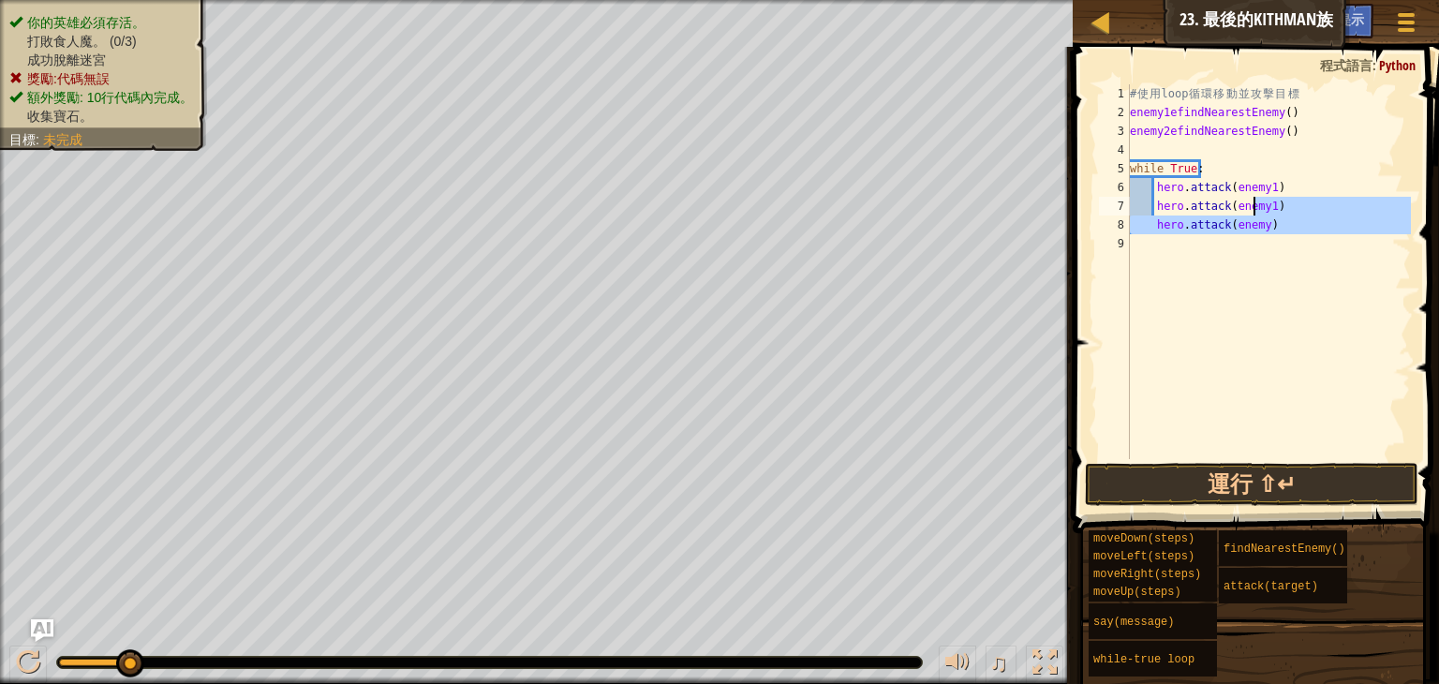
drag, startPoint x: 1258, startPoint y: 243, endPoint x: 1256, endPoint y: 168, distance: 75.0
click at [1256, 168] on div "# 使 用 loop 循 環 移 動 並 攻 擊 目 標 enemy1efindNearestEnemy ( ) enemy2efindNearestEnem…" at bounding box center [1268, 290] width 285 height 412
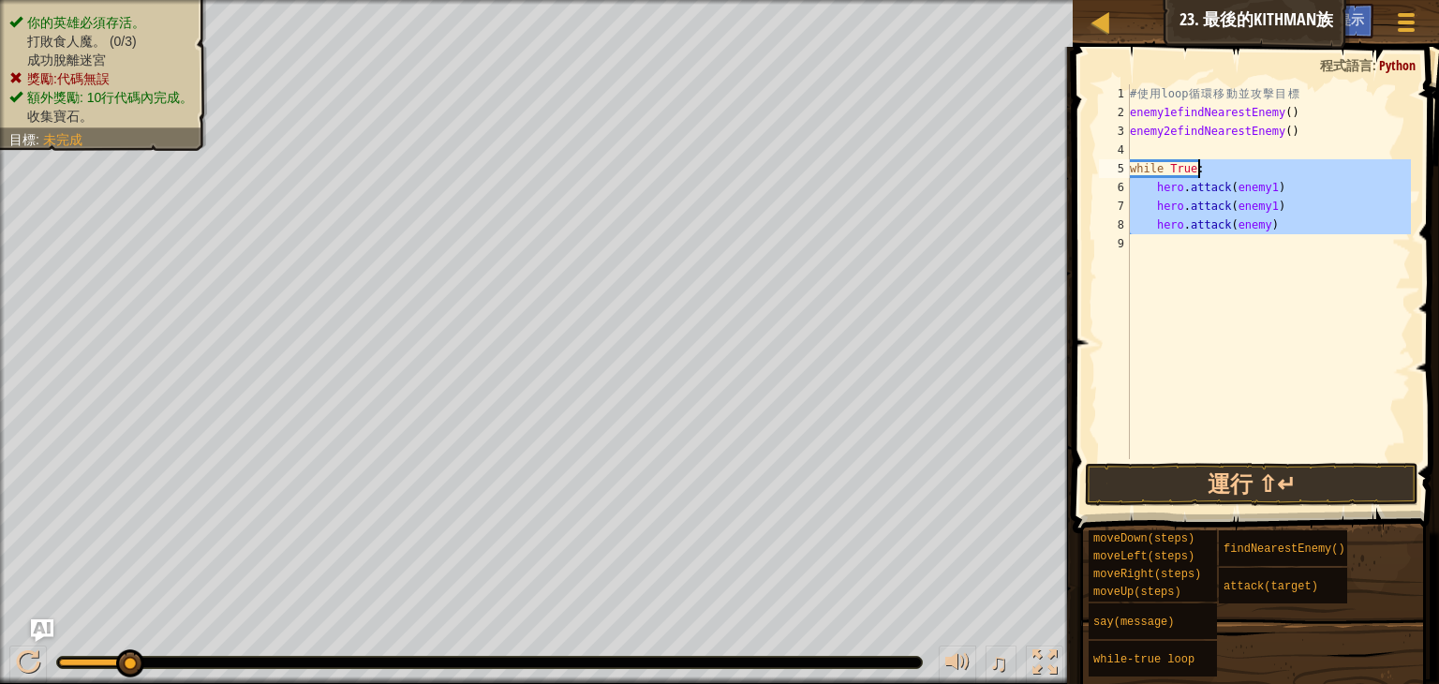
scroll to position [8, 5]
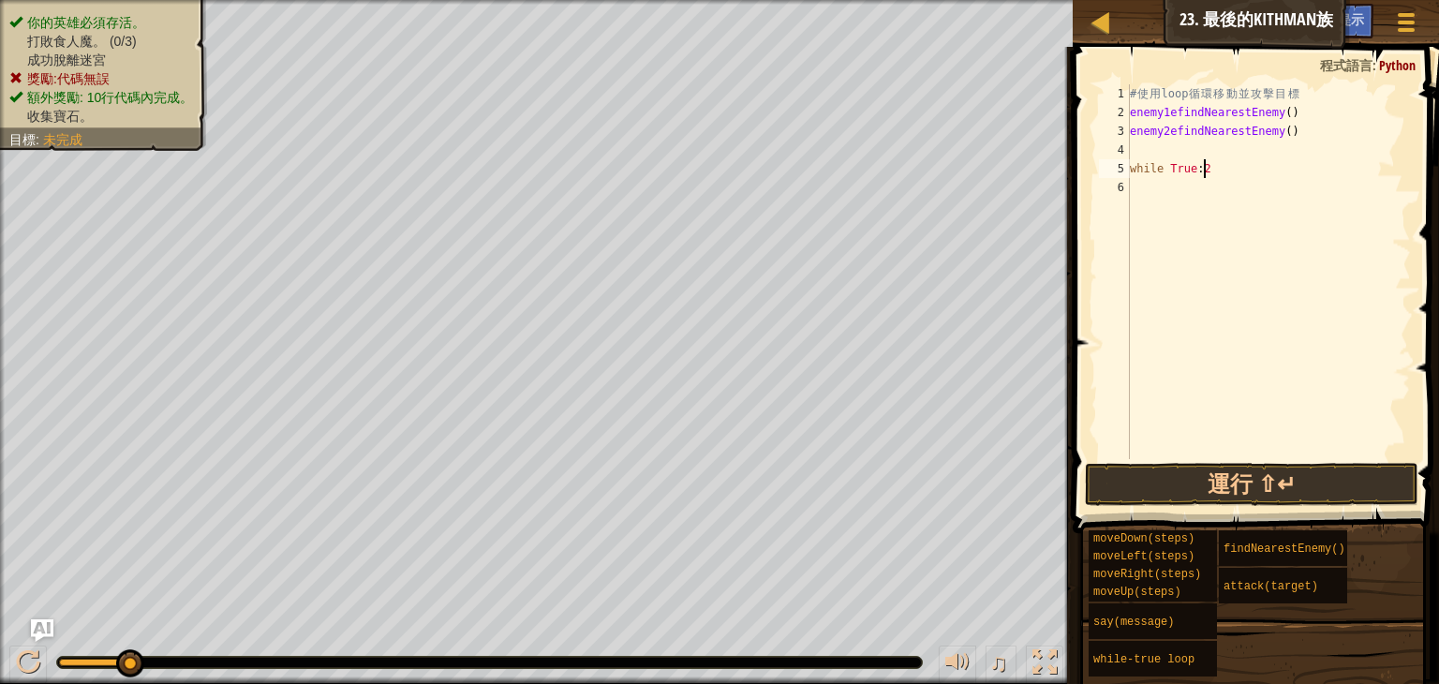
type textarea "while True:"
click at [1232, 197] on div "# 使 用 loop 循 環 移 動 並 攻 擊 目 標 enemy1efindNearestEnemy ( ) enemy2efindNearestEnem…" at bounding box center [1268, 290] width 285 height 412
click at [1236, 177] on div "# 使 用 loop 循 環 移 動 並 攻 擊 目 標 enemy1efindNearestEnemy ( ) enemy2efindNearestEnem…" at bounding box center [1268, 290] width 285 height 412
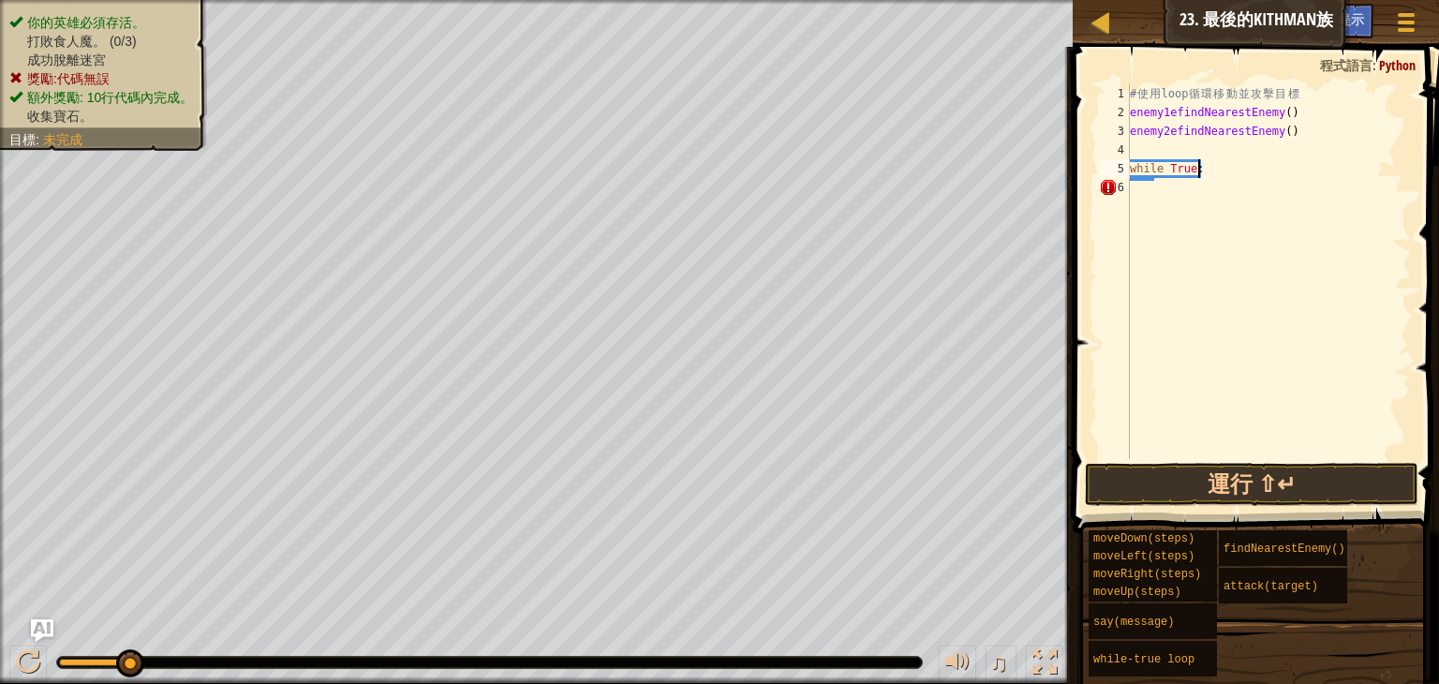
type textarea "while True:"
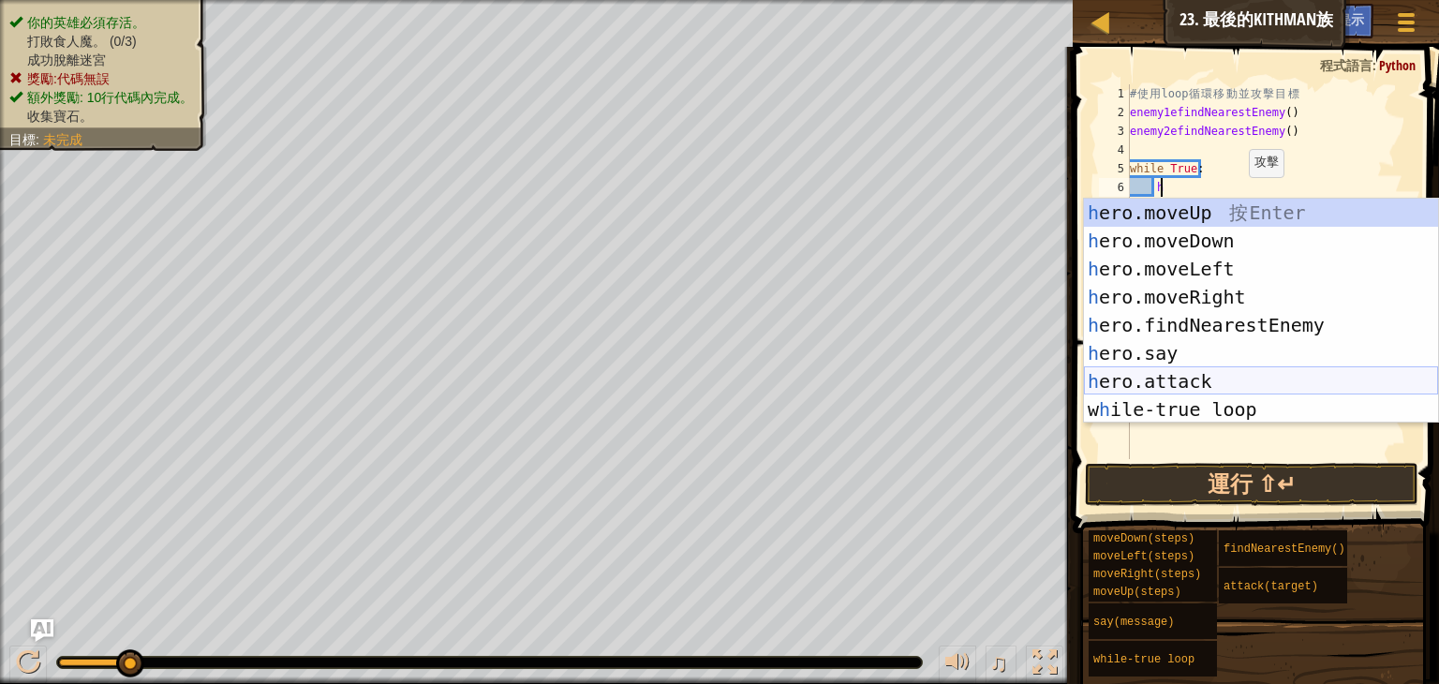
click at [1234, 380] on div "h ero.moveUp 按 Enter h ero.moveDown 按 Enter h ero.moveLeft 按 Enter h ero.moveRi…" at bounding box center [1261, 339] width 354 height 281
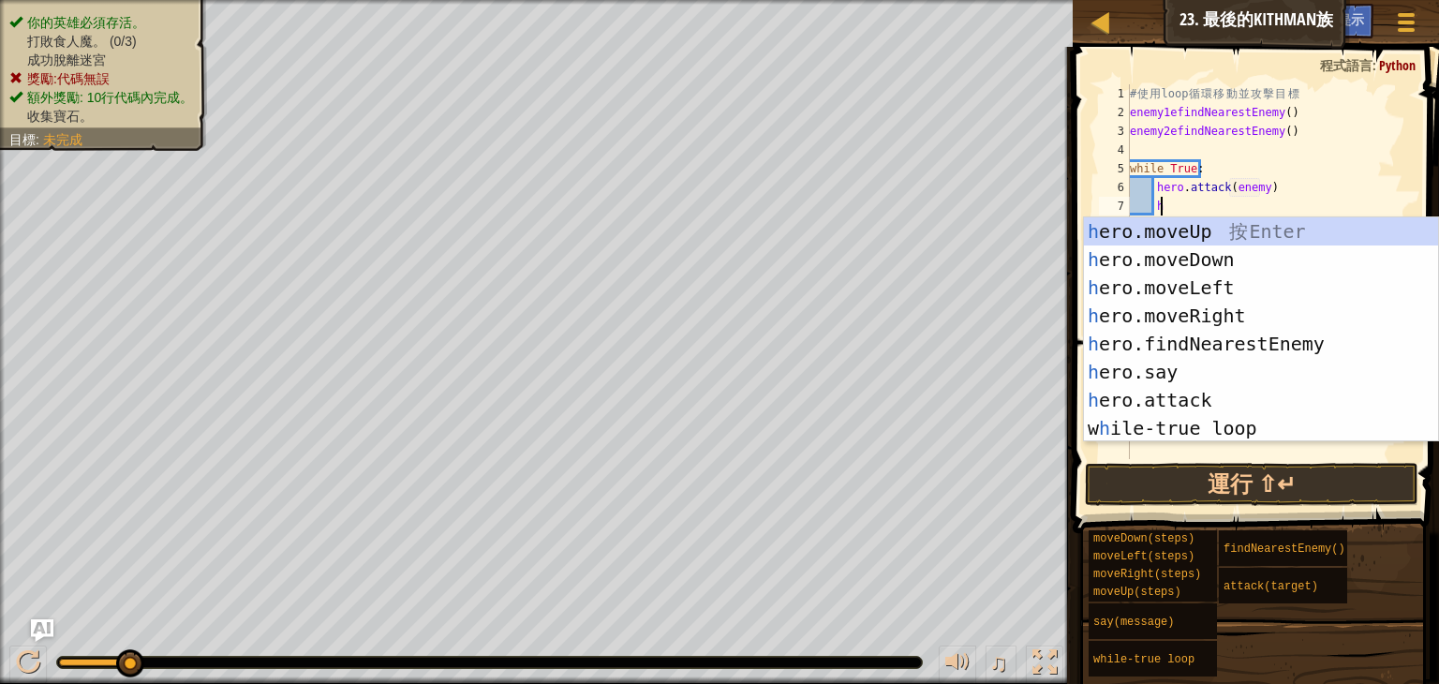
scroll to position [8, 10]
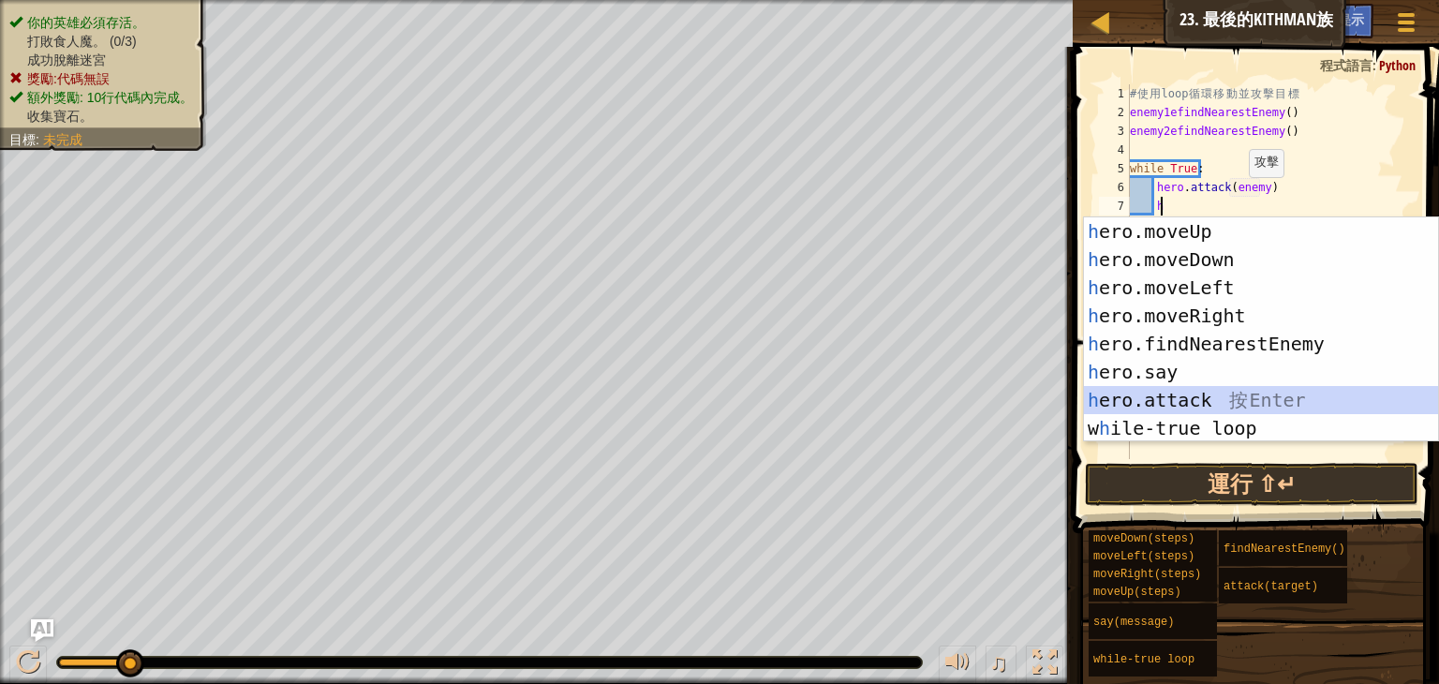
click at [1196, 399] on div "h ero.moveUp 按 Enter h ero.moveDown 按 Enter h ero.moveLeft 按 Enter h ero.moveRi…" at bounding box center [1261, 357] width 354 height 281
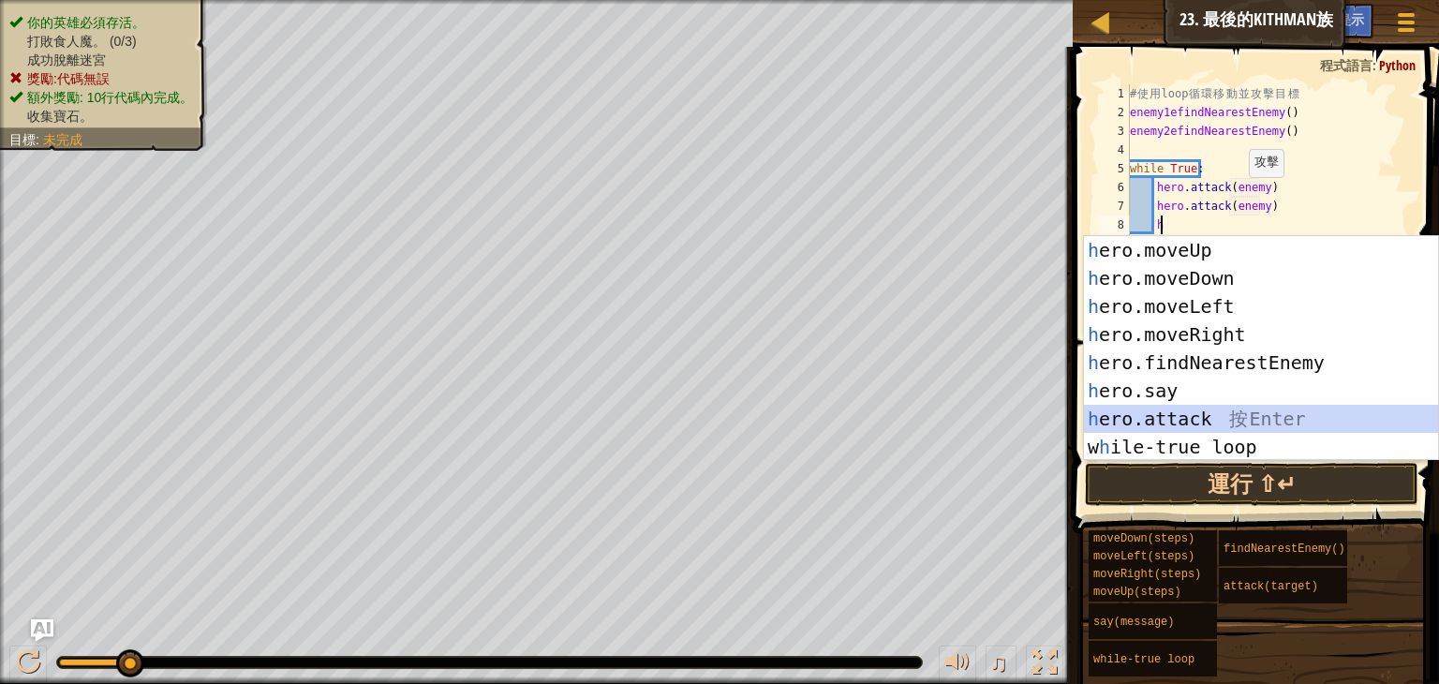
click at [1208, 413] on div "h ero.moveUp 按 Enter h ero.moveDown 按 Enter h ero.moveLeft 按 Enter h ero.moveRi…" at bounding box center [1261, 376] width 354 height 281
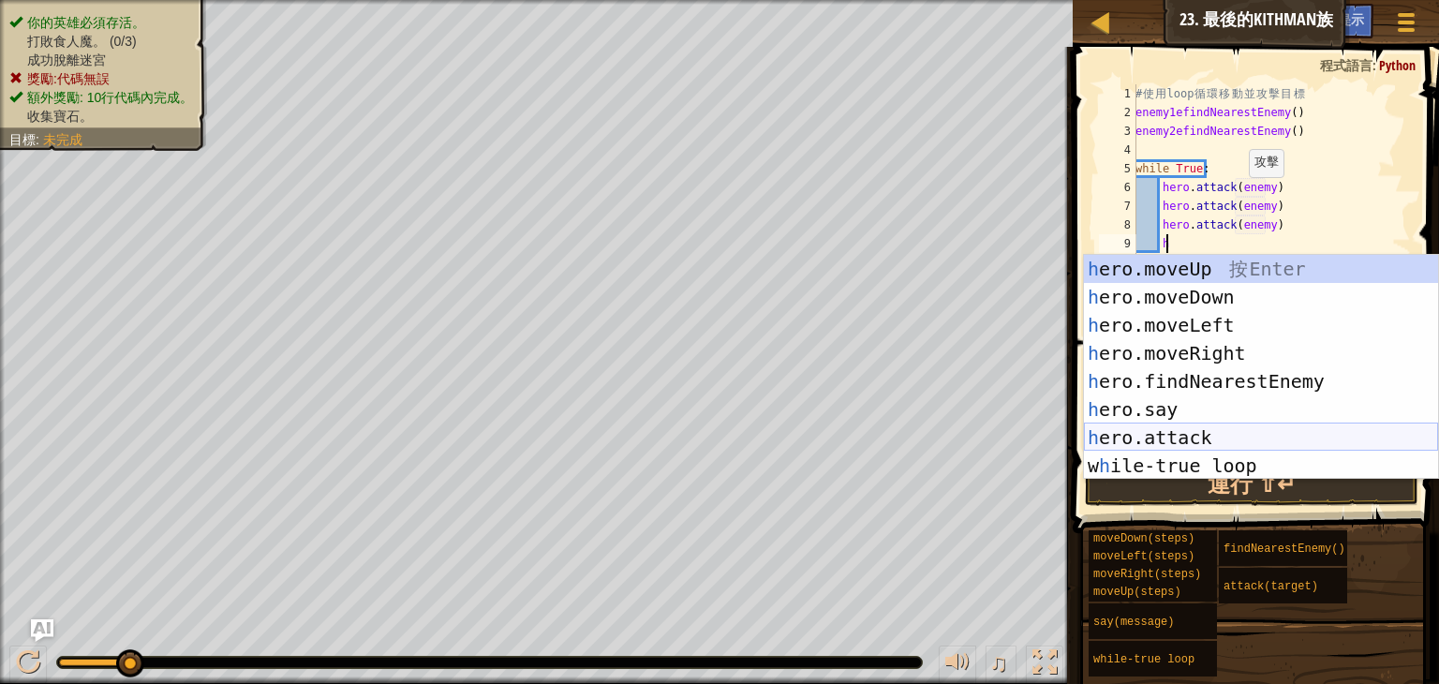
click at [1176, 439] on div "h ero.moveUp 按 Enter h ero.moveDown 按 Enter h ero.moveLeft 按 Enter h ero.moveRi…" at bounding box center [1261, 395] width 354 height 281
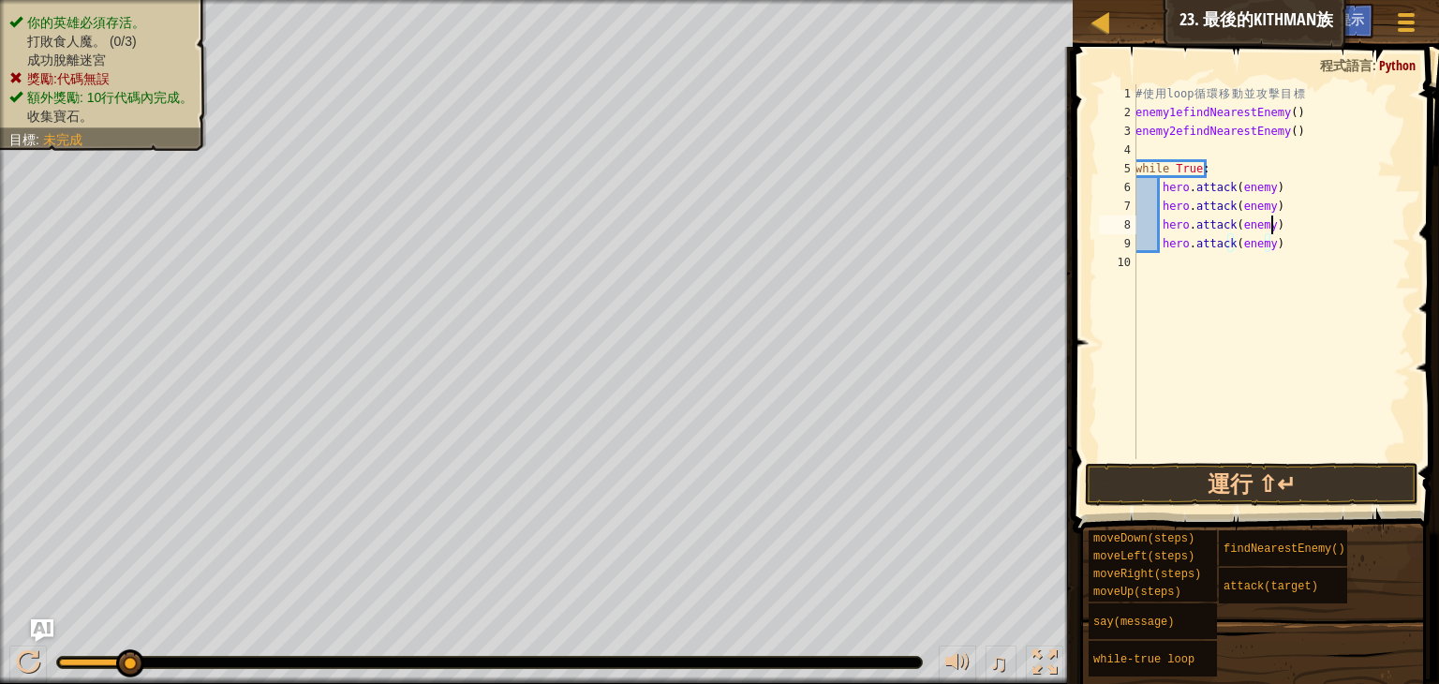
click at [1314, 216] on div "# 使 用 loop 循 環 移 動 並 攻 擊 目 標 enemy1efindNearestEnemy ( ) enemy2efindNearestEnem…" at bounding box center [1271, 290] width 279 height 412
click at [1264, 180] on div "# 使 用 loop 循 環 移 動 並 攻 擊 目 標 enemy1efindNearestEnemy ( ) enemy2efindNearestEnem…" at bounding box center [1271, 290] width 279 height 412
click at [1247, 471] on button "運行 ⇧↵" at bounding box center [1252, 484] width 334 height 43
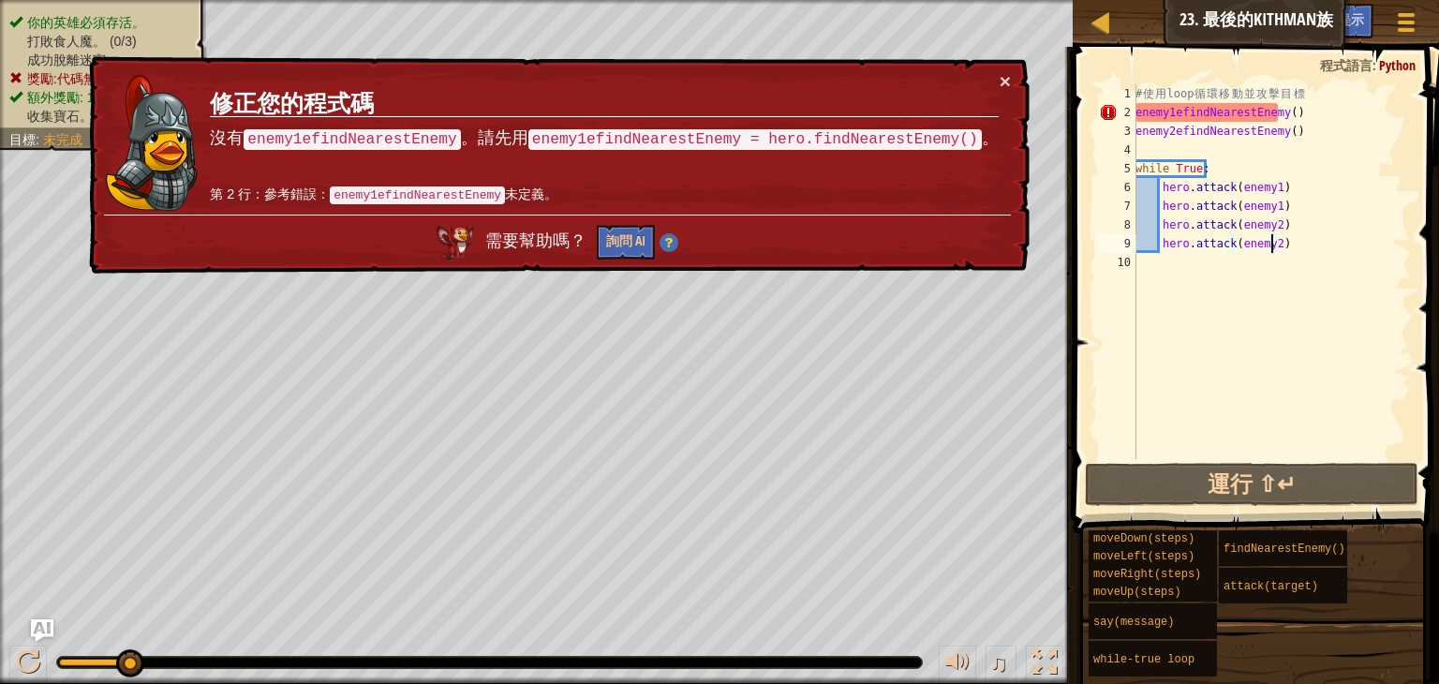
click at [723, 132] on code "enemy1efindNearestEnemy = hero.findNearestEnemy()" at bounding box center [755, 139] width 454 height 21
click at [1161, 117] on div "# 使 用 loop 循 環 移 動 並 攻 擊 目 標 enemy1efindNearestEnemy ( ) enemy2efindNearestEnem…" at bounding box center [1271, 290] width 279 height 412
click at [1170, 113] on div "# 使 用 loop 循 環 移 動 並 攻 擊 目 標 enemy1efindNearestEnemy ( ) enemy2efindNearestEnem…" at bounding box center [1271, 290] width 279 height 412
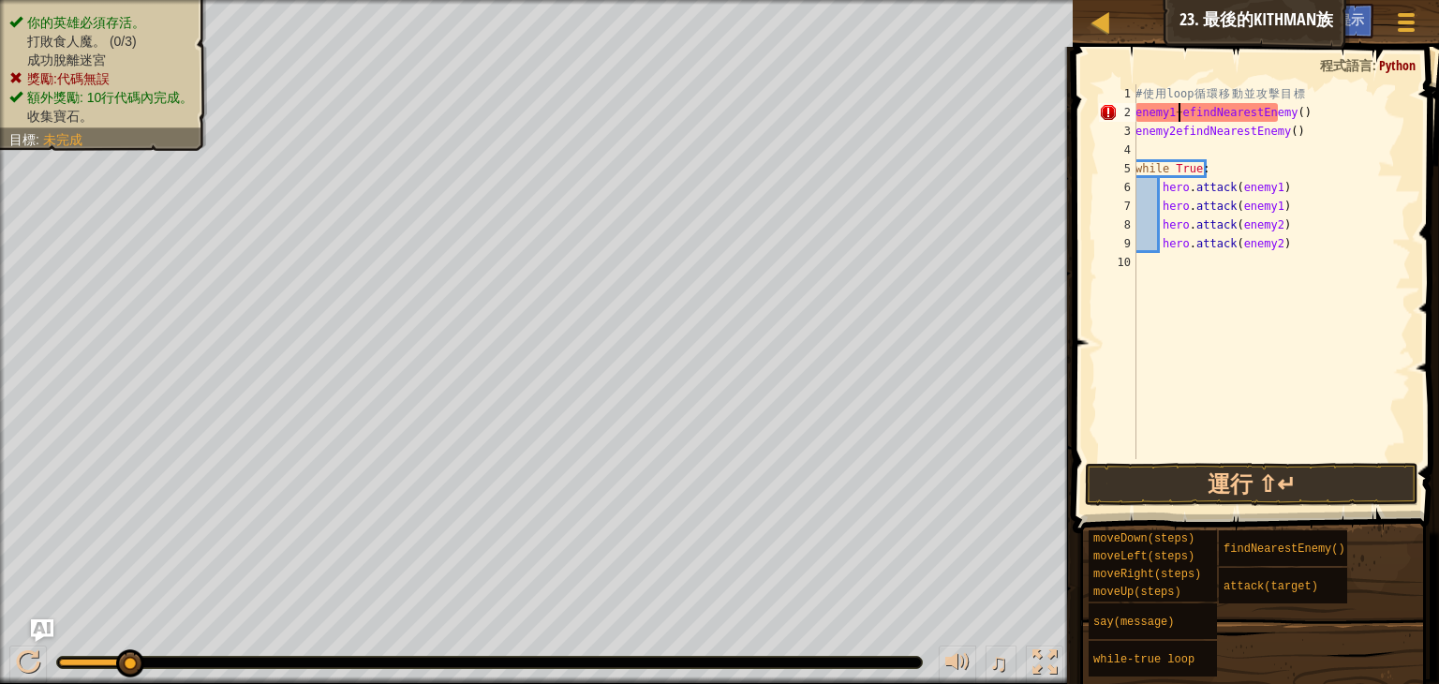
scroll to position [8, 4]
click at [1310, 482] on button "運行 ⇧↵" at bounding box center [1252, 484] width 334 height 43
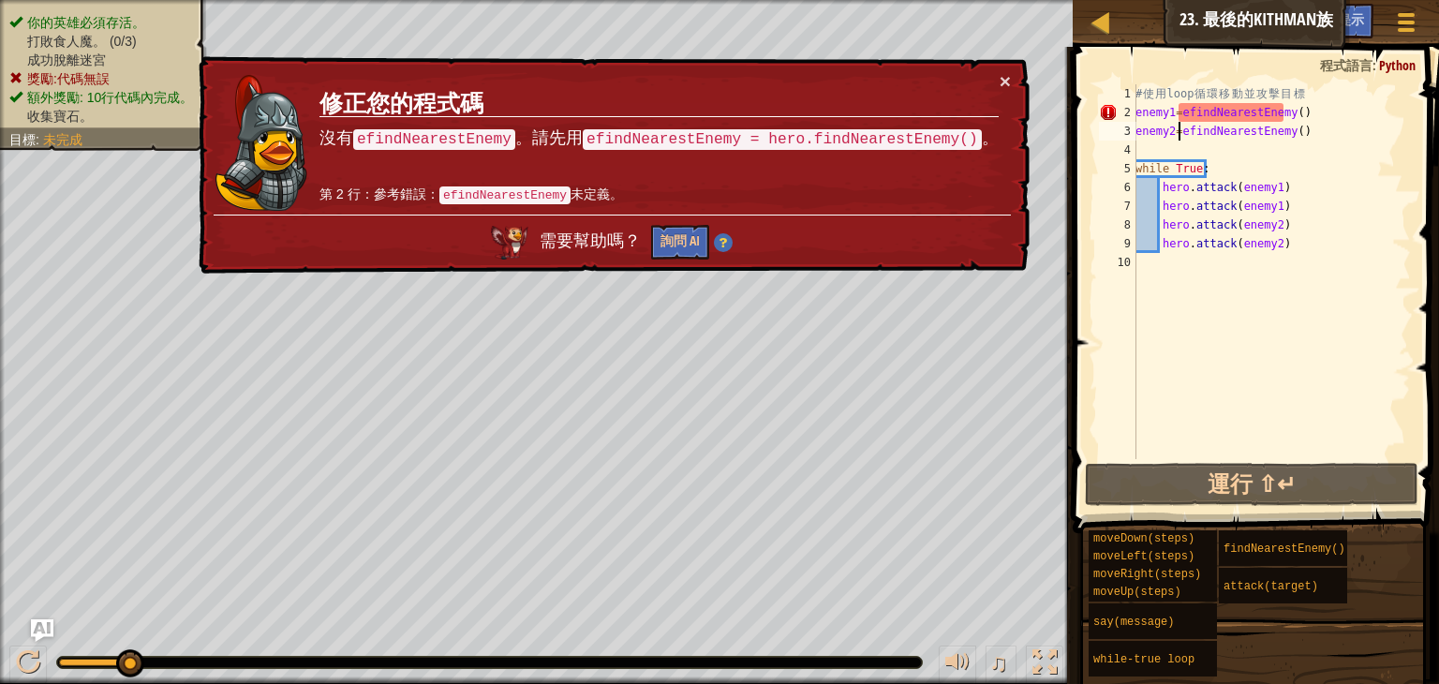
click at [1169, 114] on div "# 使 用 loop 循 環 移 動 並 攻 擊 目 標 enemy1 = efindNearestEnemy ( ) enemy2 = efindNeare…" at bounding box center [1271, 290] width 279 height 412
click at [1179, 112] on div "# 使 用 loop 循 環 移 動 並 攻 擊 目 標 enemy1 = efindNearestEnemy ( ) enemy2 = efindNeare…" at bounding box center [1271, 290] width 279 height 412
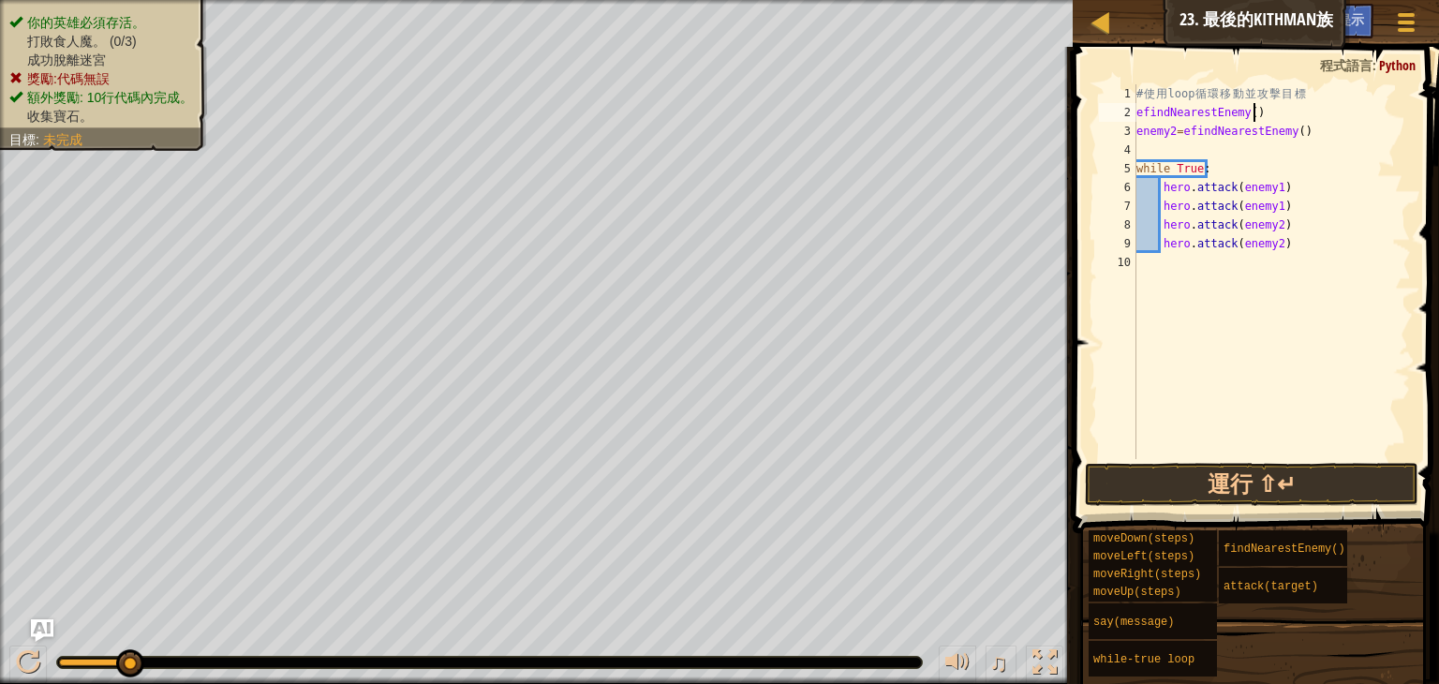
click at [1281, 121] on div "# 使 用 loop 循 環 移 動 並 攻 擊 目 標 efindNearestEnemy ( ) enemy2 = efindNearestEnemy (…" at bounding box center [1272, 290] width 278 height 412
click at [1247, 112] on div "# 使 用 loop 循 環 移 動 並 攻 擊 目 標 efindNearestEnemy = findNearestEnemy ( ) enemy2 = …" at bounding box center [1272, 271] width 278 height 375
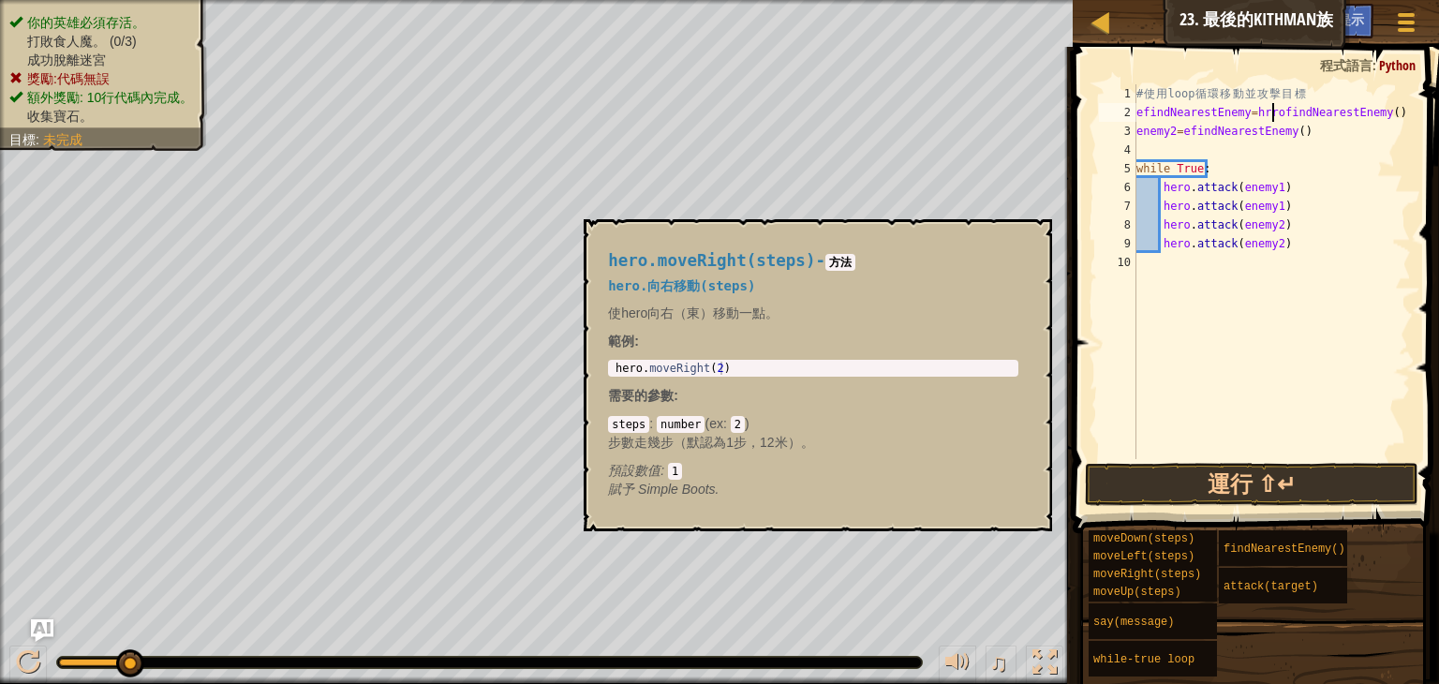
scroll to position [8, 11]
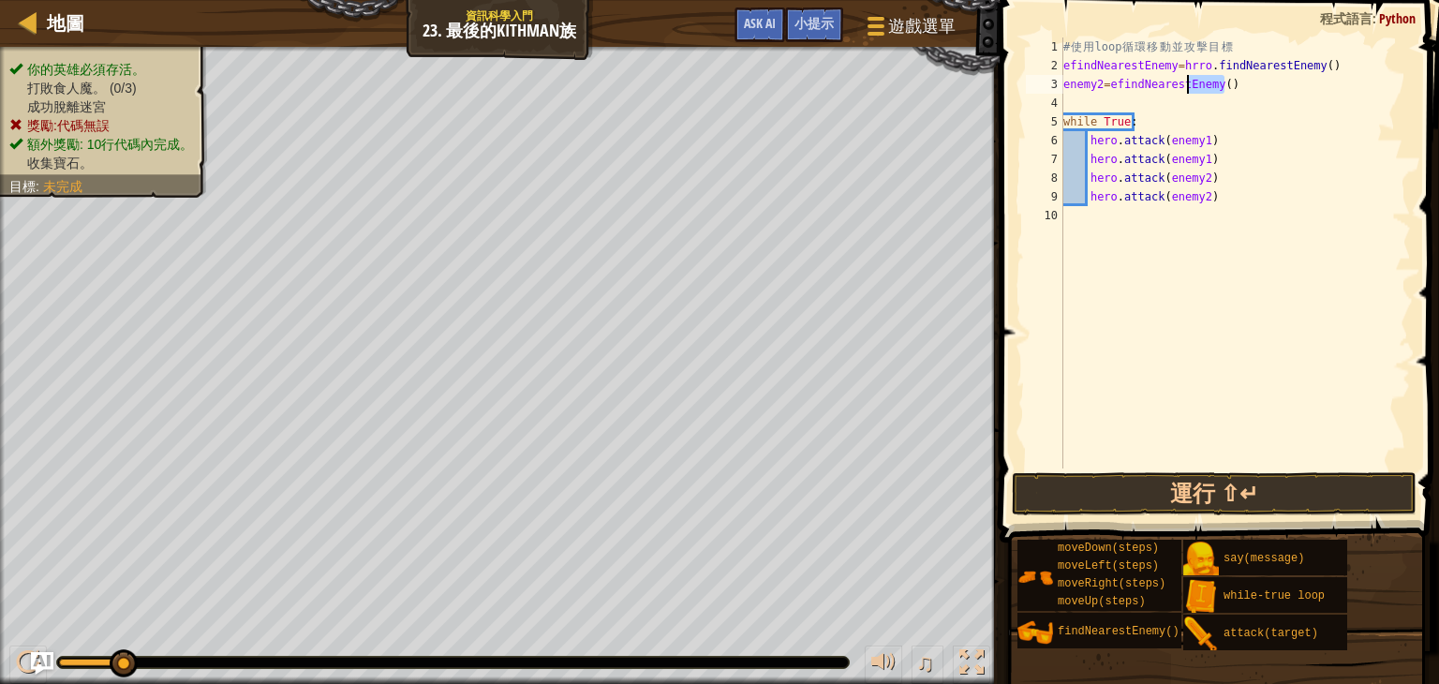
drag, startPoint x: 1330, startPoint y: 75, endPoint x: 1176, endPoint y: 68, distance: 153.8
click at [1176, 68] on div "# 使 用 loop 循 環 移 動 並 攻 擊 目 標 efindNearestEnemy = hrro . findNearestEnemy ( ) en…" at bounding box center [1235, 271] width 351 height 469
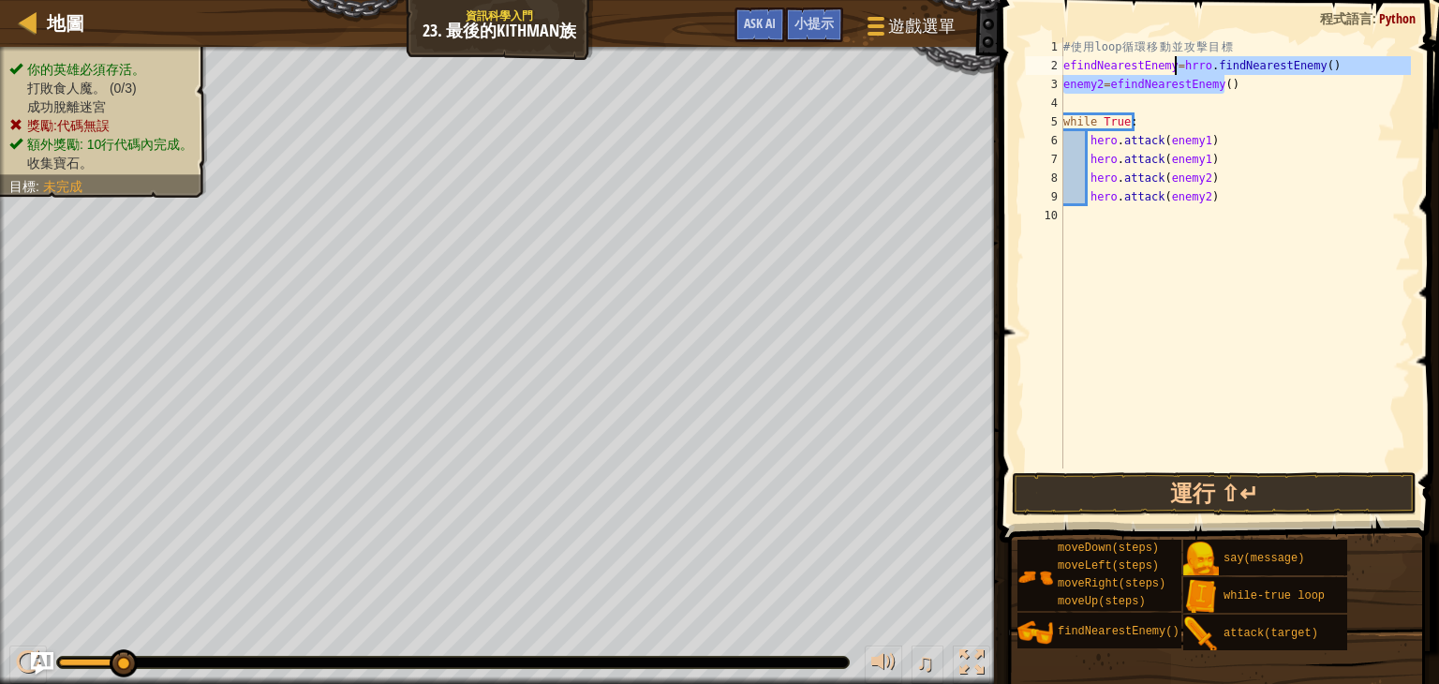
click at [1181, 68] on div "# 使 用 loop 循 環 移 動 並 攻 擊 目 標 efindNearestEnemy = hrro . findNearestEnemy ( ) en…" at bounding box center [1235, 252] width 351 height 431
drag, startPoint x: 1168, startPoint y: 65, endPoint x: 1294, endPoint y: 72, distance: 125.8
click at [1294, 72] on div "# 使 用 loop 循 環 移 動 並 攻 擊 目 標 efindNearestEnemy = hrro . findNearestEnemy ( ) en…" at bounding box center [1235, 271] width 351 height 469
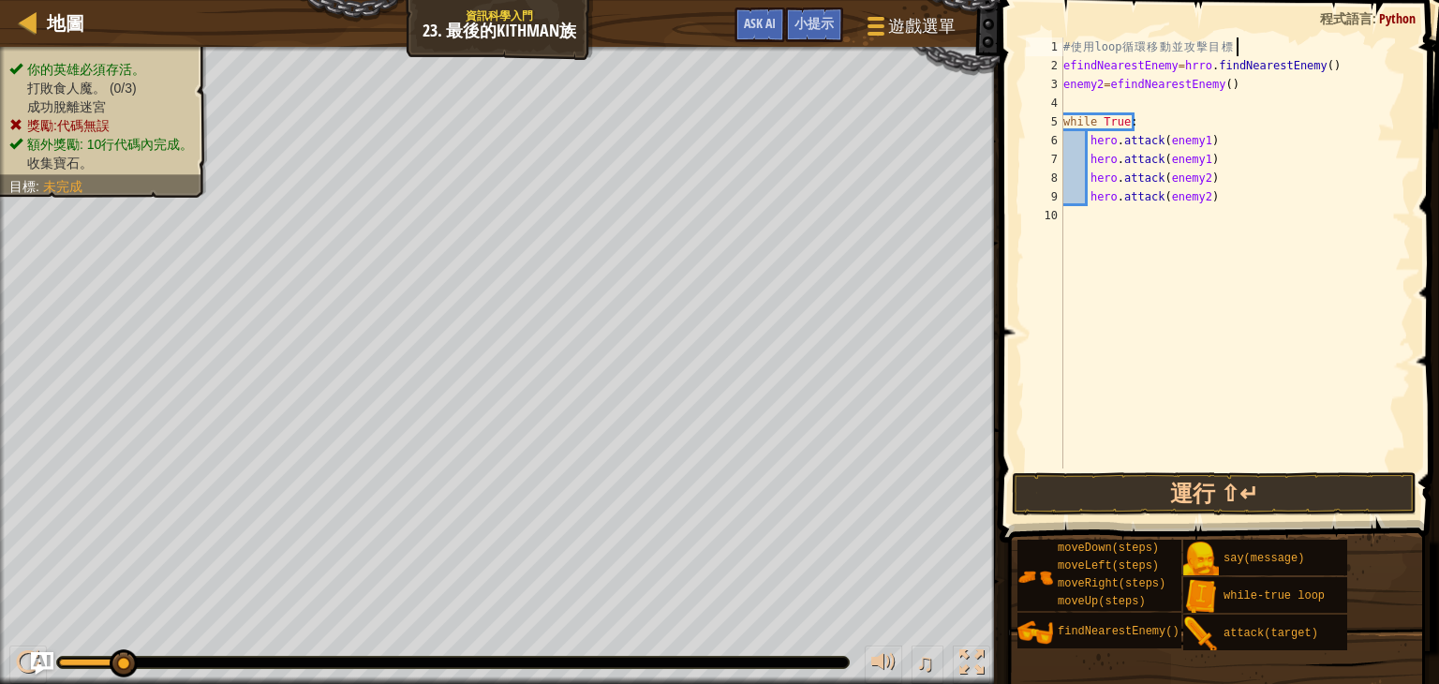
drag, startPoint x: 1357, startPoint y: 55, endPoint x: 1337, endPoint y: 55, distance: 19.7
click at [1356, 55] on div "# 使 用 loop 循 環 移 動 並 攻 擊 目 標 efindNearestEnemy = hrro . findNearestEnemy ( ) en…" at bounding box center [1235, 271] width 351 height 469
drag, startPoint x: 1332, startPoint y: 57, endPoint x: 1169, endPoint y: 70, distance: 163.6
click at [1169, 70] on div "# 使 用 loop 循 環 移 動 並 攻 擊 目 標 efindNearestEnemy = hrro . findNearestEnemy ( ) en…" at bounding box center [1235, 271] width 351 height 469
click at [1226, 79] on div "# 使 用 loop 循 環 移 動 並 攻 擊 目 標 efindNearestEnemy enemy2 = efindNearestEnemy ( ) =…" at bounding box center [1235, 252] width 351 height 431
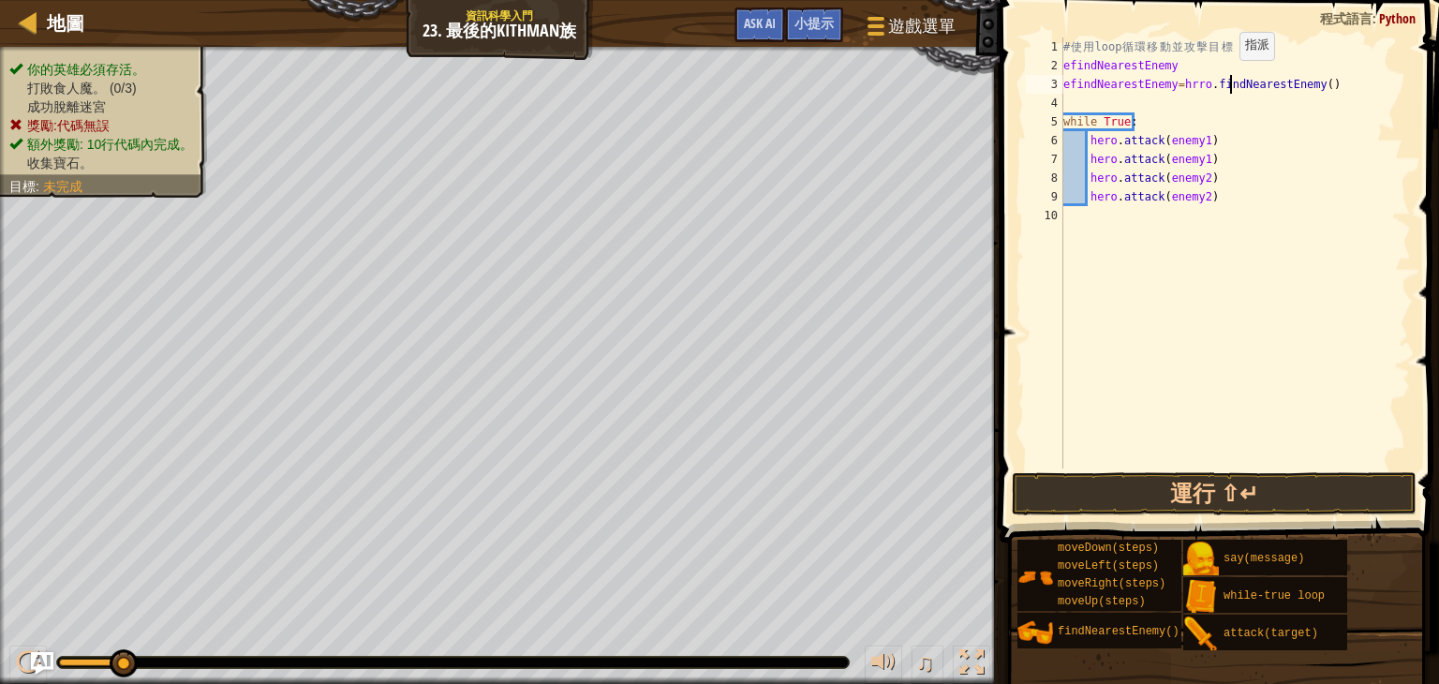
click at [1229, 79] on div "# 使 用 loop 循 環 移 動 並 攻 擊 目 標 efindNearestEnemy efindNearestEnemy = hrro . findN…" at bounding box center [1235, 271] width 351 height 469
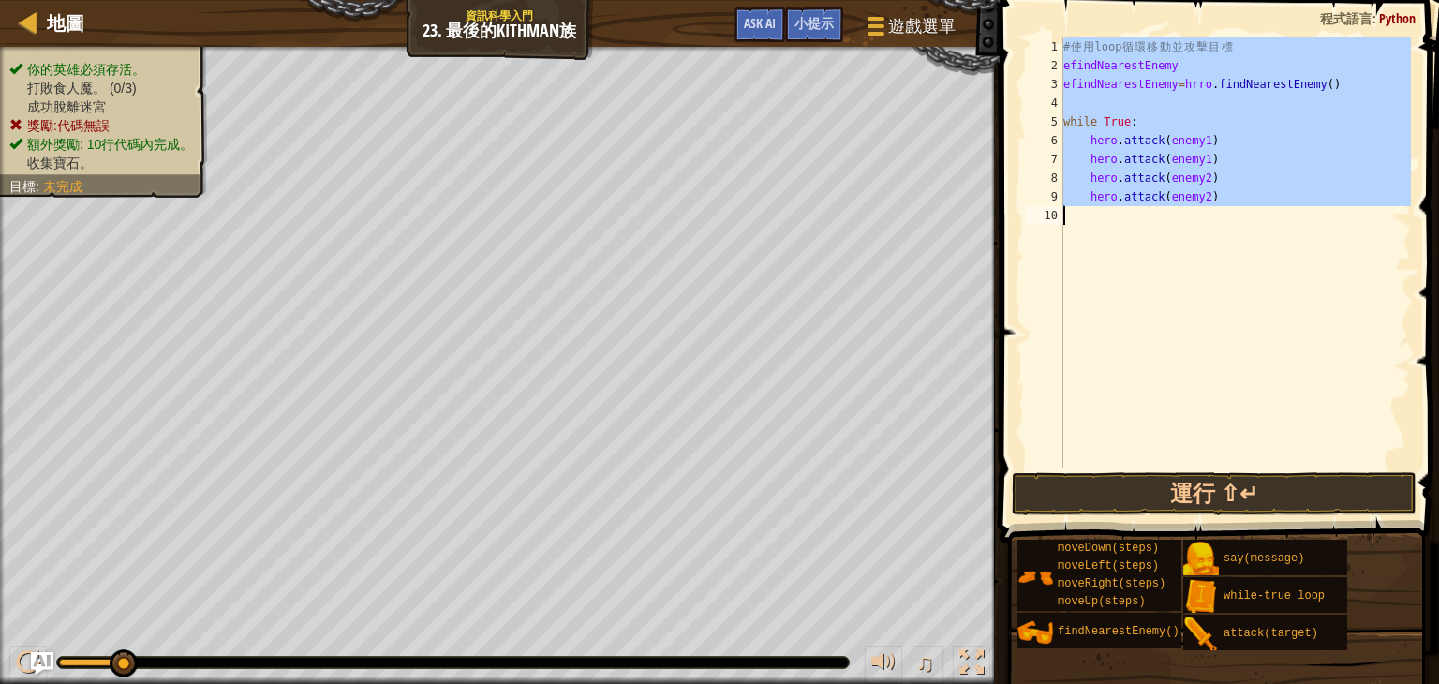
scroll to position [8, 10]
click at [1183, 88] on div "# 使 用 loop 循 環 移 動 並 攻 擊 目 標 efindNearestEnemy efindNearestEnemy = hrro . findN…" at bounding box center [1235, 252] width 351 height 431
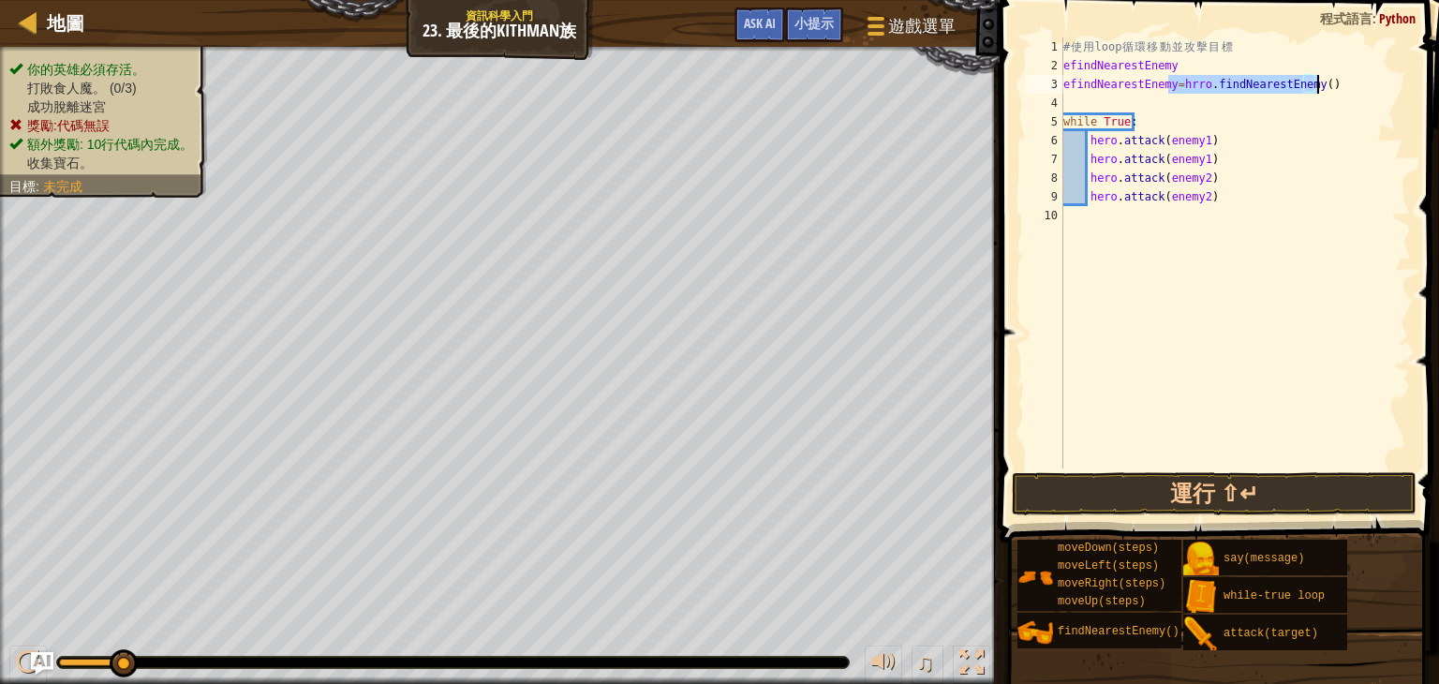
drag, startPoint x: 1171, startPoint y: 82, endPoint x: 1332, endPoint y: 91, distance: 160.5
click at [1332, 91] on div "# 使 用 loop 循 環 移 動 並 攻 擊 目 標 efindNearestEnemy efindNearestEnemy = hrro . findN…" at bounding box center [1235, 271] width 351 height 469
click at [1222, 50] on div "# 使 用 loop 循 環 移 動 並 攻 擊 目 標 efindNearestEnemy efindNearestEnemy = hrro . findN…" at bounding box center [1235, 271] width 351 height 469
click at [1211, 59] on div "# 使 用 loop 循 環 移 動 並 攻 擊 目 標 efindNearestEnemy efindNearestEnemy = hrro . findN…" at bounding box center [1235, 271] width 351 height 469
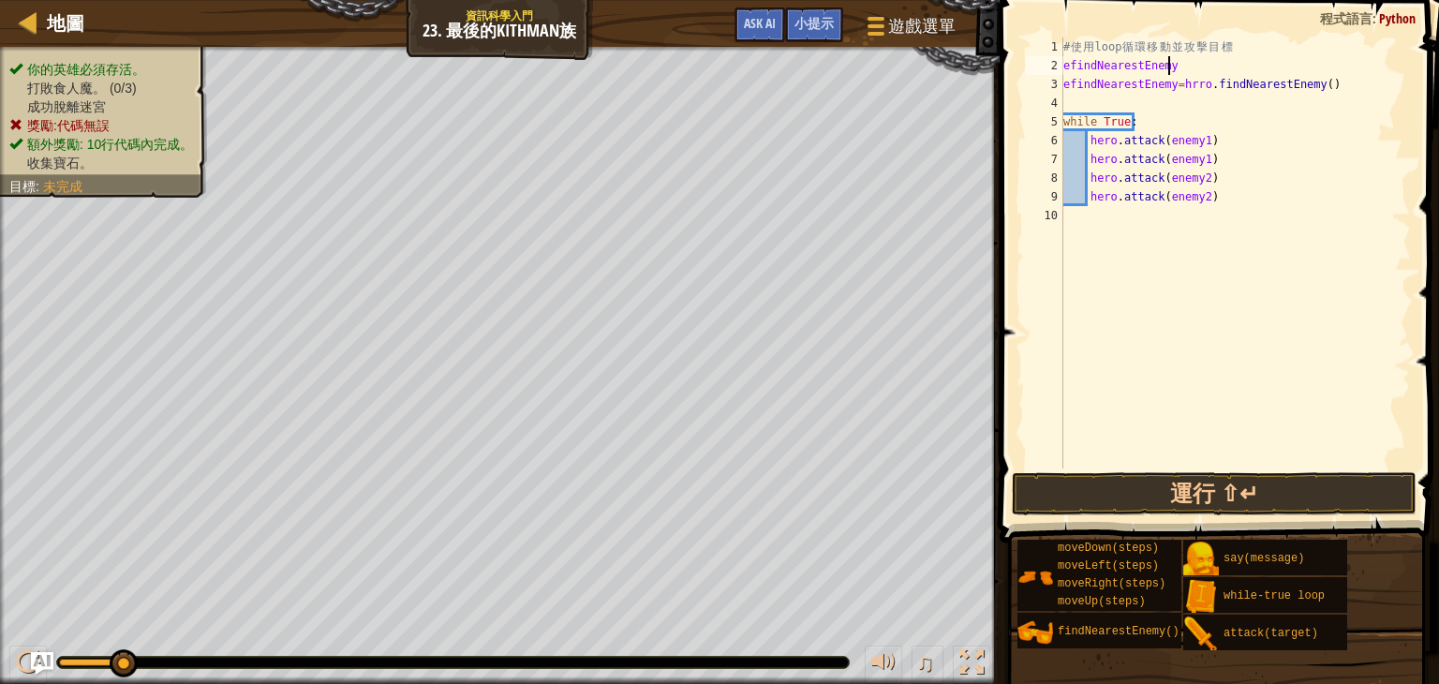
paste textarea "=hrro.findNearestEnemy()"
click at [1257, 493] on button "運行 ⇧↵" at bounding box center [1214, 493] width 405 height 43
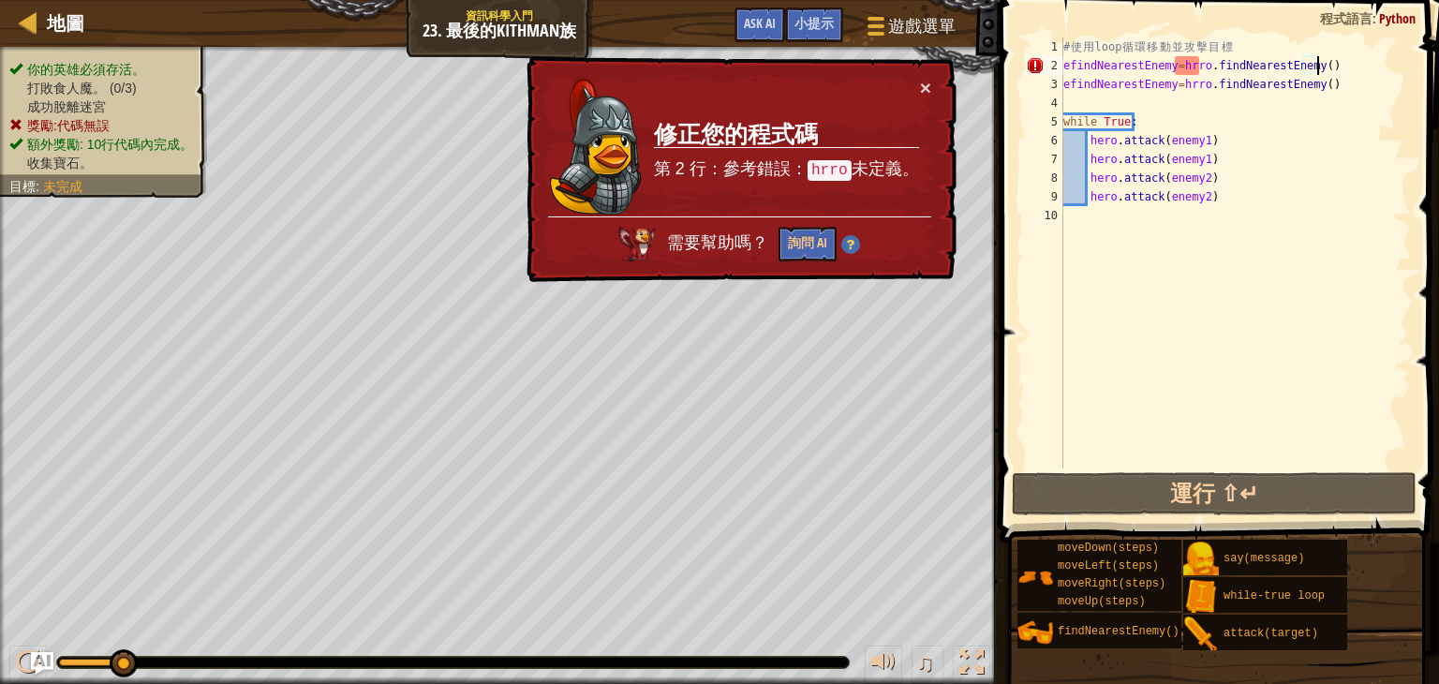
click at [1186, 66] on div "# 使 用 loop 循 環 移 動 並 攻 擊 目 標 efindNearestEnemy = hrro . findNearestEnemy ( ) ef…" at bounding box center [1235, 271] width 351 height 469
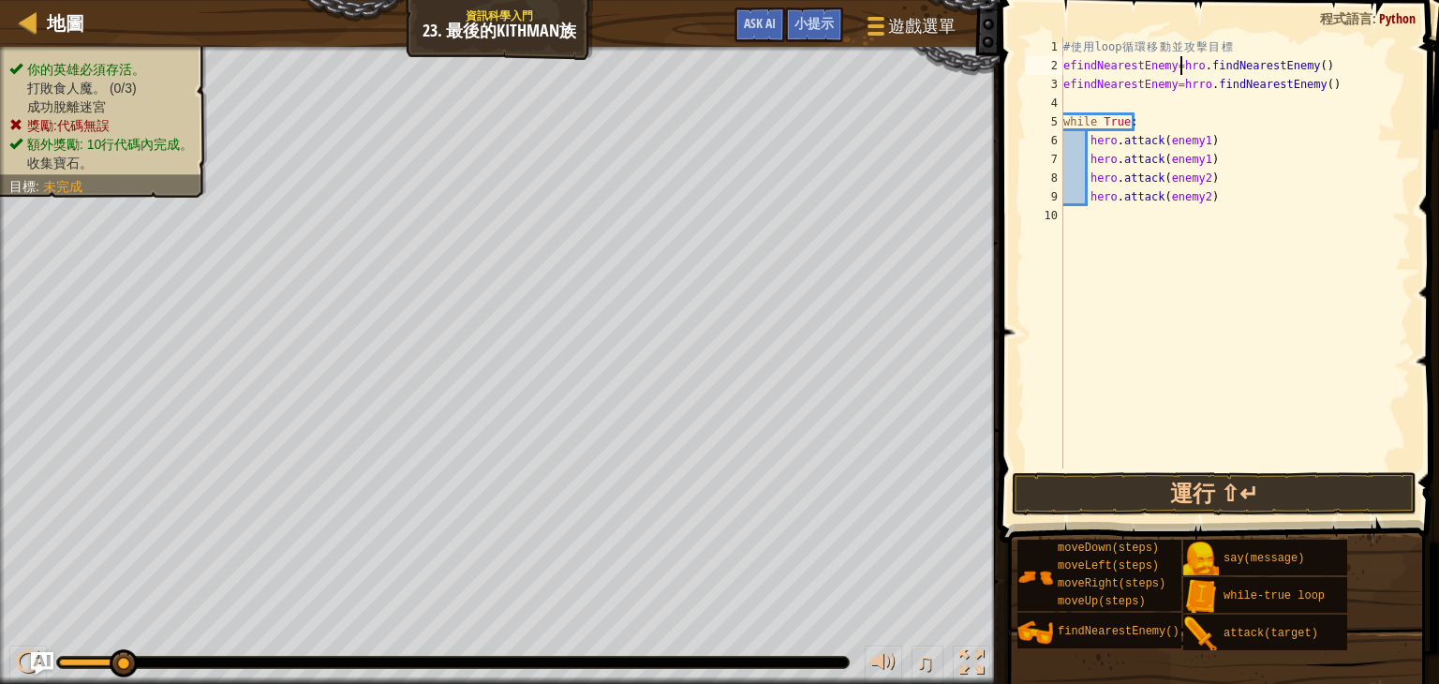
scroll to position [8, 9]
click at [1065, 471] on div "efindNearestEnemy=hero.findNearestEnemy() 1 2 3 4 5 6 7 8 9 10 # 使 用 loop 循 環 移…" at bounding box center [1216, 308] width 445 height 598
click at [1066, 472] on button "運行 ⇧↵" at bounding box center [1214, 493] width 405 height 43
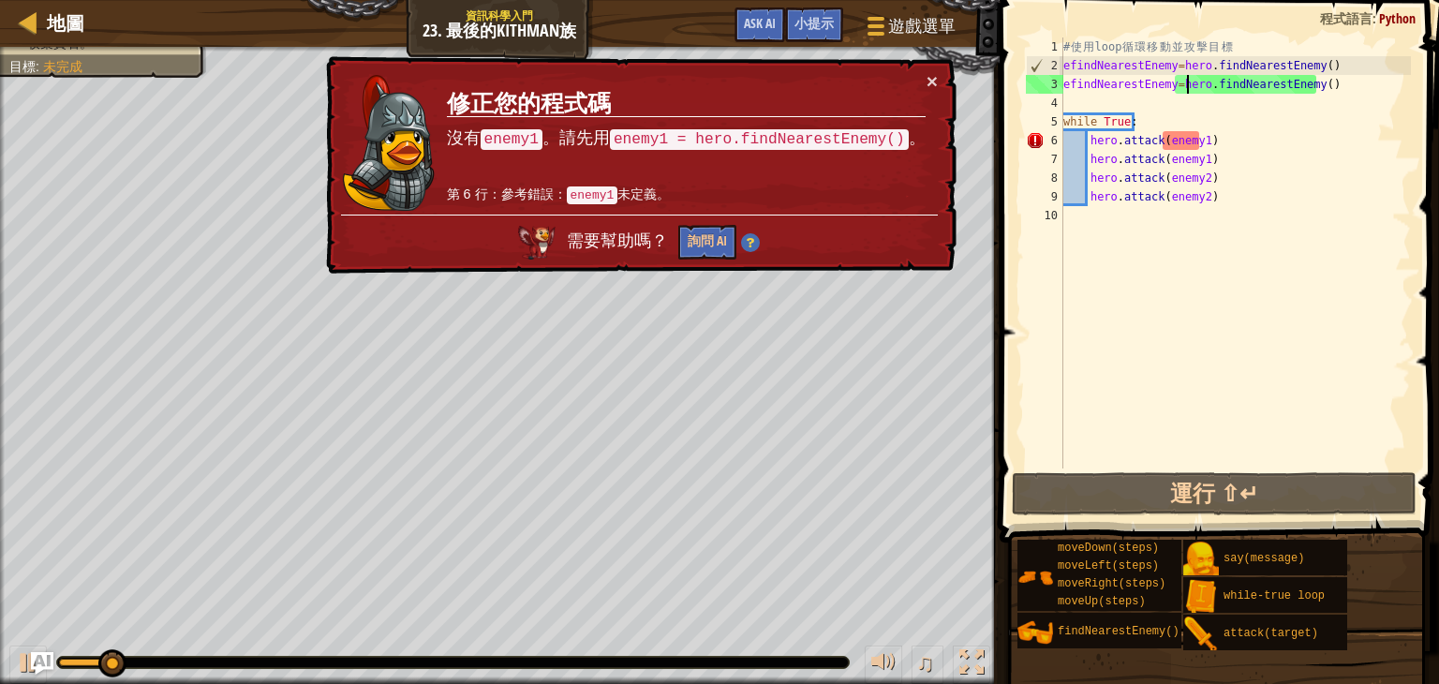
click at [1162, 83] on div "# 使 用 loop 循 環 移 動 並 攻 擊 目 標 efindNearestEnemy = hero . findNearestEnemy ( ) ef…" at bounding box center [1235, 271] width 351 height 469
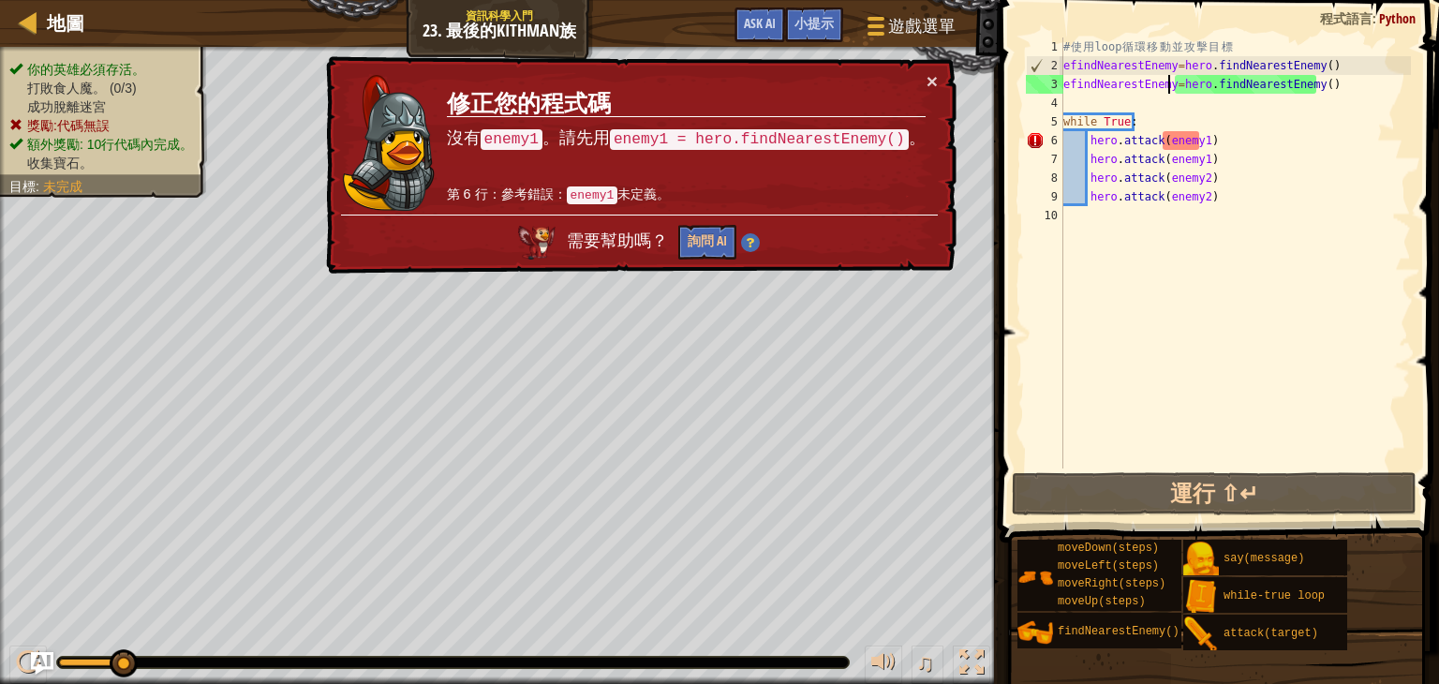
click at [1166, 83] on div "# 使 用 loop 循 環 移 動 並 攻 擊 目 標 efindNearestEnemy = hero . findNearestEnemy ( ) ef…" at bounding box center [1235, 271] width 351 height 469
click at [1181, 141] on div "# 使 用 loop 循 環 移 動 並 攻 擊 目 標 efindNearestEnemy = hero . findNearestEnemy ( ) ef…" at bounding box center [1235, 271] width 351 height 469
click at [1154, 67] on div "# 使 用 loop 循 環 移 動 並 攻 擊 目 標 efindNearestEnemy = hero . findNearestEnemy ( ) ef…" at bounding box center [1235, 271] width 351 height 469
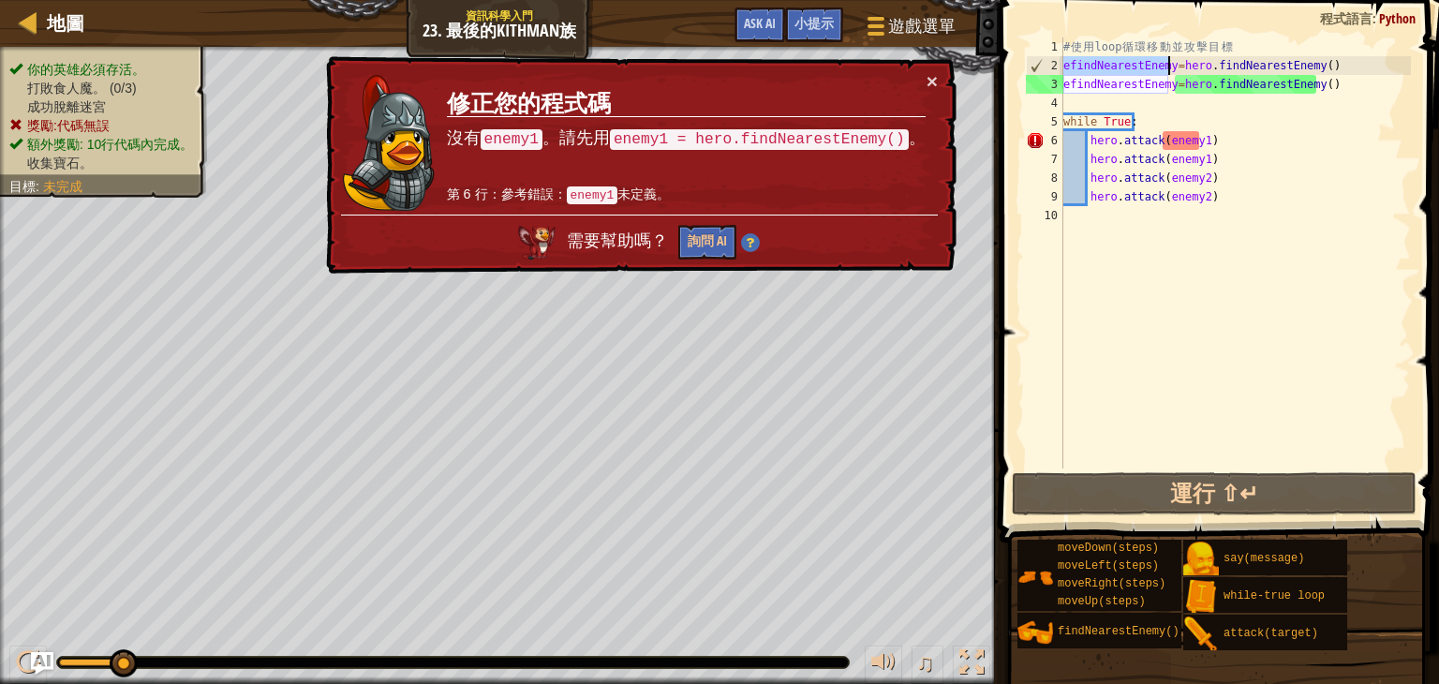
paste textarea "nemy1"
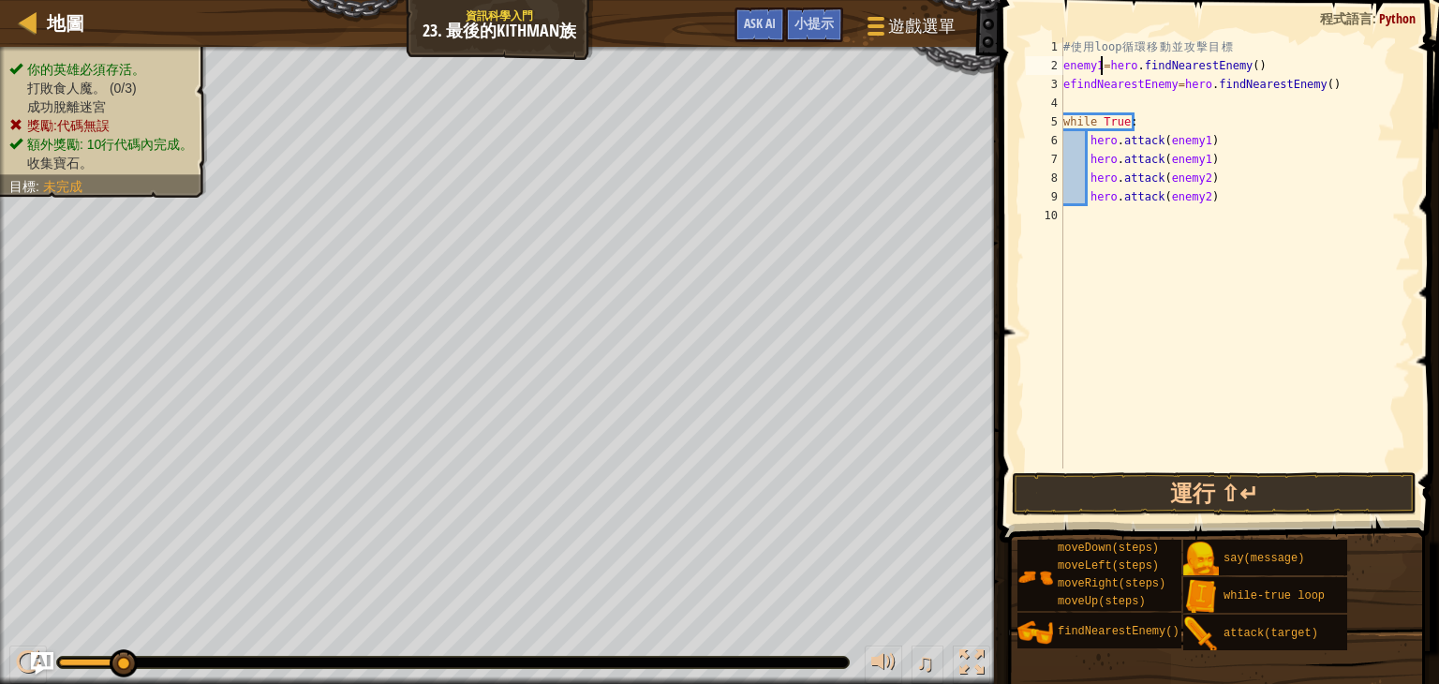
click at [1177, 170] on div "# 使 用 loop 循 環 移 動 並 攻 擊 目 標 enemy1 = hero . findNearestEnemy ( ) efindNearestE…" at bounding box center [1235, 271] width 351 height 469
click at [1176, 170] on div "# 使 用 loop 循 環 移 動 並 攻 擊 目 標 enemy1 = hero . findNearestEnemy ( ) efindNearestE…" at bounding box center [1235, 271] width 351 height 469
click at [1081, 91] on div "# 使 用 loop 循 環 移 動 並 攻 擊 目 標 enemy1 = hero . findNearestEnemy ( ) efindNearestE…" at bounding box center [1235, 271] width 351 height 469
paste textarea "nemy2"
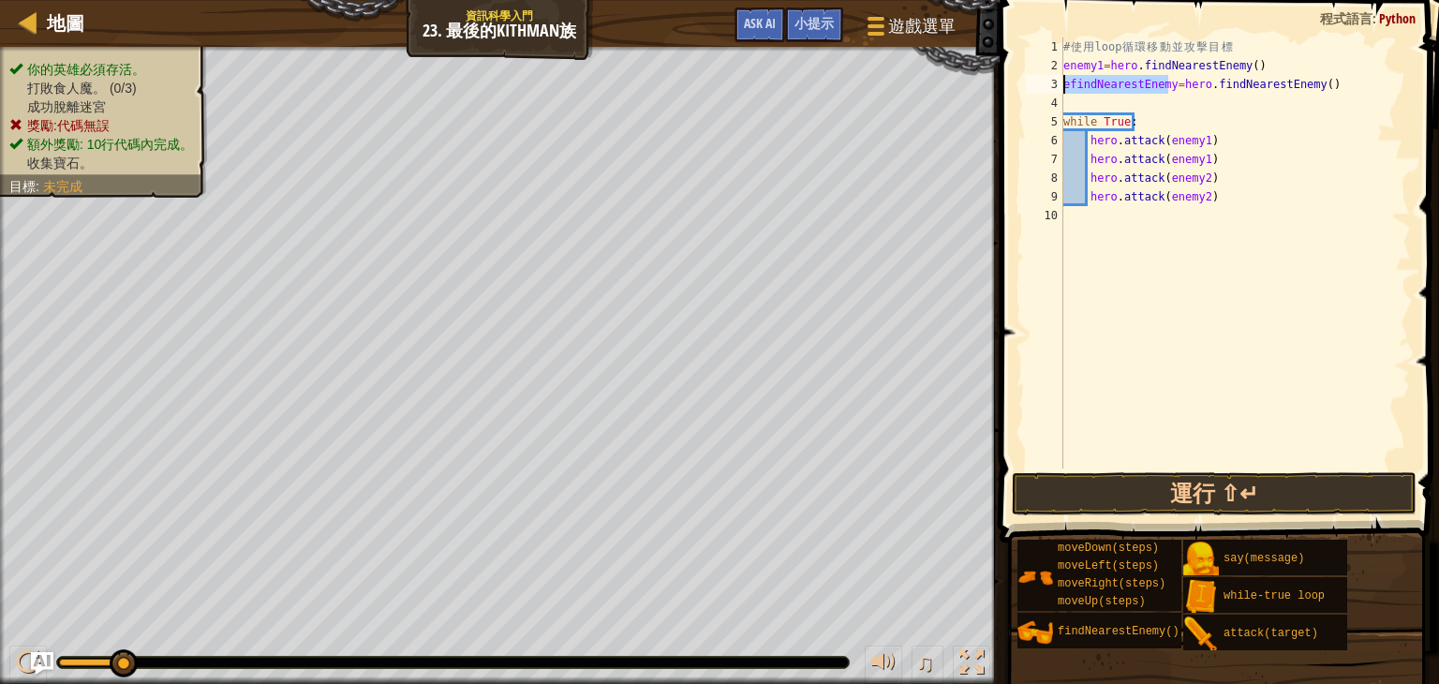
type textarea "enemy2=hero.findNearestEnemy()"
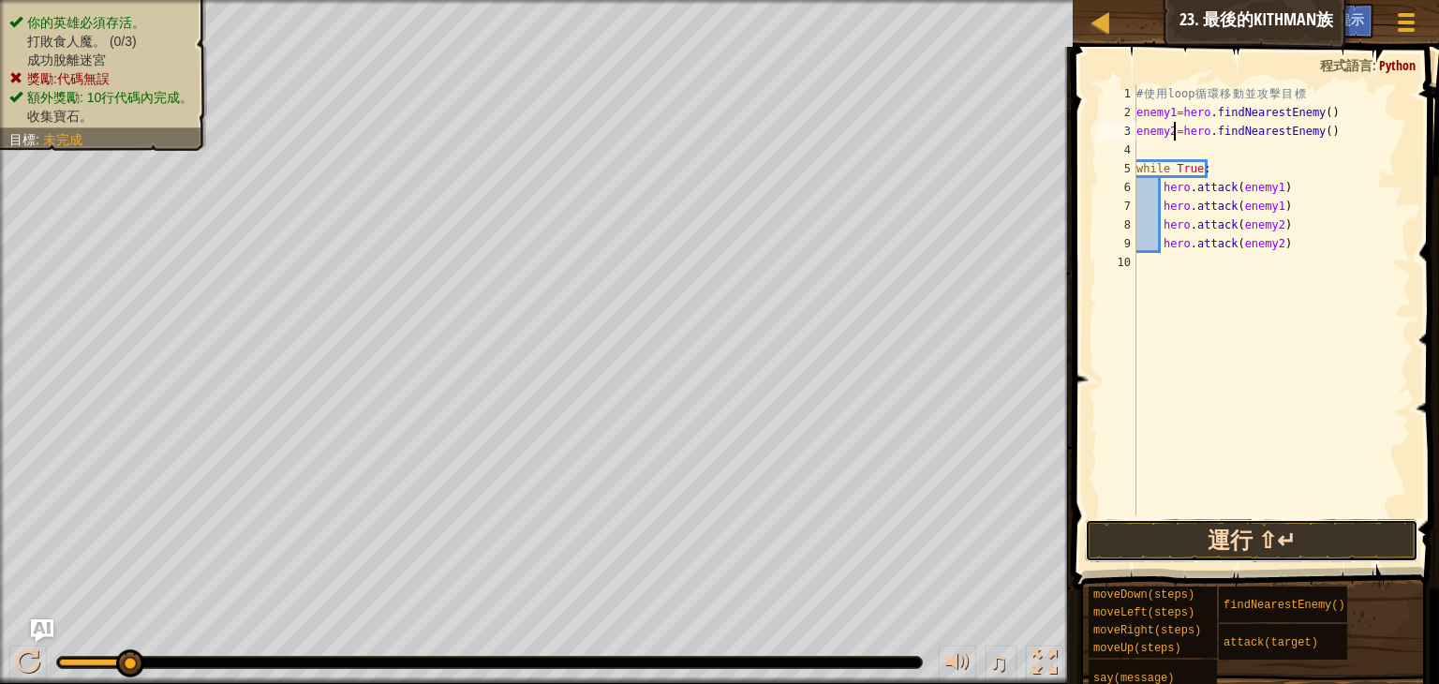
click at [1243, 531] on button "運行 ⇧↵" at bounding box center [1252, 540] width 334 height 43
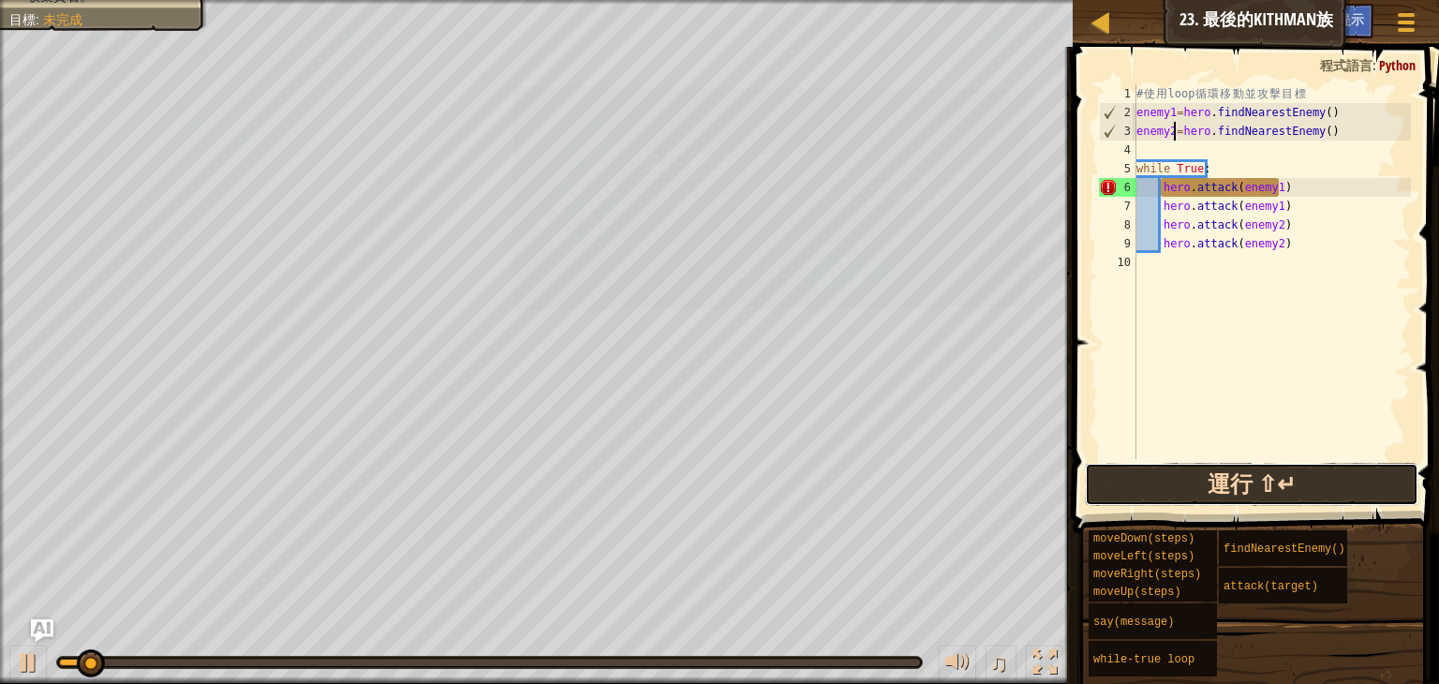
click at [1215, 500] on button "運行 ⇧↵" at bounding box center [1252, 484] width 334 height 43
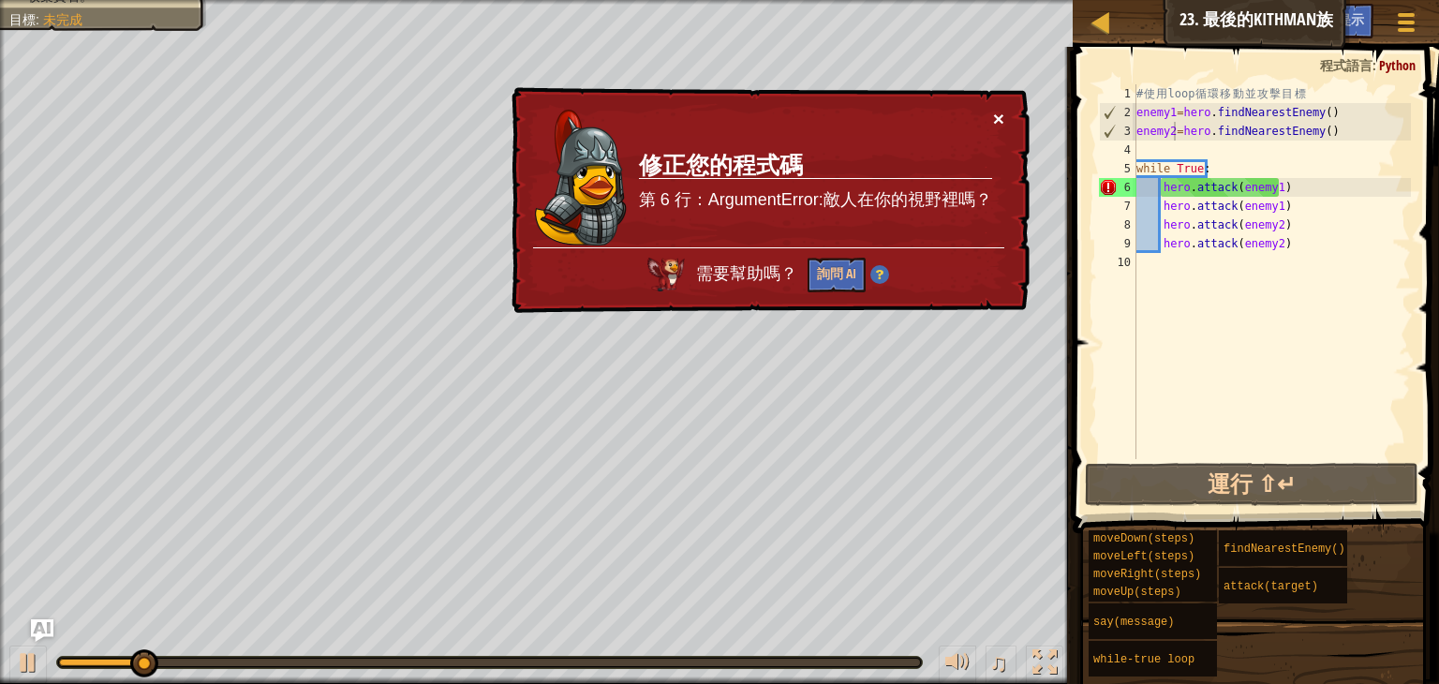
click at [997, 124] on button "×" at bounding box center [998, 118] width 11 height 20
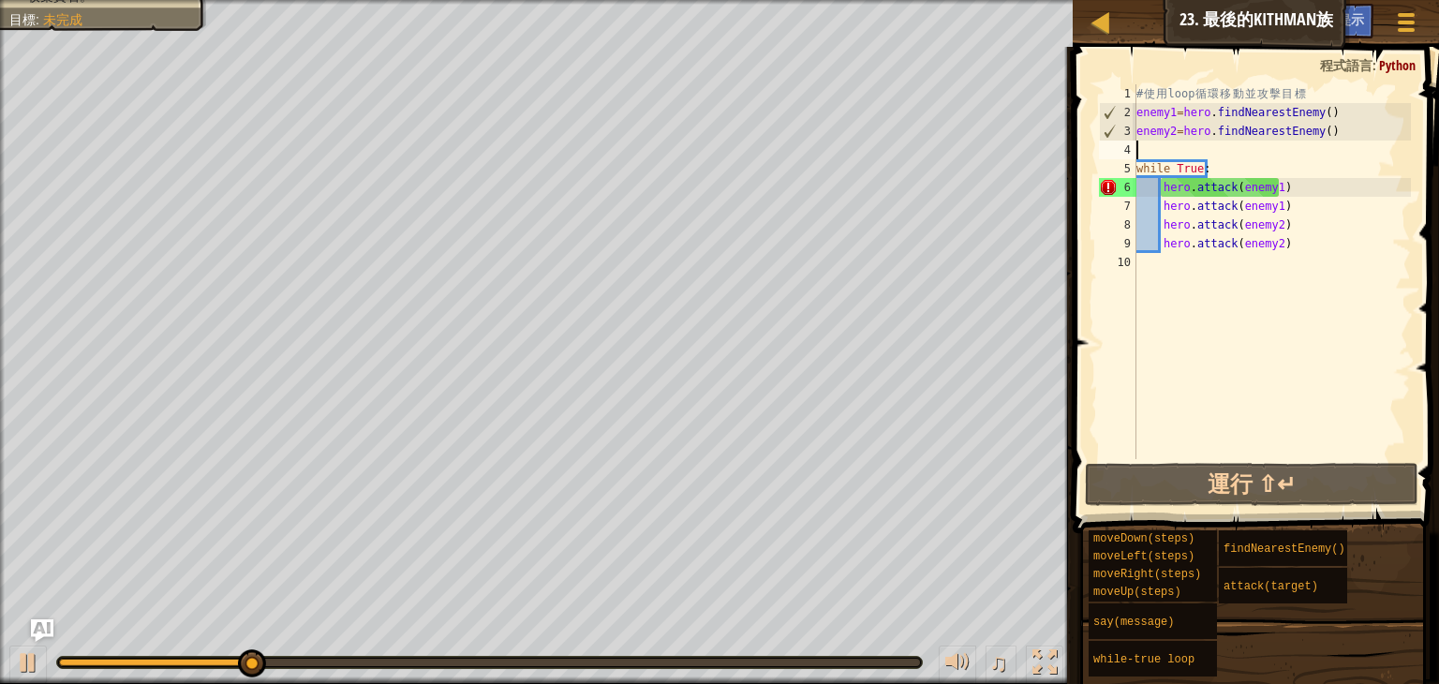
click at [1222, 147] on div "# 使 用 loop 循 環 移 動 並 攻 擊 目 標 enemy1 = hero . findNearestEnemy ( ) enemy2 = hero…" at bounding box center [1272, 290] width 278 height 412
type textarea "h"
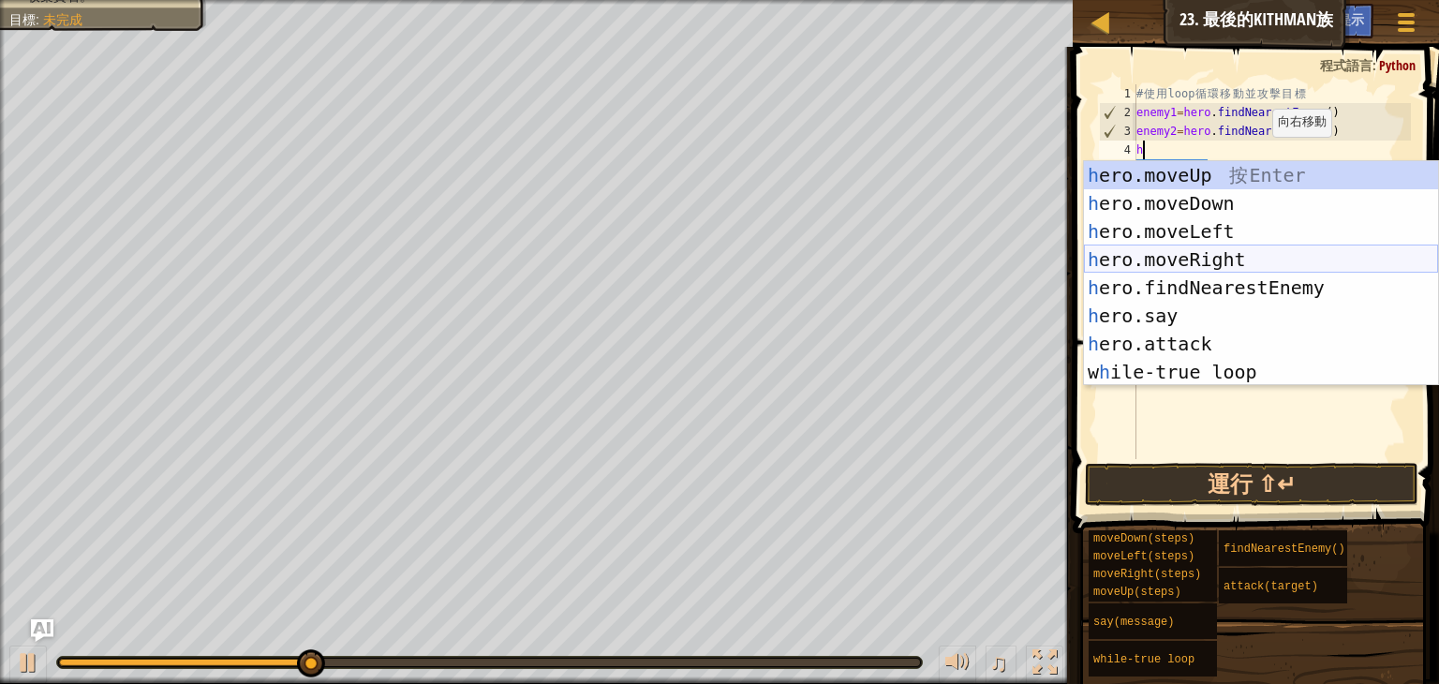
click at [1208, 260] on div "h ero.moveUp 按 Enter h ero.moveDown 按 Enter h ero.moveLeft 按 Enter h ero.moveRi…" at bounding box center [1261, 301] width 354 height 281
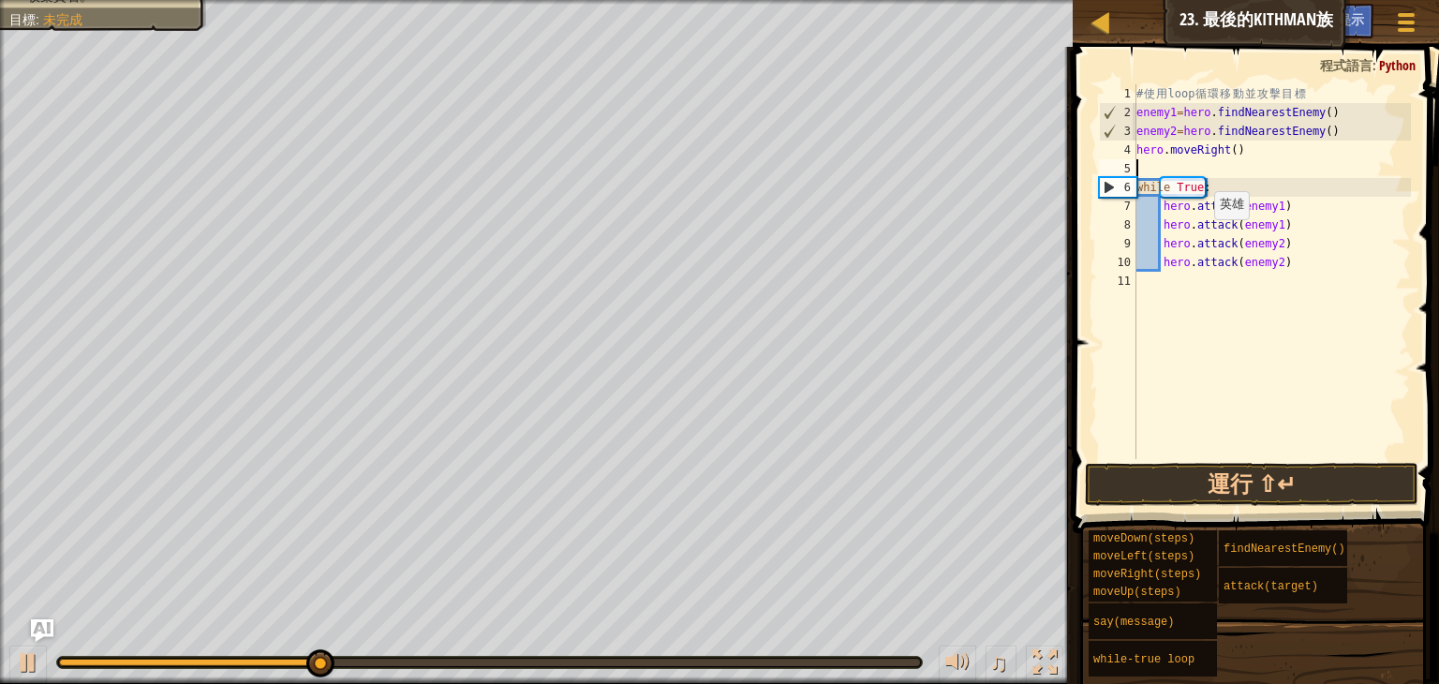
type textarea "h"
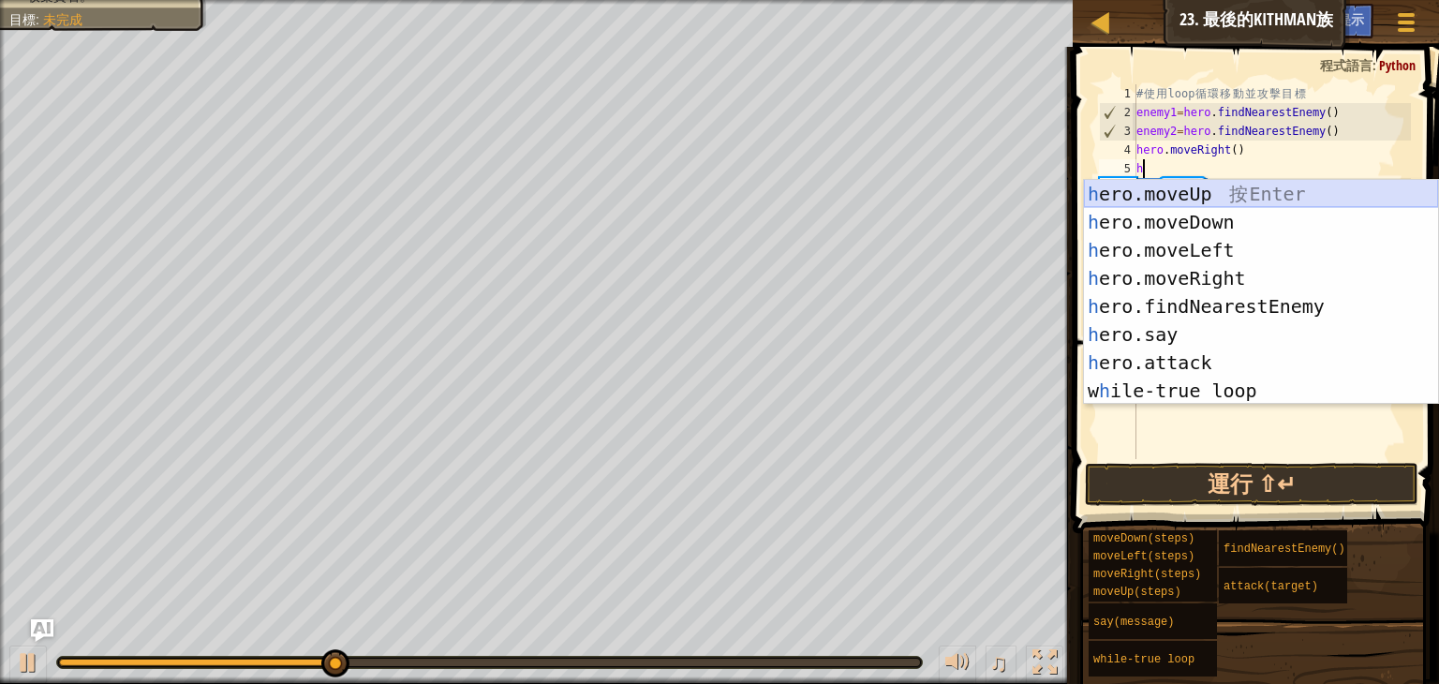
click at [1198, 197] on div "h ero.moveUp 按 Enter h ero.moveDown 按 Enter h ero.moveLeft 按 Enter h ero.moveRi…" at bounding box center [1261, 320] width 354 height 281
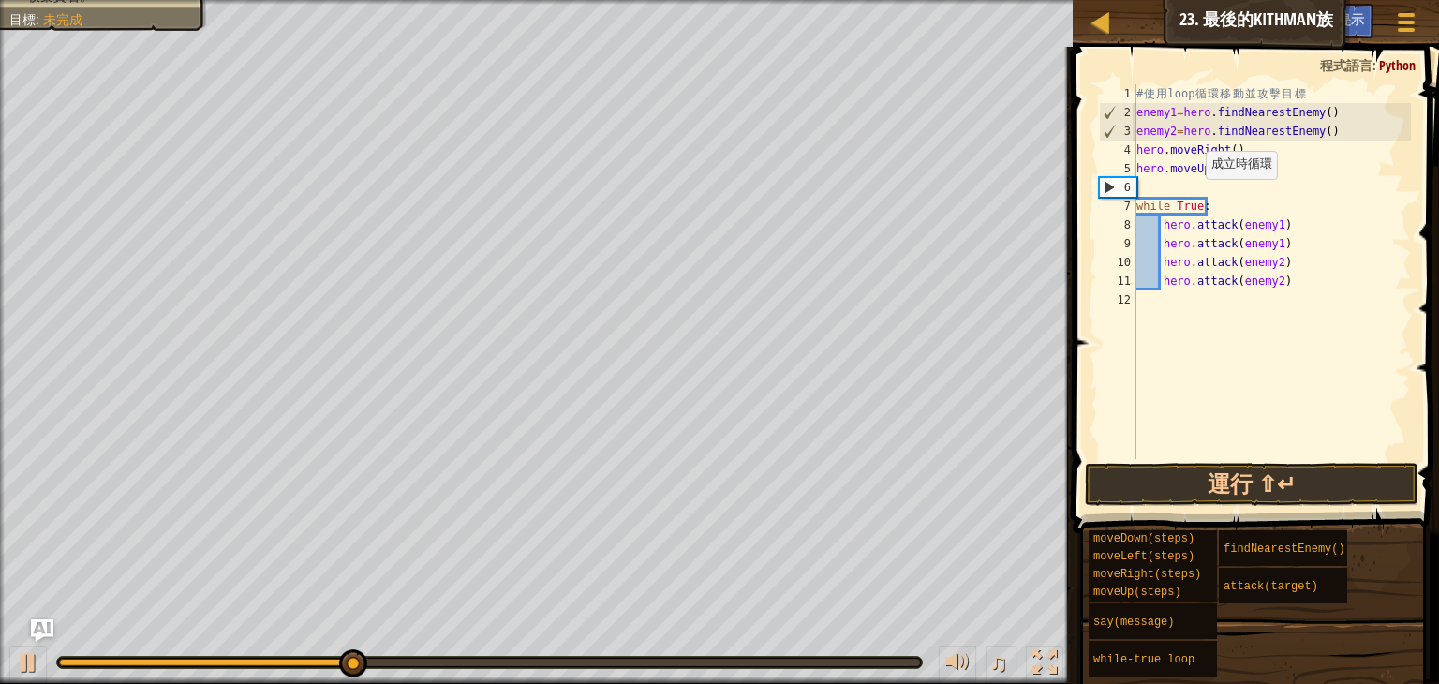
type textarea "h"
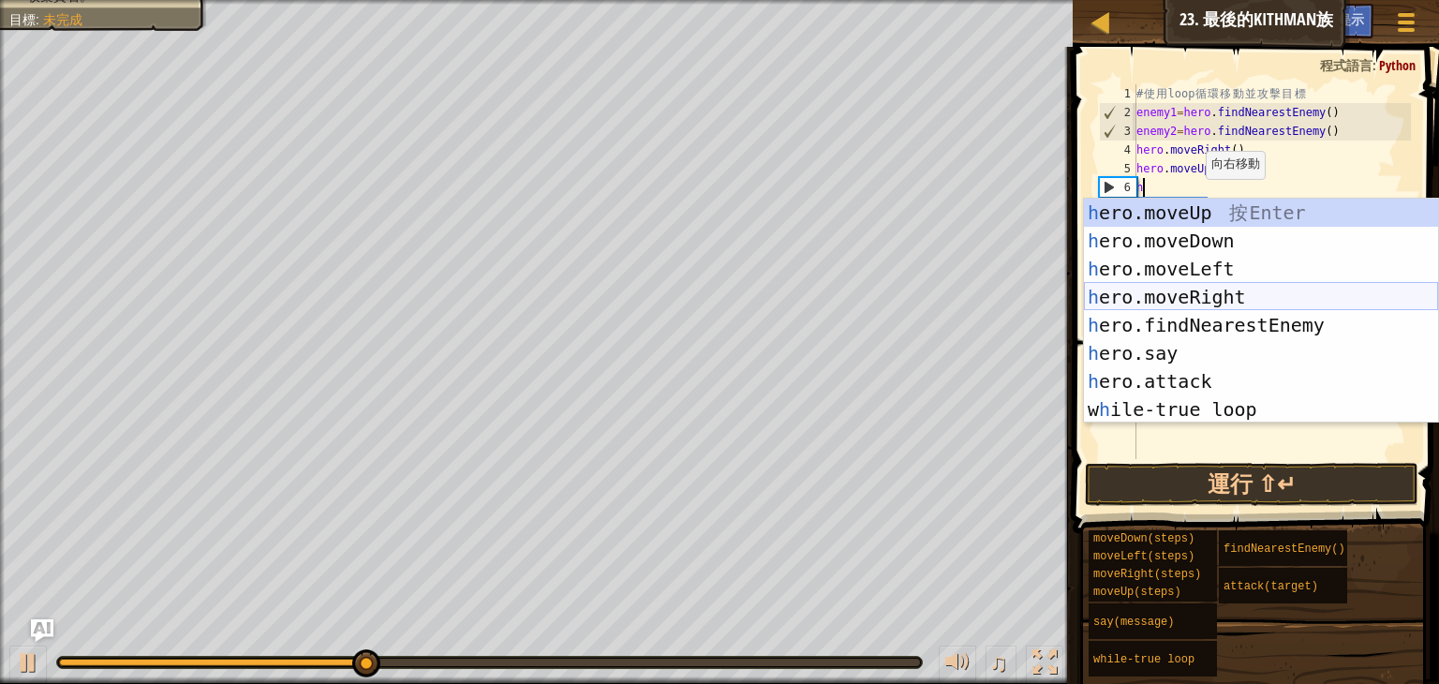
click at [1229, 294] on div "h ero.moveUp 按 Enter h ero.moveDown 按 Enter h ero.moveLeft 按 Enter h ero.moveRi…" at bounding box center [1261, 339] width 354 height 281
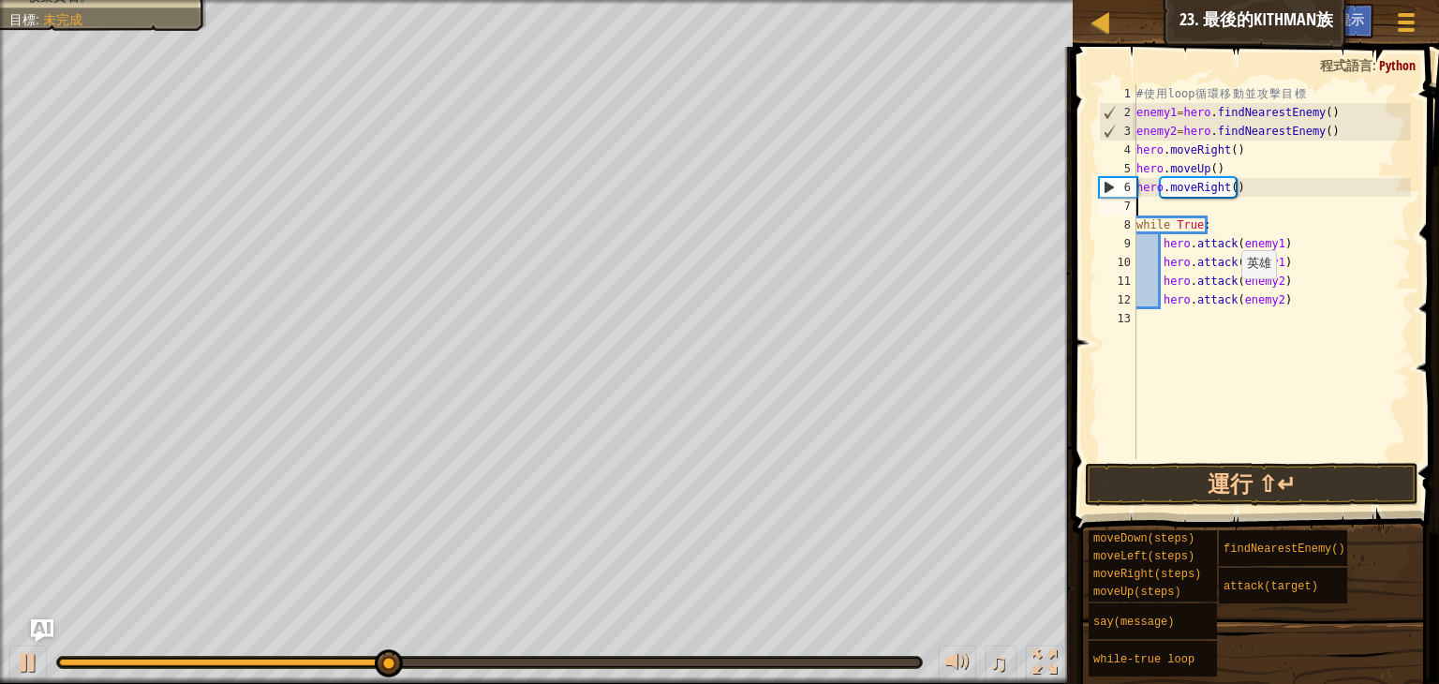
type textarea "h"
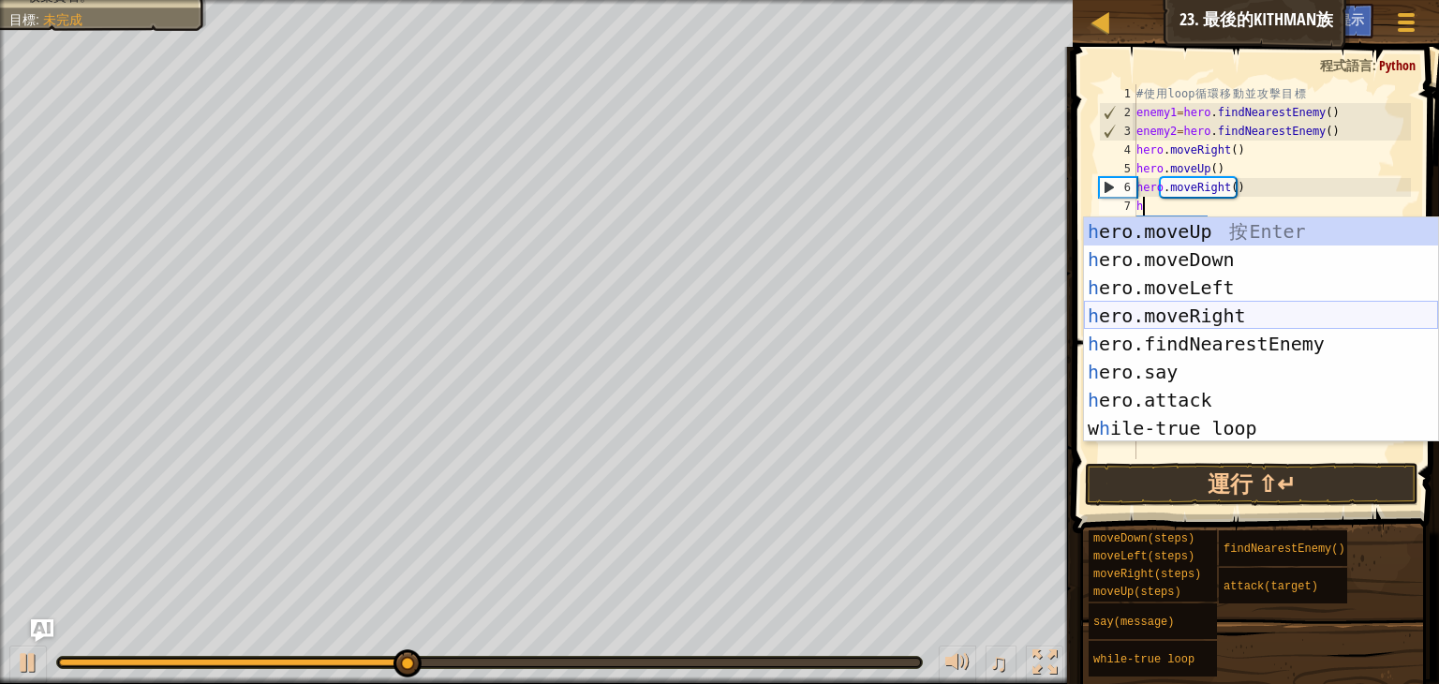
click at [1228, 321] on div "h ero.moveUp 按 Enter h ero.moveDown 按 Enter h ero.moveLeft 按 Enter h ero.moveRi…" at bounding box center [1261, 357] width 354 height 281
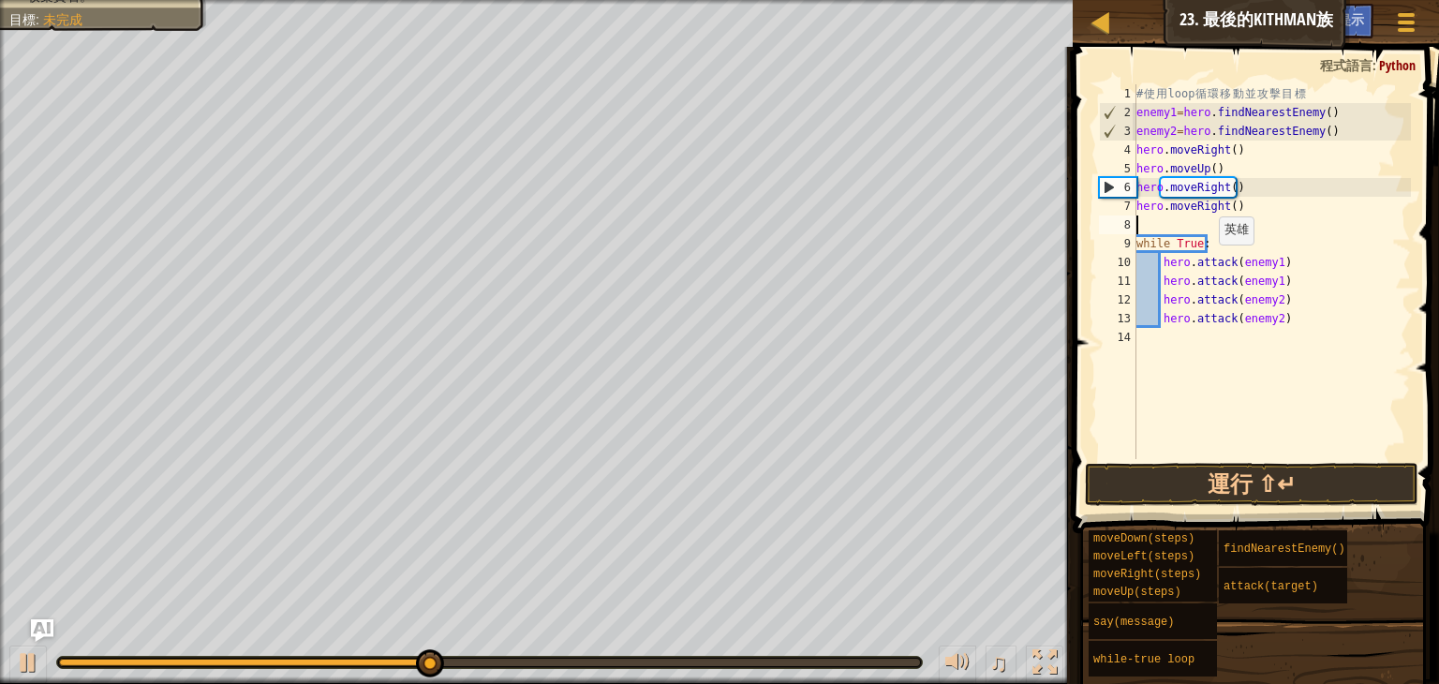
type textarea "h"
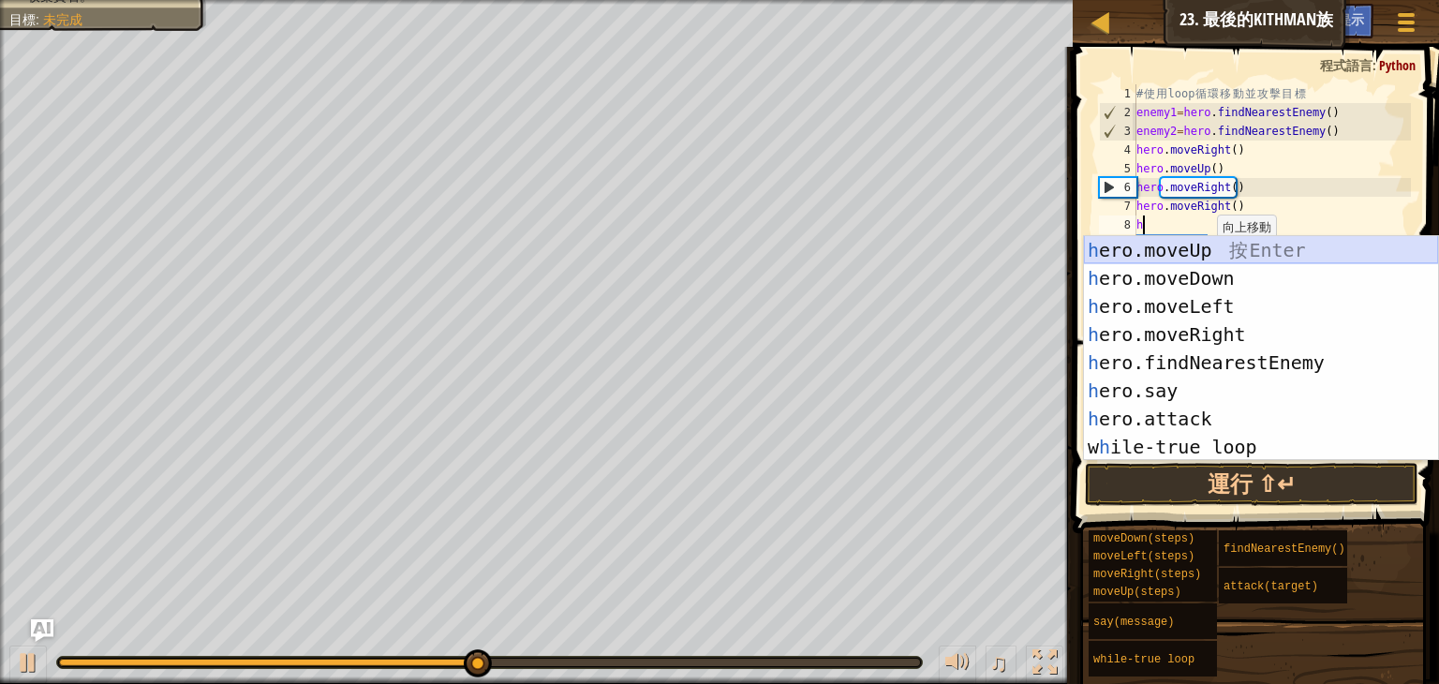
click at [1187, 258] on div "h ero.moveUp 按 Enter h ero.moveDown 按 Enter h ero.moveLeft 按 Enter h ero.moveRi…" at bounding box center [1261, 376] width 354 height 281
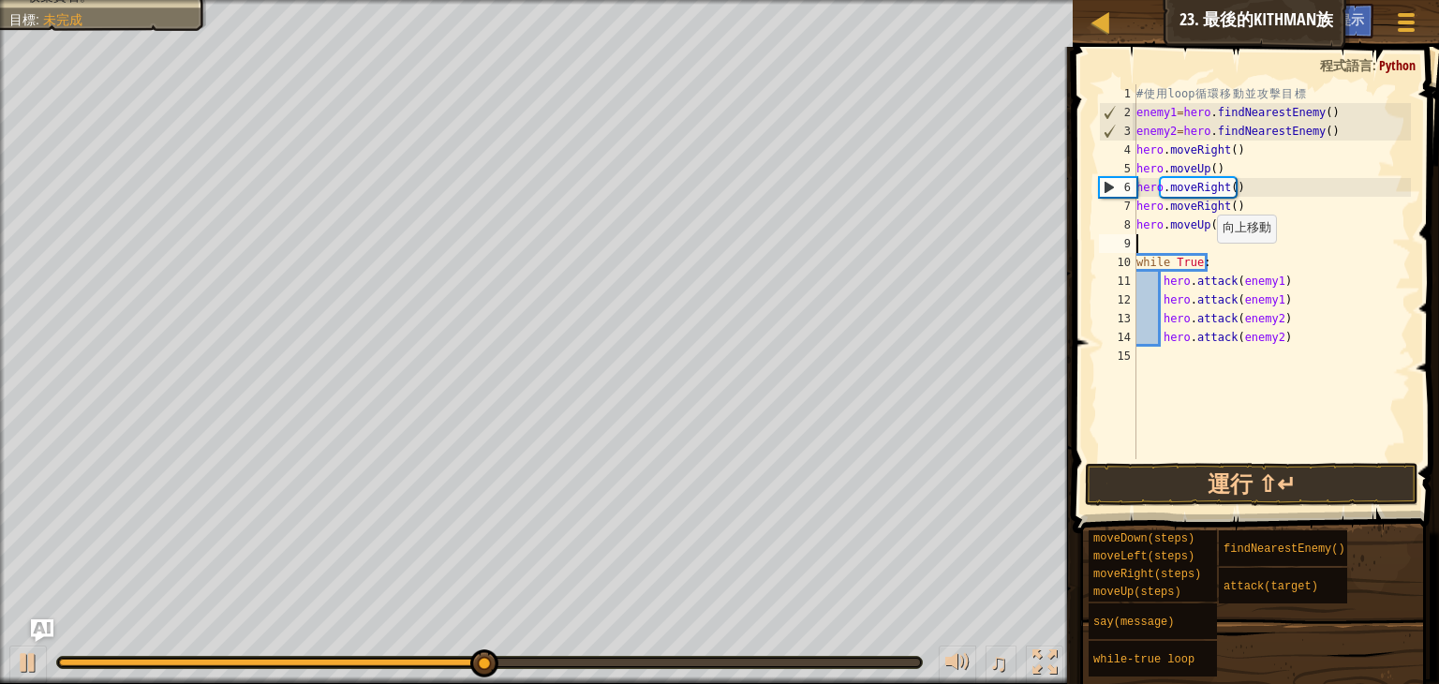
type textarea "h"
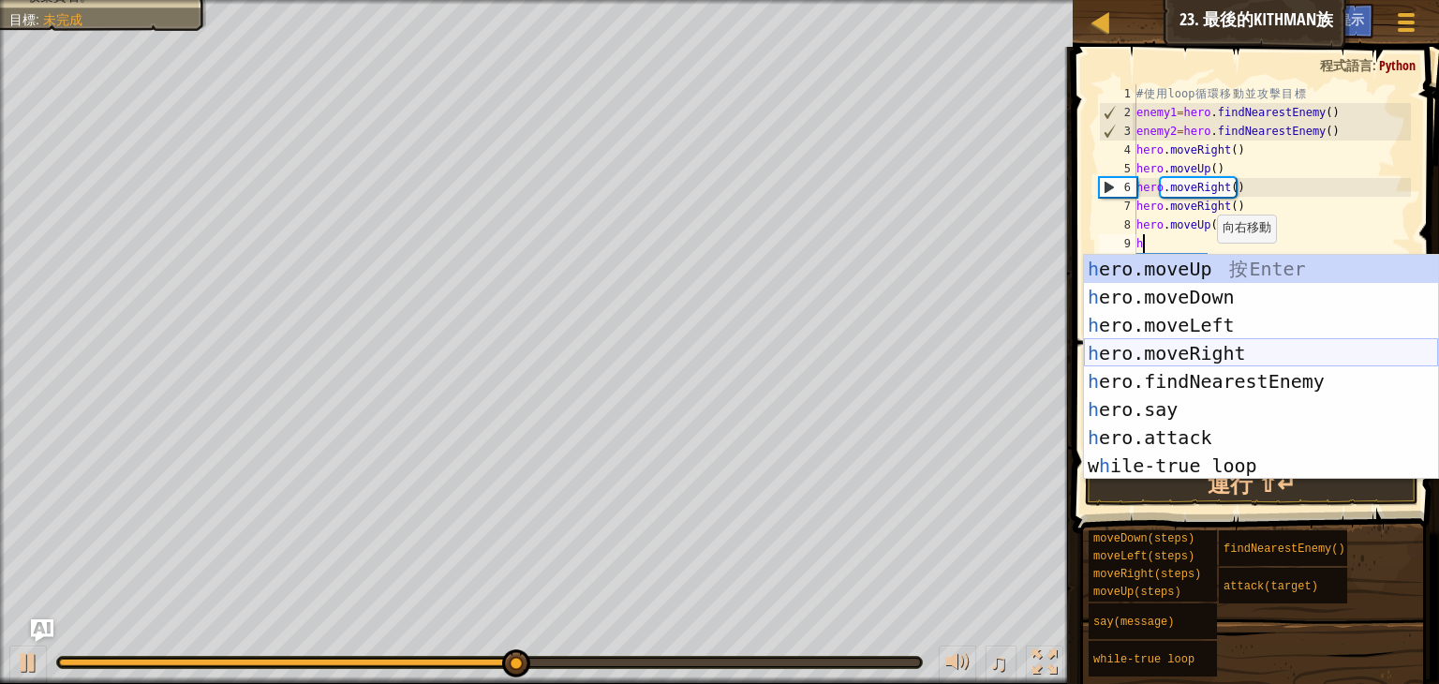
click at [1216, 346] on div "h ero.moveUp 按 Enter h ero.moveDown 按 Enter h ero.moveLeft 按 Enter h ero.moveRi…" at bounding box center [1261, 395] width 354 height 281
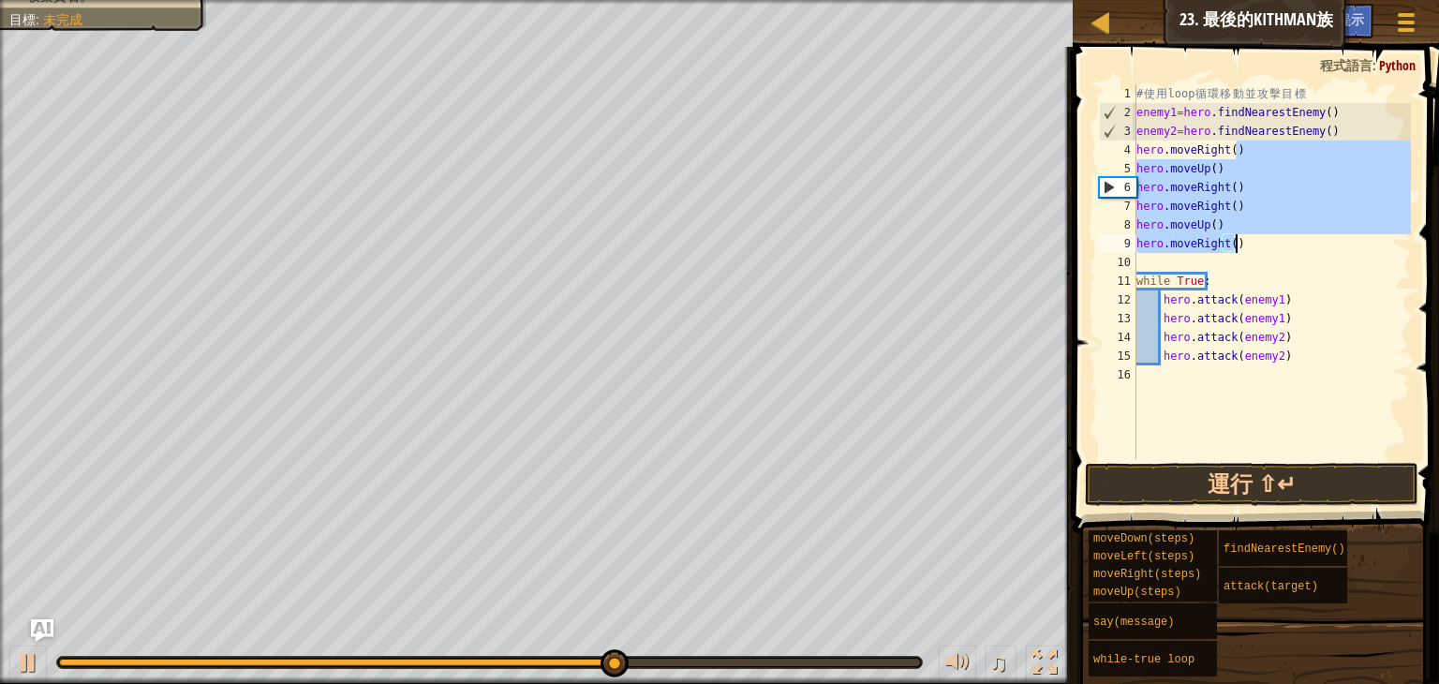
drag, startPoint x: 1251, startPoint y: 158, endPoint x: 1248, endPoint y: 248, distance: 90.0
click at [1248, 248] on div "# 使 用 loop 循 環 移 動 並 攻 擊 目 標 enemy1 = hero . findNearestEnemy ( ) enemy2 = hero…" at bounding box center [1272, 290] width 278 height 412
type textarea "hero.moveRight()"
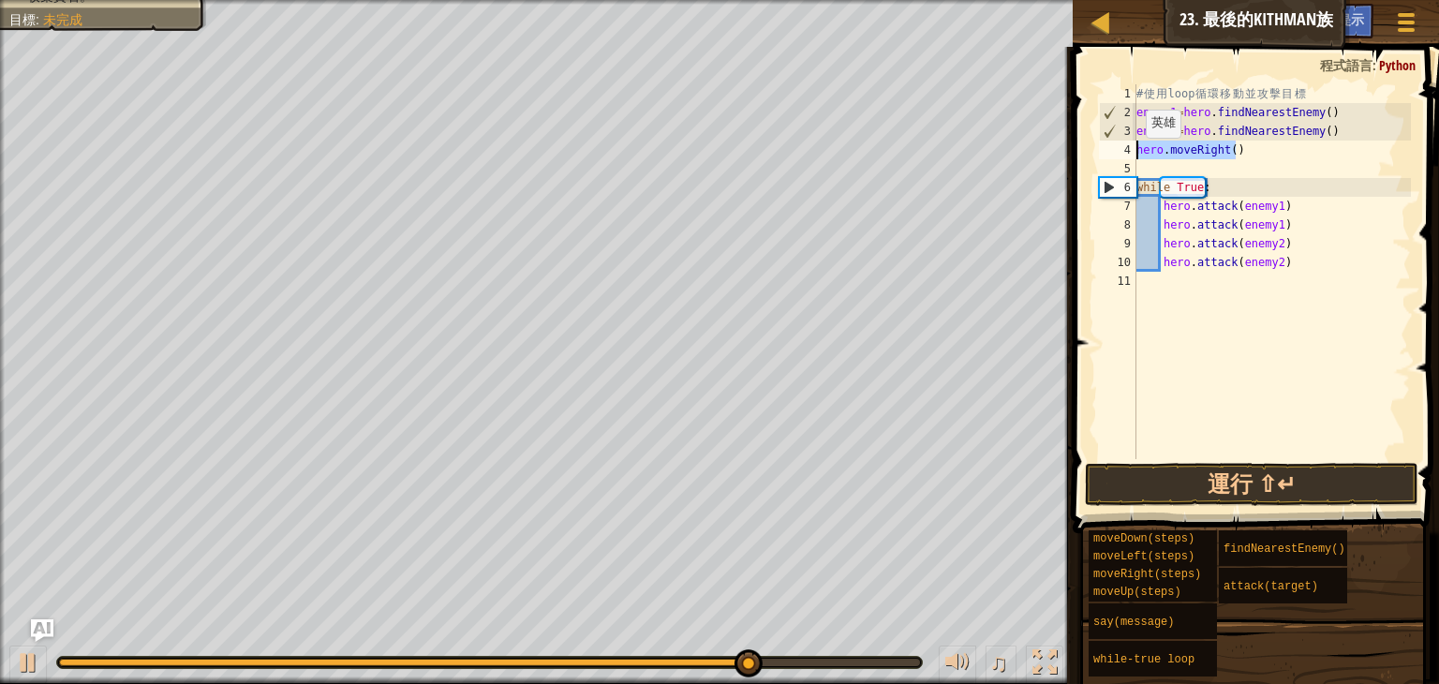
drag, startPoint x: 1258, startPoint y: 156, endPoint x: 1136, endPoint y: 156, distance: 122.8
click at [1136, 156] on div "hero.moveRight() 1 2 3 4 5 6 7 8 9 10 11 # 使 用 loop 循 環 移 動 並 攻 擊 目 標 enemy1 = …" at bounding box center [1253, 271] width 316 height 375
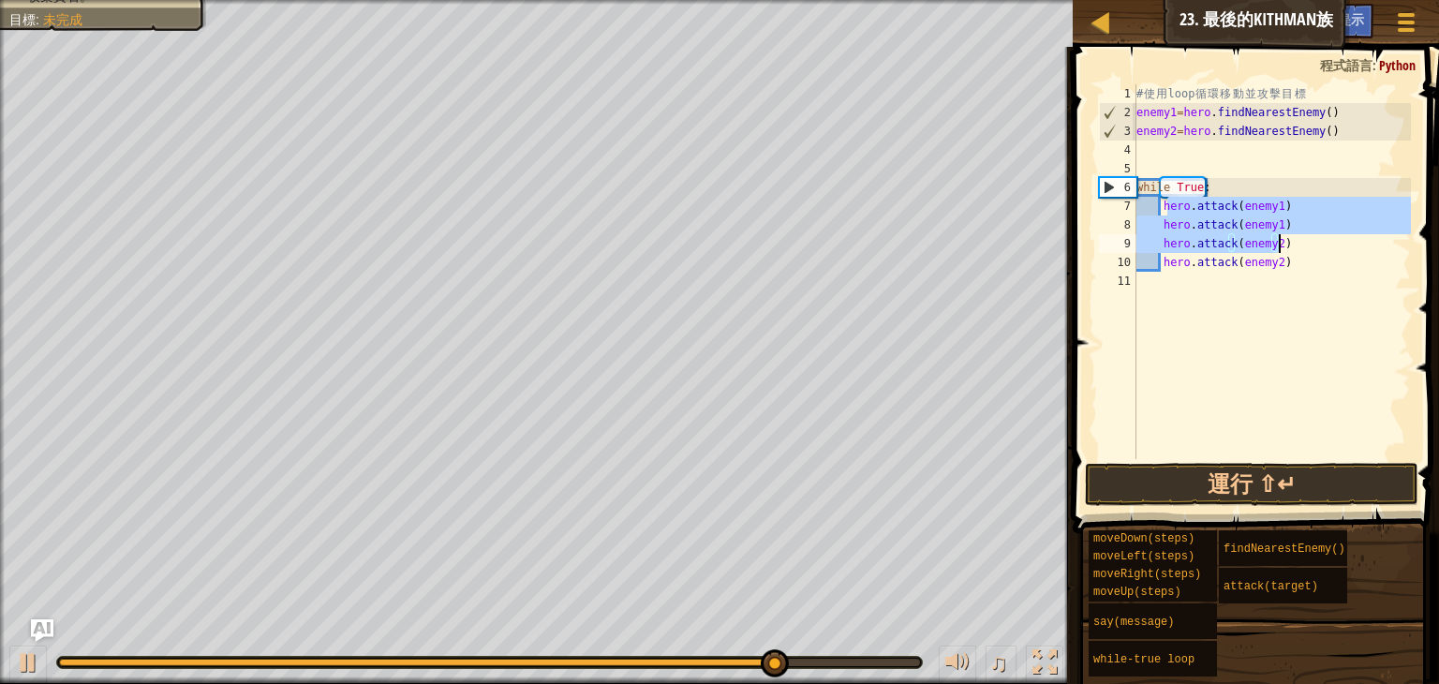
drag, startPoint x: 1165, startPoint y: 210, endPoint x: 1308, endPoint y: 238, distance: 146.1
click at [1308, 238] on div "# 使 用 loop 循 環 移 動 並 攻 擊 目 標 enemy1 = hero . findNearestEnemy ( ) enemy2 = hero…" at bounding box center [1272, 290] width 278 height 412
click at [1352, 206] on div "# 使 用 loop 循 環 移 動 並 攻 擊 目 標 enemy1 = hero . findNearestEnemy ( ) enemy2 = hero…" at bounding box center [1272, 271] width 278 height 375
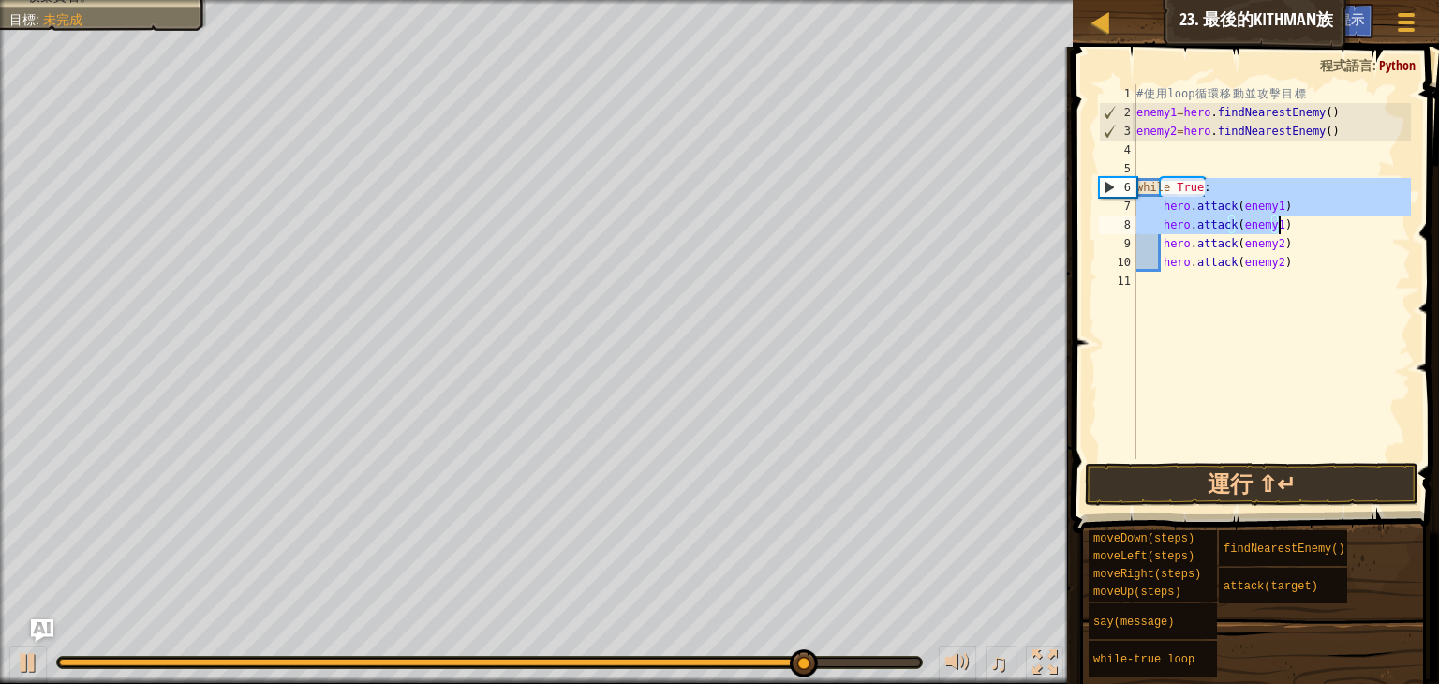
drag, startPoint x: 1256, startPoint y: 201, endPoint x: 1312, endPoint y: 222, distance: 59.9
click at [1312, 222] on div "# 使 用 loop 循 環 移 動 並 攻 擊 目 標 enemy1 = hero . findNearestEnemy ( ) enemy2 = hero…" at bounding box center [1272, 290] width 278 height 412
type textarea "while True:"
type textarea "hero.attack(enemy1) hero.attack(enemy1)"
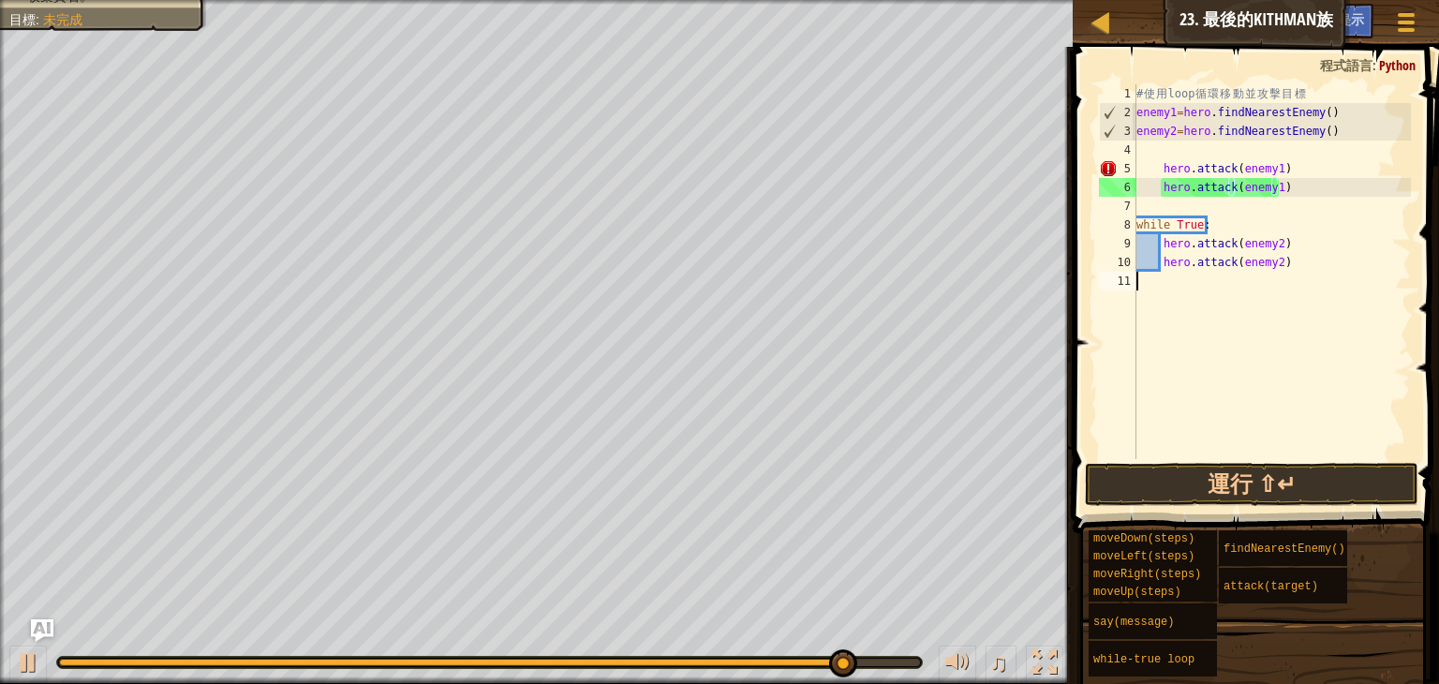
click at [1197, 303] on div "# 使 用 loop 循 環 移 動 並 攻 擊 目 標 enemy1 = hero . findNearestEnemy ( ) enemy2 = hero…" at bounding box center [1272, 290] width 278 height 412
click at [1163, 169] on div "# 使 用 loop 循 環 移 動 並 攻 擊 目 標 enemy1 = hero . findNearestEnemy ( ) enemy2 = hero…" at bounding box center [1272, 290] width 278 height 412
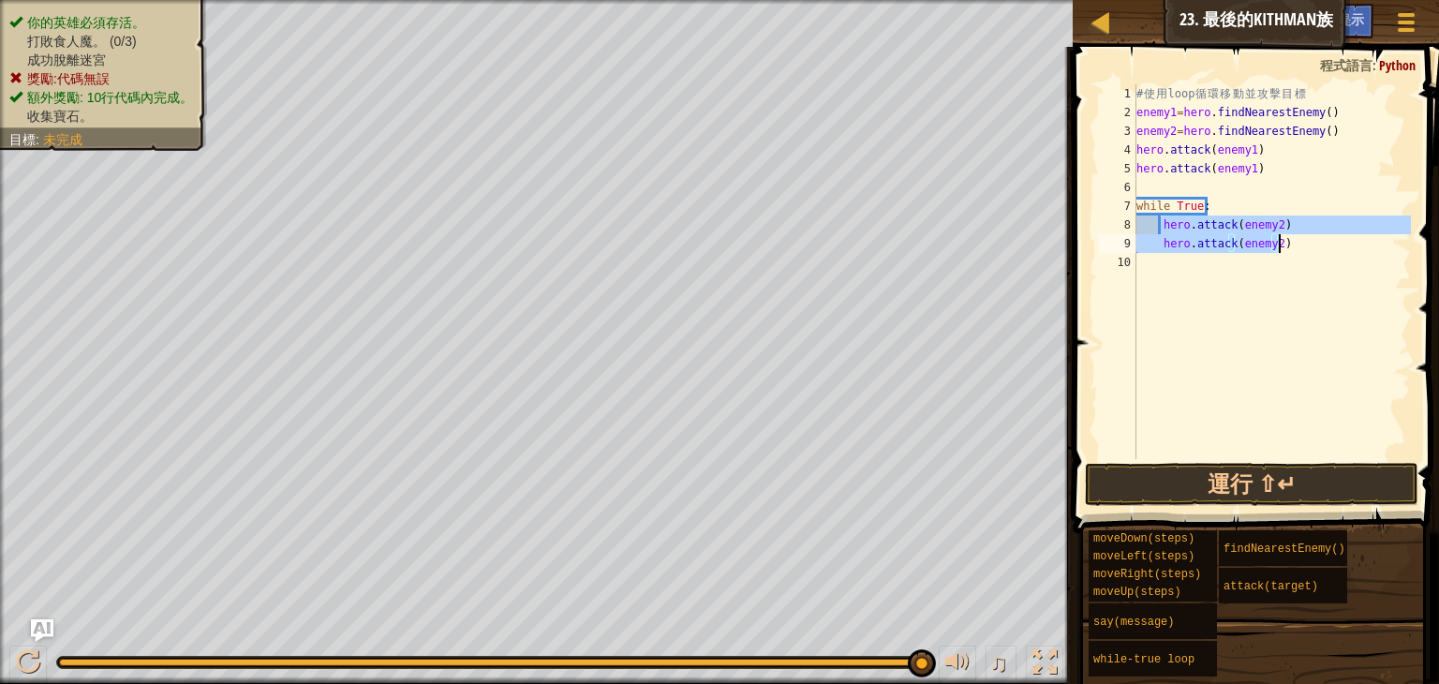
drag, startPoint x: 1164, startPoint y: 226, endPoint x: 1302, endPoint y: 241, distance: 138.6
click at [1302, 241] on div "# 使 用 loop 循 環 移 動 並 攻 擊 目 標 enemy1 = hero . findNearestEnemy ( ) enemy2 = hero…" at bounding box center [1272, 290] width 278 height 412
type textarea "hero.attack(enemy2) hero.attack(enemy2)"
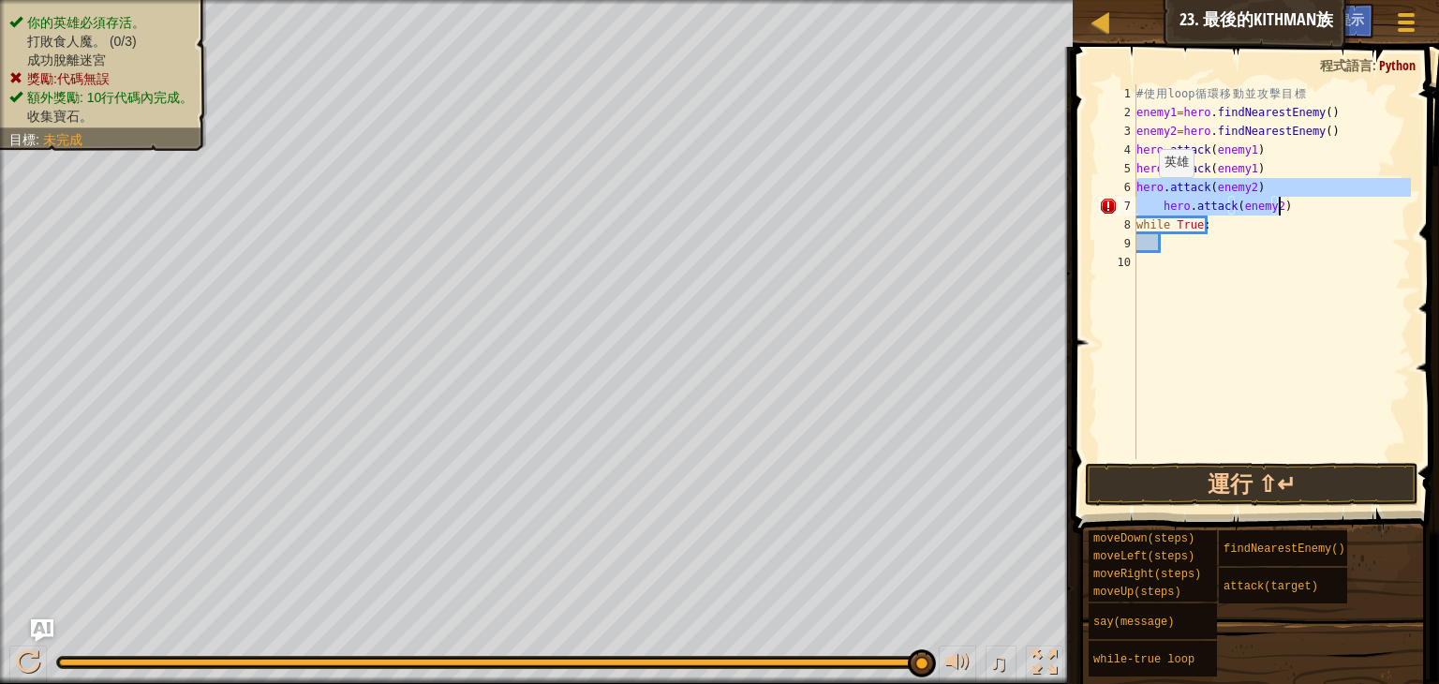
click at [1150, 196] on div "# 使 用 loop 循 環 移 動 並 攻 擊 目 標 enemy1 = hero . findNearestEnemy ( ) enemy2 = hero…" at bounding box center [1272, 271] width 278 height 375
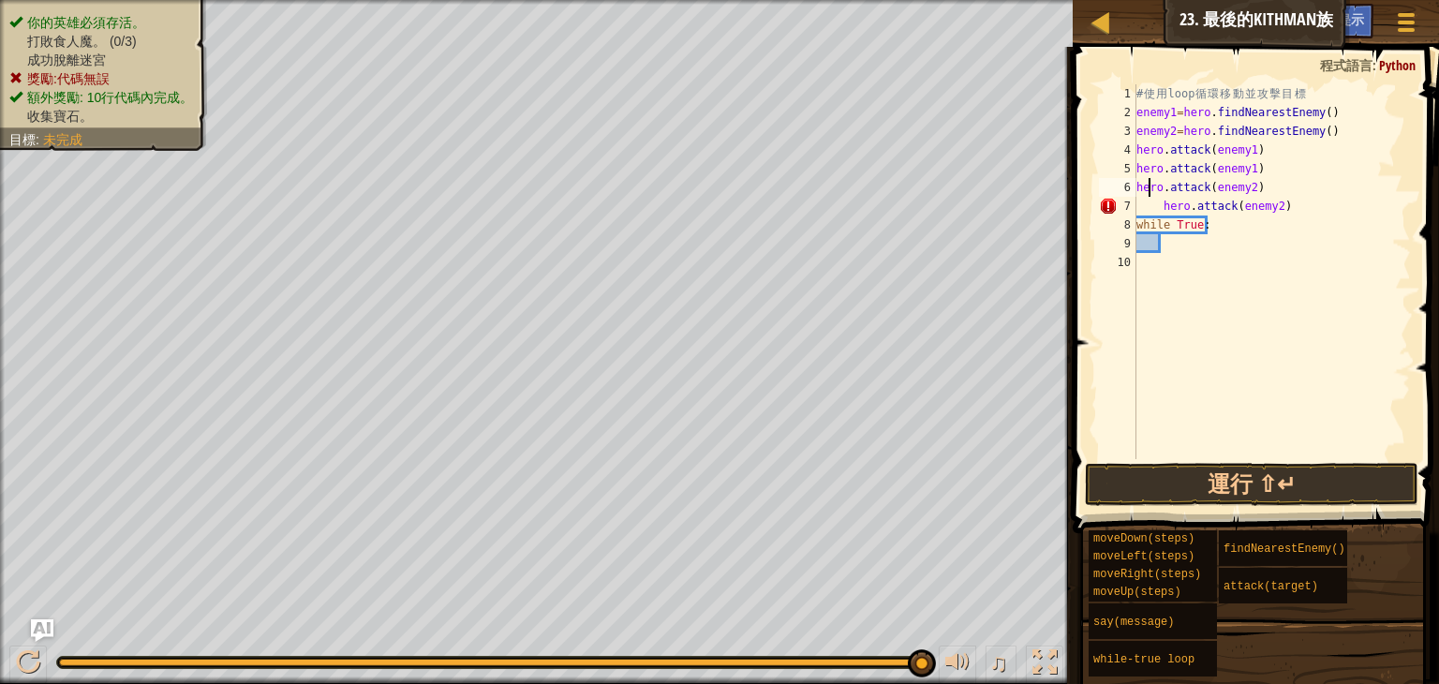
click at [1164, 198] on div "# 使 用 loop 循 環 移 動 並 攻 擊 目 標 enemy1 = hero . findNearestEnemy ( ) enemy2 = hero…" at bounding box center [1272, 290] width 278 height 412
type textarea "hero.attack(enemy2)"
click at [1241, 271] on div "# 使 用 loop 循 環 移 動 並 攻 擊 目 標 enemy1 = hero . findNearestEnemy ( ) enemy2 = hero…" at bounding box center [1272, 290] width 278 height 412
click at [1235, 260] on div "# 使 用 loop 循 環 移 動 並 攻 擊 目 標 enemy1 = hero . findNearestEnemy ( ) enemy2 = hero…" at bounding box center [1272, 290] width 278 height 412
type textarea "h"
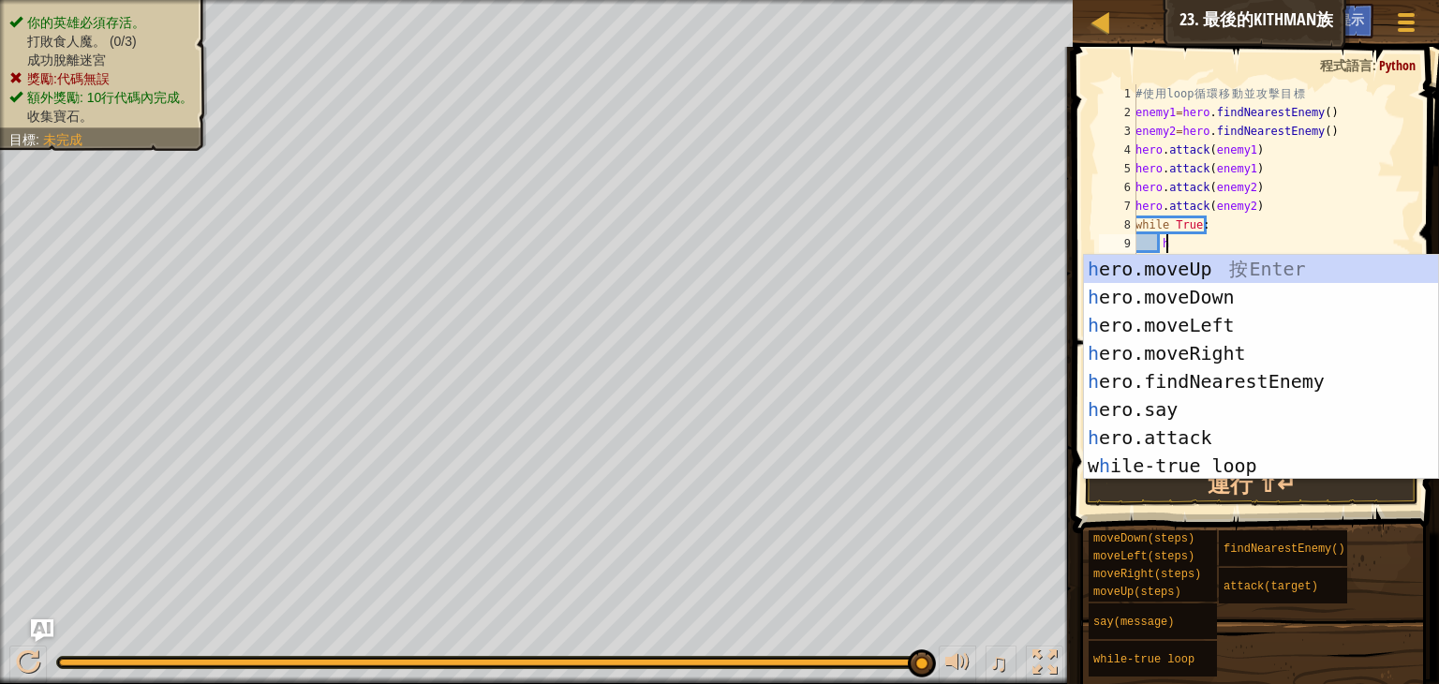
scroll to position [8, 1]
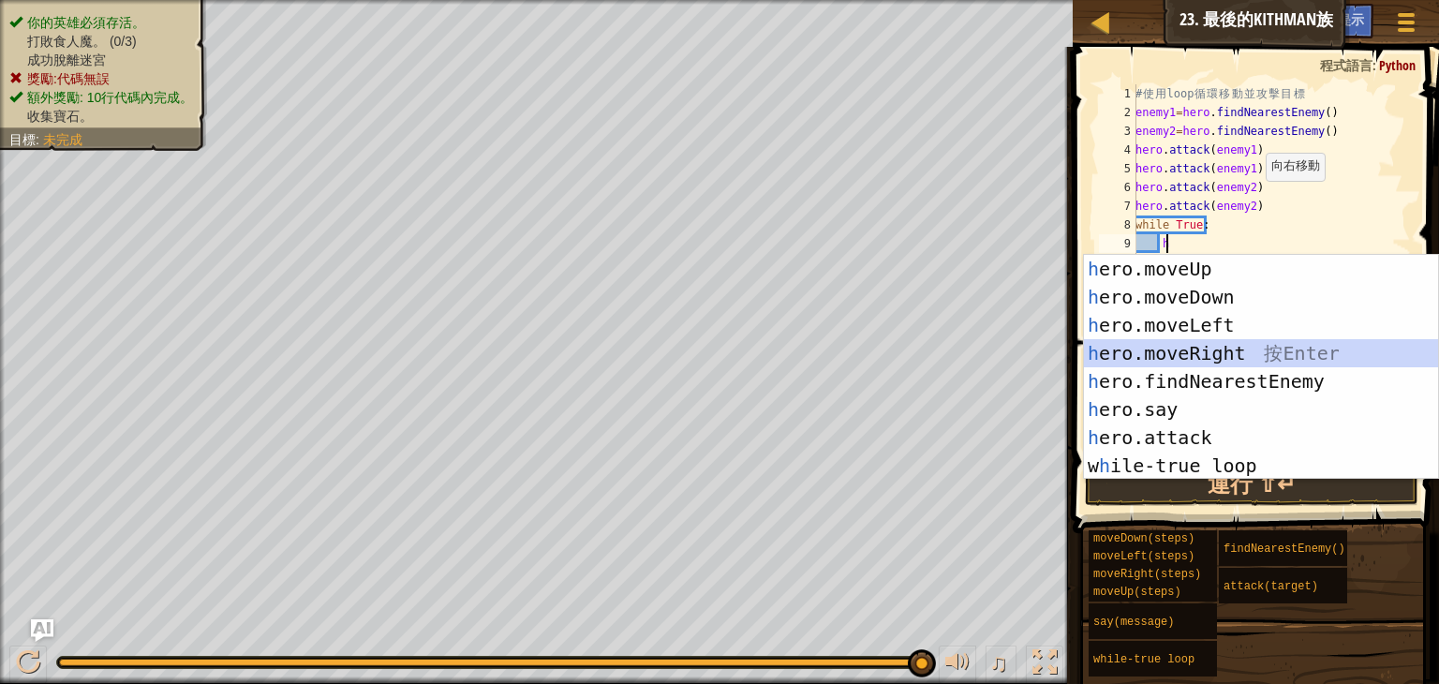
click at [1198, 365] on div "h ero.moveUp 按 Enter h ero.moveDown 按 Enter h ero.moveLeft 按 Enter h ero.moveRi…" at bounding box center [1261, 395] width 354 height 281
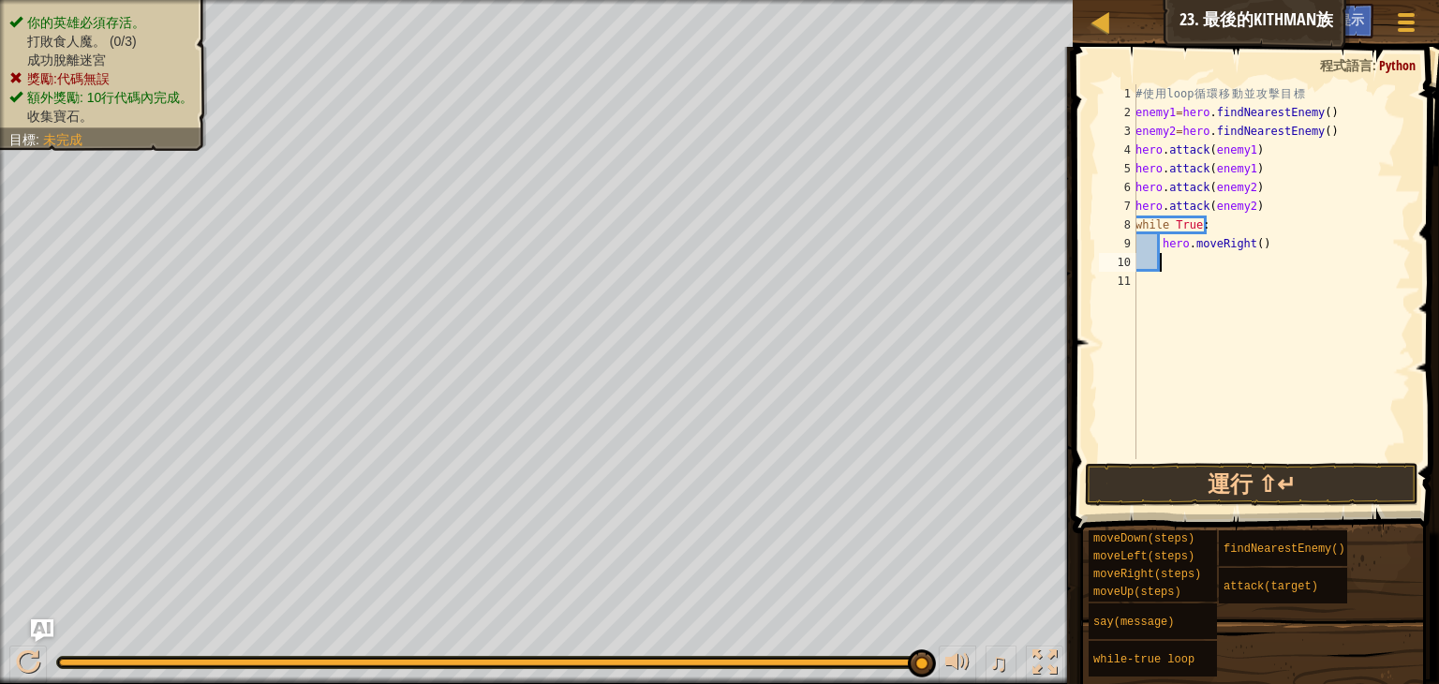
type textarea "h"
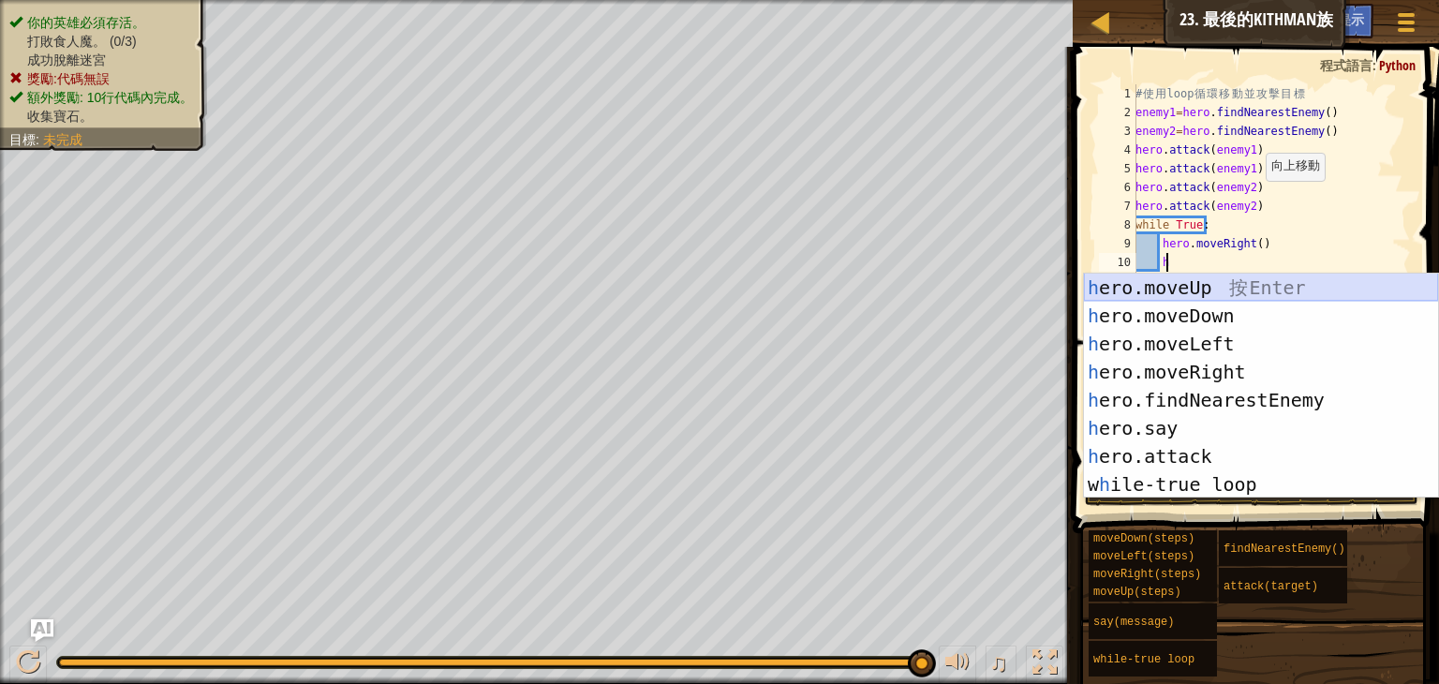
click at [1203, 293] on div "h ero.moveUp 按 Enter h ero.moveDown 按 Enter h ero.moveLeft 按 Enter h ero.moveRi…" at bounding box center [1261, 414] width 354 height 281
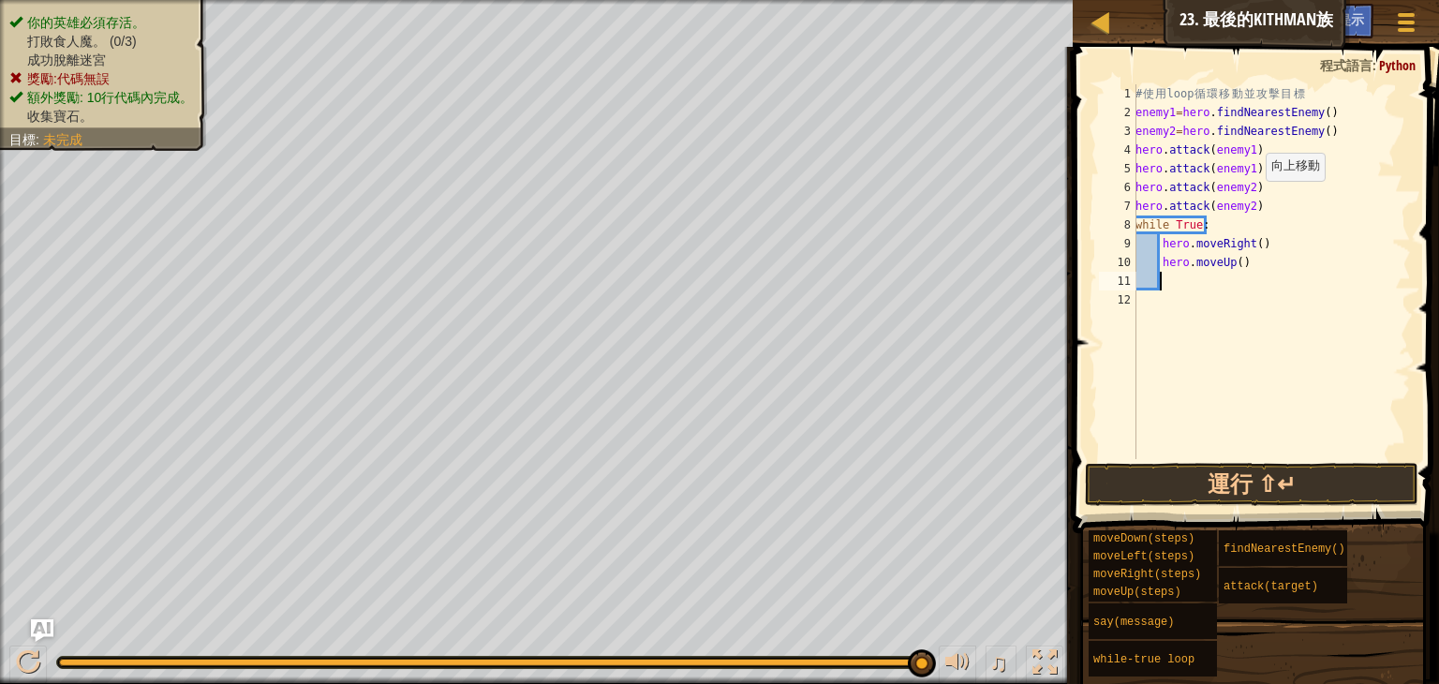
type textarea "h"
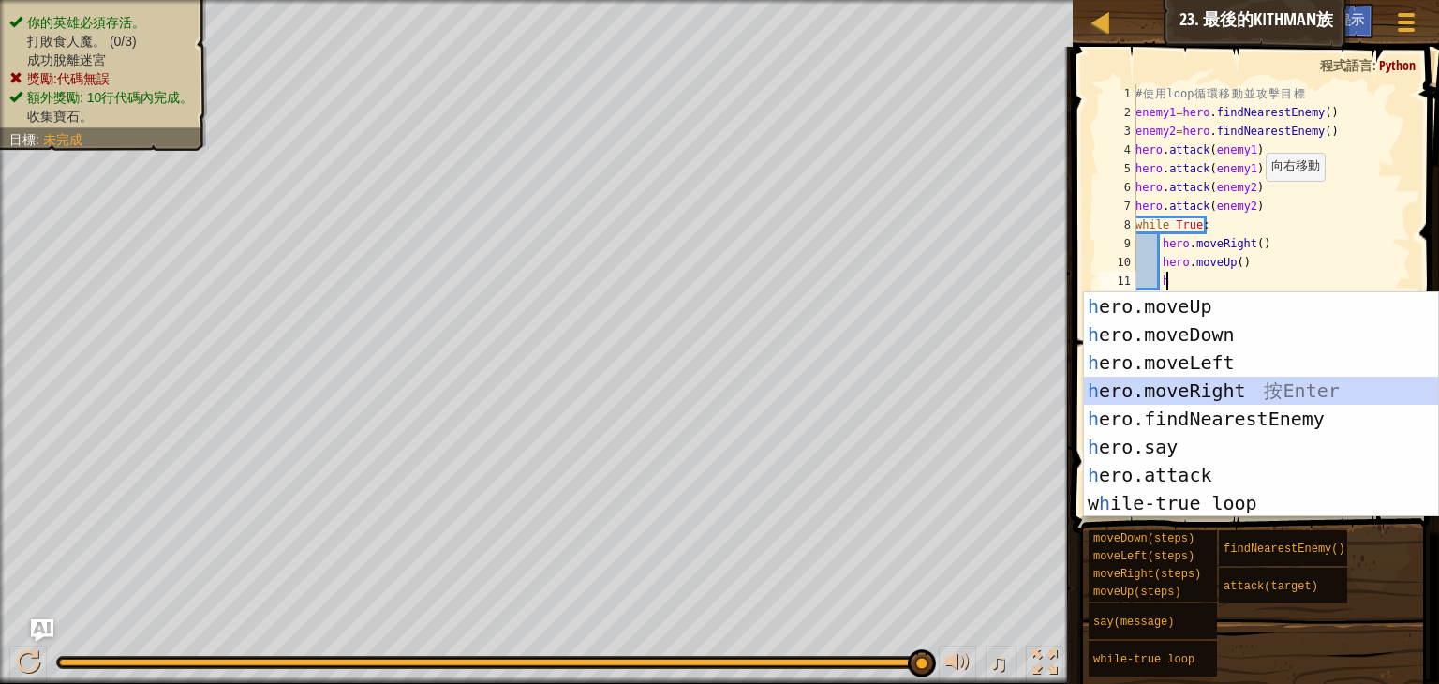
click at [1235, 379] on div "h ero.moveUp 按 Enter h ero.moveDown 按 Enter h ero.moveLeft 按 Enter h ero.moveRi…" at bounding box center [1261, 432] width 354 height 281
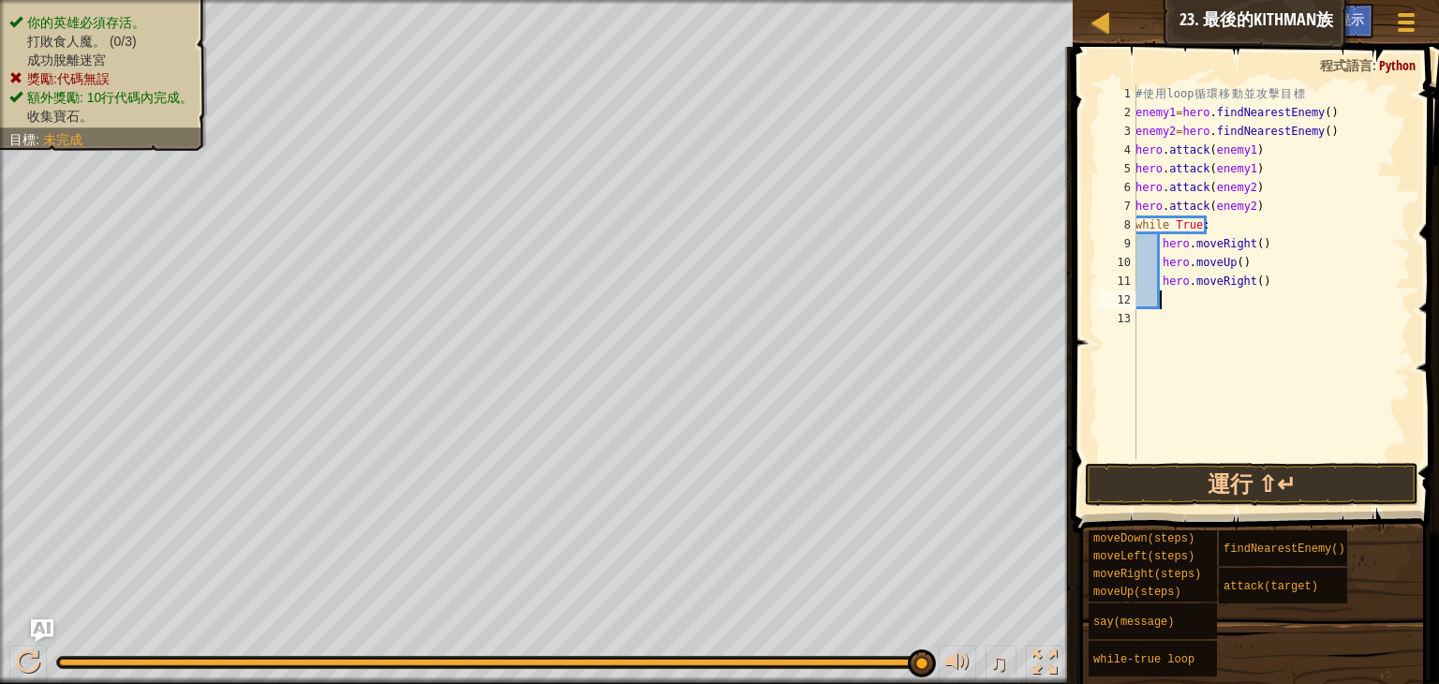
type textarea "h"
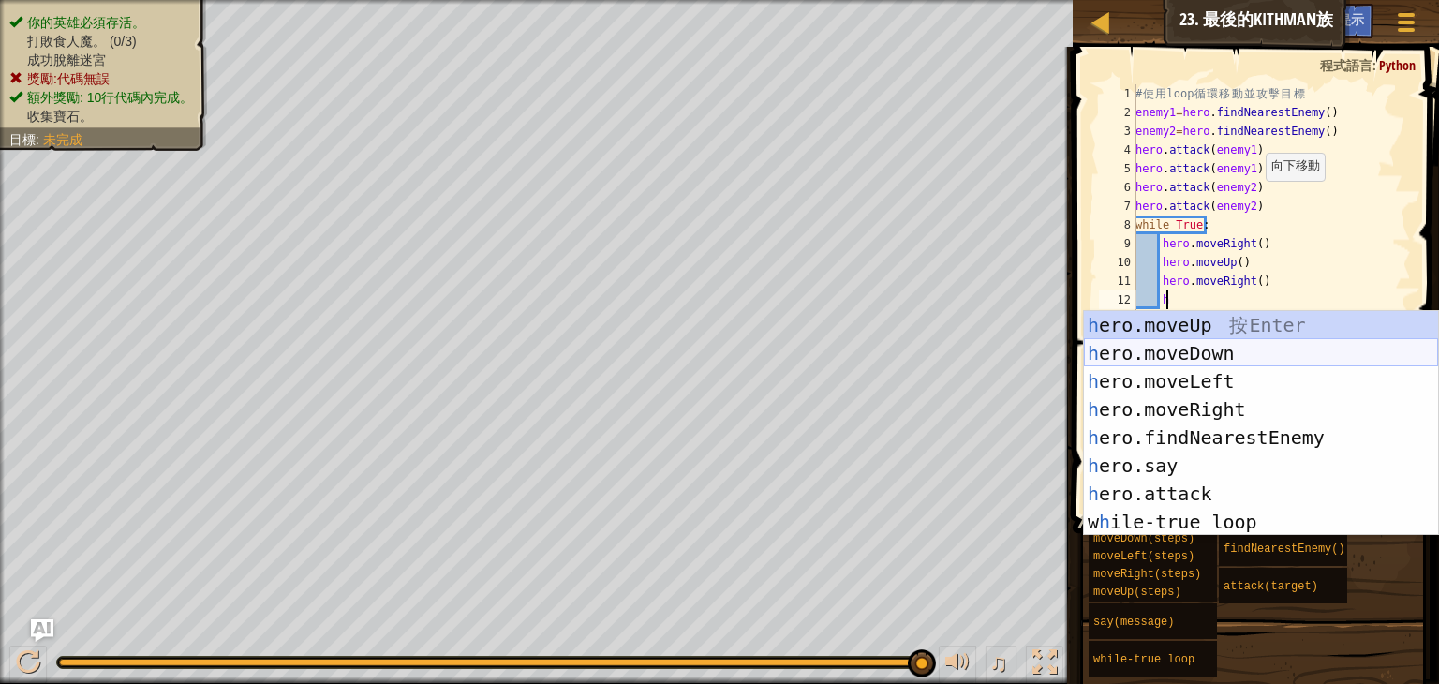
click at [1228, 359] on div "h ero.moveUp 按 Enter h ero.moveDown 按 Enter h ero.moveLeft 按 Enter h ero.moveRi…" at bounding box center [1261, 451] width 354 height 281
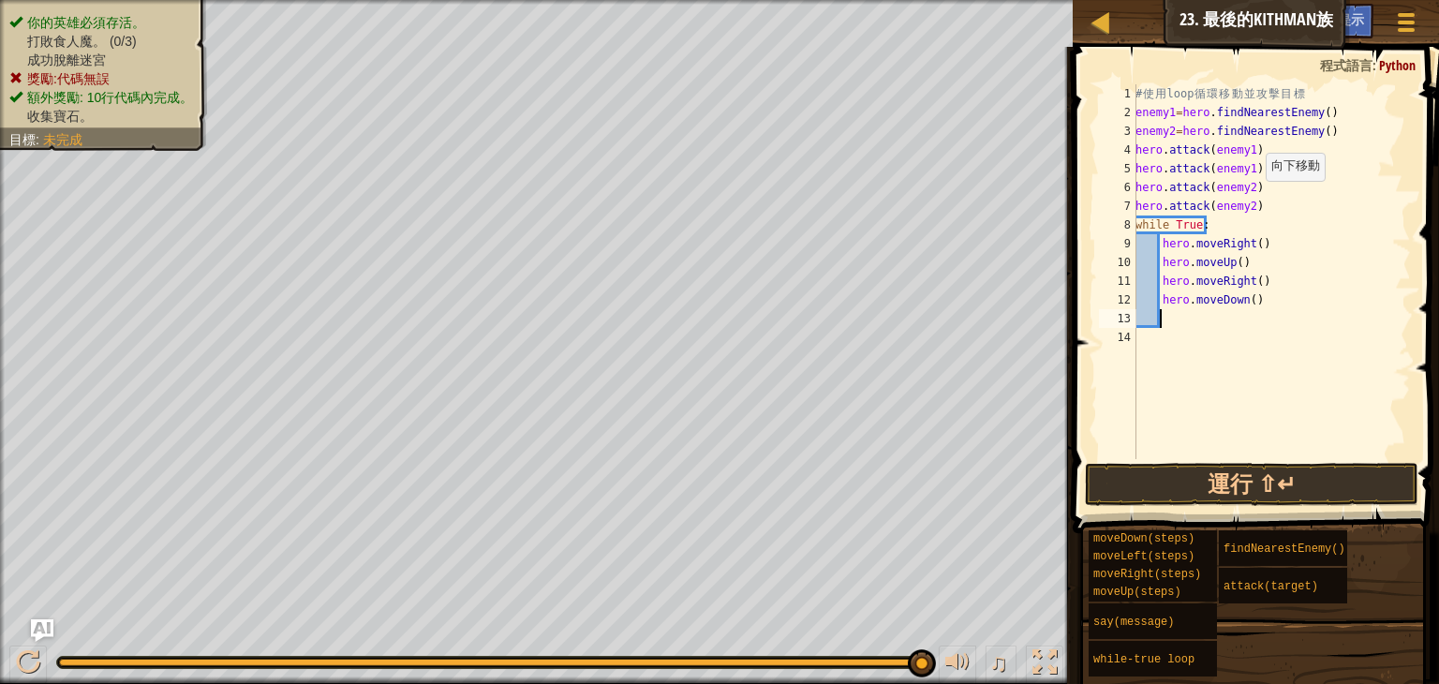
scroll to position [8, 0]
type textarea "h"
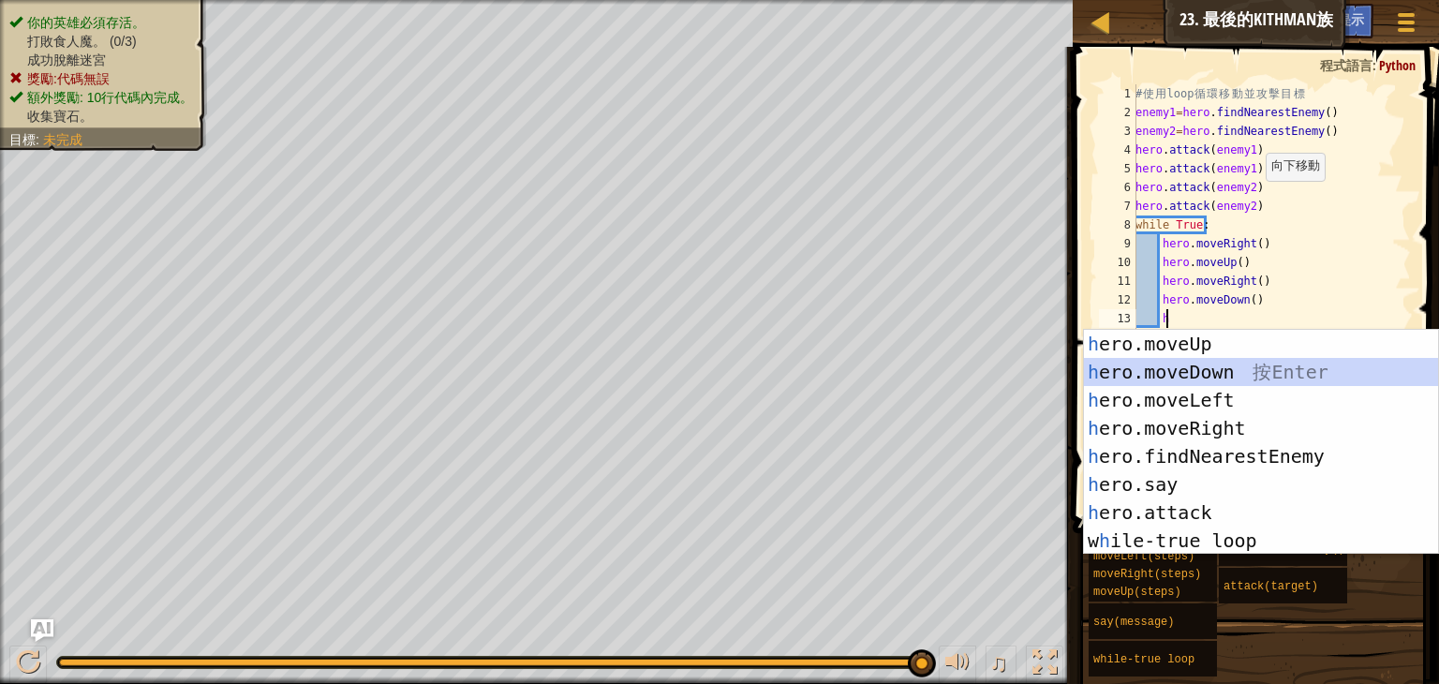
click at [1229, 379] on div "h ero.moveUp 按 Enter h ero.moveDown 按 Enter h ero.moveLeft 按 Enter h ero.moveRi…" at bounding box center [1261, 470] width 354 height 281
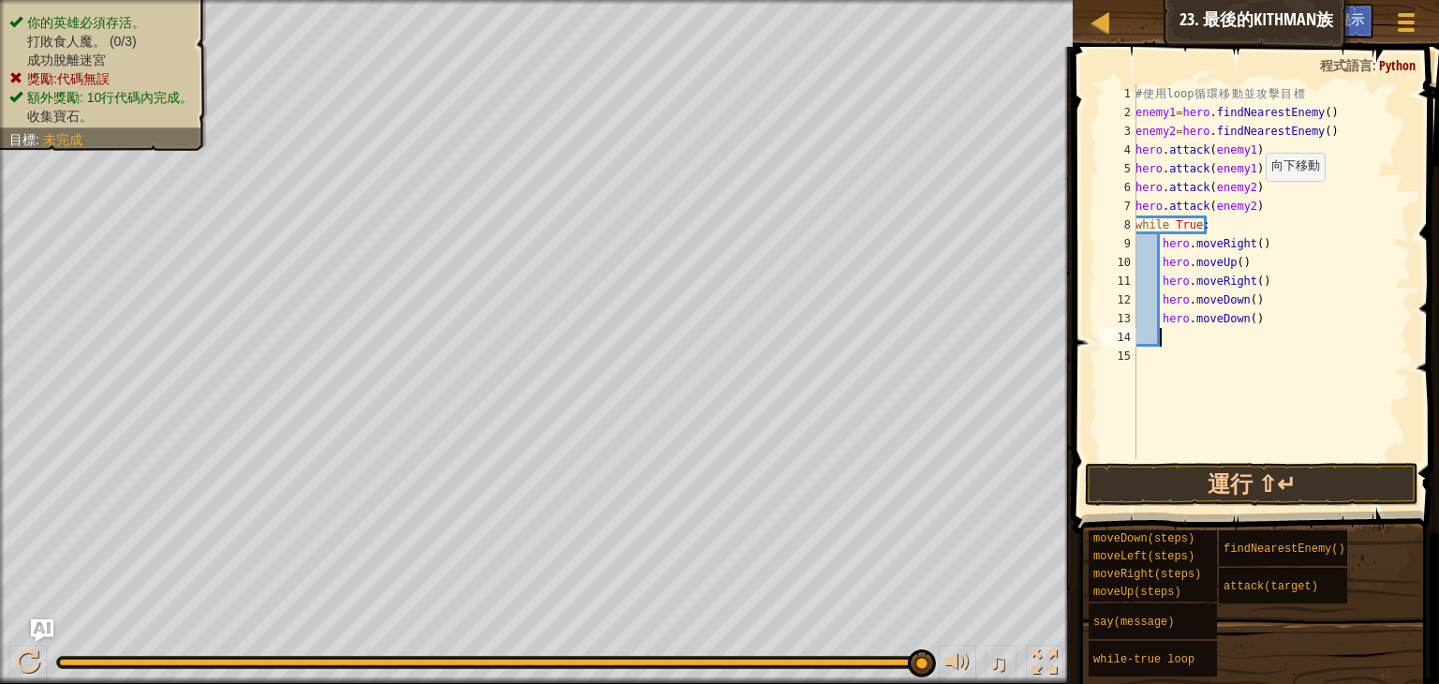
type textarea "h"
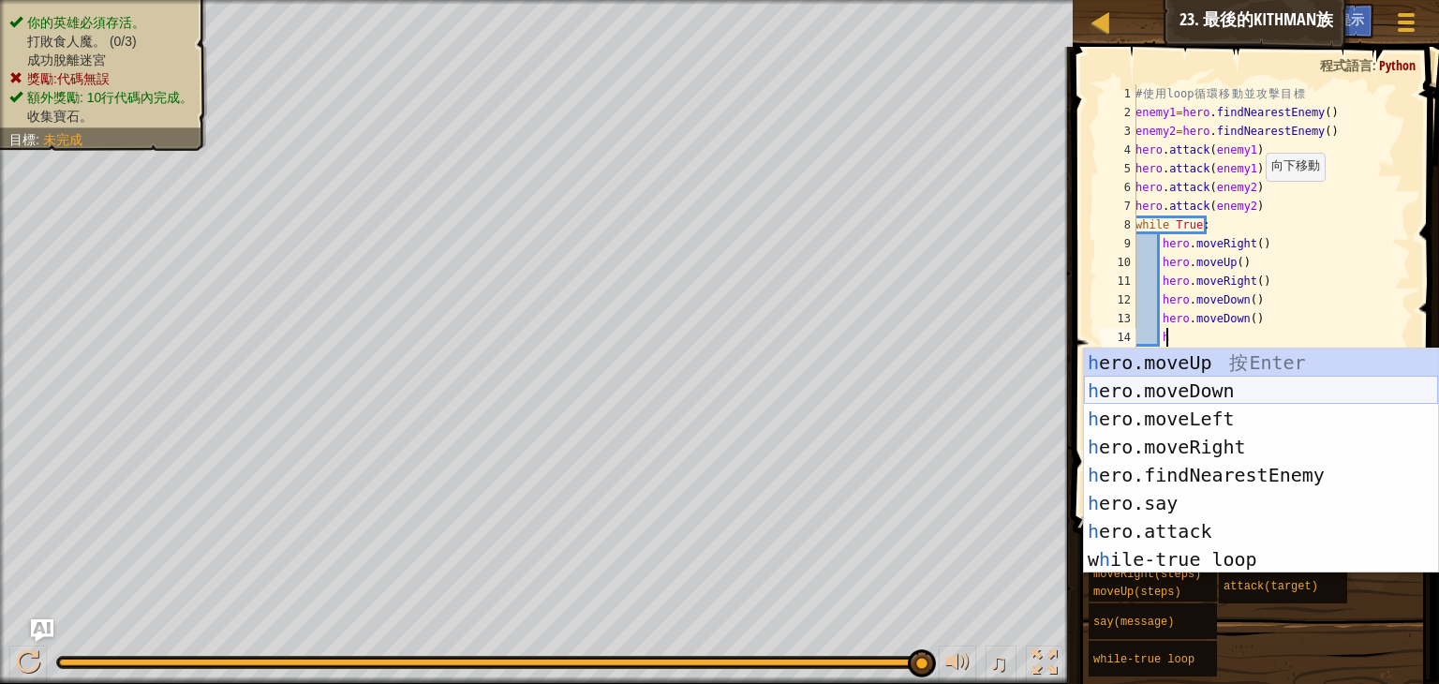
scroll to position [8, 1]
click at [1201, 361] on div "h ero.moveUp 按 Enter h ero.moveDown 按 Enter h ero.moveLeft 按 Enter h ero.moveRi…" at bounding box center [1261, 489] width 354 height 281
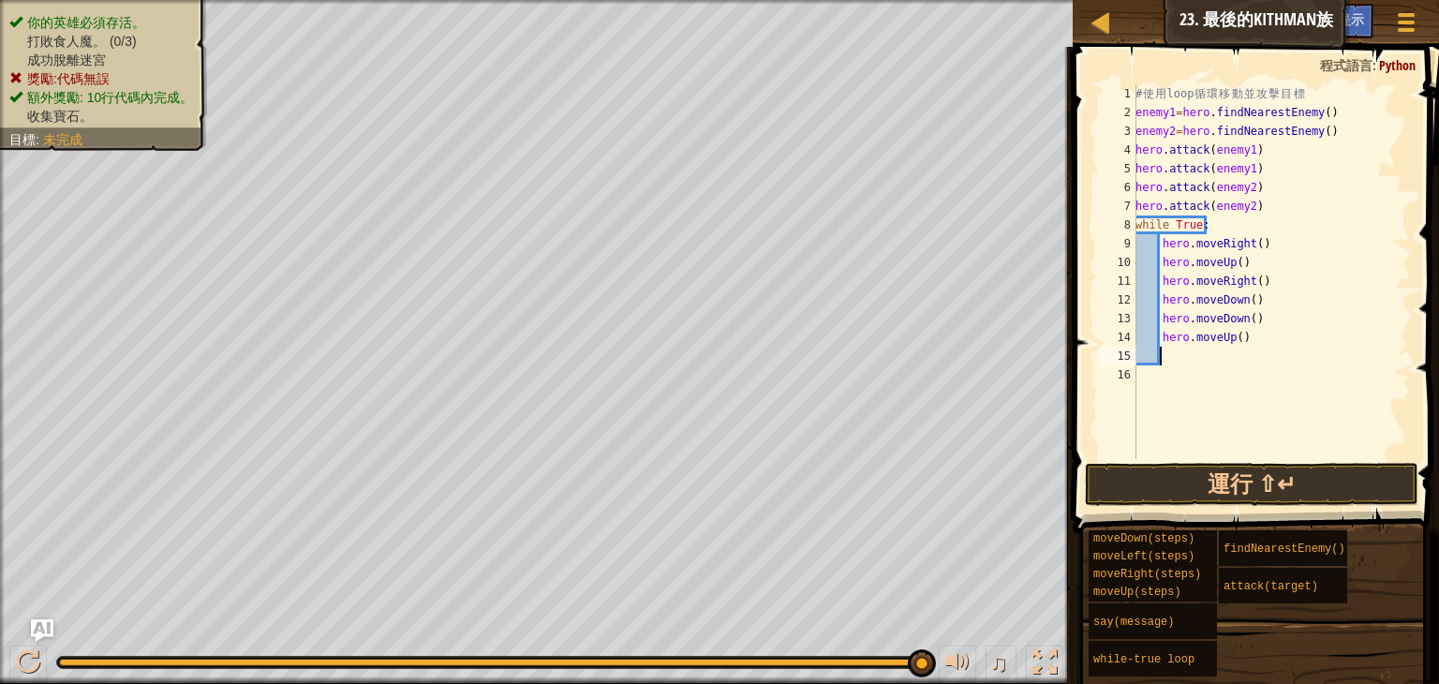
scroll to position [8, 0]
click at [1268, 477] on button "運行 ⇧↵" at bounding box center [1252, 484] width 334 height 43
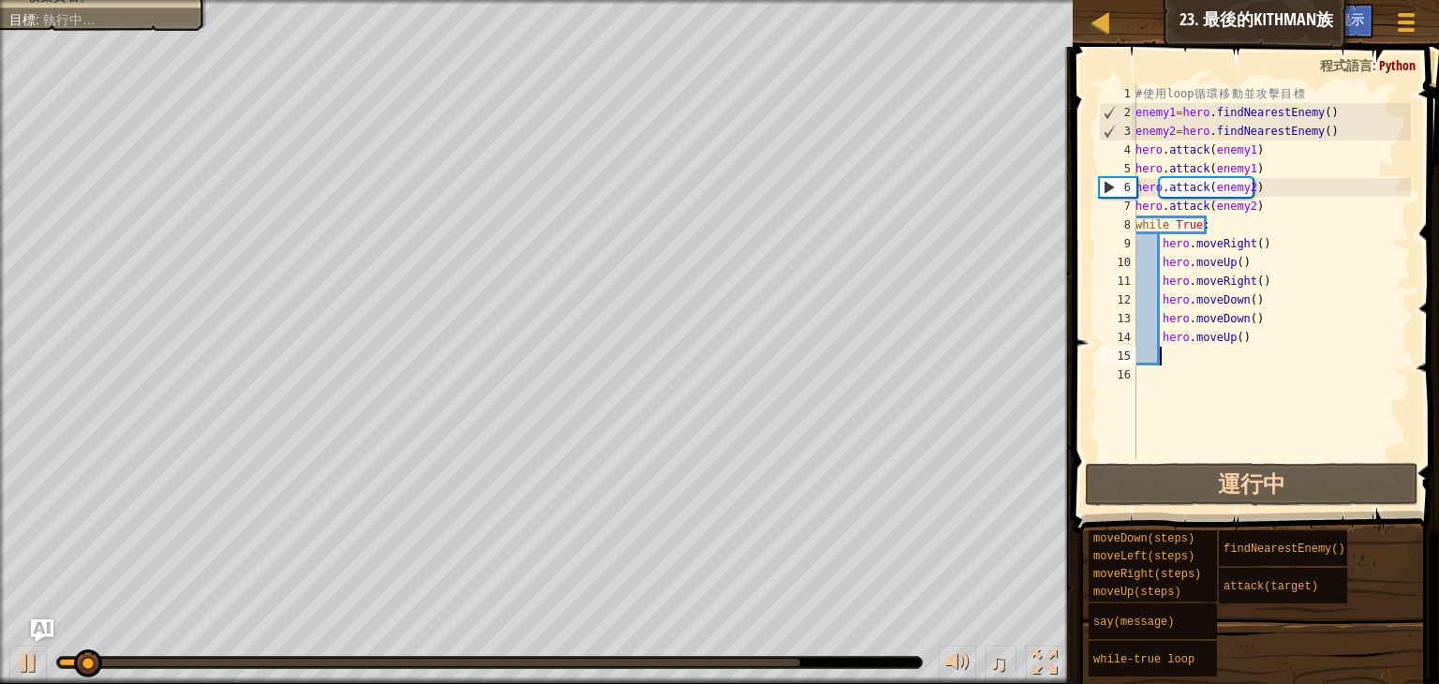
click at [1270, 190] on div "# 使 用 loop 循 環 移 動 並 攻 擊 目 標 enemy1 = hero . findNearestEnemy ( ) enemy2 = hero…" at bounding box center [1271, 290] width 279 height 412
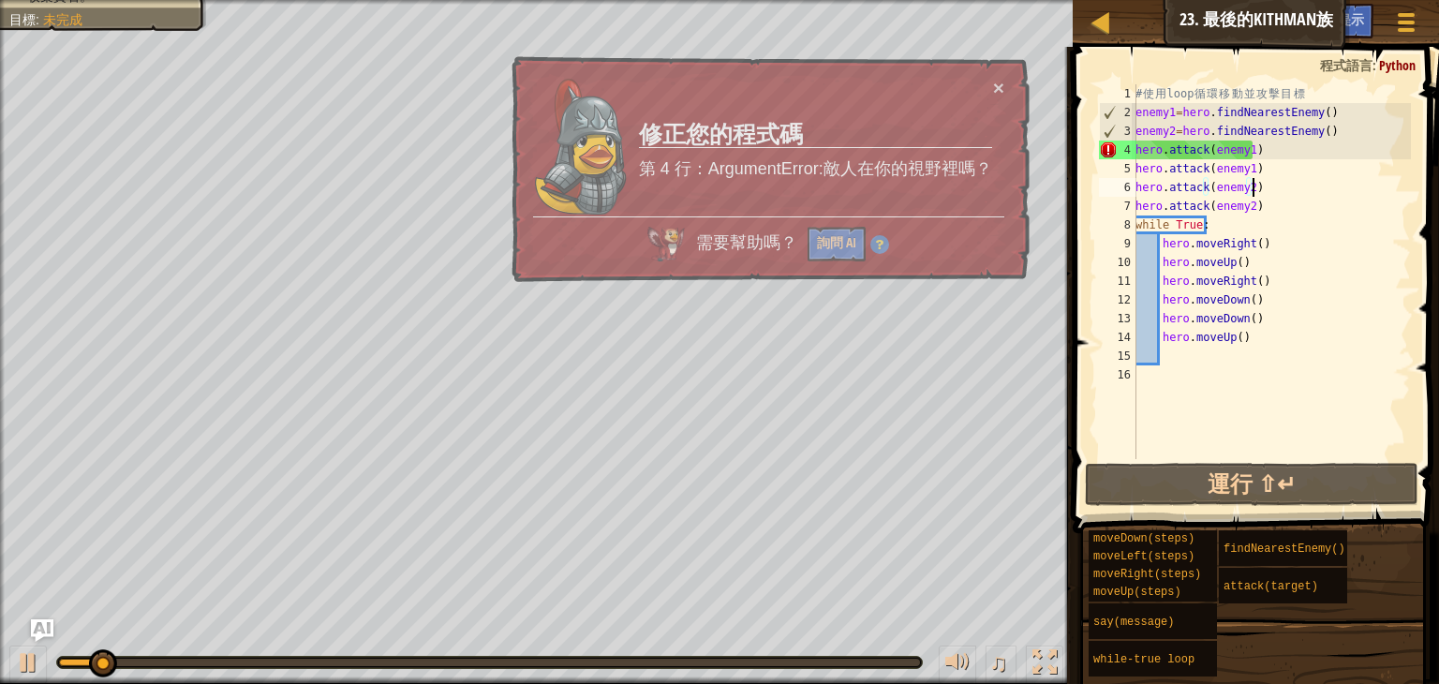
click at [1271, 150] on div "# 使 用 loop 循 環 移 動 並 攻 擊 目 標 enemy1 = hero . findNearestEnemy ( ) enemy2 = hero…" at bounding box center [1271, 290] width 279 height 412
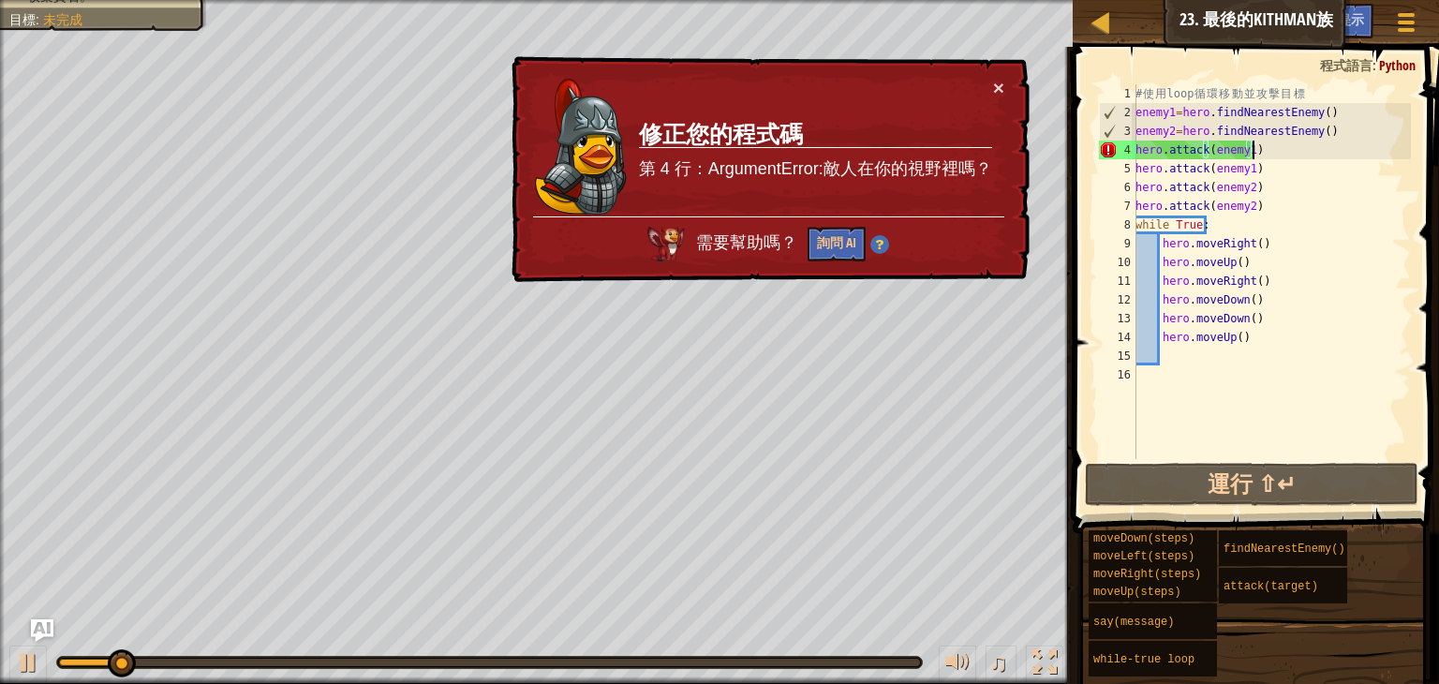
click at [1271, 150] on div "# 使 用 loop 循 環 移 動 並 攻 擊 目 標 enemy1 = hero . findNearestEnemy ( ) enemy2 = hero…" at bounding box center [1271, 290] width 279 height 412
type textarea "hero.attack(enemy1) hero.attack(enemy1)"
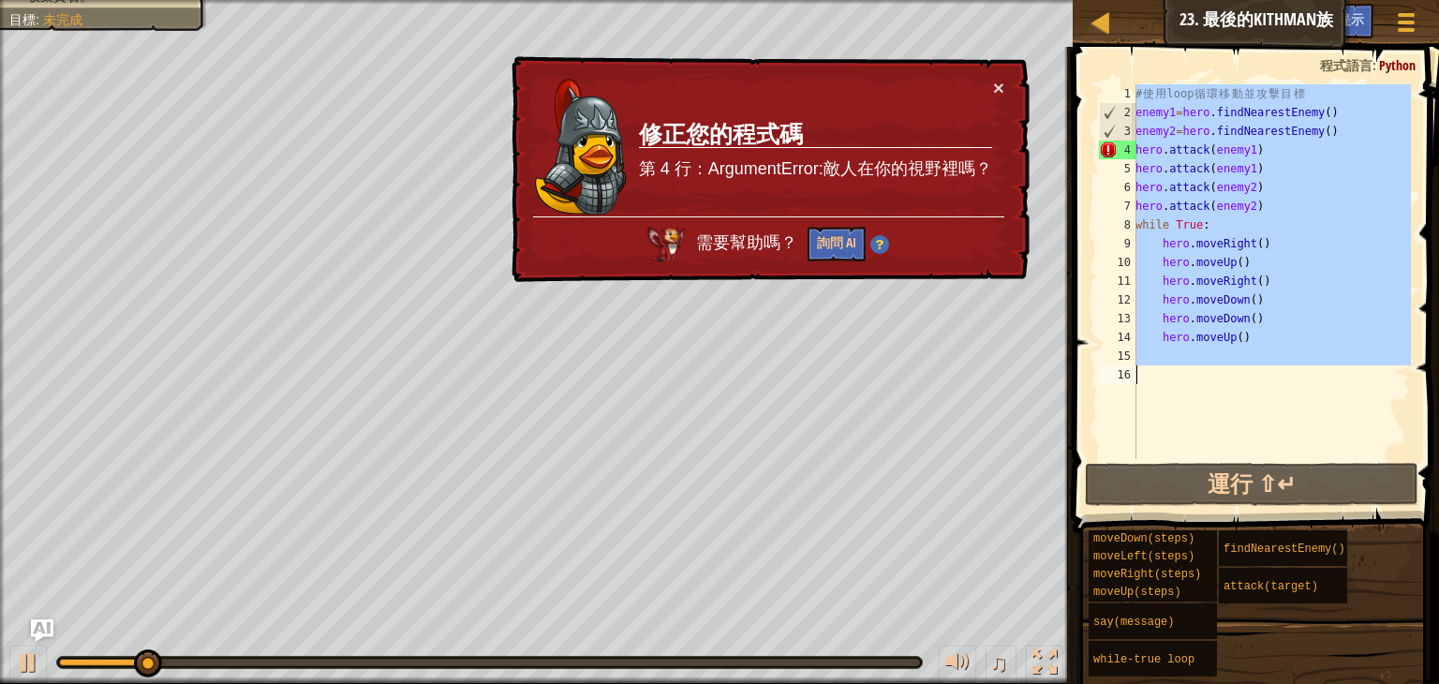
click at [1271, 151] on div "# 使 用 loop 循 環 移 動 並 攻 擊 目 標 enemy1 = hero . findNearestEnemy ( ) enemy2 = hero…" at bounding box center [1271, 290] width 279 height 412
click at [1252, 177] on div "# 使 用 loop 循 環 移 動 並 攻 擊 目 標 enemy1 = hero . findNearestEnemy ( ) enemy2 = hero…" at bounding box center [1271, 271] width 279 height 375
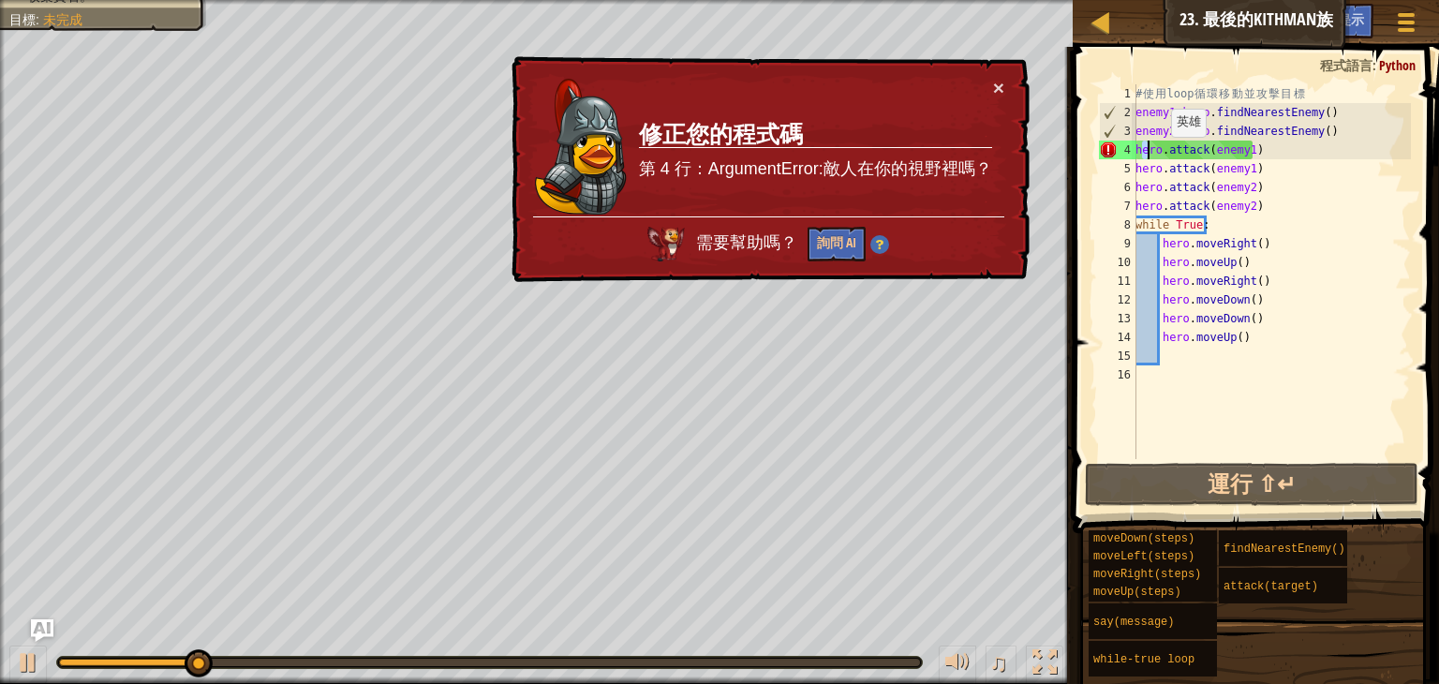
drag, startPoint x: 1141, startPoint y: 155, endPoint x: 1211, endPoint y: 155, distance: 69.3
click at [1210, 155] on div "# 使 用 loop 循 環 移 動 並 攻 擊 目 標 enemy1 = hero . findNearestEnemy ( ) enemy2 = hero…" at bounding box center [1271, 290] width 279 height 412
click at [1175, 162] on div "# 使 用 loop 循 環 移 動 並 攻 擊 目 標 enemy1 = hero . findNearestEnemy ( ) enemy2 = hero…" at bounding box center [1271, 290] width 279 height 412
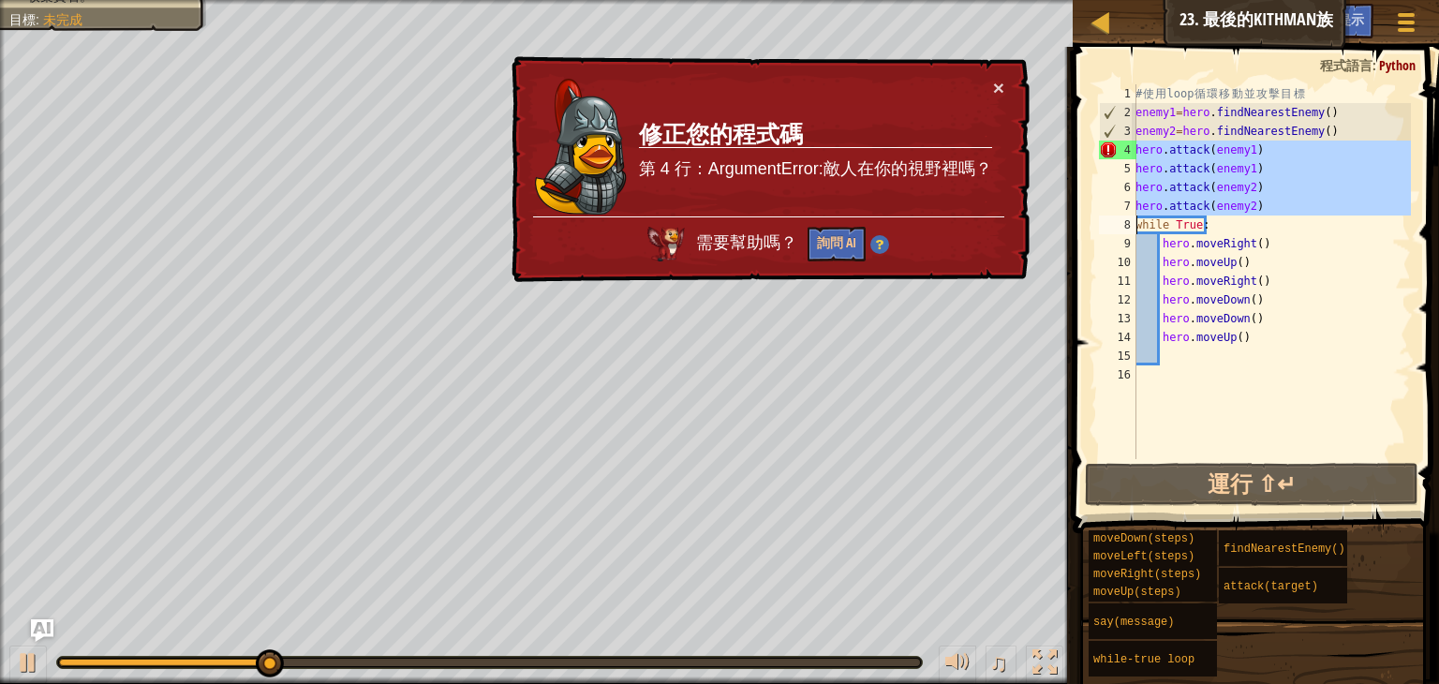
drag, startPoint x: 1136, startPoint y: 154, endPoint x: 1264, endPoint y: 206, distance: 138.7
click at [1264, 206] on div "hero.attack(enemy1) 1 2 3 4 5 6 7 8 9 10 11 12 13 14 15 16 # 使 用 loop 循 環 移 動 並…" at bounding box center [1253, 271] width 316 height 375
type textarea "hero.moveUp()"
type textarea "hero.attack(enemy2)"
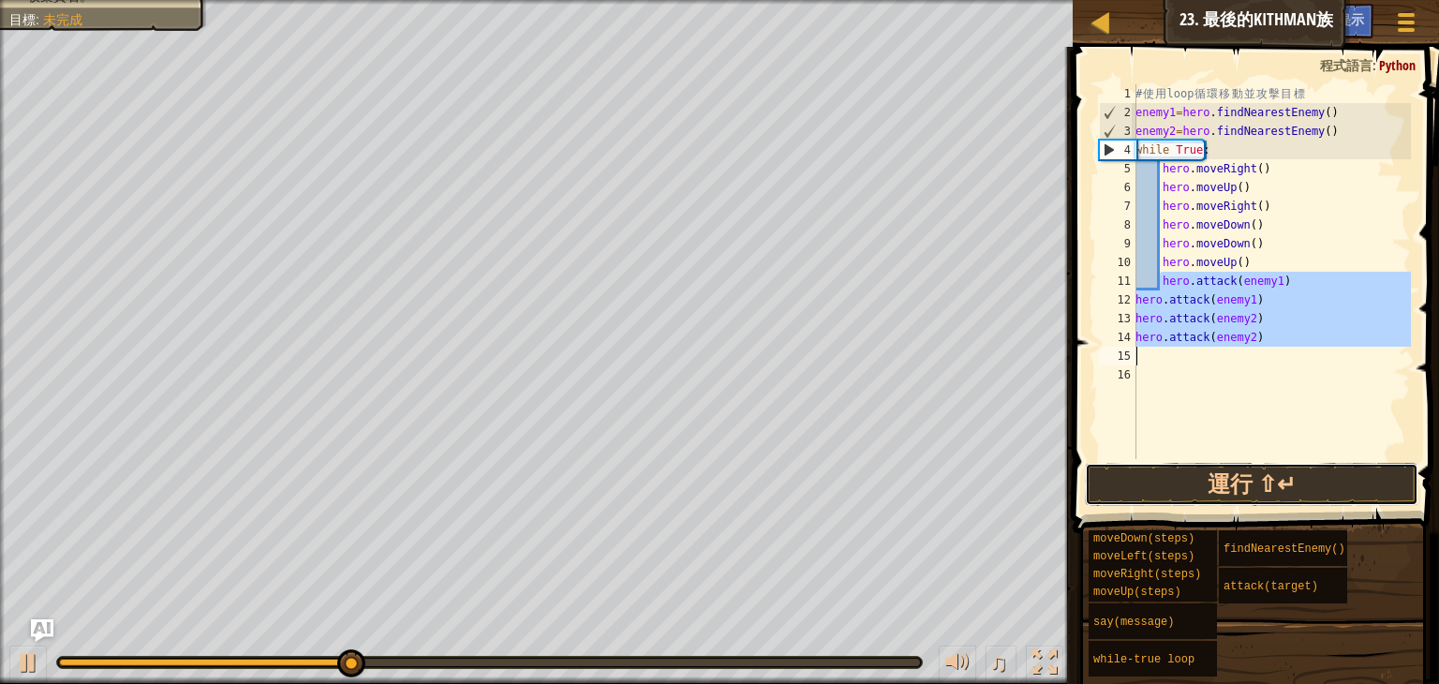
drag, startPoint x: 1309, startPoint y: 469, endPoint x: 1304, endPoint y: 458, distance: 12.2
click at [1309, 470] on button "運行 ⇧↵" at bounding box center [1252, 484] width 334 height 43
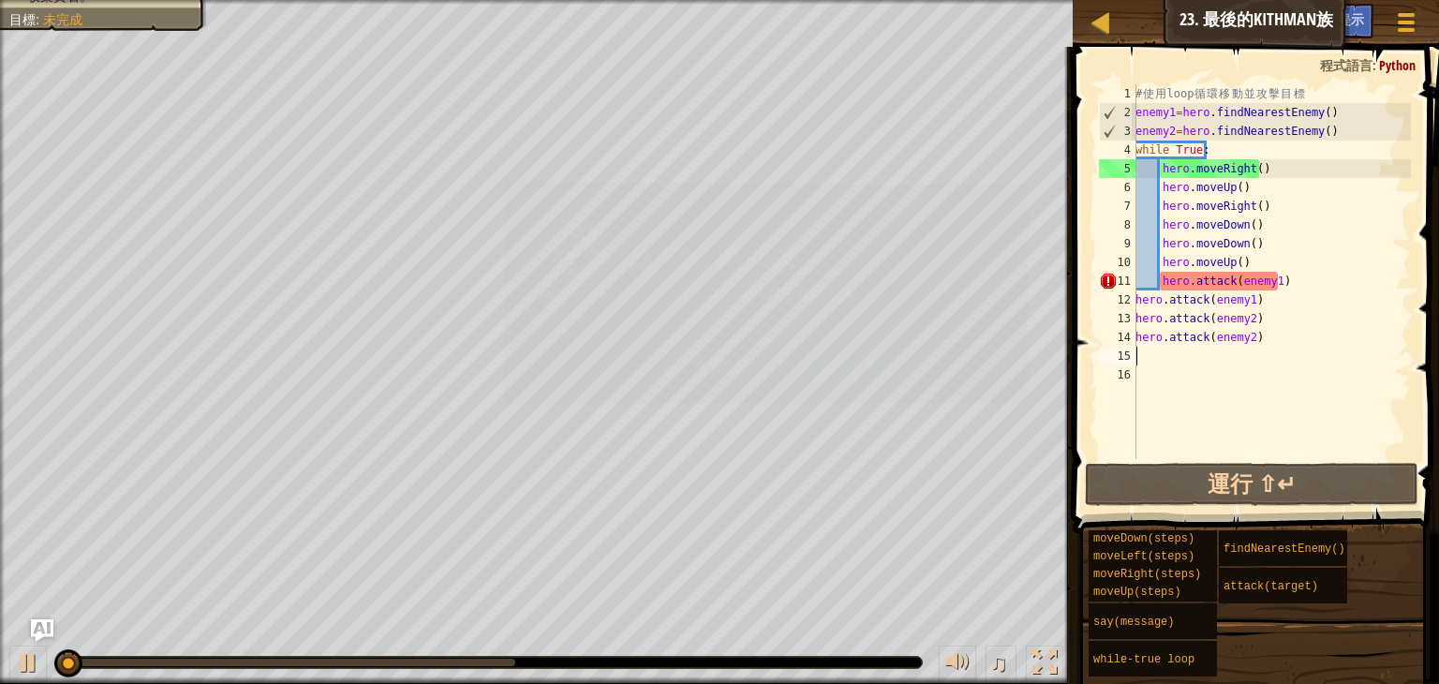
click at [1294, 279] on div "# 使 用 loop 循 環 移 動 並 攻 擊 目 標 enemy1 = hero . findNearestEnemy ( ) enemy2 = hero…" at bounding box center [1271, 290] width 279 height 412
type textarea "hero.attack(enemy1)"
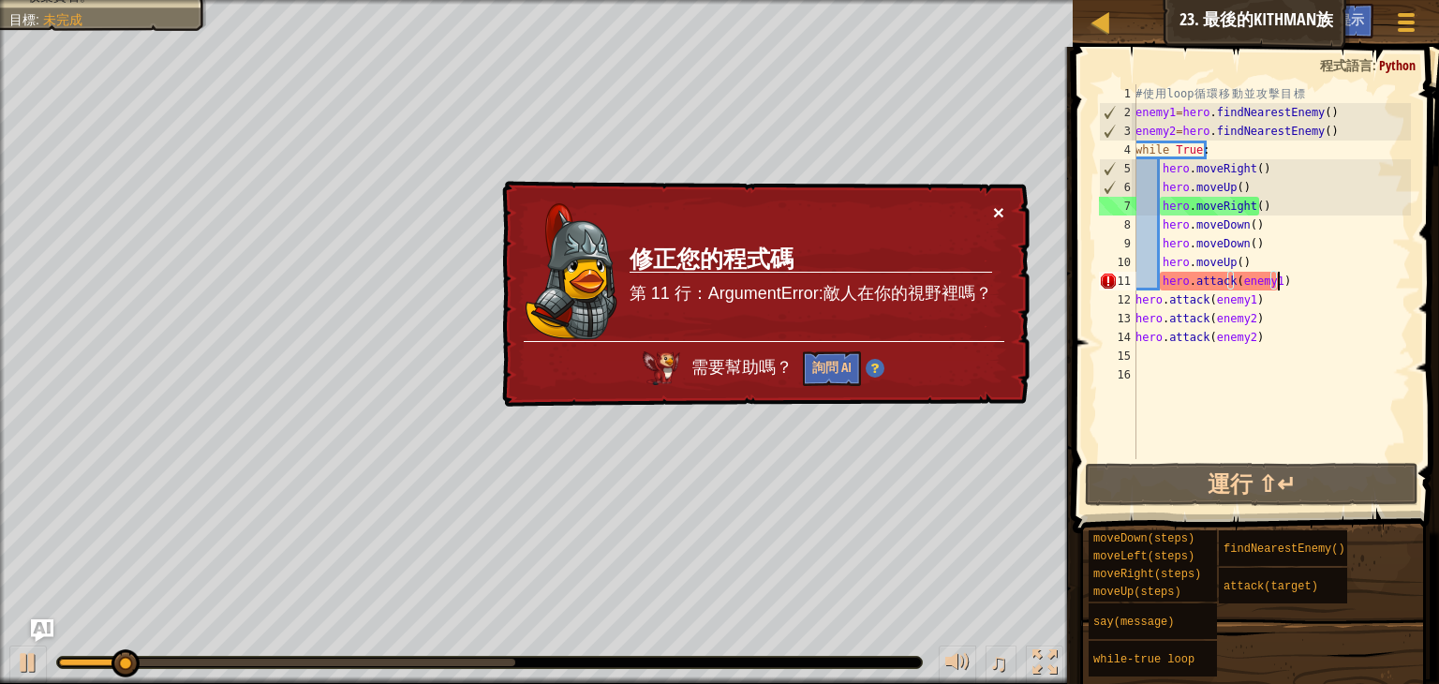
click at [990, 211] on td "修正您的程式碼 第 11 行：ArgumentError:敵人在你的視野裡嗎？" at bounding box center [810, 271] width 366 height 144
click at [1003, 211] on button "×" at bounding box center [997, 211] width 11 height 20
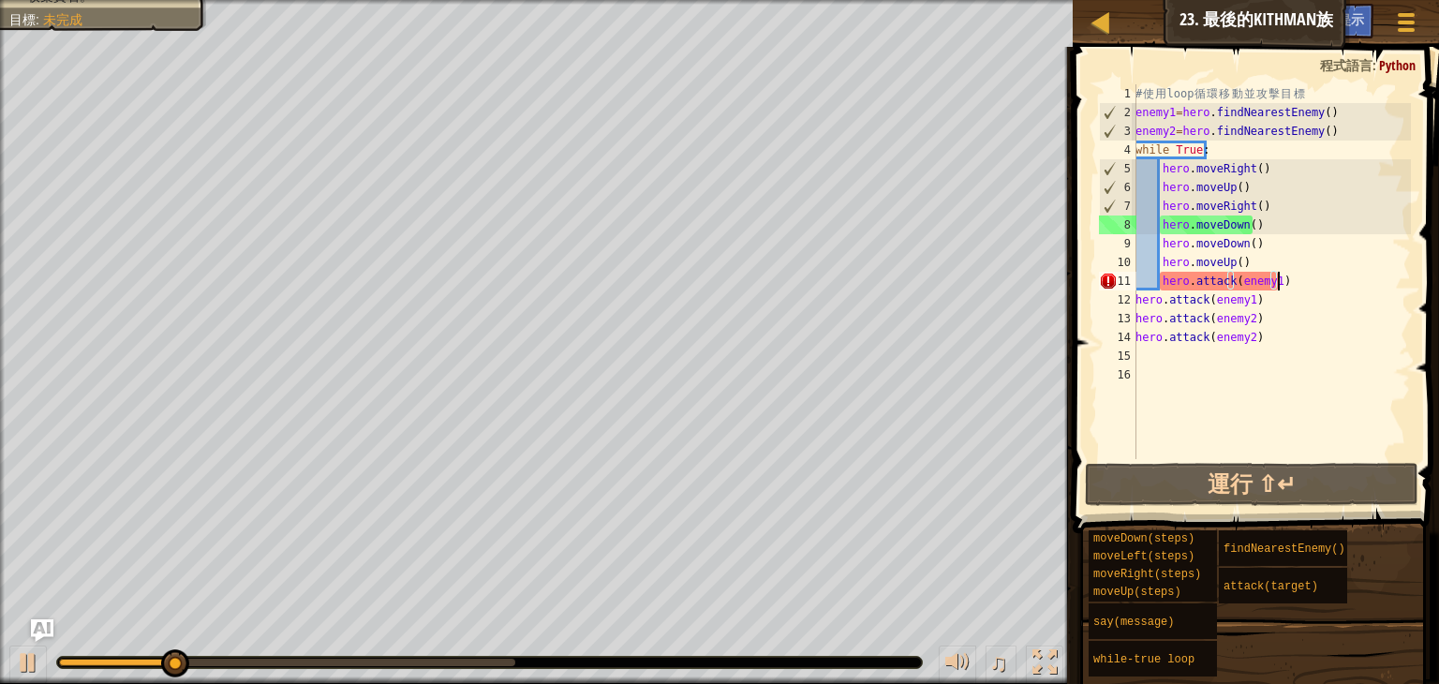
click at [1283, 287] on div "# 使 用 loop 循 環 移 動 並 攻 擊 目 標 enemy1 = hero . findNearestEnemy ( ) enemy2 = hero…" at bounding box center [1271, 290] width 279 height 412
